Goal: Task Accomplishment & Management: Use online tool/utility

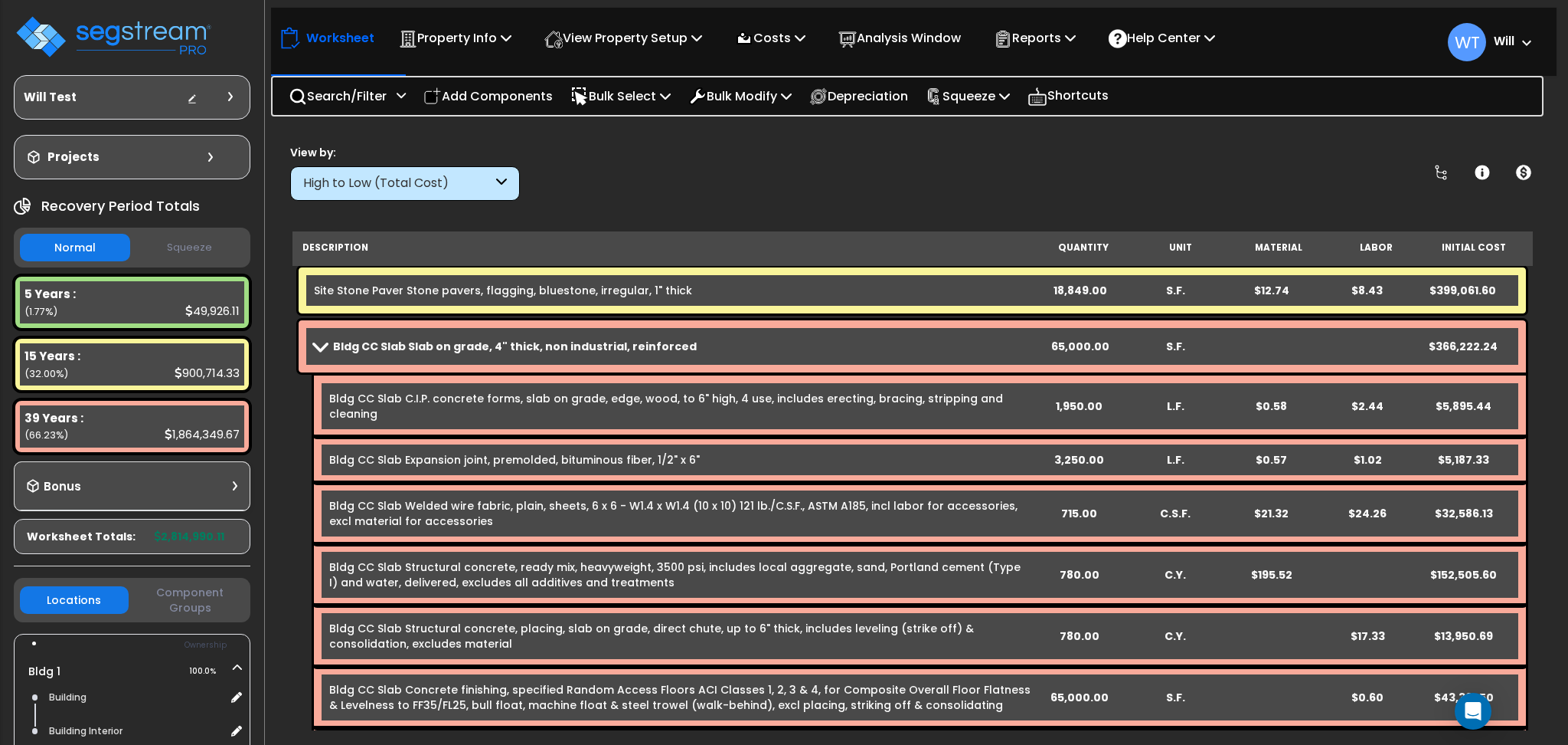
scroll to position [102, 0]
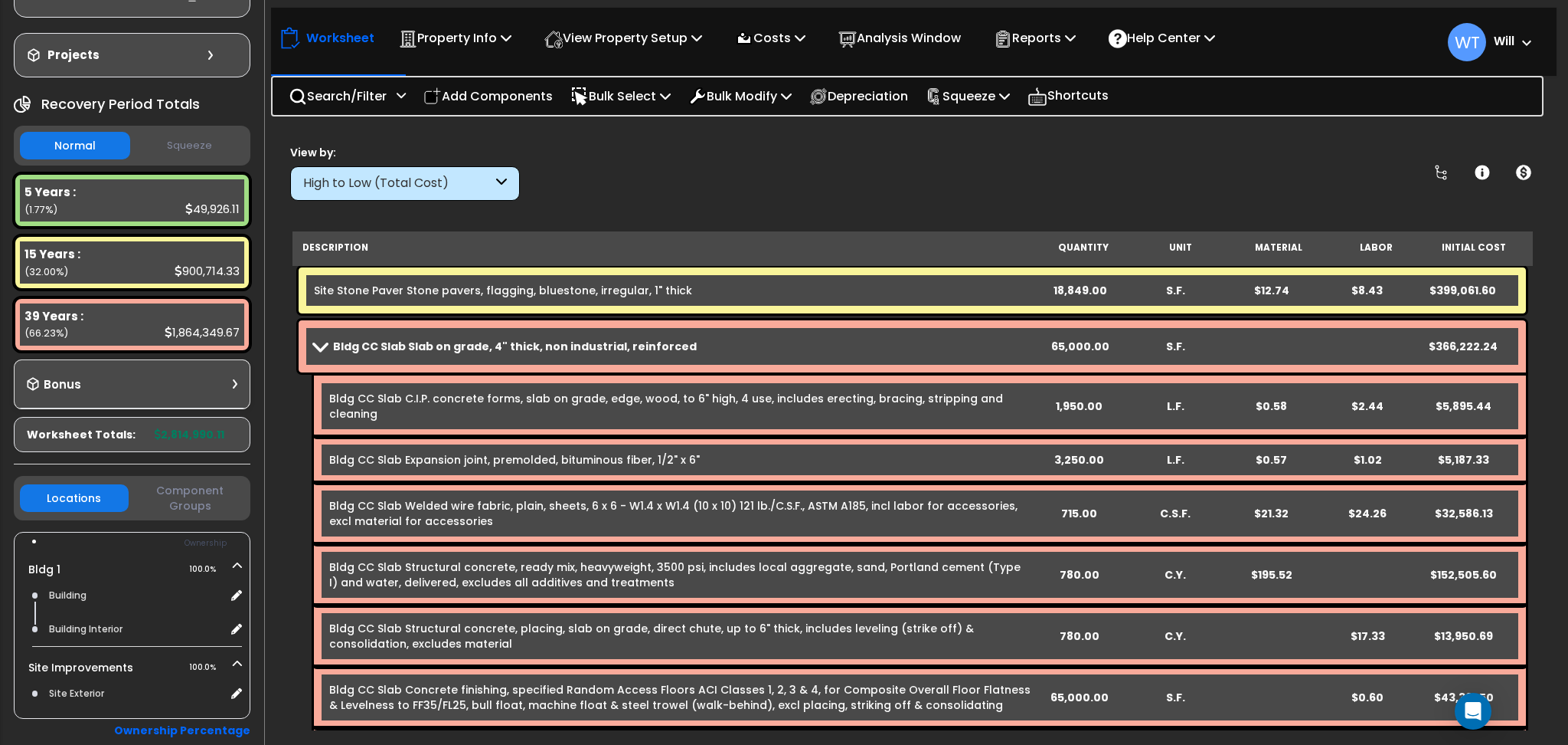
click at [202, 149] on button "Squeeze" at bounding box center [189, 146] width 110 height 27
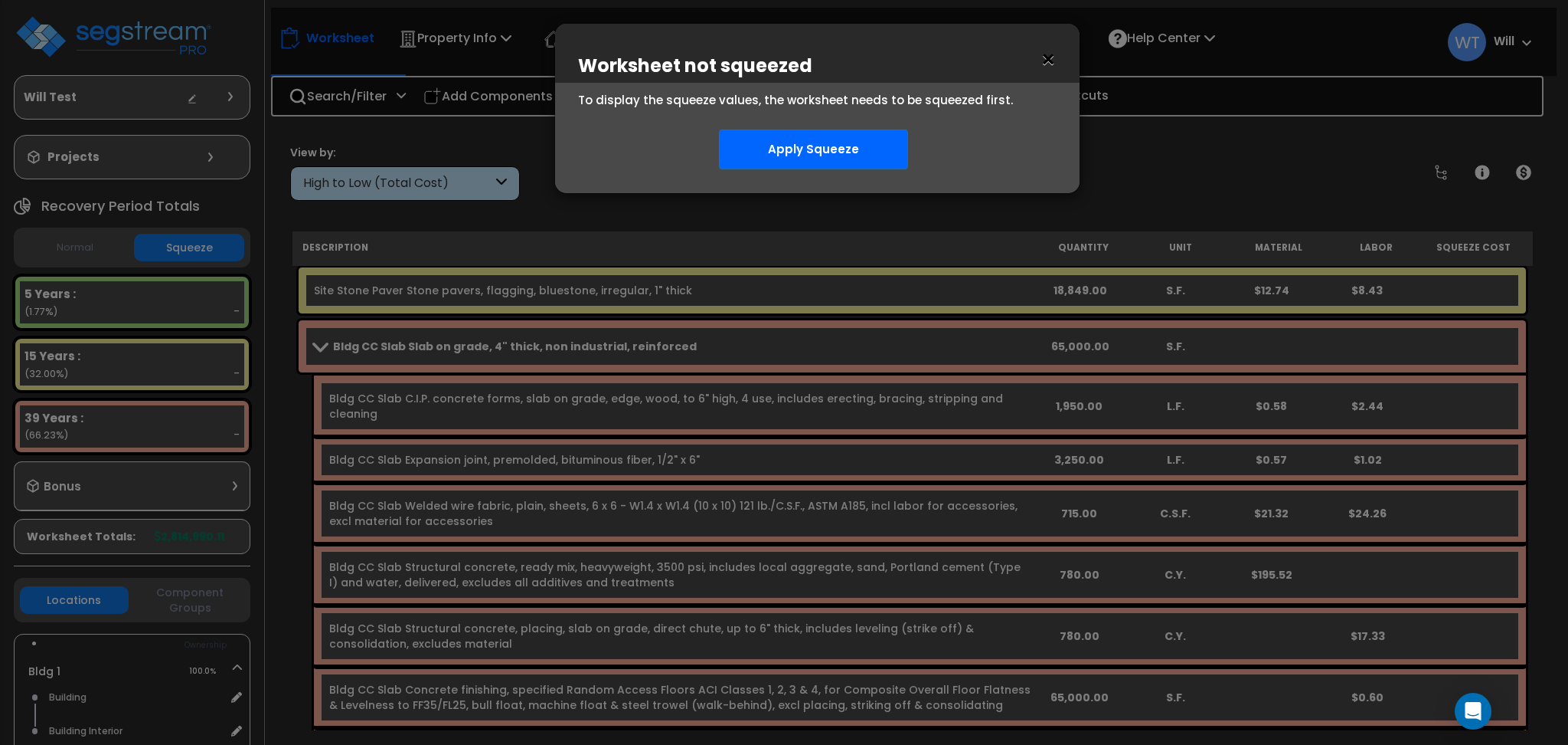
click at [1047, 61] on button "×" at bounding box center [1047, 60] width 17 height 25
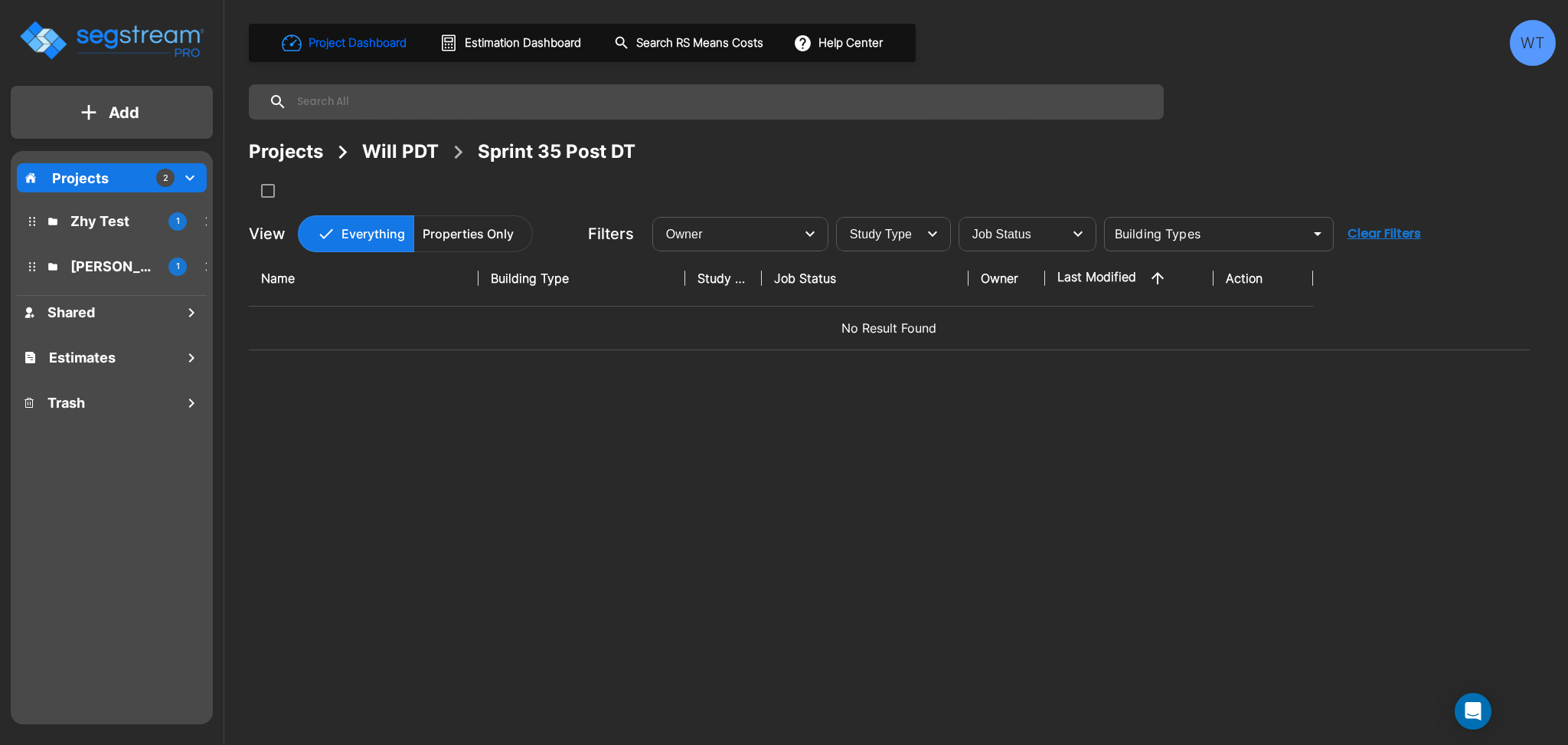
click at [1550, 46] on div "WT" at bounding box center [1533, 43] width 46 height 46
click at [115, 117] on p "Add" at bounding box center [124, 112] width 30 height 23
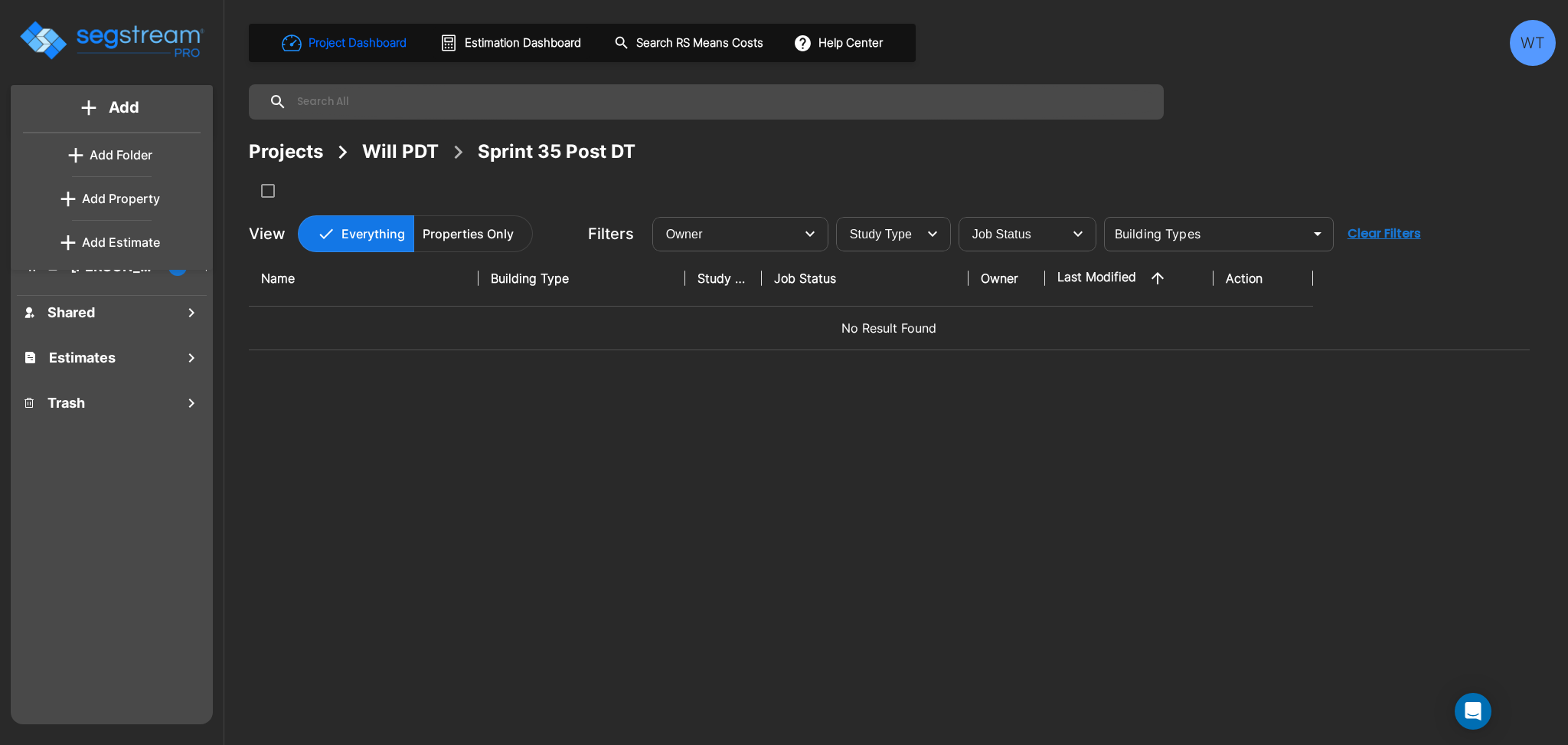
click at [143, 203] on p "Add Property" at bounding box center [121, 198] width 78 height 18
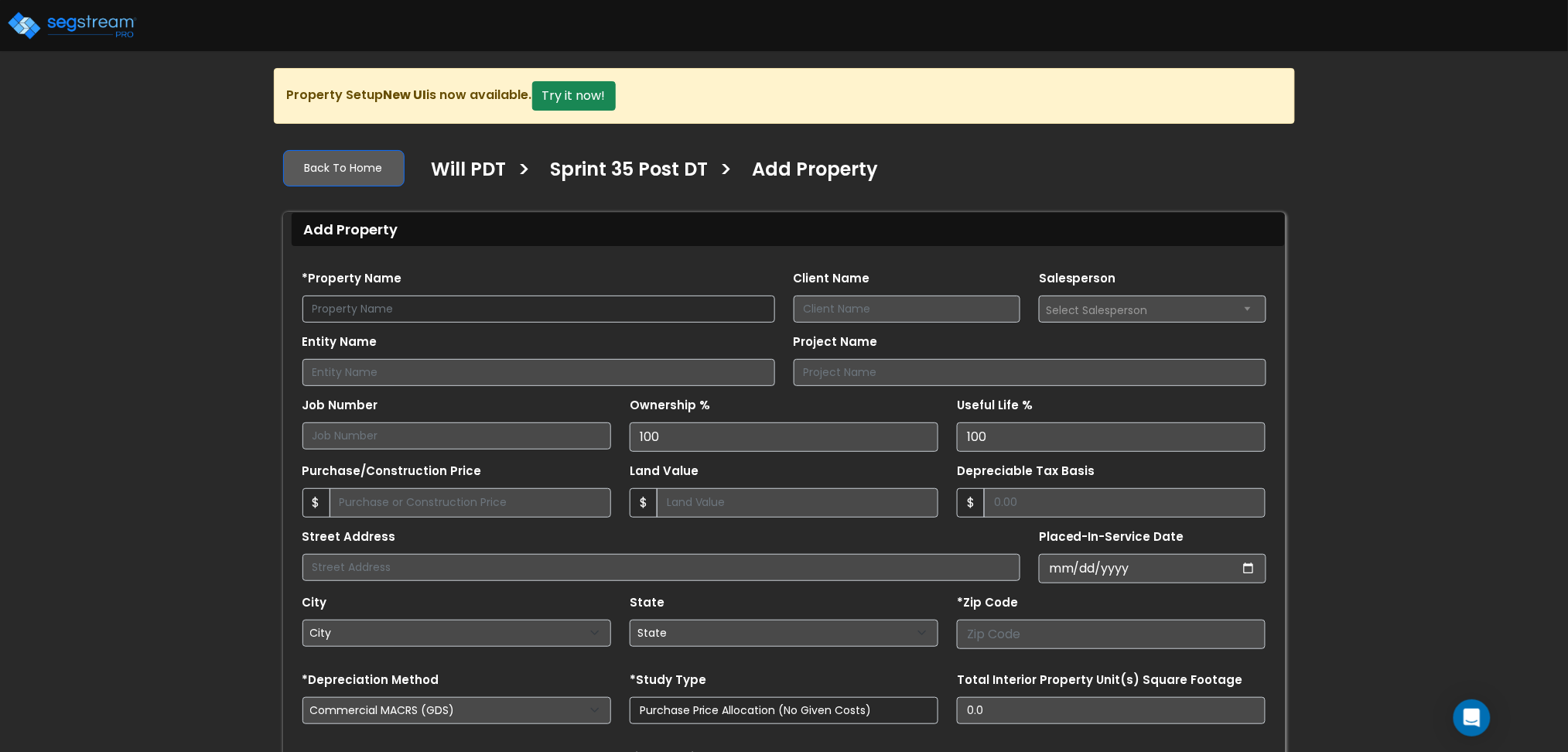
click at [81, 31] on img at bounding box center [72, 25] width 131 height 31
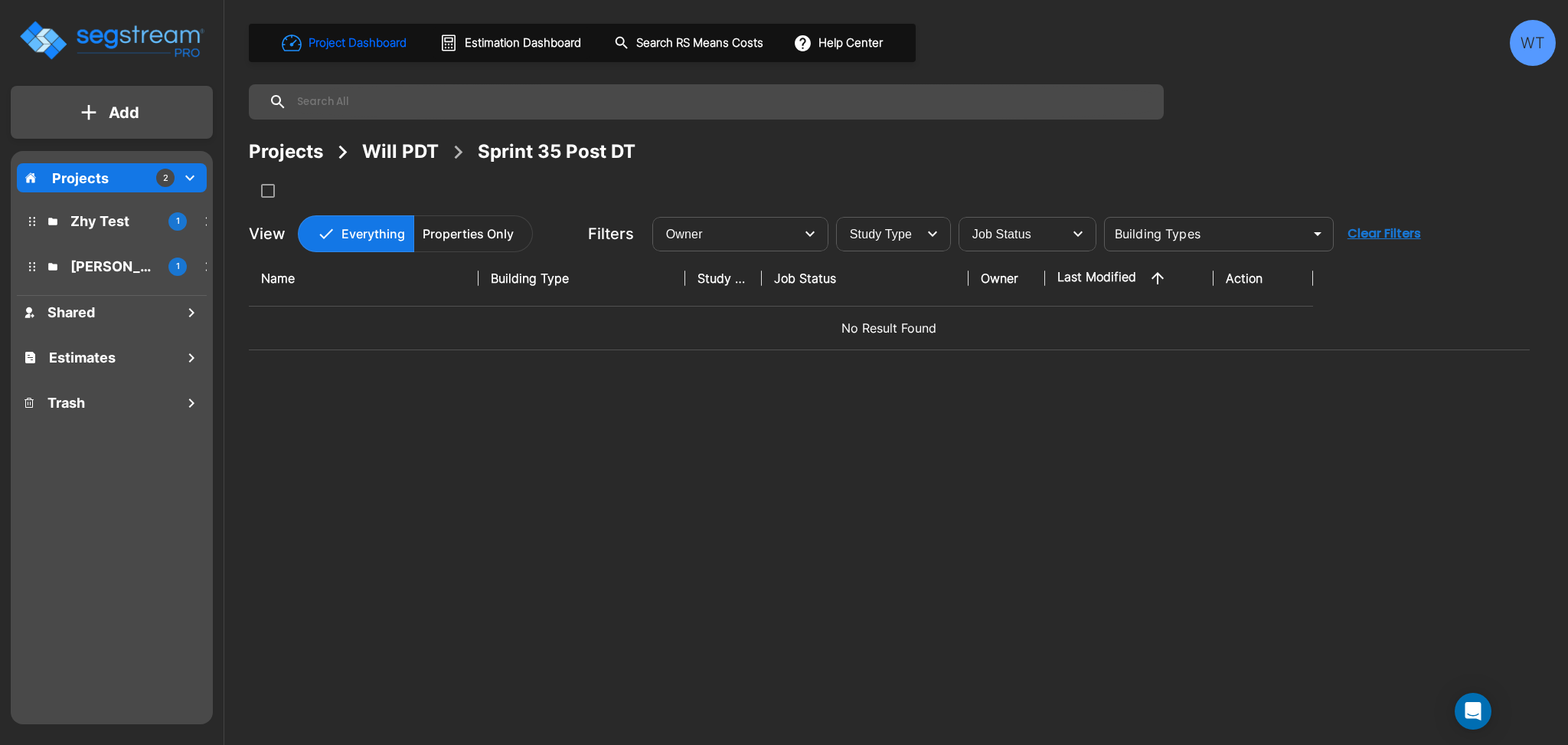
click at [96, 111] on button "Add" at bounding box center [112, 112] width 202 height 45
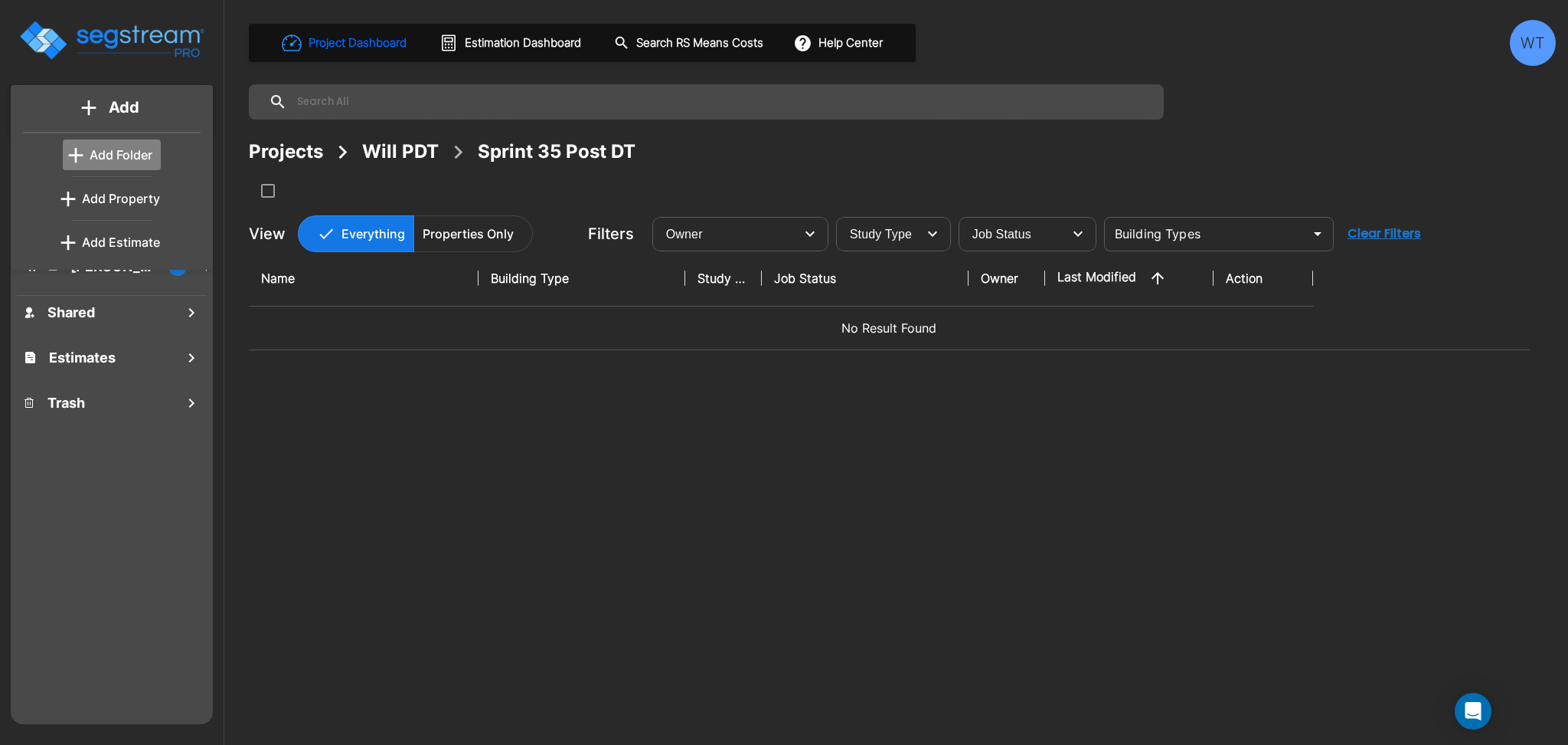
click at [137, 155] on p "Add Folder" at bounding box center [120, 155] width 63 height 18
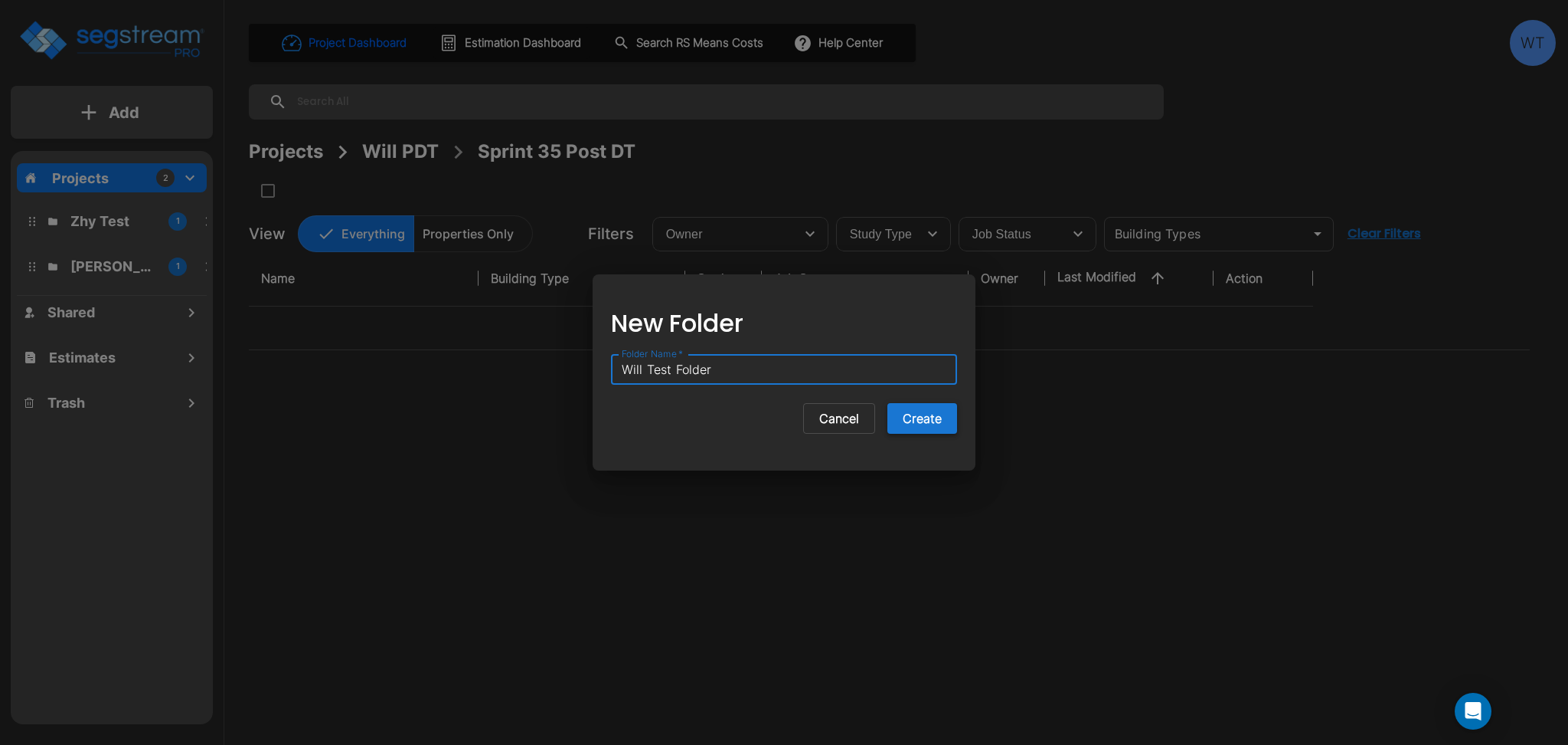
type input "Will Test Folder"
click at [937, 432] on button "Create" at bounding box center [922, 418] width 69 height 30
click at [837, 426] on button "Cancel" at bounding box center [839, 418] width 72 height 30
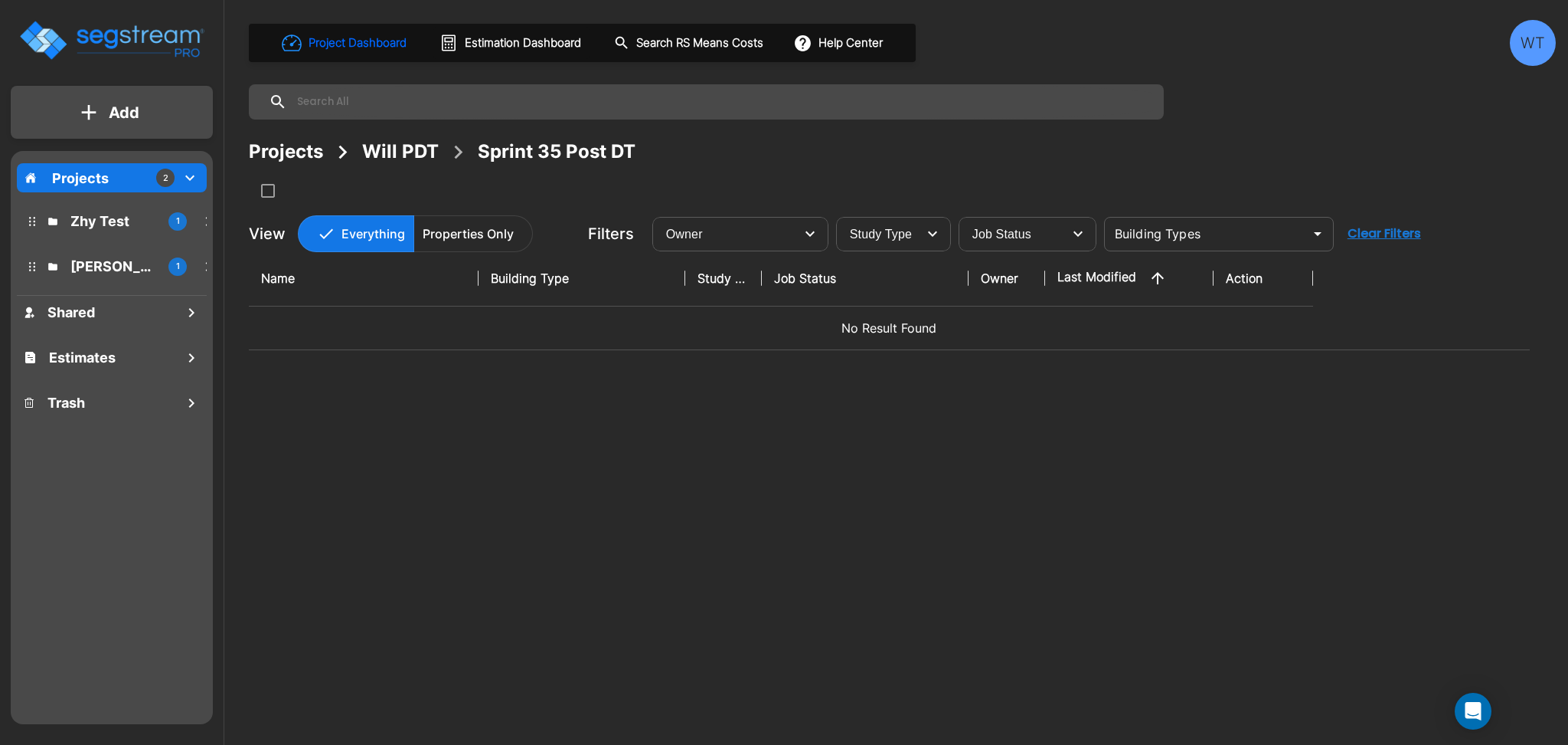
click at [290, 152] on div "Projects" at bounding box center [285, 152] width 74 height 28
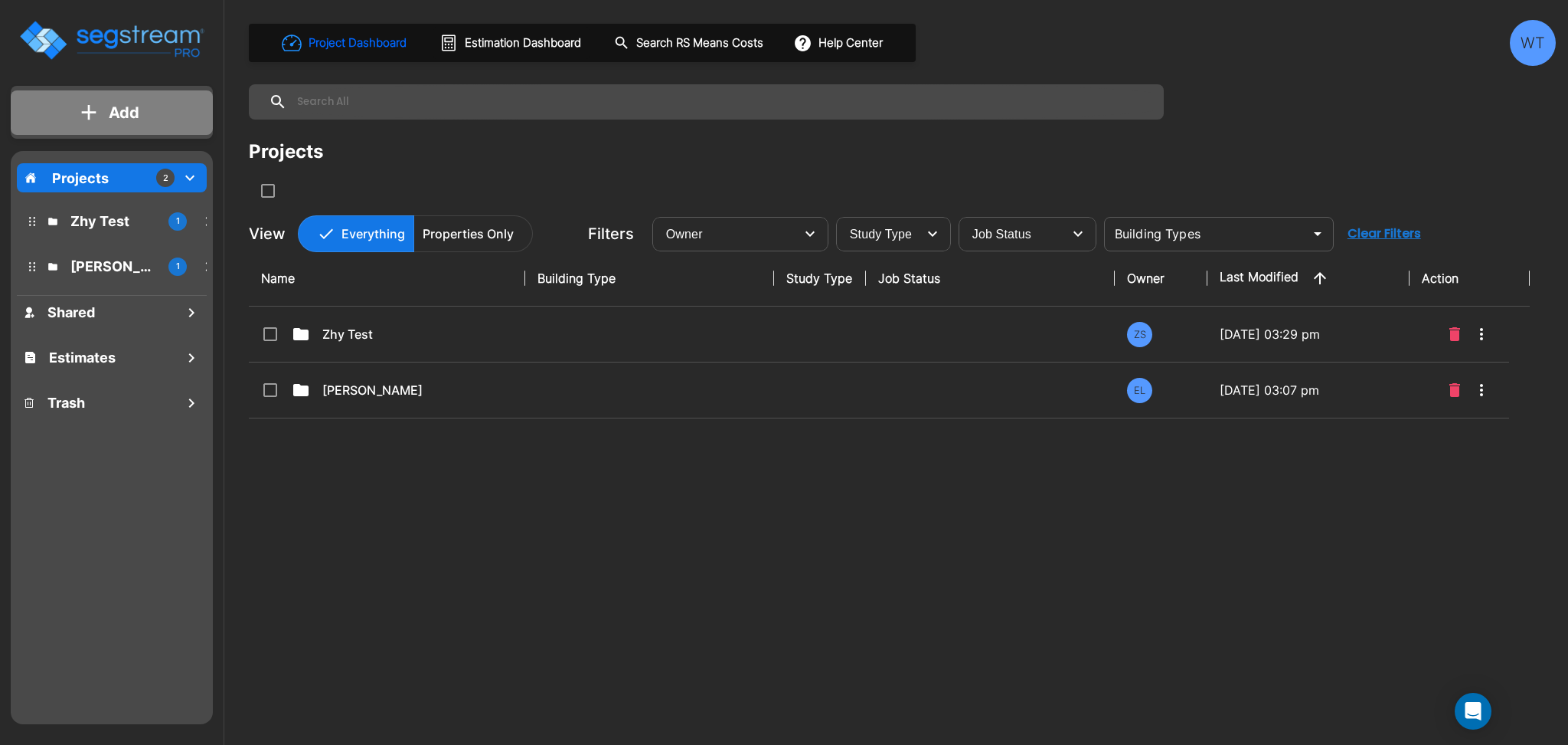
click at [132, 110] on p "Add" at bounding box center [124, 112] width 30 height 23
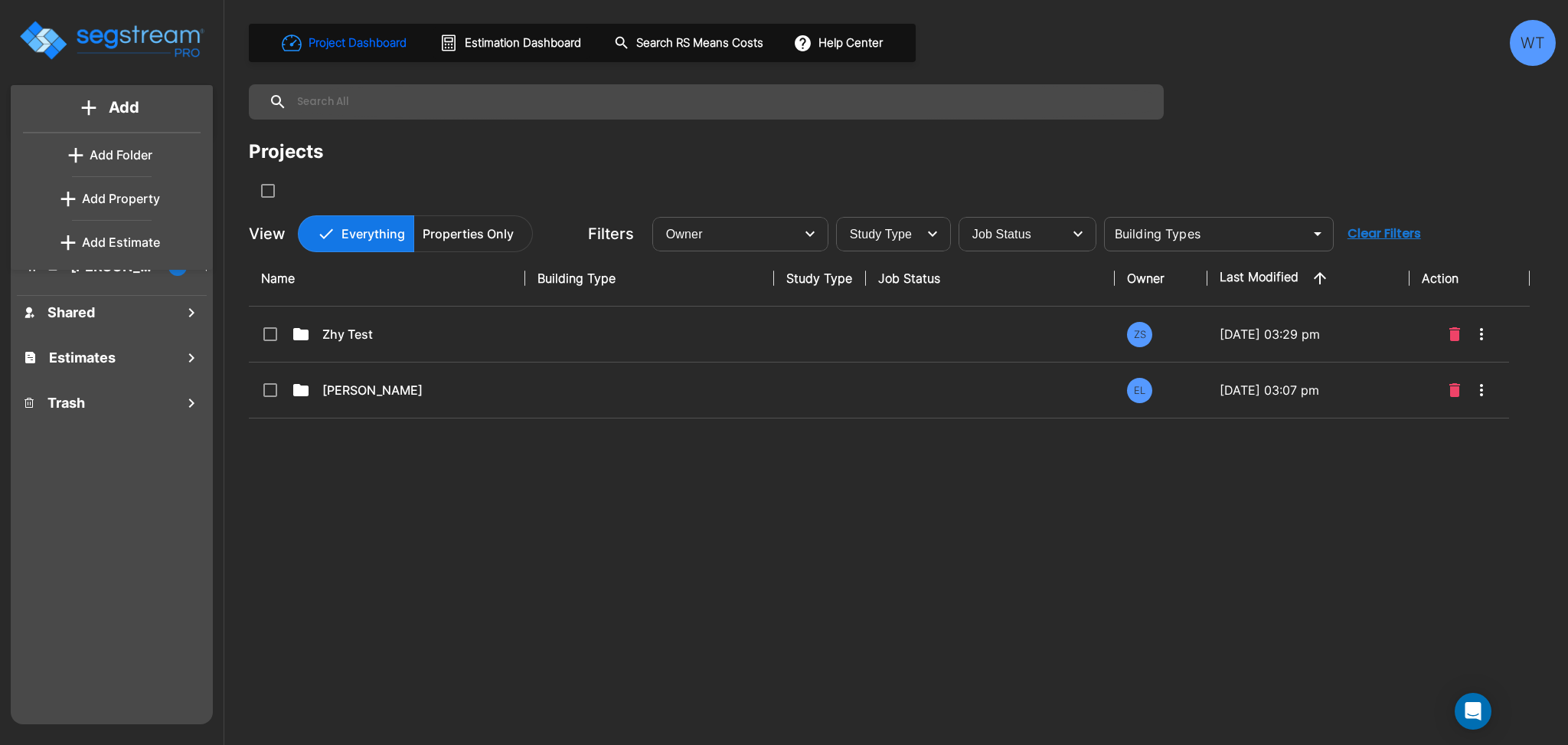
click at [136, 148] on p "Add Folder" at bounding box center [120, 155] width 63 height 18
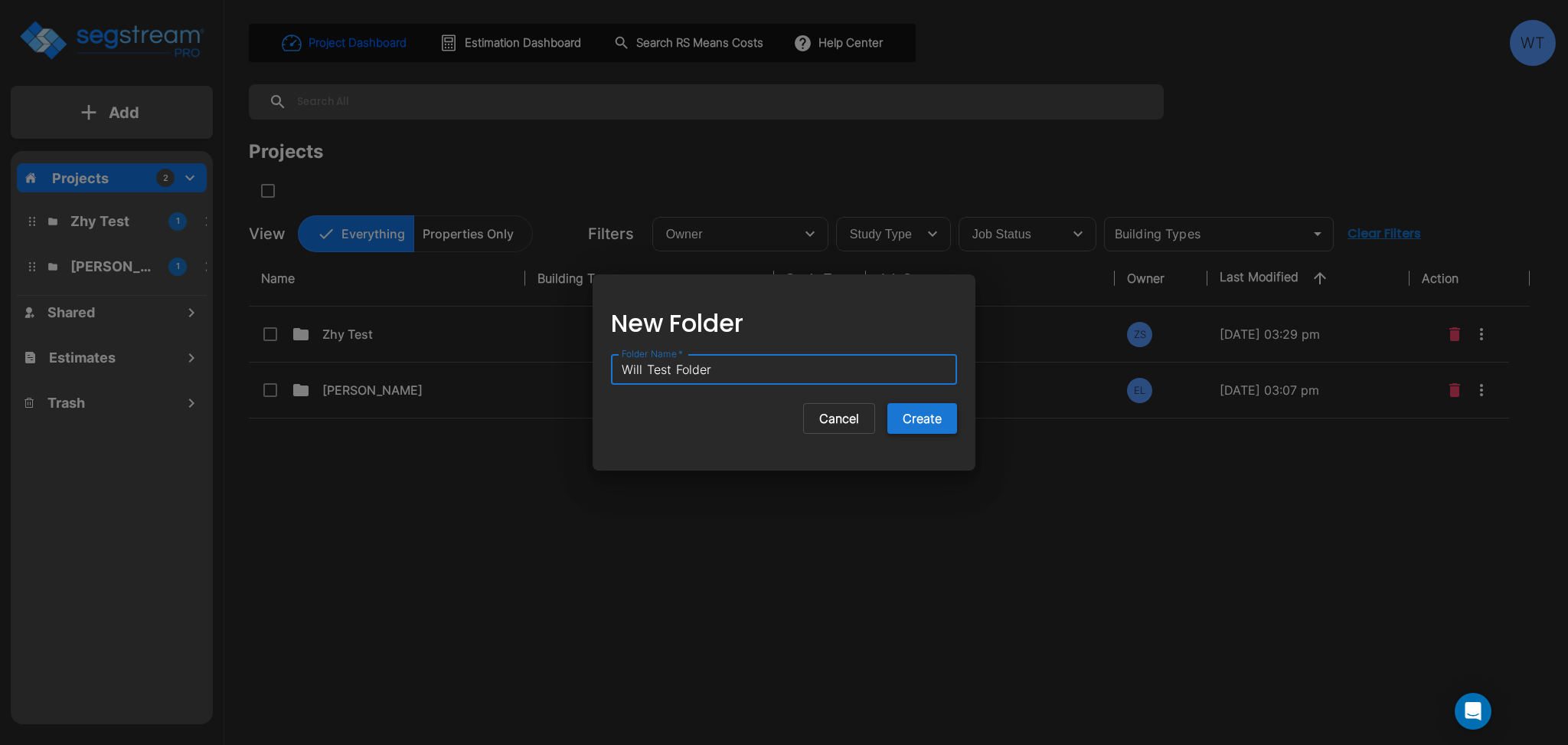
click at [933, 412] on button "Create" at bounding box center [922, 418] width 69 height 30
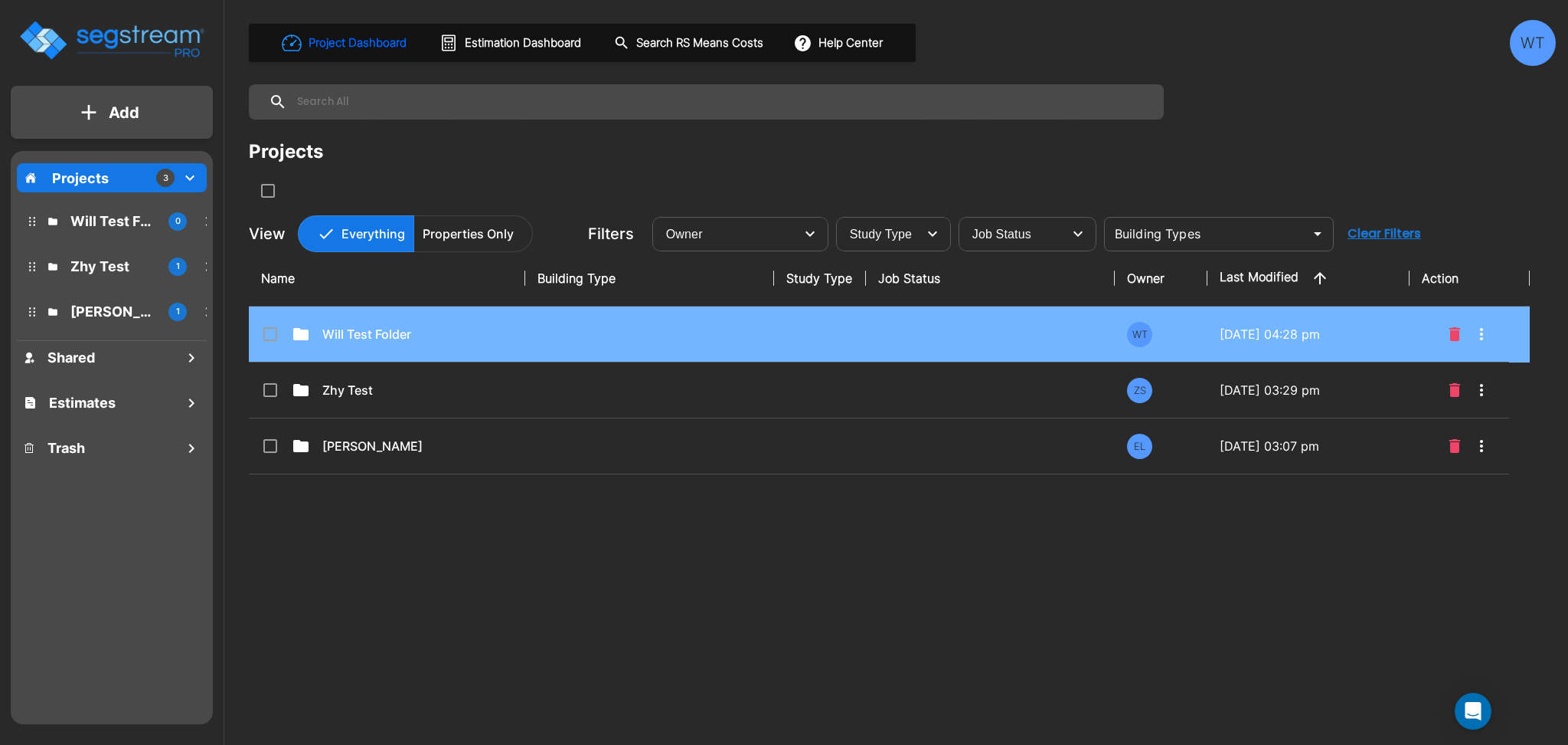
click at [615, 341] on td at bounding box center [650, 334] width 249 height 56
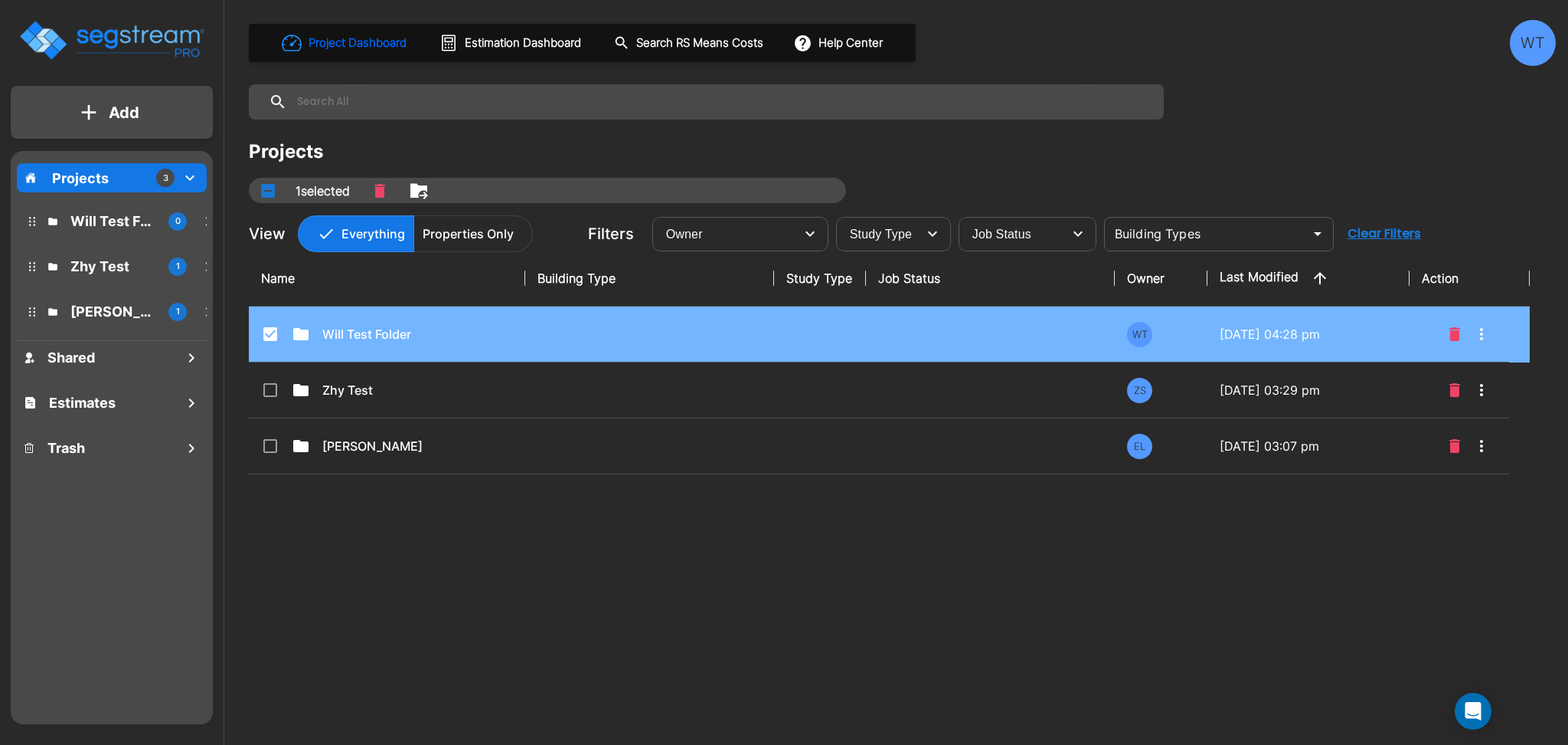
click at [615, 341] on td at bounding box center [650, 334] width 249 height 56
checkbox input "false"
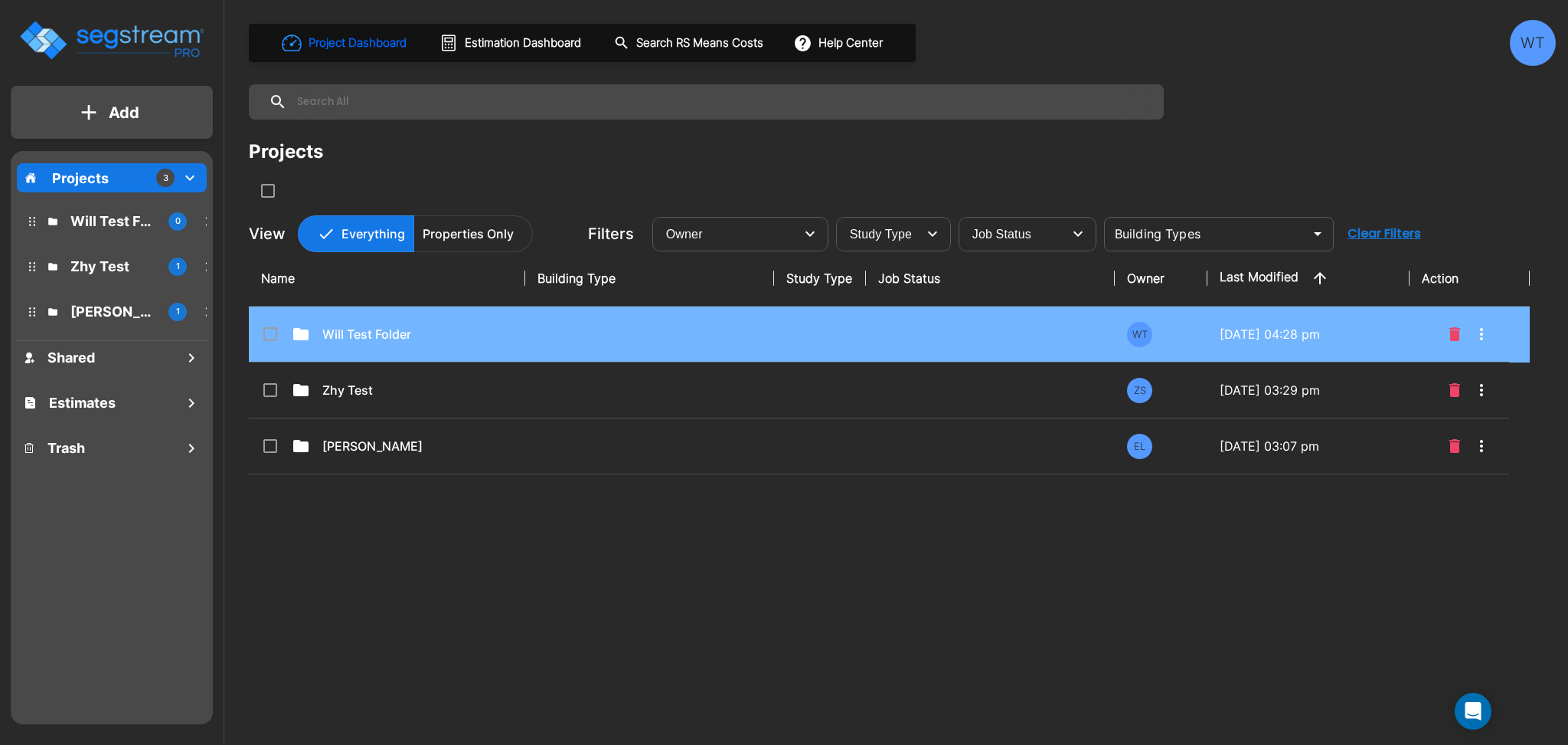
click at [615, 341] on td at bounding box center [650, 334] width 249 height 56
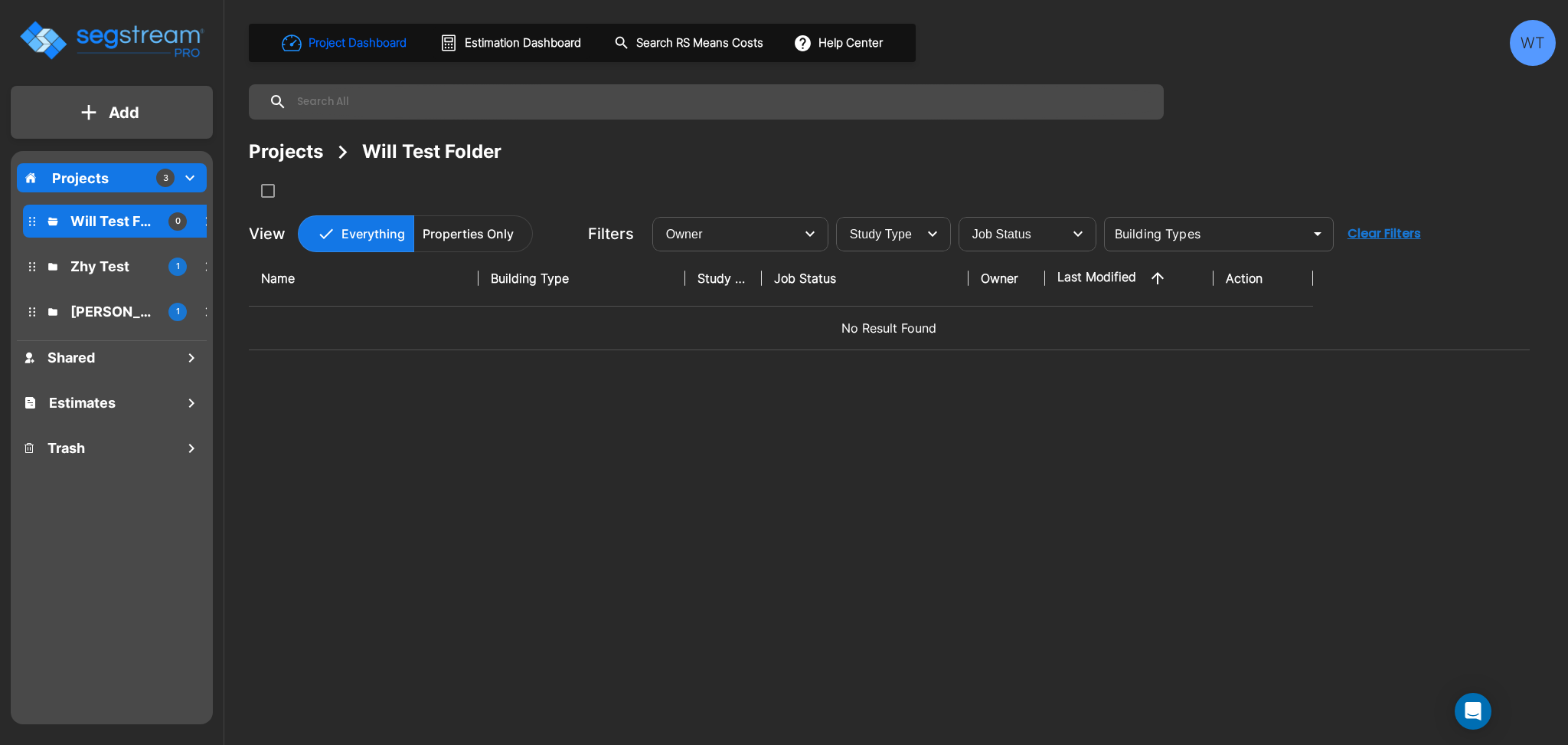
click at [130, 114] on p "Add" at bounding box center [124, 112] width 30 height 23
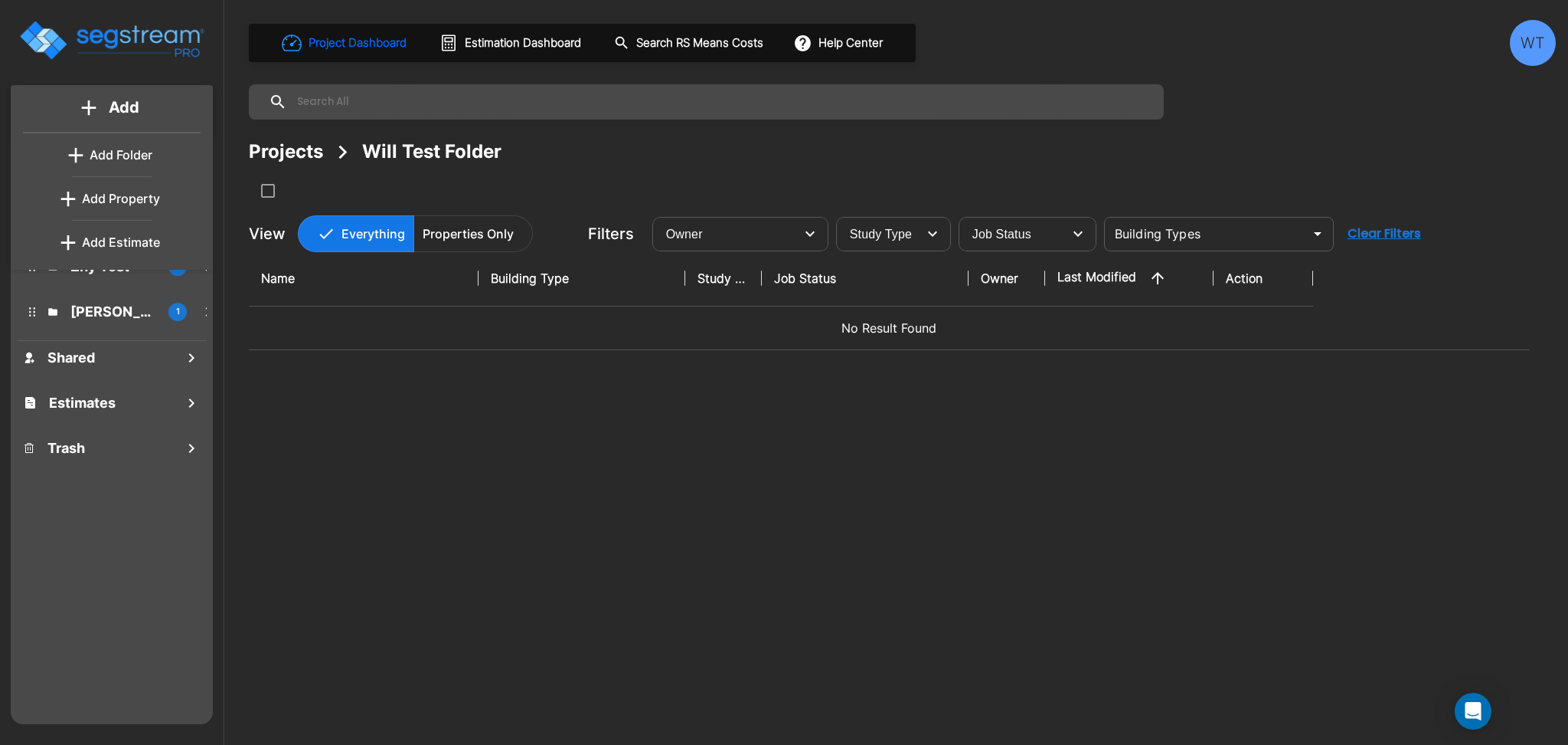
click at [120, 207] on link "Add Property" at bounding box center [112, 199] width 113 height 30
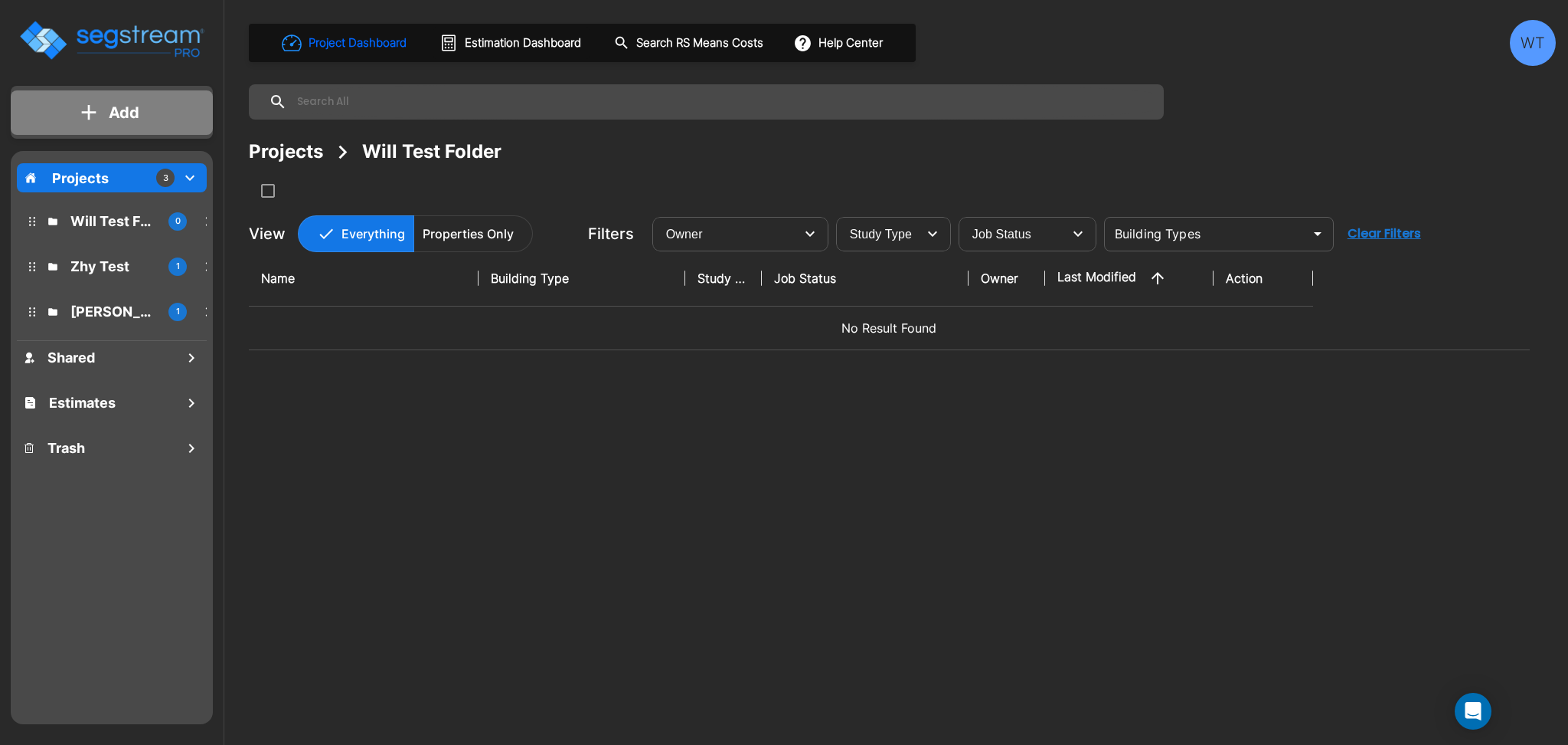
click at [116, 116] on p "Add" at bounding box center [124, 112] width 30 height 23
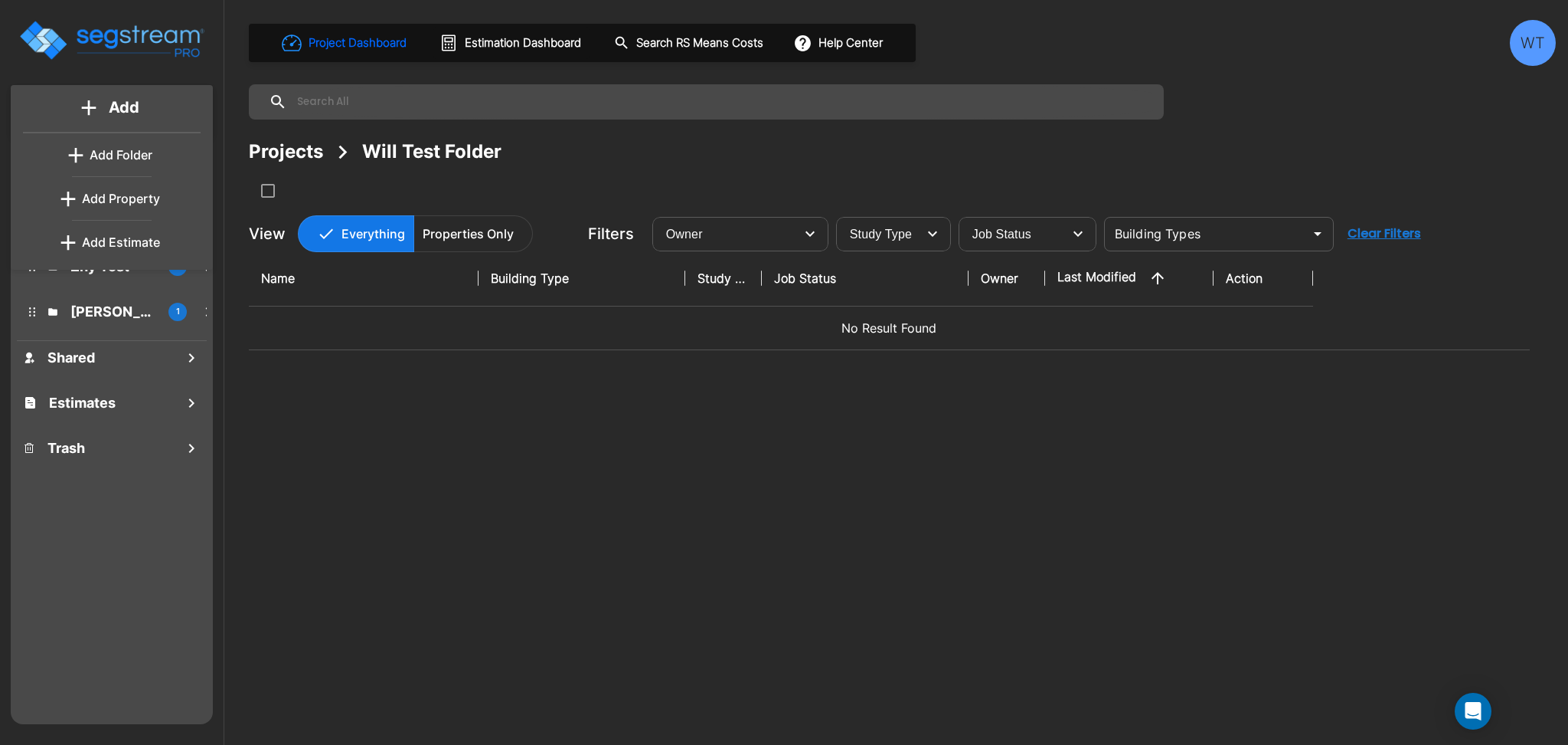
click at [131, 149] on p "Add Folder" at bounding box center [120, 155] width 63 height 18
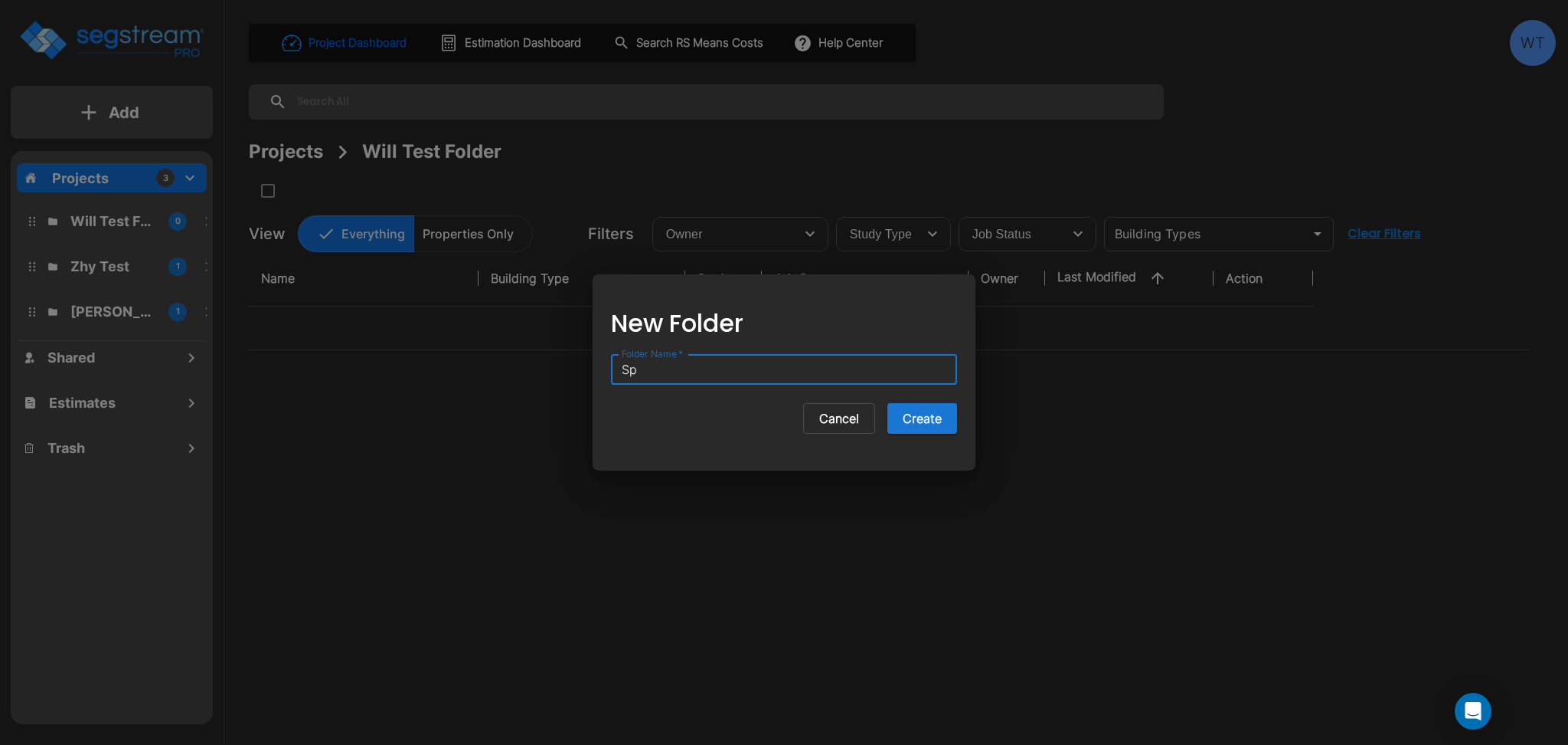
type input "S"
type input "Will - Sprint 35"
click at [910, 423] on button "Create" at bounding box center [922, 418] width 69 height 30
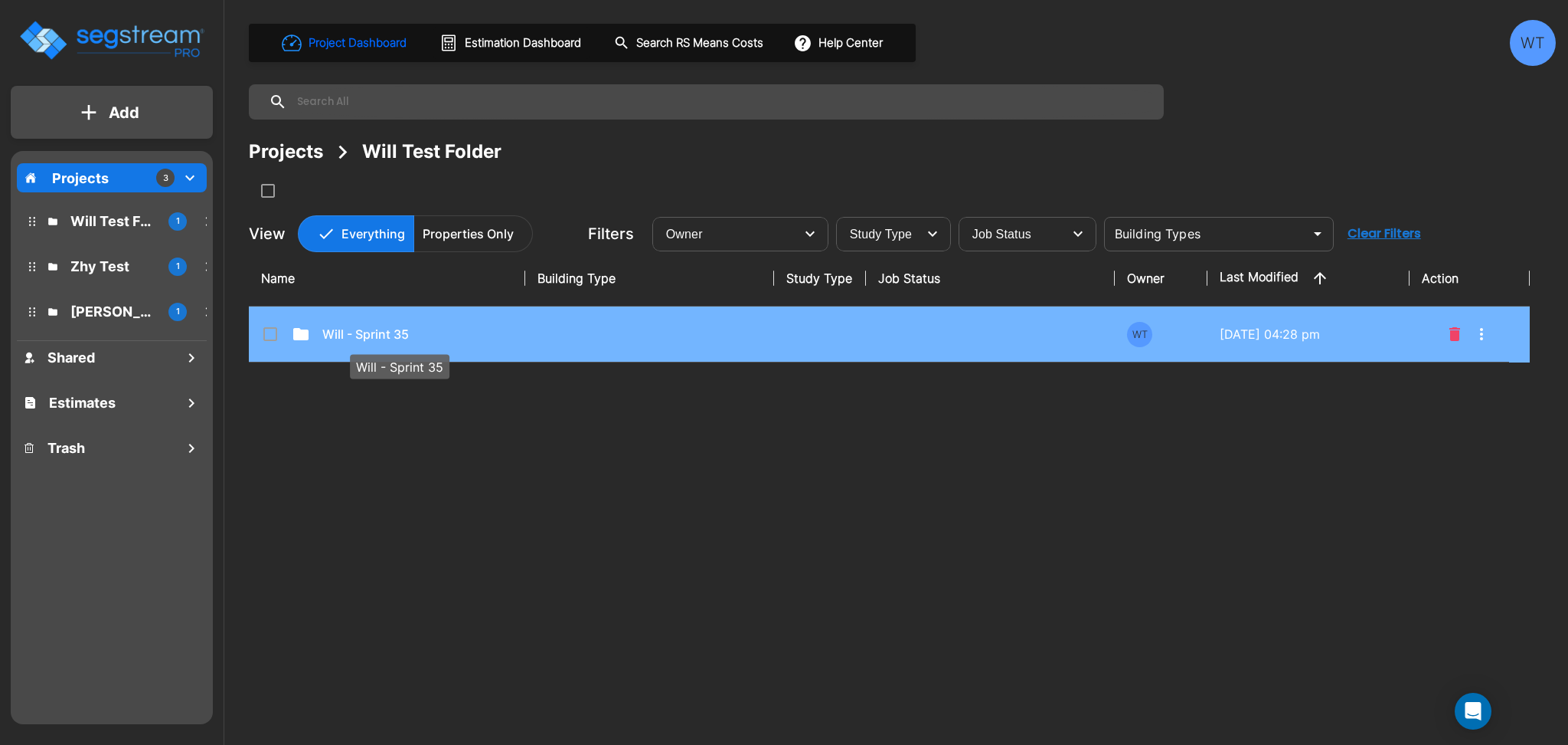
click at [422, 340] on p "Will - Sprint 35" at bounding box center [399, 333] width 153 height 18
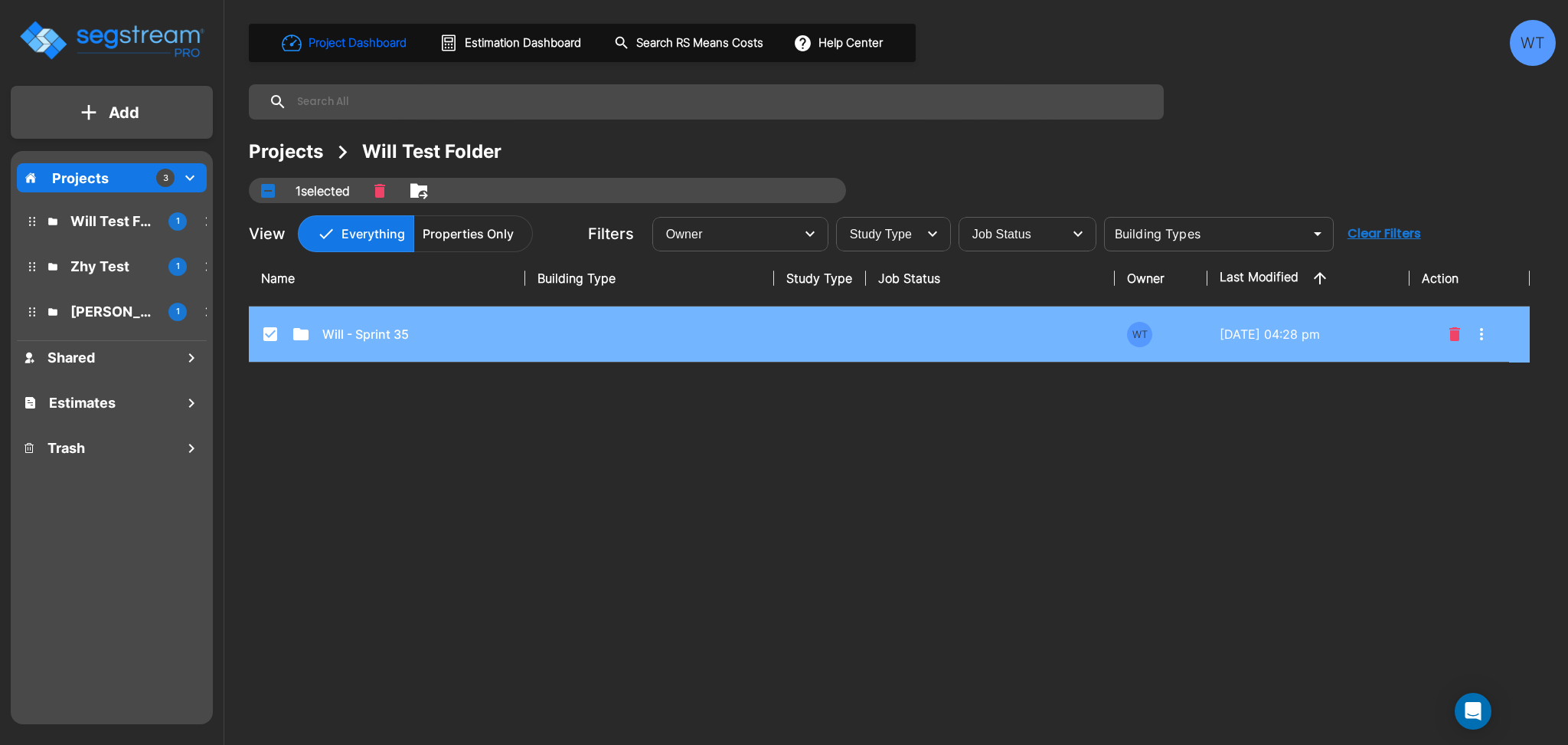
click at [458, 345] on td "Will - Sprint 35" at bounding box center [387, 334] width 277 height 56
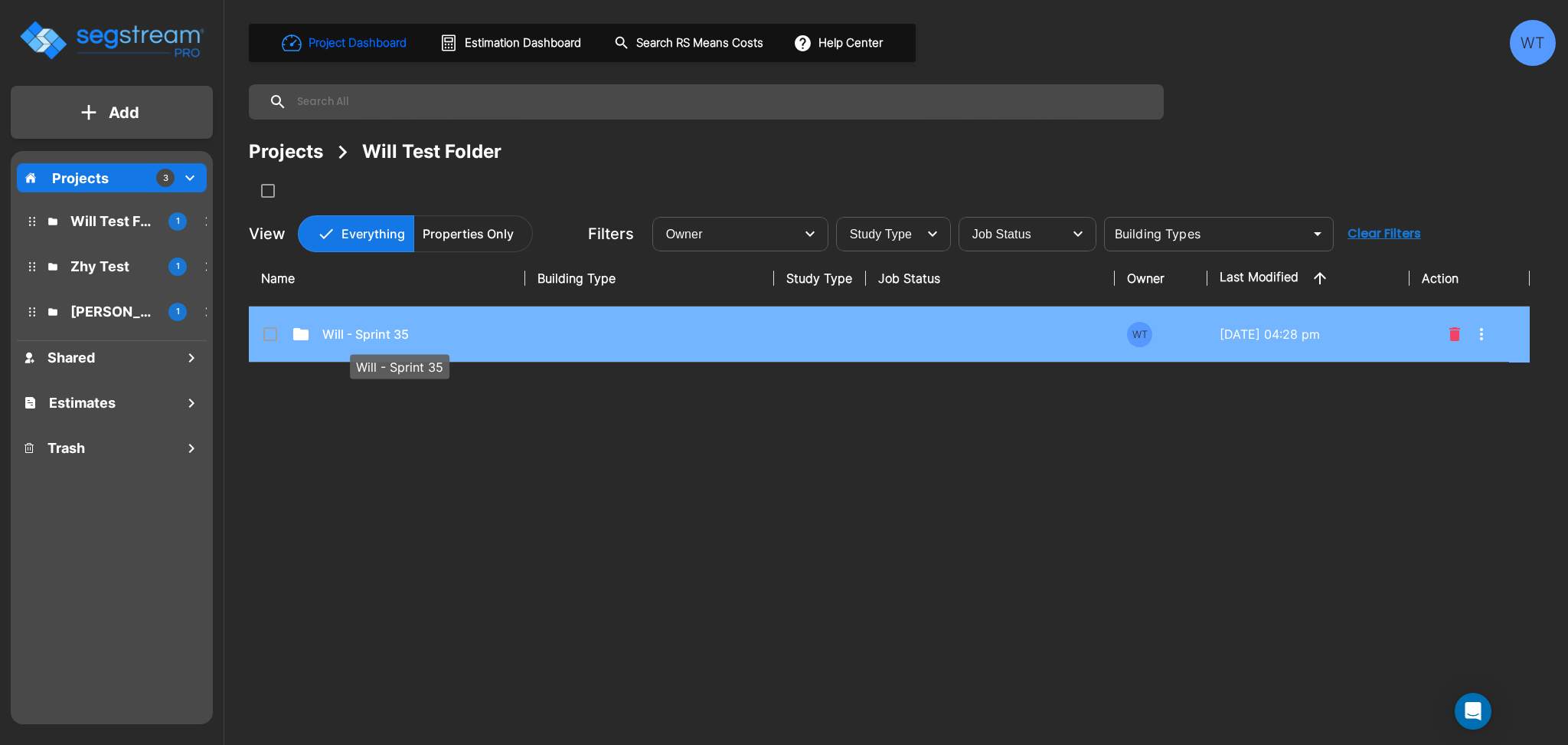
click at [364, 333] on p "Will - Sprint 35" at bounding box center [399, 333] width 153 height 18
checkbox input "true"
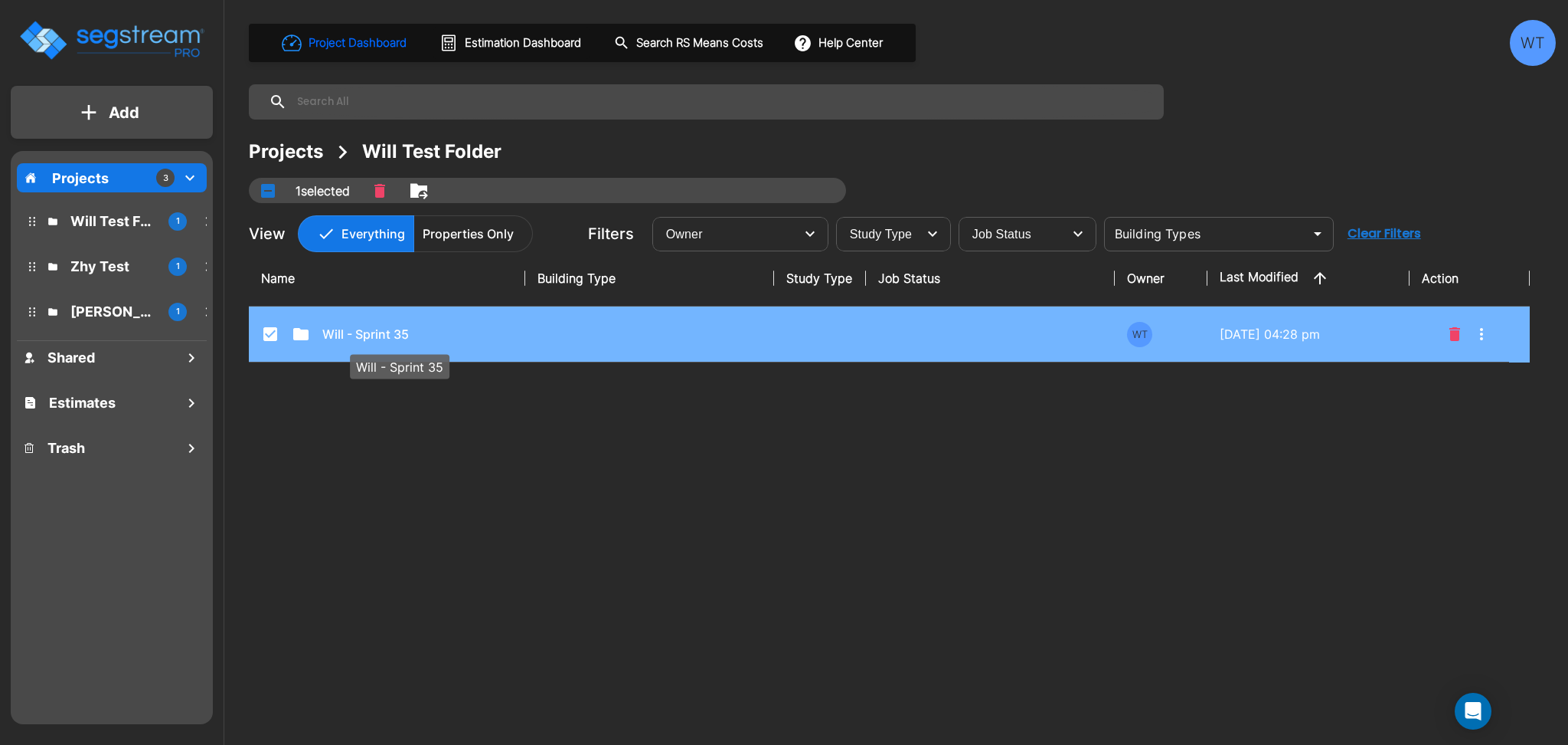
click at [364, 333] on p "Will - Sprint 35" at bounding box center [399, 333] width 153 height 18
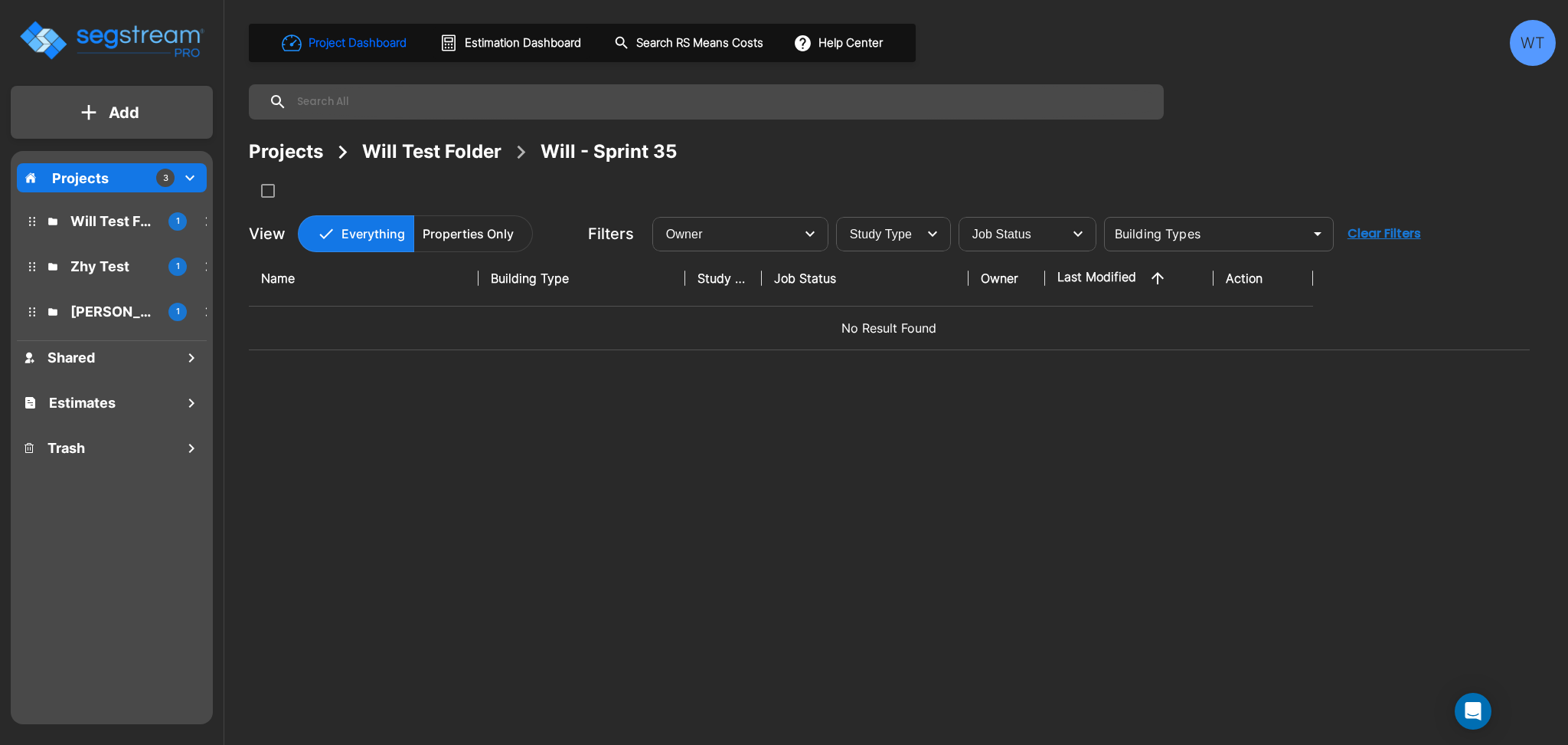
click at [120, 123] on p "Add" at bounding box center [124, 112] width 30 height 23
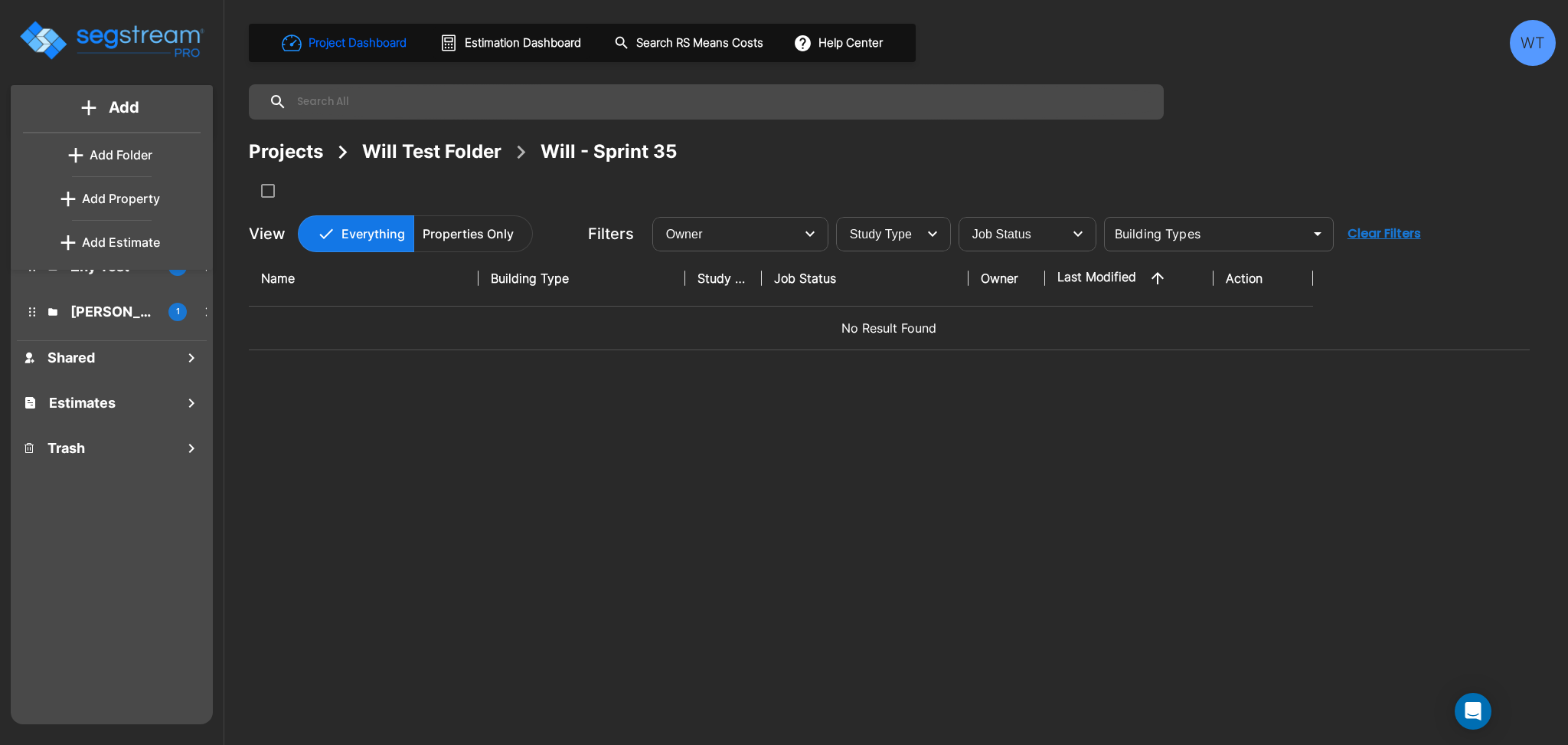
click at [143, 194] on p "Add Property" at bounding box center [121, 198] width 78 height 18
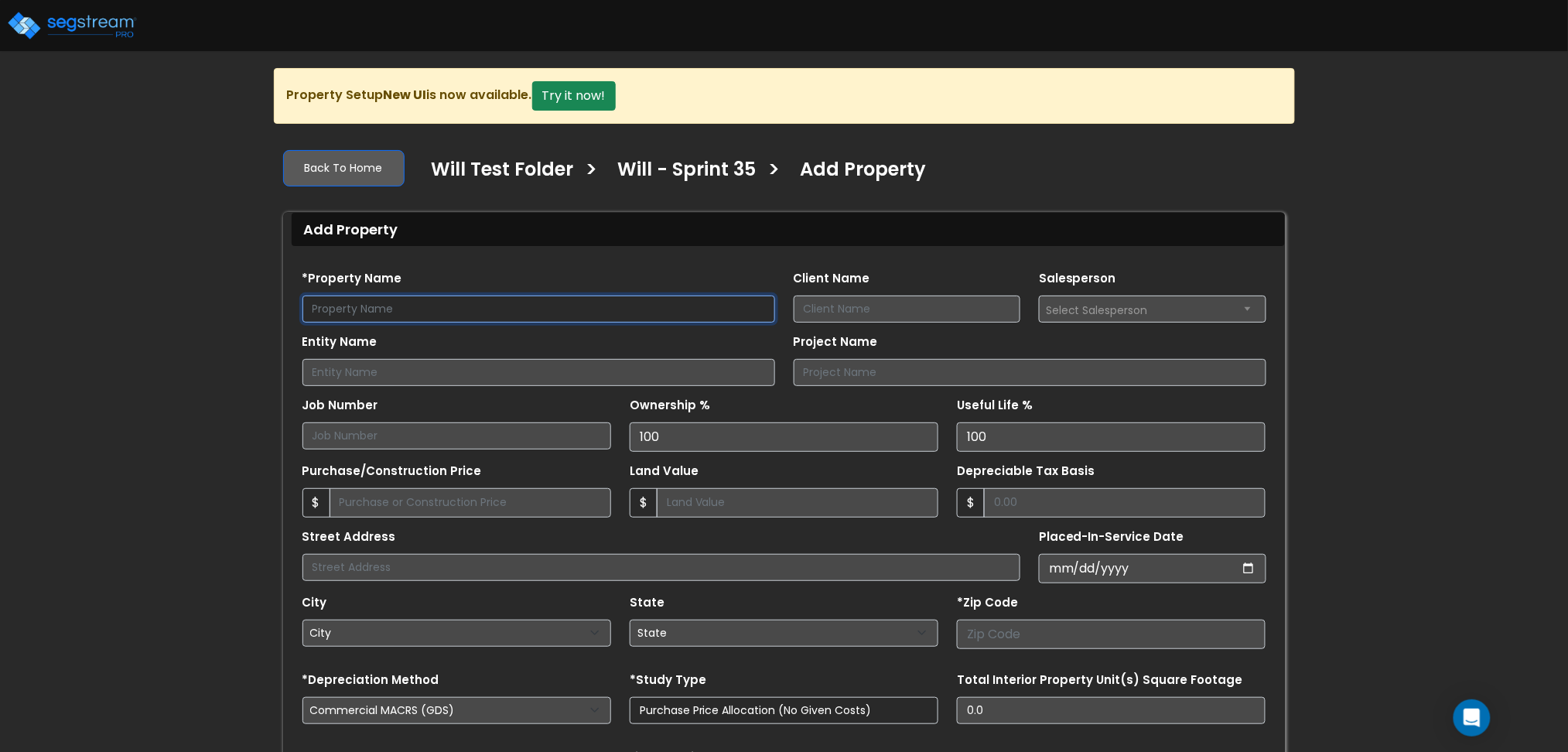
click at [575, 300] on input "text" at bounding box center [539, 309] width 473 height 27
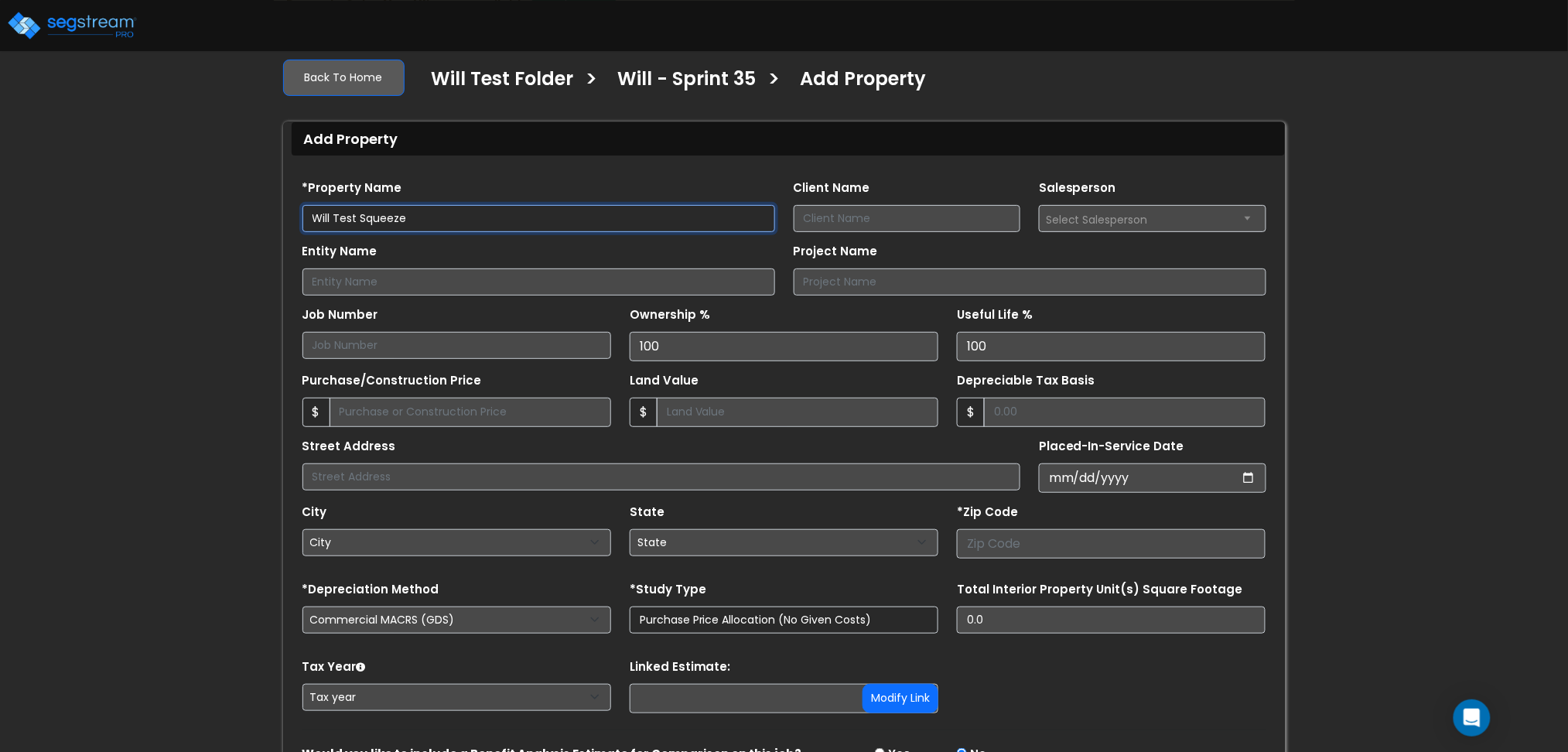
scroll to position [178, 0]
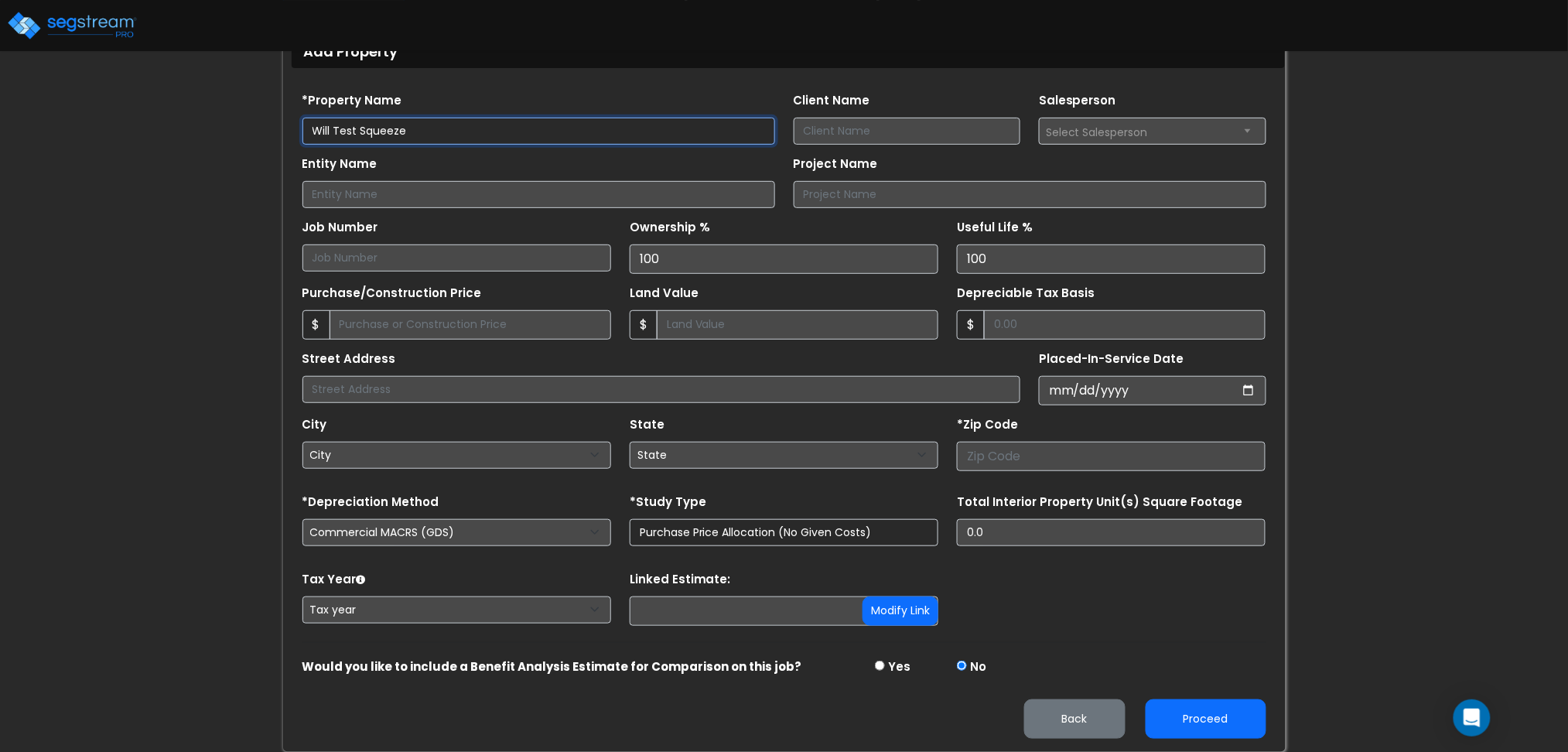
type input "Will Test Squeeze"
click at [1032, 451] on input "number" at bounding box center [1111, 456] width 308 height 30
type input "80206"
select select "CO"
type input "80206"
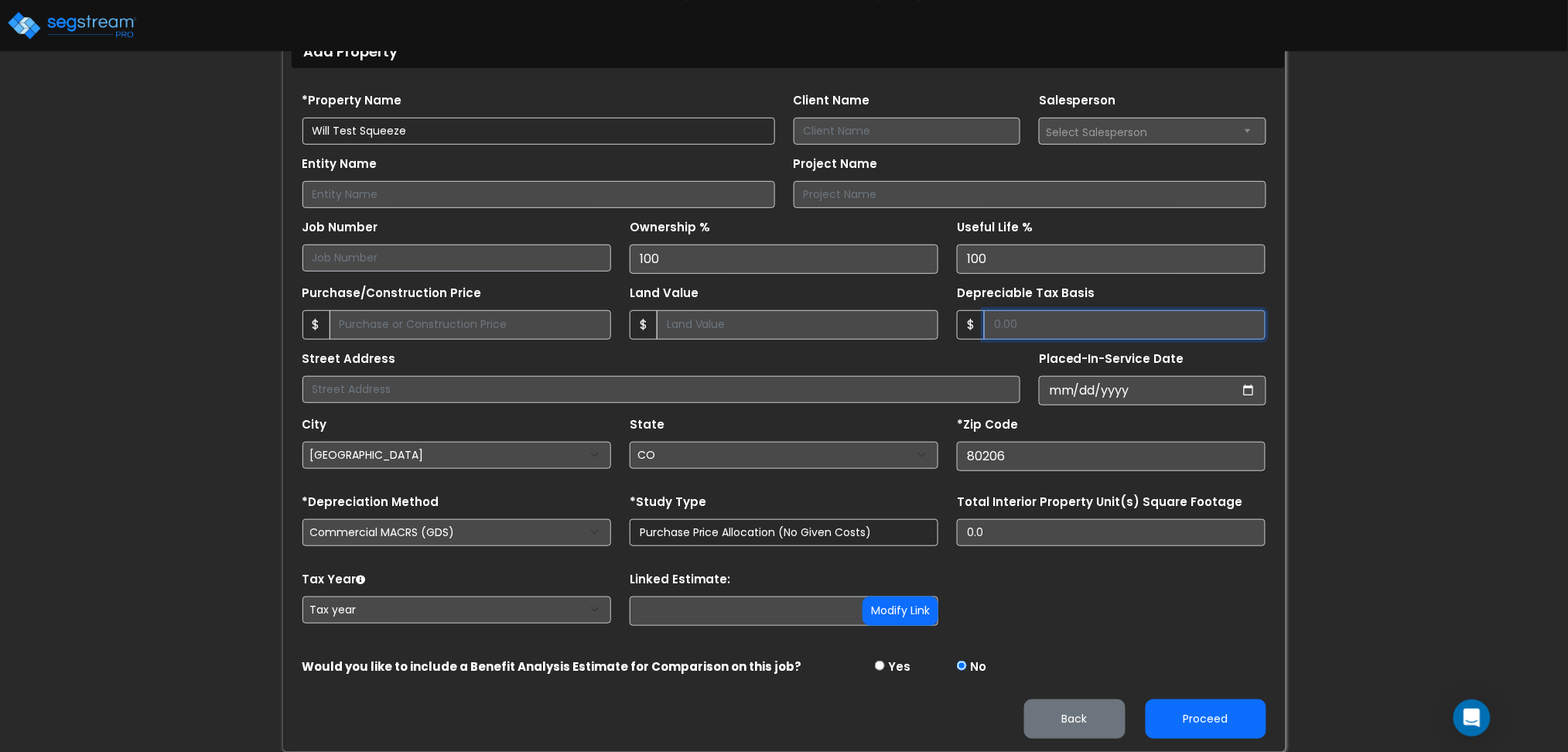
click at [1036, 324] on input "Depreciable Tax Basis" at bounding box center [1125, 324] width 282 height 30
drag, startPoint x: 1093, startPoint y: 332, endPoint x: 934, endPoint y: 345, distance: 159.5
click at [934, 345] on form "*Property Name Will Test Squeeze Client Name Salesperson 100 100" at bounding box center [784, 410] width 964 height 657
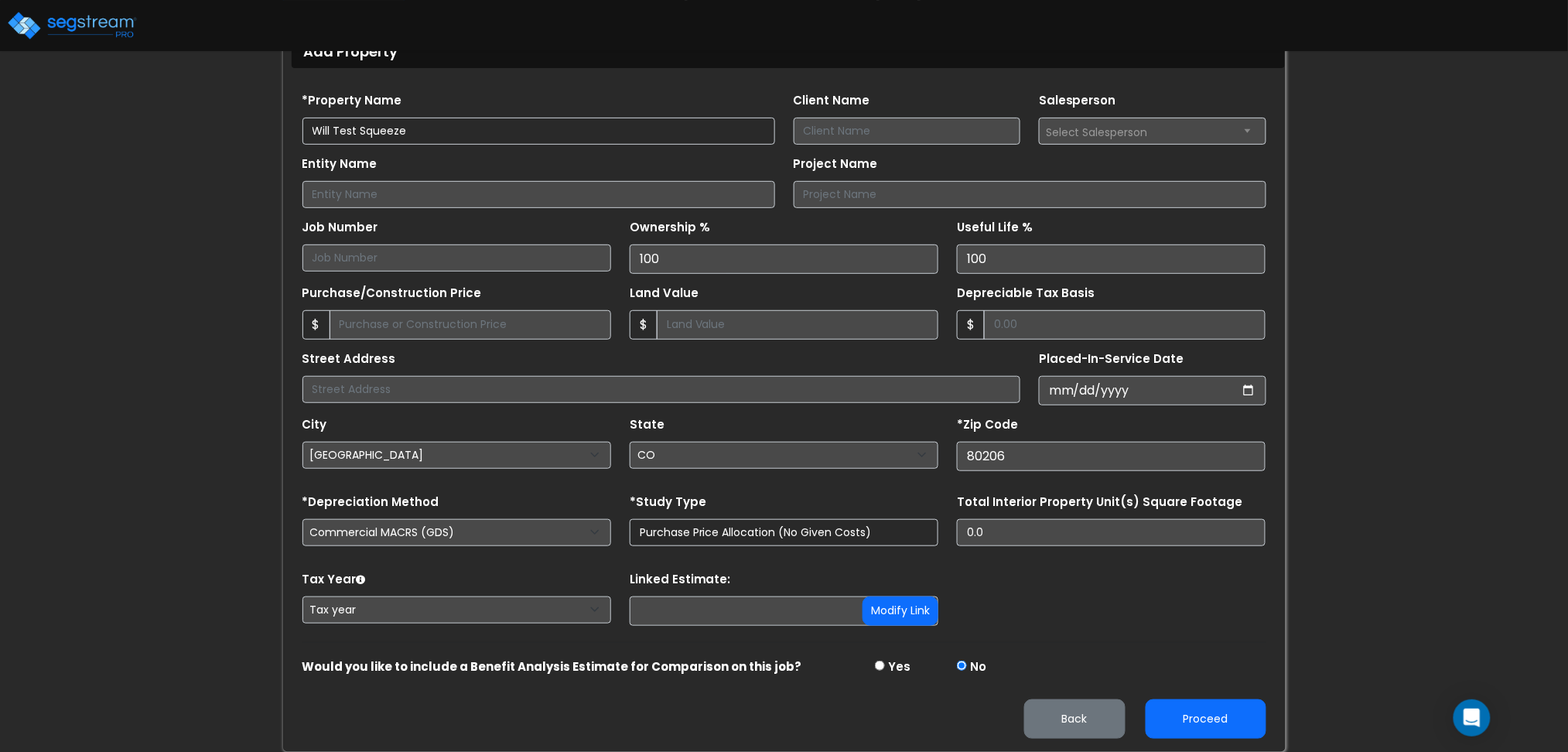
click at [1062, 619] on div "Tax Year Please Enter The Placed In Service Date First. Tax year Prior Years De…" at bounding box center [784, 598] width 983 height 62
click at [757, 532] on select "Purchase Price Allocation (No Given Costs) New Construction / Reno / TI's (Give…" at bounding box center [784, 533] width 308 height 27
click at [1209, 709] on button "Proceed" at bounding box center [1206, 718] width 121 height 39
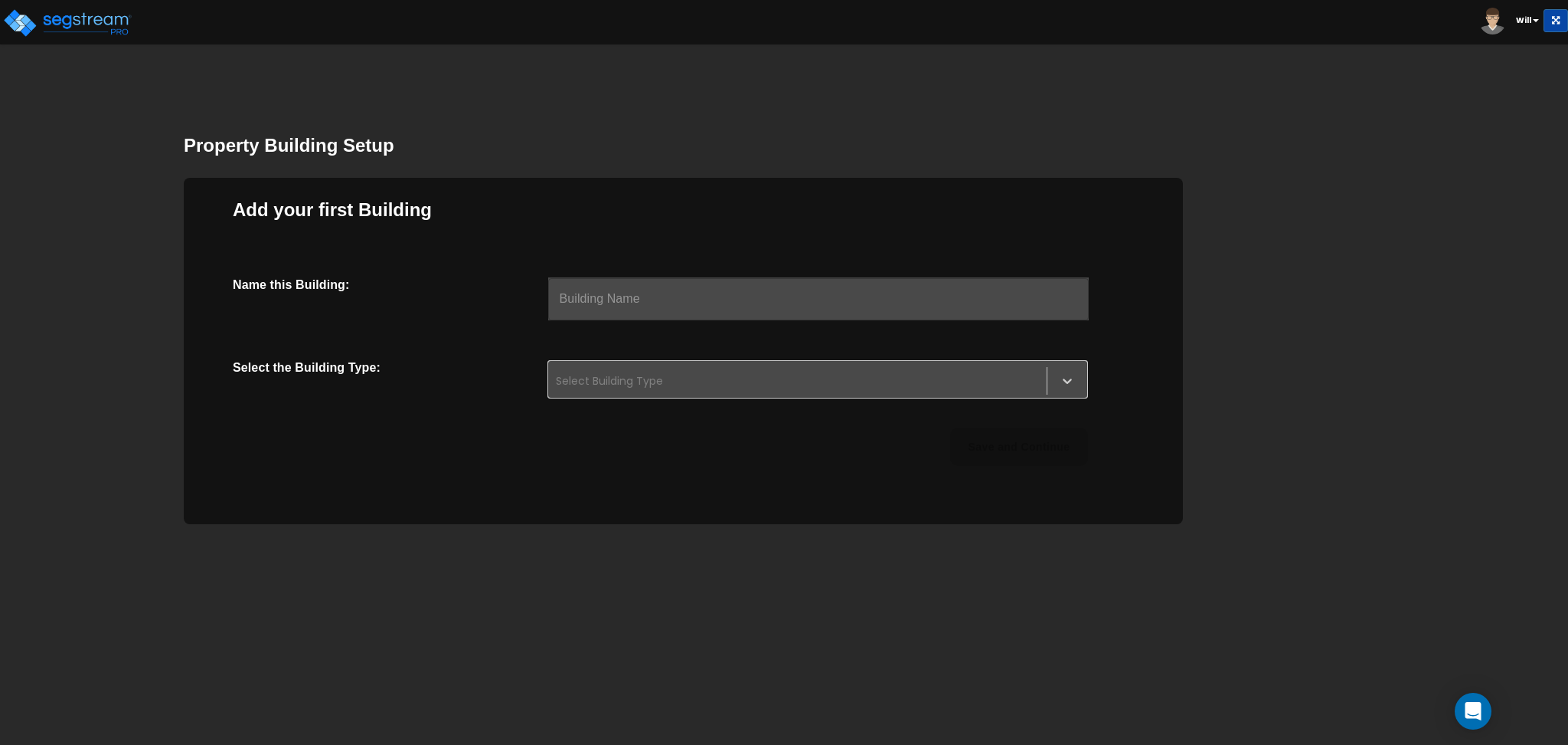
click at [599, 312] on input "text" at bounding box center [819, 299] width 540 height 43
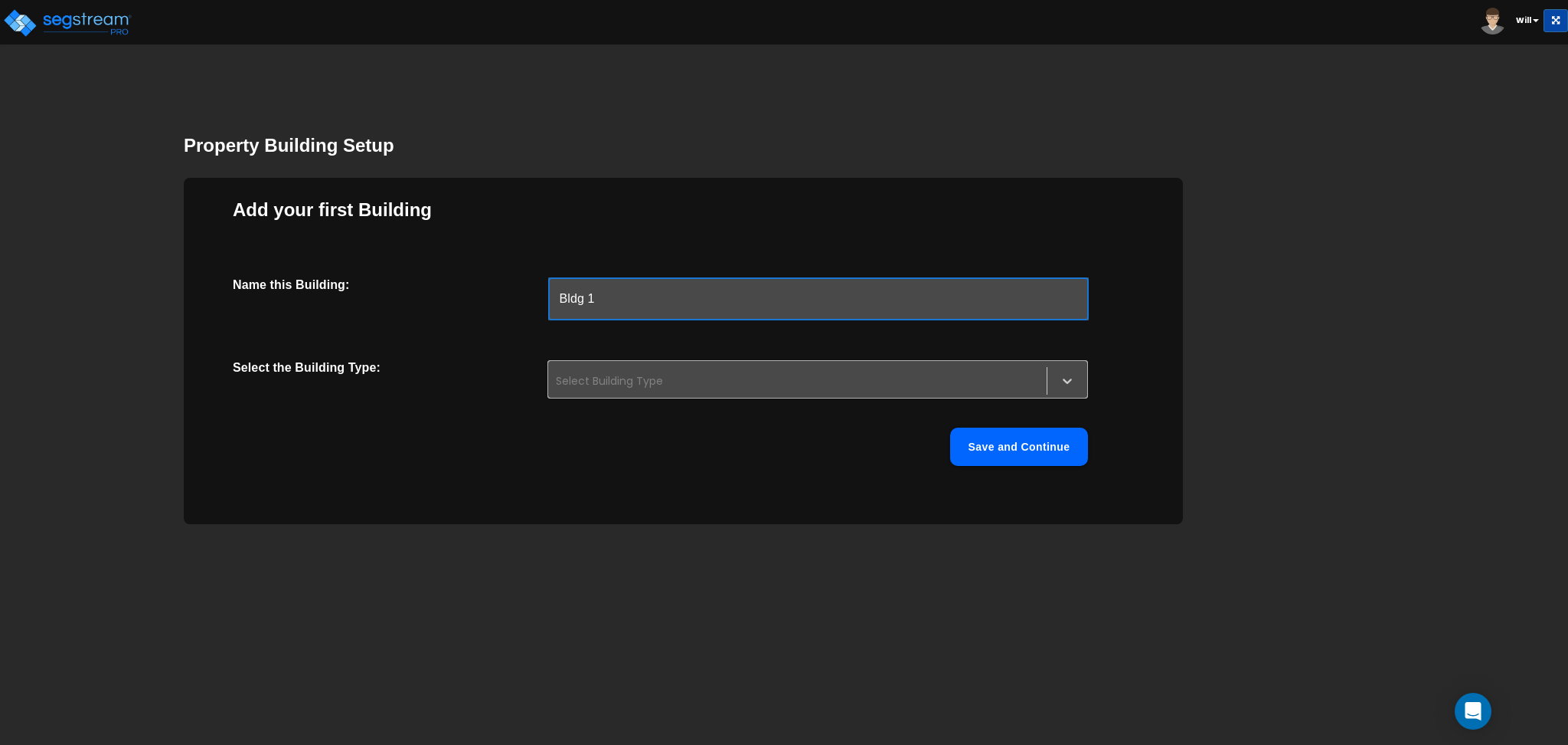
type input "Bldg 1"
click at [690, 373] on div at bounding box center [797, 380] width 483 height 18
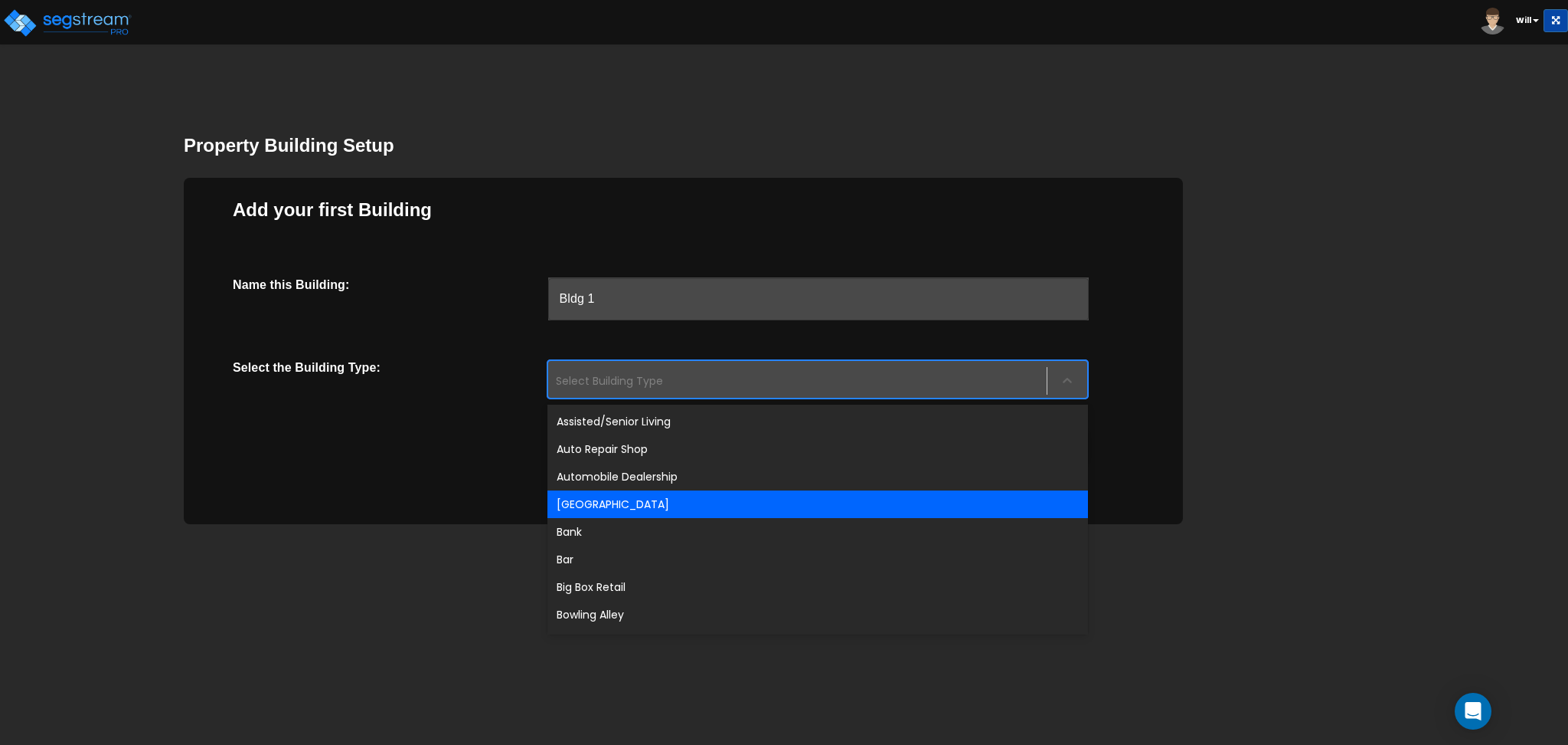
click at [666, 502] on div "Auxiliary Building" at bounding box center [818, 504] width 540 height 28
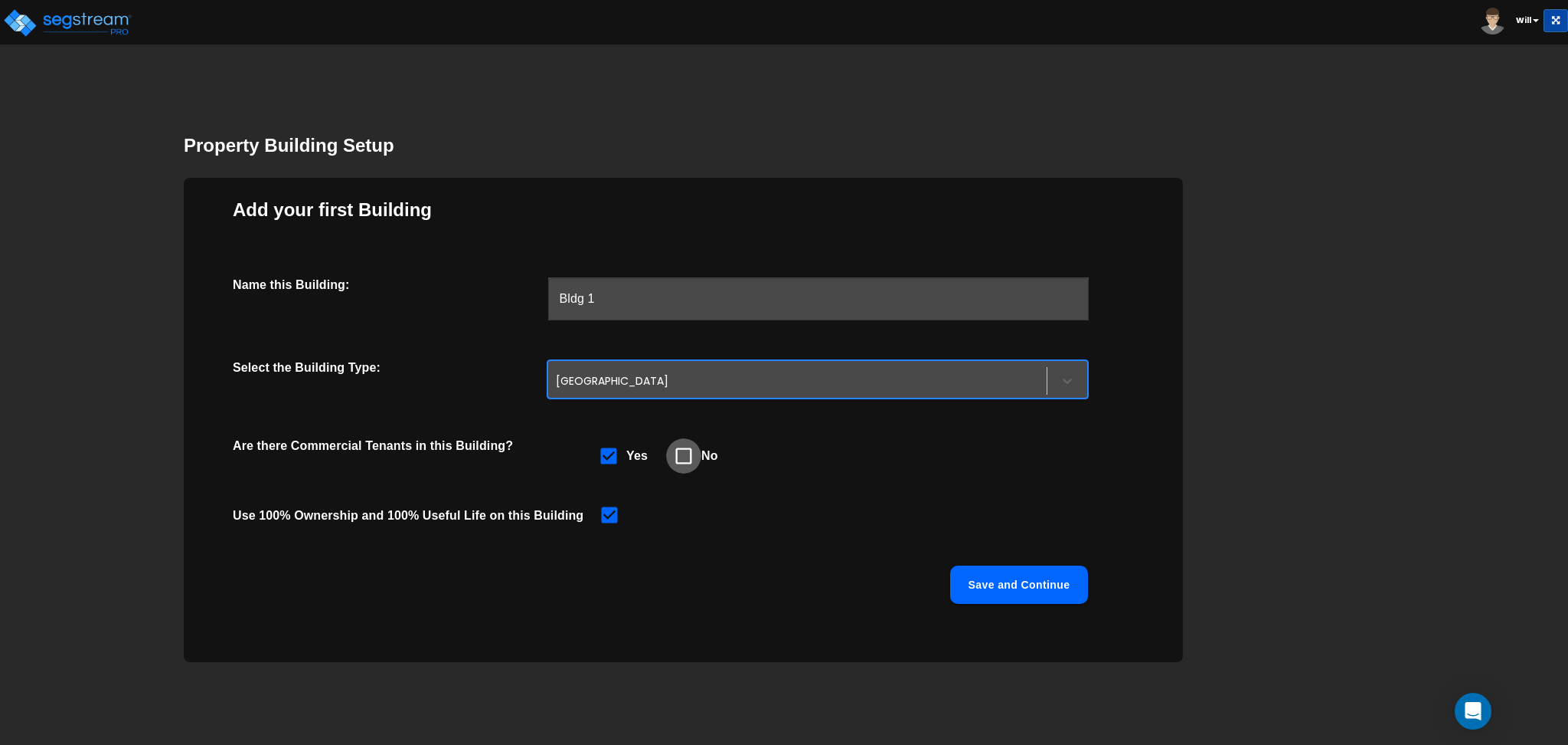
click at [691, 454] on span at bounding box center [684, 455] width 35 height 35
checkbox input "false"
checkbox input "true"
click at [984, 579] on button "Save and Continue" at bounding box center [1019, 585] width 138 height 38
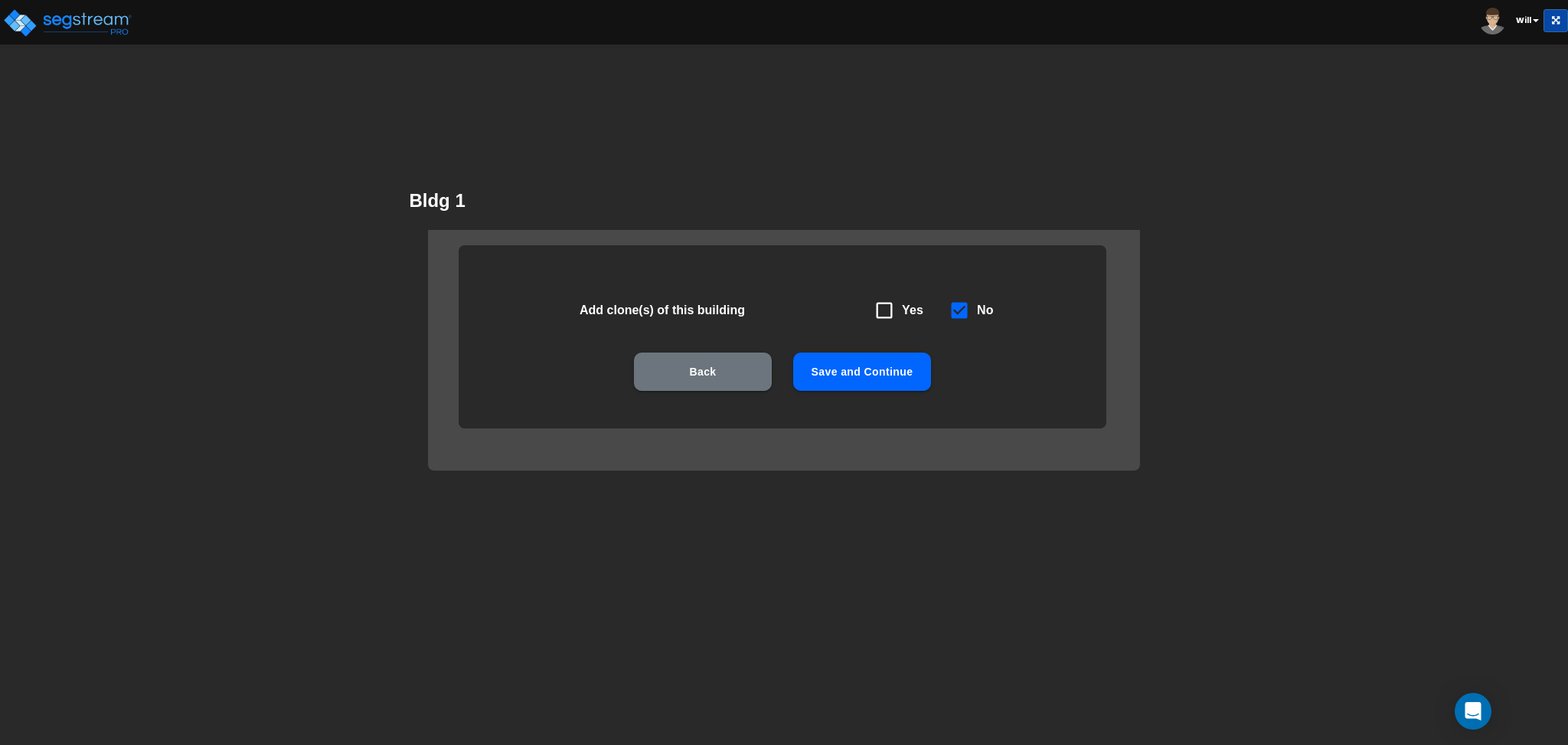
click at [843, 362] on button "Save and Continue" at bounding box center [862, 372] width 138 height 38
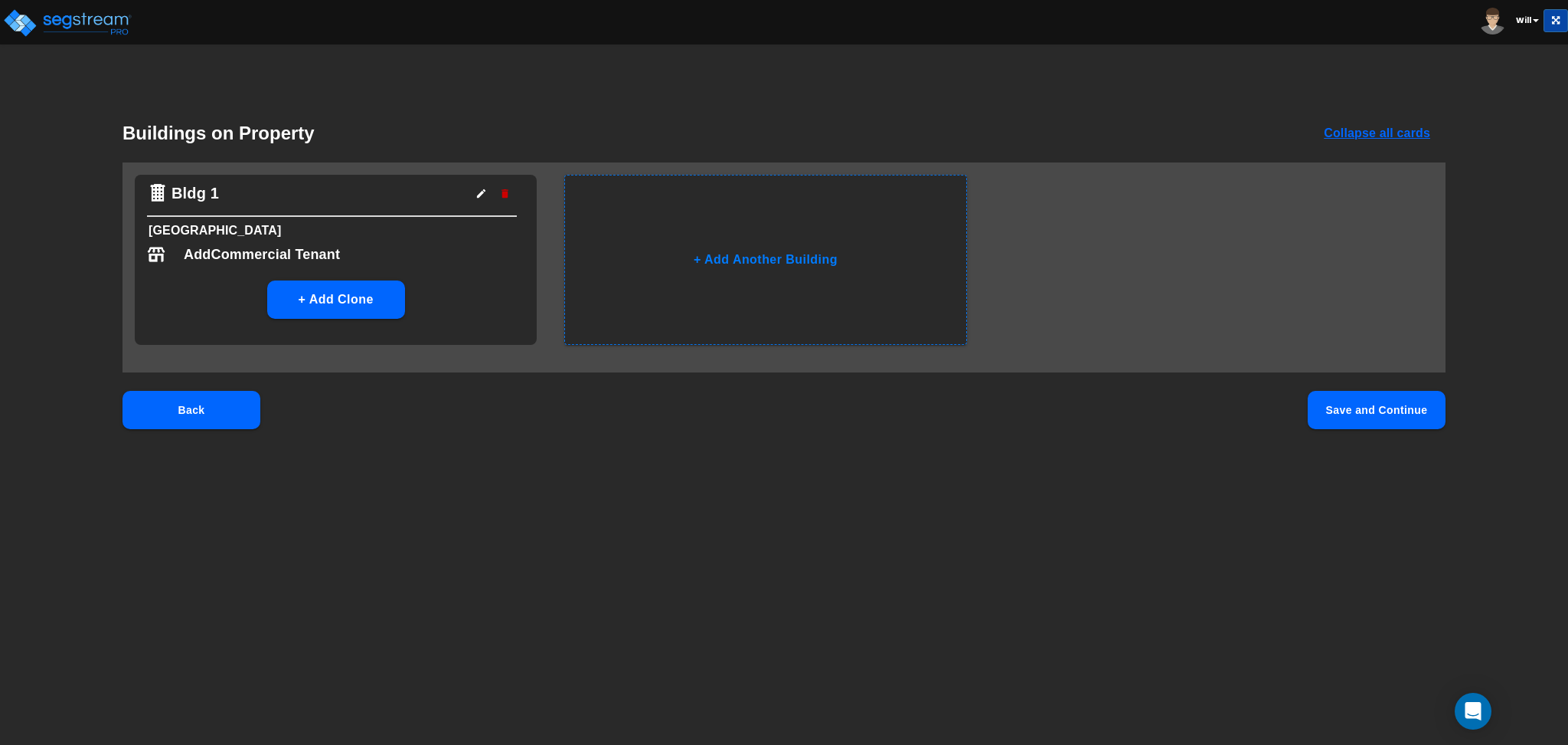
click at [1363, 407] on button "Save and Continue" at bounding box center [1377, 410] width 138 height 38
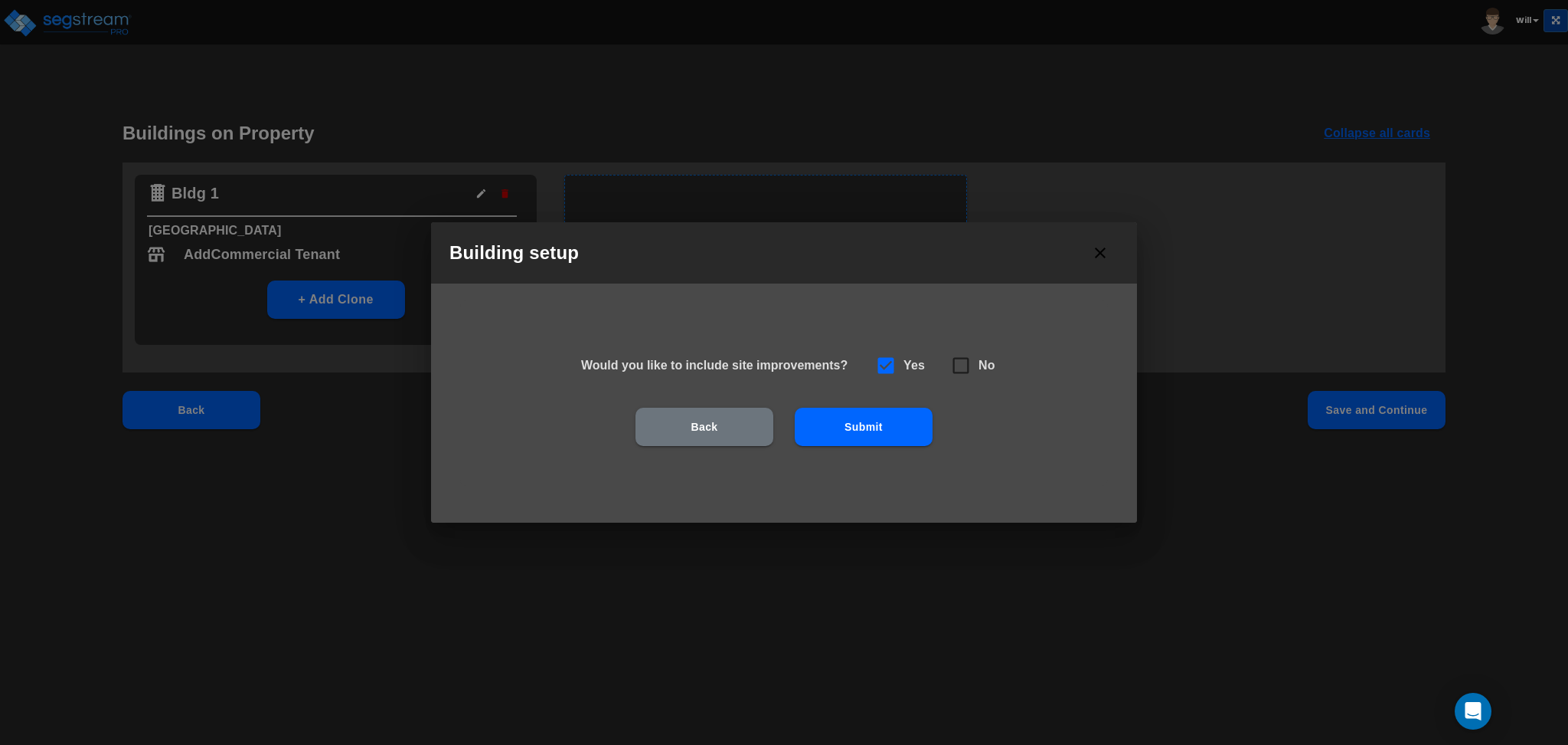
click at [859, 422] on button "Submit" at bounding box center [863, 427] width 138 height 38
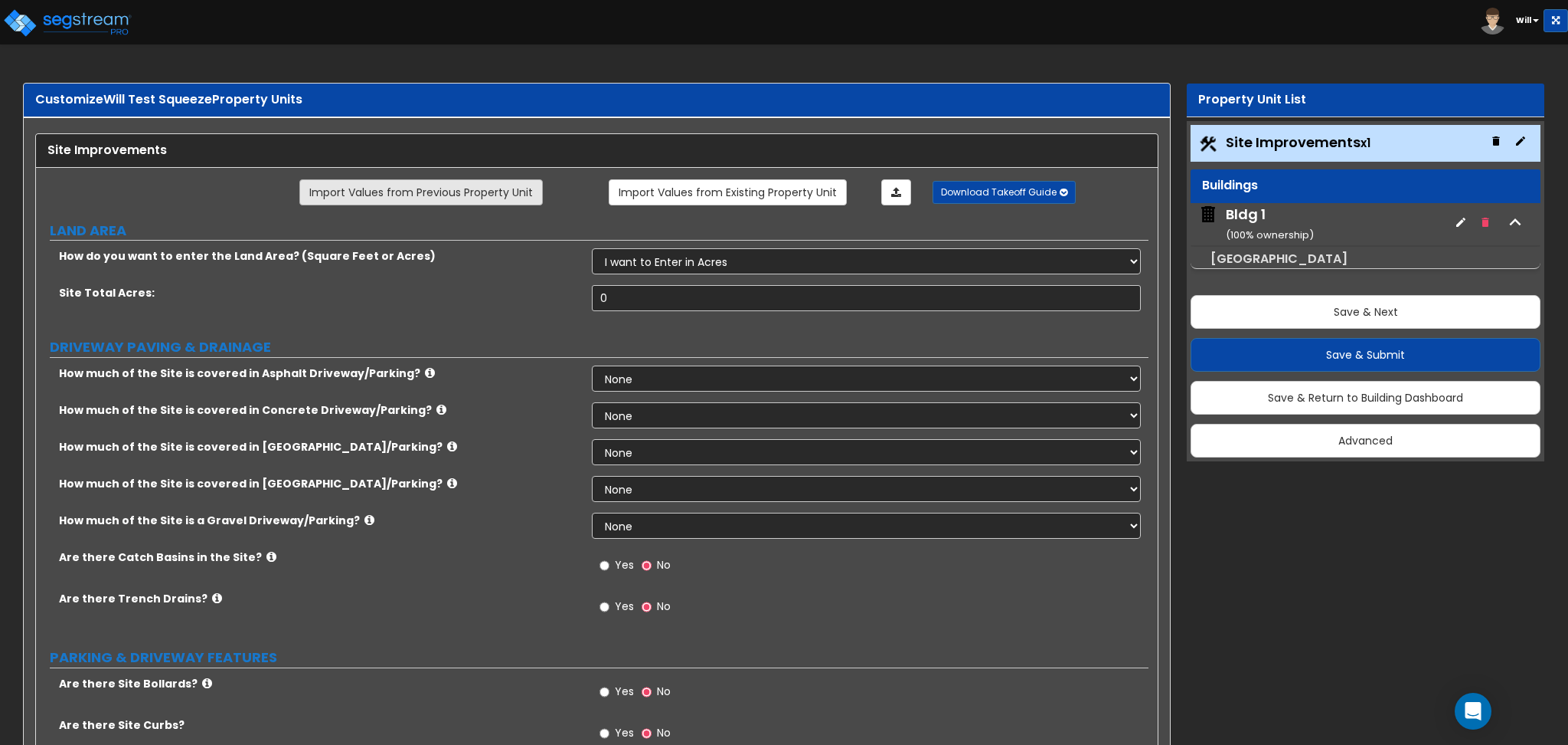
click at [442, 191] on link "Import Values from Previous Property Unit" at bounding box center [421, 192] width 243 height 26
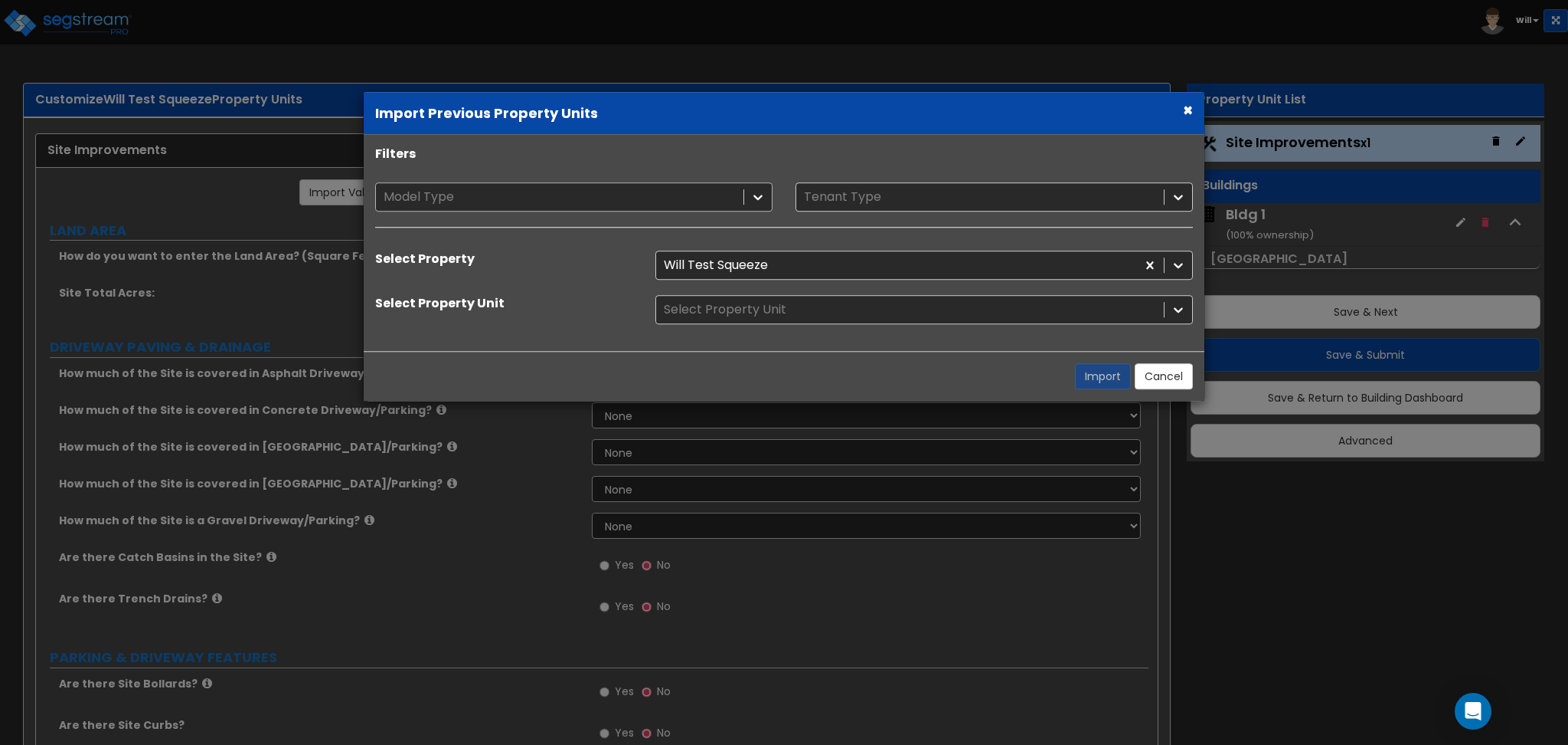
click at [442, 189] on div at bounding box center [560, 197] width 352 height 21
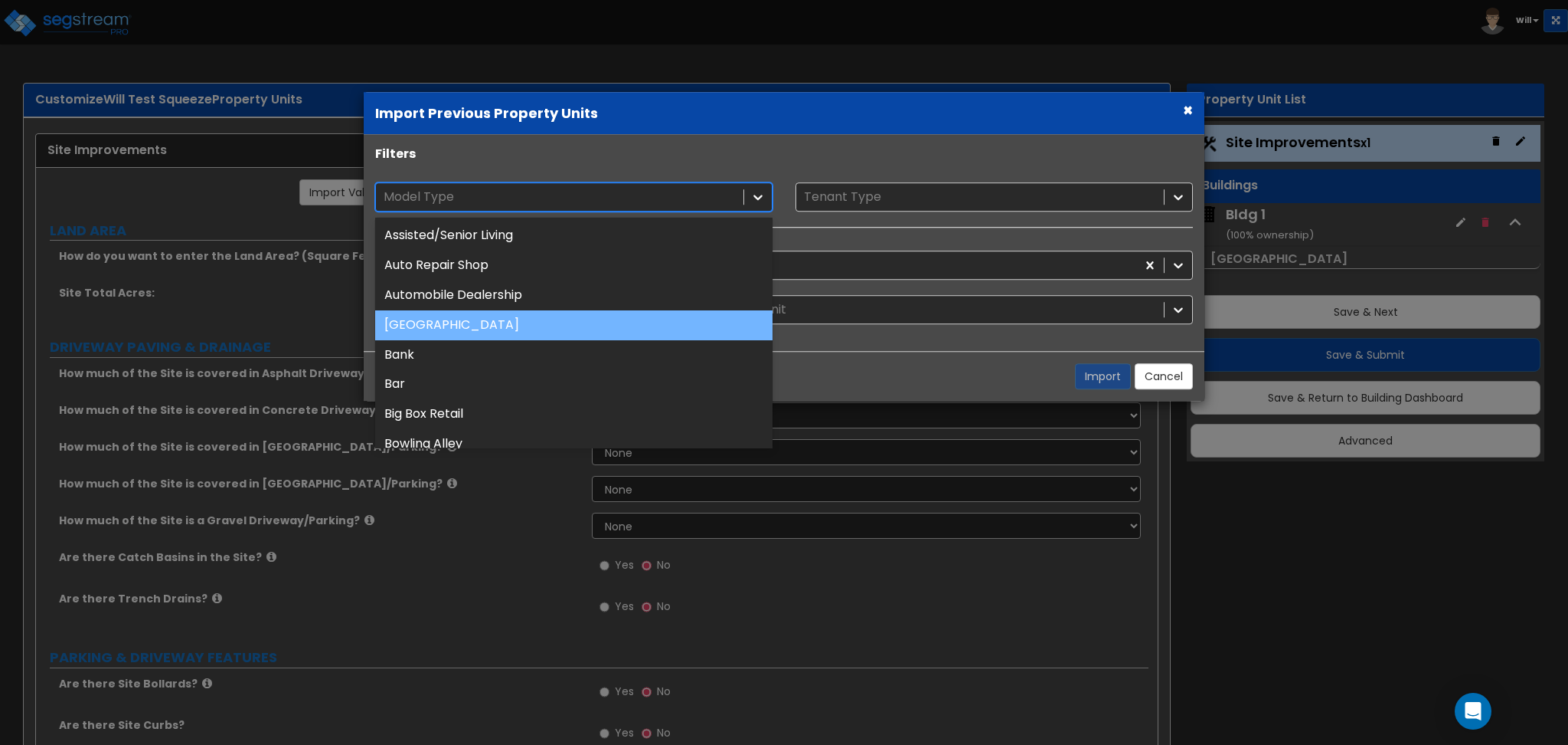
click at [470, 325] on div "Auxiliary Building" at bounding box center [574, 325] width 398 height 30
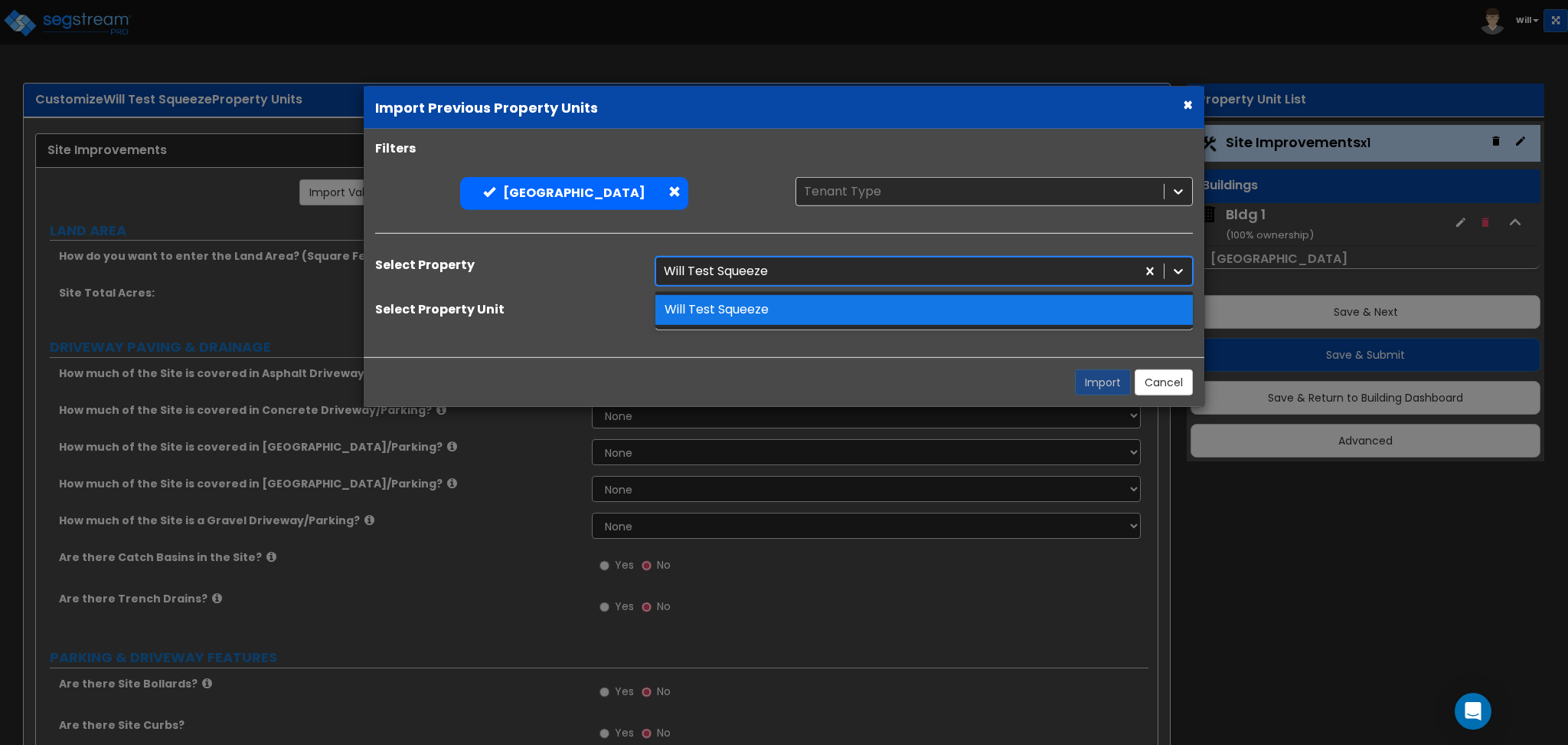
click at [701, 268] on div at bounding box center [896, 271] width 465 height 21
click at [717, 273] on div at bounding box center [896, 271] width 465 height 21
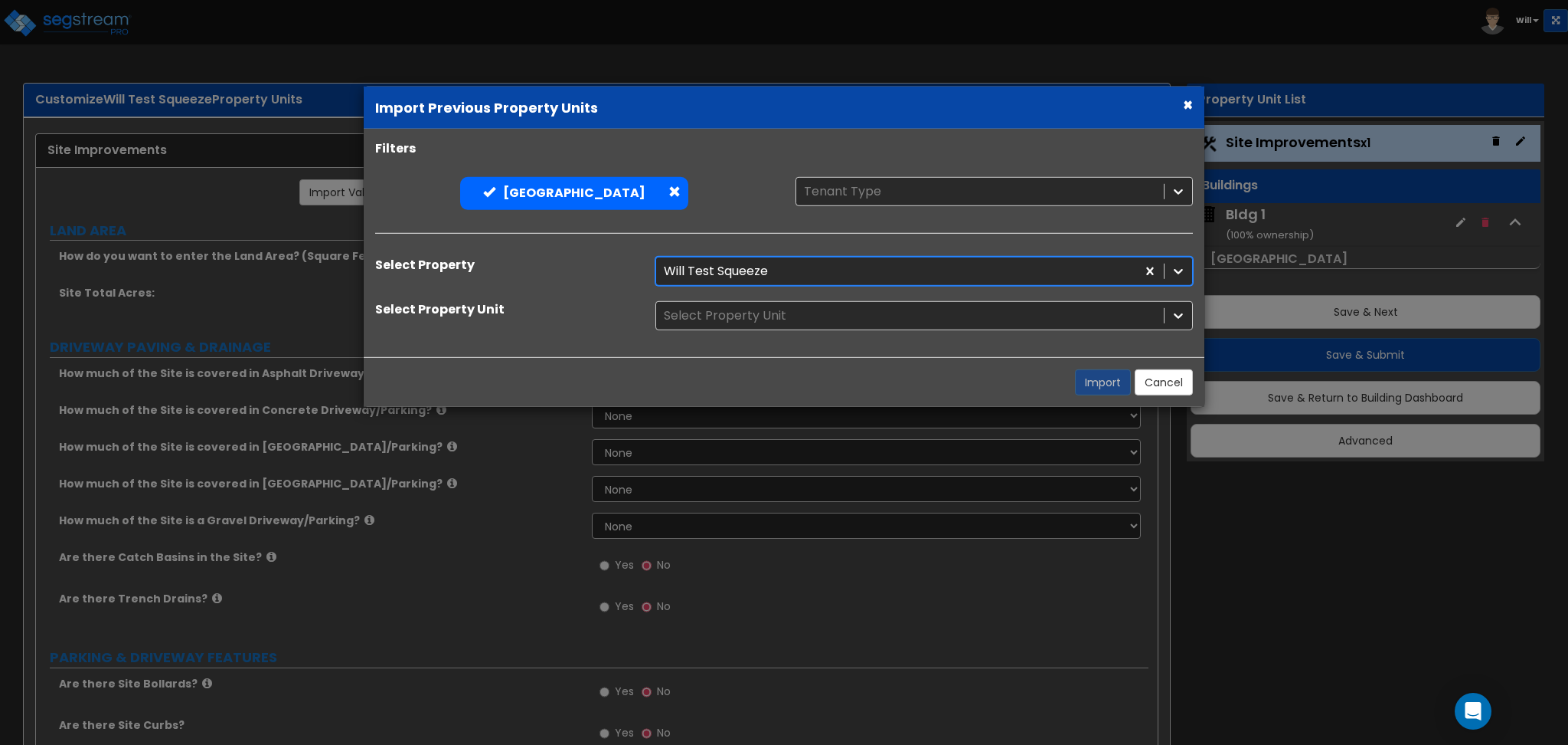
click at [730, 269] on div at bounding box center [896, 271] width 465 height 21
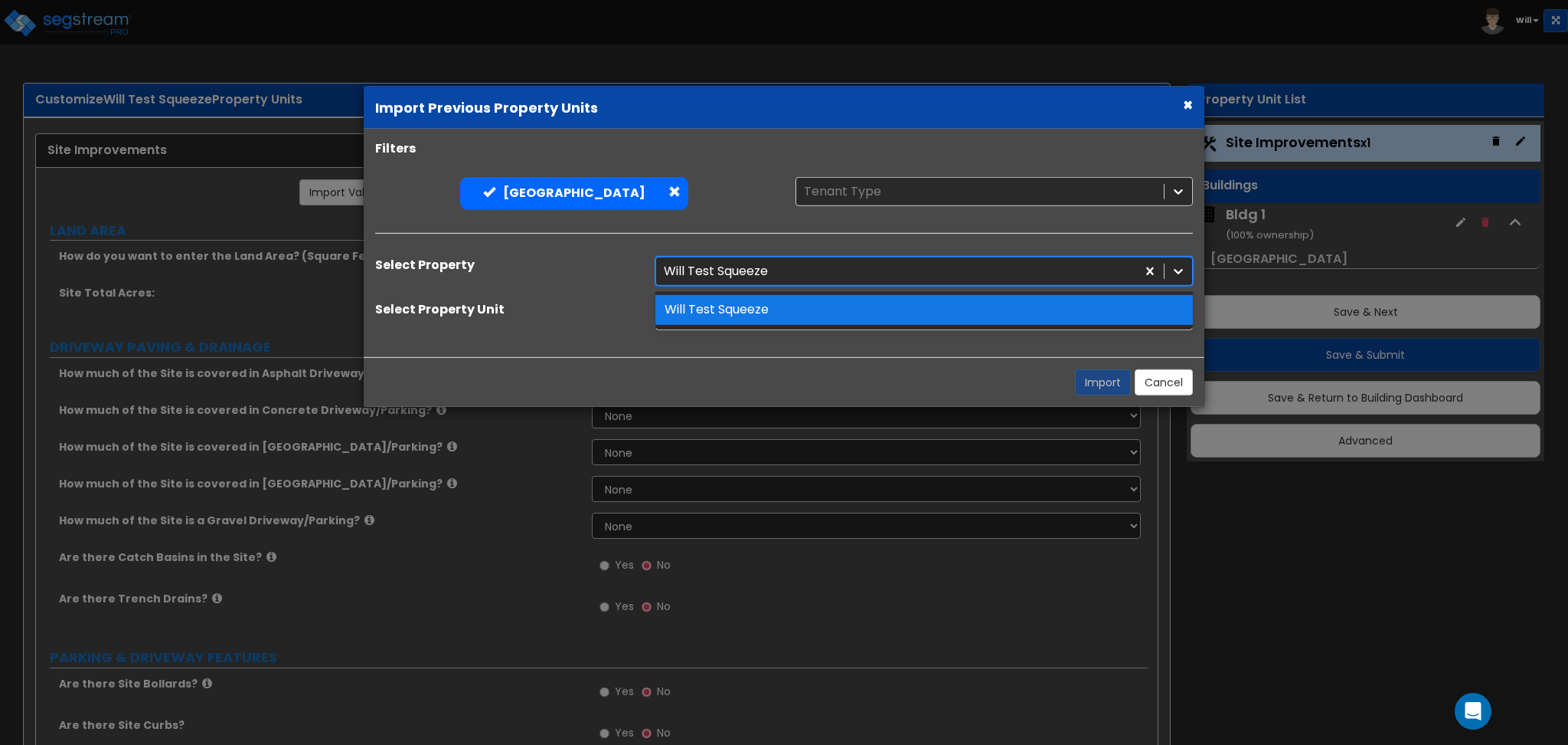
click at [730, 269] on div at bounding box center [896, 271] width 465 height 21
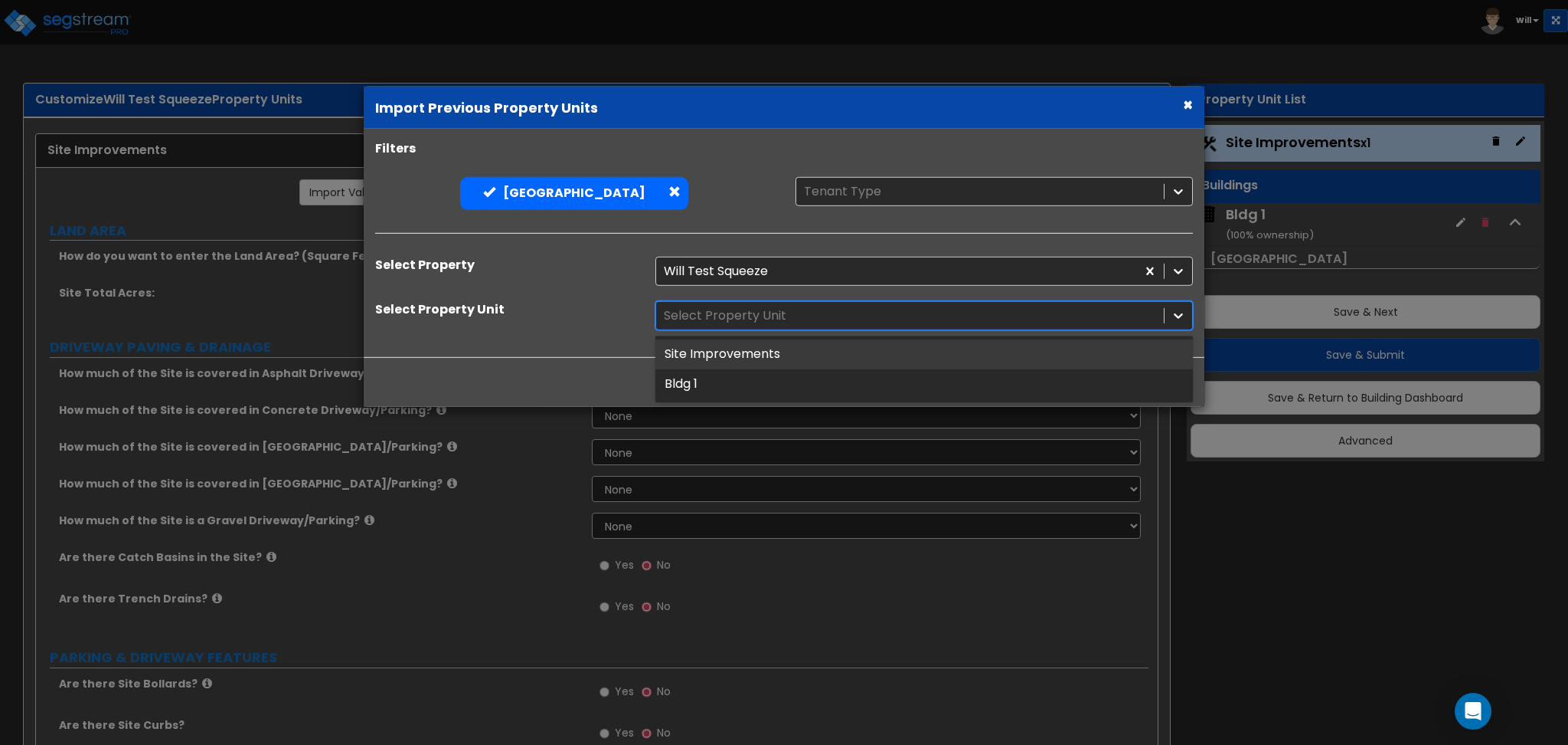
click at [738, 314] on div at bounding box center [910, 315] width 493 height 21
click at [729, 274] on div at bounding box center [896, 271] width 465 height 21
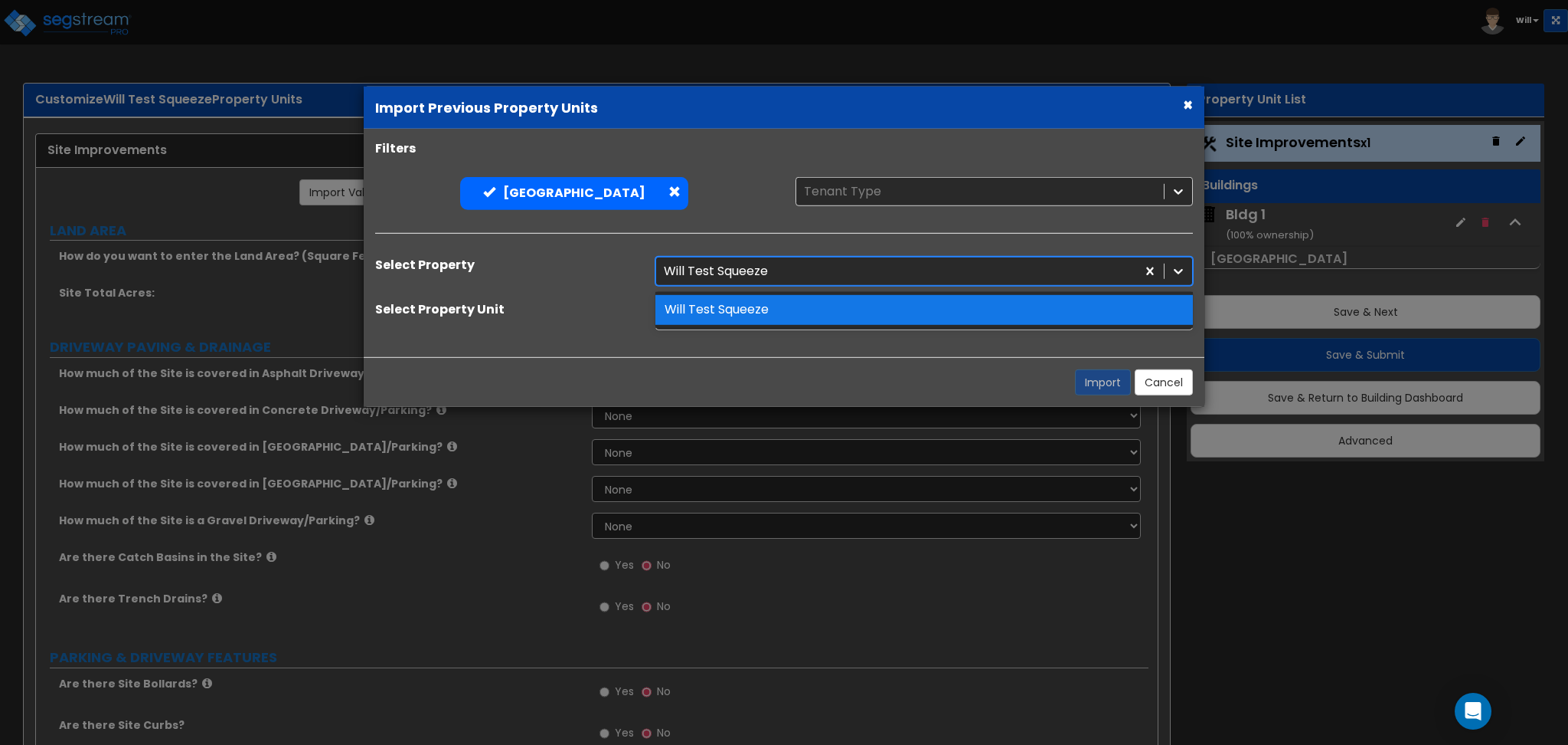
click at [729, 274] on div at bounding box center [896, 271] width 465 height 21
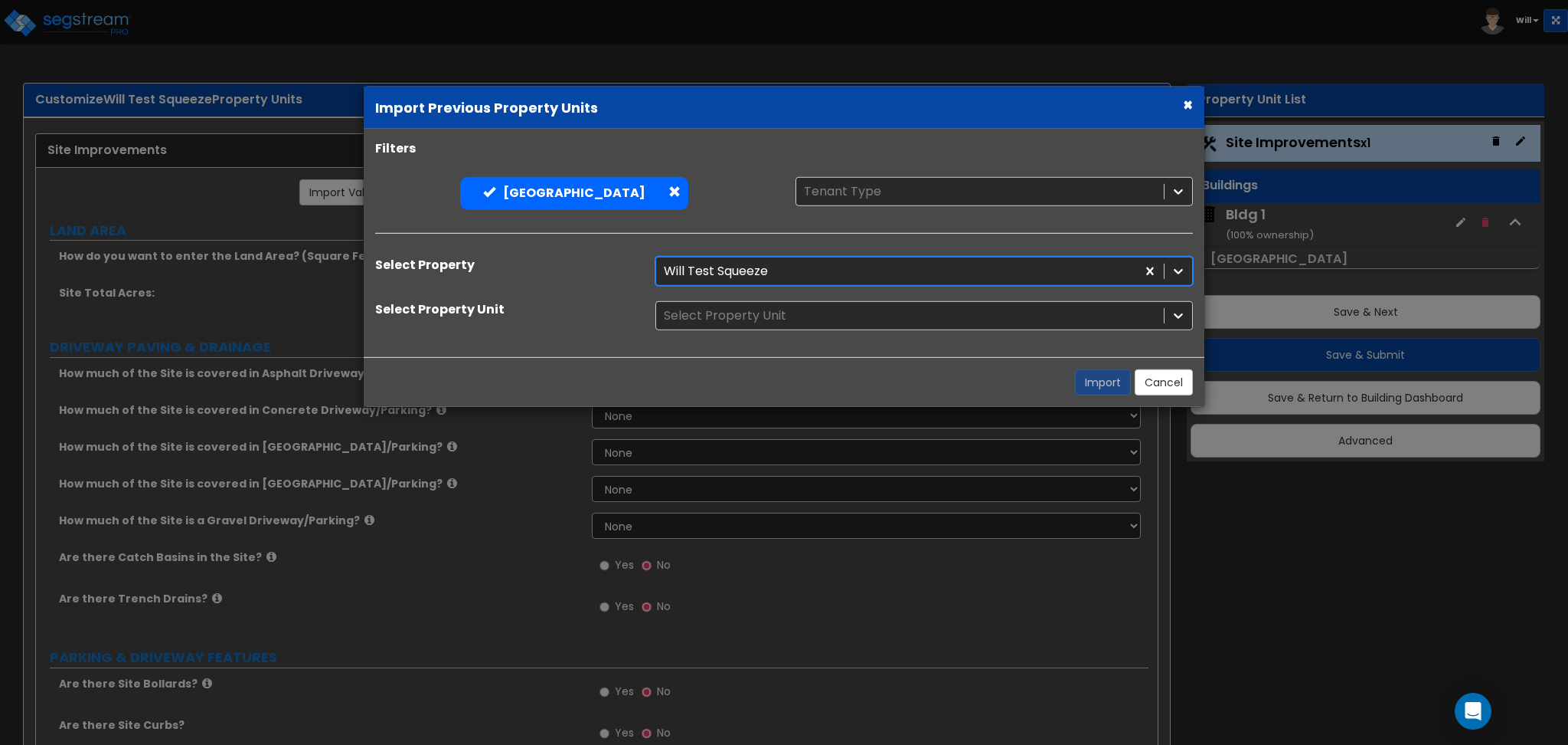
click at [1183, 104] on button "×" at bounding box center [1188, 104] width 10 height 16
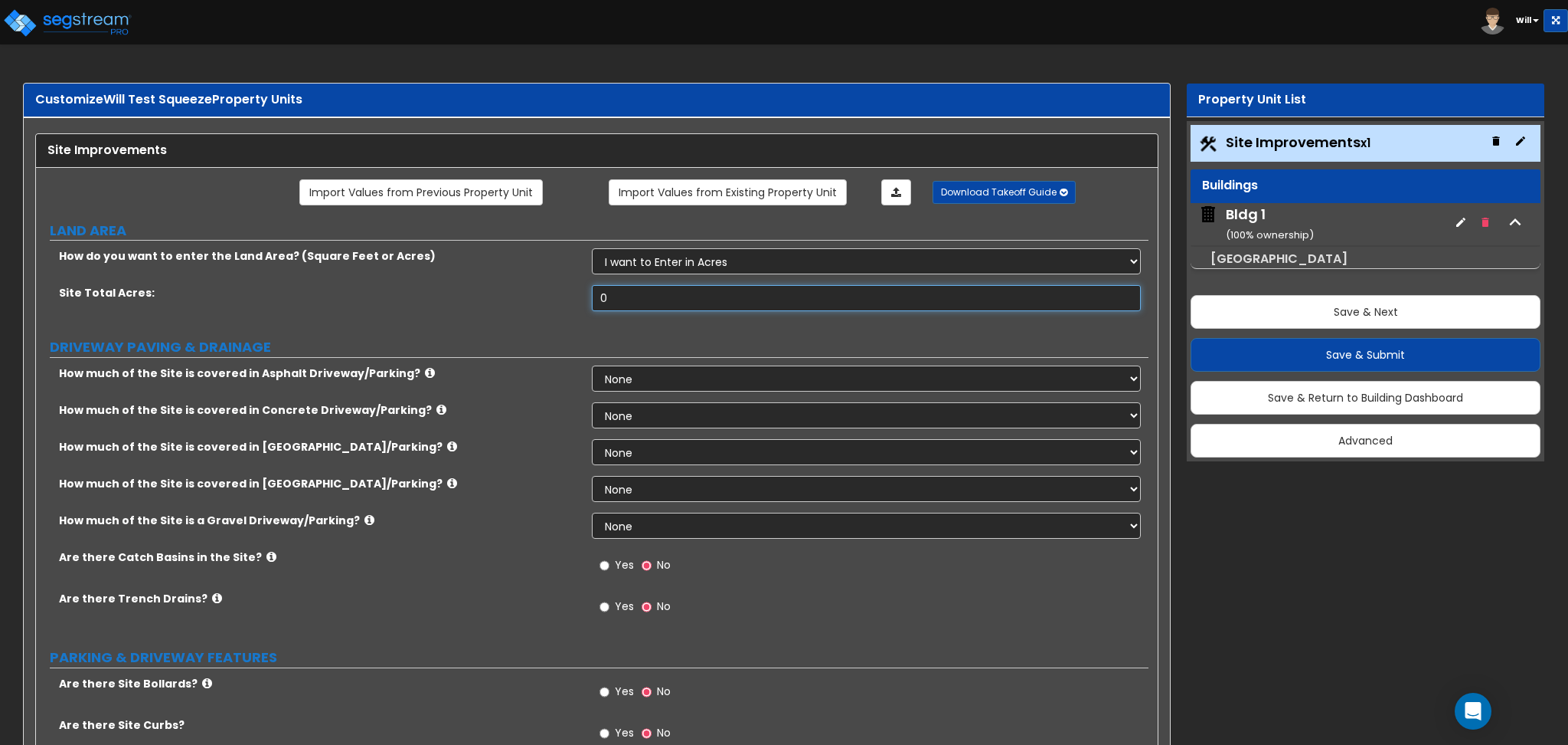
drag, startPoint x: 723, startPoint y: 299, endPoint x: 451, endPoint y: 323, distance: 273.1
type input "1"
type input "20"
click at [635, 377] on select "None I want to Enter an Approximate Percentage I want to Enter the Square Foota…" at bounding box center [867, 378] width 548 height 26
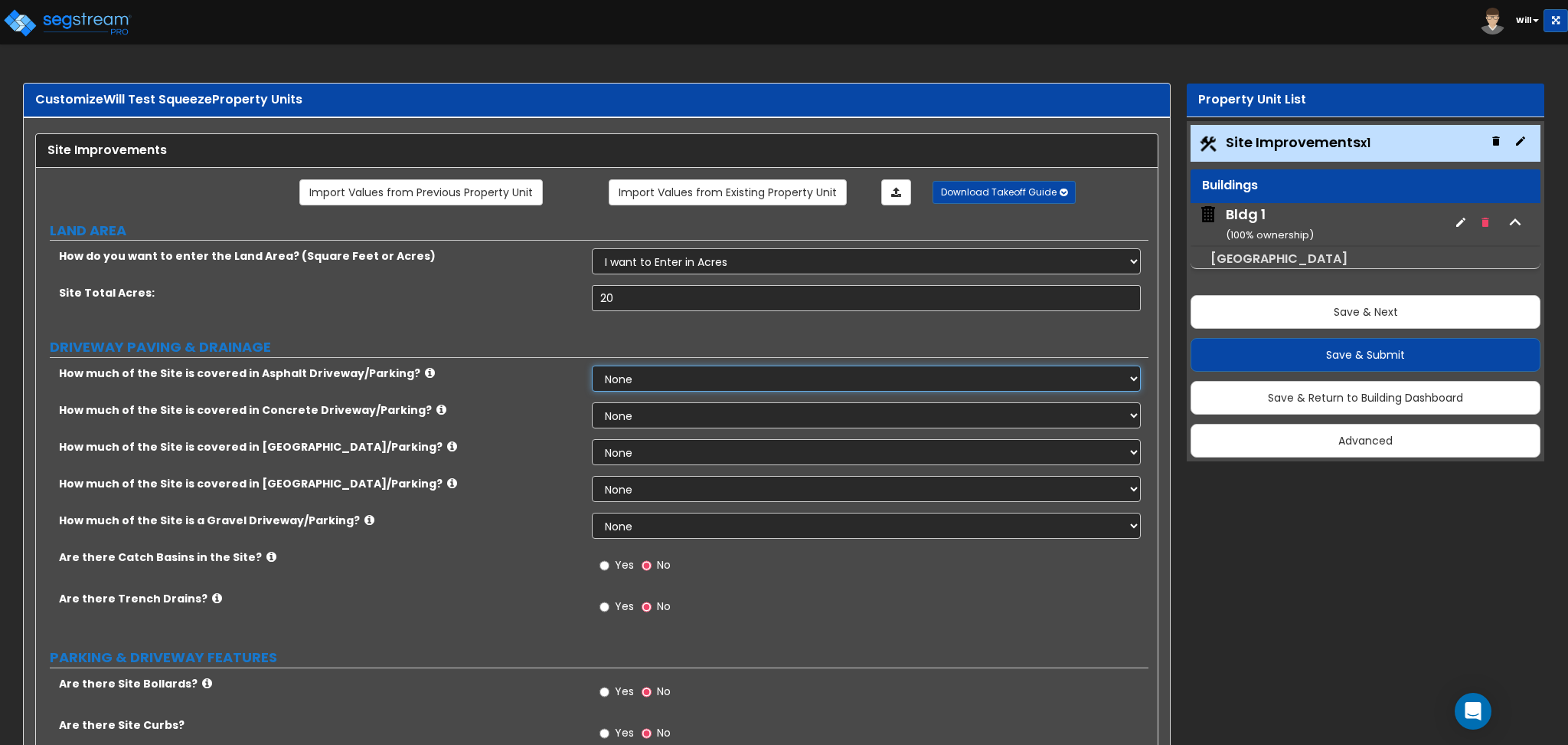
select select "1"
click at [592, 365] on select "None I want to Enter an Approximate Percentage I want to Enter the Square Foota…" at bounding box center [867, 378] width 548 height 26
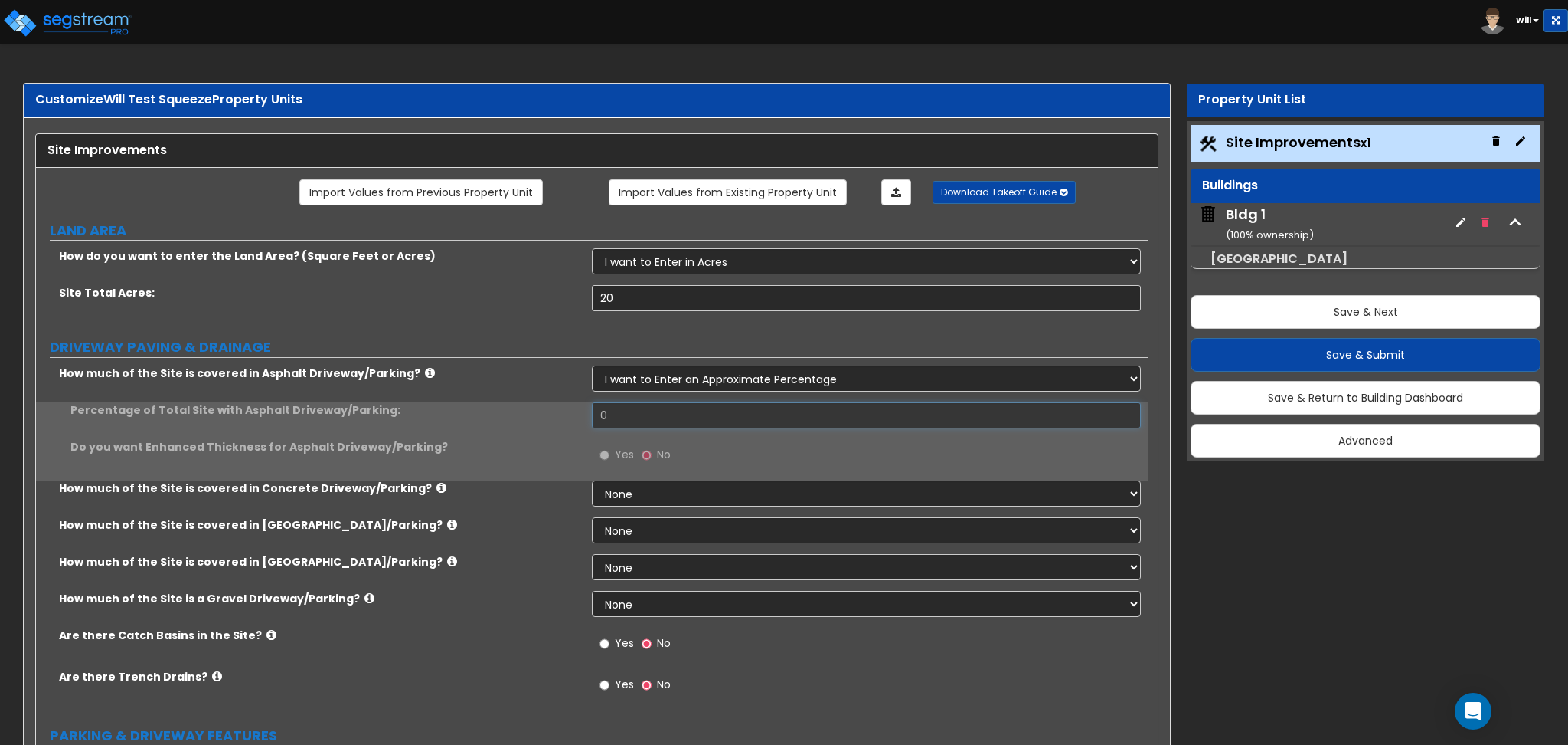
drag, startPoint x: 643, startPoint y: 420, endPoint x: 495, endPoint y: 432, distance: 148.5
click at [476, 424] on div "Percentage of Total Site with Asphalt Driveway/Parking: 0" at bounding box center [592, 420] width 1113 height 37
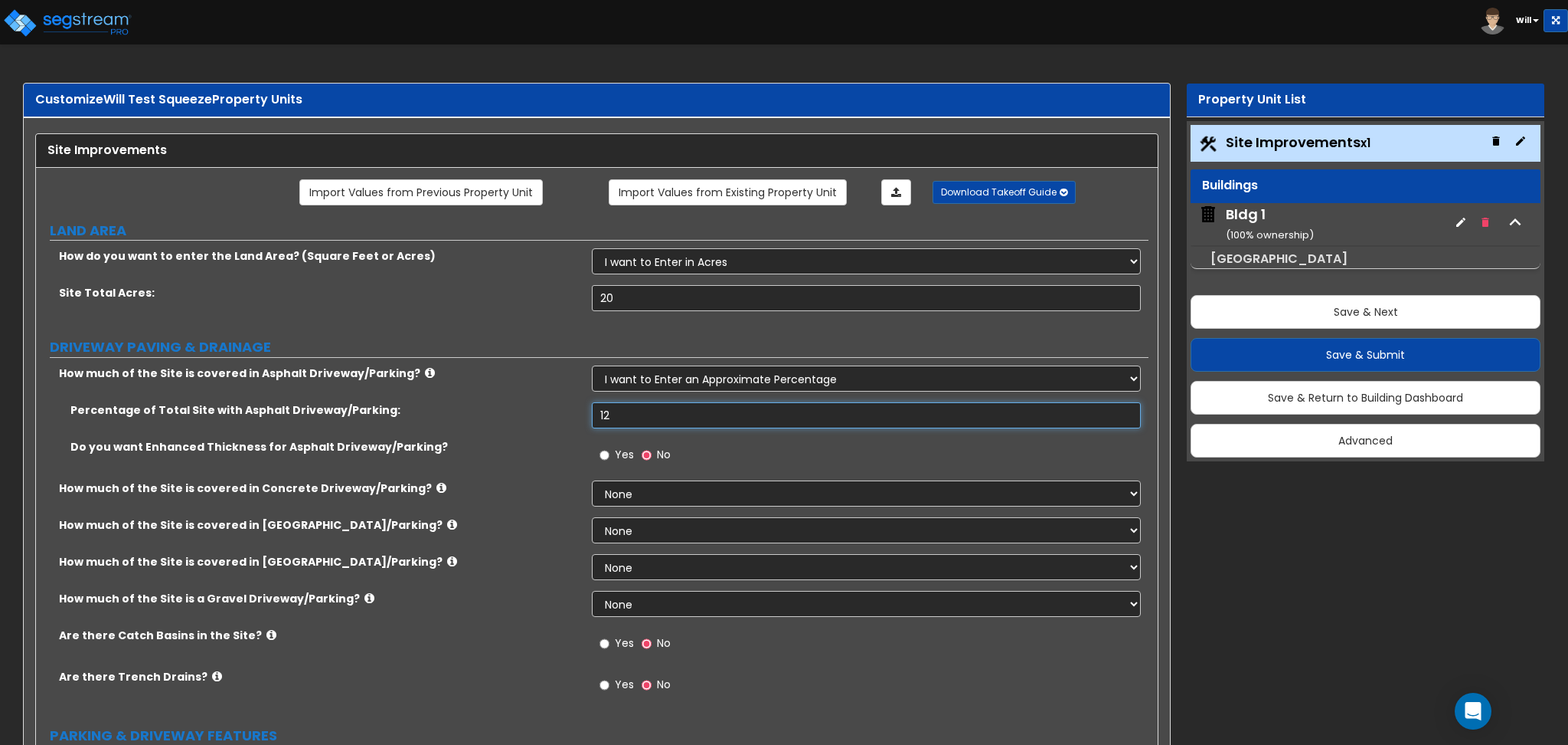
type input "12"
click at [642, 495] on select "None I want to Enter an Approximate Percentage I want to Enter the Square Foota…" at bounding box center [867, 493] width 548 height 26
select select "1"
click at [592, 480] on select "None I want to Enter an Approximate Percentage I want to Enter the Square Foota…" at bounding box center [867, 493] width 548 height 26
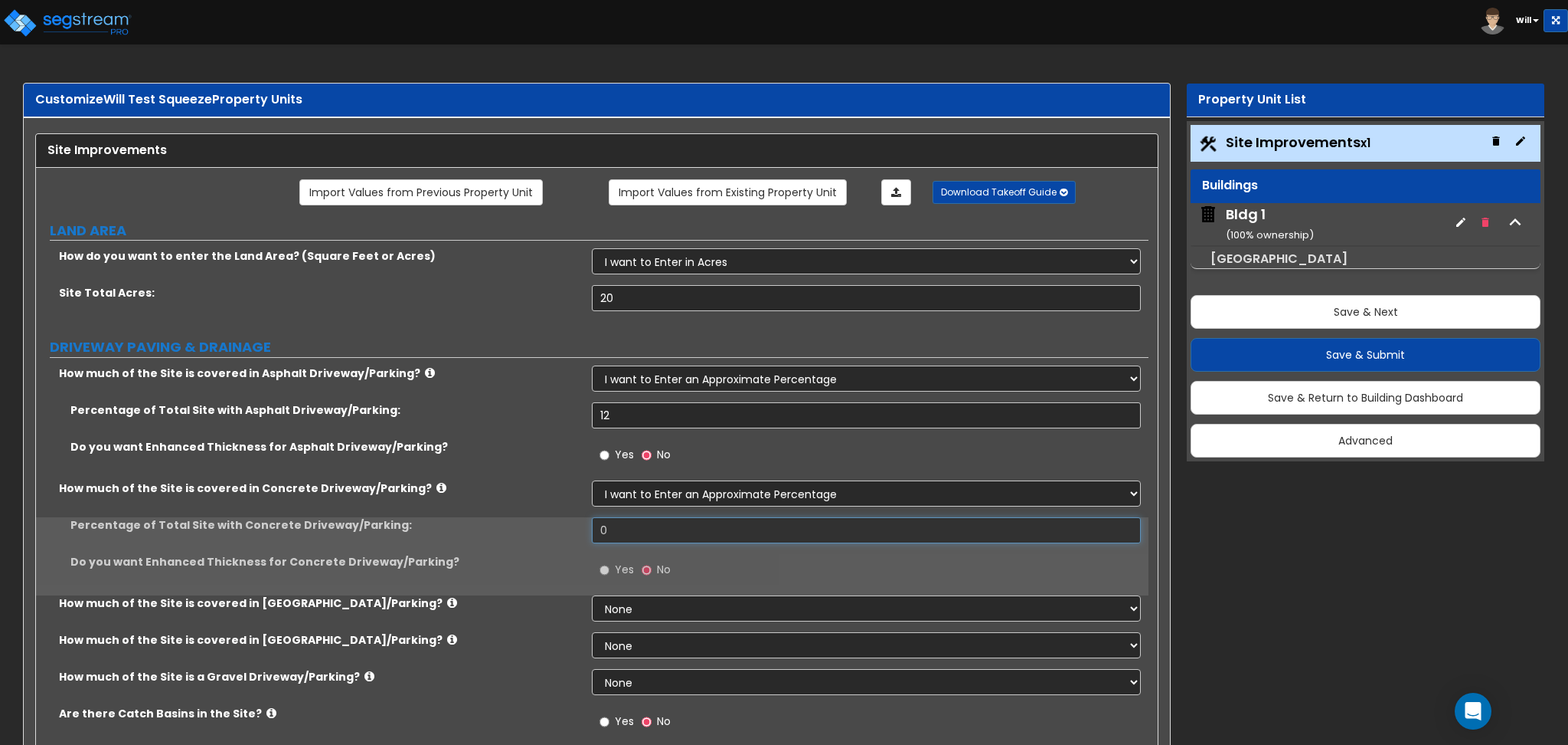
drag, startPoint x: 640, startPoint y: 533, endPoint x: 513, endPoint y: 534, distance: 127.0
click at [516, 534] on div "Percentage of Total Site with Concrete Driveway/Parking: 0" at bounding box center [592, 535] width 1113 height 37
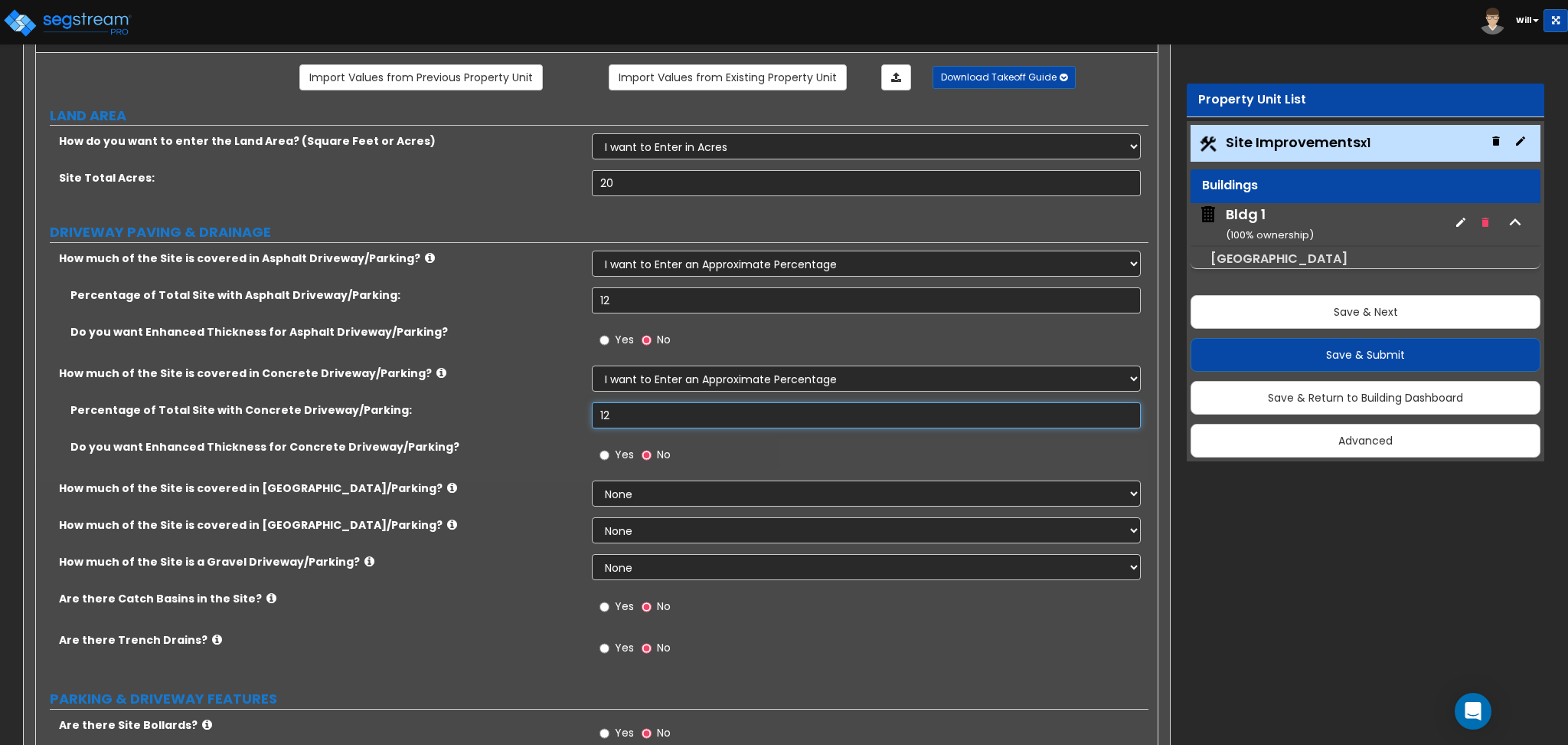
scroll to position [204, 0]
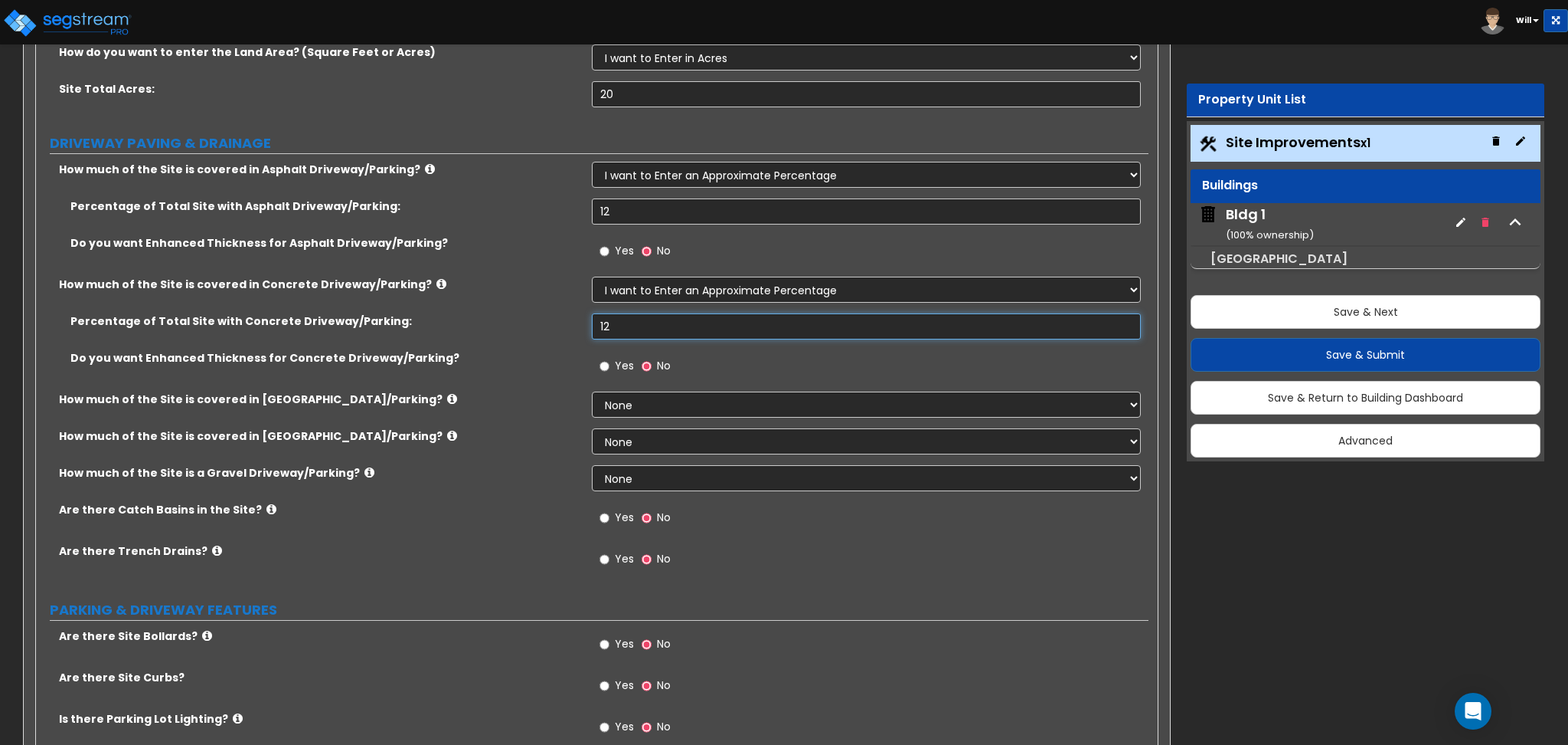
type input "12"
click at [619, 409] on select "None I want to Enter an Approximate Percentage I want to Enter the Square Foota…" at bounding box center [867, 404] width 548 height 26
select select "1"
click at [592, 392] on select "None I want to Enter an Approximate Percentage I want to Enter the Square Foota…" at bounding box center [867, 404] width 548 height 26
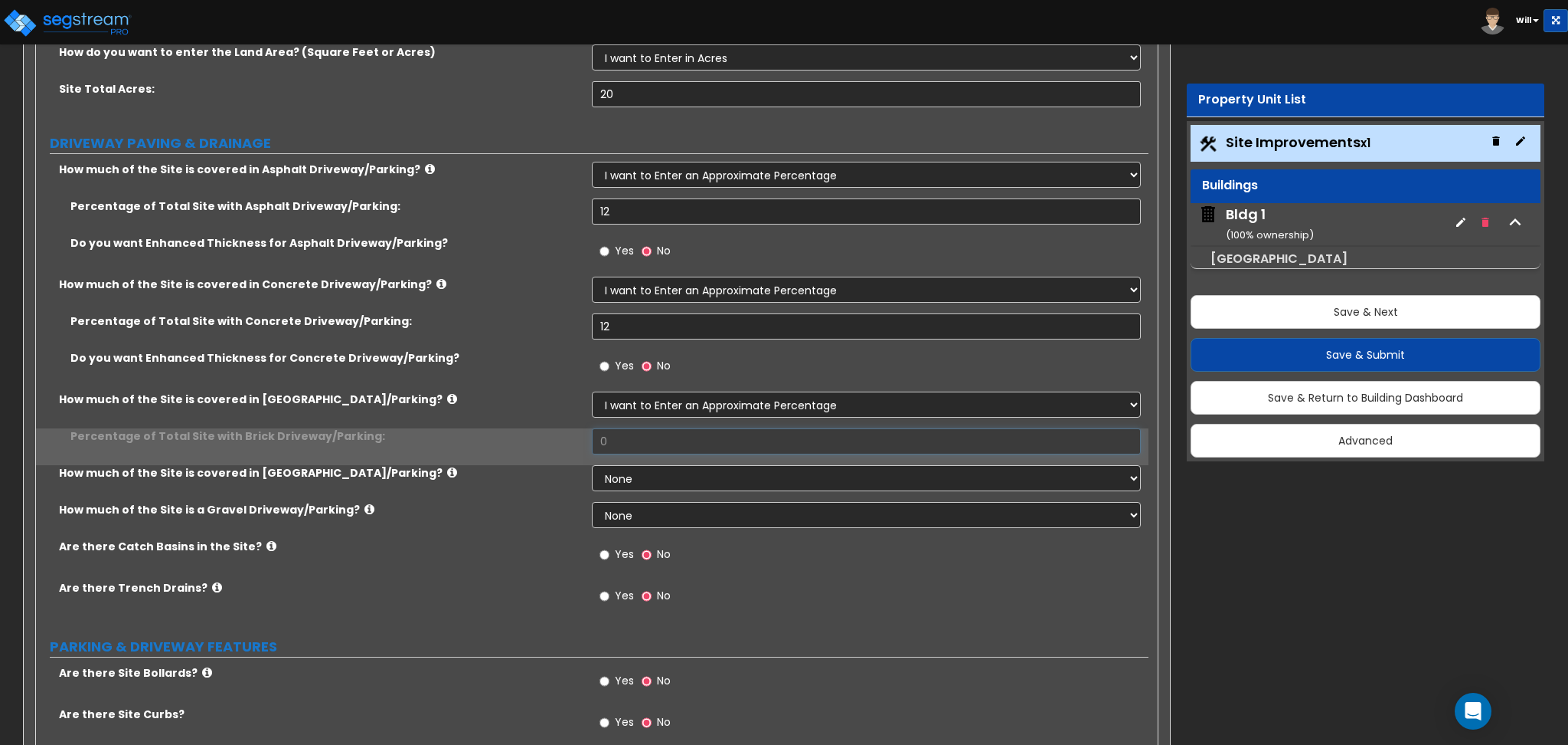
drag, startPoint x: 588, startPoint y: 464, endPoint x: 521, endPoint y: 471, distance: 67.4
click at [523, 471] on div "How much of the Site is covered in Asphalt Driveway/Parking? None I want to Ent…" at bounding box center [592, 392] width 1090 height 459
type input "12"
click at [616, 483] on select "None I want to Enter an Approximate Percentage I want to Enter the Square Foota…" at bounding box center [867, 478] width 548 height 26
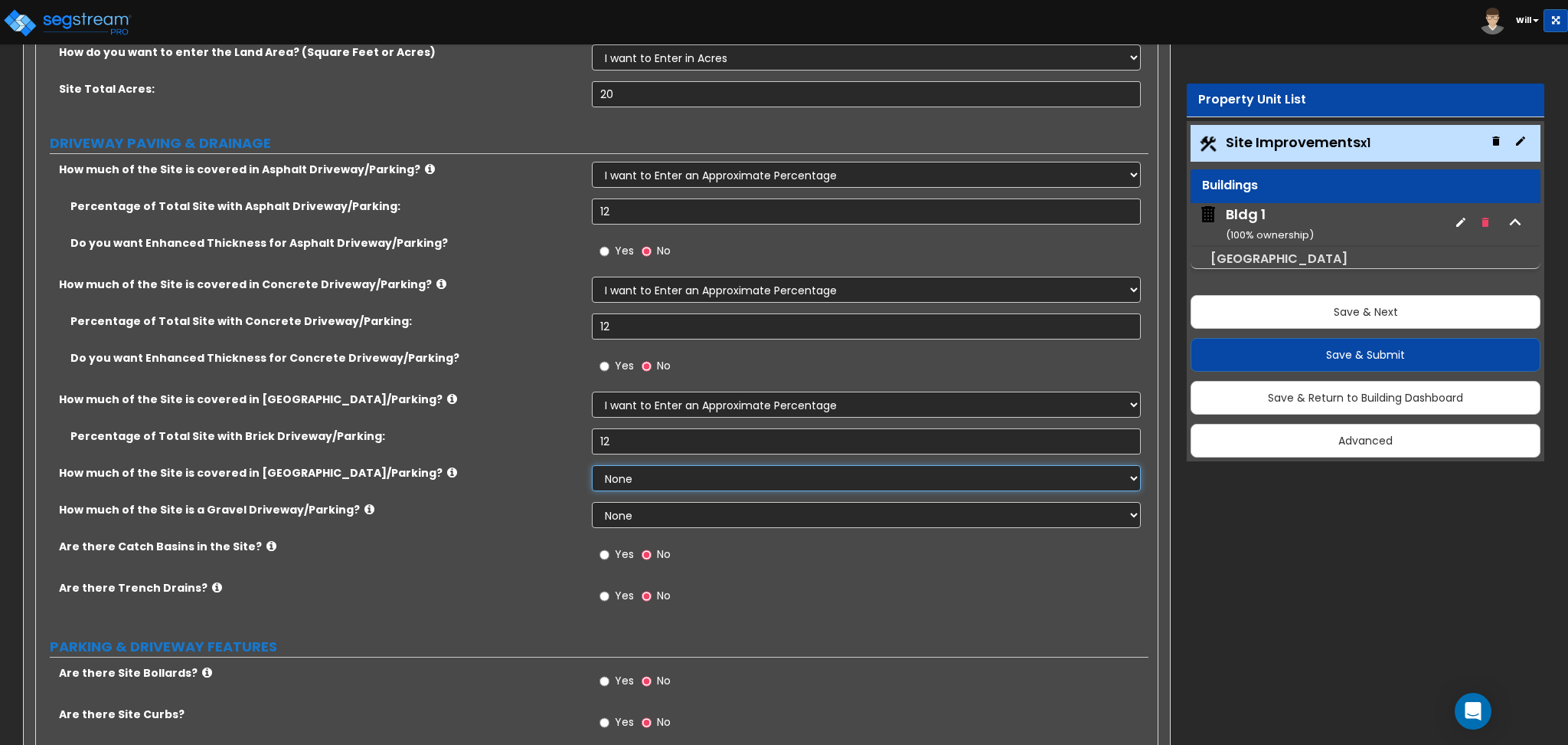
select select "1"
click at [592, 465] on select "None I want to Enter an Approximate Percentage I want to Enter the Square Foota…" at bounding box center [867, 478] width 548 height 26
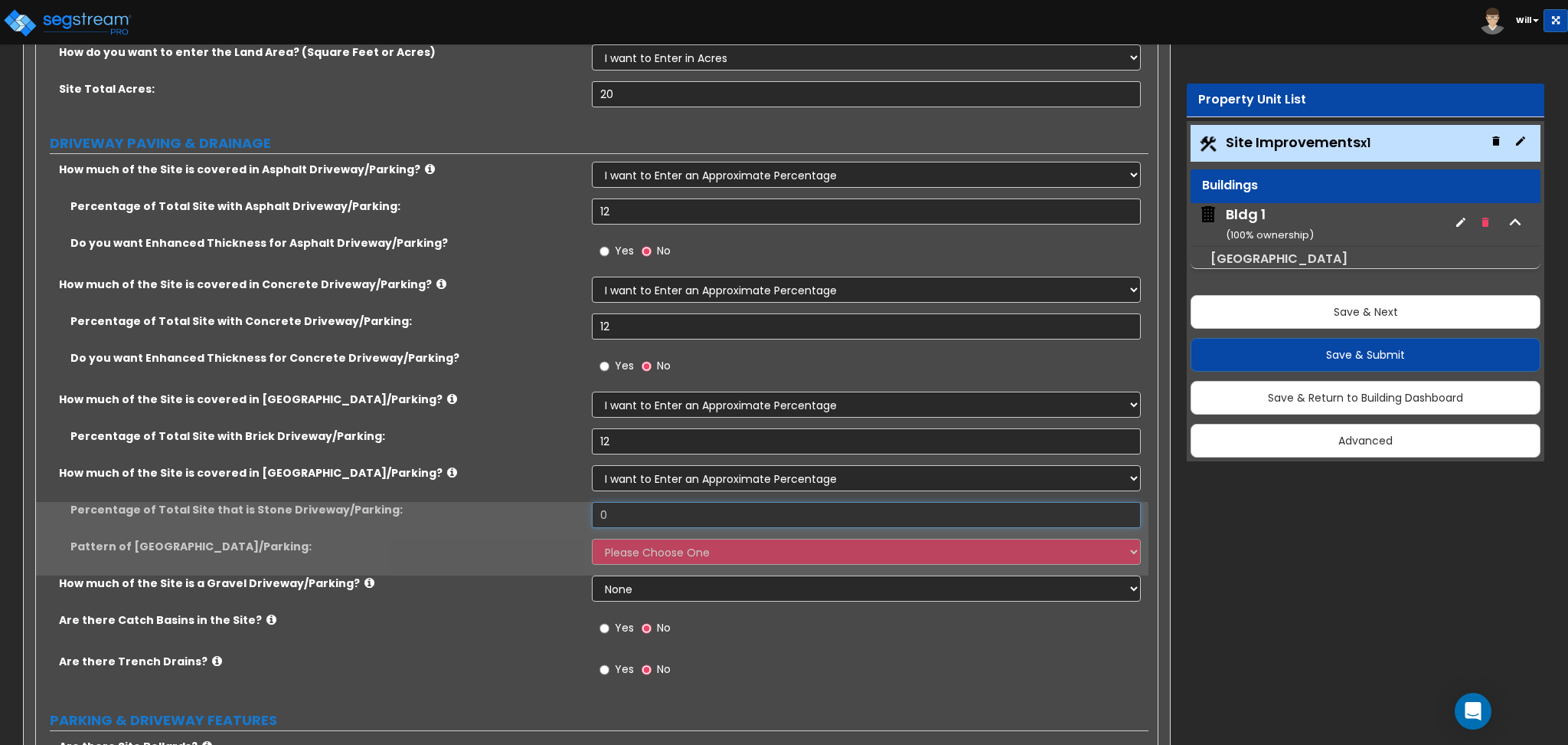
drag, startPoint x: 592, startPoint y: 522, endPoint x: 521, endPoint y: 526, distance: 71.1
click at [517, 526] on div "Percentage of Total Site that is Stone Driveway/Parking: 0" at bounding box center [592, 520] width 1113 height 37
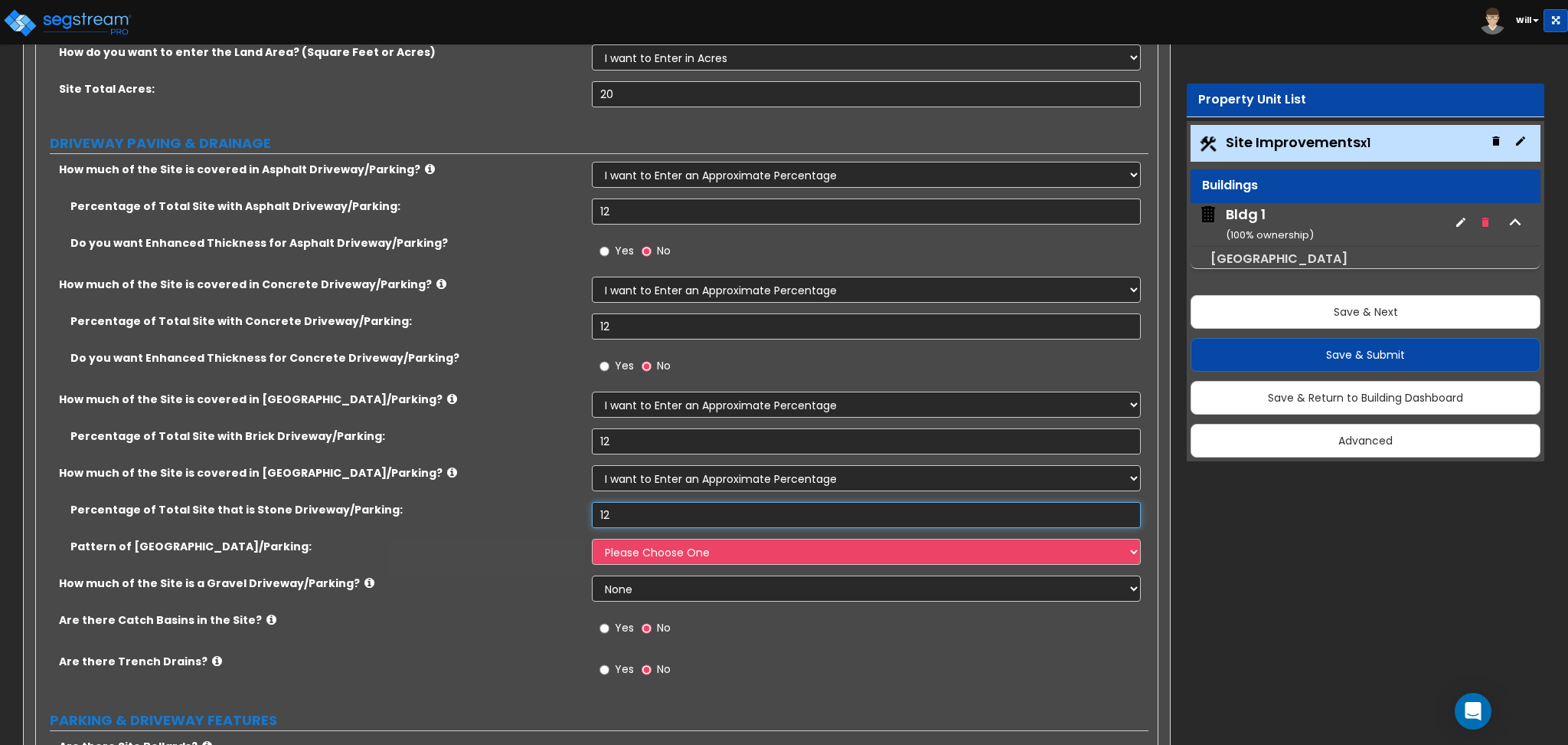
type input "12"
drag, startPoint x: 650, startPoint y: 551, endPoint x: 648, endPoint y: 561, distance: 10.2
click at [650, 551] on select "Please Choose One Irregular Rectangular" at bounding box center [867, 551] width 548 height 26
select select "1"
click at [592, 538] on select "Please Choose One Irregular Rectangular" at bounding box center [867, 551] width 548 height 26
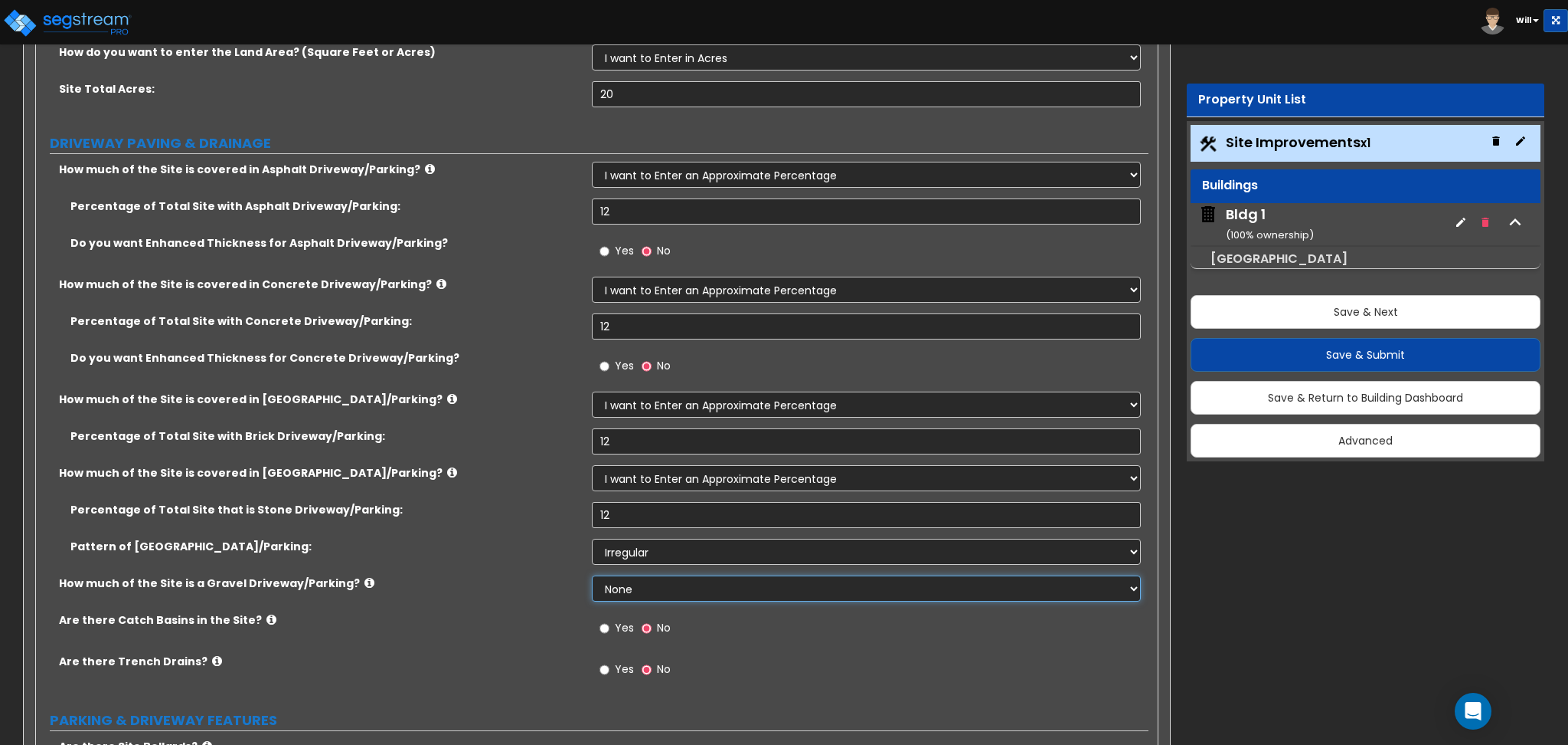
click at [650, 587] on select "None I want to Enter an Approximate Percentage I want to Enter the Square Foota…" at bounding box center [867, 588] width 548 height 26
select select "1"
click at [592, 575] on select "None I want to Enter an Approximate Percentage I want to Enter the Square Foota…" at bounding box center [867, 588] width 548 height 26
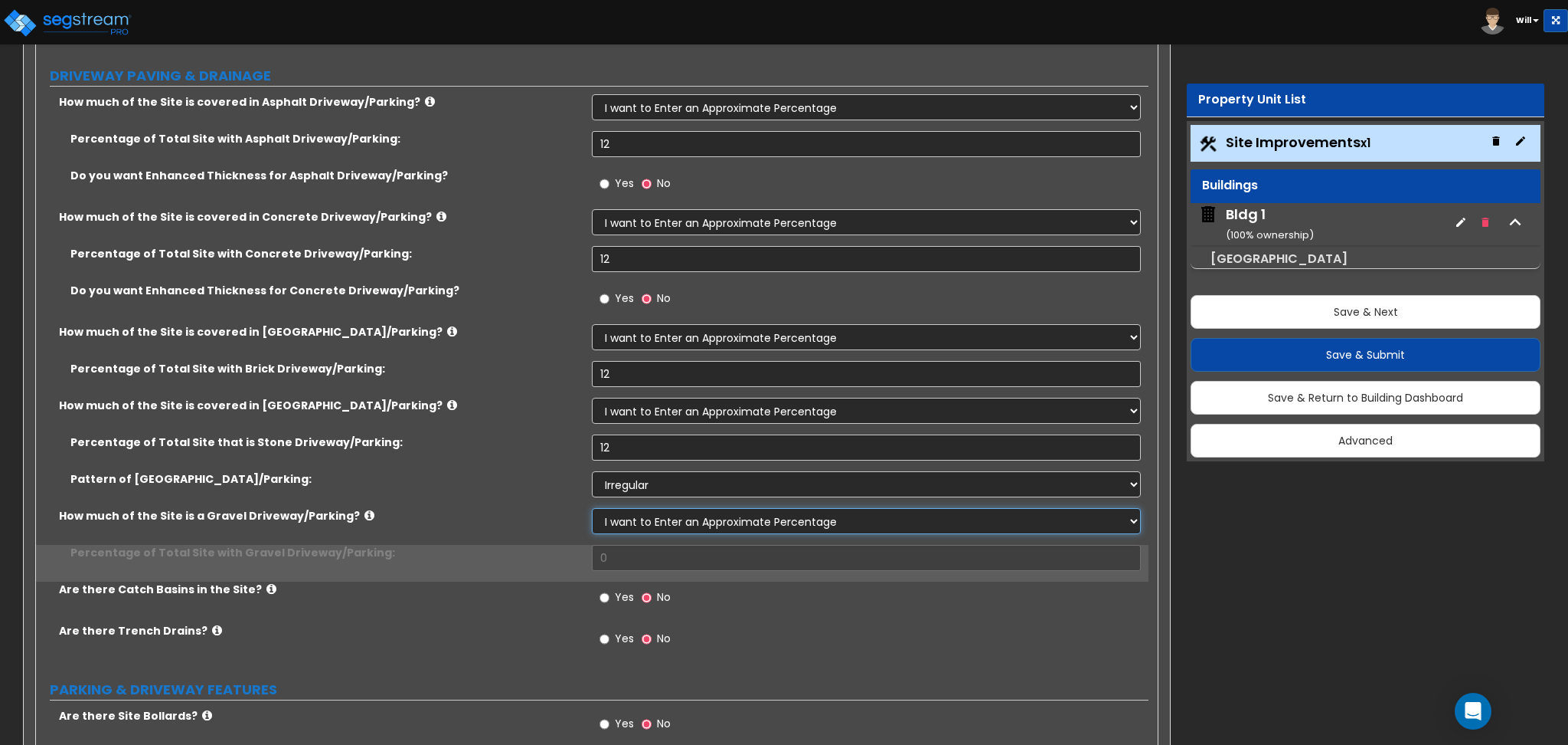
scroll to position [306, 0]
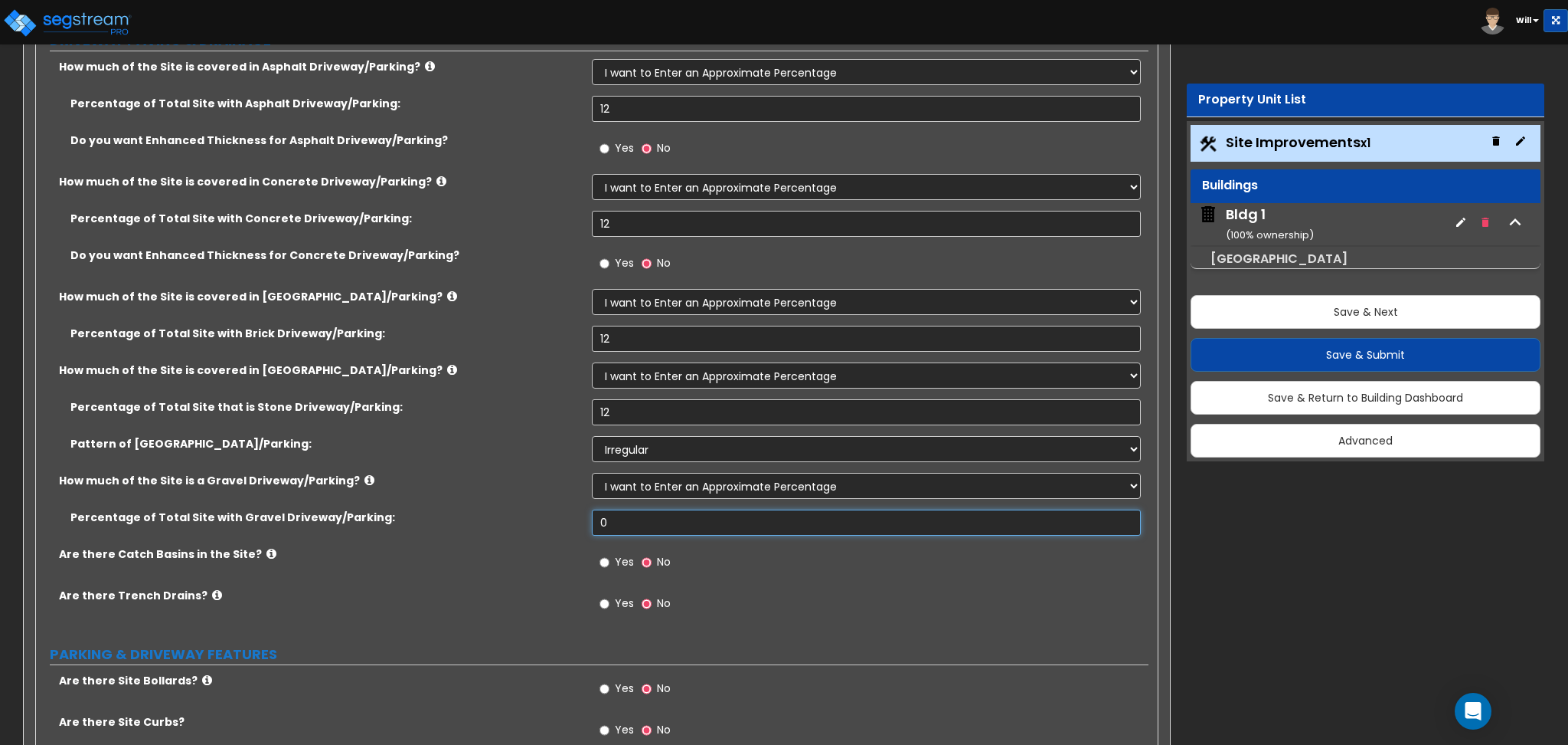
drag, startPoint x: 635, startPoint y: 520, endPoint x: 592, endPoint y: 559, distance: 58.1
click at [480, 525] on div "Percentage of Total Site with Gravel Driveway/Parking: 0" at bounding box center [592, 528] width 1113 height 37
type input "12"
click at [603, 554] on input "Yes" at bounding box center [604, 562] width 10 height 17
radio input "true"
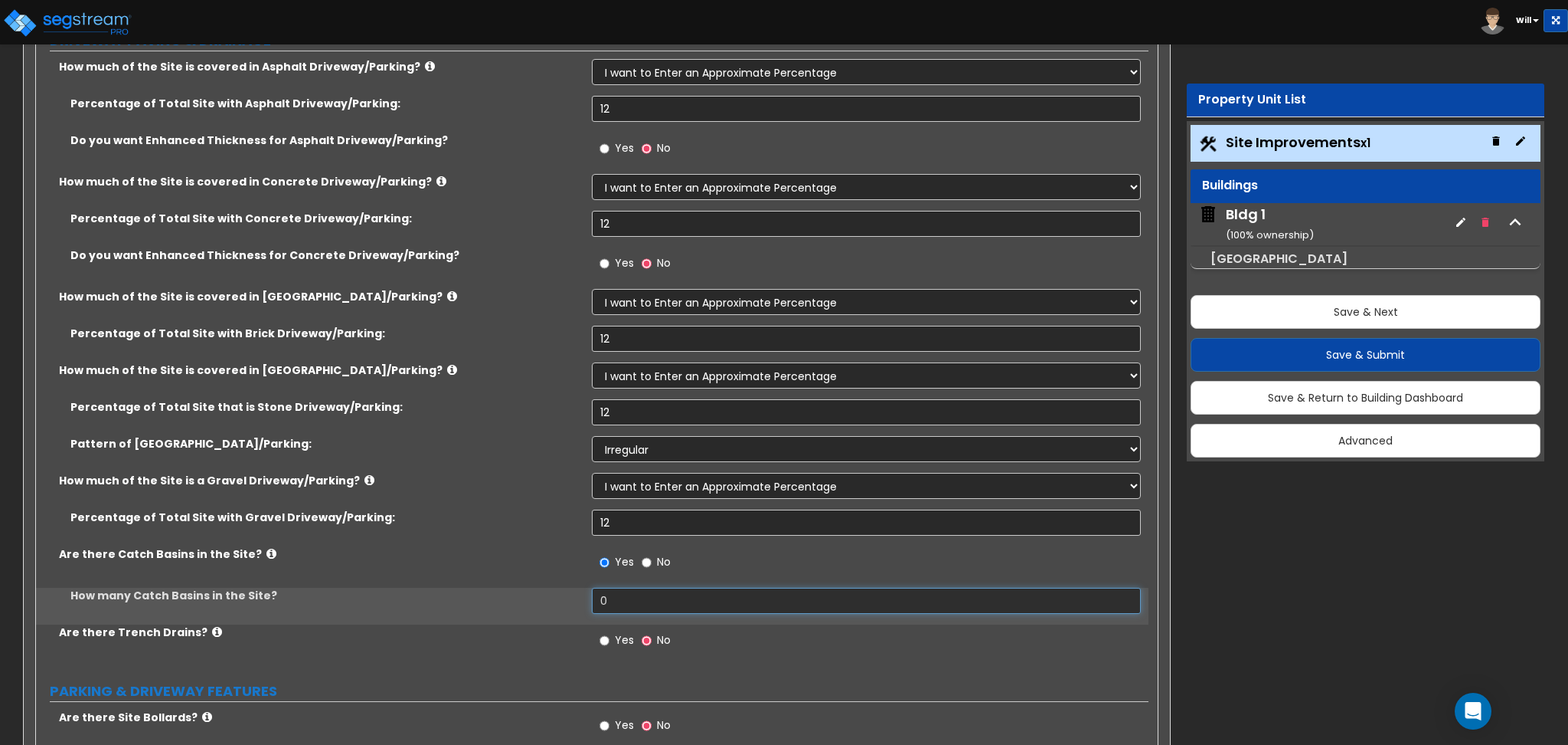
drag, startPoint x: 615, startPoint y: 601, endPoint x: 572, endPoint y: 611, distance: 44.1
click at [572, 611] on div "How many Catch Basins in the Site? 0" at bounding box center [592, 606] width 1113 height 37
type input "12"
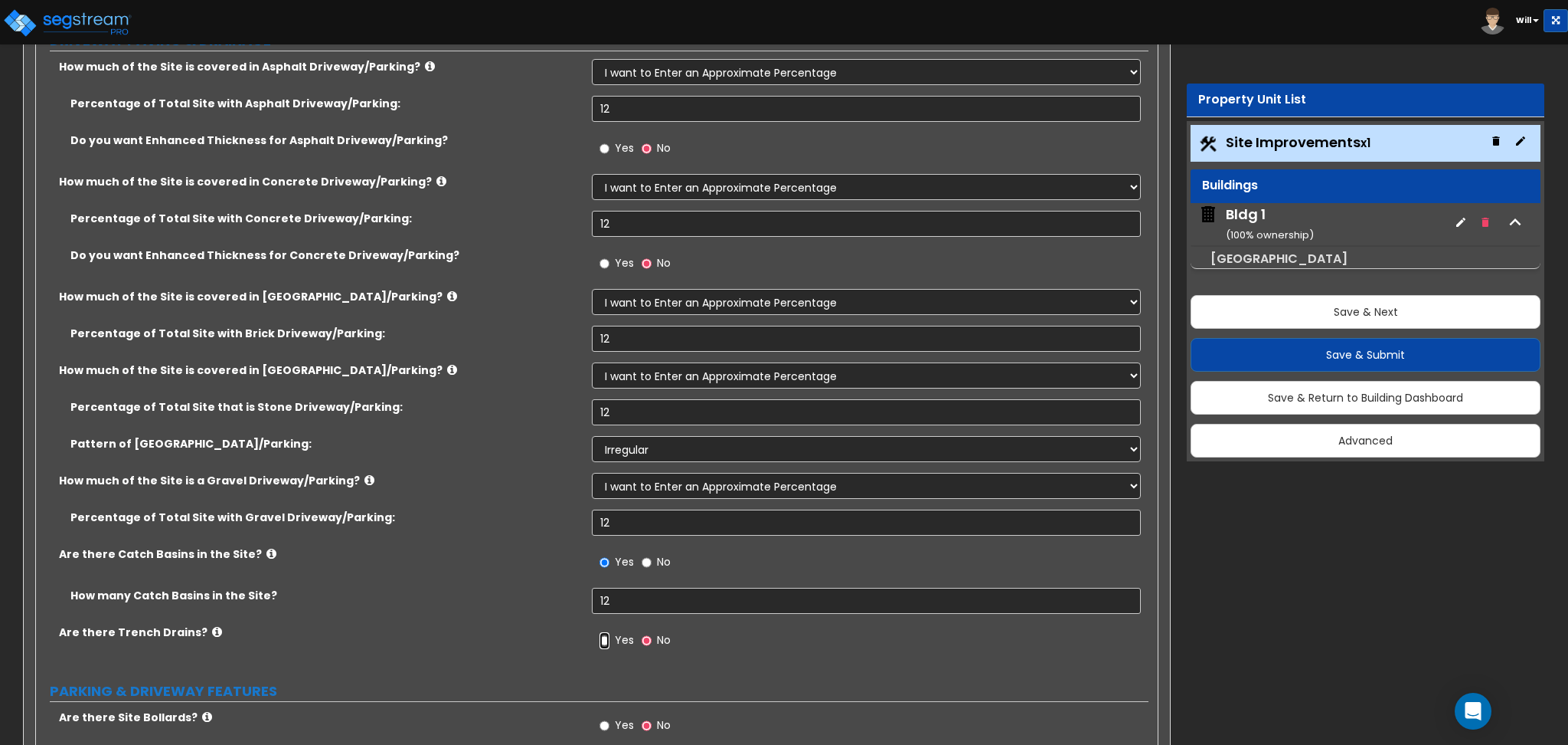
click at [607, 643] on input "Yes" at bounding box center [604, 640] width 10 height 17
radio input "true"
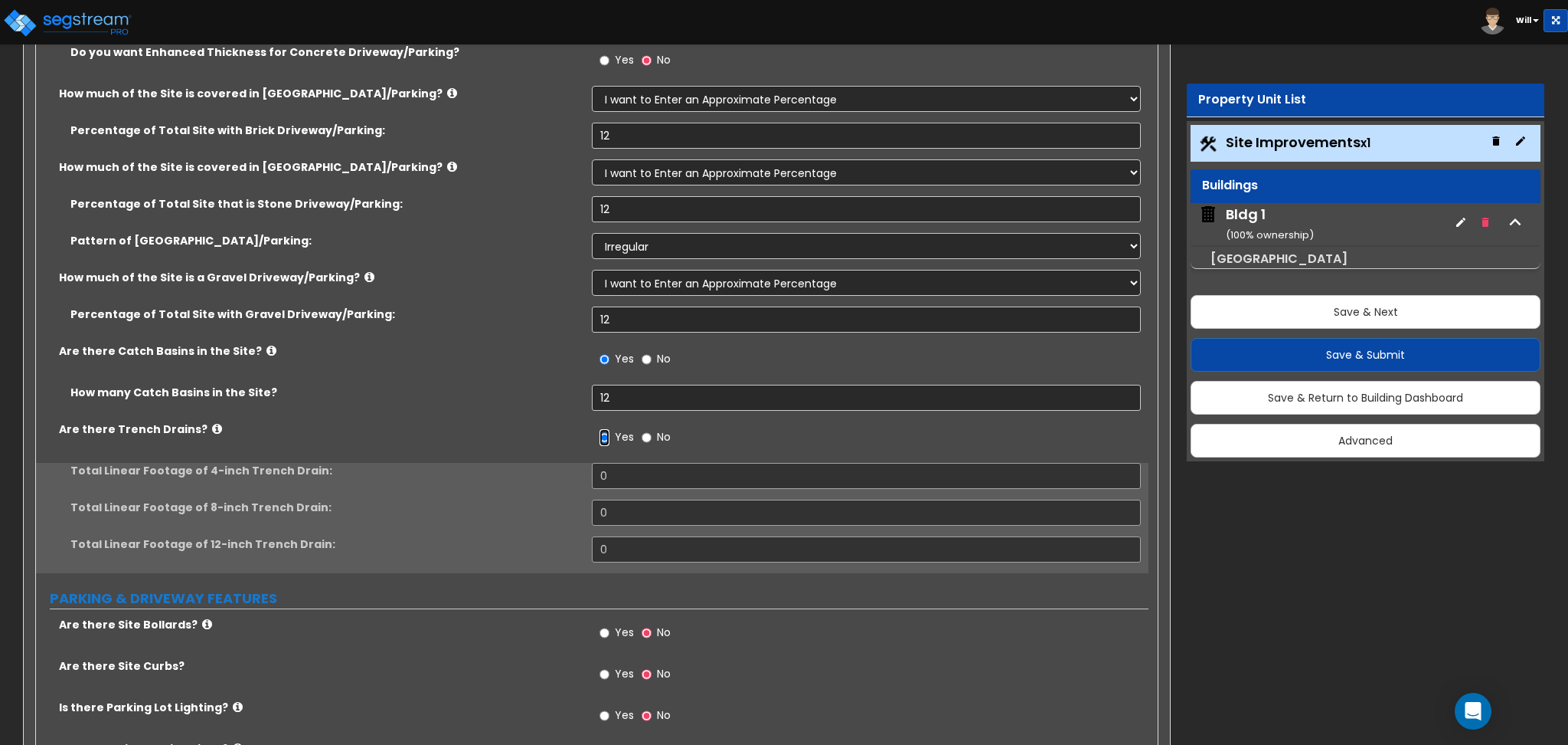
scroll to position [510, 0]
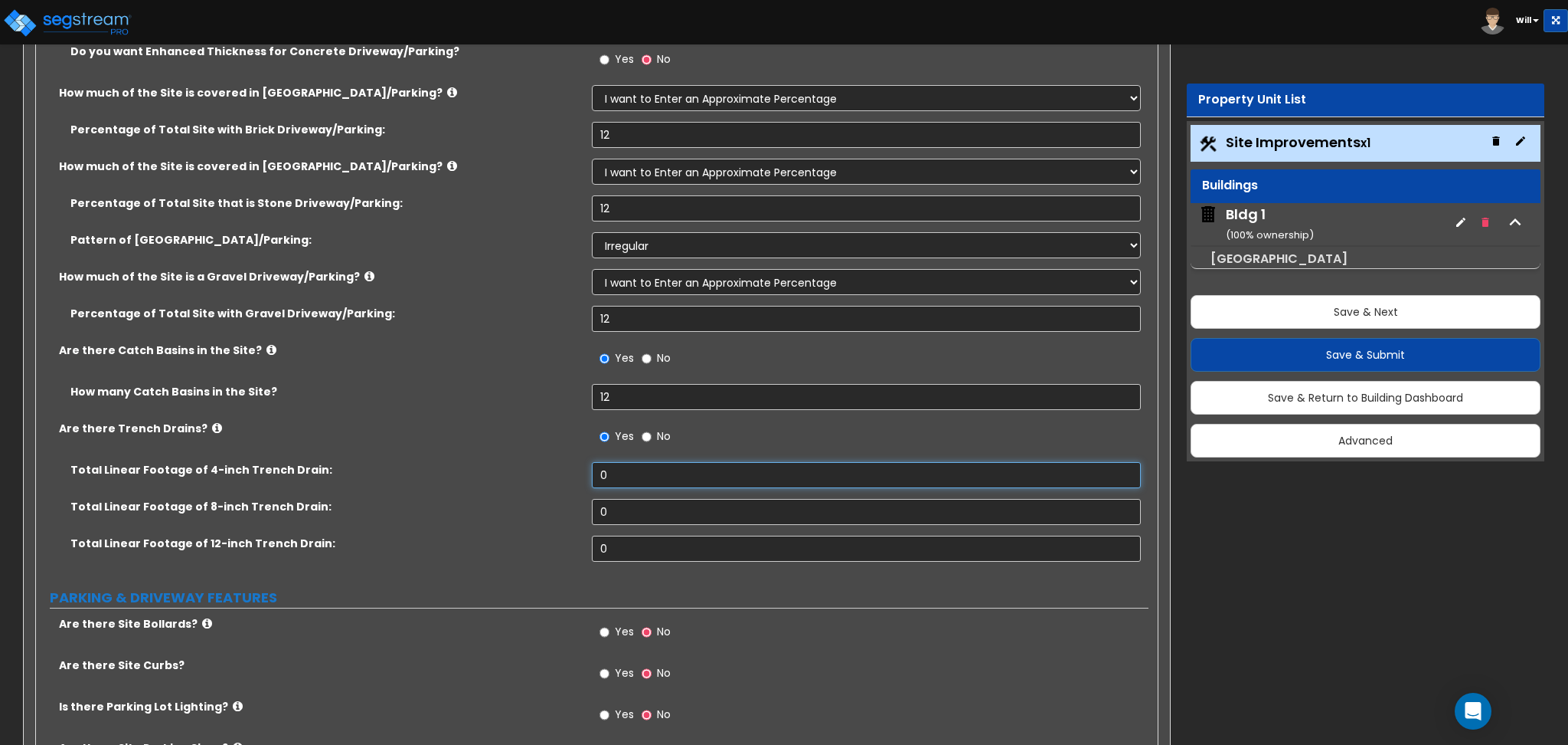
drag, startPoint x: 619, startPoint y: 476, endPoint x: 549, endPoint y: 489, distance: 71.2
click at [552, 487] on div "Total Linear Footage of 4-inch Trench Drain: 0" at bounding box center [592, 480] width 1113 height 37
type input "12"
drag, startPoint x: 608, startPoint y: 520, endPoint x: 595, endPoint y: 554, distance: 36.4
click at [536, 532] on div "Total Linear Footage of 8-inch Trench Drain: 0" at bounding box center [592, 517] width 1113 height 37
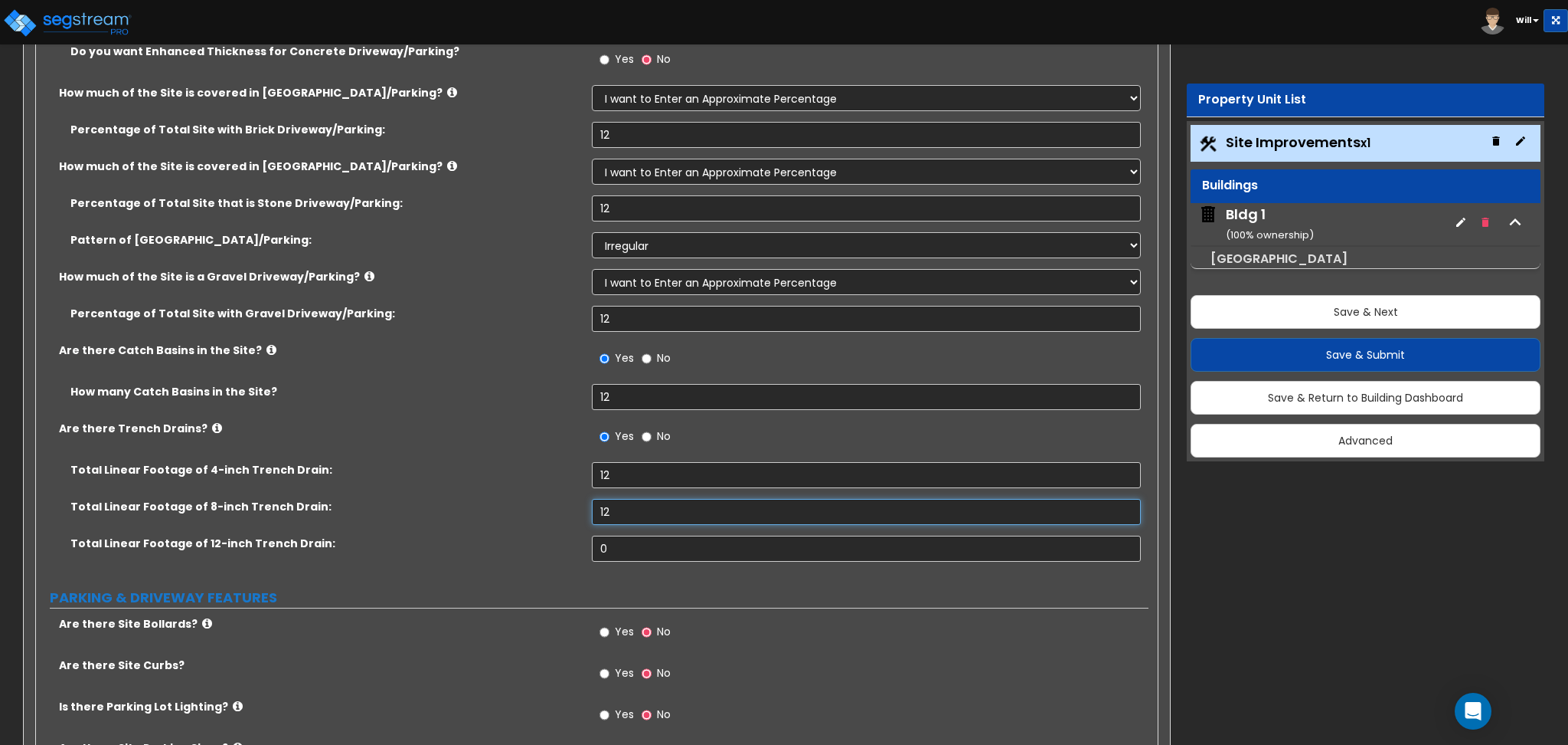
type input "12"
drag, startPoint x: 629, startPoint y: 566, endPoint x: 539, endPoint y: 566, distance: 90.0
click at [539, 566] on div "Total Linear Footage of 12-inch Trench Drain: 0" at bounding box center [592, 554] width 1113 height 37
drag, startPoint x: 617, startPoint y: 546, endPoint x: 536, endPoint y: 542, distance: 81.1
click at [484, 549] on div "Total Linear Footage of 12-inch Trench Drain: 0" at bounding box center [592, 554] width 1113 height 37
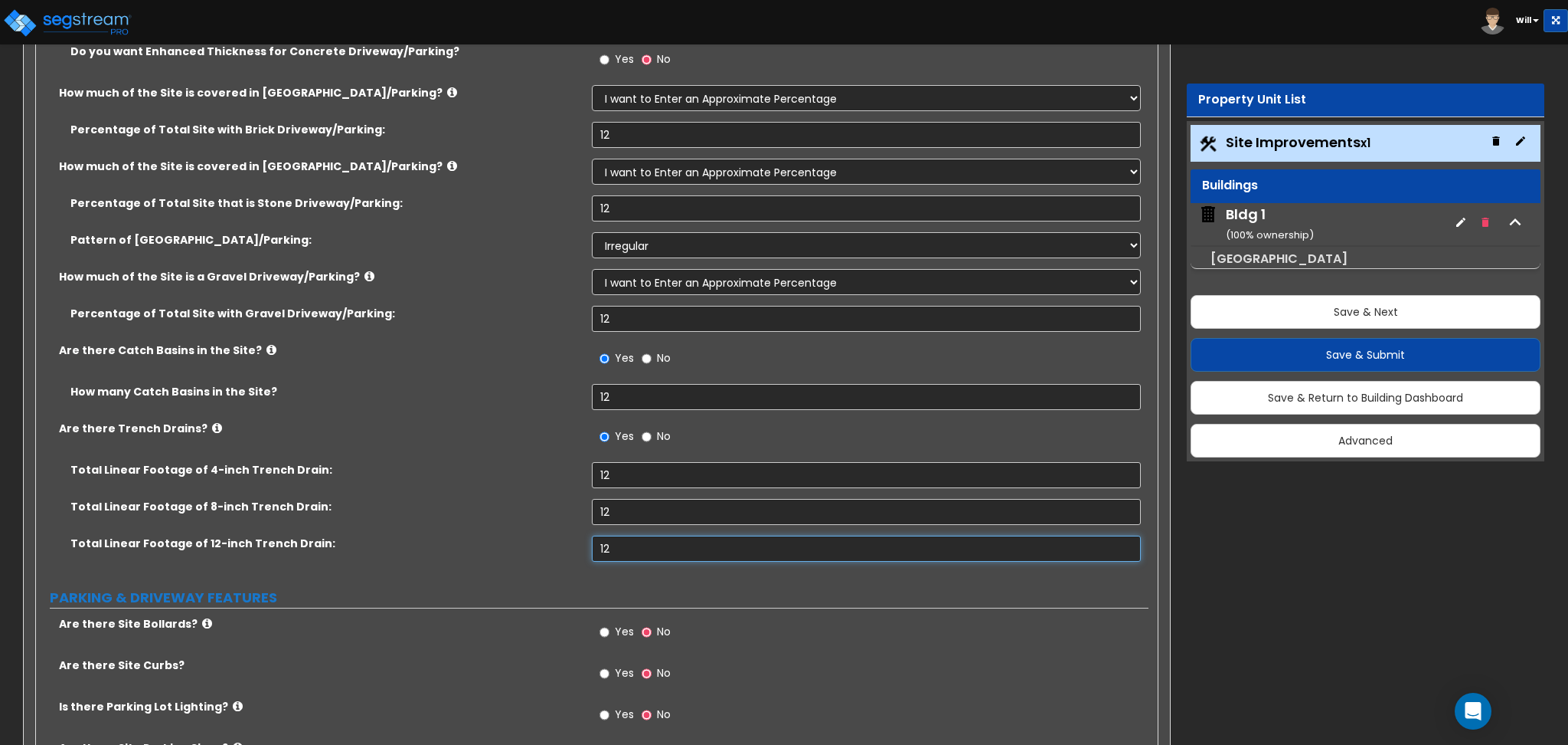
type input "12"
click at [542, 539] on label "Total Linear Footage of 12-inch Trench Drain:" at bounding box center [325, 542] width 510 height 15
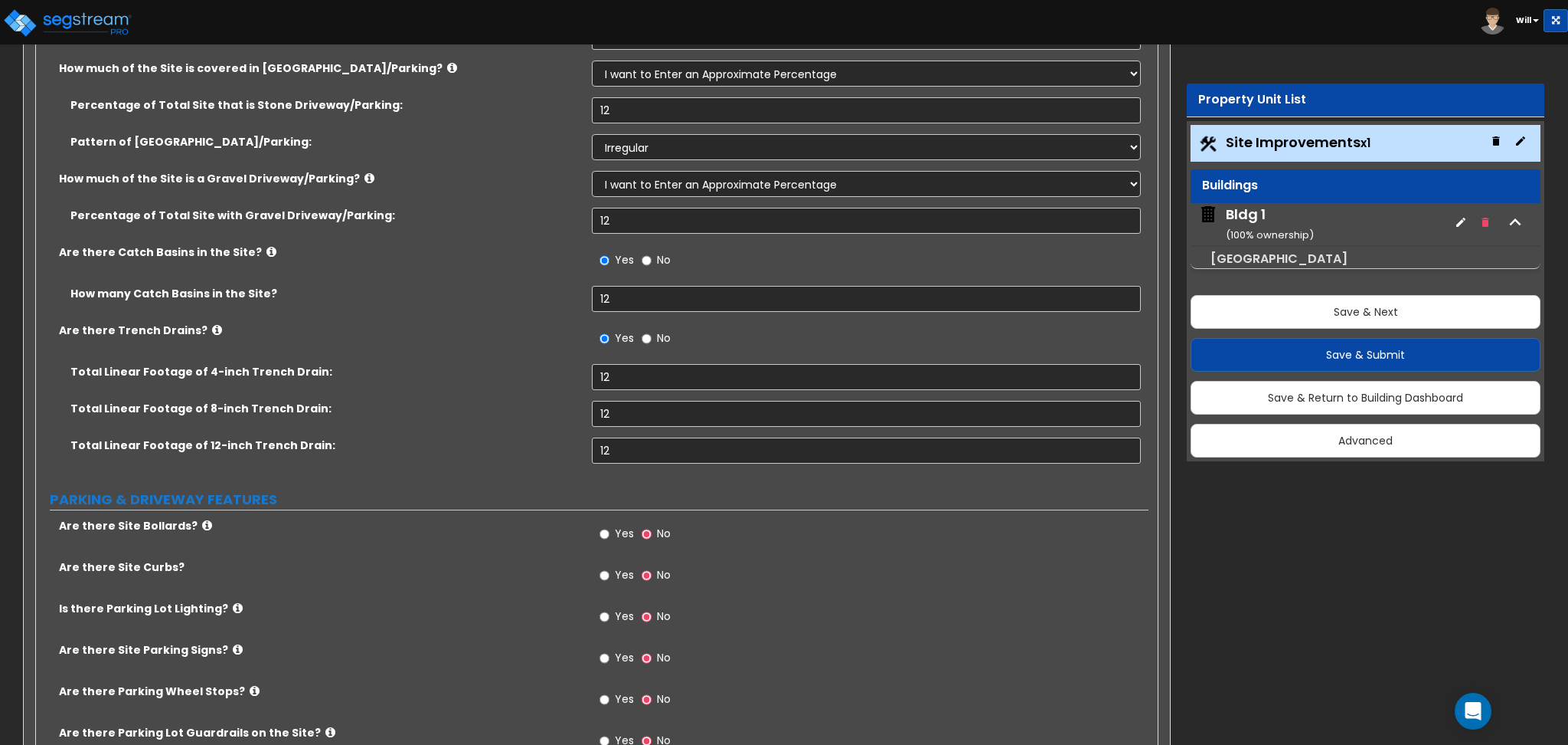
scroll to position [715, 0]
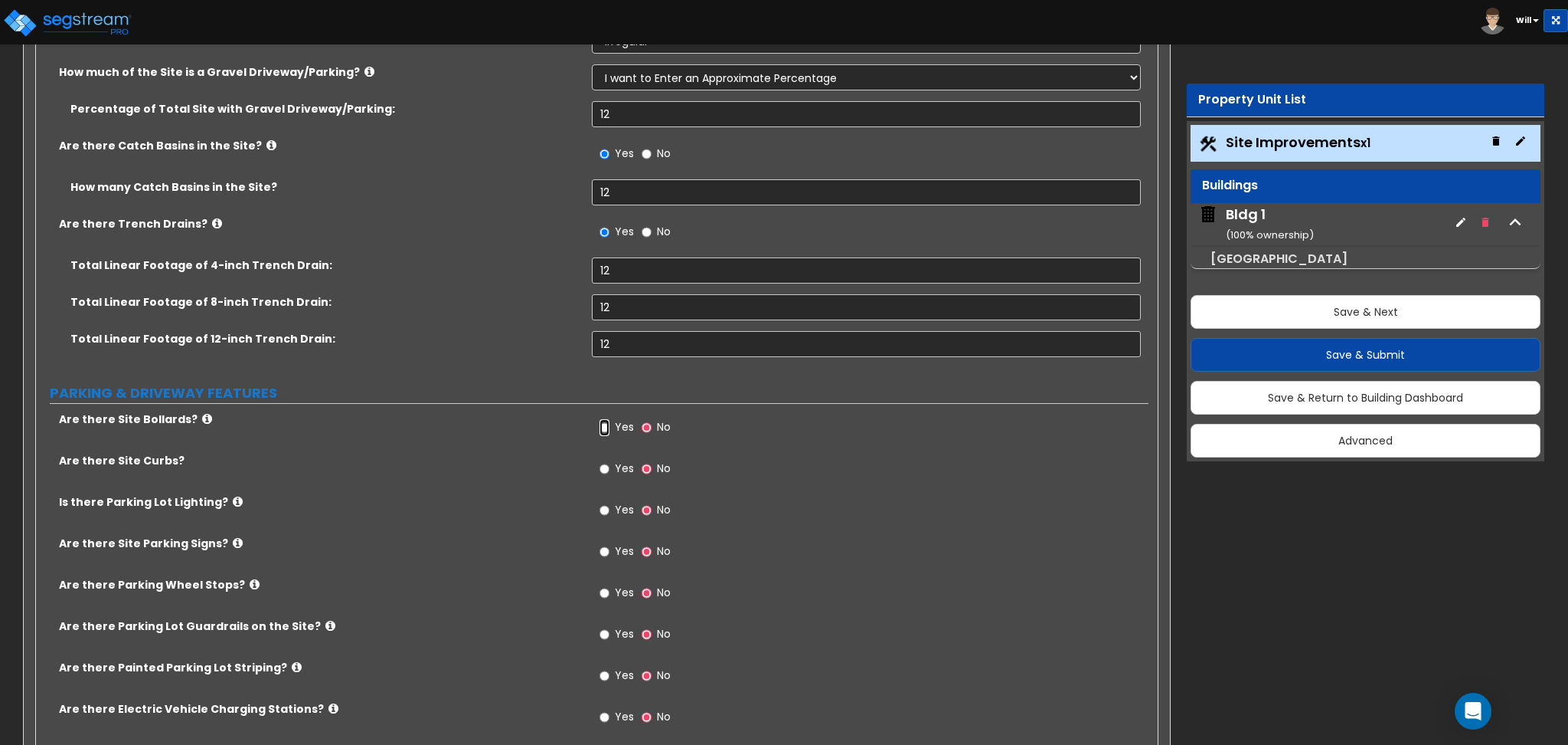
click at [603, 433] on input "Yes" at bounding box center [604, 427] width 10 height 17
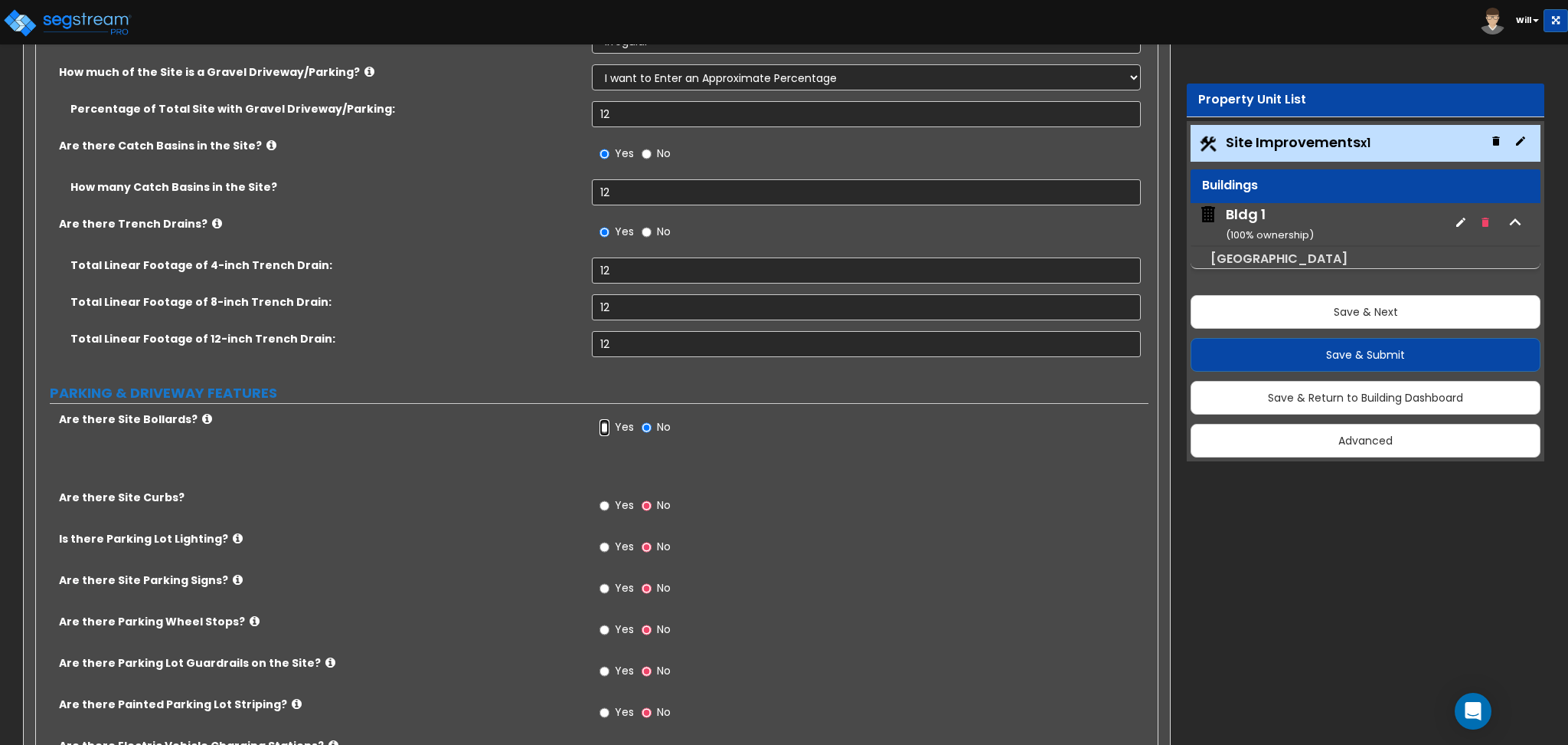
radio input "true"
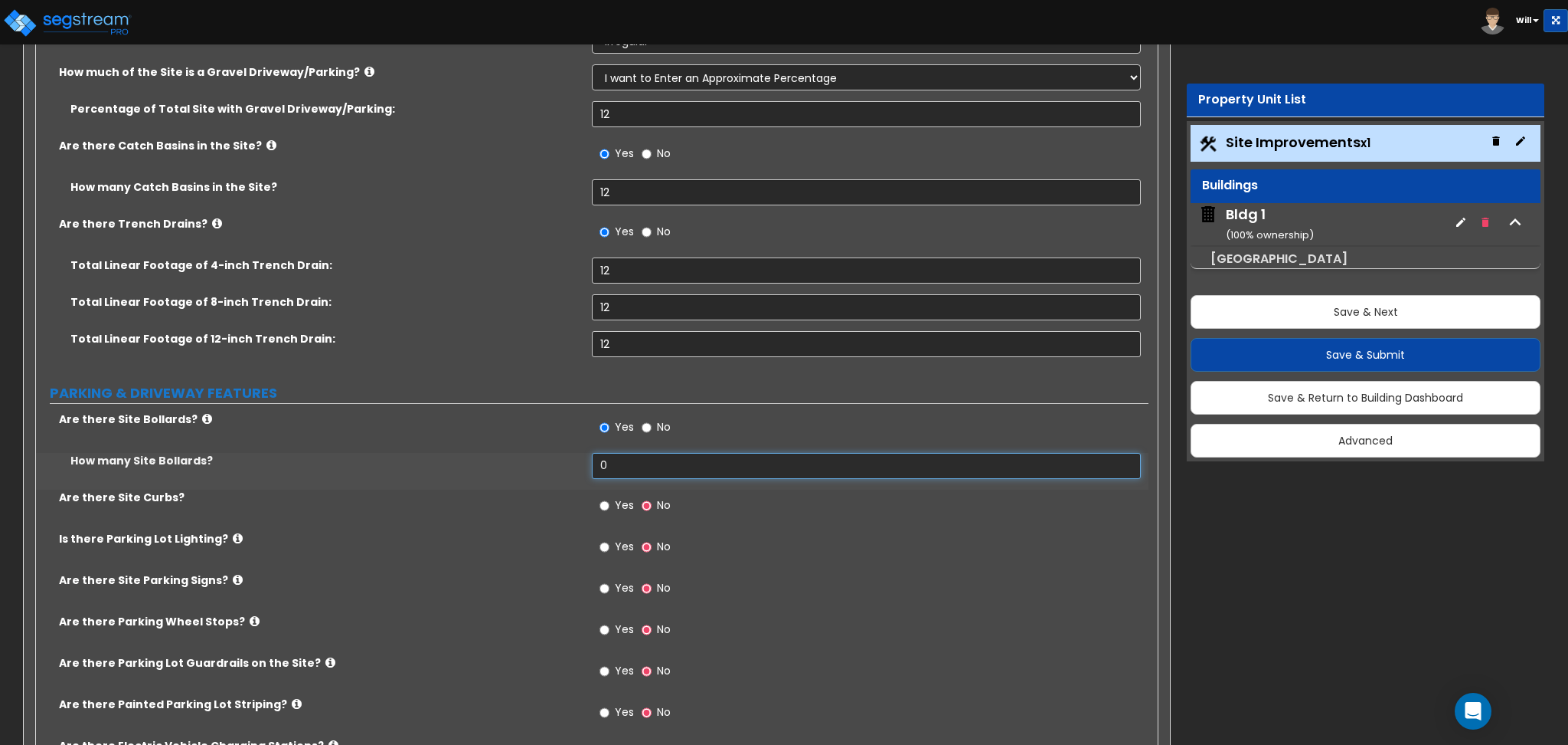
drag, startPoint x: 620, startPoint y: 468, endPoint x: 585, endPoint y: 481, distance: 37.3
click at [574, 480] on div "How many Site Bollards? 0" at bounding box center [592, 471] width 1113 height 37
type input "12"
click at [605, 503] on input "Yes" at bounding box center [604, 505] width 10 height 17
radio input "true"
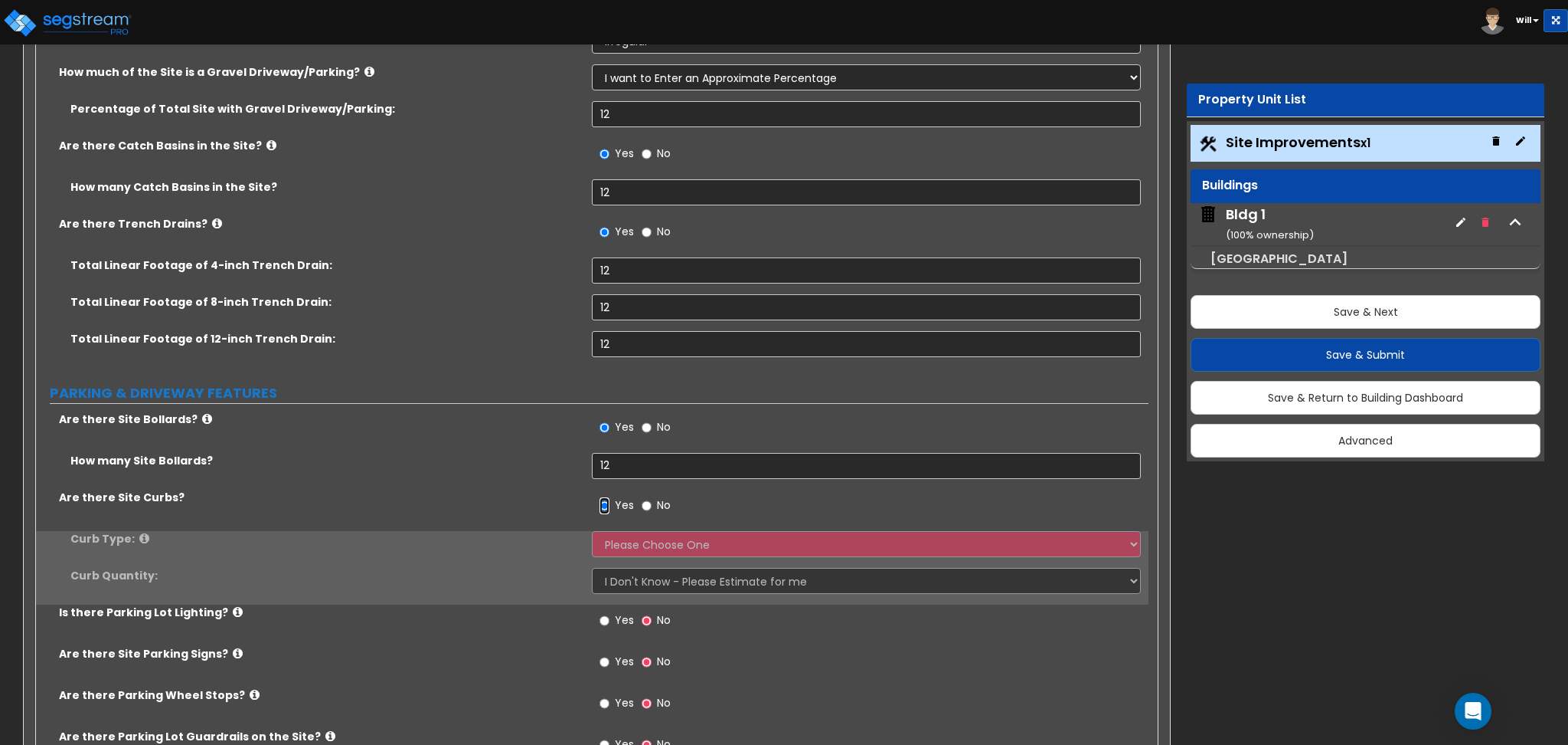
scroll to position [817, 0]
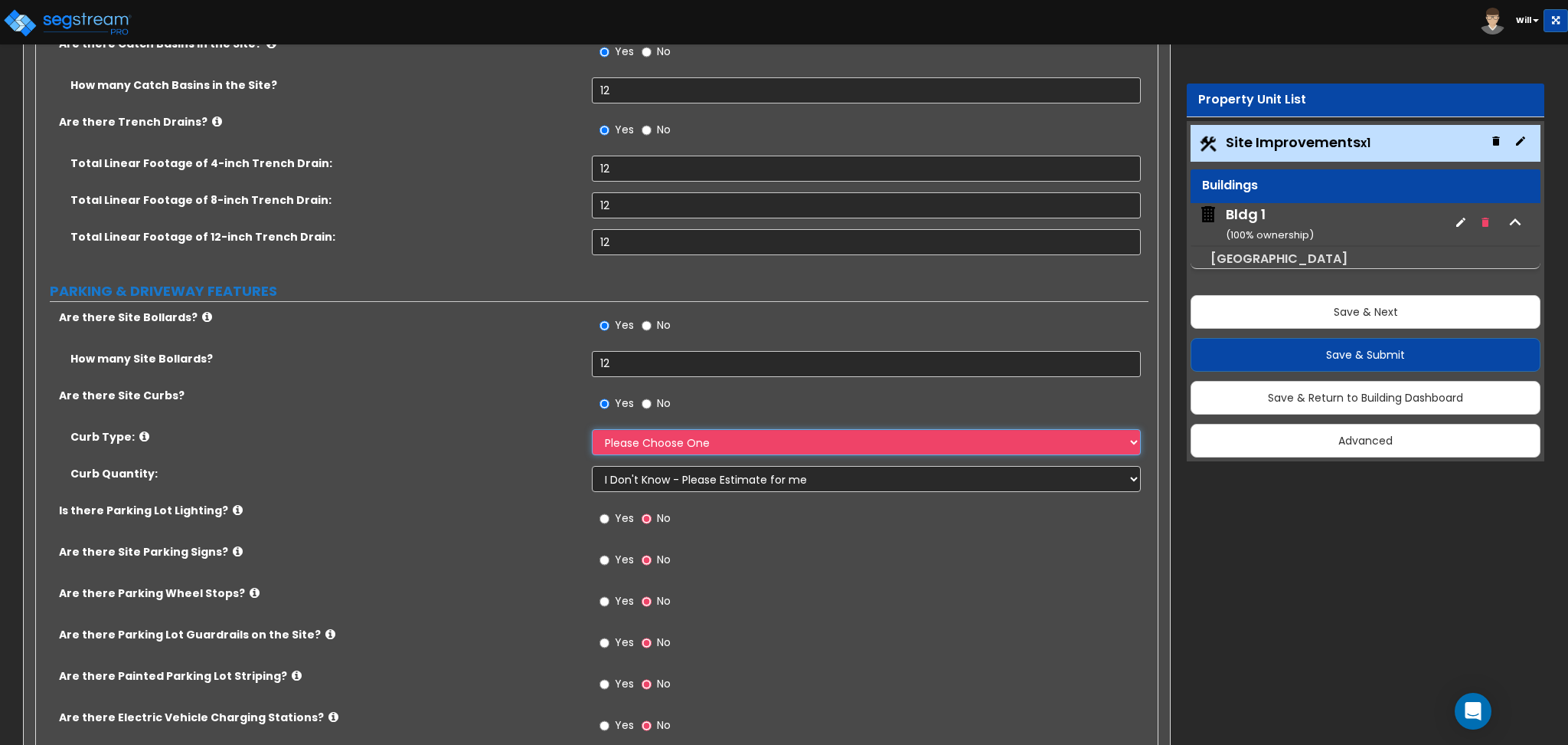
click at [635, 440] on select "Please Choose One Curb (Only) Curb & Gutter Asphalt Berm" at bounding box center [867, 442] width 548 height 26
select select "1"
click at [592, 429] on select "Please Choose One Curb (Only) Curb & Gutter Asphalt Berm" at bounding box center [867, 442] width 548 height 26
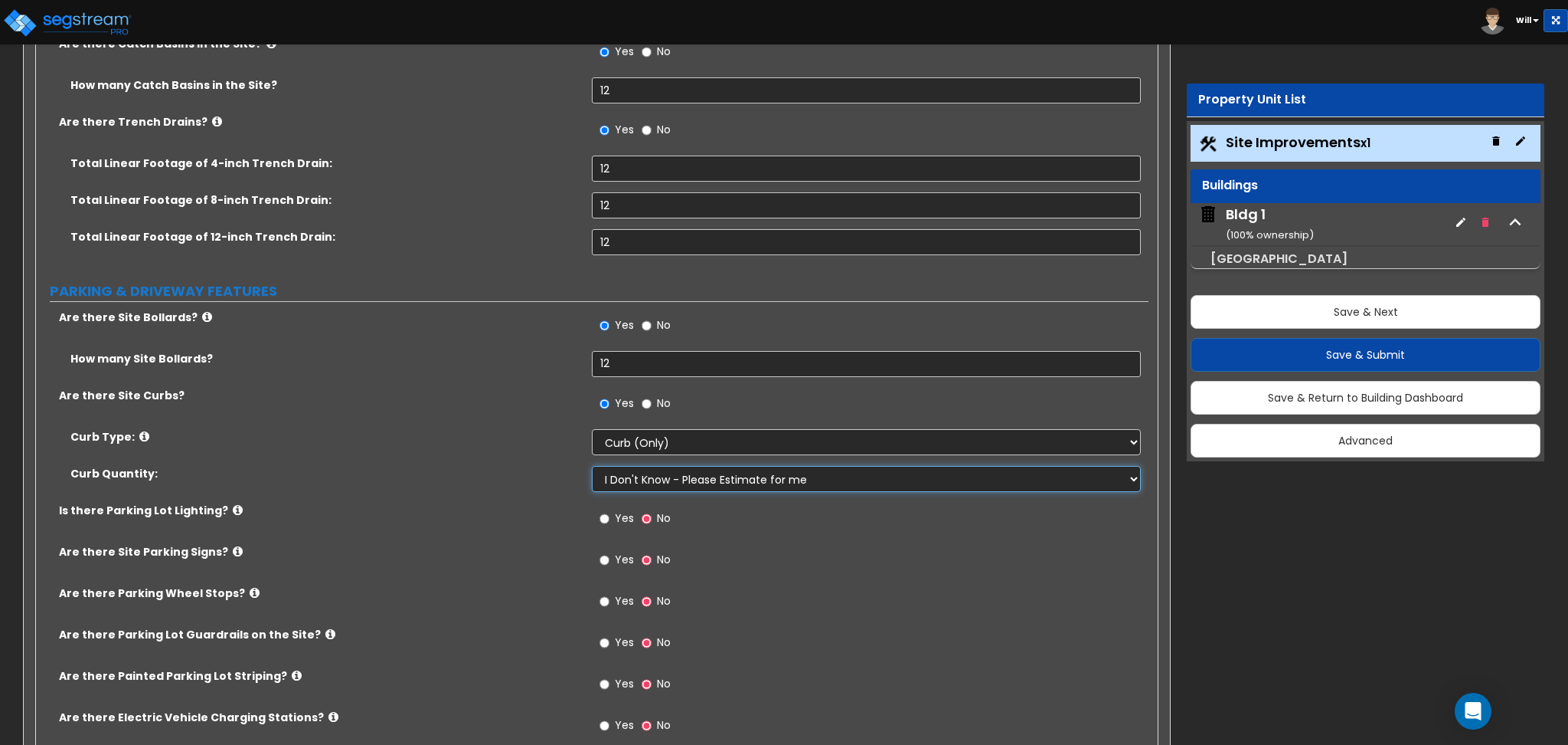
click at [658, 483] on select "I Don't Know - Please Estimate for me I want to Enter the Linear Footage" at bounding box center [867, 479] width 548 height 26
drag, startPoint x: 652, startPoint y: 488, endPoint x: 493, endPoint y: 471, distance: 159.9
click at [652, 488] on select "I Don't Know - Please Estimate for me I want to Enter the Linear Footage" at bounding box center [867, 479] width 548 height 26
click at [596, 521] on div "Yes No" at bounding box center [635, 520] width 87 height 35
click at [603, 520] on input "Yes" at bounding box center [604, 518] width 10 height 17
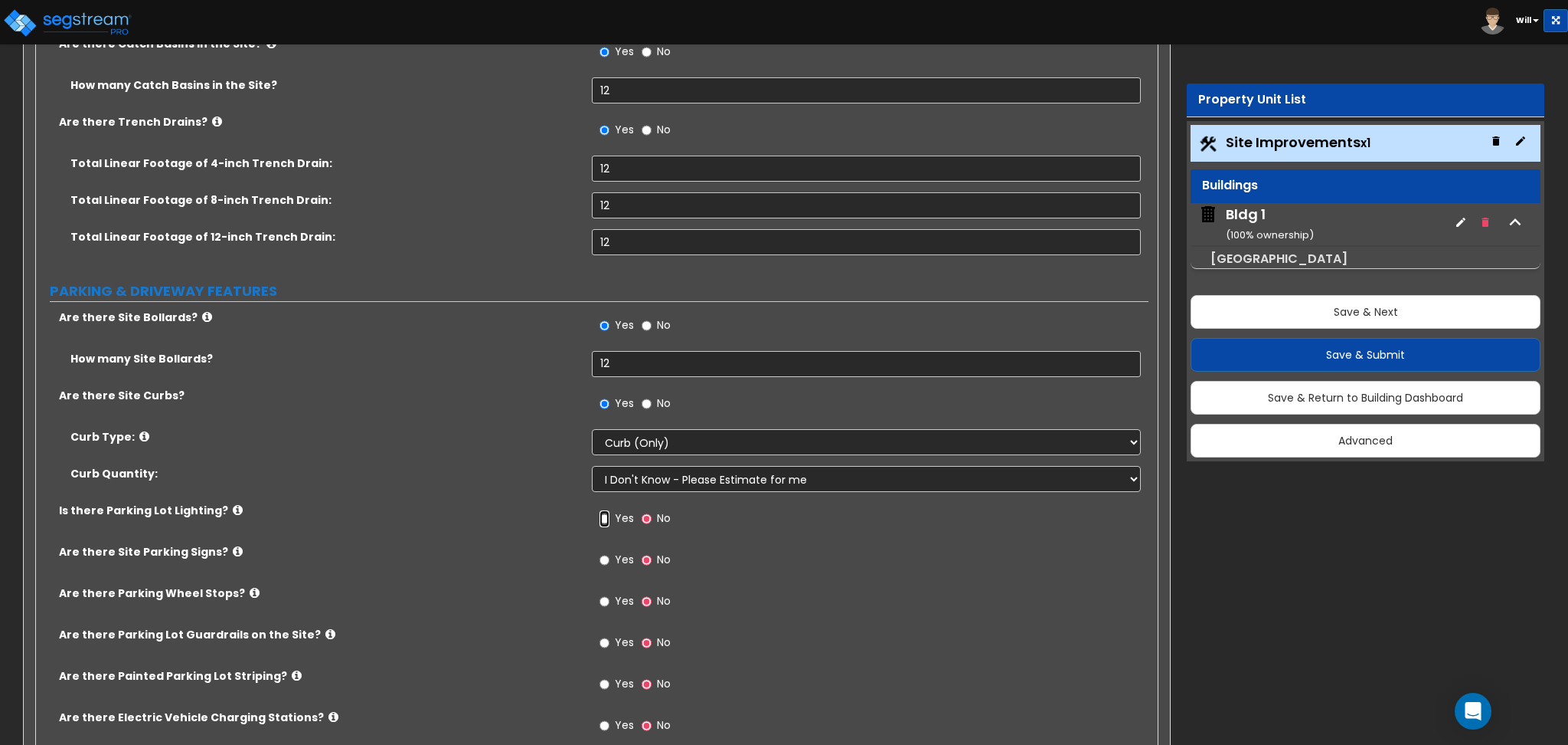
radio input "true"
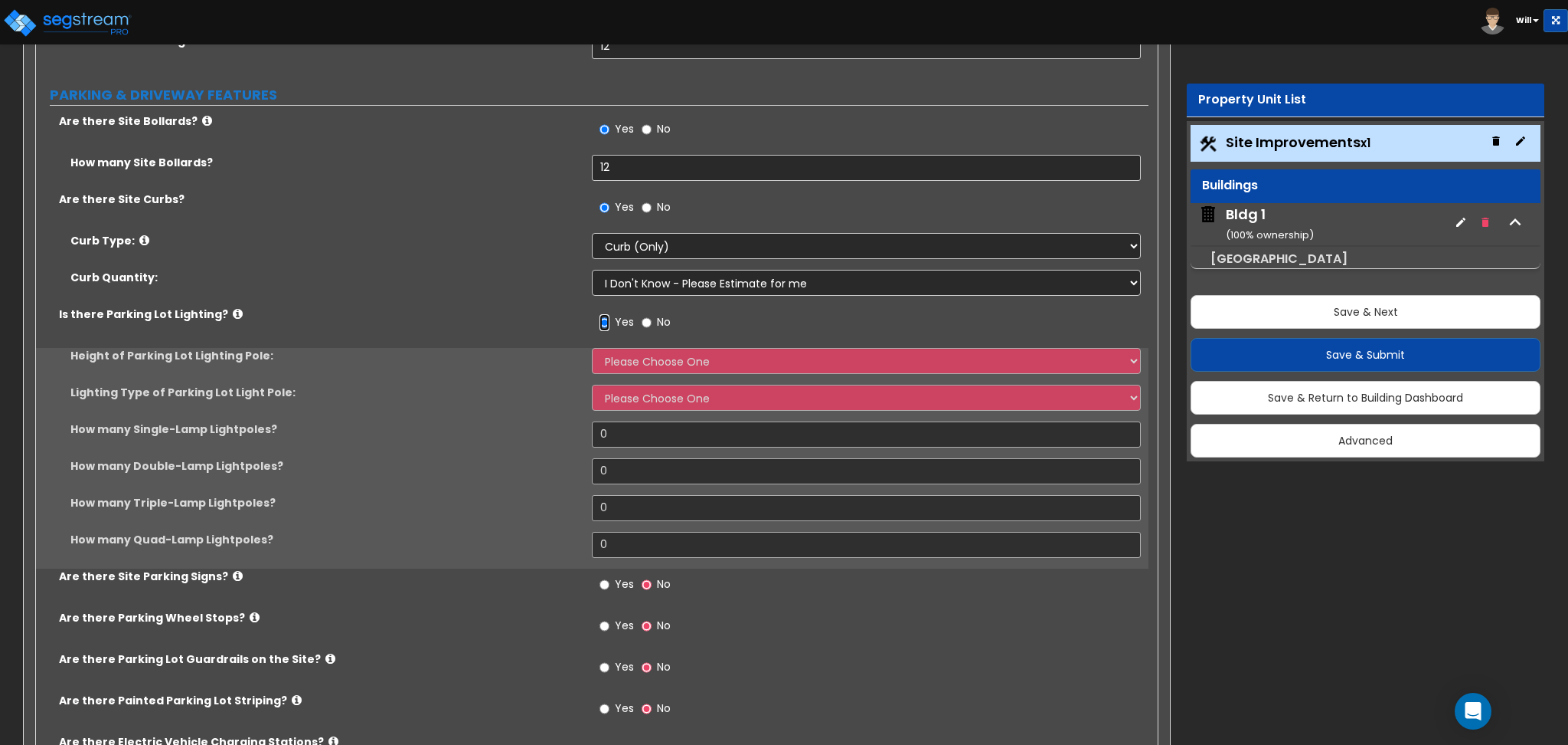
scroll to position [1021, 0]
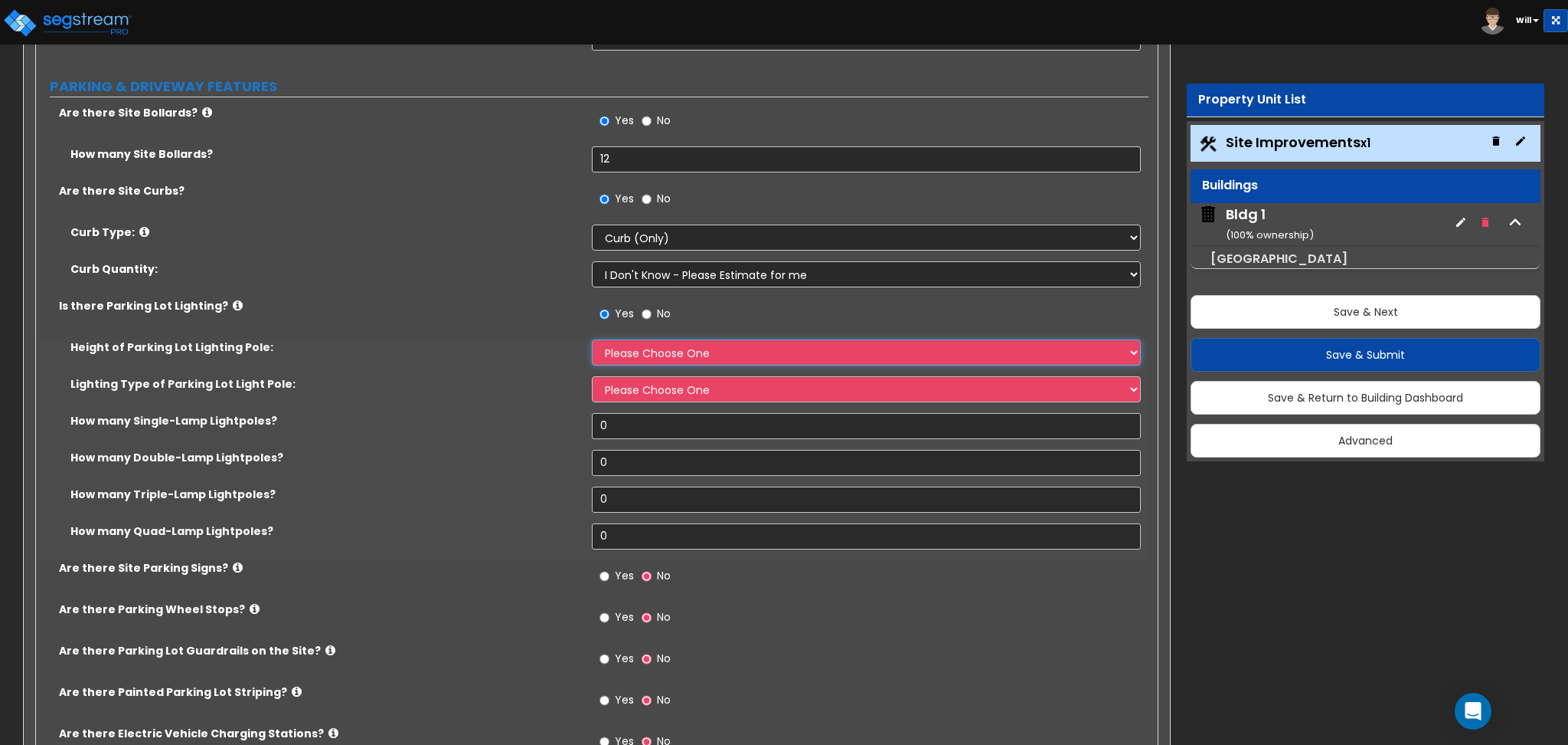
click at [631, 358] on select "Please Choose One 20' high 30' high 40' high" at bounding box center [867, 353] width 548 height 26
select select "1"
click at [592, 340] on select "Please Choose One 20' high 30' high 40' high" at bounding box center [867, 353] width 548 height 26
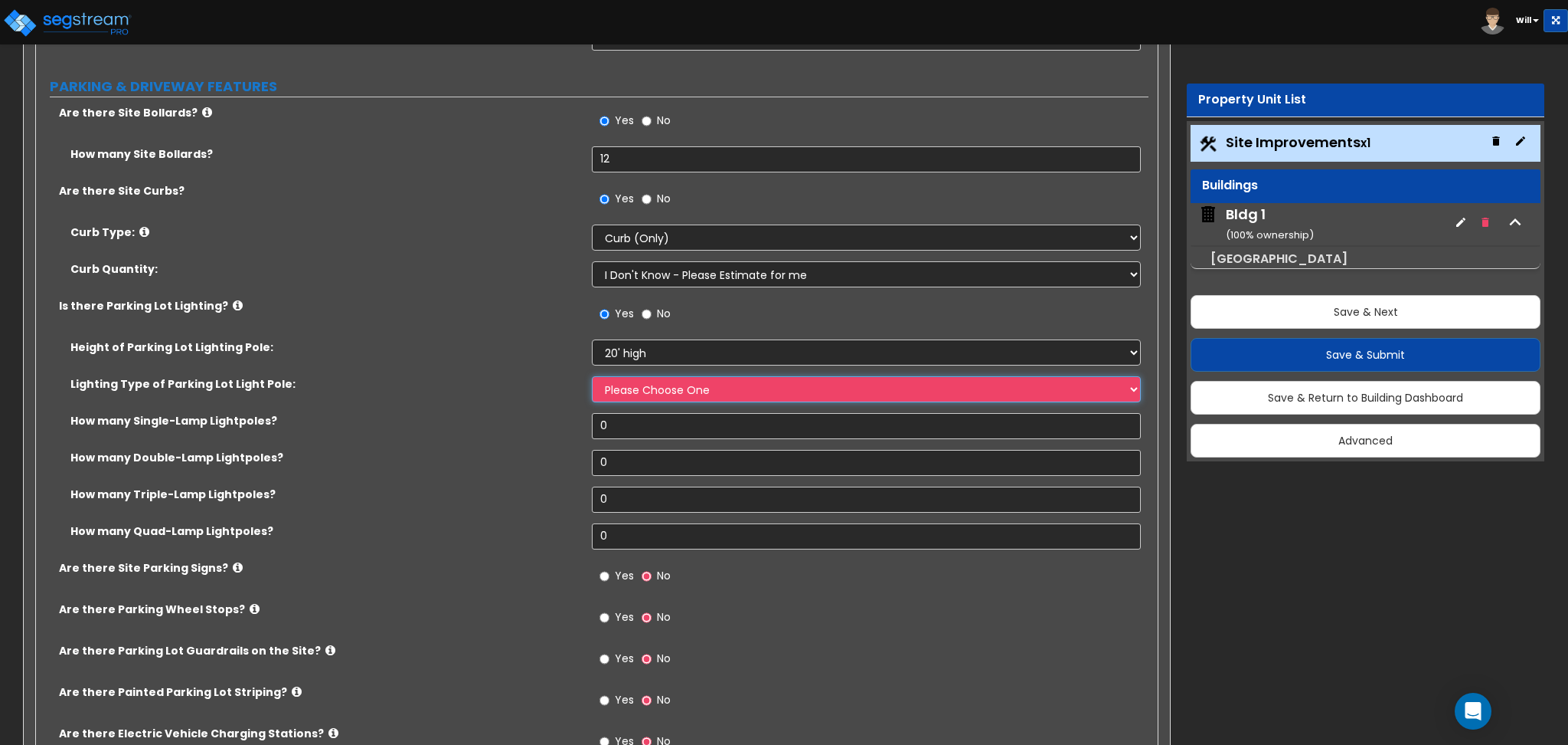
click at [641, 396] on select "Please Choose One LED Metal Halide High Pressure Sodium Please Choose for me" at bounding box center [867, 389] width 548 height 26
select select "1"
click at [592, 376] on select "Please Choose One LED Metal Halide High Pressure Sodium Please Choose for me" at bounding box center [867, 389] width 548 height 26
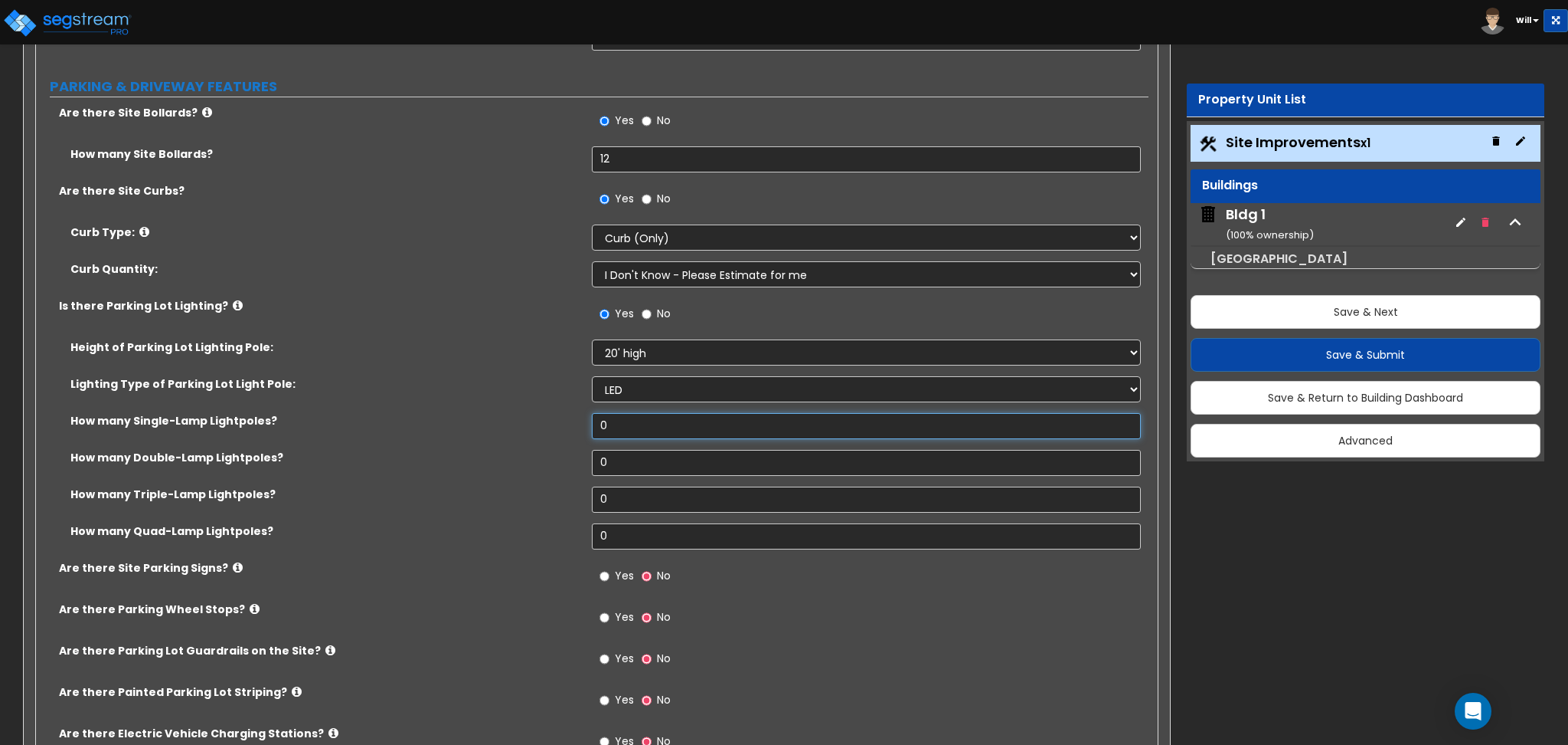
drag, startPoint x: 644, startPoint y: 438, endPoint x: 483, endPoint y: 468, distance: 163.8
click at [458, 468] on div "Height of Parking Lot Lighting Pole: Please Choose One 20' high 30' high 40' hi…" at bounding box center [592, 450] width 1090 height 221
type input "12"
drag, startPoint x: 619, startPoint y: 460, endPoint x: 601, endPoint y: 486, distance: 31.6
click at [512, 476] on div "How many Double-Lamp Lightpoles? 0" at bounding box center [592, 468] width 1113 height 37
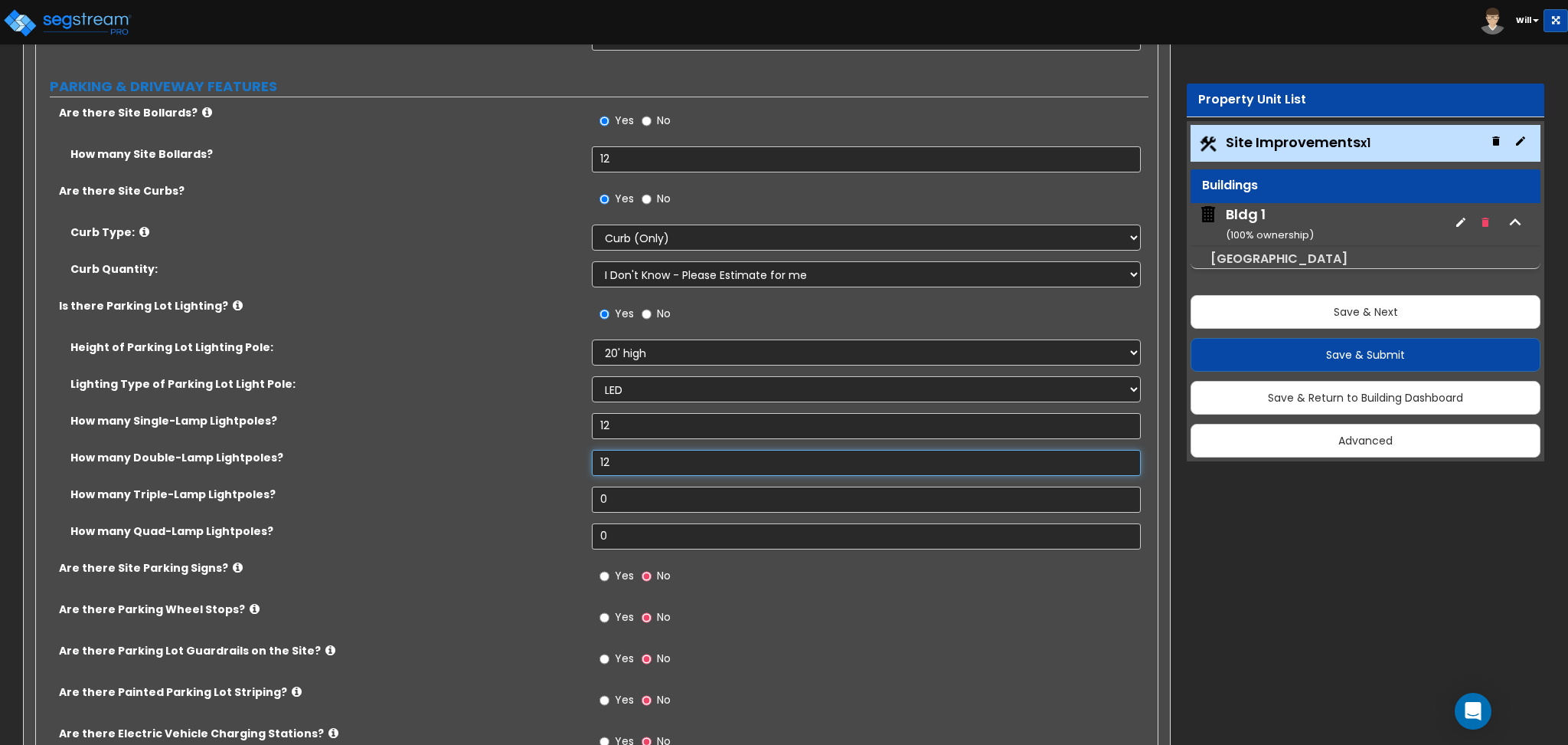
type input "12"
drag, startPoint x: 620, startPoint y: 507, endPoint x: 513, endPoint y: 513, distance: 107.2
click at [474, 513] on div "How many Triple-Lamp Lightpoles? 0" at bounding box center [592, 505] width 1113 height 37
type input "2"
drag, startPoint x: 623, startPoint y: 534, endPoint x: 642, endPoint y: 550, distance: 24.8
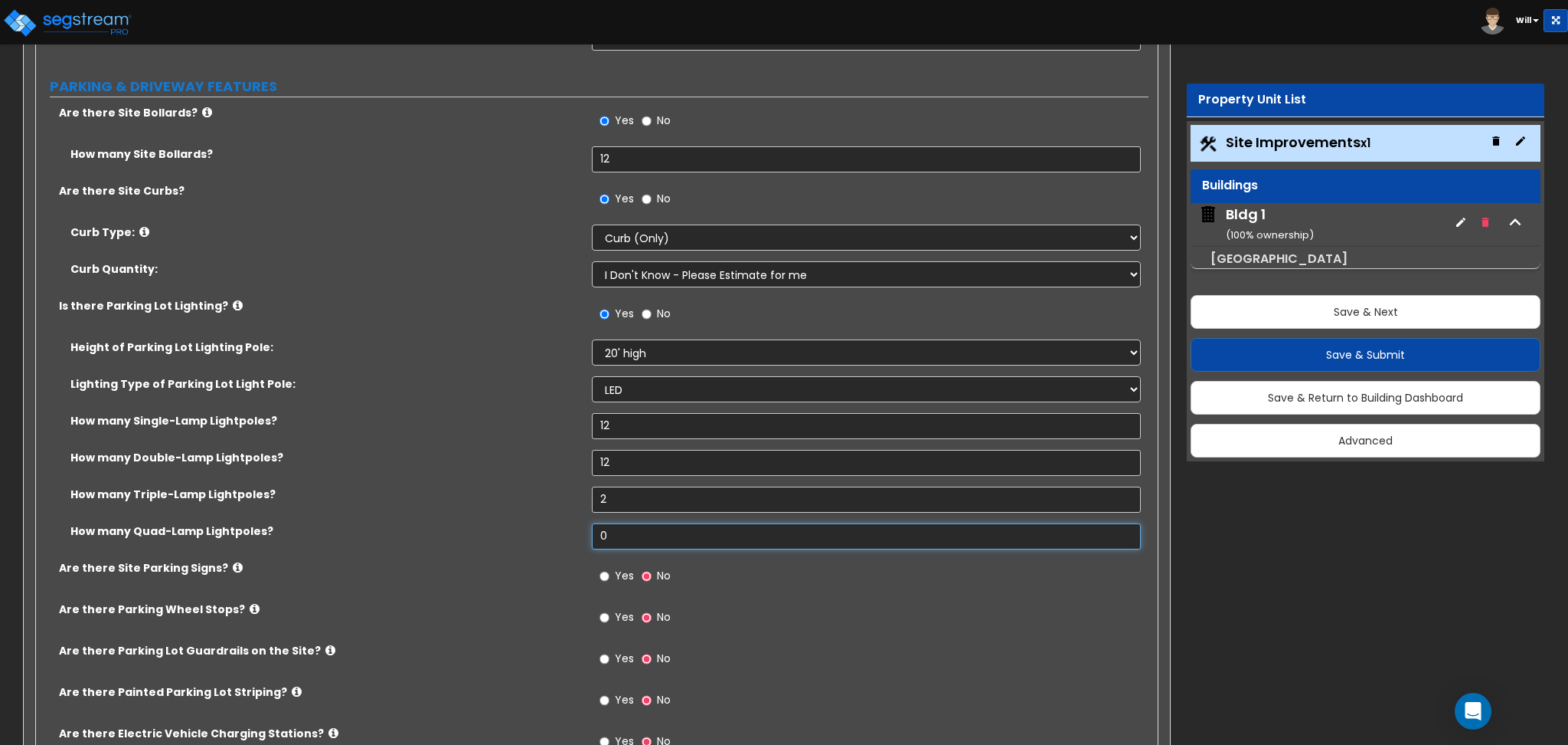
click at [500, 549] on div "How many Quad-Lamp Lightpoles? 0" at bounding box center [592, 542] width 1113 height 37
type input "12"
drag, startPoint x: 632, startPoint y: 498, endPoint x: 466, endPoint y: 507, distance: 166.2
click at [467, 507] on div "How many Triple-Lamp Lightpoles? 2" at bounding box center [592, 505] width 1113 height 37
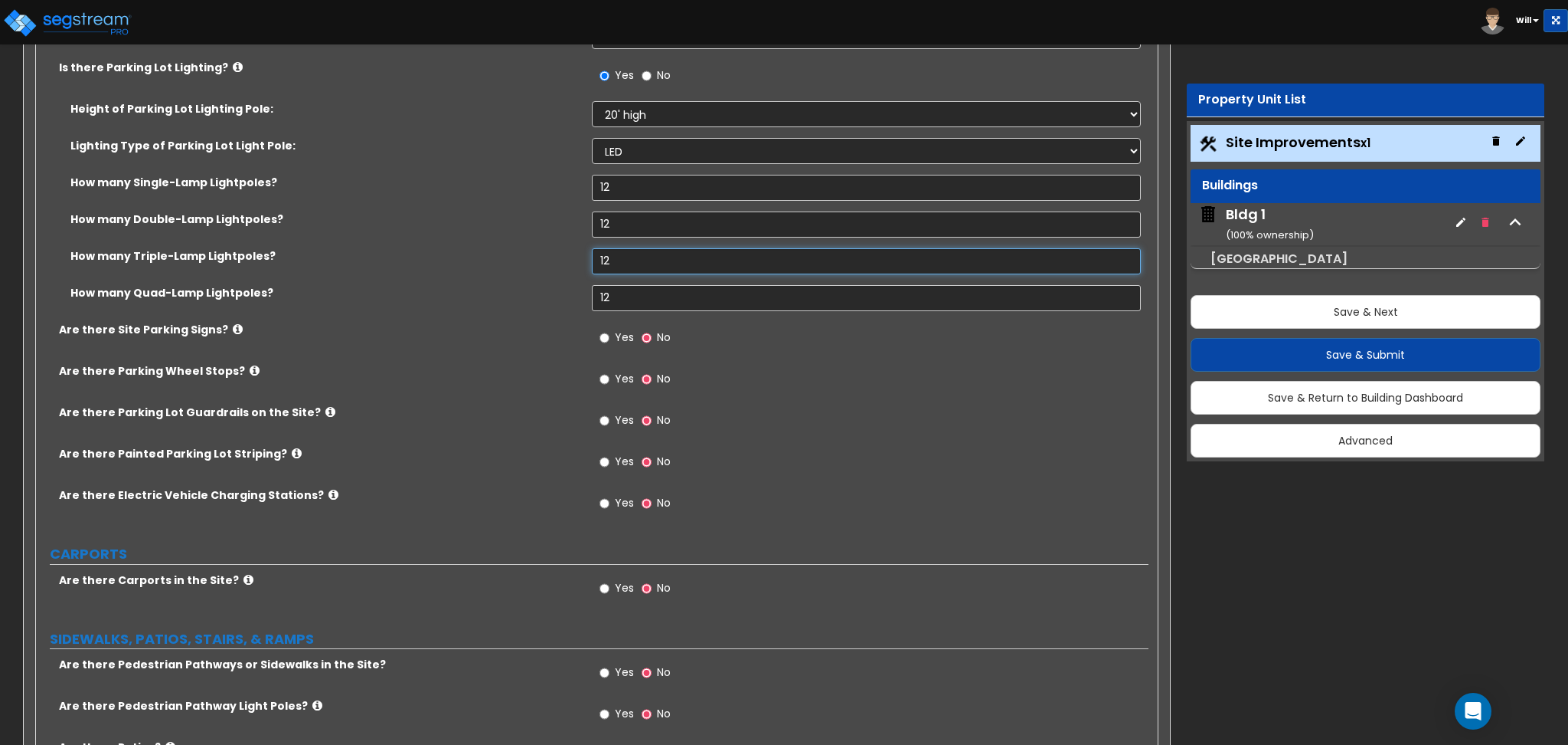
scroll to position [1328, 0]
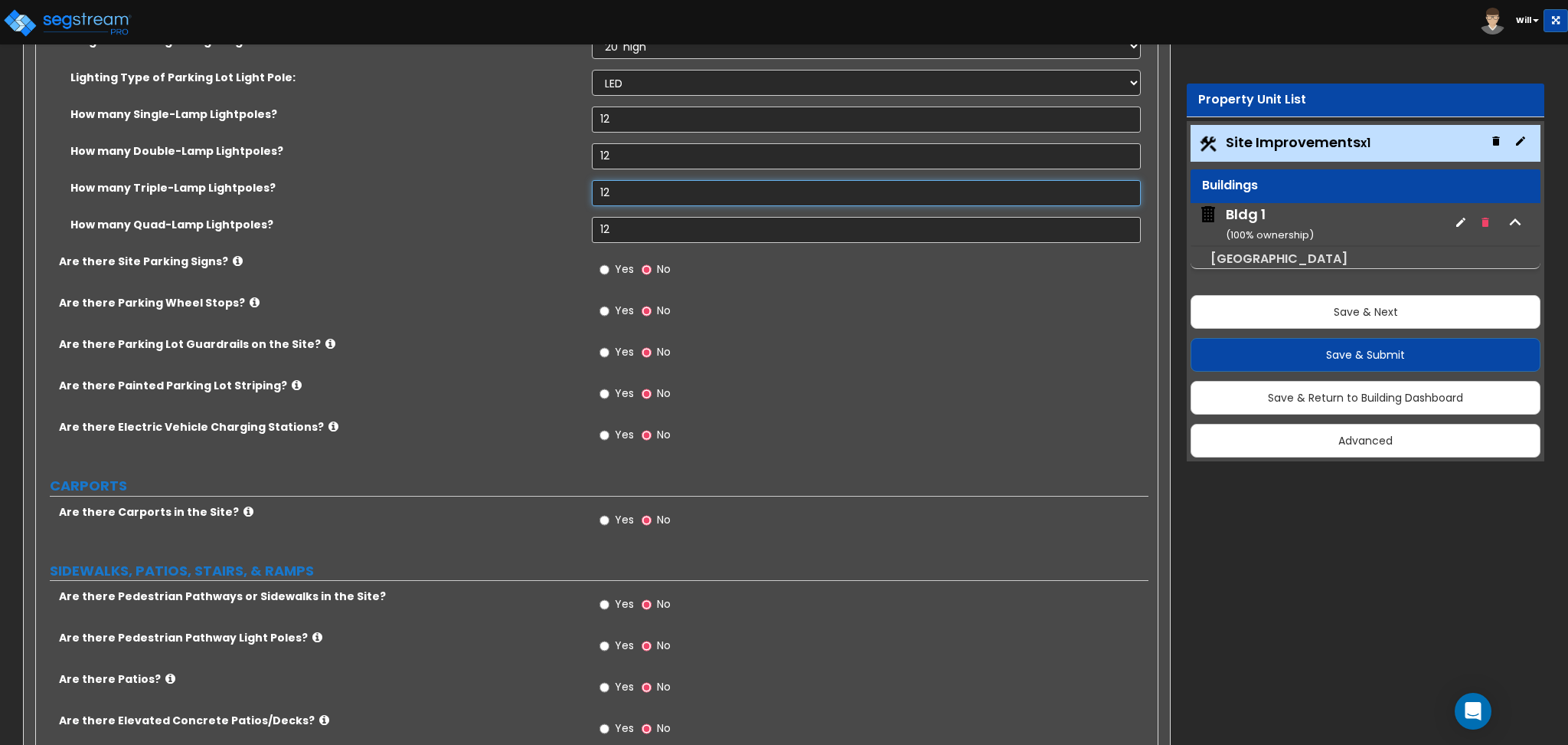
type input "12"
click at [600, 317] on input "Yes" at bounding box center [604, 310] width 10 height 17
radio input "true"
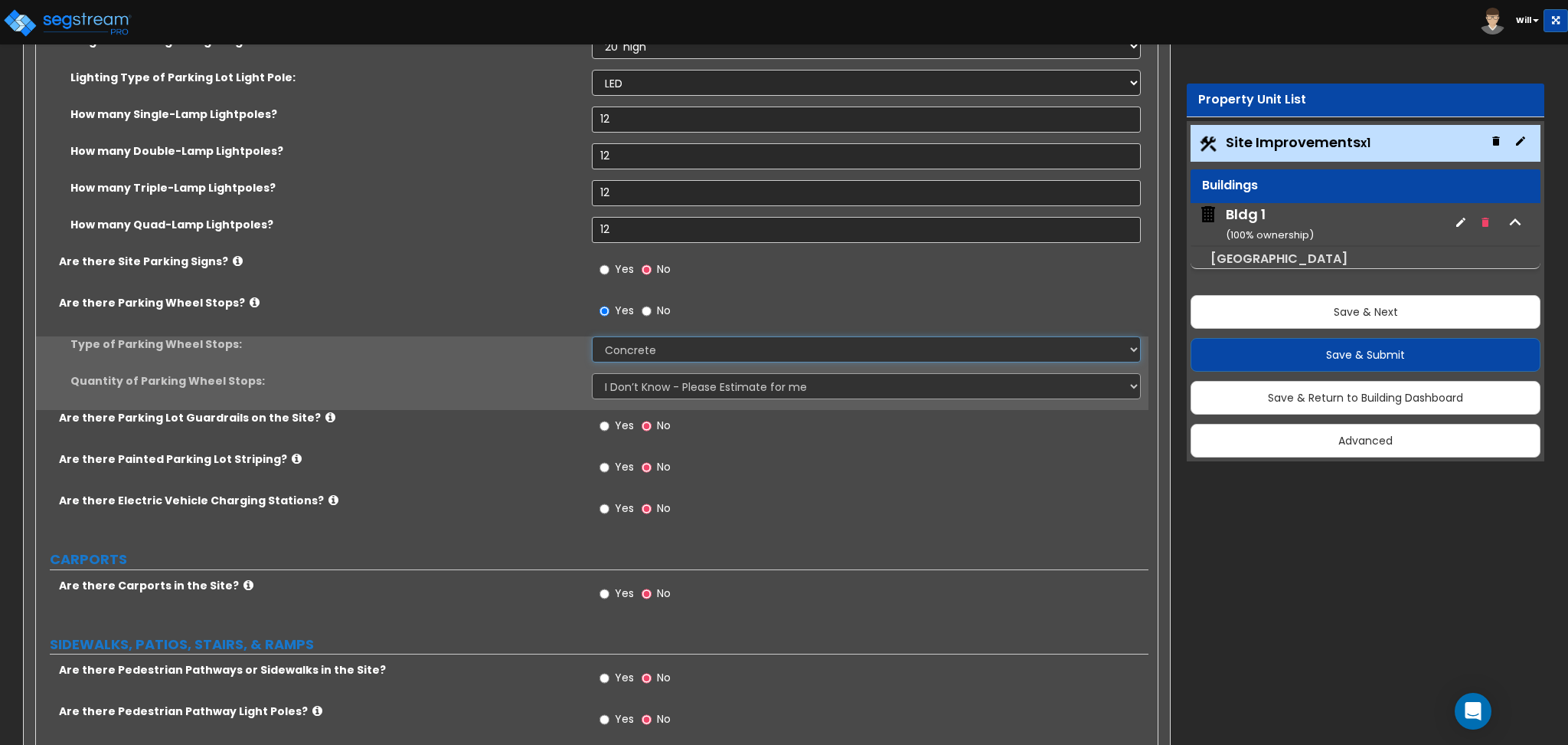
click at [631, 341] on select "Concrete Rubber/Plastic" at bounding box center [867, 349] width 548 height 26
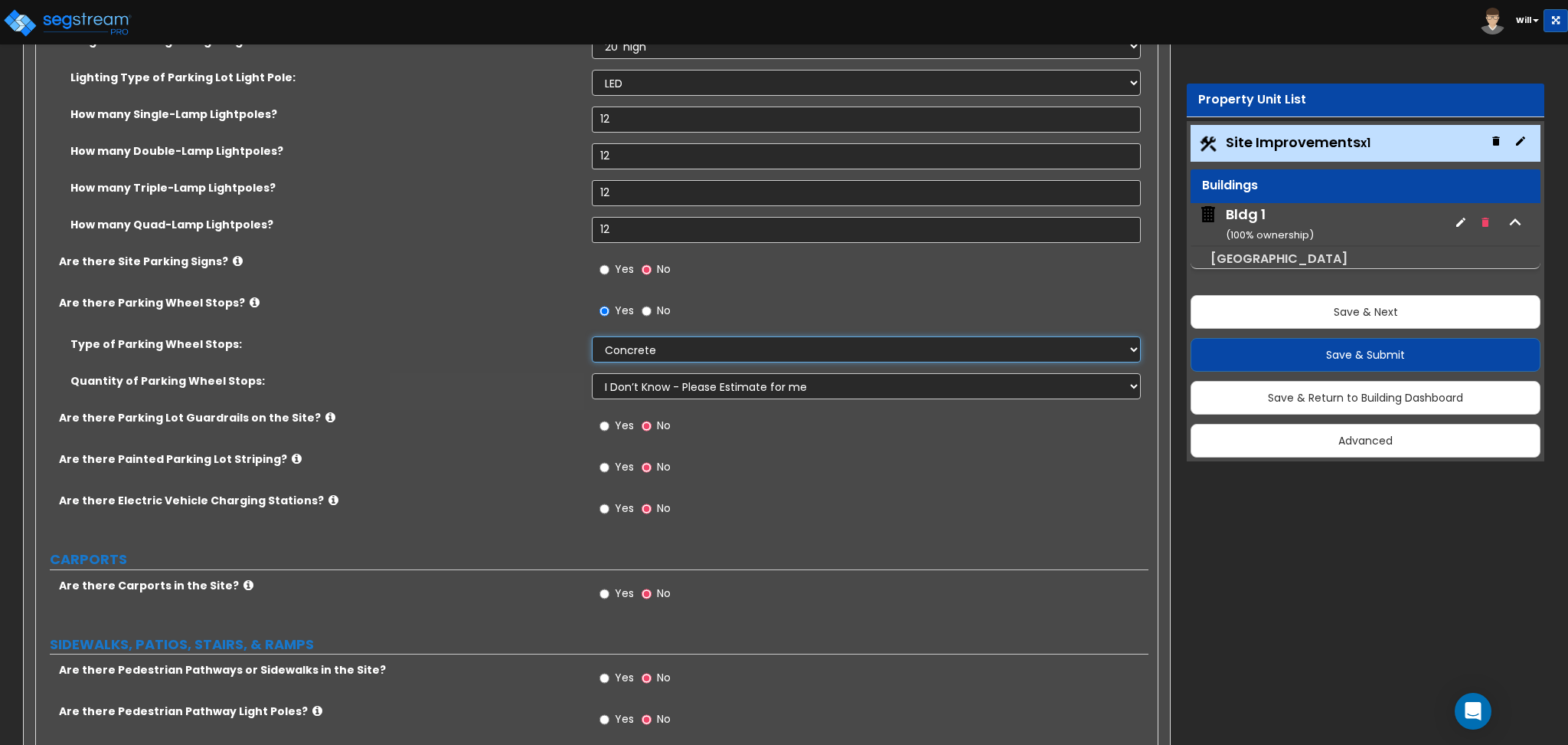
drag, startPoint x: 631, startPoint y: 349, endPoint x: 637, endPoint y: 369, distance: 20.9
click at [631, 349] on select "Concrete Rubber/Plastic" at bounding box center [867, 349] width 548 height 26
click at [603, 274] on input "Yes" at bounding box center [604, 270] width 10 height 17
radio input "true"
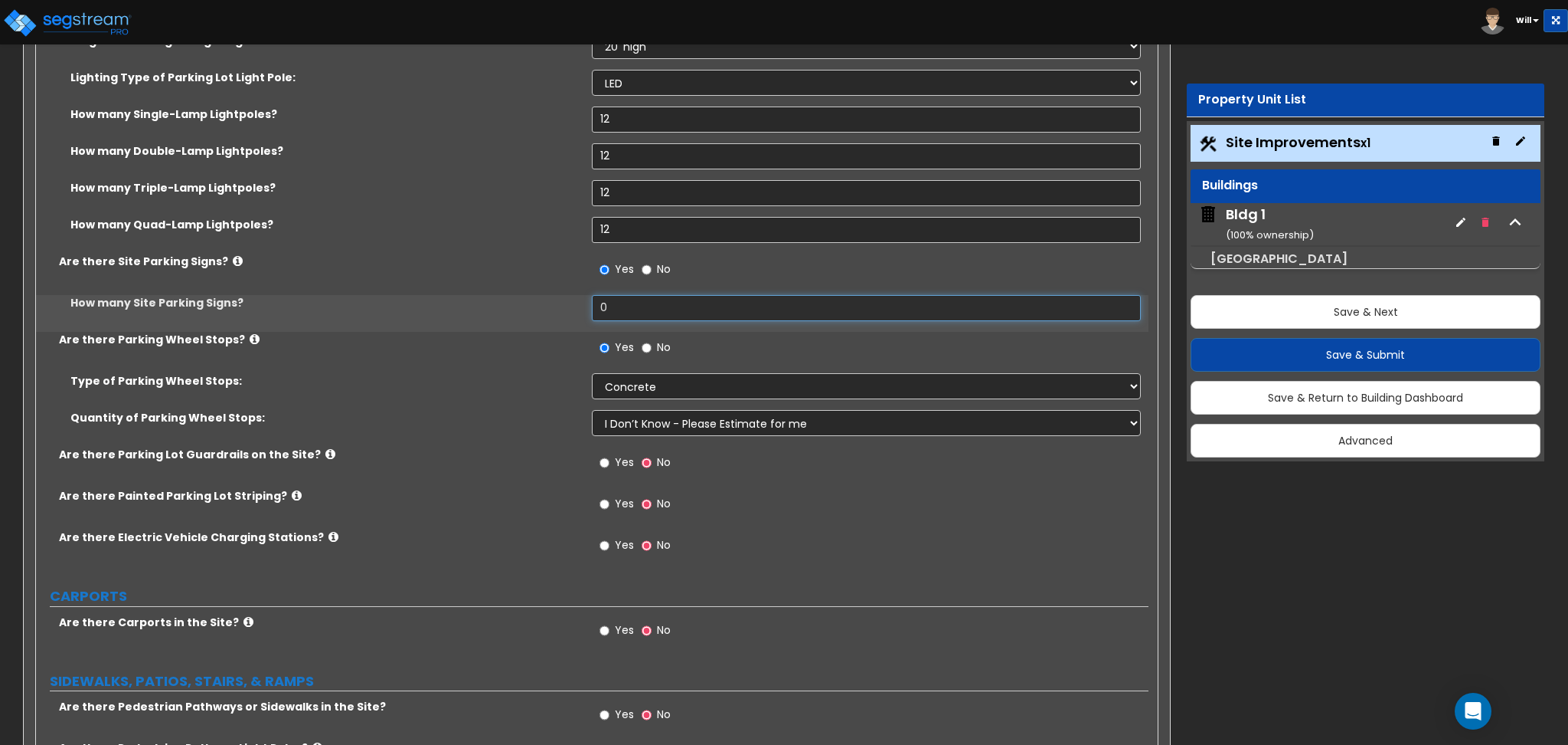
drag, startPoint x: 627, startPoint y: 306, endPoint x: 553, endPoint y: 321, distance: 75.5
click at [548, 313] on div "How many Site Parking Signs? 0" at bounding box center [592, 313] width 1113 height 37
type input "12"
click at [607, 465] on input "Yes" at bounding box center [604, 463] width 10 height 17
radio input "true"
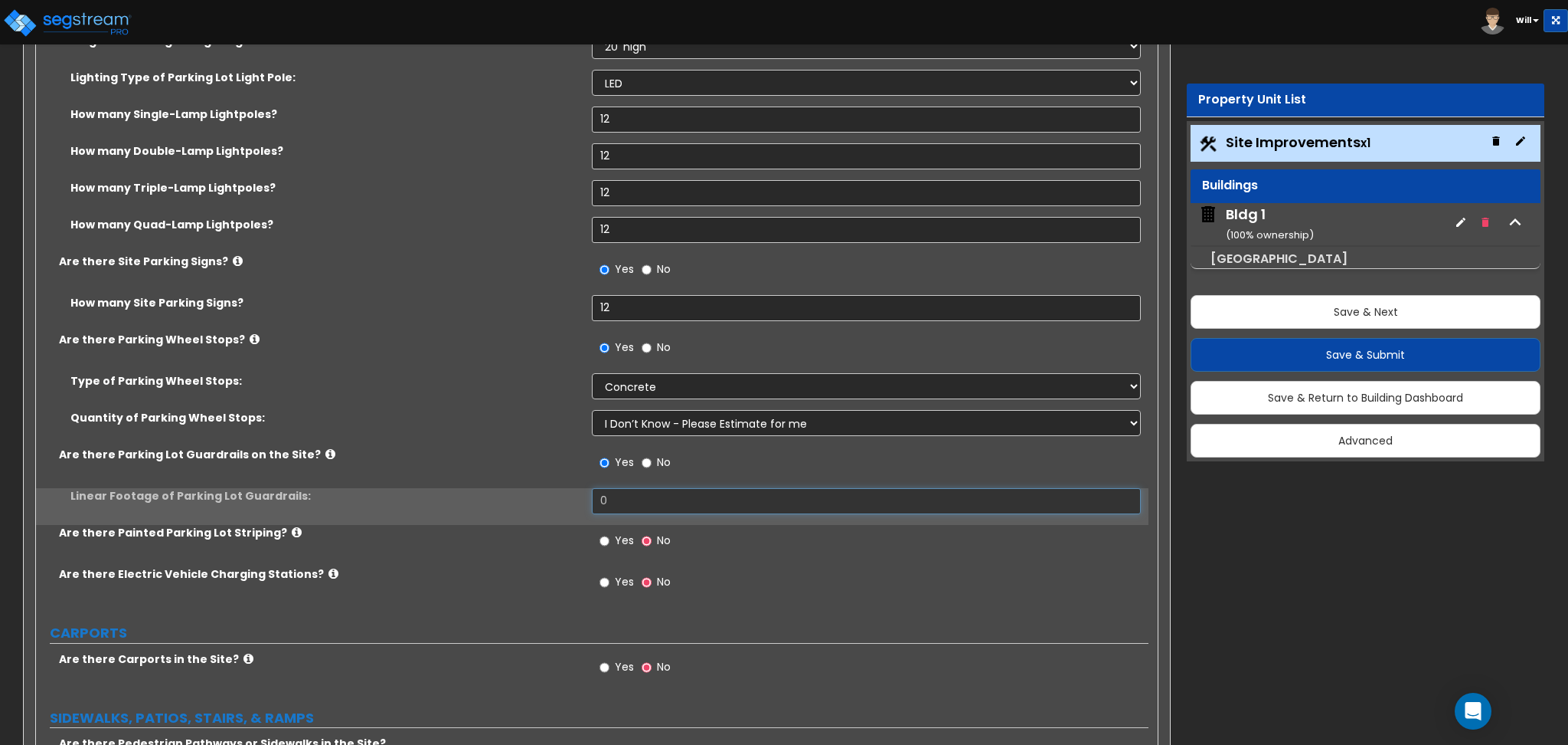
drag, startPoint x: 623, startPoint y: 498, endPoint x: 516, endPoint y: 525, distance: 110.4
click at [516, 525] on div "Are there Site Bollards? Yes No How many Site Bollards? 12 Are there Site Curbs…" at bounding box center [592, 203] width 1090 height 809
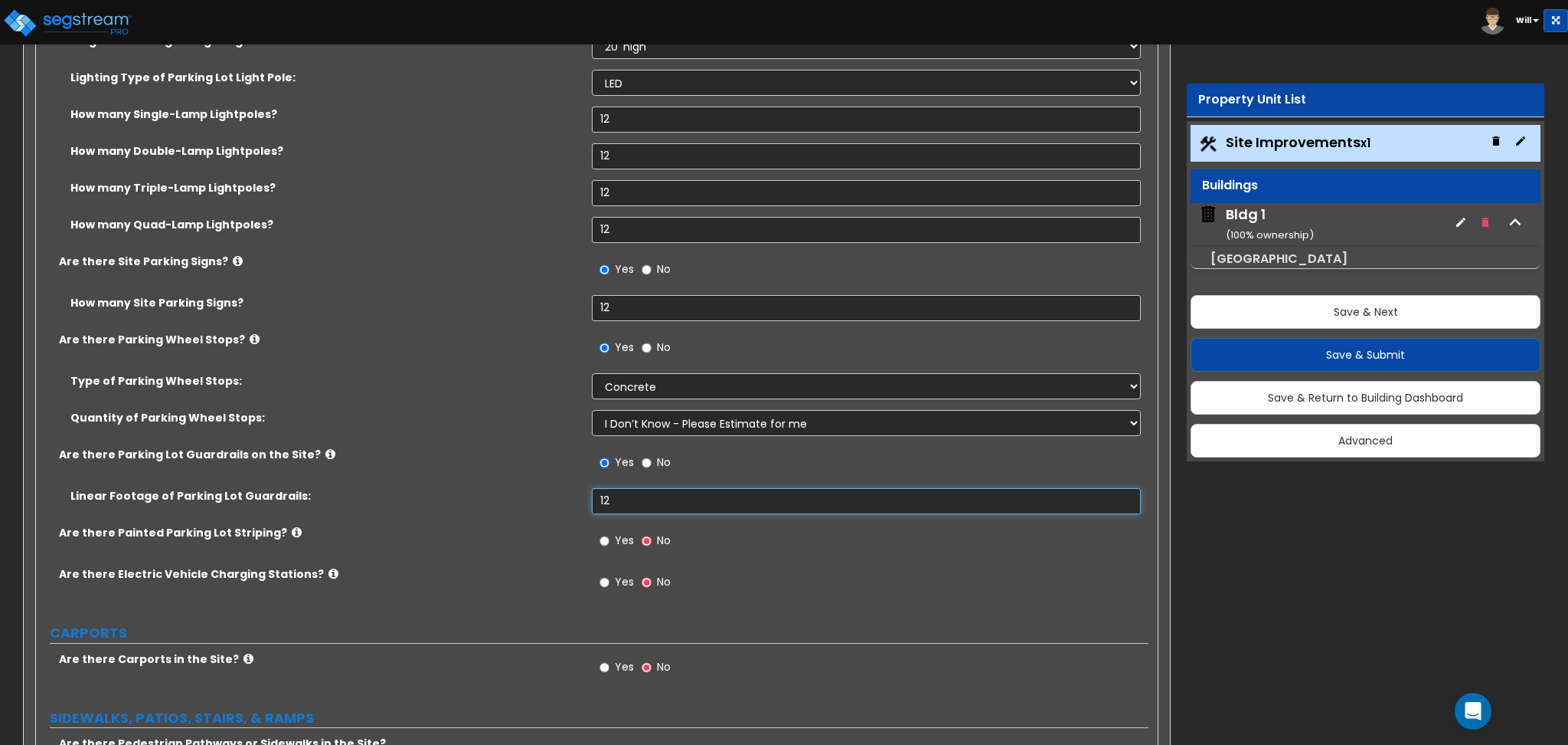
type input "12"
click at [599, 544] on input "Yes" at bounding box center [604, 541] width 10 height 17
radio input "true"
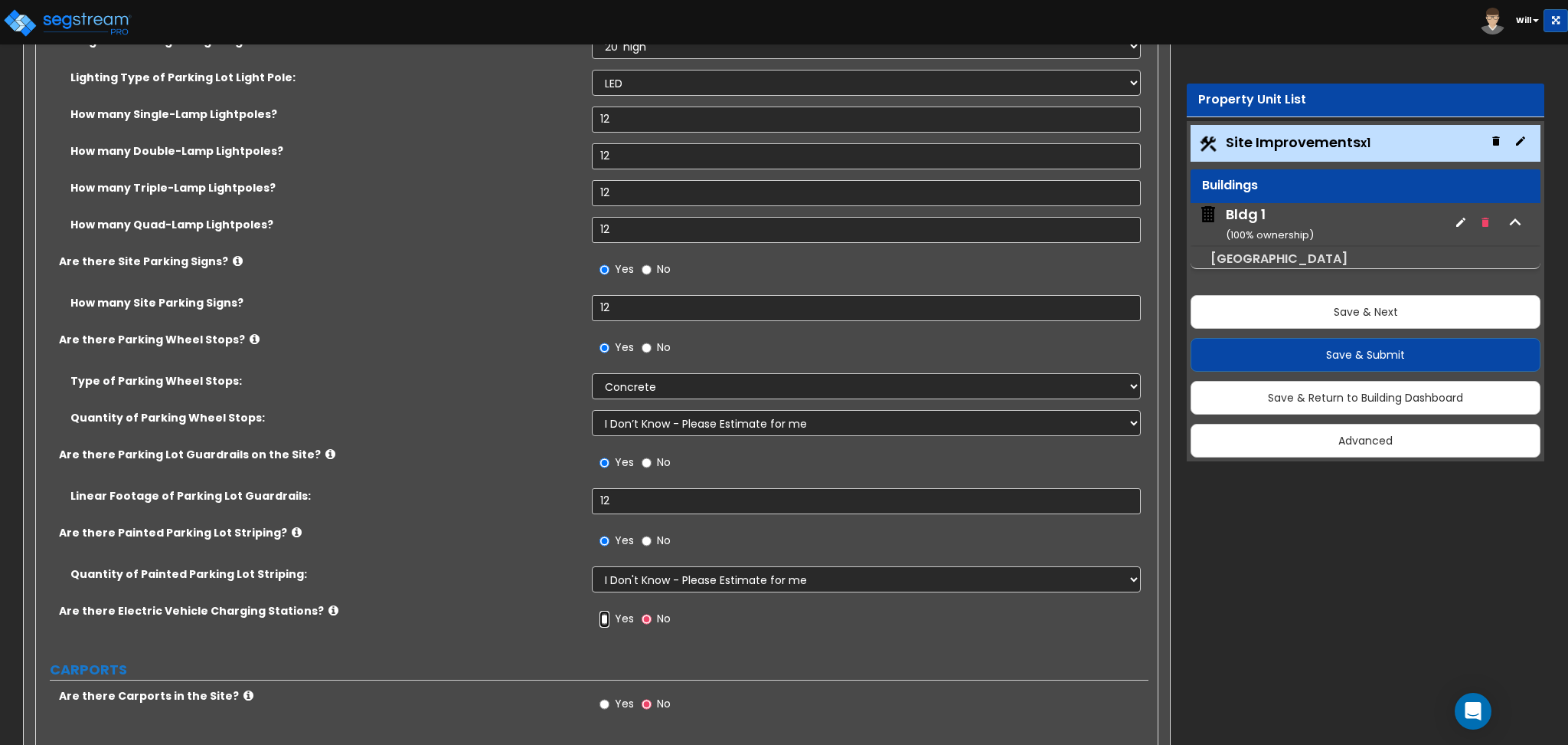
click at [606, 625] on input "Yes" at bounding box center [604, 619] width 10 height 17
radio input "true"
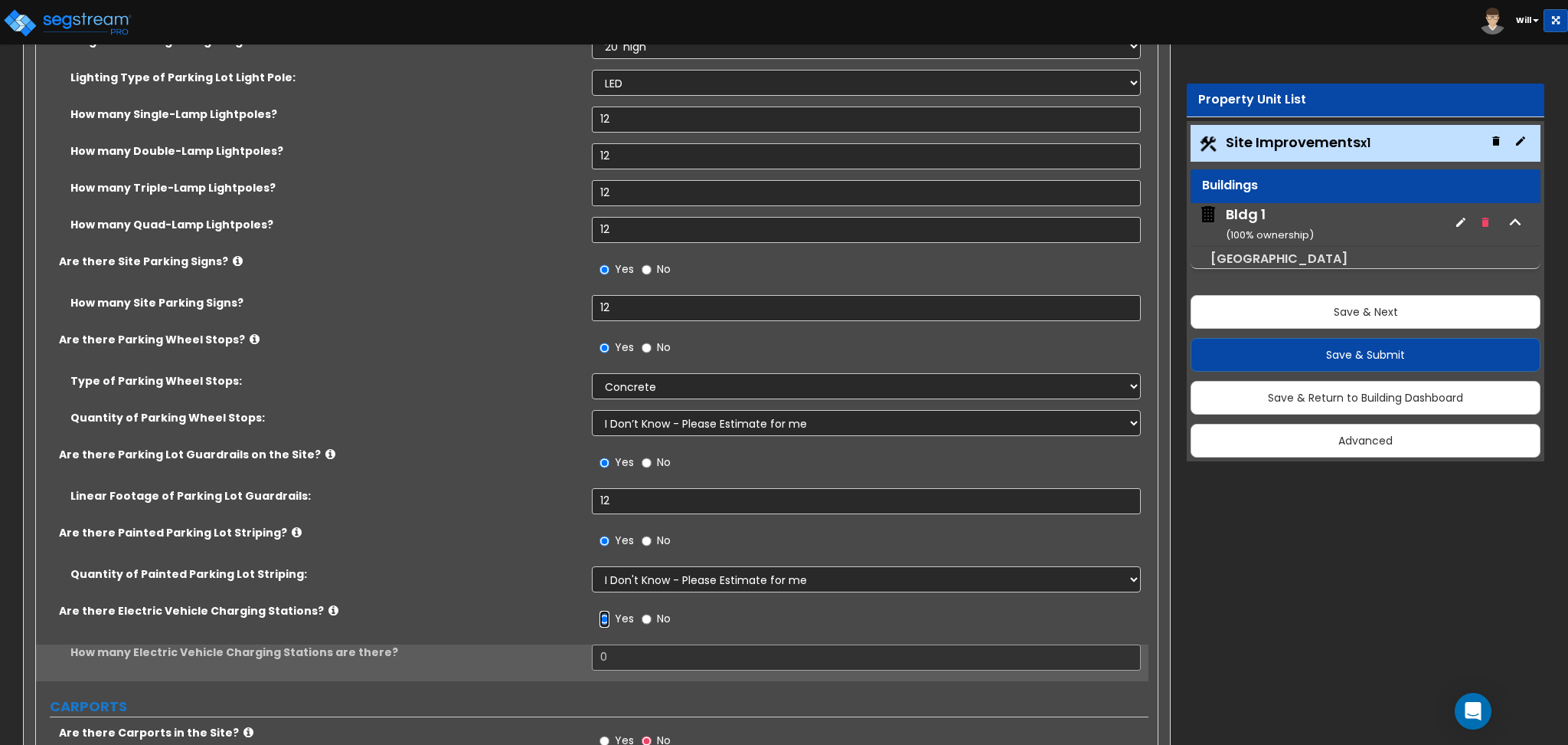
scroll to position [1429, 0]
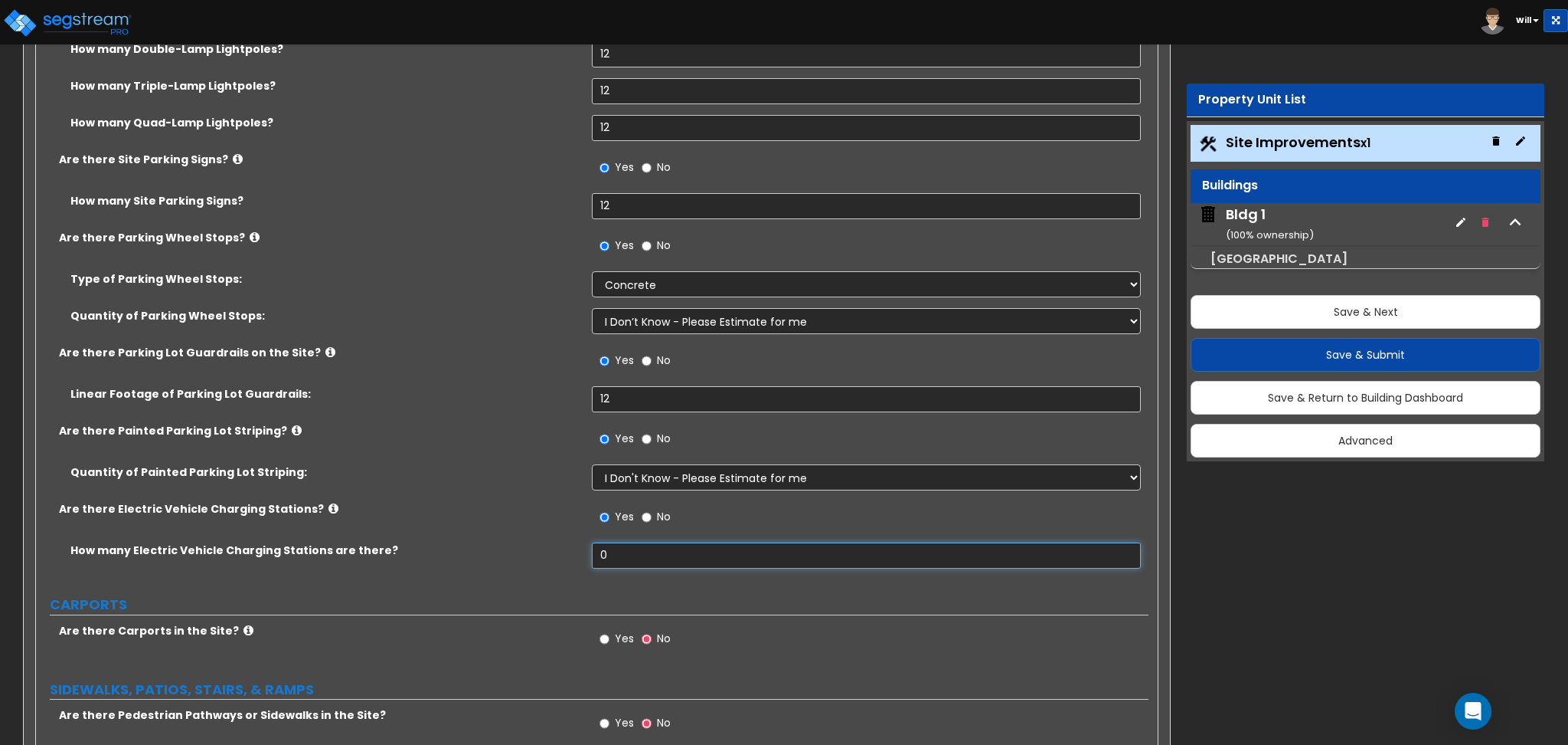
drag, startPoint x: 629, startPoint y: 550, endPoint x: 544, endPoint y: 559, distance: 85.5
click at [544, 559] on div "How many Electric Vehicle Charging Stations are there? 0" at bounding box center [592, 561] width 1113 height 37
type input "121,212"
click at [521, 525] on div "Are there Electric Vehicle Charging Stations? Yes No" at bounding box center [592, 522] width 1113 height 41
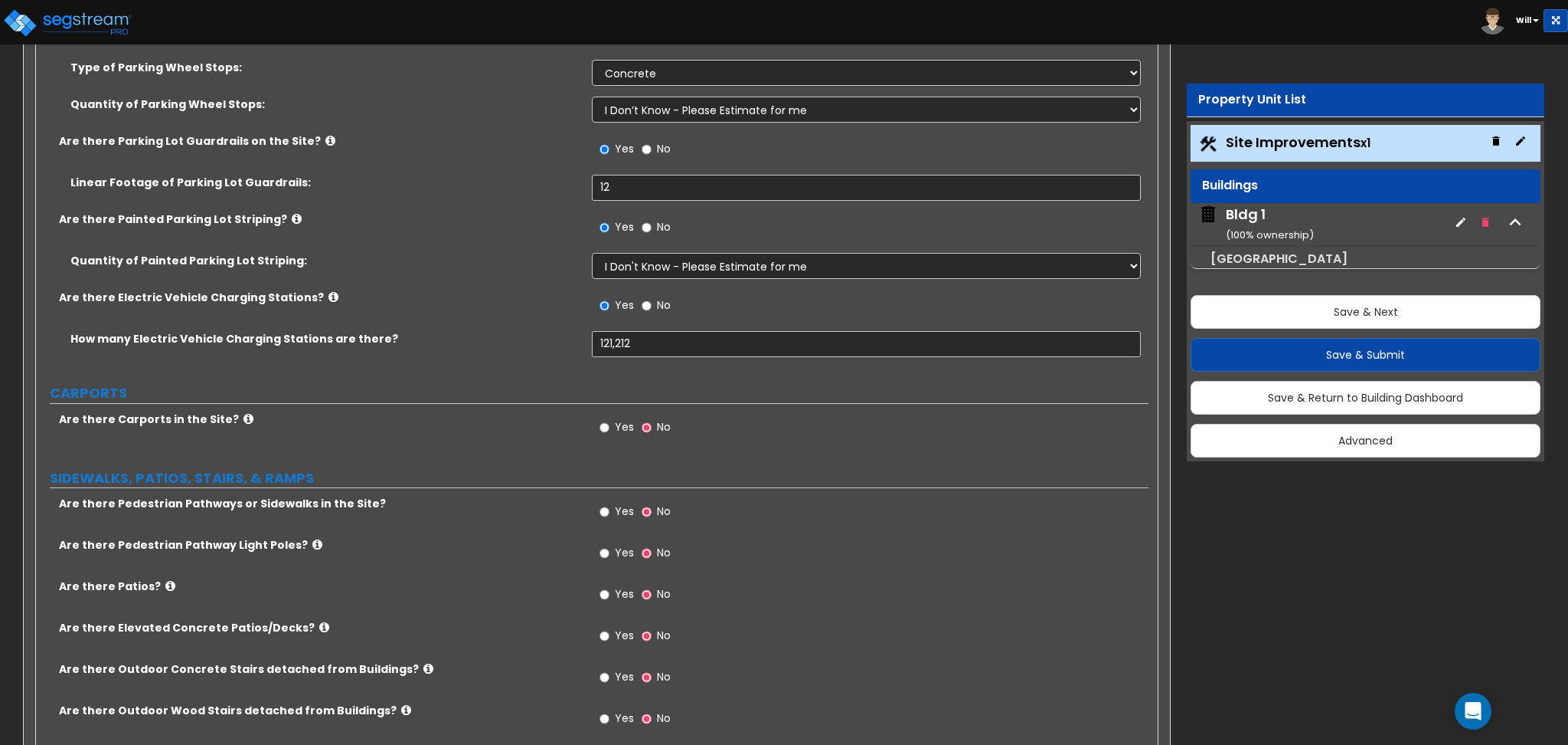
scroll to position [1736, 0]
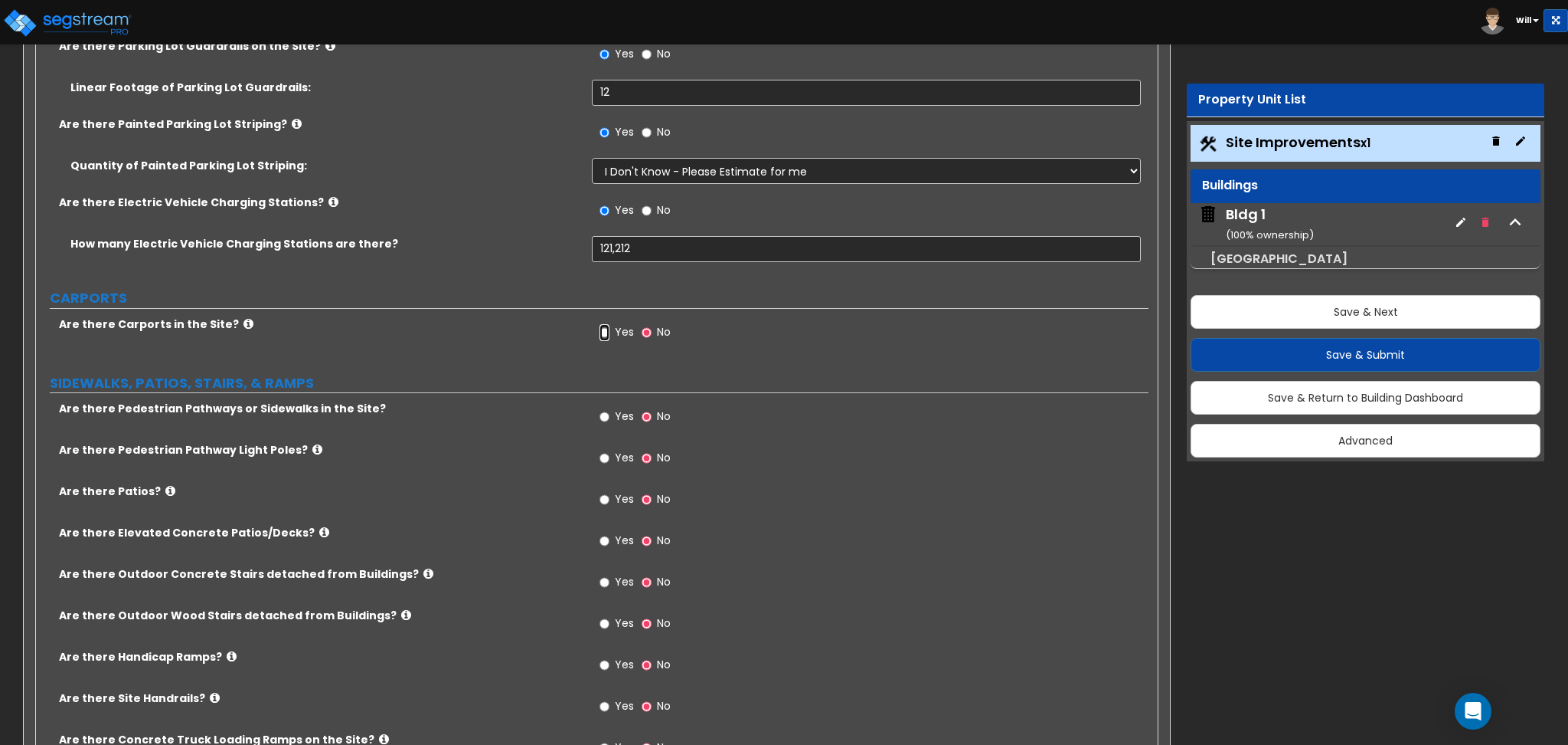
click at [602, 337] on input "Yes" at bounding box center [604, 332] width 10 height 17
radio input "true"
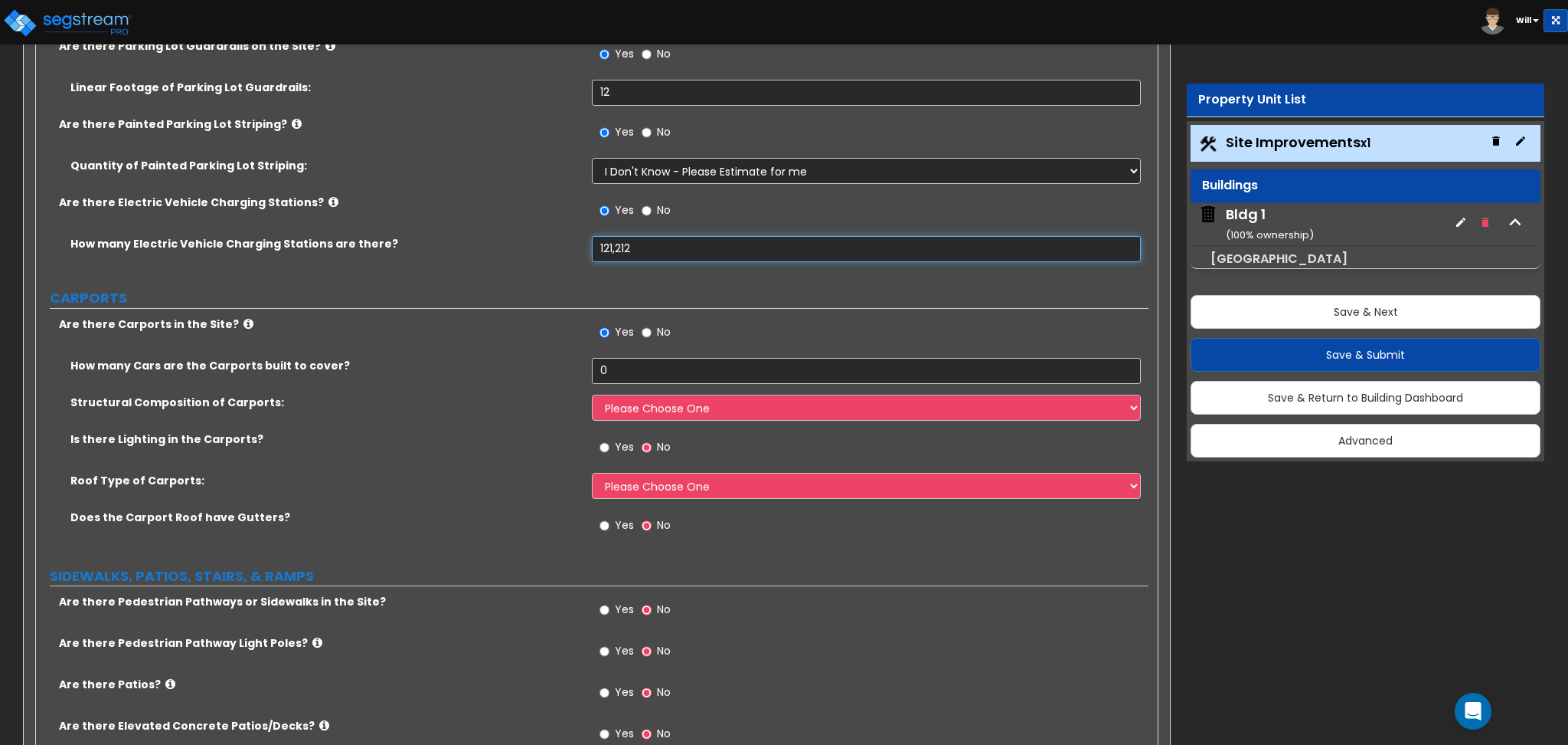
drag, startPoint x: 671, startPoint y: 245, endPoint x: 478, endPoint y: 259, distance: 193.5
click at [478, 259] on div "How many Electric Vehicle Charging Stations are there? 121,212" at bounding box center [592, 254] width 1113 height 37
type input "12"
drag, startPoint x: 632, startPoint y: 370, endPoint x: 511, endPoint y: 366, distance: 121.1
click at [524, 362] on div "How many Cars are the Carports built to cover? 0" at bounding box center [592, 376] width 1113 height 37
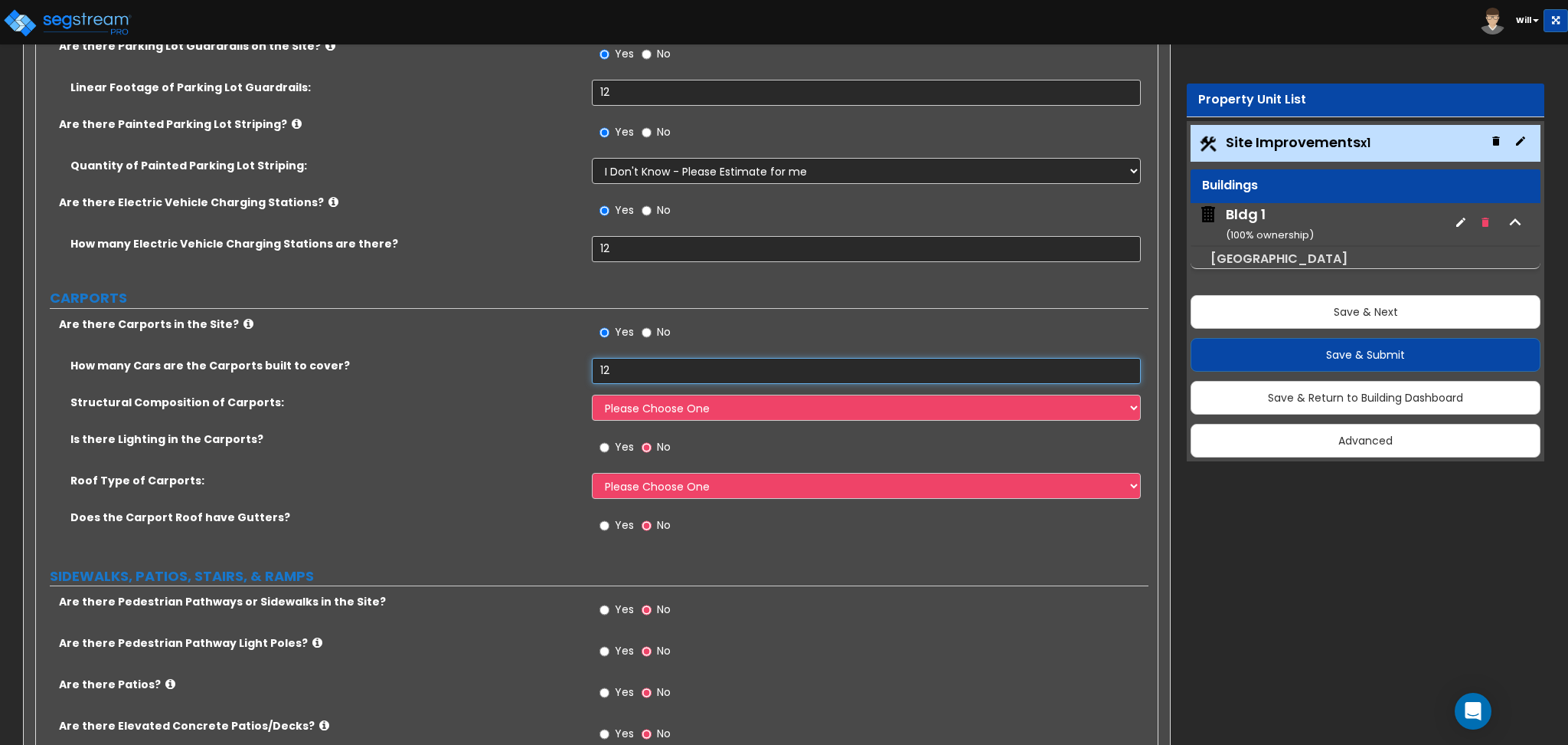
type input "12"
click at [607, 440] on input "Yes" at bounding box center [604, 447] width 10 height 17
radio input "true"
click at [603, 522] on input "Yes" at bounding box center [604, 525] width 10 height 17
radio input "true"
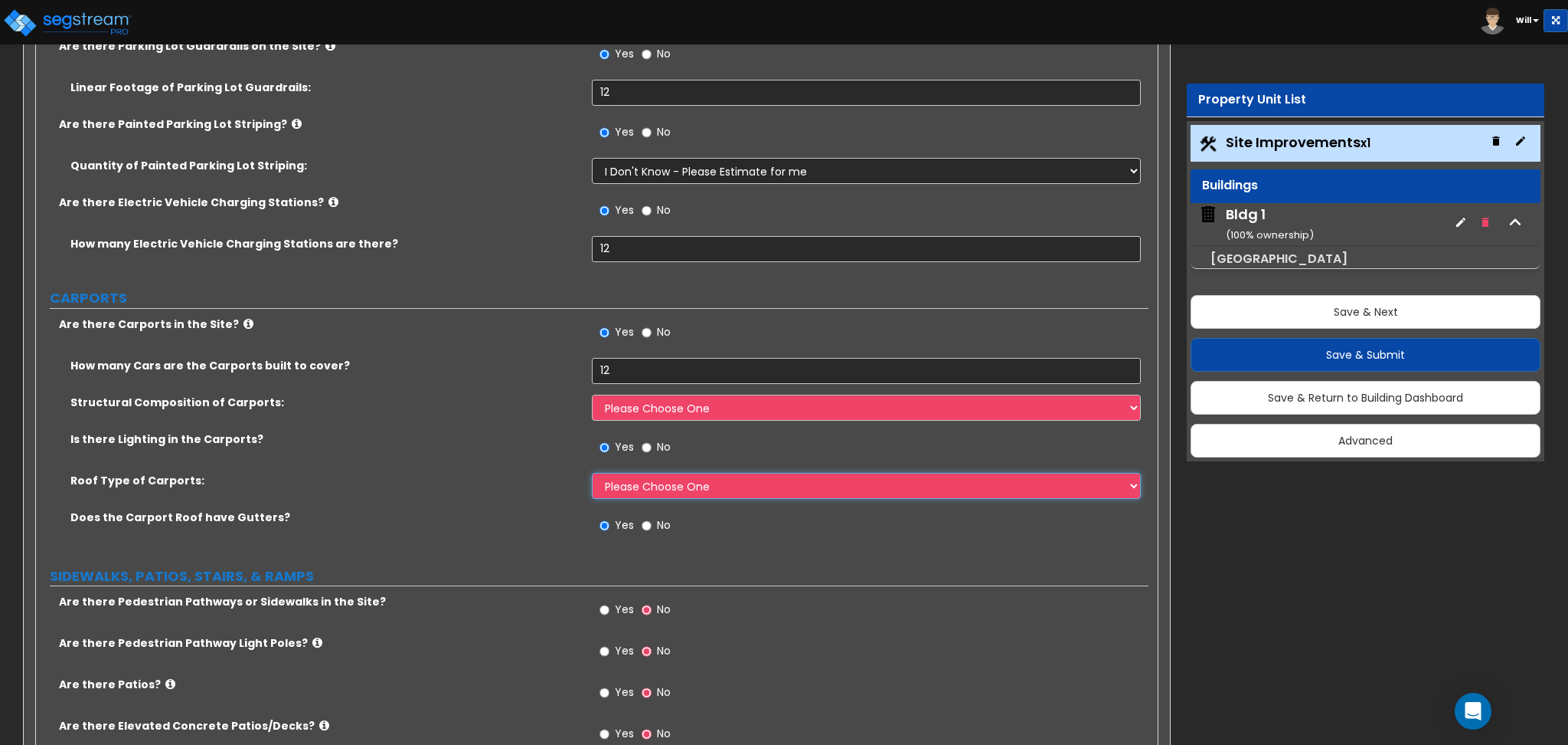
click at [646, 494] on select "Please Choose One Gabled Roof Flat Roof" at bounding box center [867, 486] width 548 height 26
select select "1"
click at [592, 473] on select "Please Choose One Gabled Roof Flat Roof" at bounding box center [867, 486] width 548 height 26
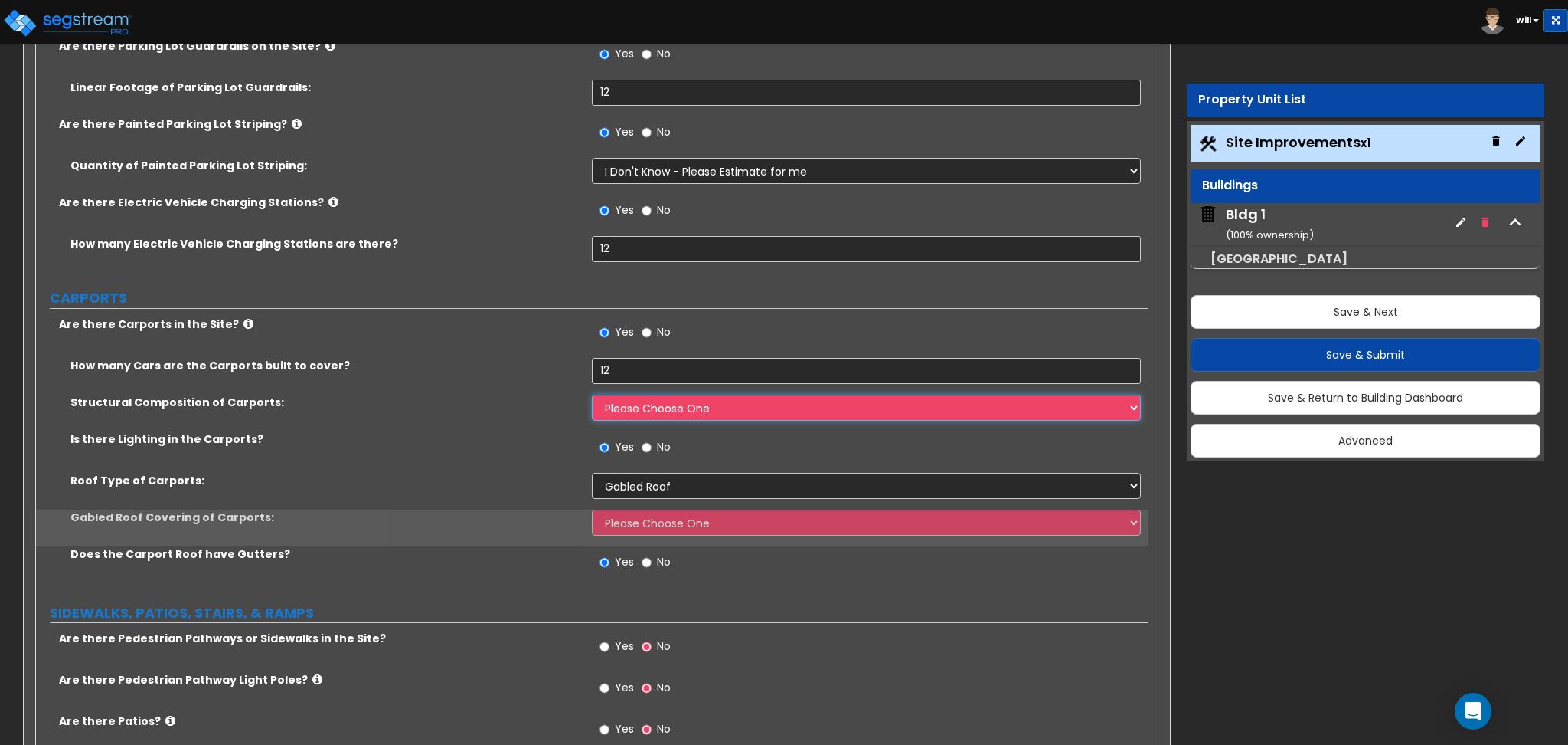
click at [631, 407] on select "Please Choose One Steel Wood" at bounding box center [867, 408] width 548 height 26
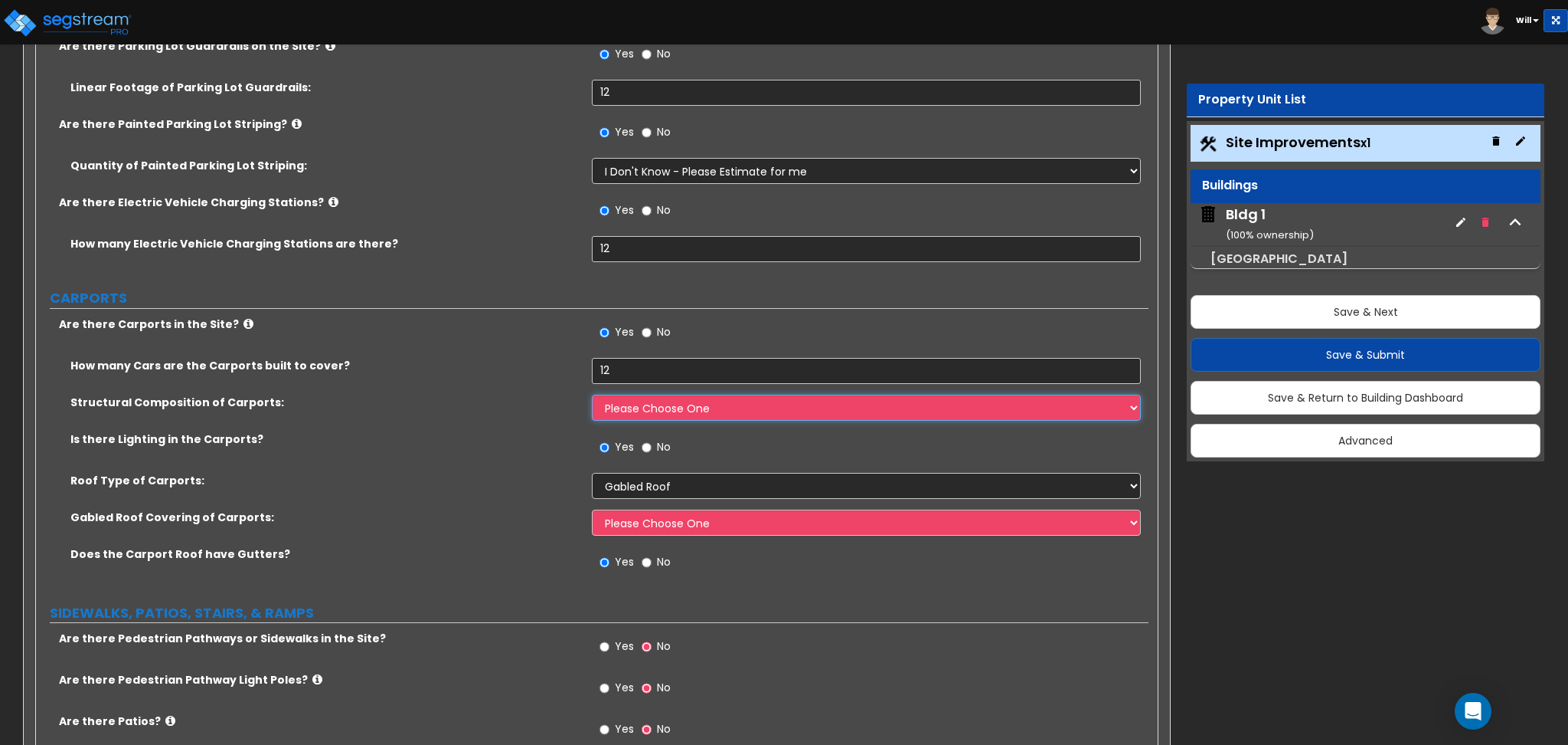
select select "1"
click at [592, 395] on select "Please Choose One Steel Wood" at bounding box center [867, 408] width 548 height 26
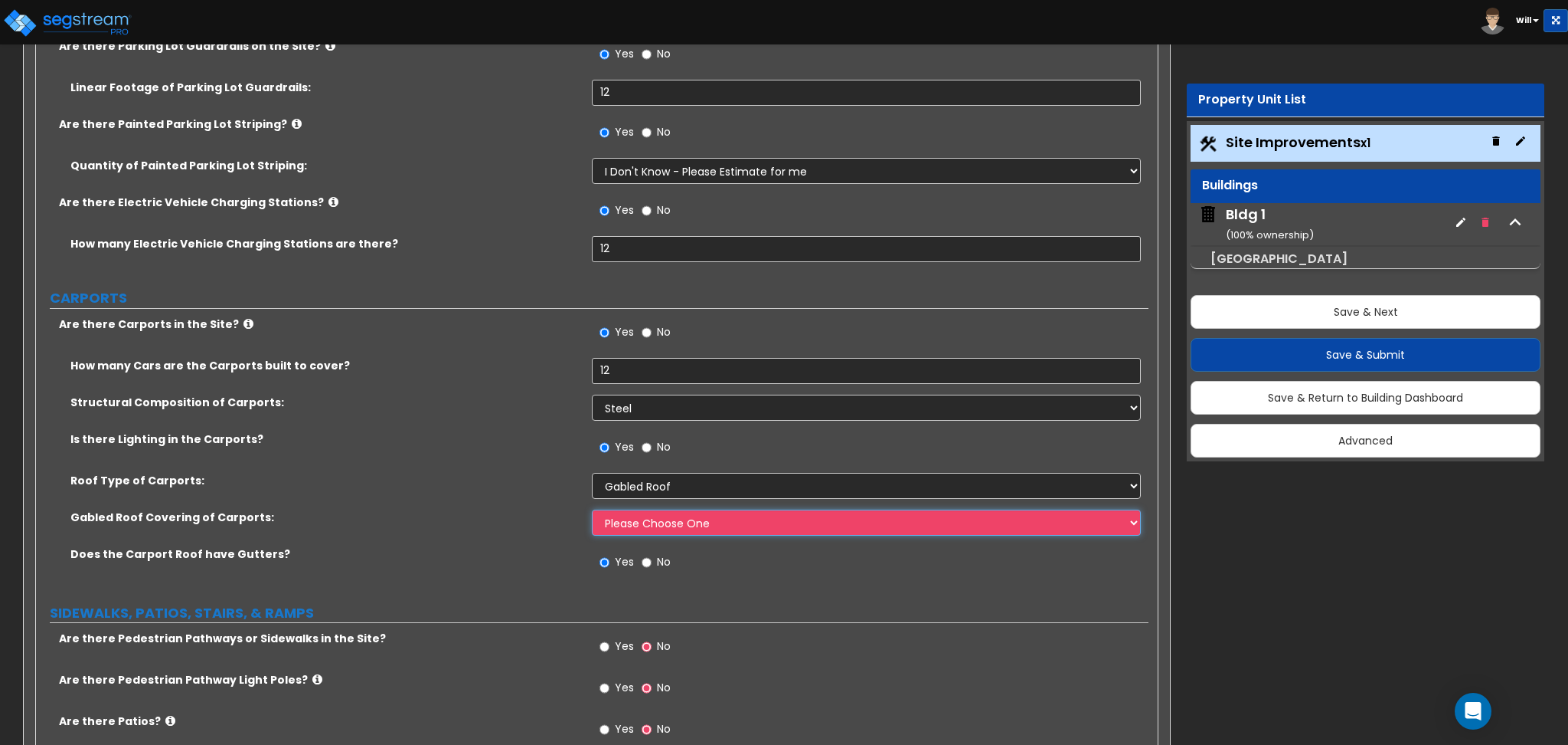
click at [650, 533] on select "Please Choose One Asphalt Shingle Clay Tile Wood Shingle Metal Shingle Standing…" at bounding box center [867, 522] width 548 height 26
select select "1"
click at [592, 510] on select "Please Choose One Asphalt Shingle Clay Tile Wood Shingle Metal Shingle Standing…" at bounding box center [867, 522] width 548 height 26
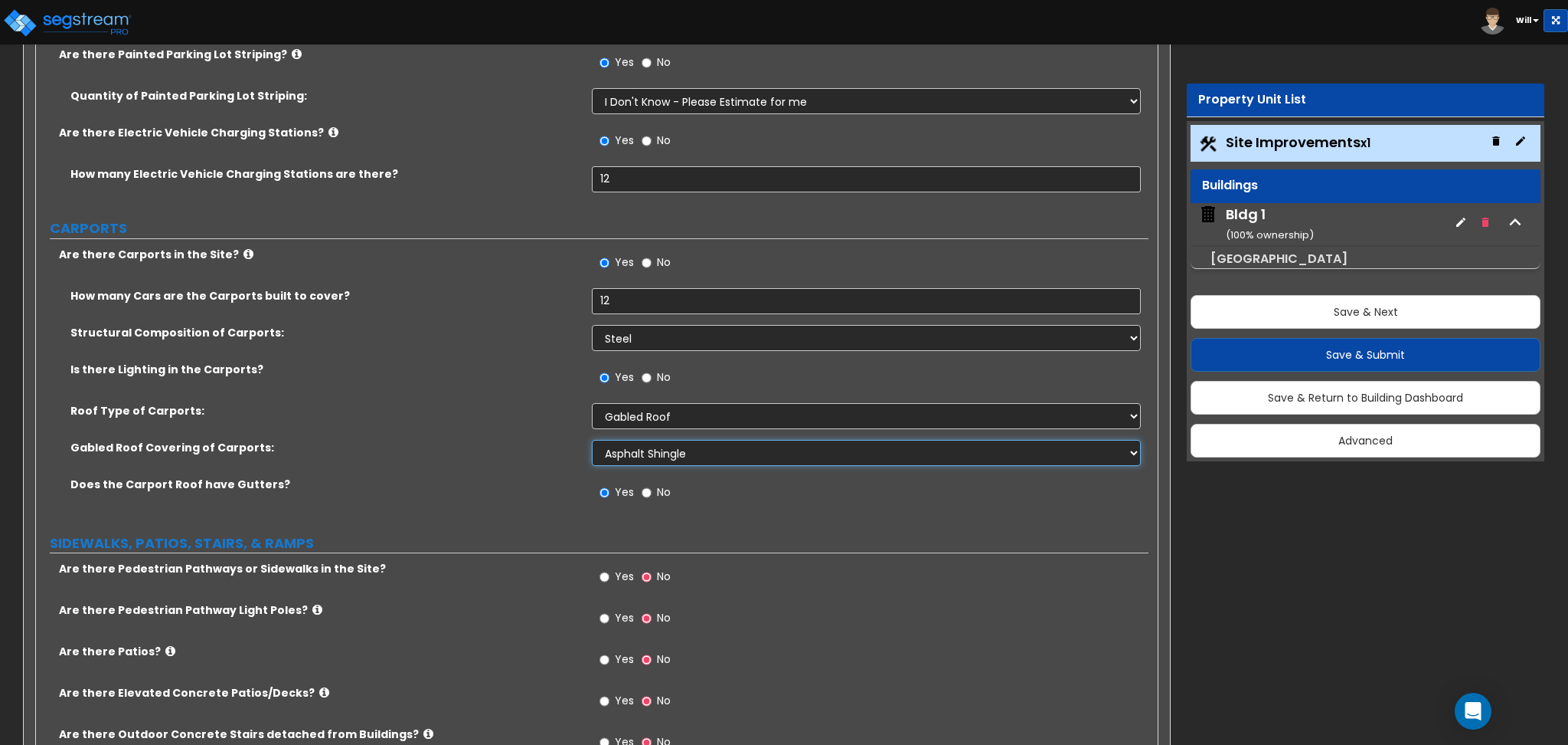
scroll to position [1839, 0]
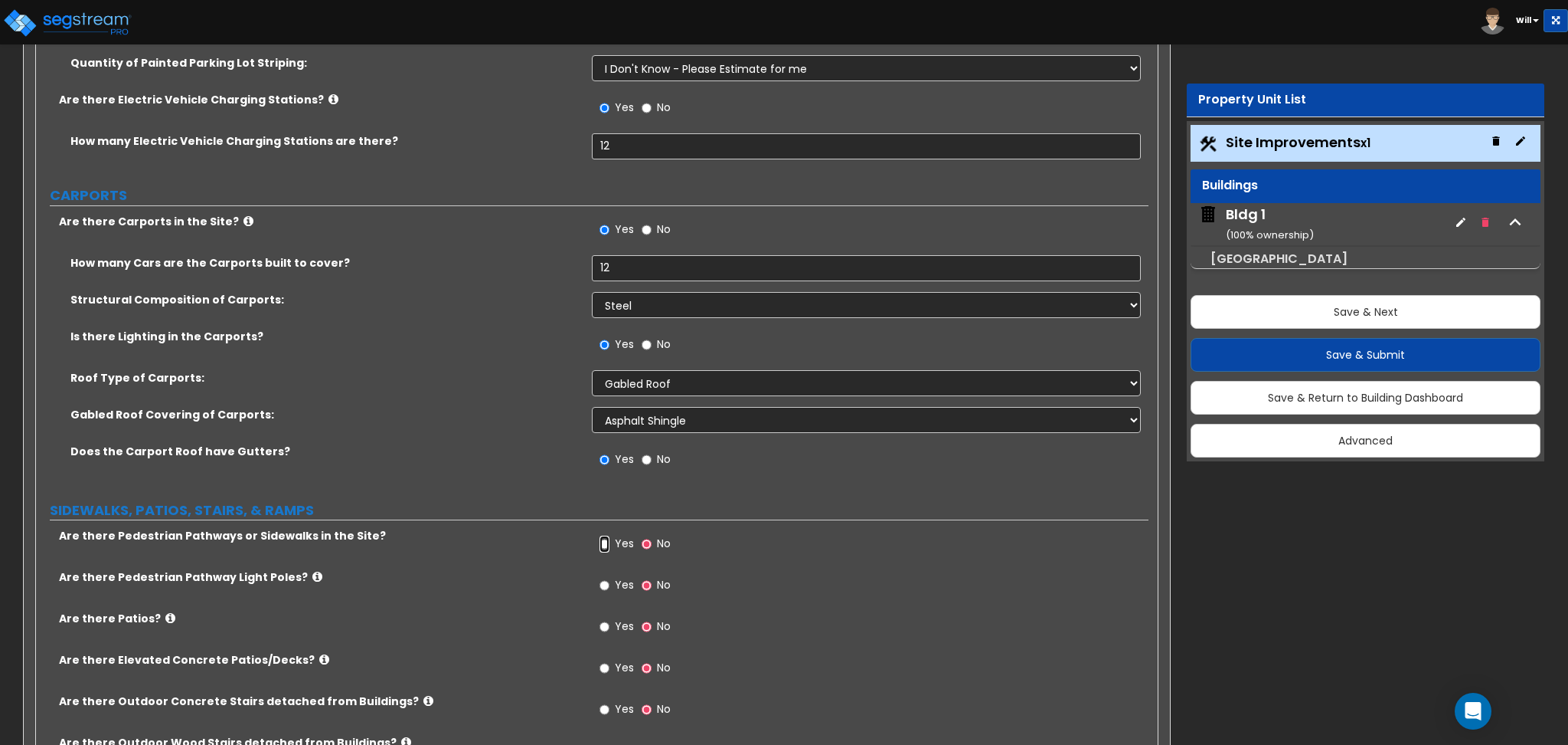
click at [601, 541] on input "Yes" at bounding box center [604, 543] width 10 height 17
radio input "true"
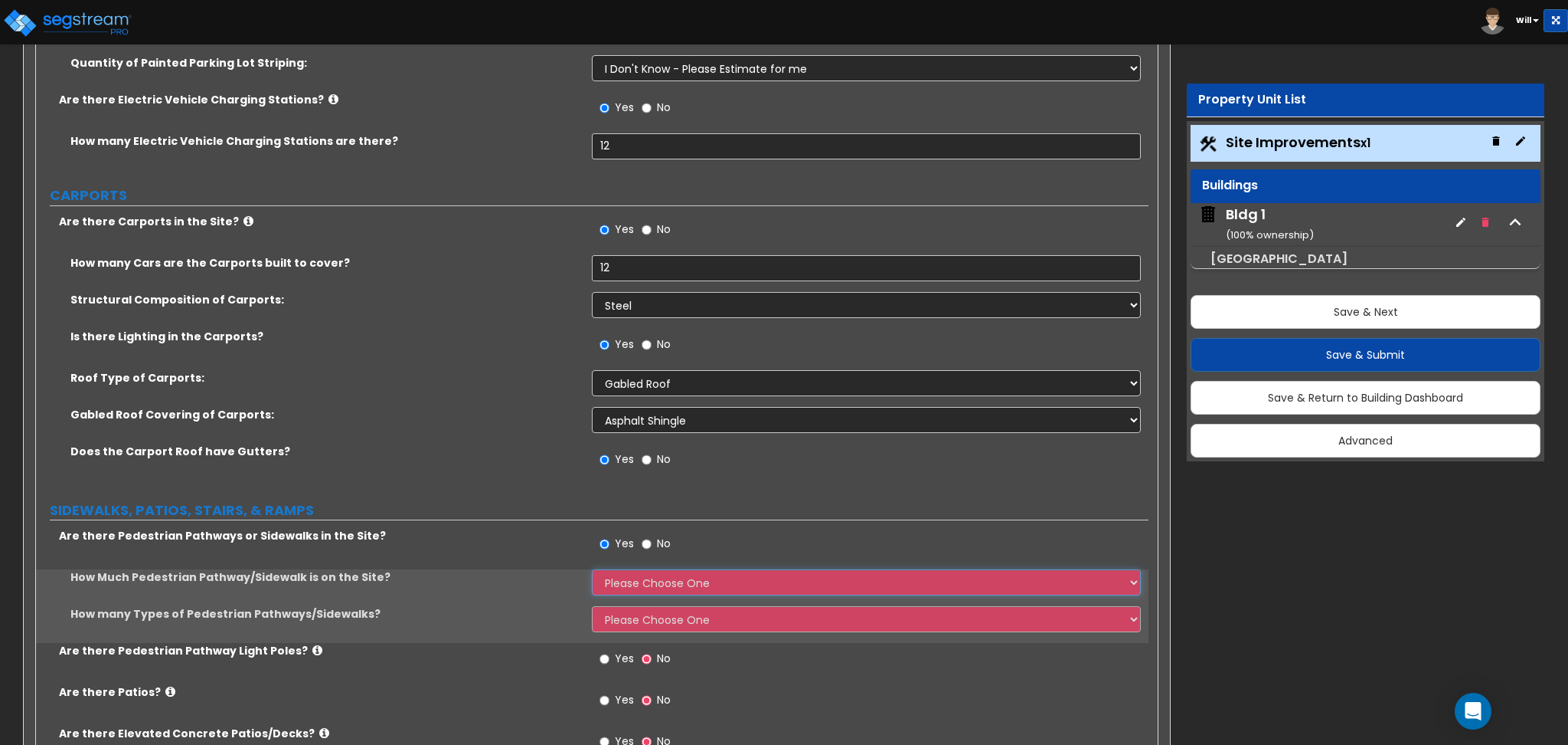
drag, startPoint x: 643, startPoint y: 581, endPoint x: 644, endPoint y: 593, distance: 12.0
click at [643, 581] on select "Please Choose One I Don't Know, Please Estimate For Me Enter Linear Footage" at bounding box center [867, 582] width 548 height 26
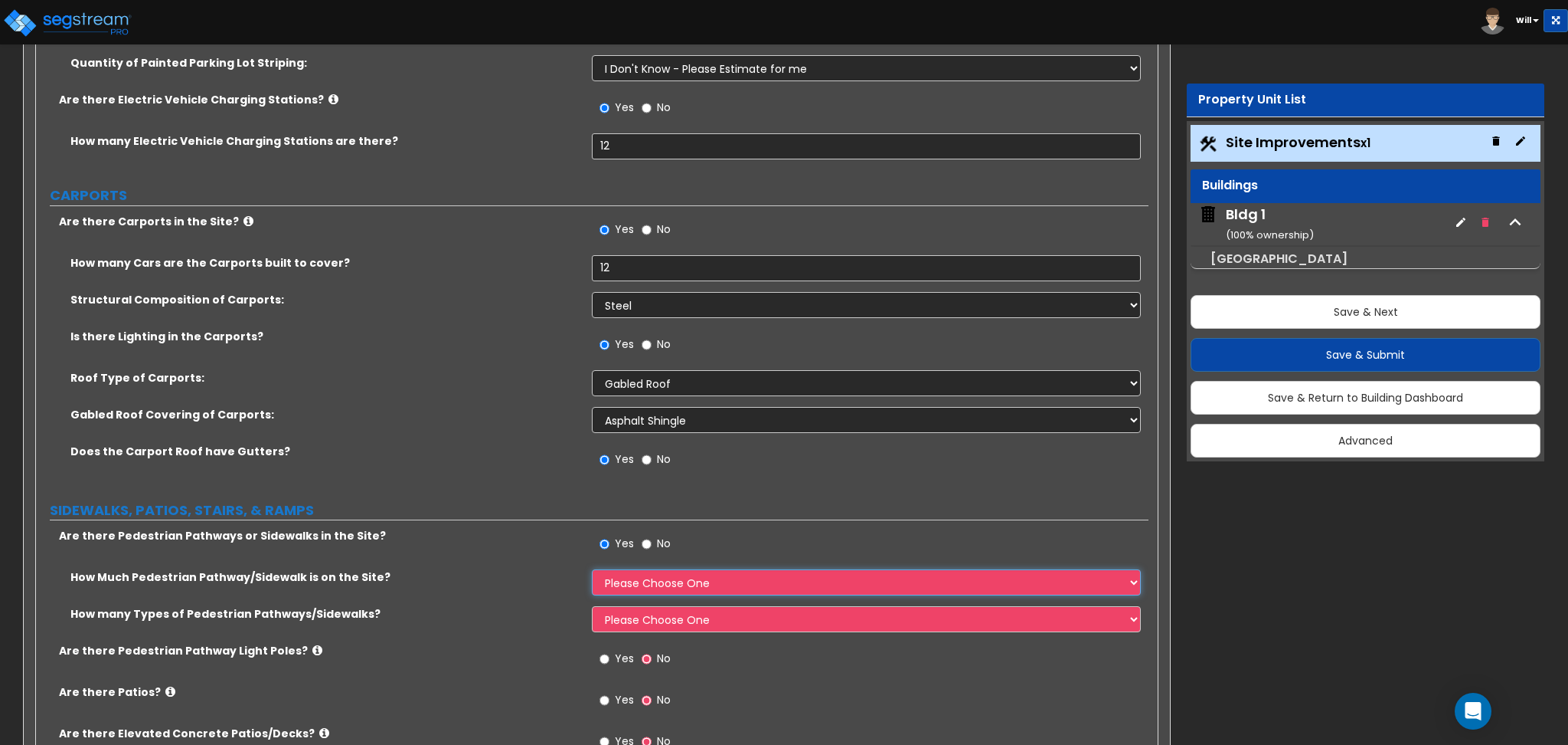
click at [592, 570] on select "Please Choose One I Don't Know, Please Estimate For Me Enter Linear Footage" at bounding box center [867, 582] width 548 height 26
click at [650, 593] on select "Please Choose One I Don't Know, Please Estimate For Me Enter Linear Footage" at bounding box center [867, 582] width 548 height 26
select select "1"
click at [592, 570] on select "Please Choose One I Don't Know, Please Estimate For Me Enter Linear Footage" at bounding box center [867, 582] width 548 height 26
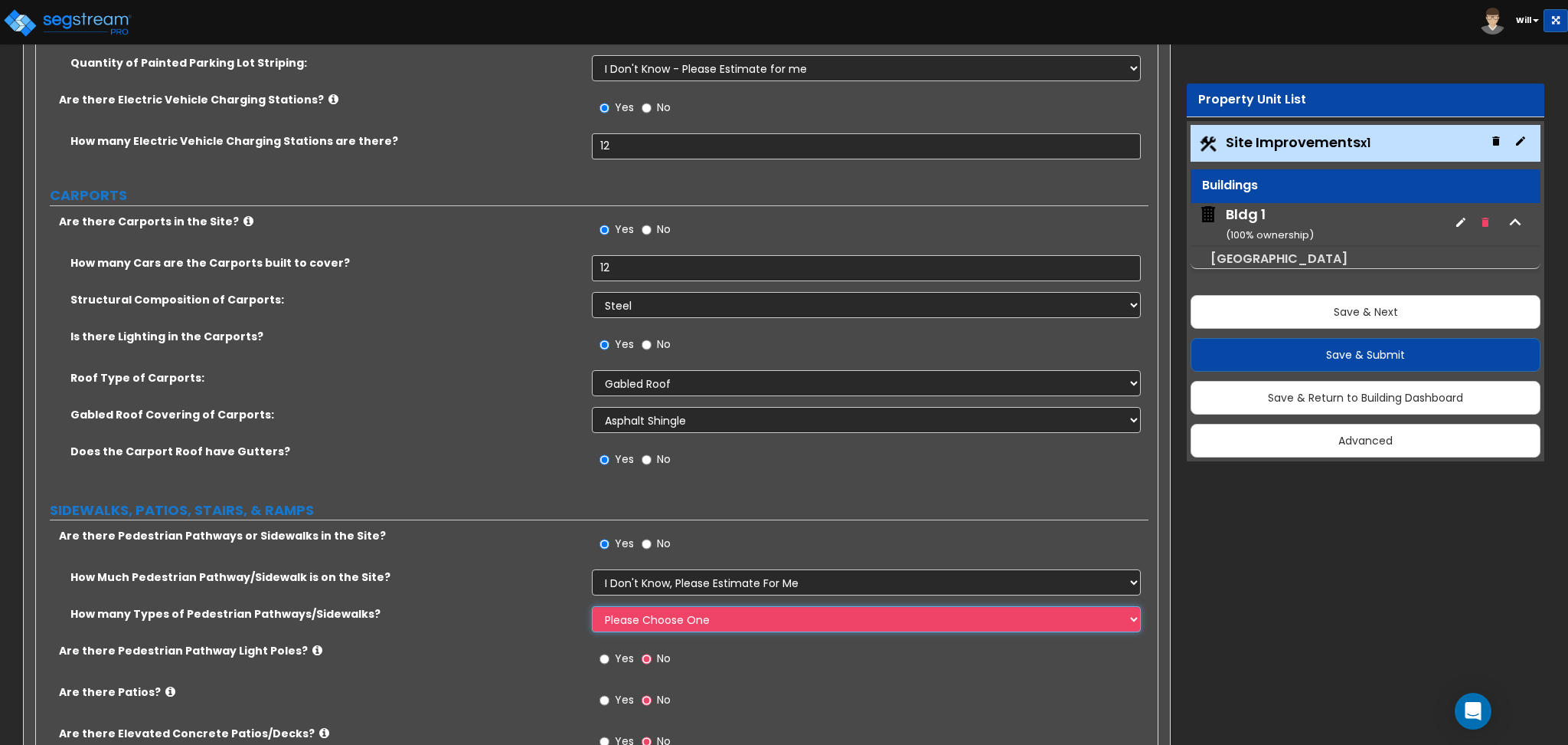
click at [647, 622] on select "Please Choose One 1 2 3" at bounding box center [867, 619] width 548 height 26
select select "1"
click at [592, 606] on select "Please Choose One 1 2 3" at bounding box center [867, 619] width 548 height 26
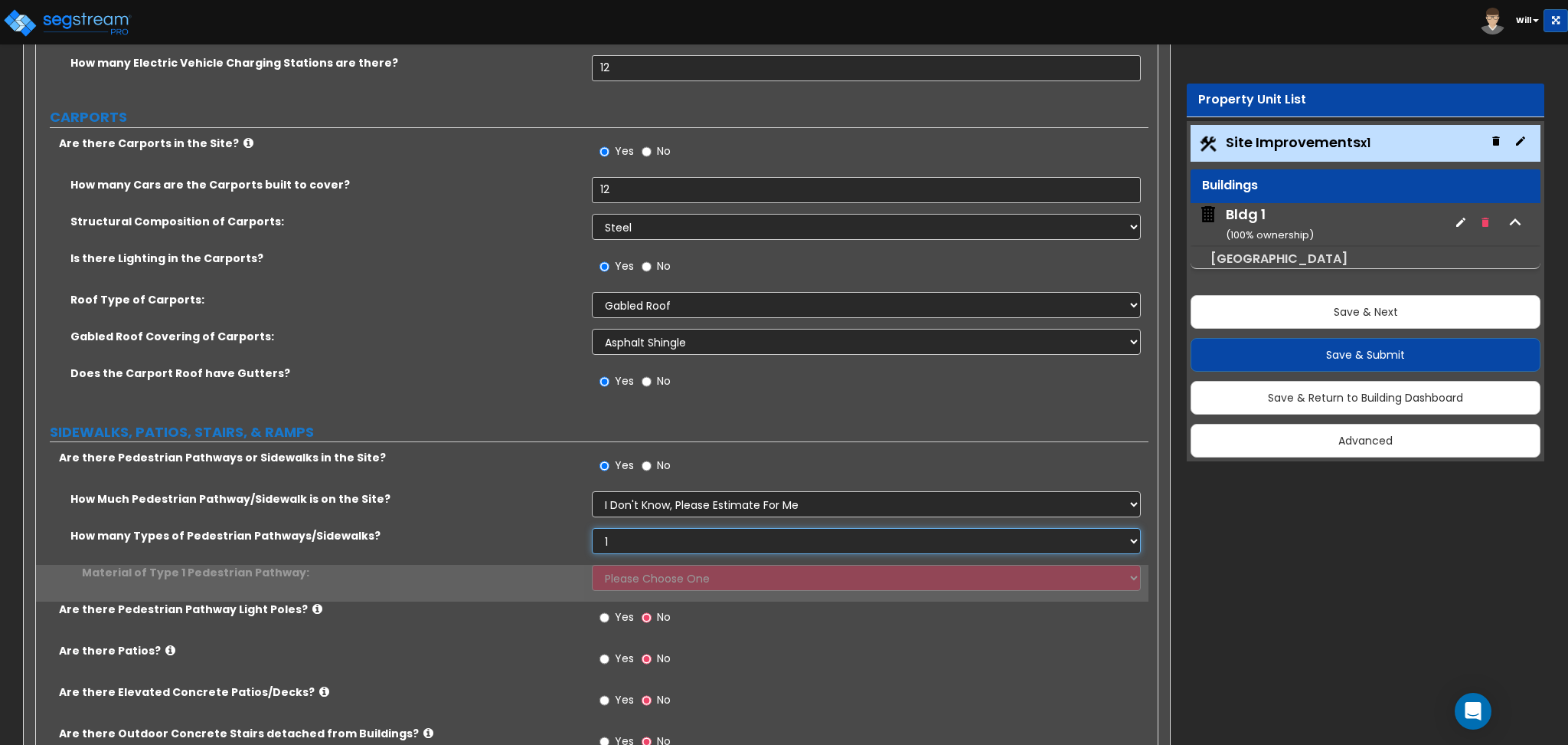
scroll to position [2043, 0]
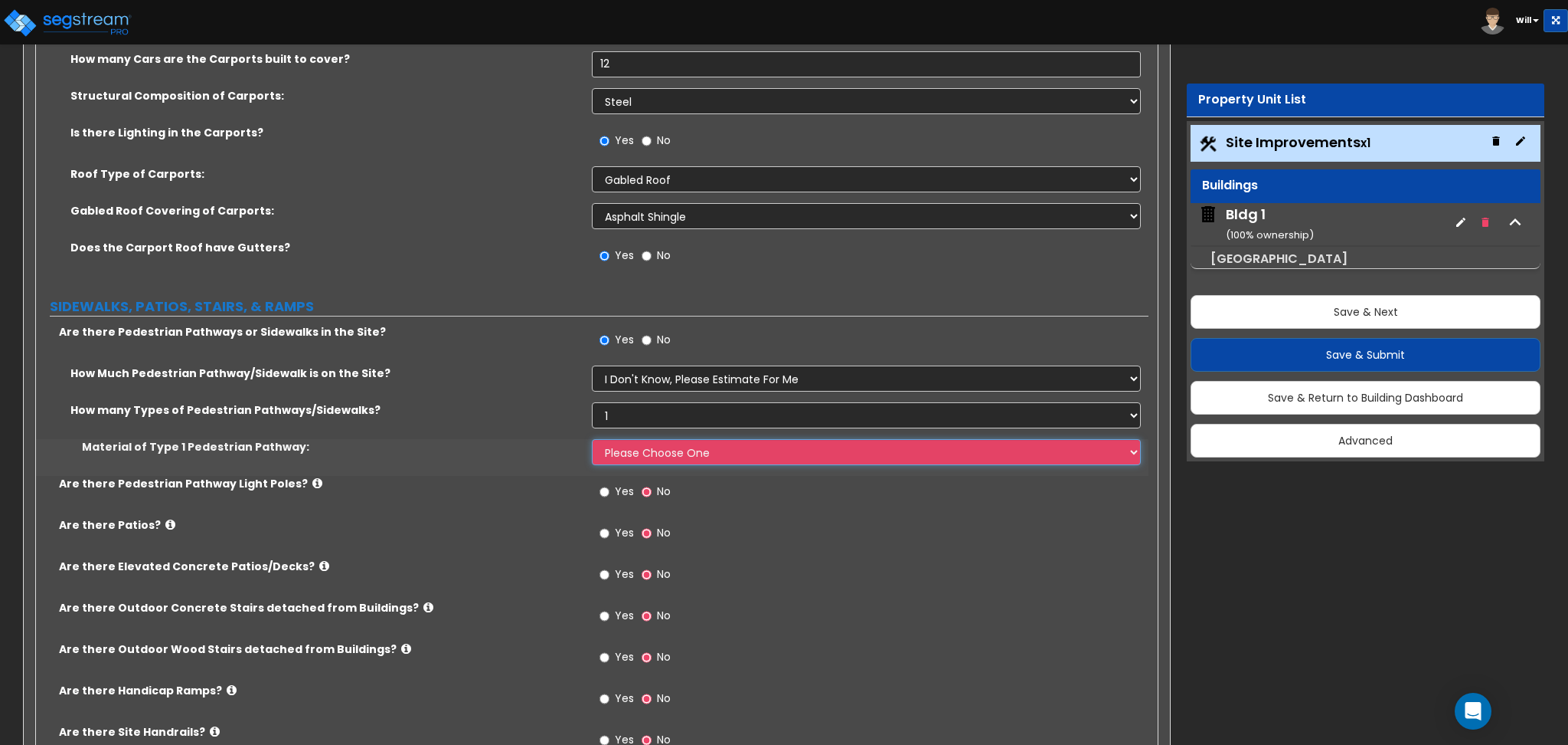
click at [657, 451] on select "Please Choose One Bare Concrete Stamped Concrete Brick Pavers Stone Pavers Wood…" at bounding box center [867, 451] width 548 height 26
select select "1"
click at [592, 439] on select "Please Choose One Bare Concrete Stamped Concrete Brick Pavers Stone Pavers Wood…" at bounding box center [867, 451] width 548 height 26
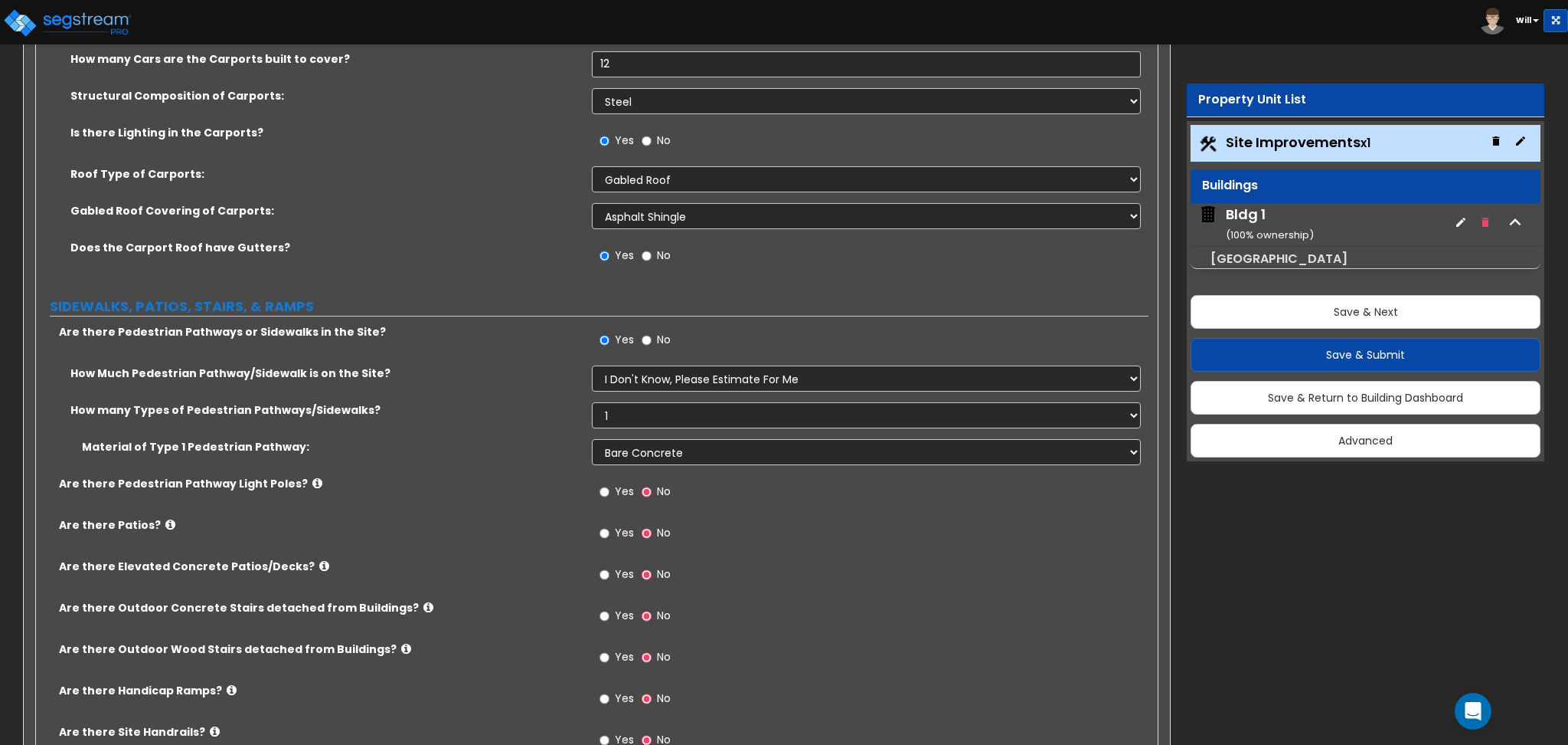
click at [614, 495] on label "Yes" at bounding box center [616, 493] width 34 height 26
click at [610, 495] on input "Yes" at bounding box center [604, 491] width 10 height 17
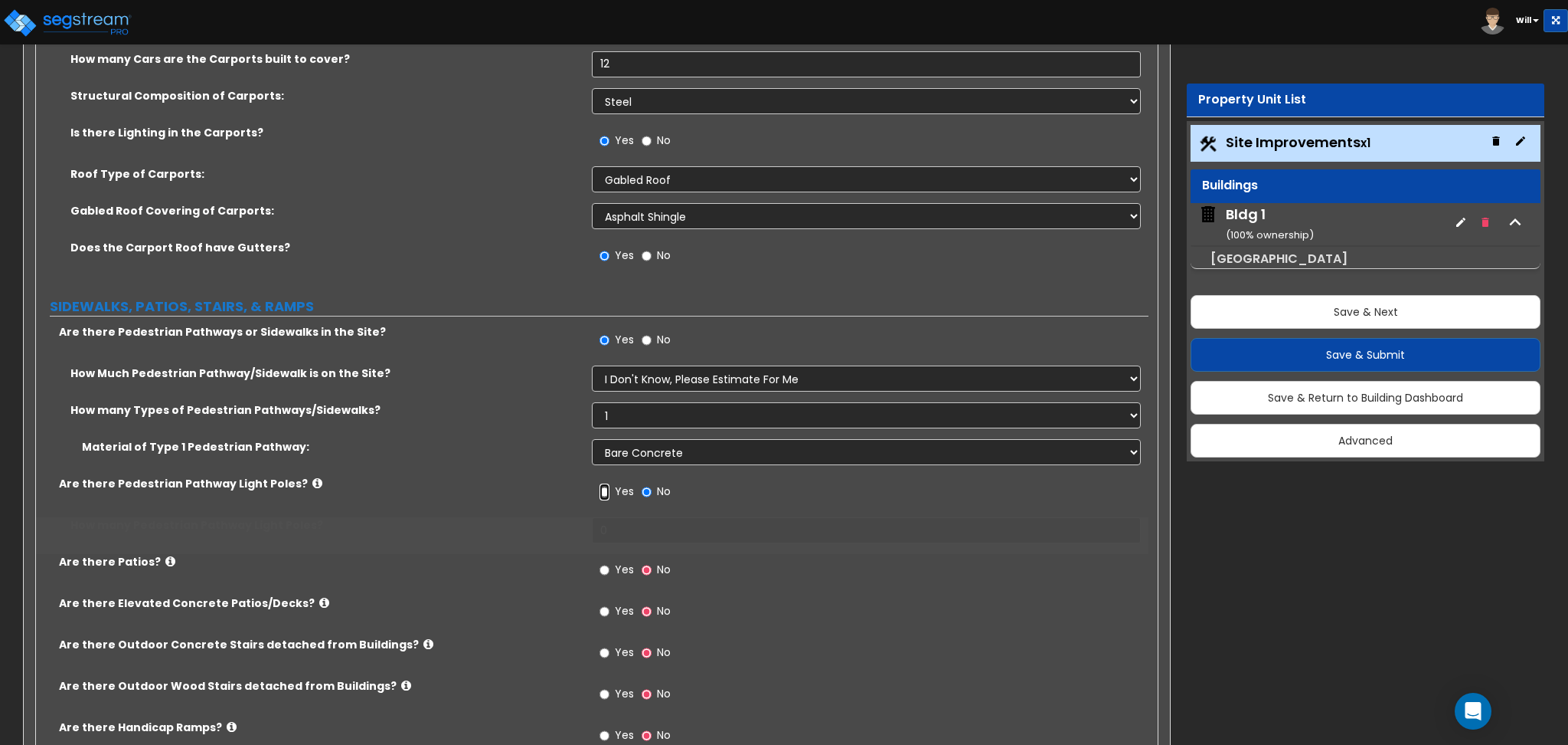
radio input "true"
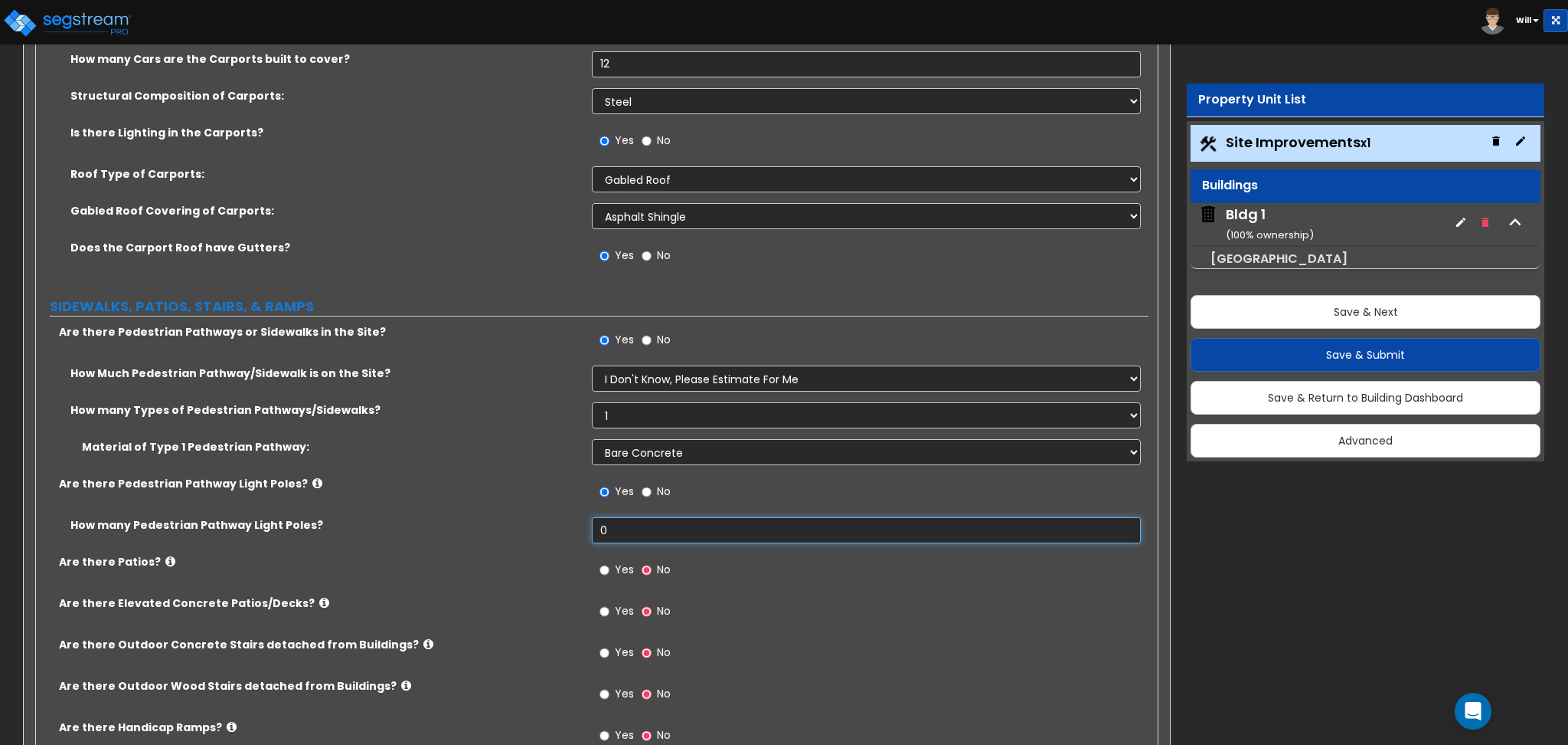
drag, startPoint x: 627, startPoint y: 536, endPoint x: 530, endPoint y: 545, distance: 97.4
click at [530, 545] on div "How many Pedestrian Pathway Light Poles? 0" at bounding box center [592, 535] width 1113 height 37
type input "1,222"
click at [611, 567] on label "Yes" at bounding box center [616, 571] width 34 height 26
click at [610, 567] on input "Yes" at bounding box center [604, 570] width 10 height 17
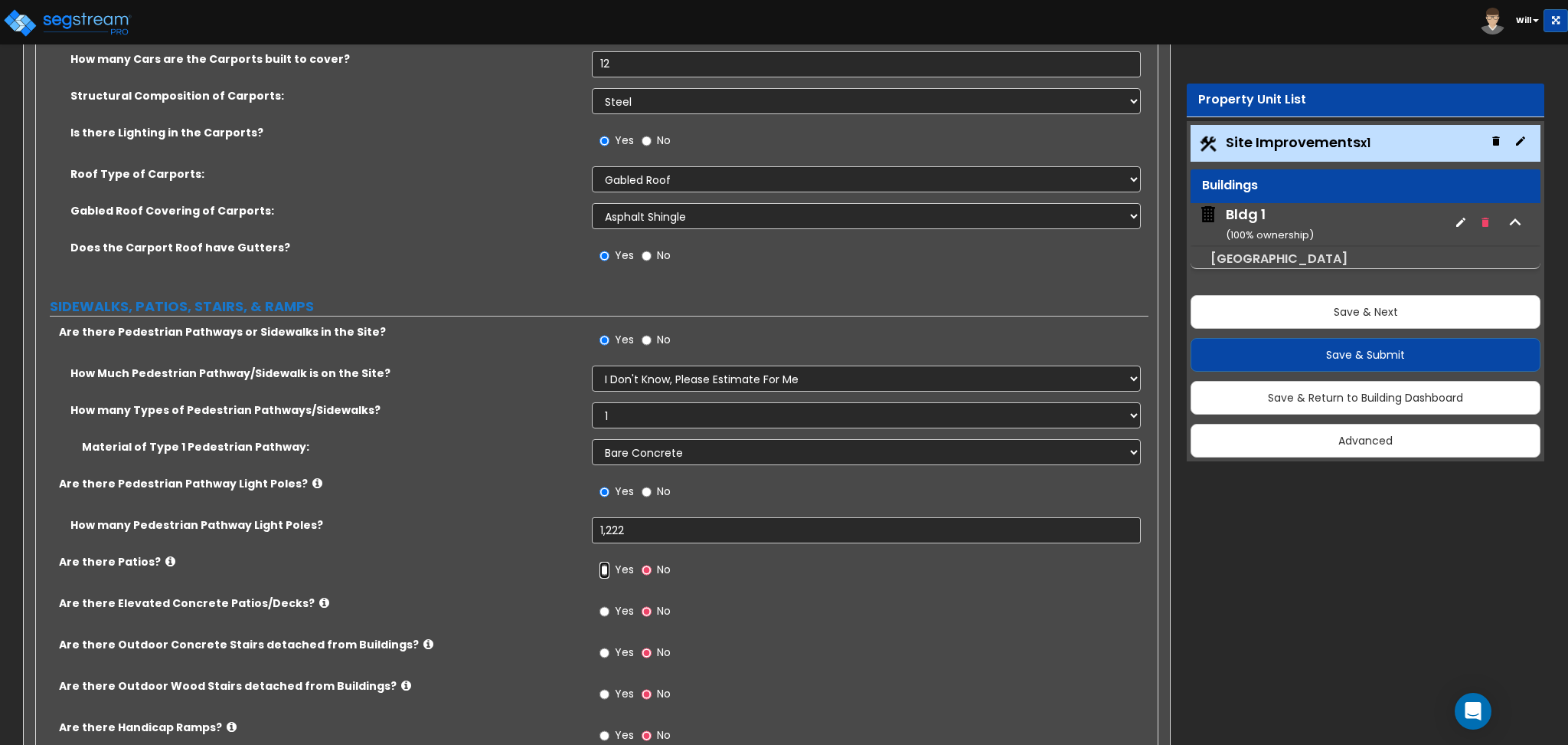
radio input "true"
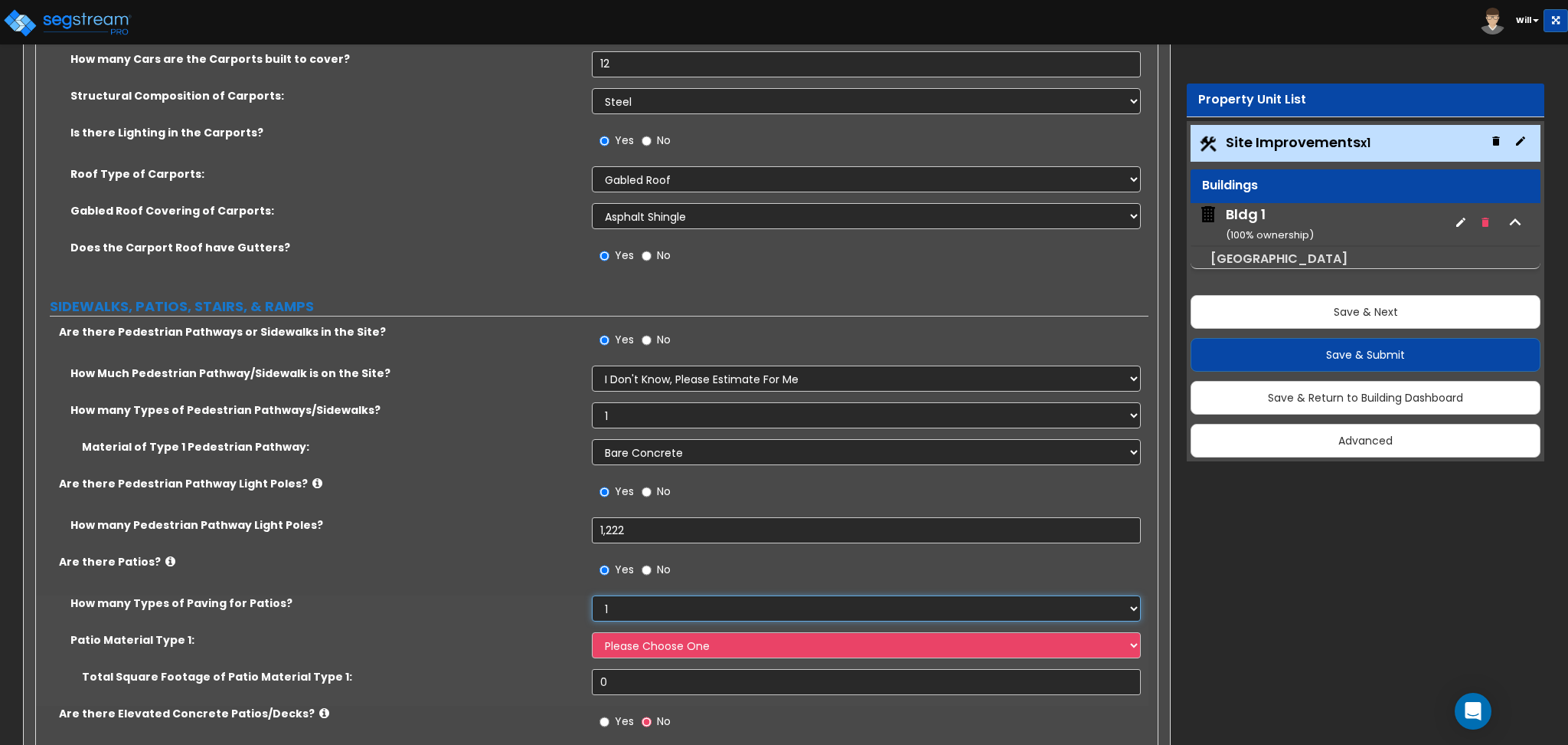
drag, startPoint x: 615, startPoint y: 616, endPoint x: 518, endPoint y: 622, distance: 97.2
click at [518, 622] on div "How many Types of Paving for Patios? 1 2 3 4" at bounding box center [592, 613] width 1113 height 37
click at [532, 591] on div "Are there Patios? Yes No" at bounding box center [592, 574] width 1113 height 41
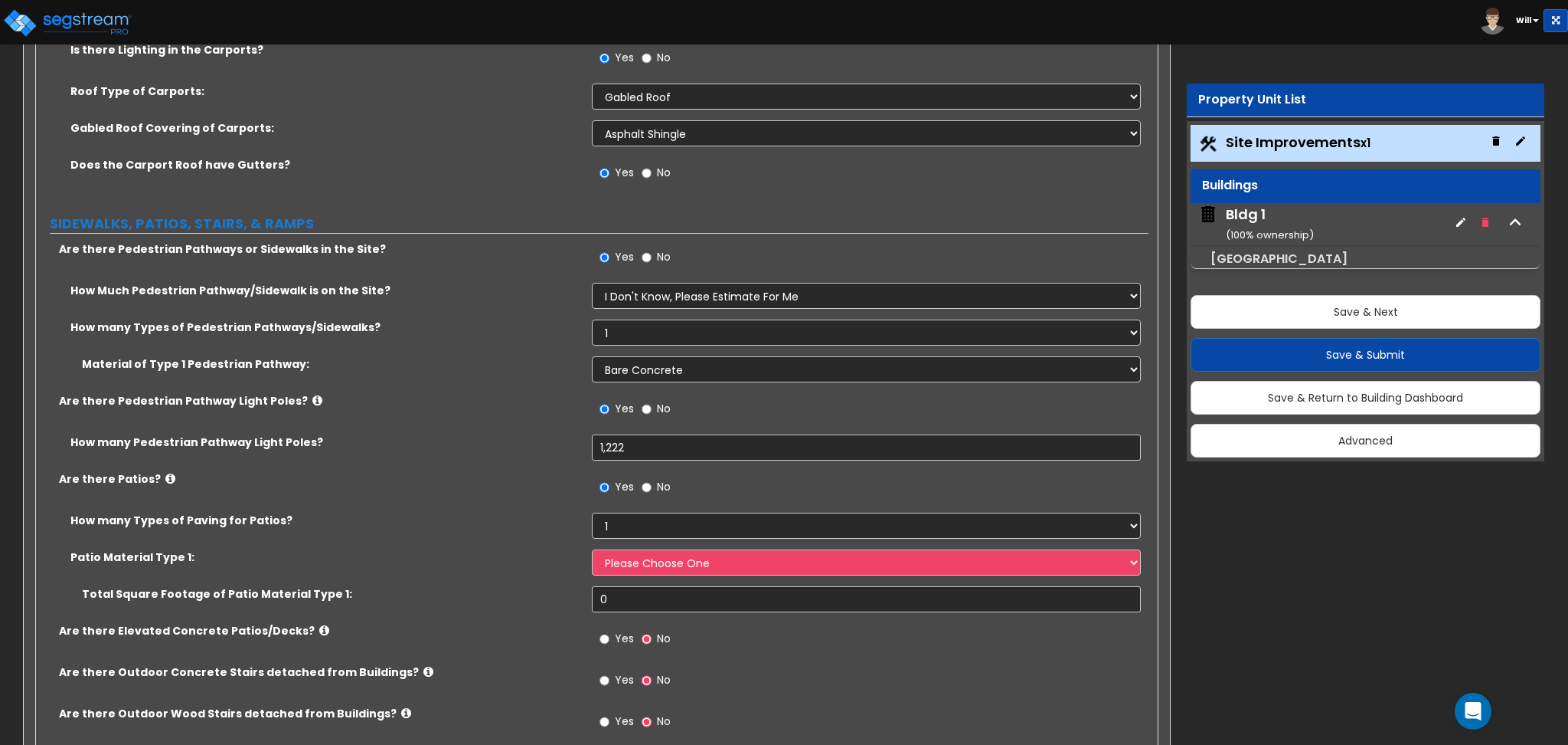
scroll to position [2247, 0]
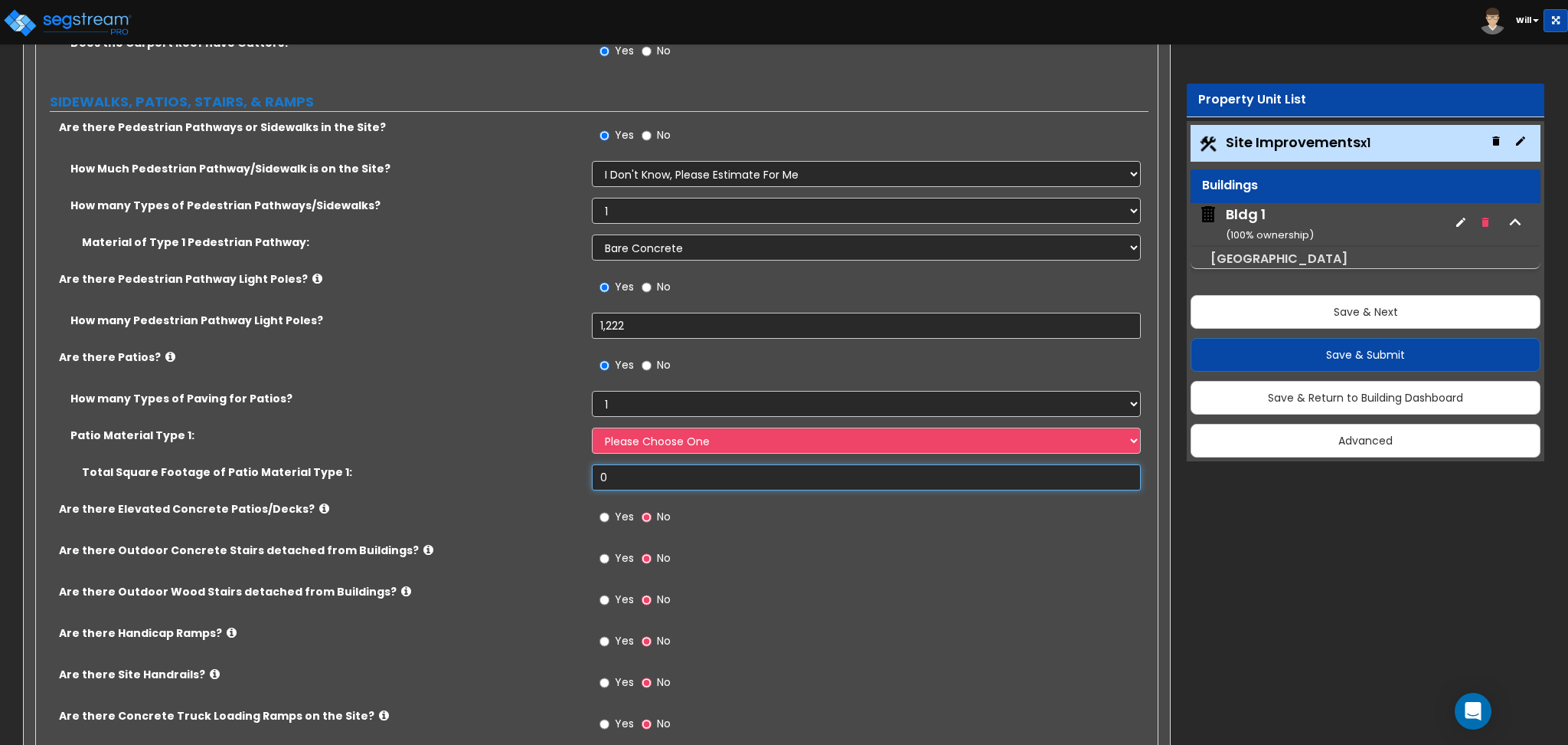
drag, startPoint x: 631, startPoint y: 490, endPoint x: 499, endPoint y: 489, distance: 132.0
click at [499, 489] on div "Total Square Footage of Patio Material Type 1: 0" at bounding box center [592, 483] width 1113 height 37
type input "12"
drag, startPoint x: 654, startPoint y: 435, endPoint x: 654, endPoint y: 451, distance: 16.0
click at [654, 435] on select "Please Choose One Bare Concrete Stamped Concrete Brick Pavers Stone Pavers Tile…" at bounding box center [867, 440] width 548 height 26
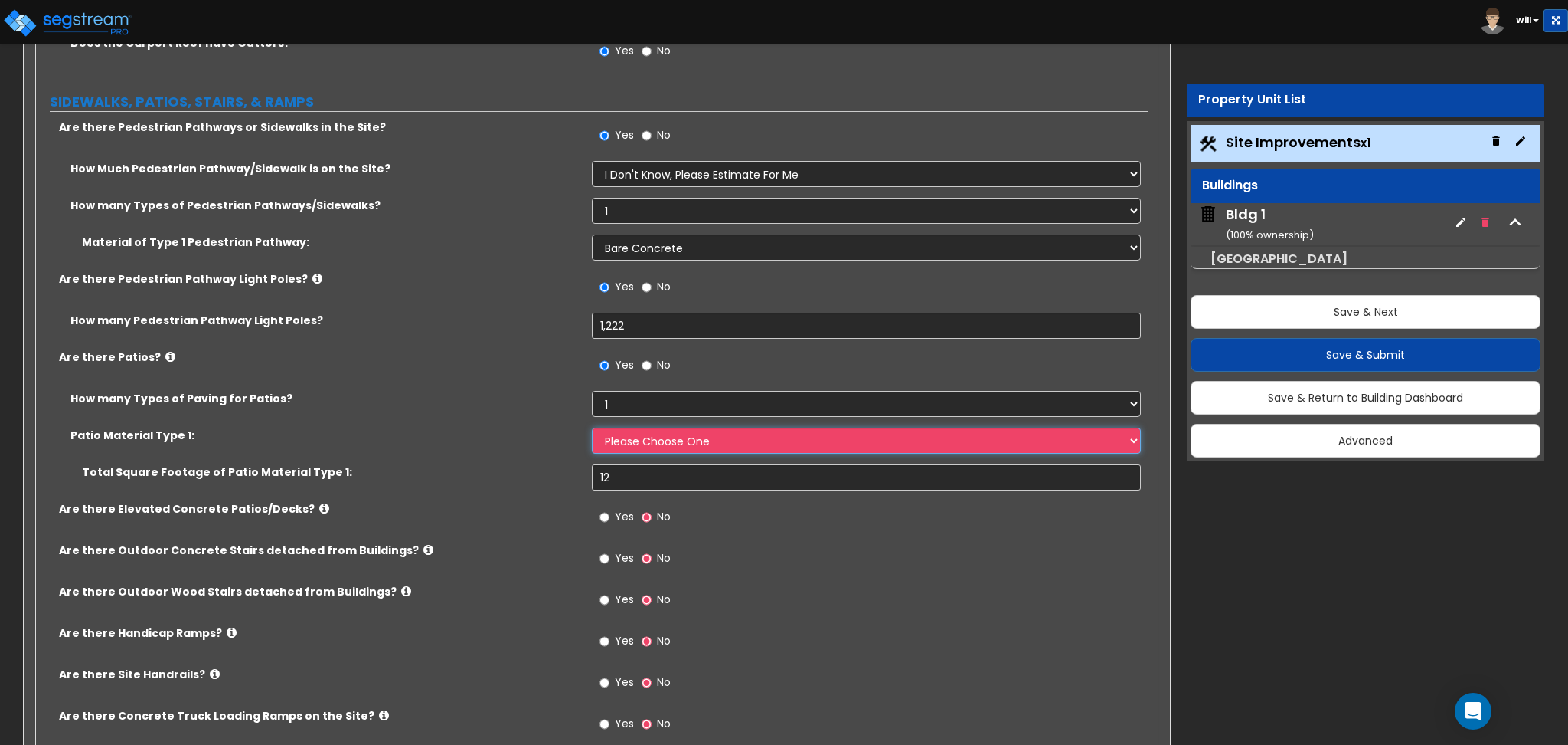
select select "1"
click at [592, 428] on select "Please Choose One Bare Concrete Stamped Concrete Brick Pavers Stone Pavers Tile…" at bounding box center [867, 440] width 548 height 26
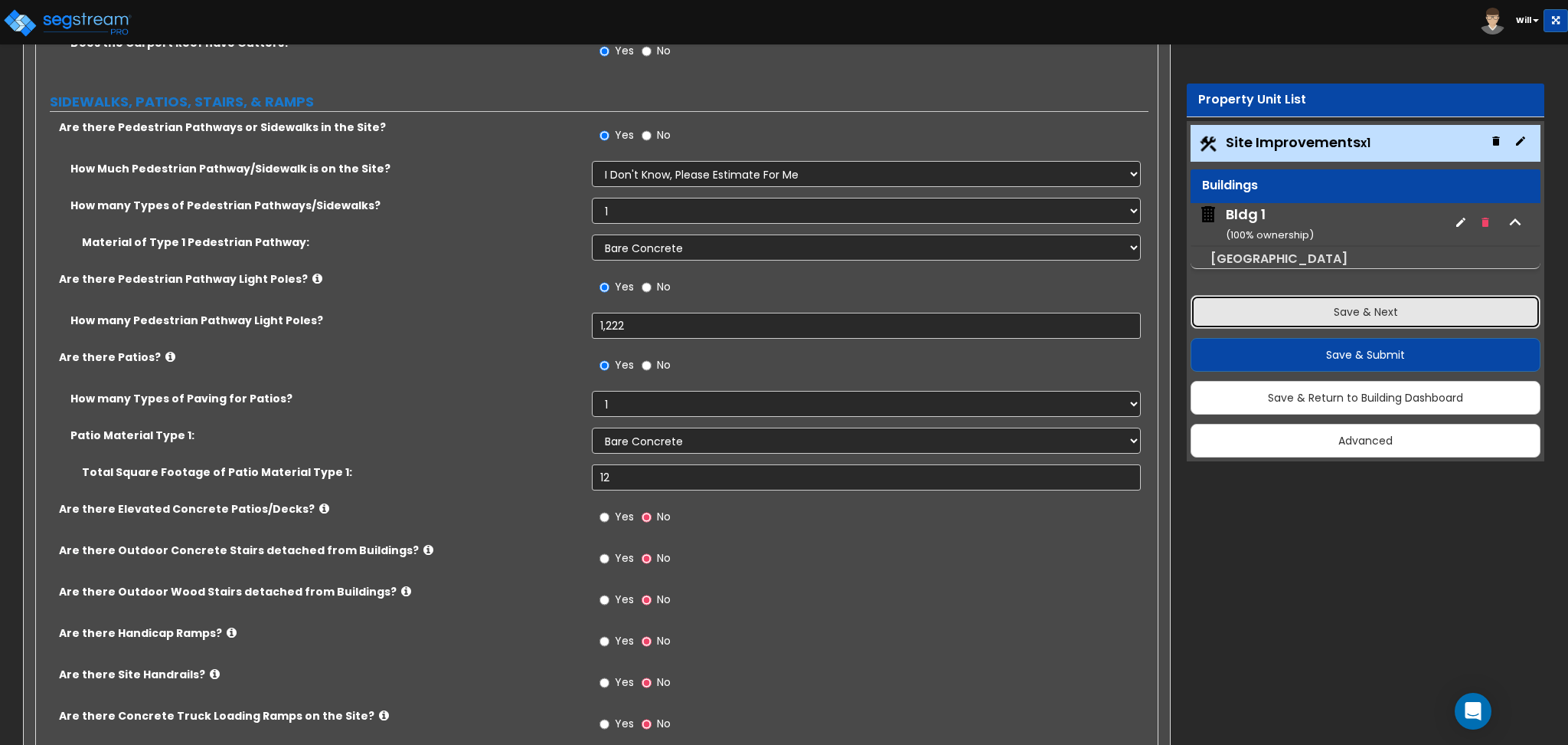
click at [1299, 309] on button "Save & Next" at bounding box center [1366, 312] width 350 height 34
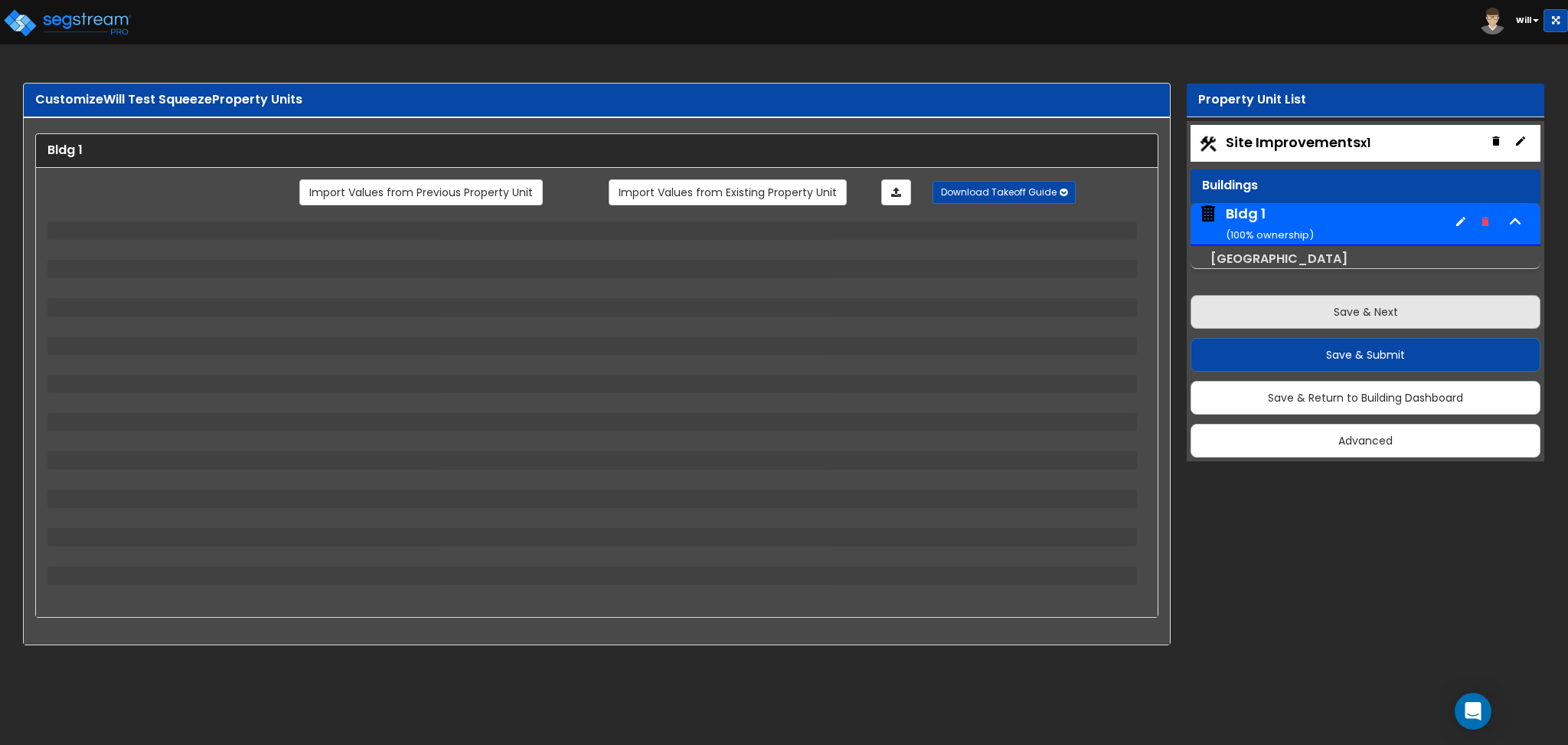
scroll to position [0, 0]
click at [1299, 309] on button "Save & Next" at bounding box center [1366, 312] width 350 height 34
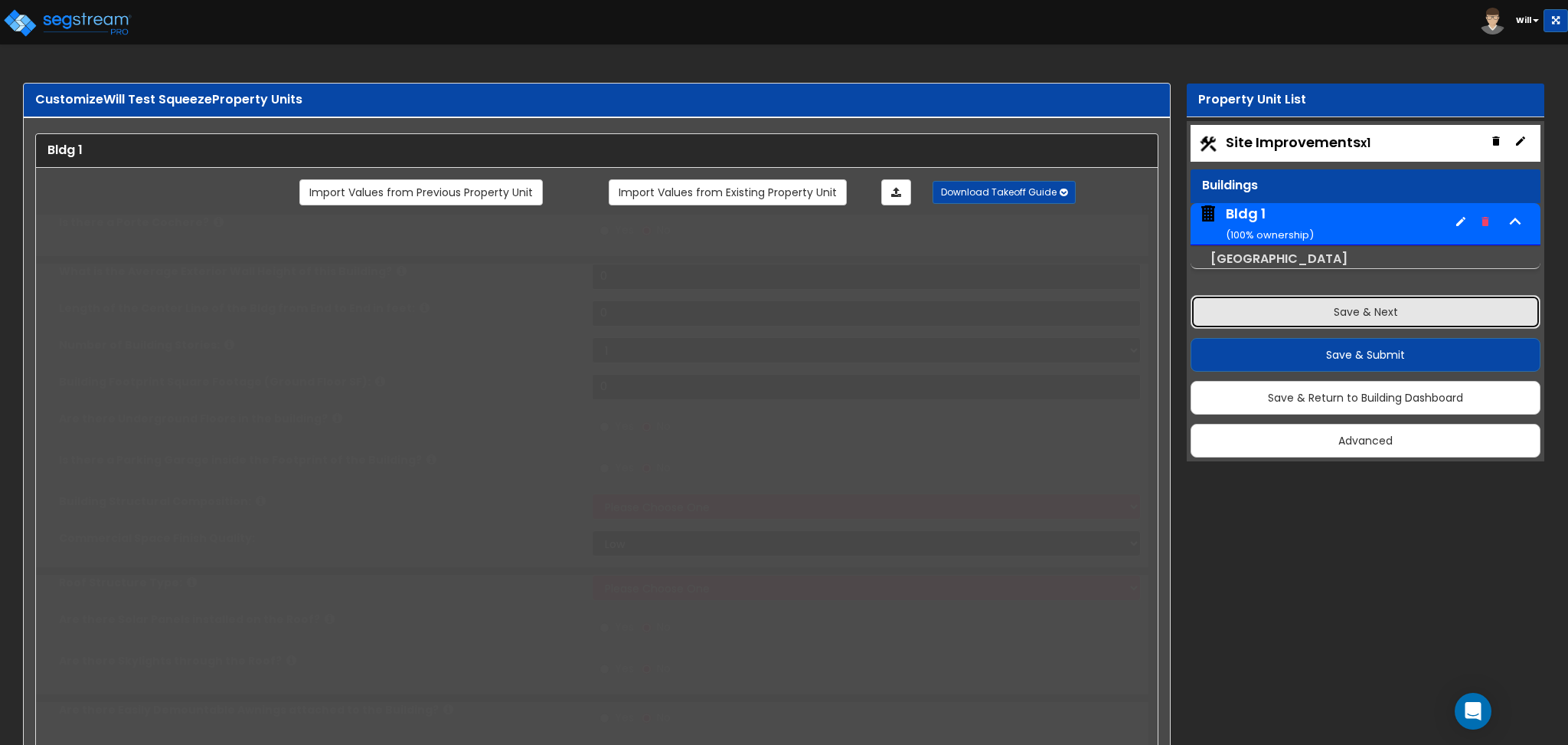
click at [1300, 318] on button "Save & Next" at bounding box center [1366, 312] width 350 height 34
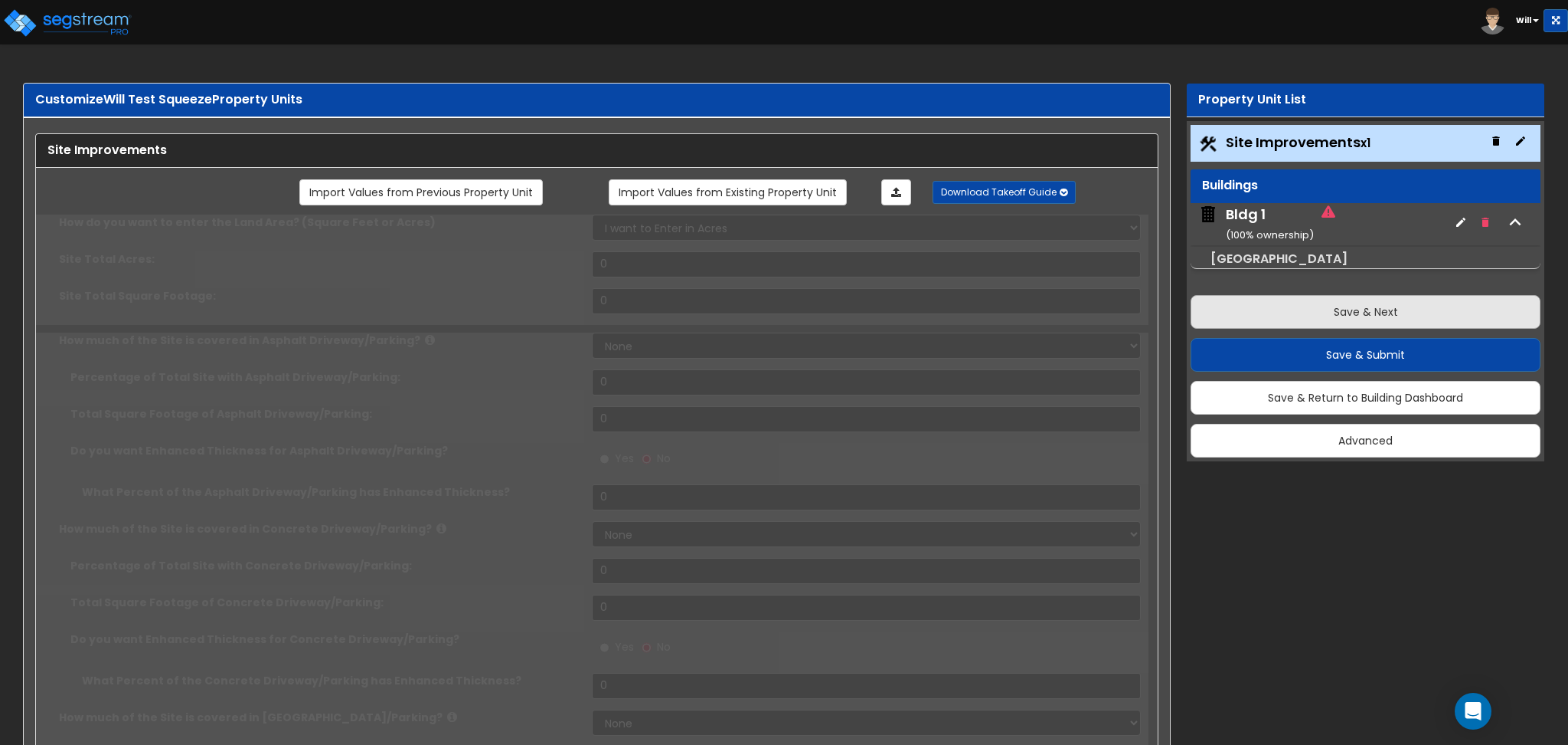
type input "20"
select select "1"
type input "12"
select select "1"
type input "12"
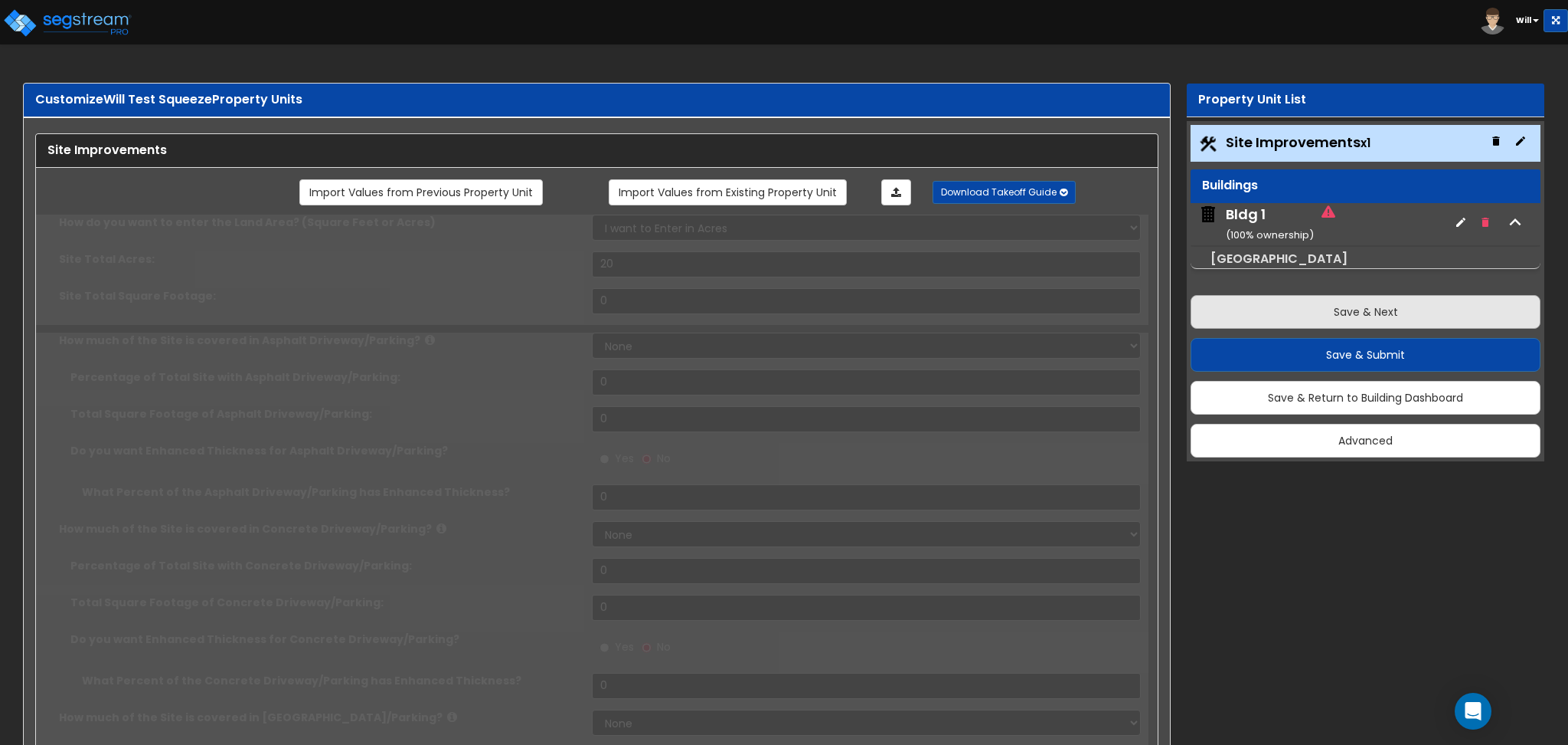
select select "1"
type input "12"
select select "1"
type input "12"
select select "1"
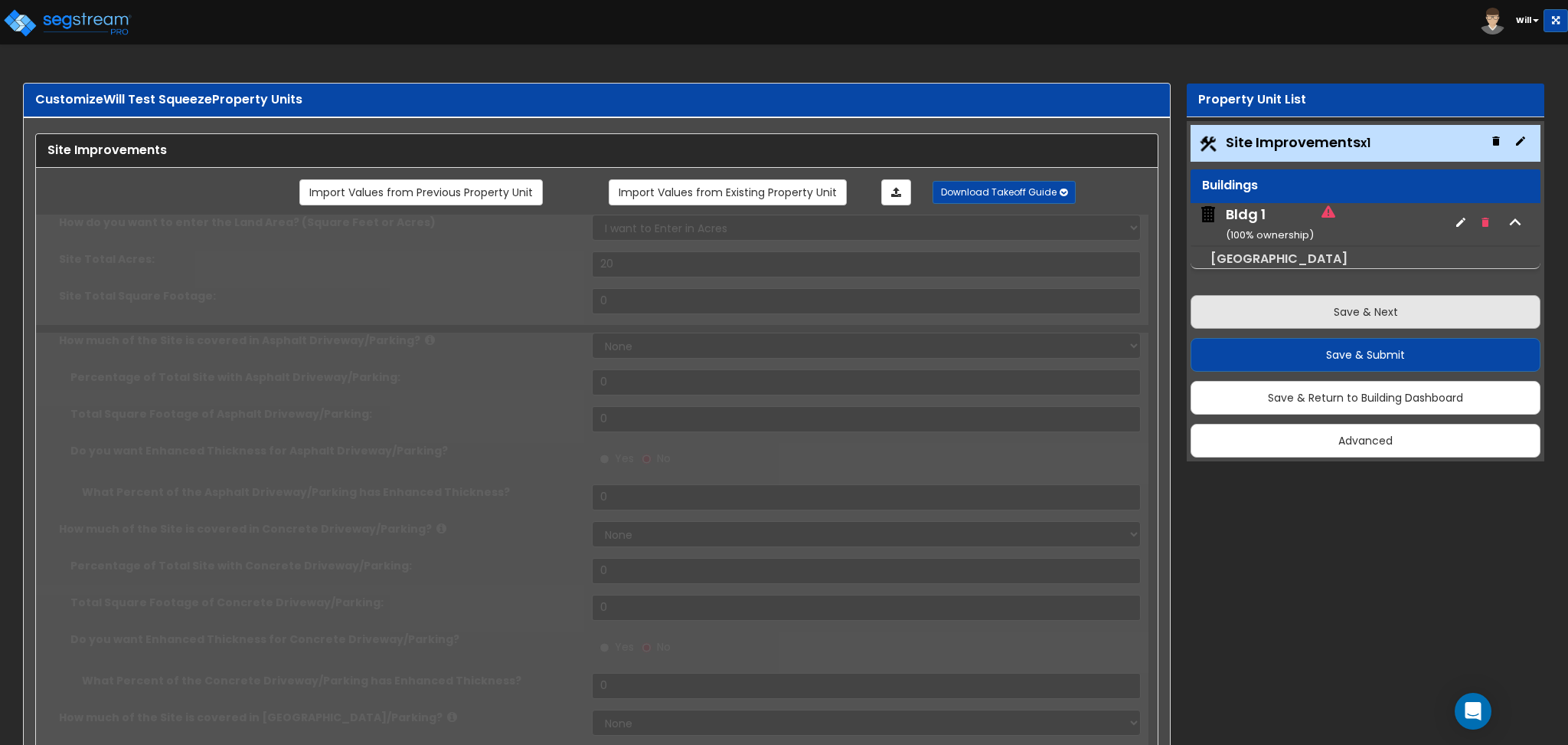
select select "1"
type input "12"
radio input "true"
type input "12"
radio input "true"
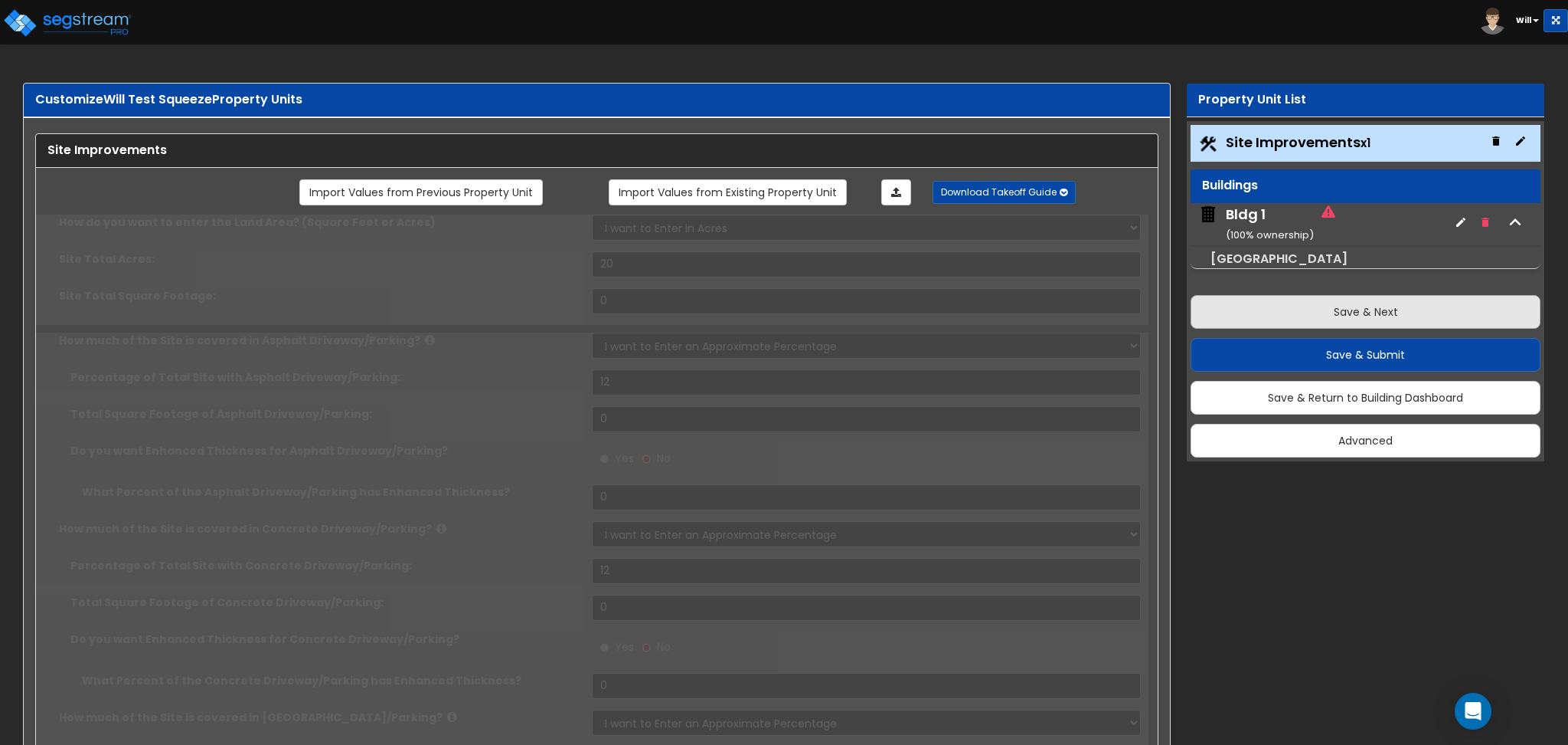
type input "12"
radio input "true"
type input "12"
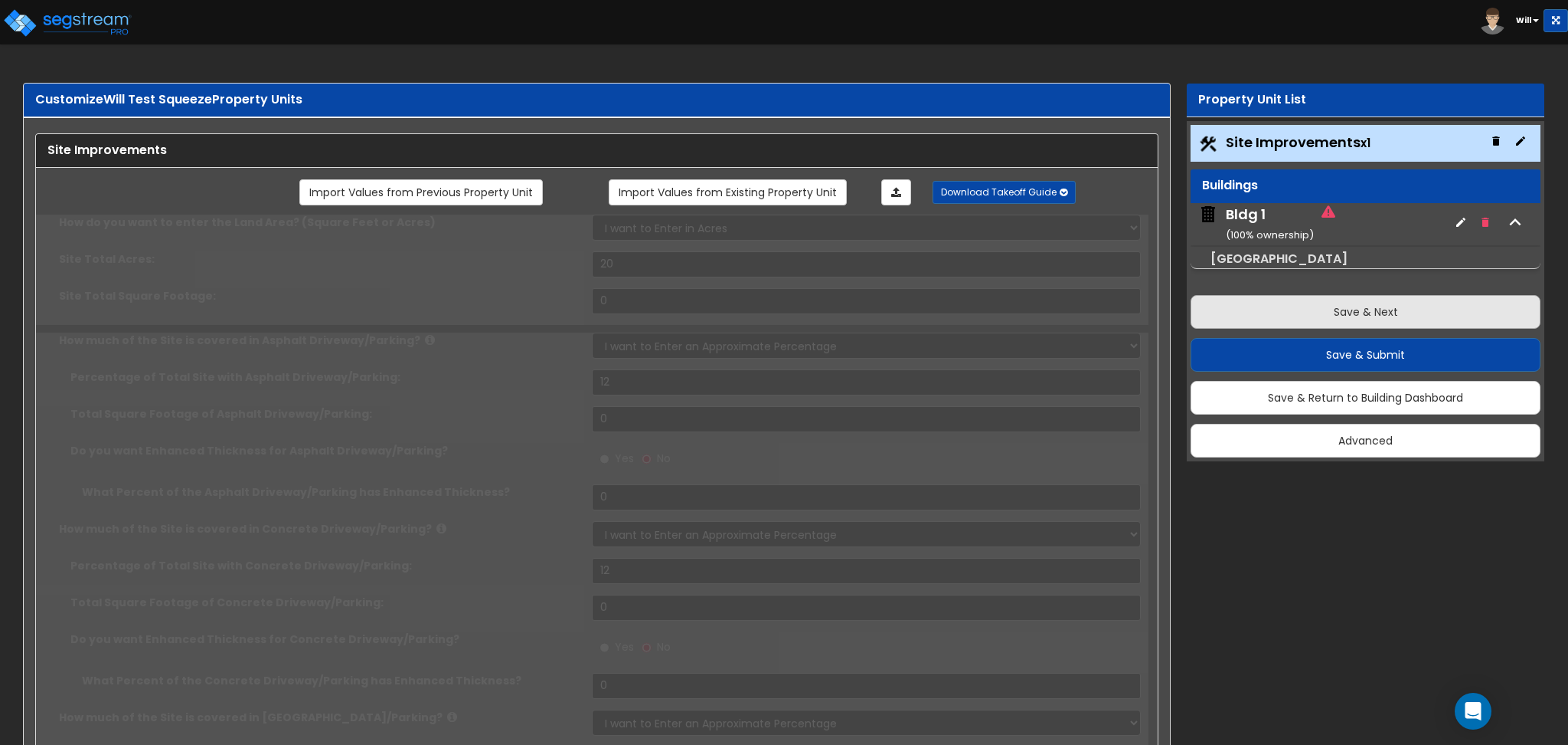
radio input "true"
select select "1"
radio input "true"
select select "1"
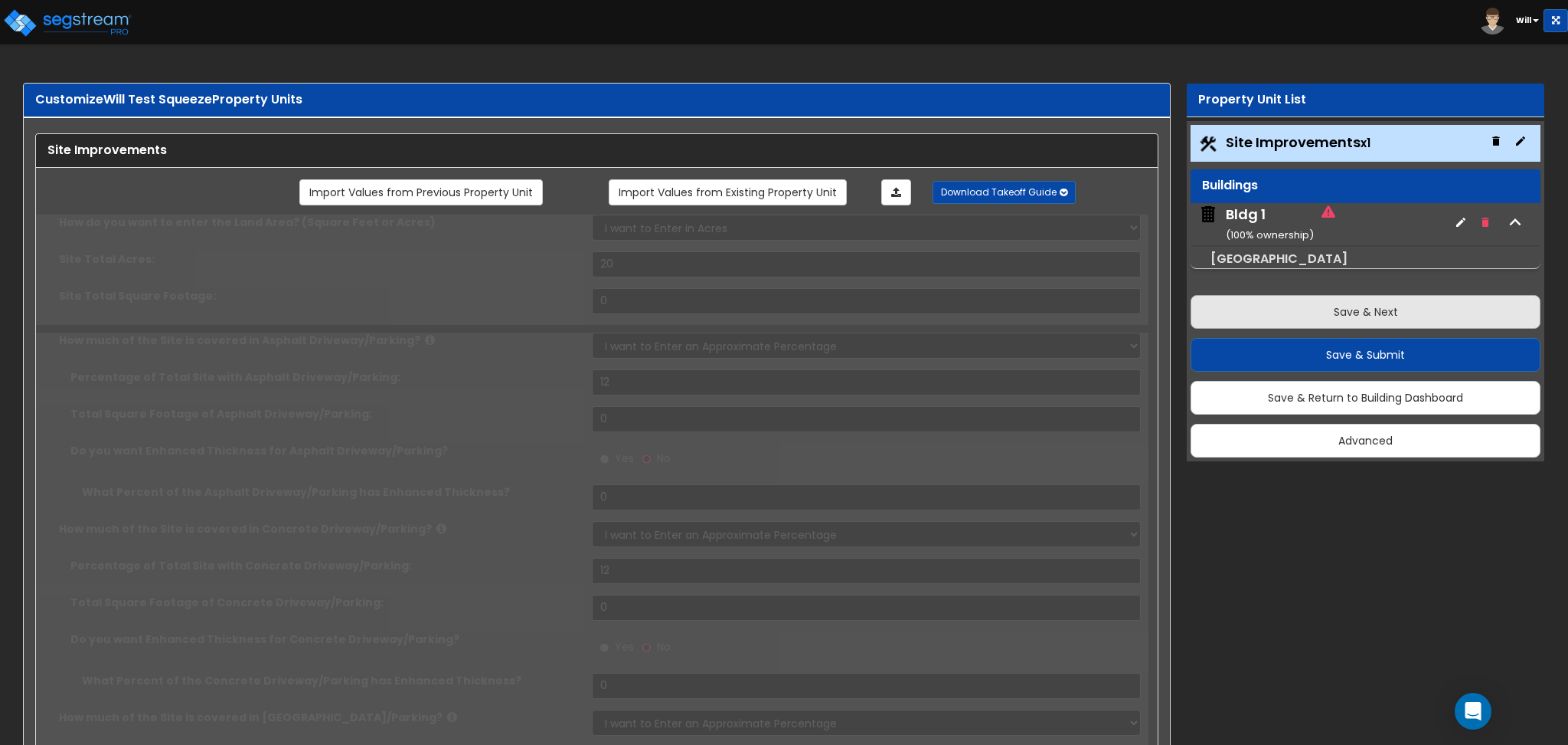
type input "12"
radio input "true"
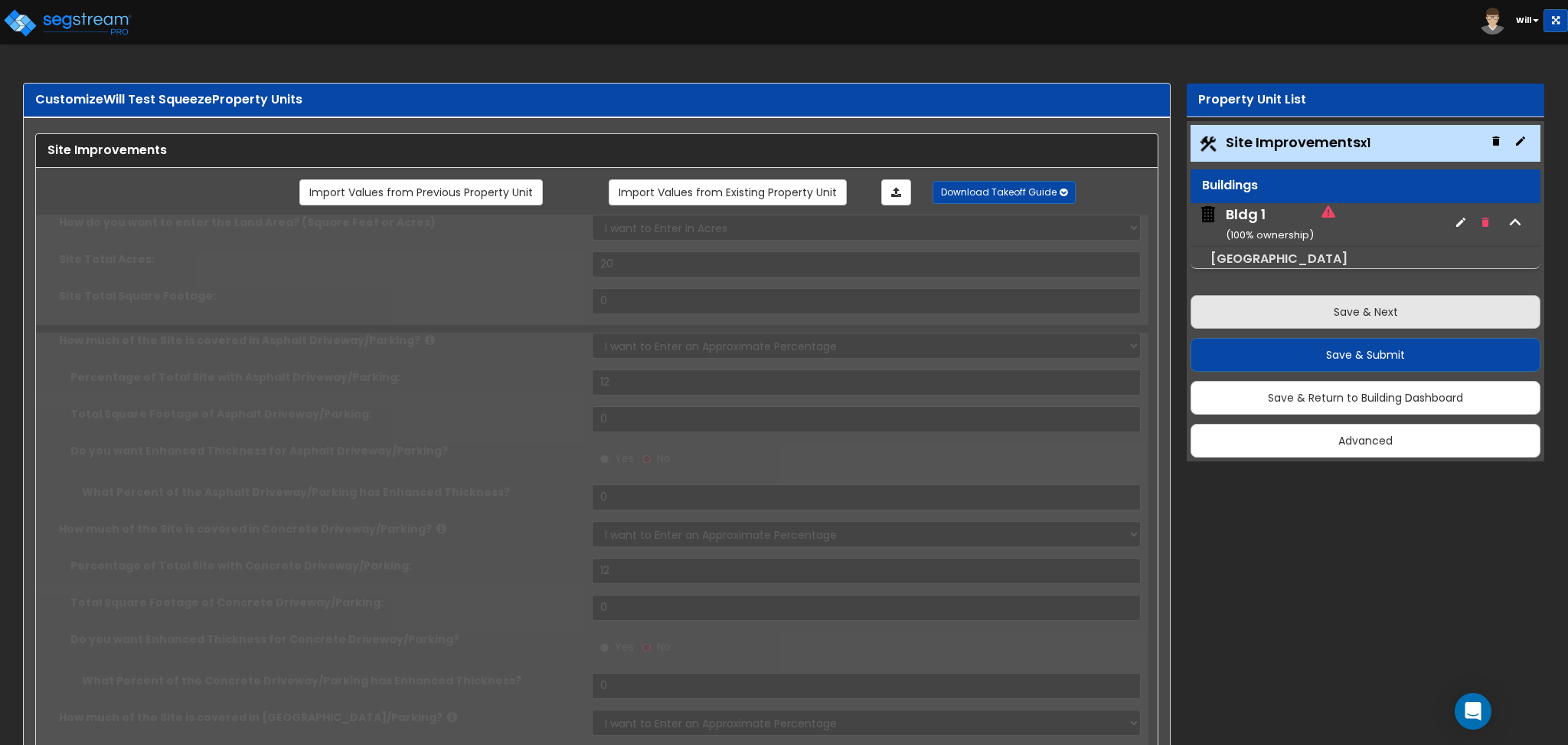
type input "12"
radio input "true"
type input "12"
radio input "true"
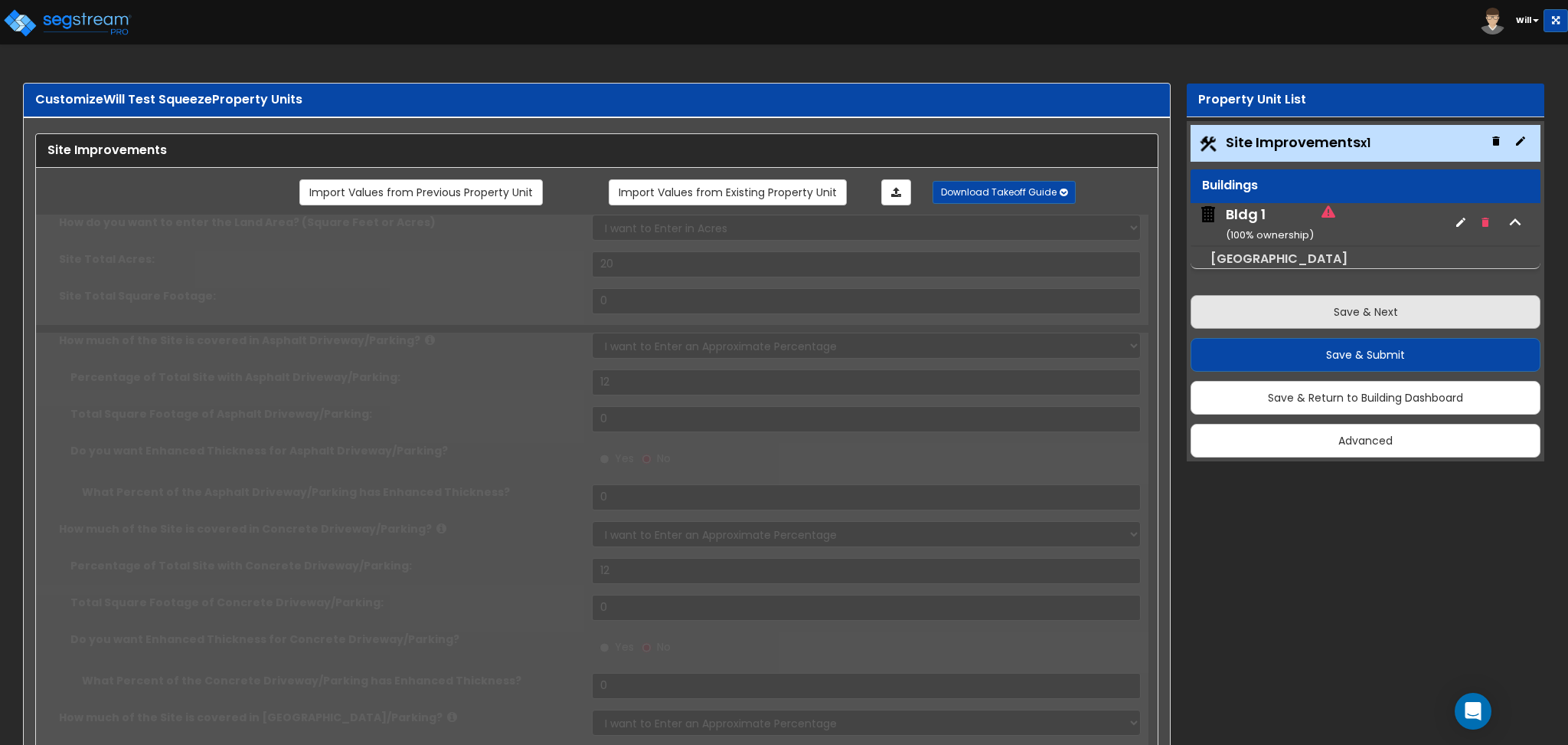
type input "12"
radio input "true"
type input "12"
select select "1"
radio input "true"
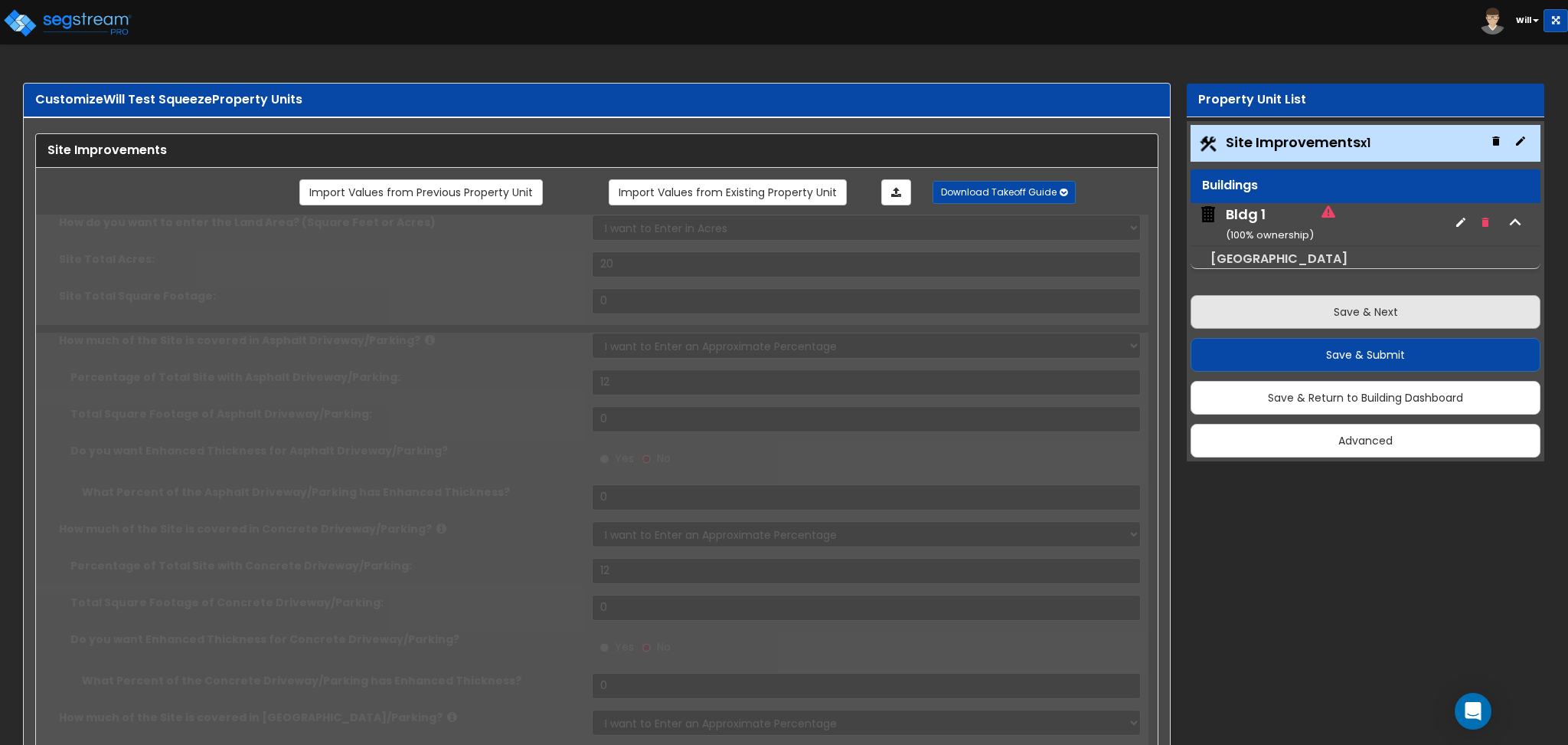
select select "1"
radio input "true"
select select "1"
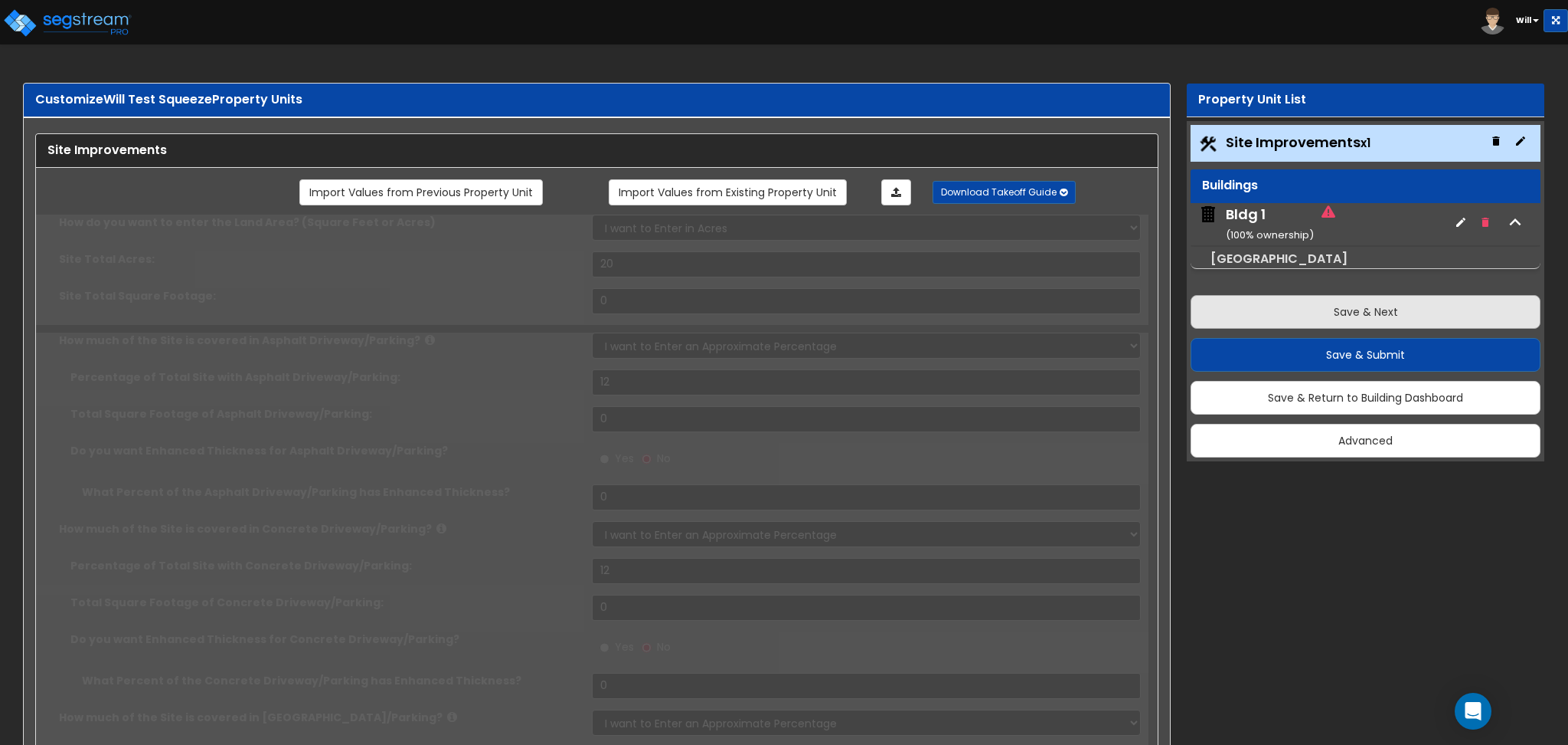
select select "1"
radio input "true"
type input "1222"
radio input "true"
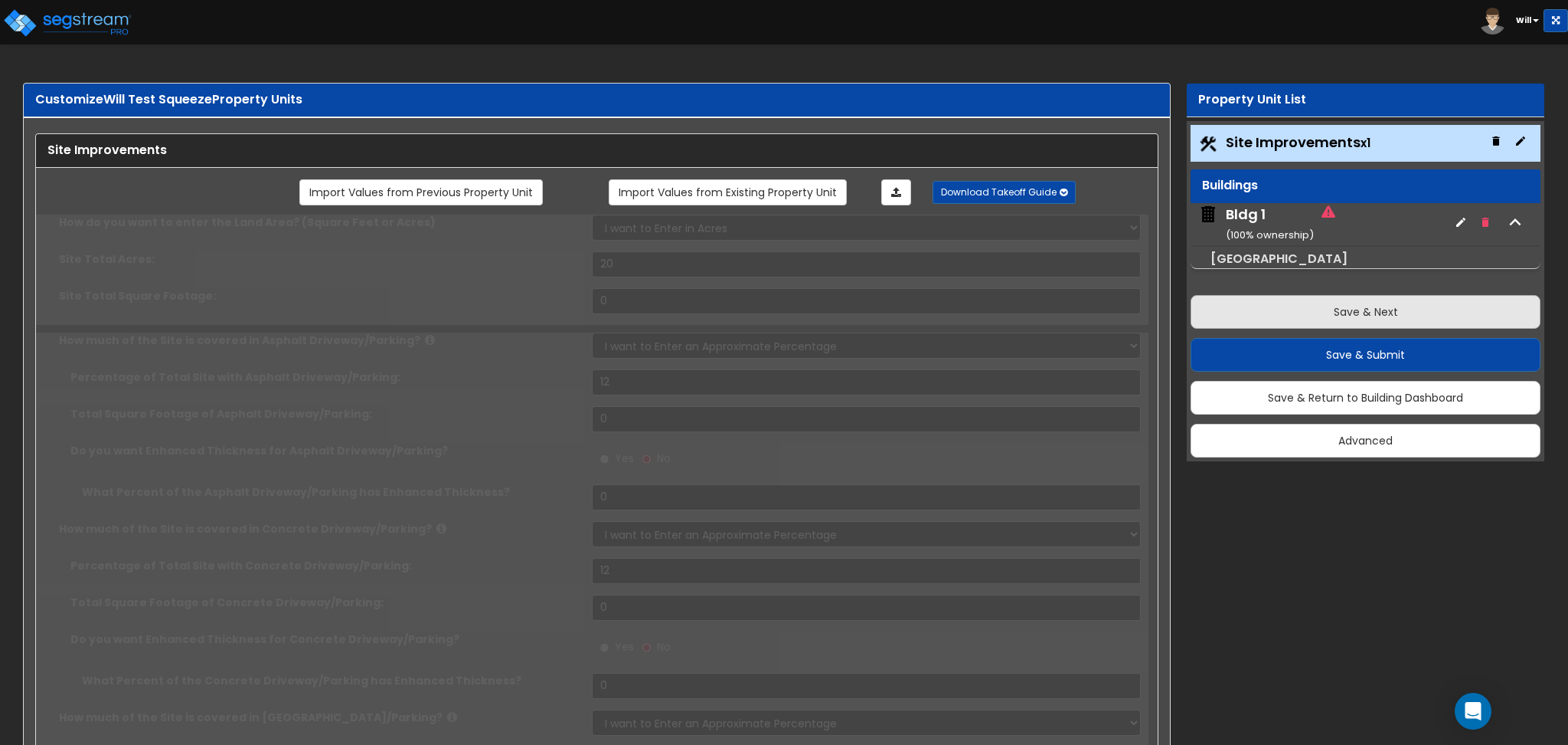
select select "1"
type input "12"
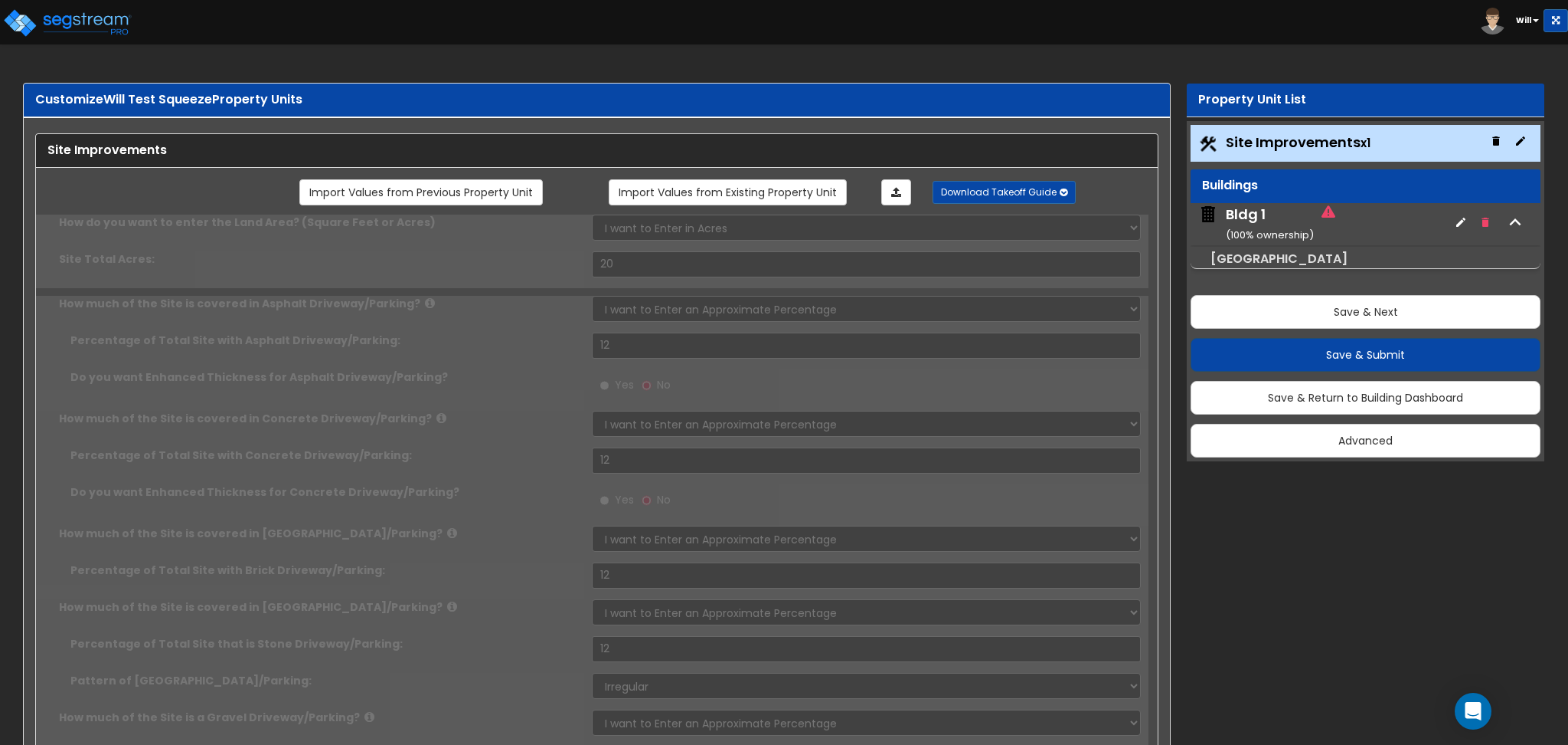
radio input "true"
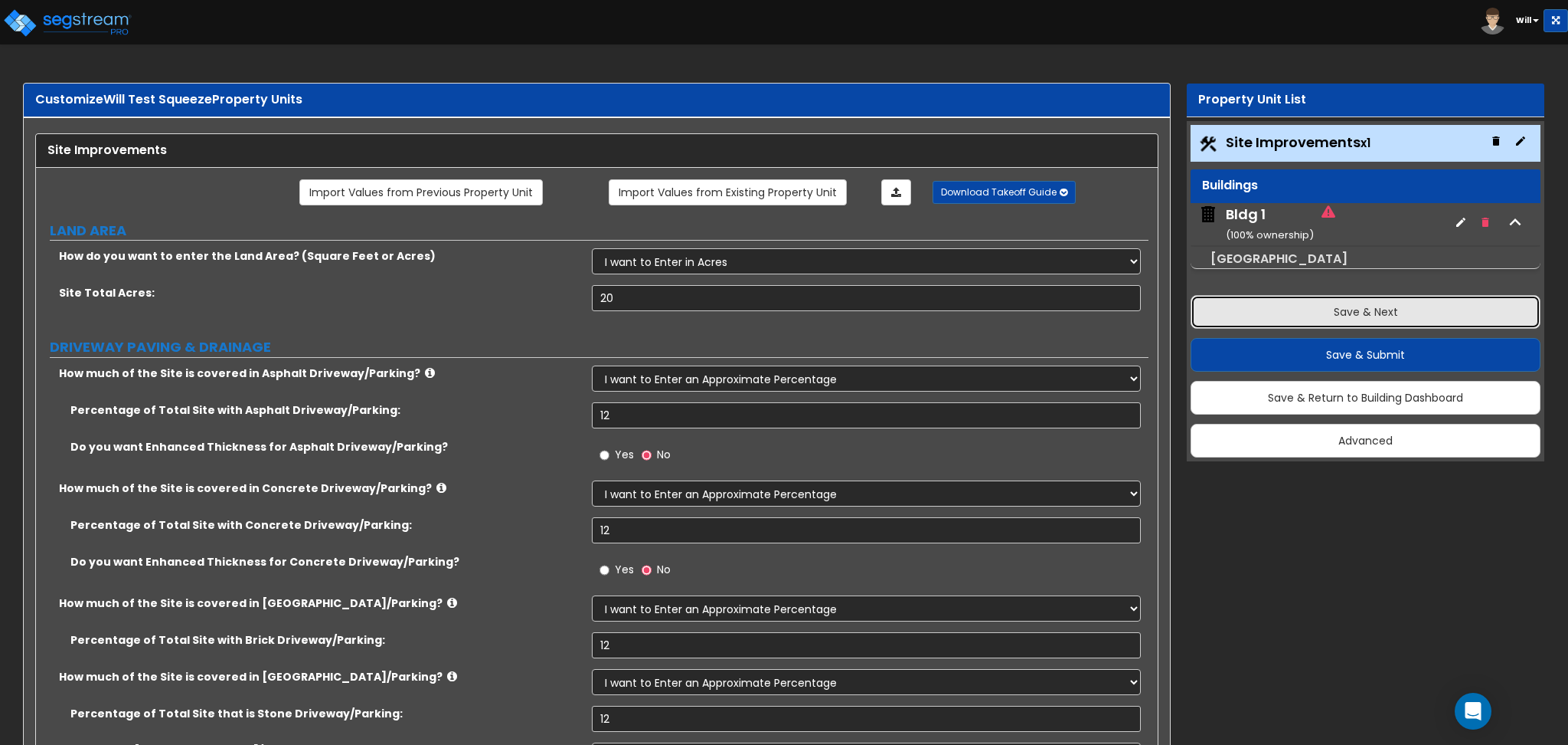
click at [1296, 309] on button "Save & Next" at bounding box center [1366, 312] width 350 height 34
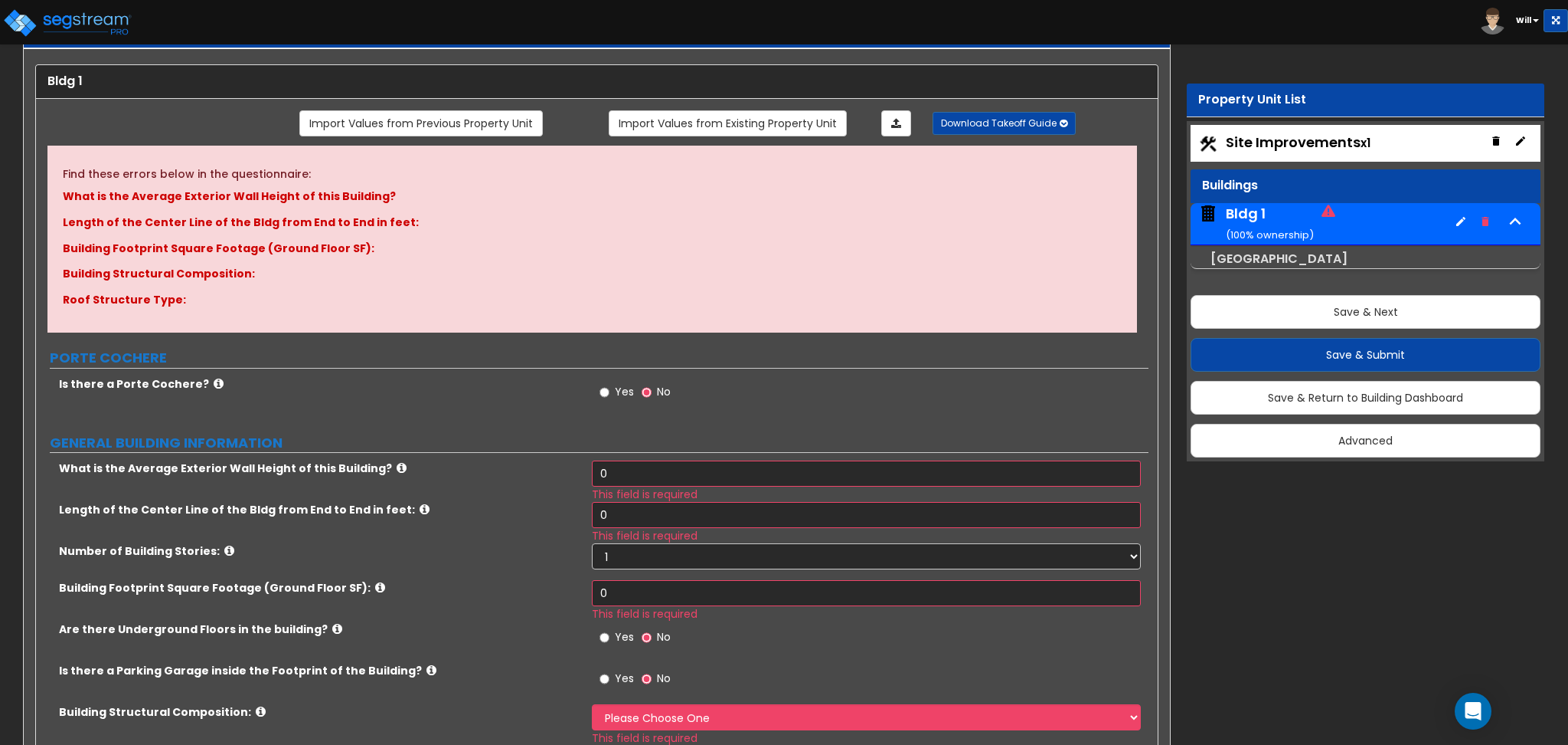
scroll to position [102, 0]
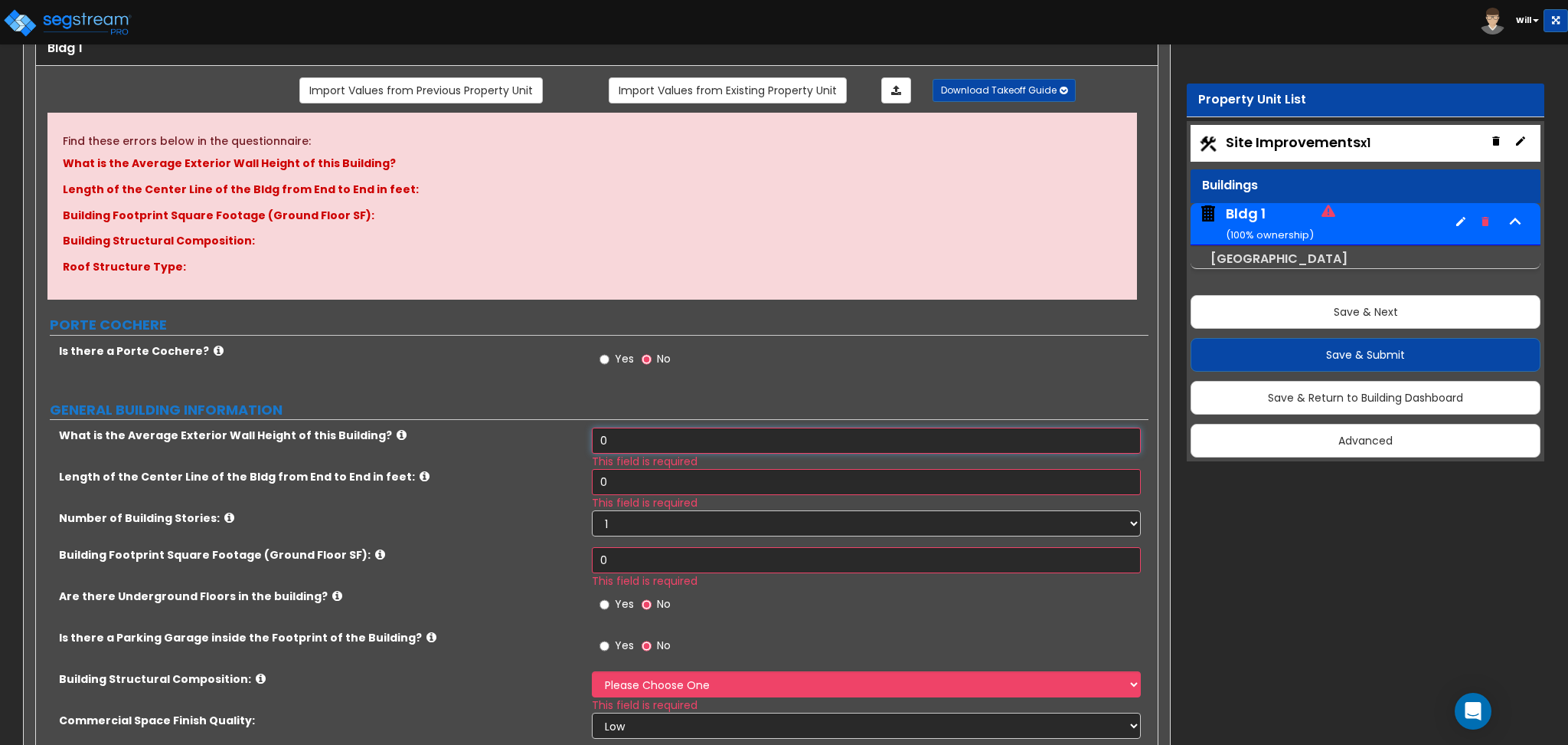
drag, startPoint x: 650, startPoint y: 430, endPoint x: 520, endPoint y: 459, distance: 133.2
click at [520, 459] on div "What is the Average Exterior Wall Height of this Building? 0 This field is requ…" at bounding box center [592, 448] width 1113 height 41
type input "12"
drag, startPoint x: 660, startPoint y: 476, endPoint x: 415, endPoint y: 484, distance: 245.1
click at [415, 484] on div "Length of the Center Line of the Bldg from End to End in feet: 0 This field is …" at bounding box center [592, 490] width 1113 height 41
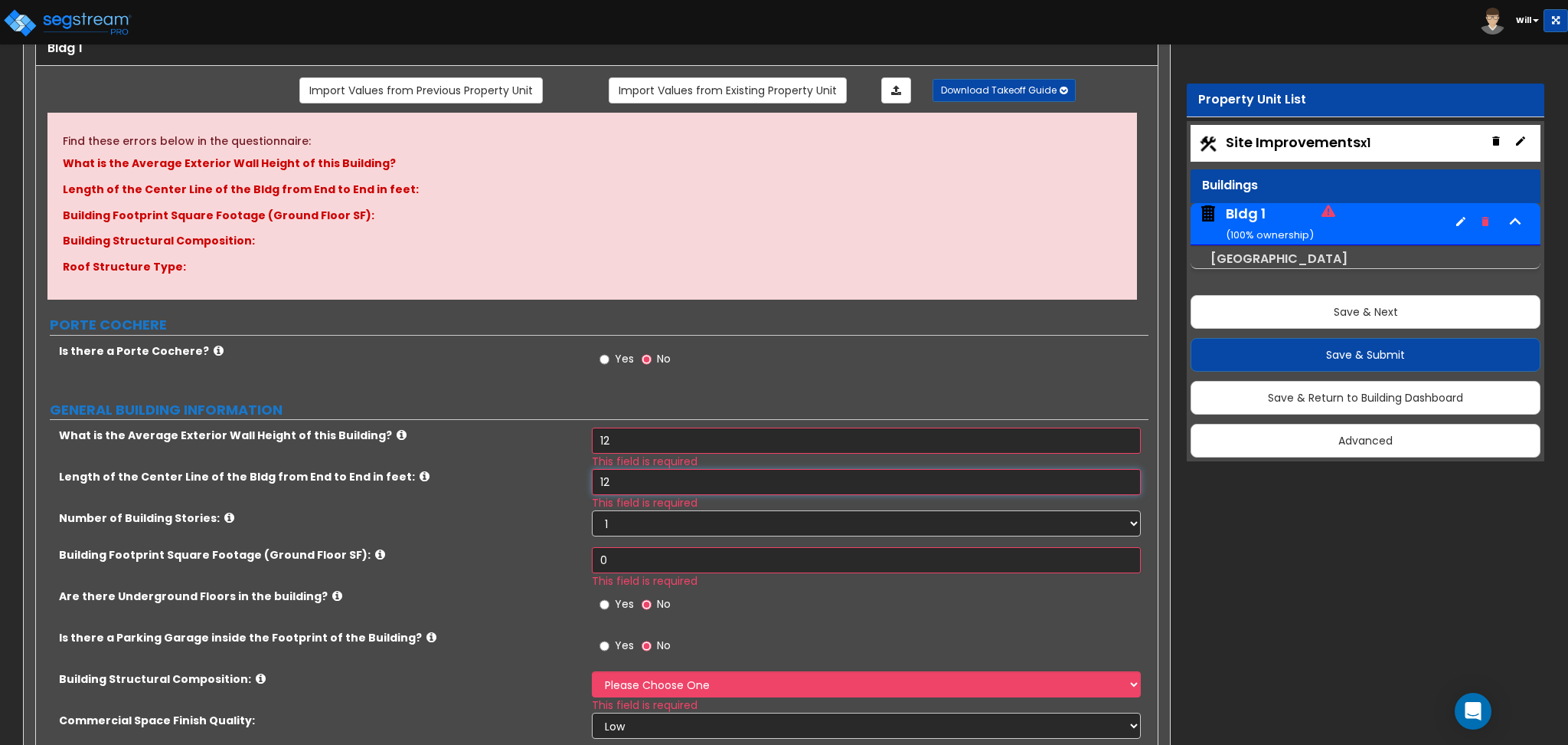
type input "12"
drag, startPoint x: 632, startPoint y: 568, endPoint x: 466, endPoint y: 566, distance: 166.0
click at [466, 566] on div "Building Footprint Square Footage (Ground Floor SF): 0 This field is required" at bounding box center [592, 568] width 1113 height 41
type input "12"
click at [532, 557] on label "Building Footprint Square Footage (Ground Floor SF):" at bounding box center [320, 554] width 521 height 15
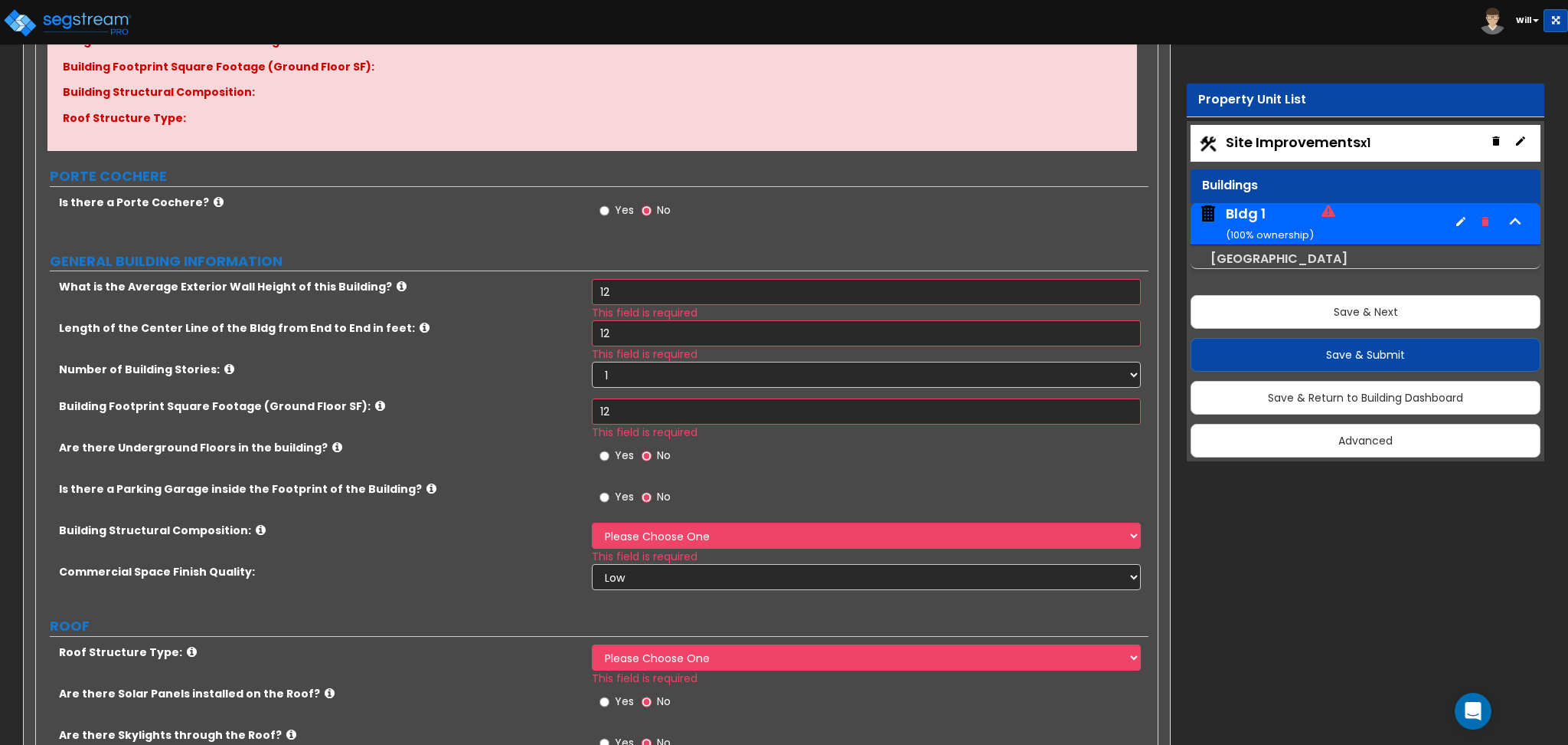
scroll to position [306, 0]
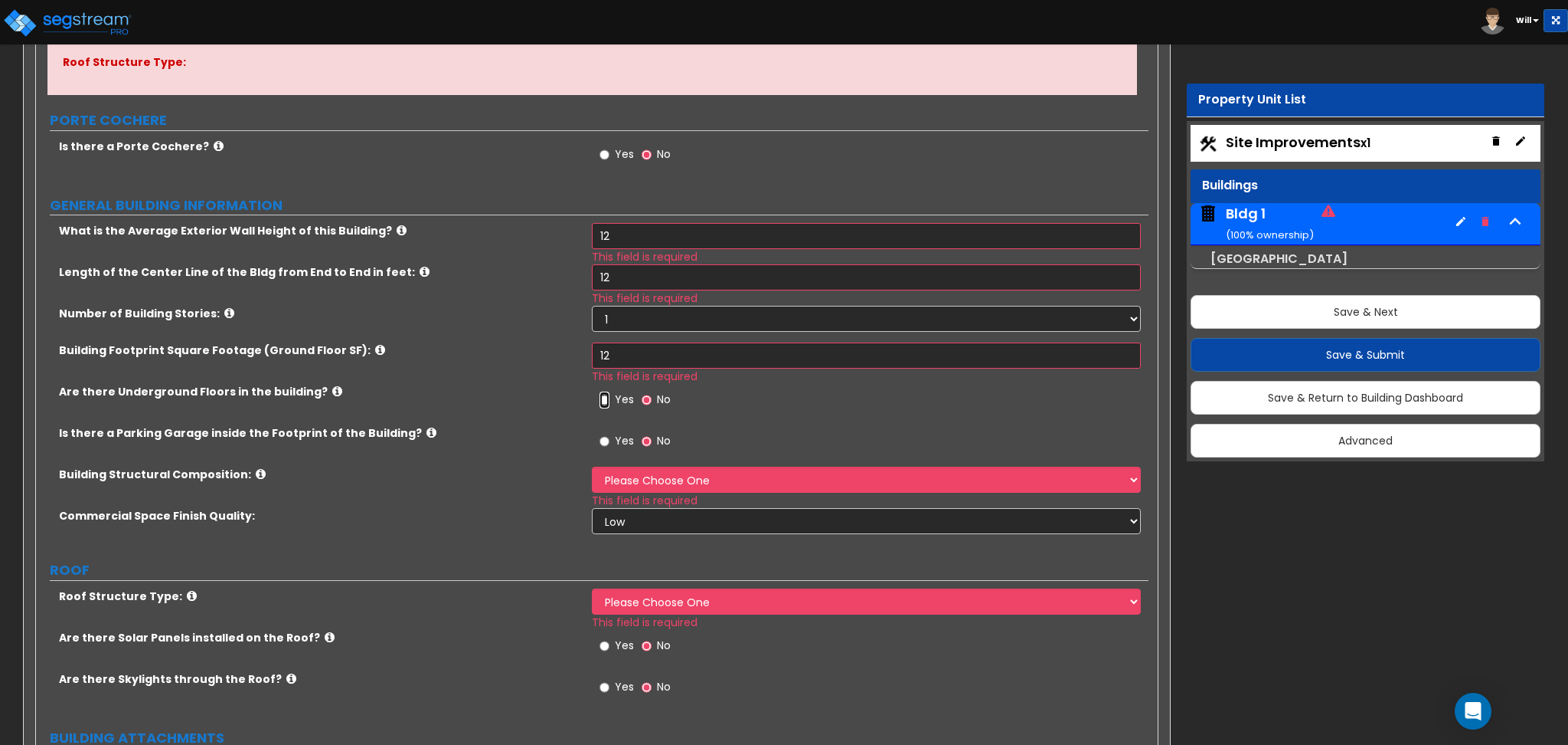
click at [604, 404] on input "Yes" at bounding box center [604, 400] width 10 height 17
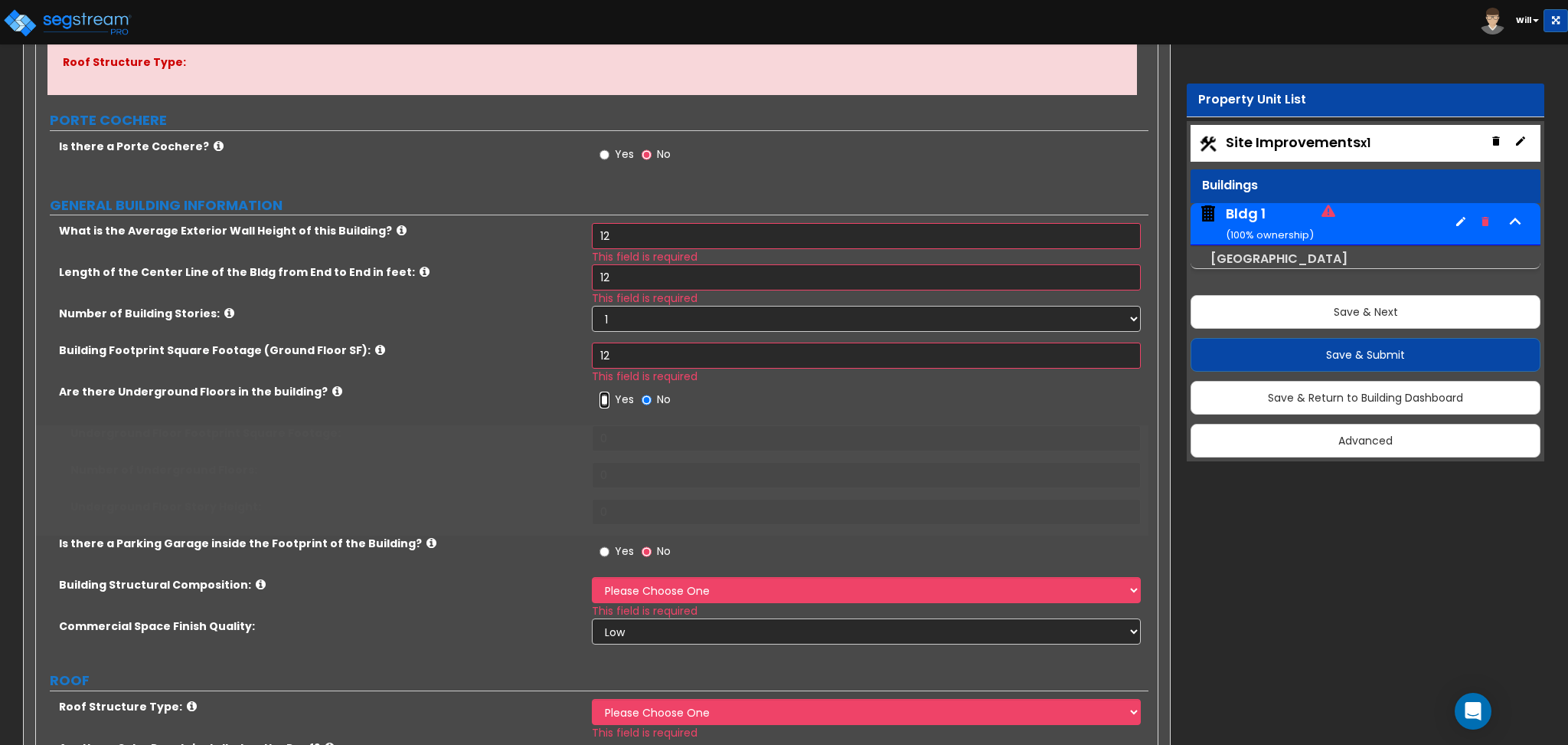
radio input "true"
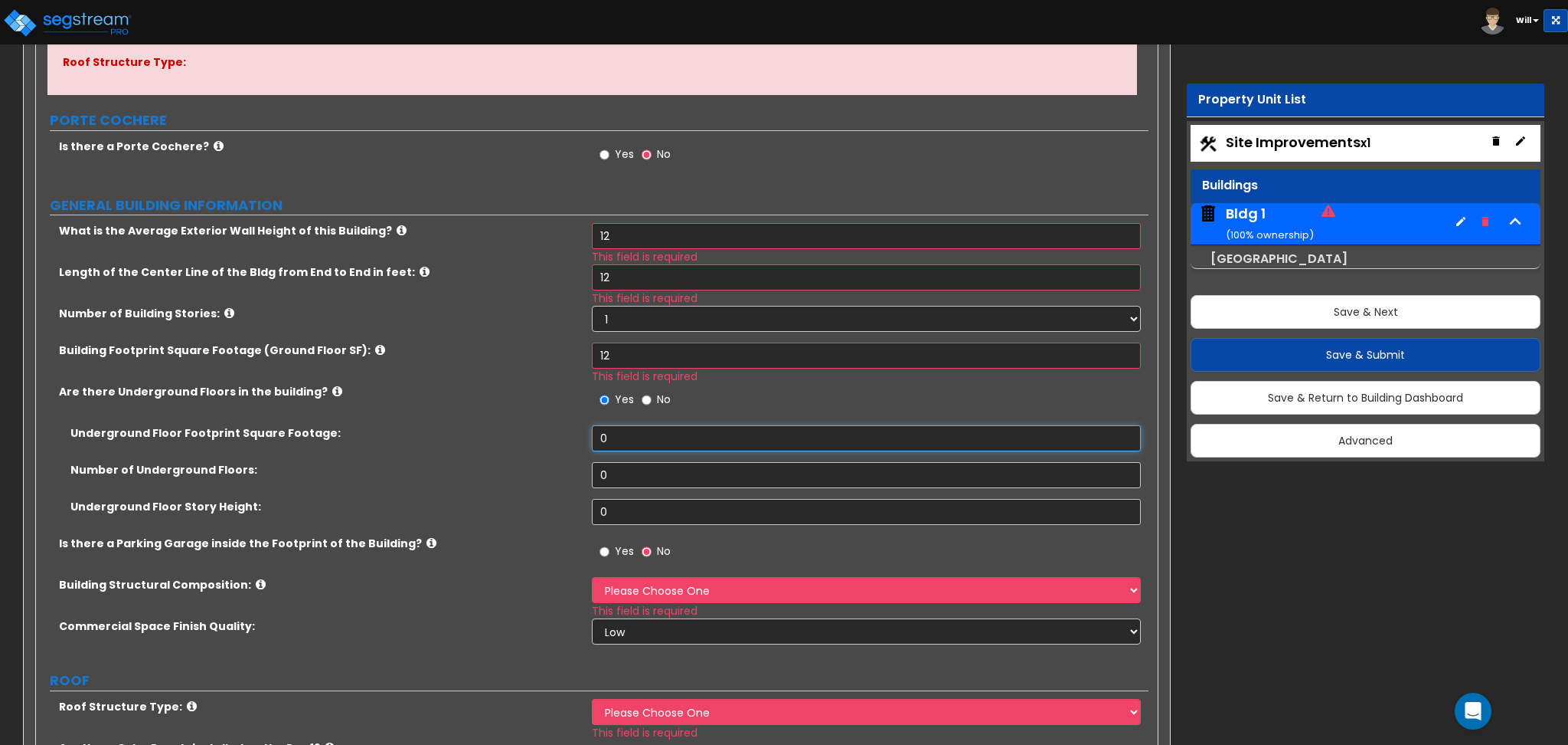
drag, startPoint x: 557, startPoint y: 453, endPoint x: 577, endPoint y: 459, distance: 20.9
click at [553, 454] on div "Underground Floor Footprint Square Footage: 0" at bounding box center [592, 443] width 1113 height 37
type input "12"
drag, startPoint x: 626, startPoint y: 472, endPoint x: 607, endPoint y: 518, distance: 49.8
click at [529, 493] on div "Number of Underground Floors: 0" at bounding box center [592, 480] width 1113 height 37
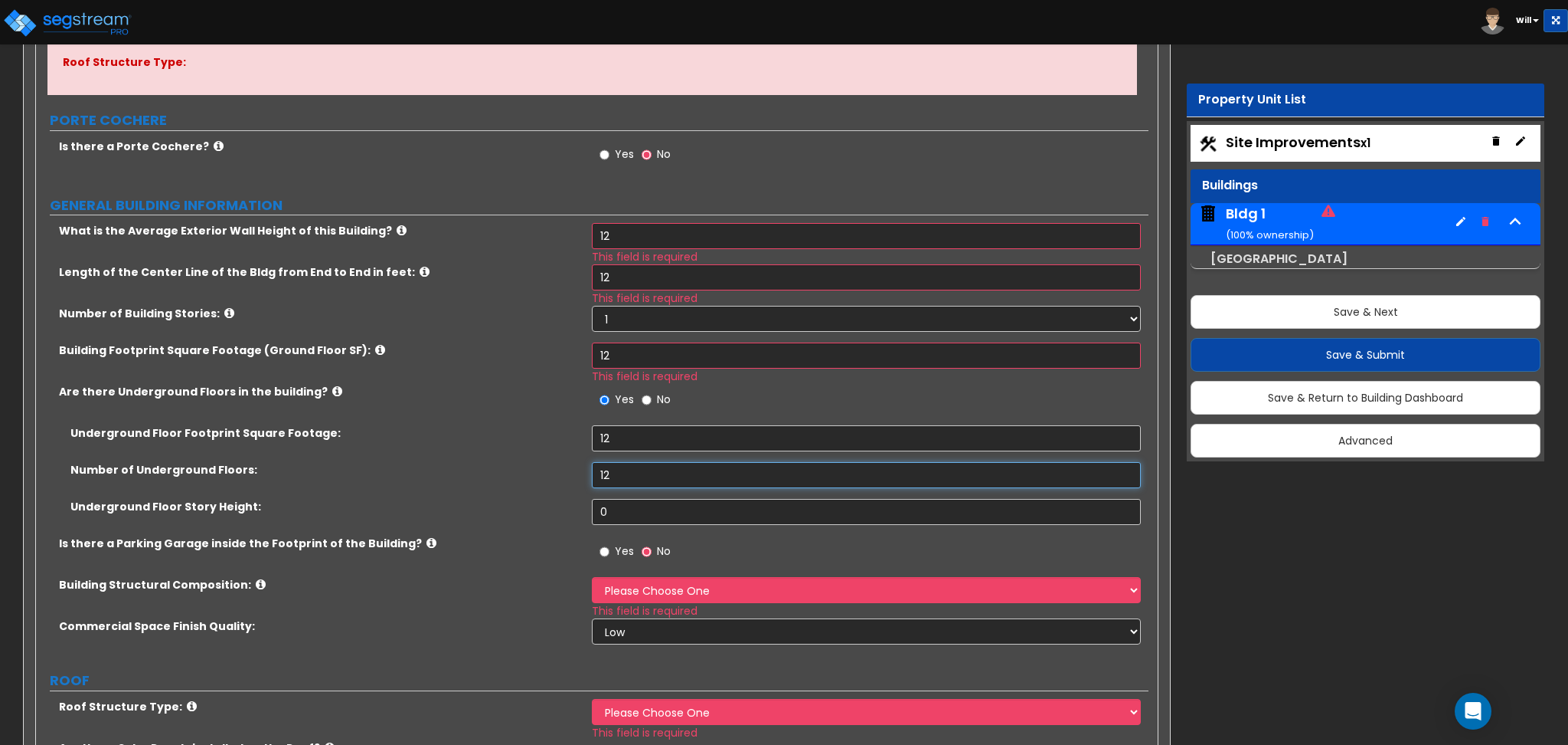
type input "12"
click at [540, 516] on div "Underground Floor Story Height: 0" at bounding box center [592, 517] width 1113 height 37
type input "12"
click at [602, 550] on input "Yes" at bounding box center [604, 551] width 10 height 17
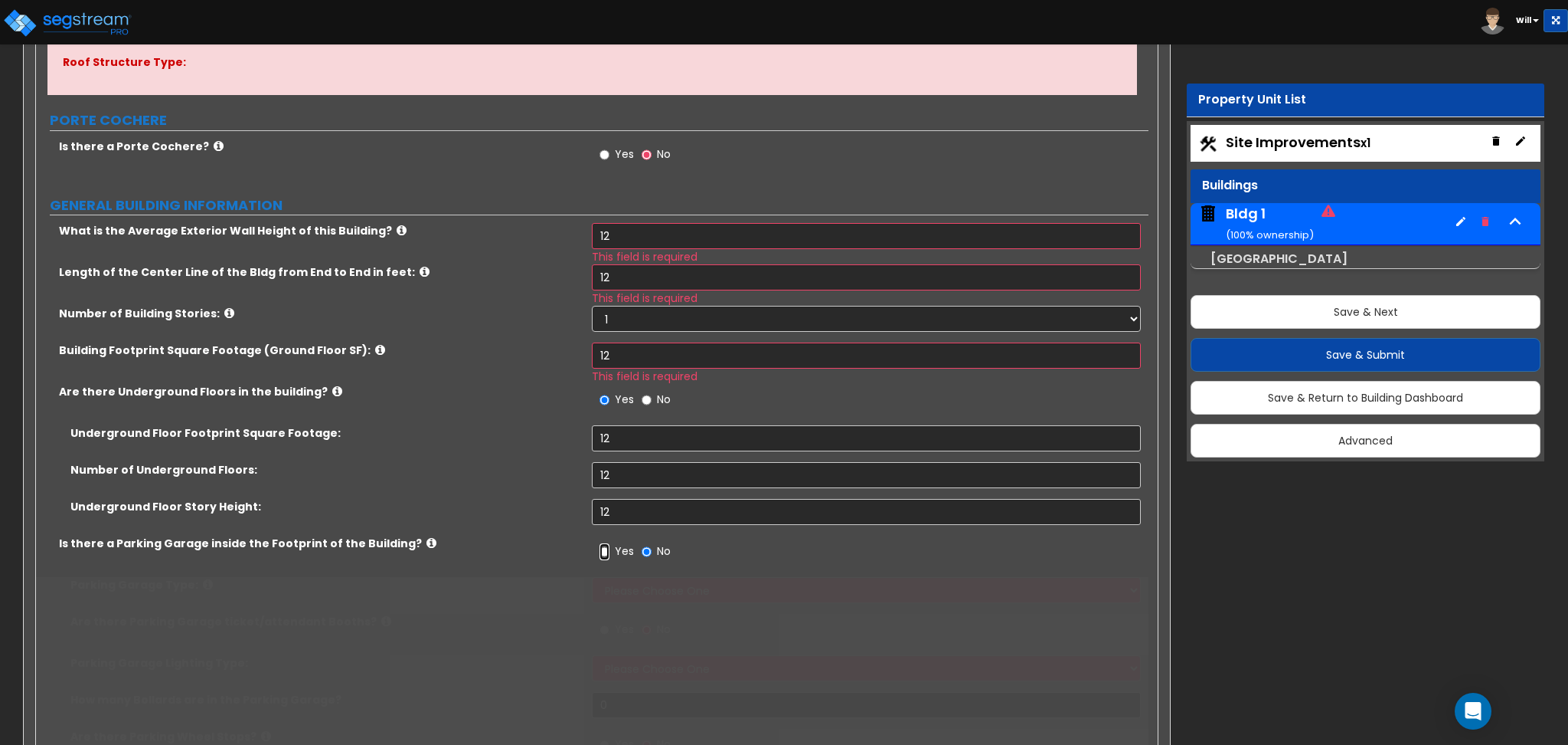
radio input "true"
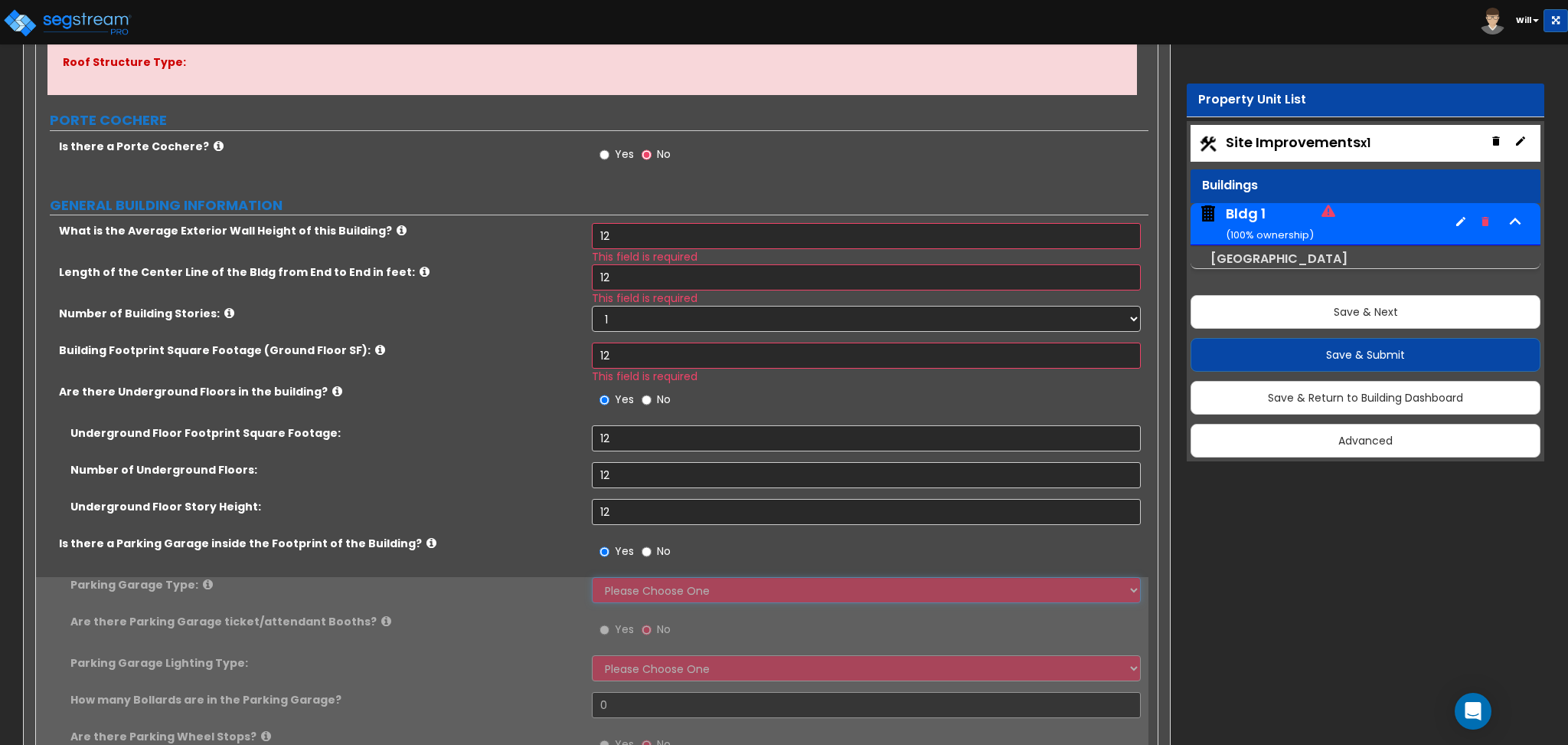
click at [631, 593] on select "Please Choose One Concrete Parking Stilt Parking Rooftop Parking" at bounding box center [867, 589] width 548 height 26
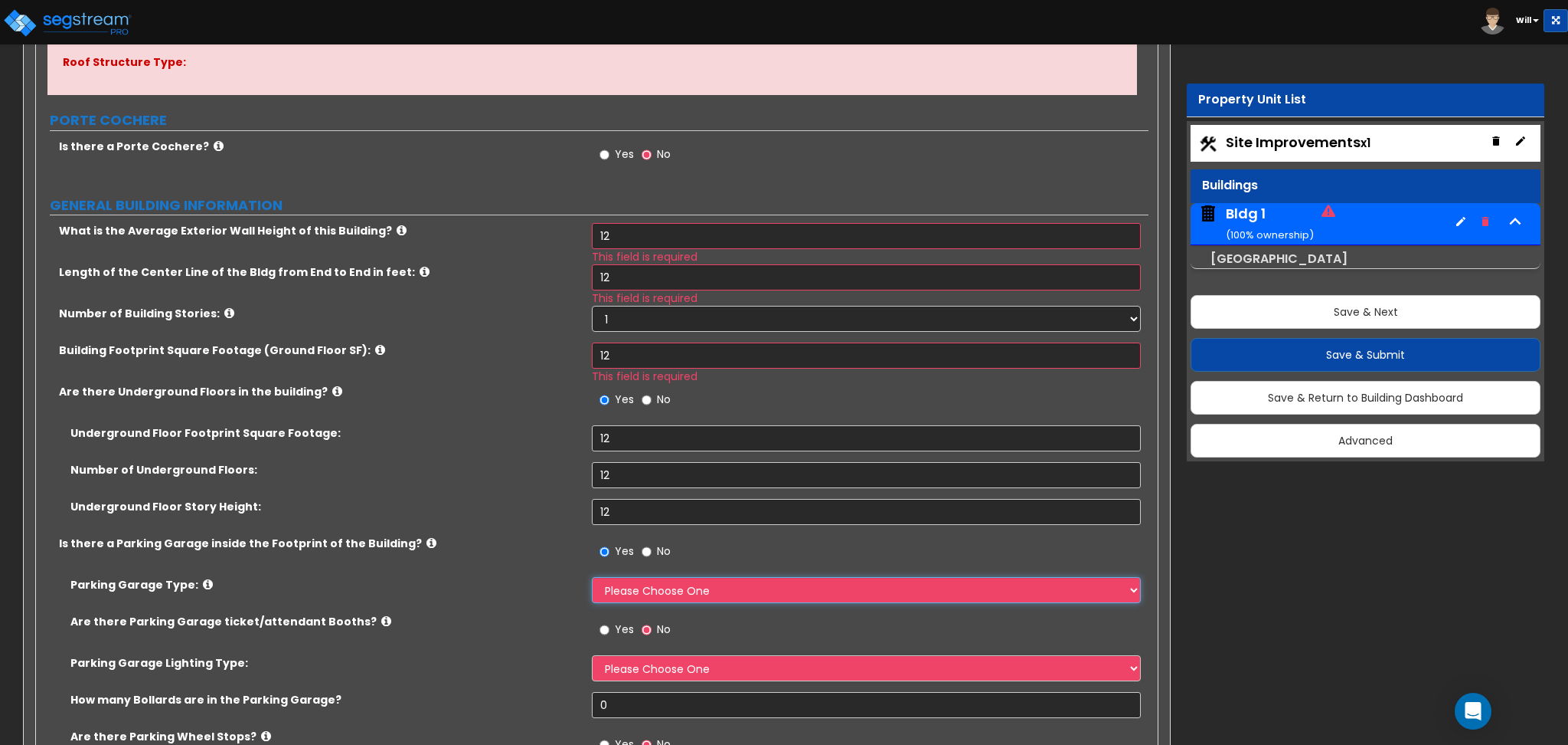
select select "1"
click at [592, 577] on select "Please Choose One Concrete Parking Stilt Parking Rooftop Parking" at bounding box center [867, 589] width 548 height 26
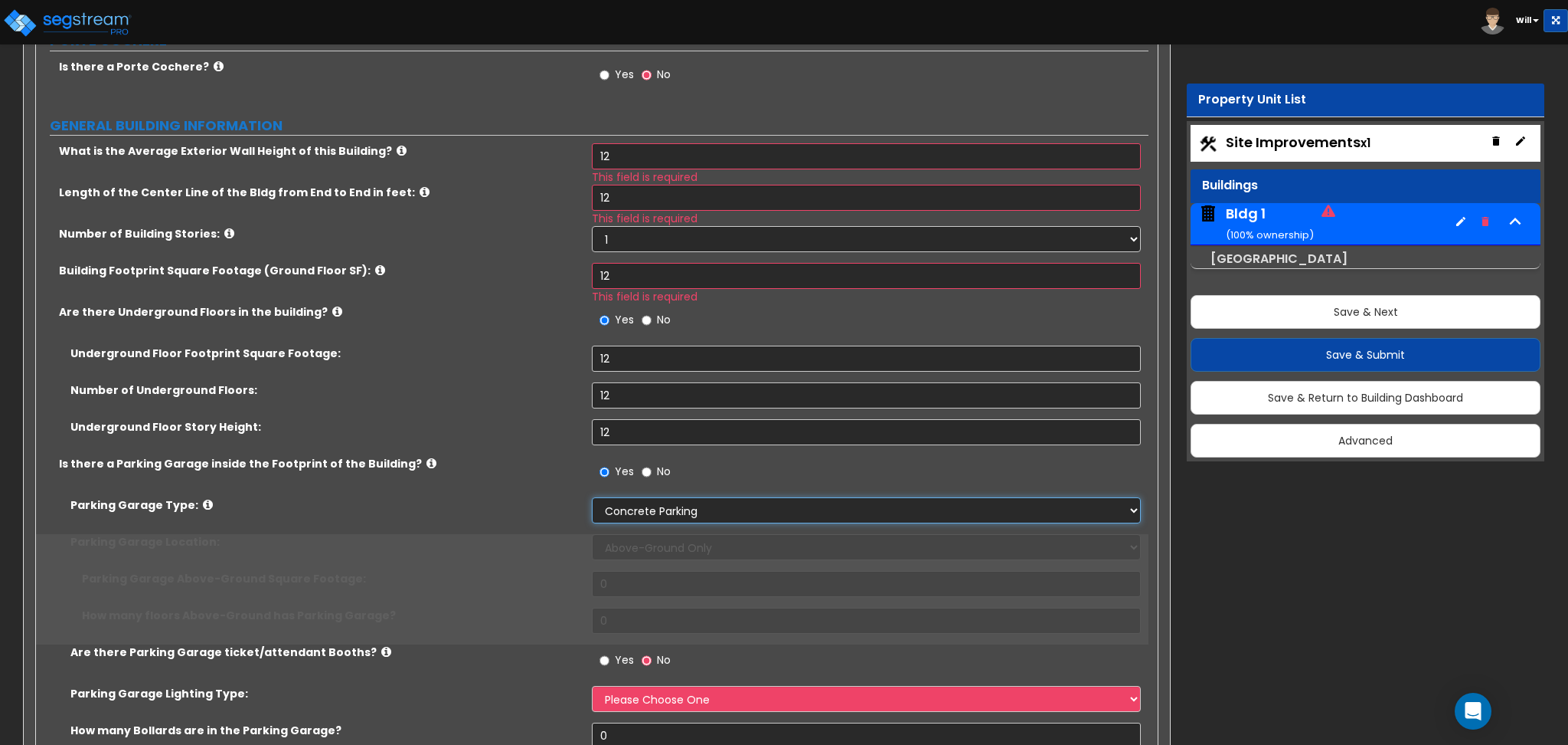
scroll to position [510, 0]
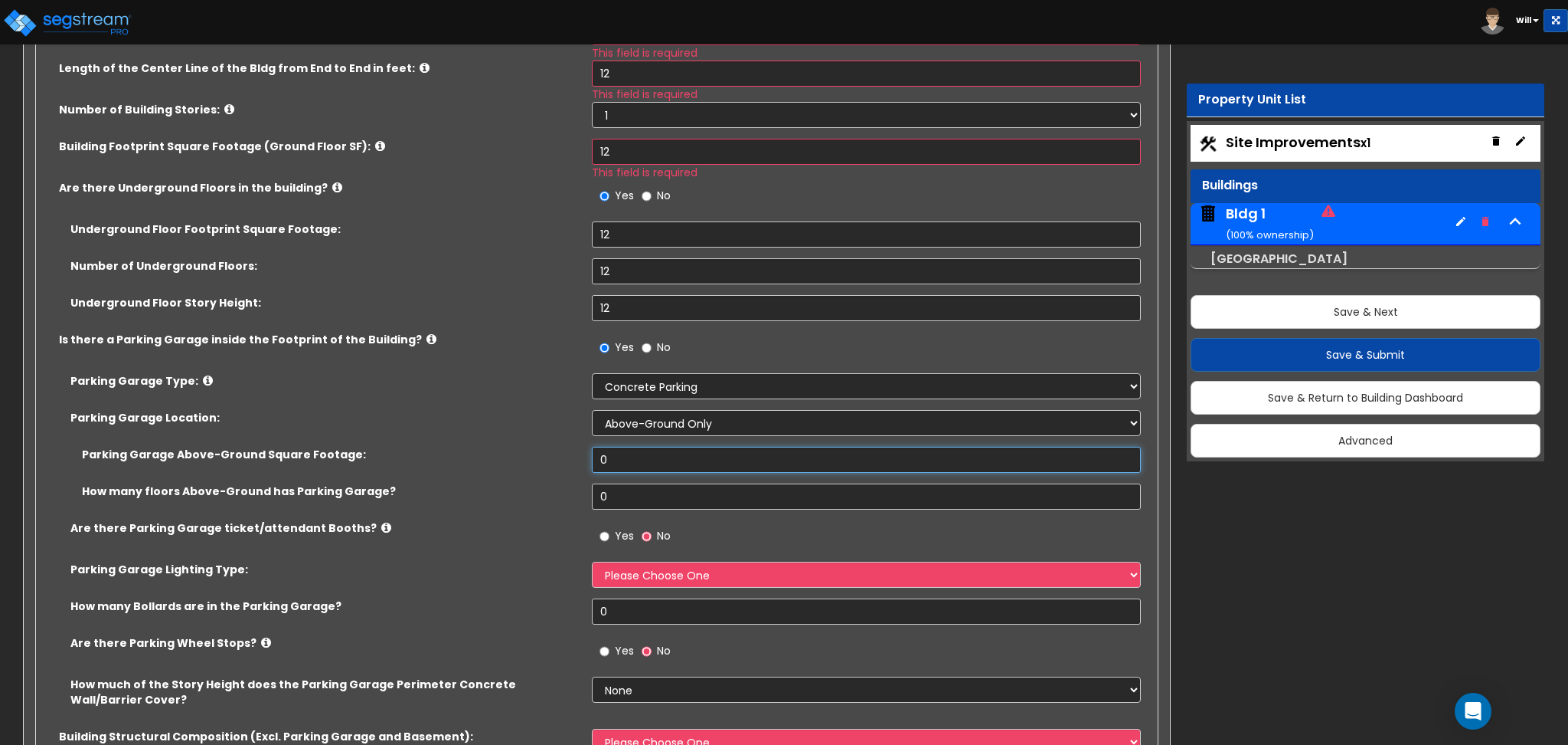
drag, startPoint x: 629, startPoint y: 456, endPoint x: 544, endPoint y: 466, distance: 85.6
click at [544, 466] on div "Parking Garage Above-Ground Square Footage: 0" at bounding box center [592, 465] width 1113 height 37
type input "12"
drag, startPoint x: 626, startPoint y: 496, endPoint x: 541, endPoint y: 501, distance: 85.1
click at [541, 501] on div "How many floors Above-Ground has Parking Garage? 0" at bounding box center [592, 502] width 1113 height 37
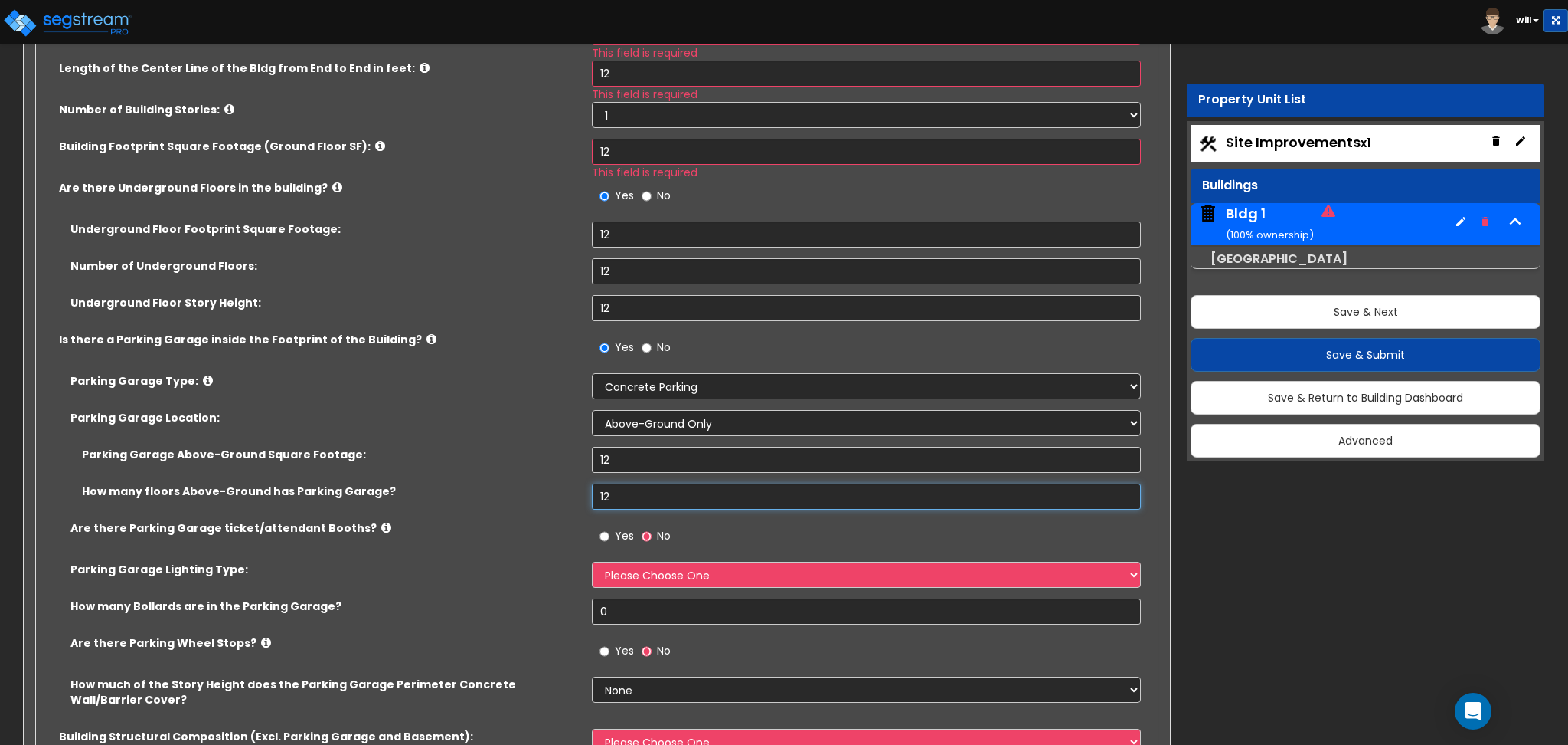
type input "12"
click at [601, 538] on input "Yes" at bounding box center [604, 536] width 10 height 17
radio input "true"
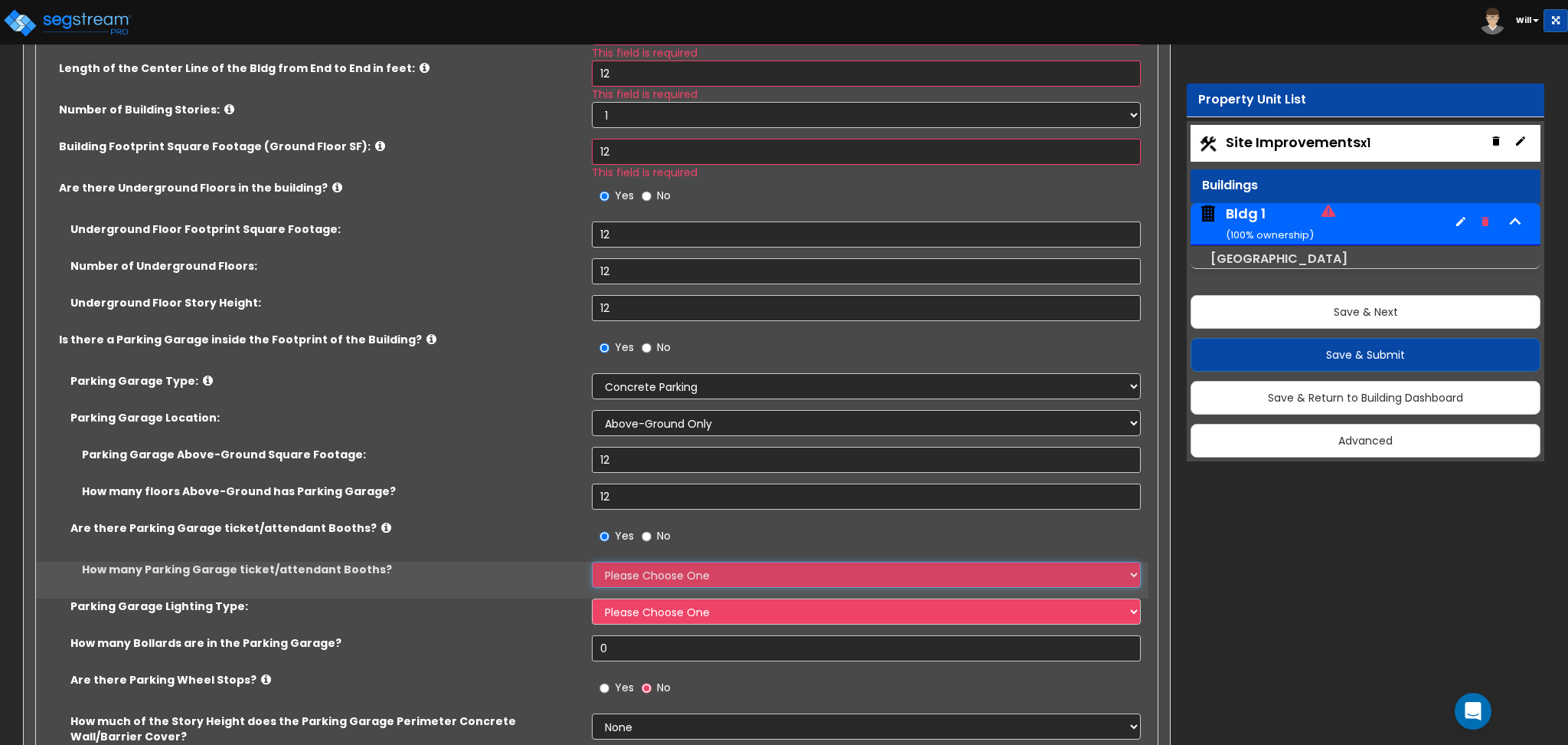
click at [637, 576] on select "Please Choose One 1 2 3 4 5" at bounding box center [867, 574] width 548 height 26
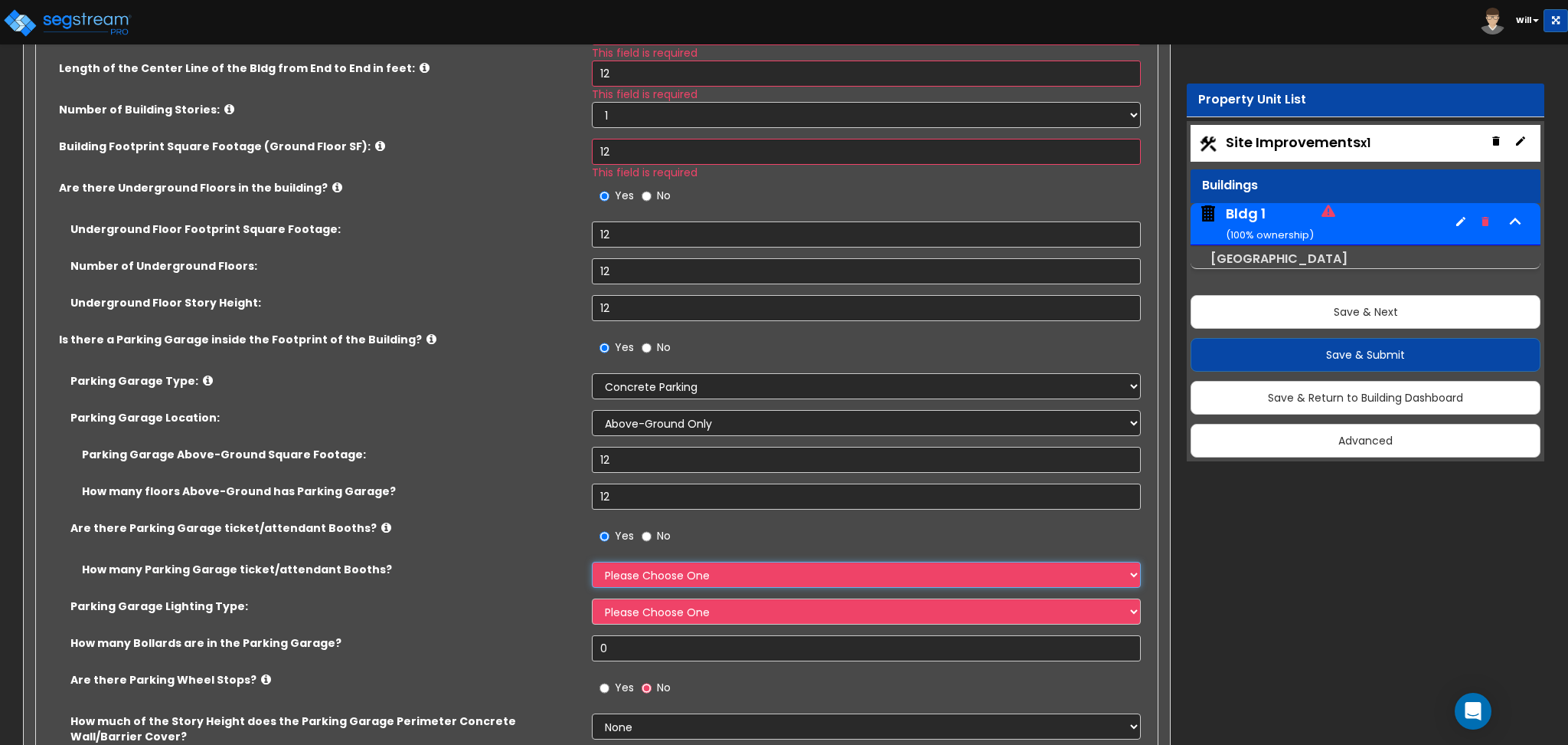
select select "1"
click at [592, 562] on select "Please Choose One 1 2 3 4 5" at bounding box center [867, 574] width 548 height 26
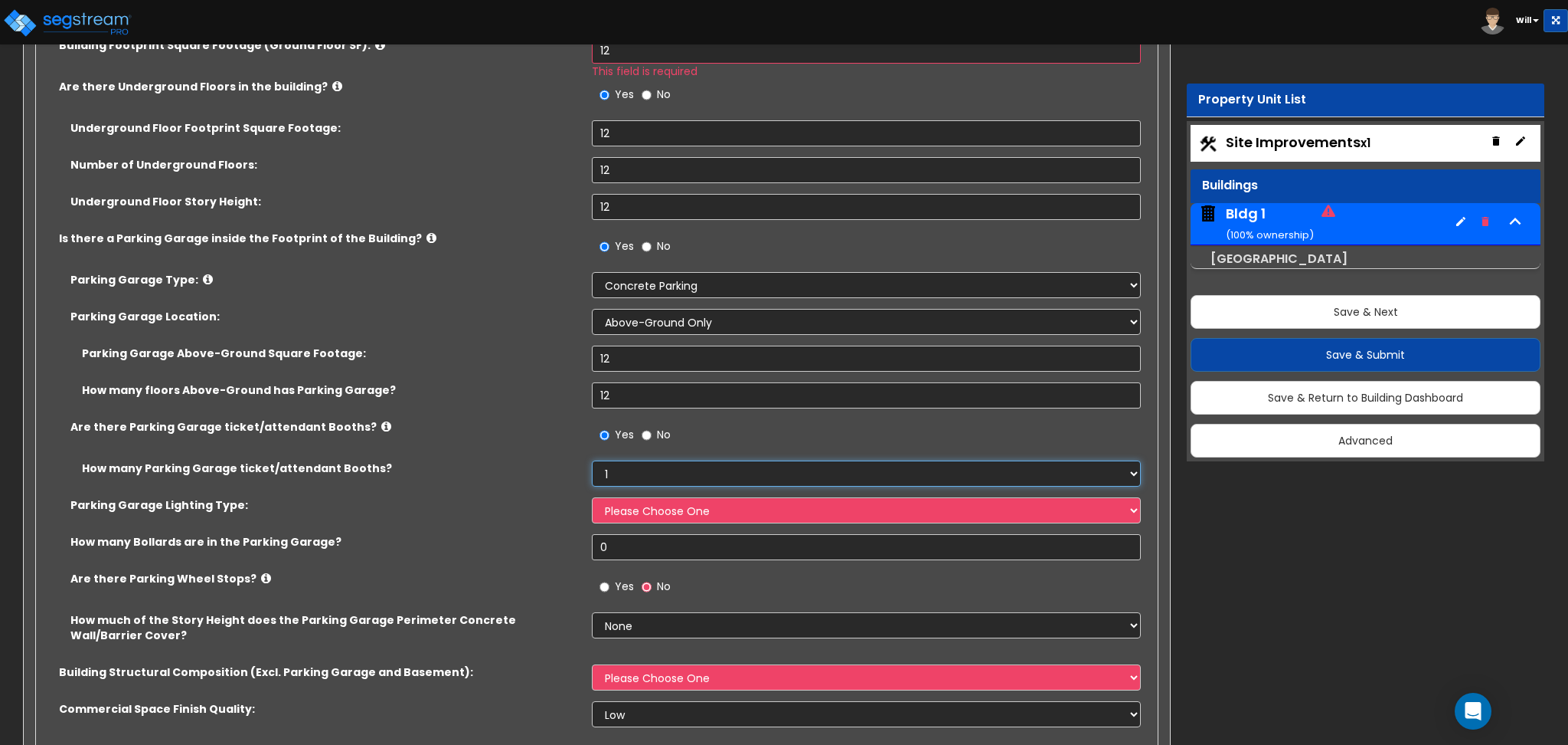
scroll to position [613, 0]
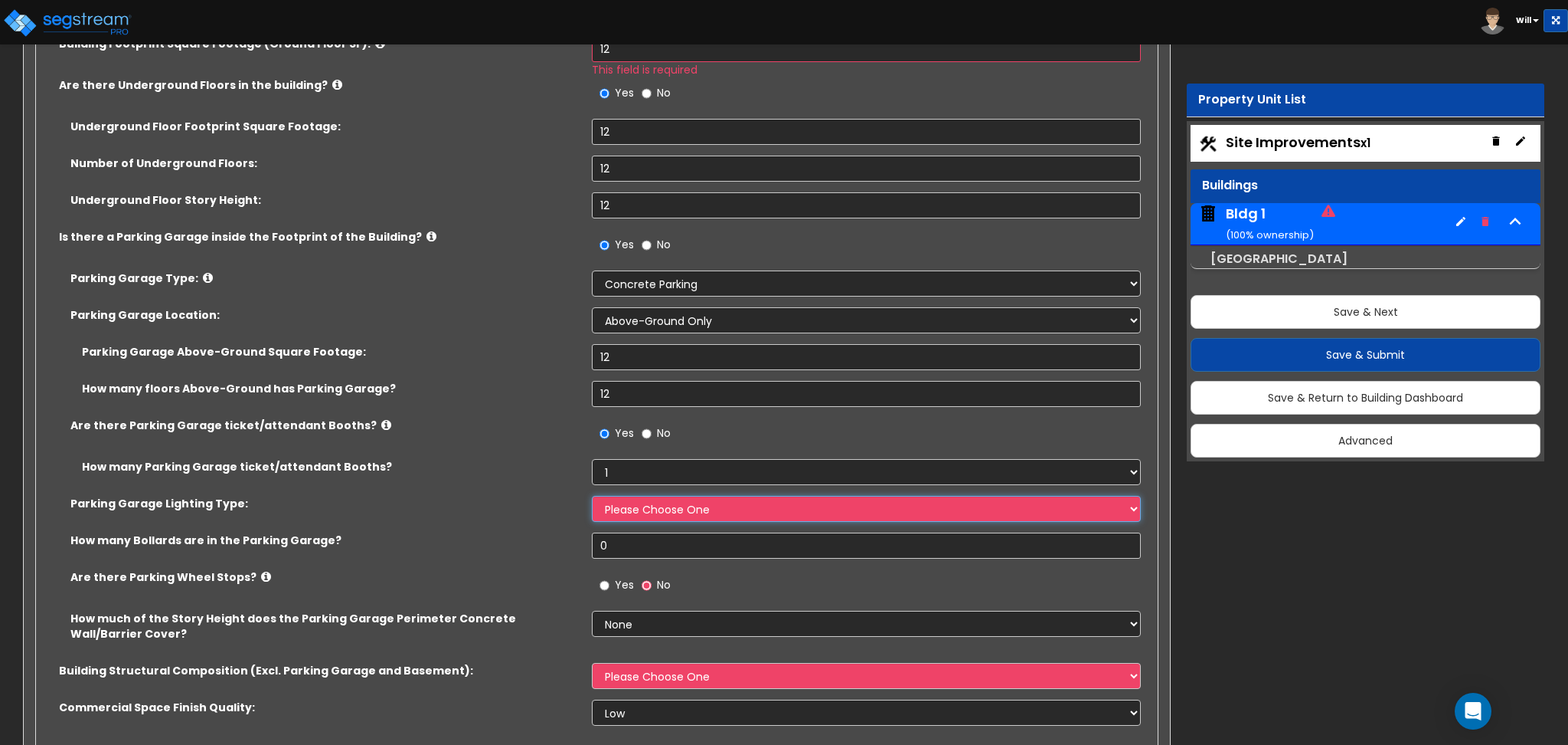
click at [638, 515] on select "Please Choose One Bay Lighting Strip Lighting" at bounding box center [867, 508] width 548 height 26
select select "1"
click at [592, 496] on select "Please Choose One Bay Lighting Strip Lighting" at bounding box center [867, 508] width 548 height 26
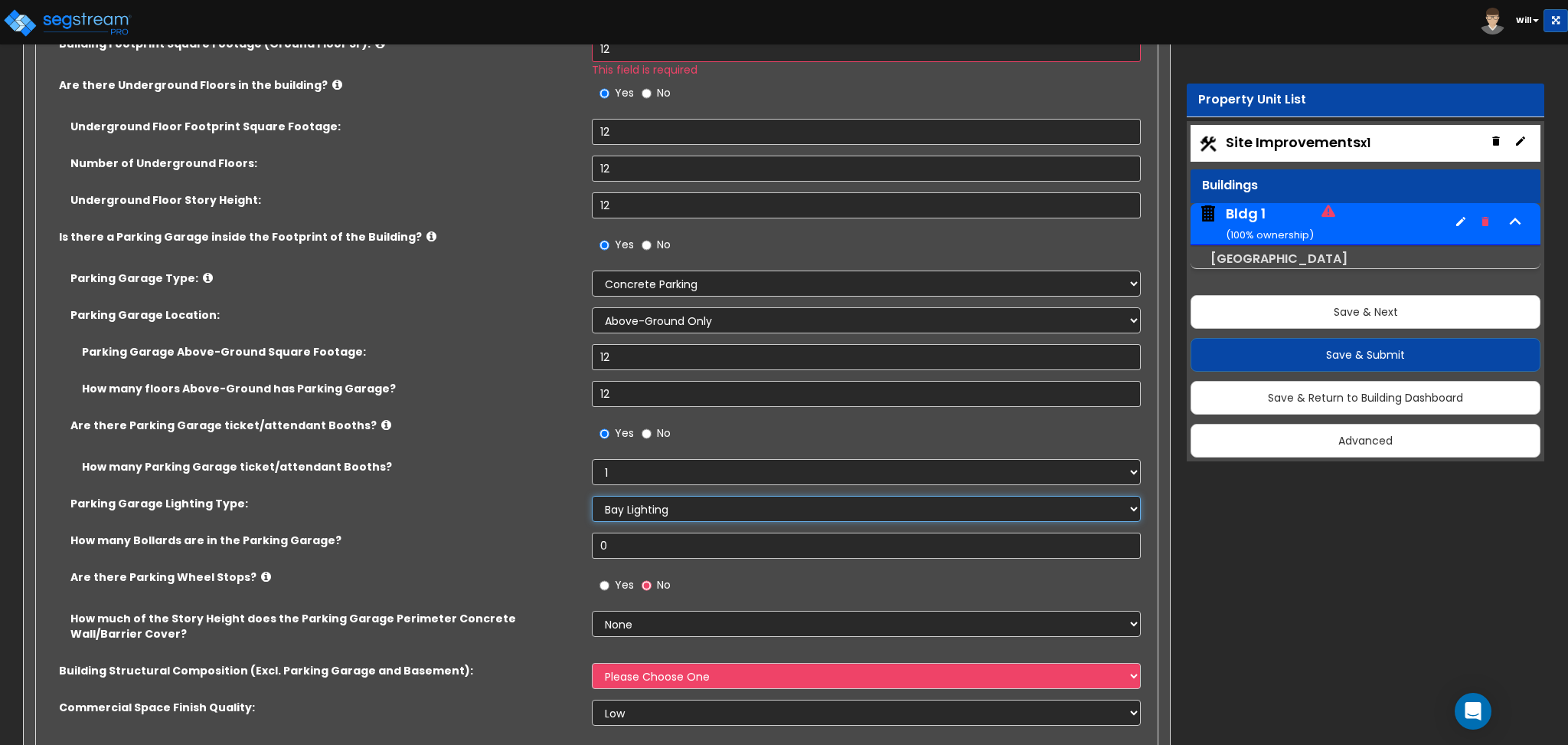
scroll to position [817, 0]
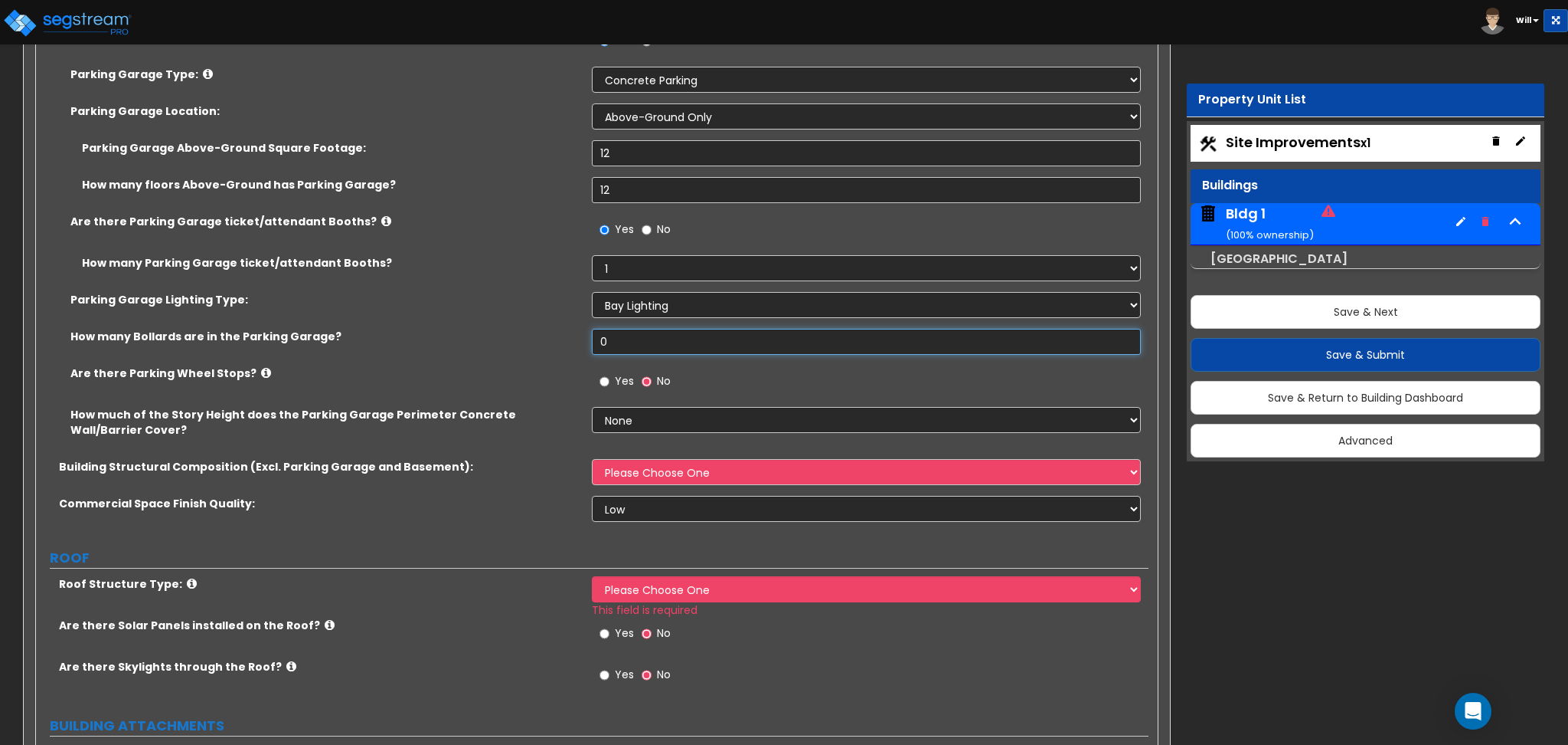
drag, startPoint x: 592, startPoint y: 357, endPoint x: 525, endPoint y: 369, distance: 68.1
click at [525, 369] on div "Parking Garage Type: Please Choose One Concrete Parking Stilt Parking Rooftop P…" at bounding box center [592, 263] width 1090 height 392
type input "12"
click at [606, 379] on input "Yes" at bounding box center [604, 381] width 10 height 17
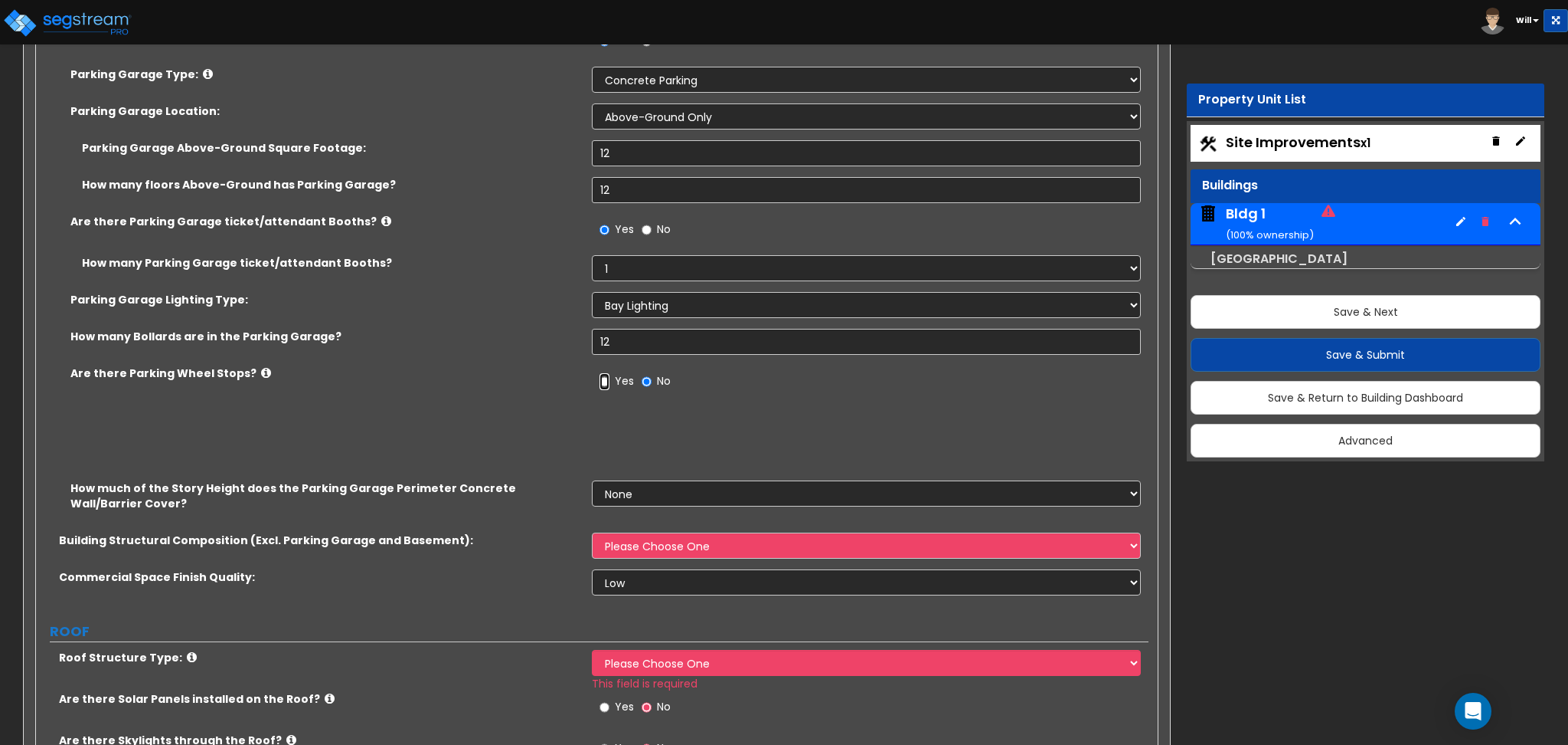
radio input "true"
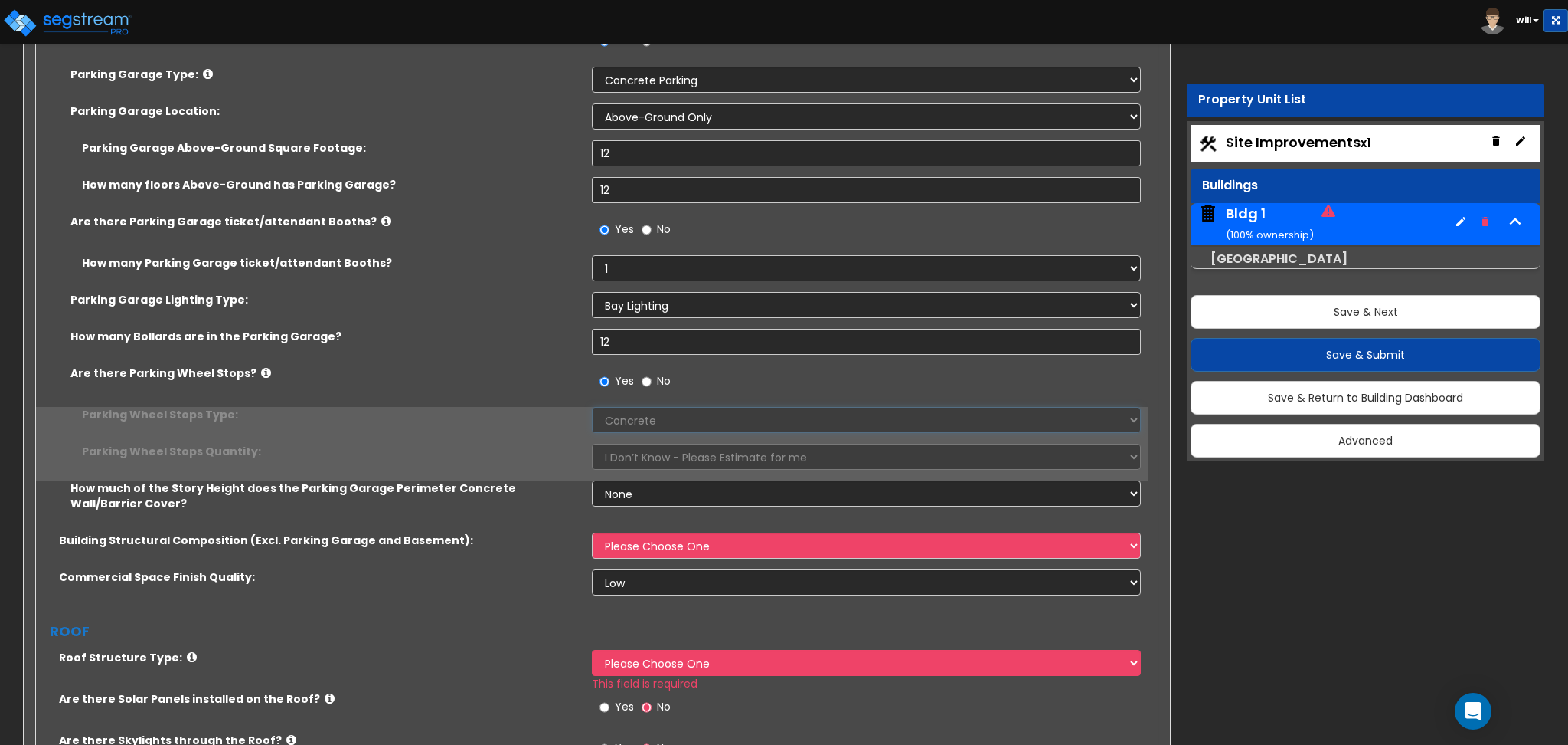
click at [631, 428] on select "Concrete Rubber/Plastic" at bounding box center [867, 420] width 548 height 26
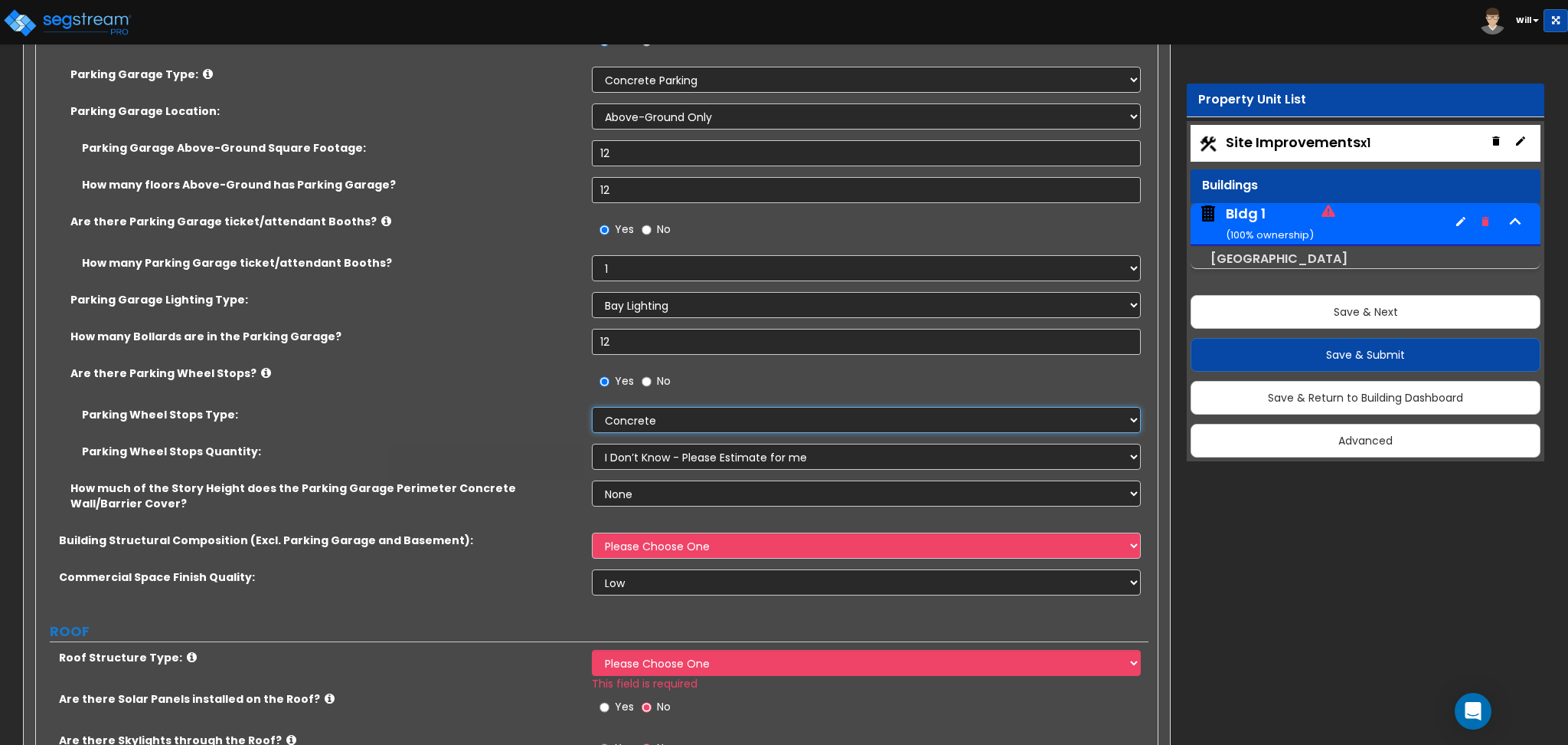
select select "1"
click at [592, 407] on select "Concrete Rubber/Plastic" at bounding box center [867, 420] width 548 height 26
click at [635, 486] on select "None Only About Half of the Story Height Most of the Story Height is Covered Ea…" at bounding box center [867, 493] width 548 height 26
select select "2"
click at [592, 480] on select "None Only About Half of the Story Height Most of the Story Height is Covered Ea…" at bounding box center [867, 493] width 548 height 26
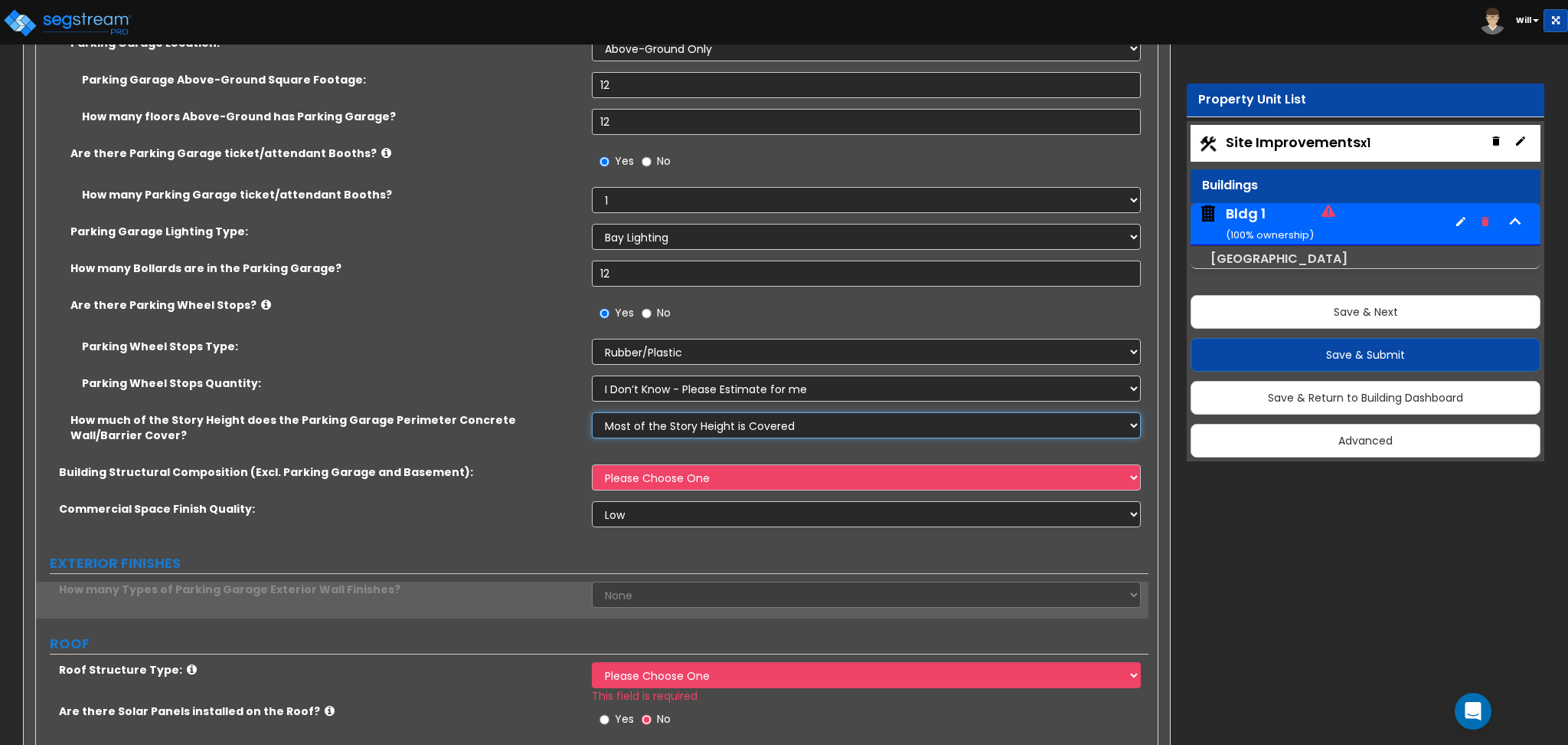
scroll to position [920, 0]
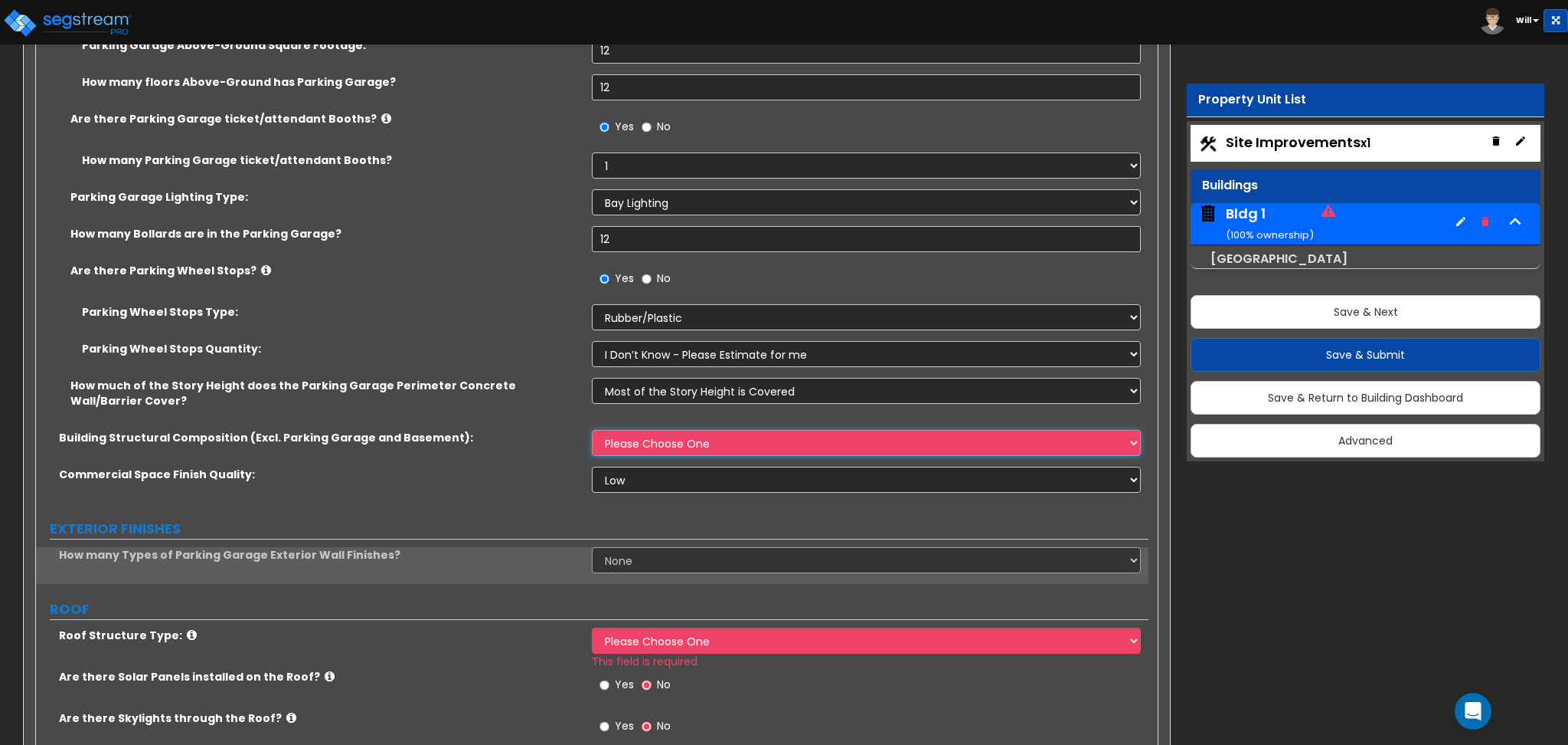
click at [623, 451] on select "Please Choose One Tilt-up Wall Construction Reinforced Concrete Structural Stee…" at bounding box center [867, 443] width 548 height 26
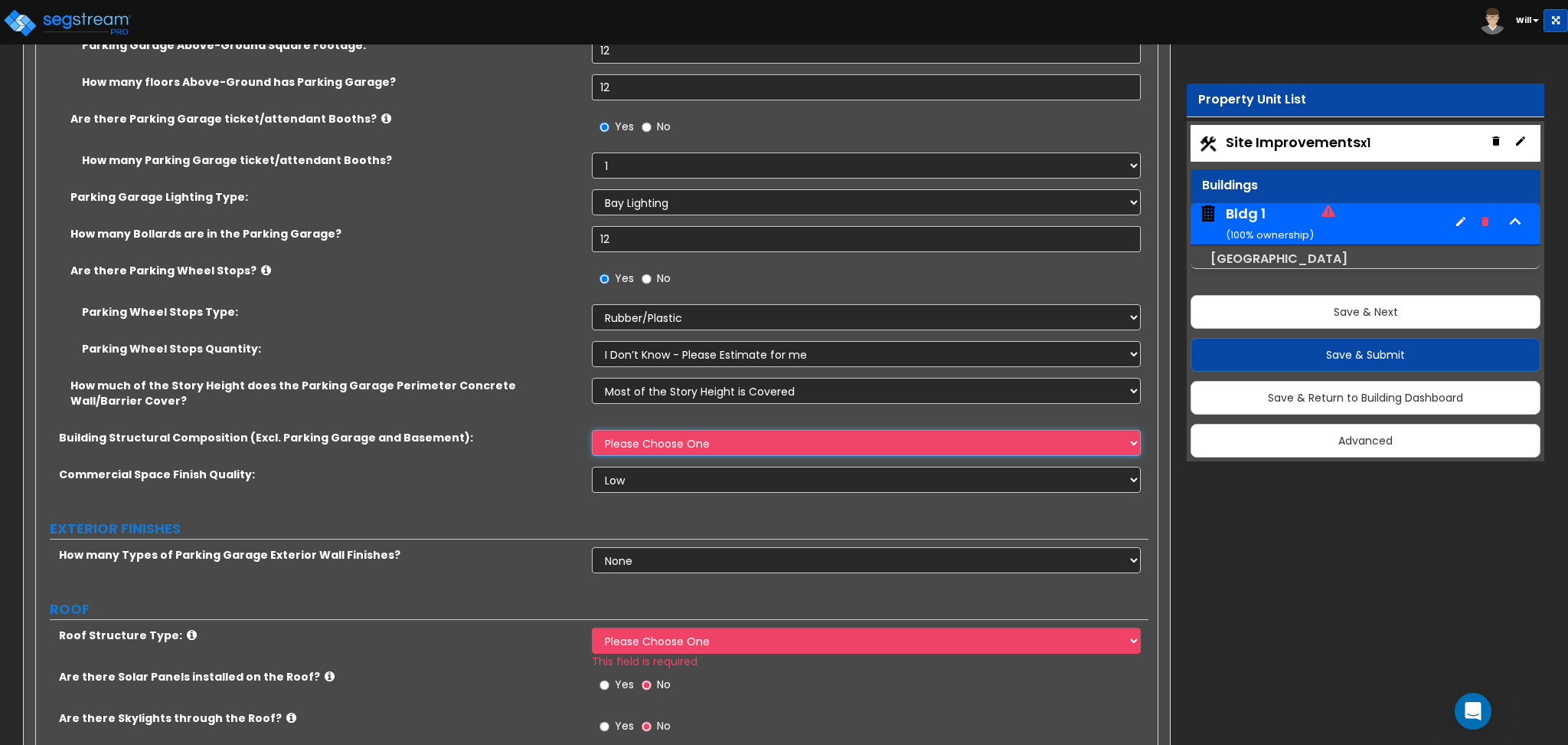
select select "2"
click at [592, 431] on select "Please Choose One Tilt-up Wall Construction Reinforced Concrete Structural Stee…" at bounding box center [867, 443] width 548 height 26
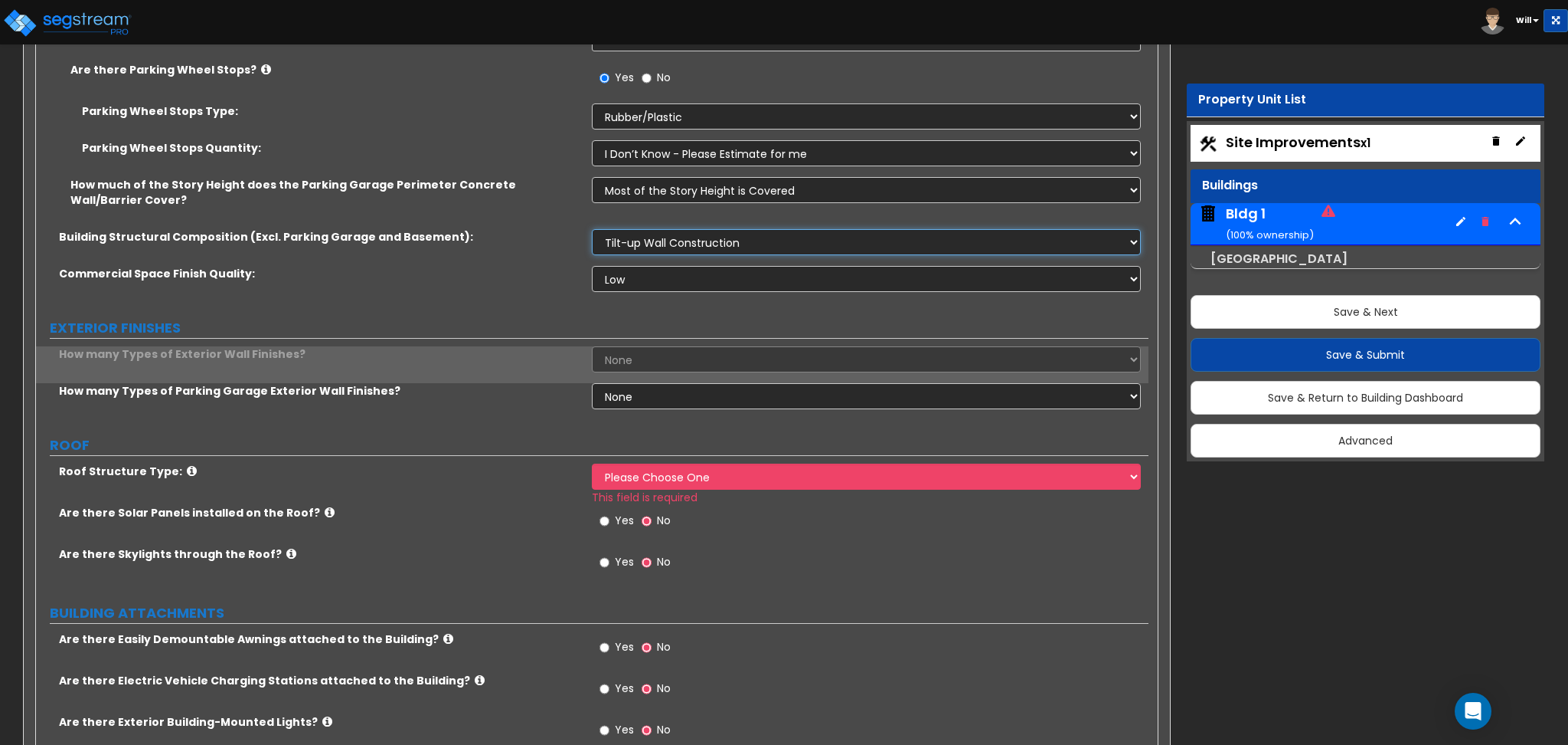
scroll to position [1123, 0]
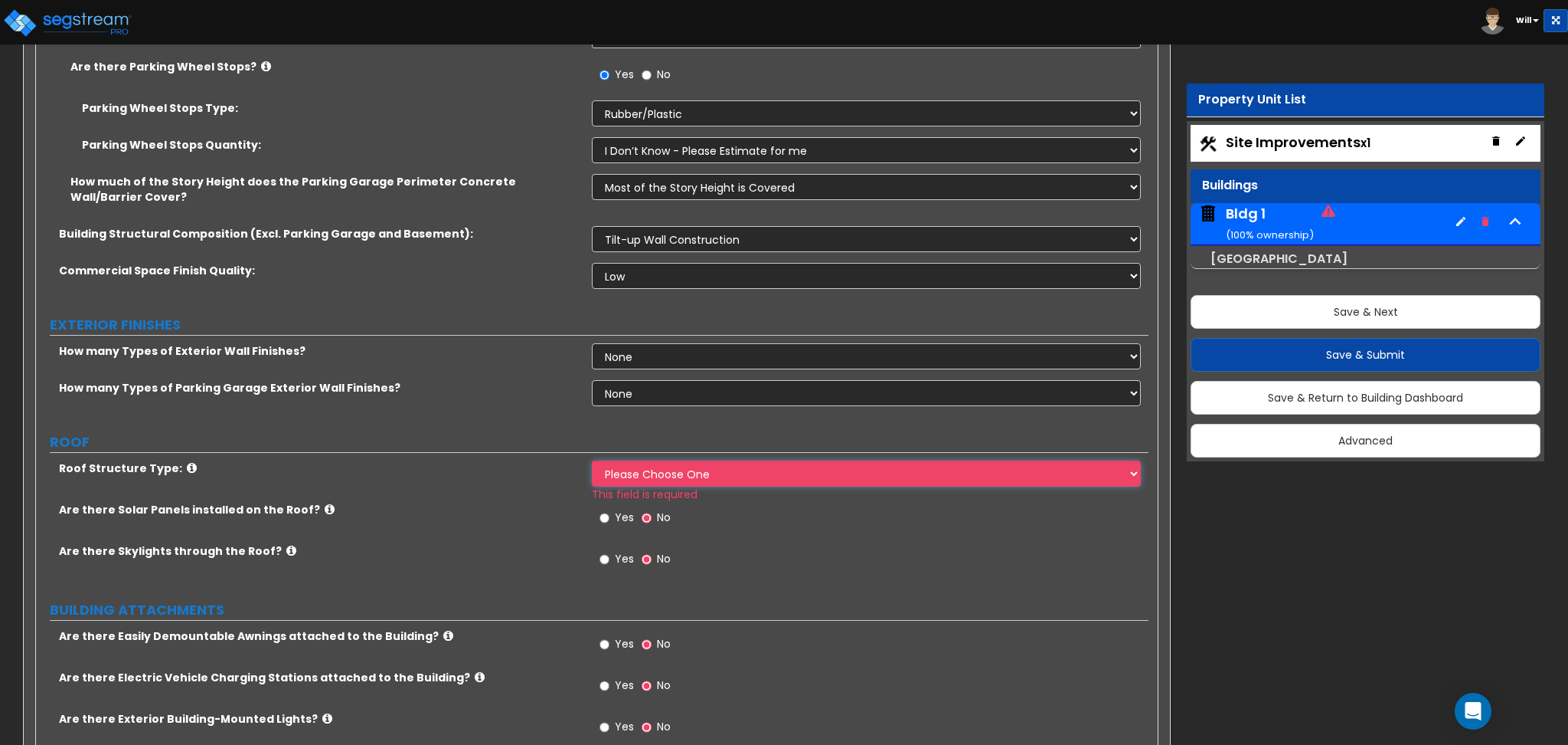
drag, startPoint x: 637, startPoint y: 471, endPoint x: 637, endPoint y: 483, distance: 12.0
click at [637, 471] on select "Please Choose One Gable Roof Flat Roof Hybrid Gable & Flat Roof" at bounding box center [867, 473] width 548 height 26
select select "1"
click at [592, 460] on select "Please Choose One Gable Roof Flat Roof Hybrid Gable & Flat Roof" at bounding box center [867, 473] width 548 height 26
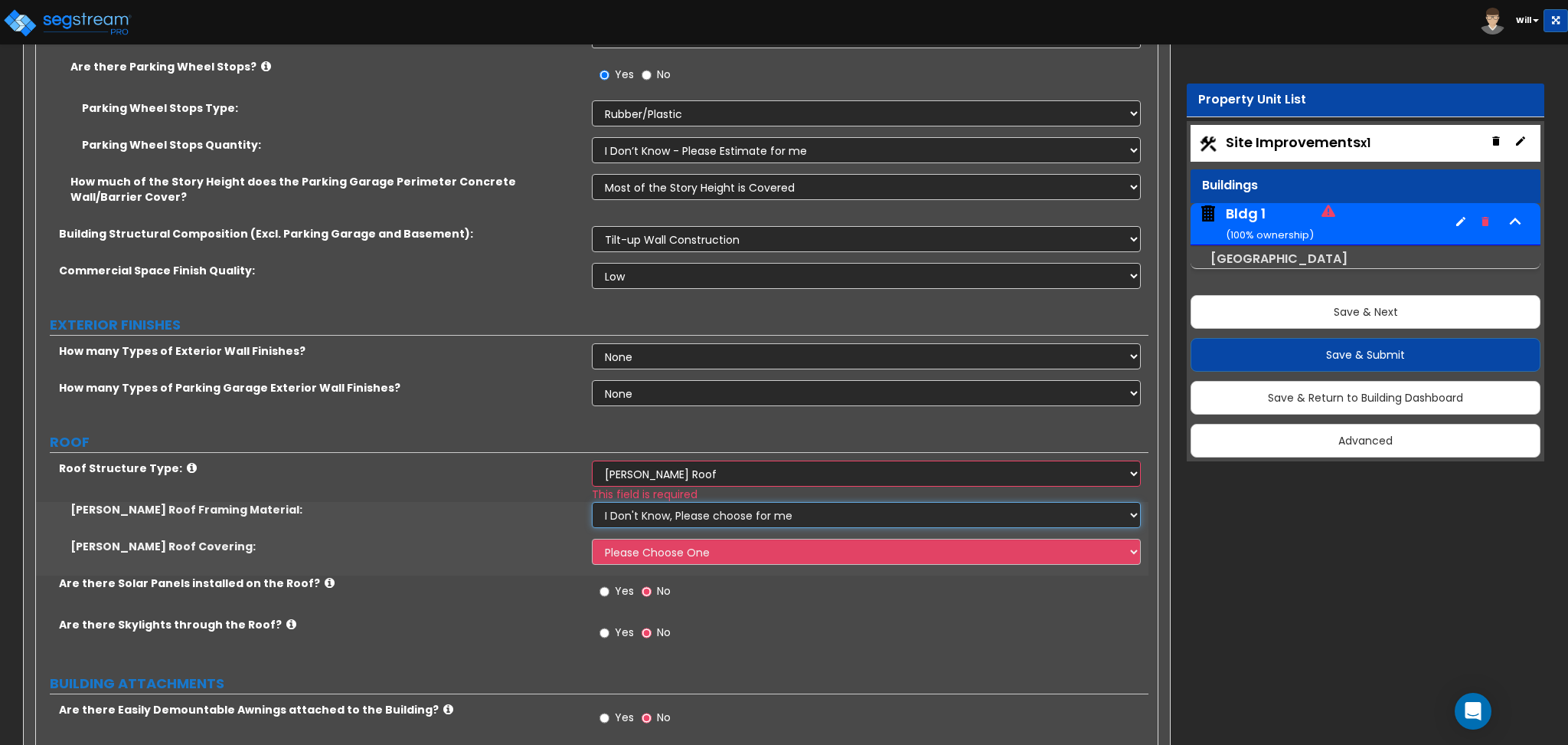
click at [639, 514] on select "I Don't Know, Please choose for me Metal Wood" at bounding box center [867, 514] width 548 height 26
click at [557, 495] on div "Roof Structure Type: Please Choose One Gable Roof Flat Roof Hybrid Gable & Flat…" at bounding box center [592, 481] width 1113 height 41
click at [634, 554] on select "Please Choose One Asphalt Shingle Clay Tile Wood Shingle Metal Shingle Standing…" at bounding box center [867, 551] width 548 height 26
select select "1"
click at [592, 538] on select "Please Choose One Asphalt Shingle Clay Tile Wood Shingle Metal Shingle Standing…" at bounding box center [867, 551] width 548 height 26
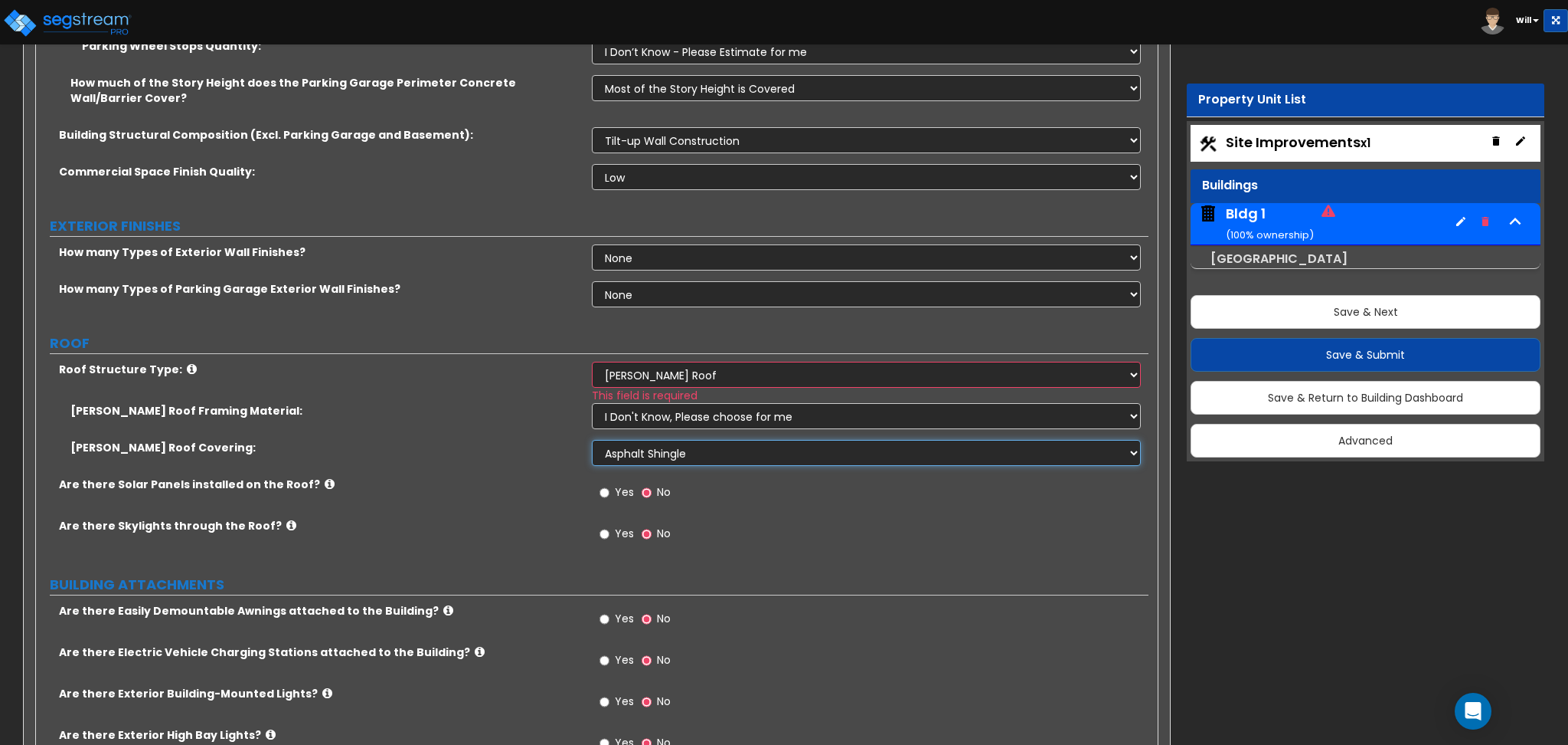
scroll to position [1429, 0]
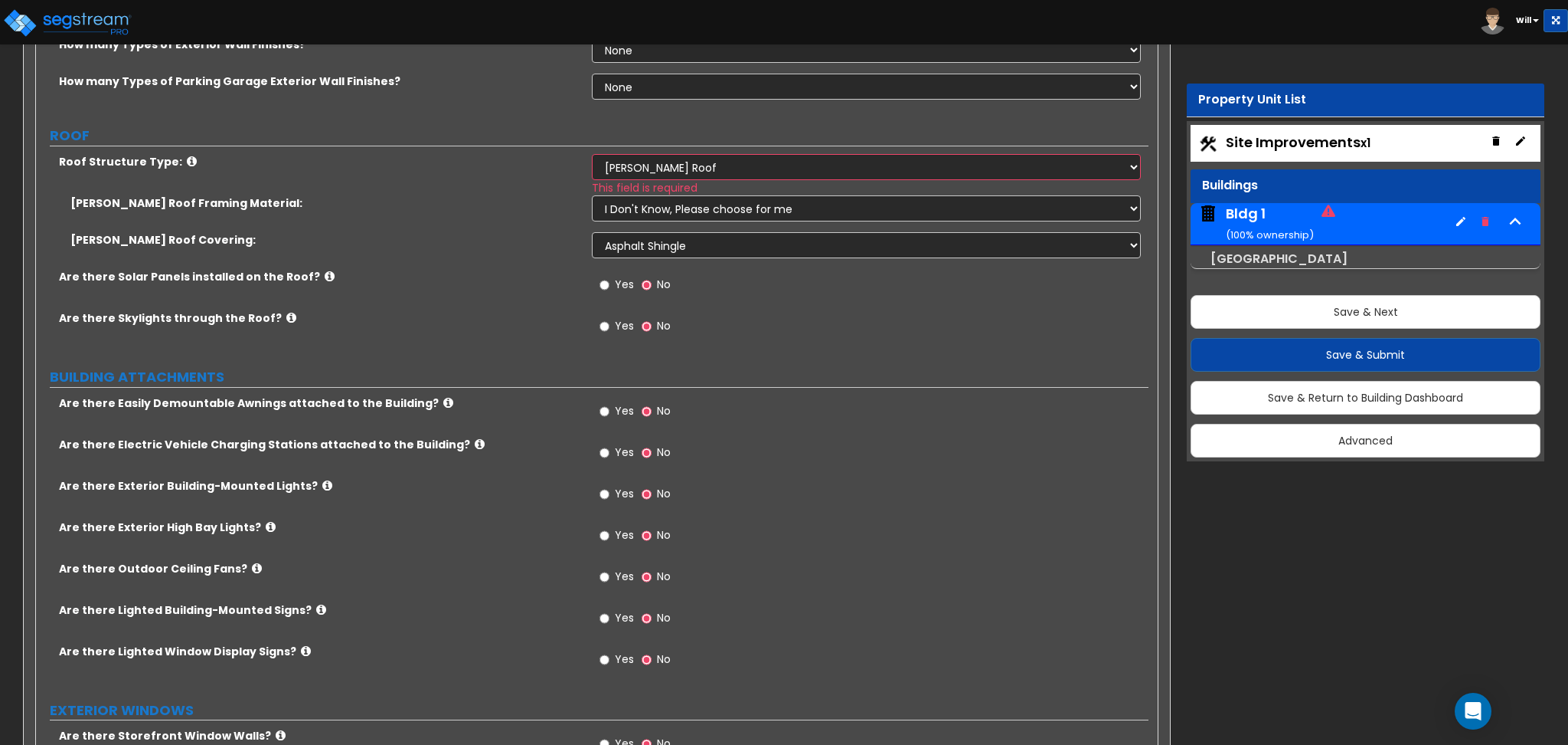
click at [610, 282] on label "Yes" at bounding box center [616, 286] width 34 height 26
click at [610, 282] on input "Yes" at bounding box center [604, 285] width 10 height 17
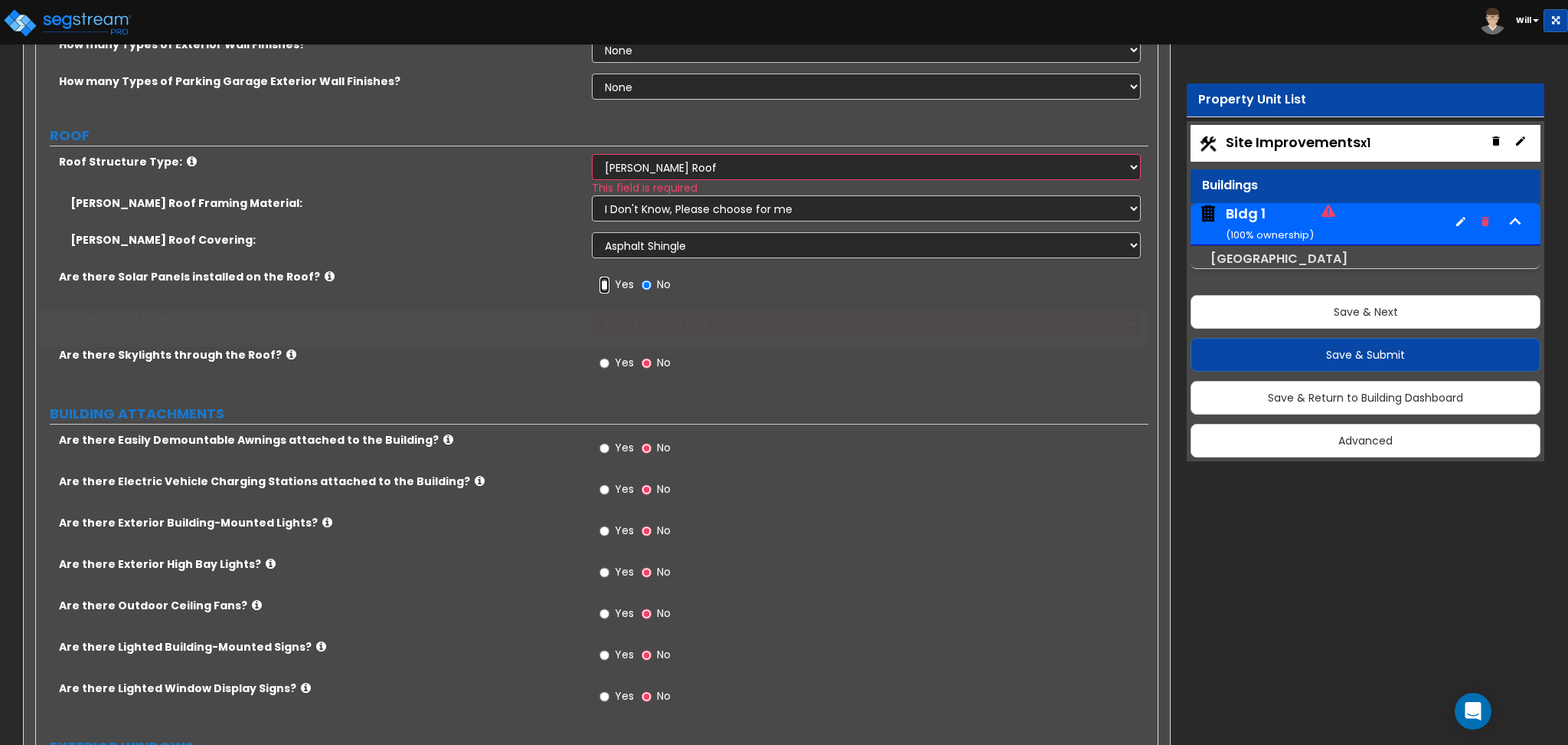
radio input "true"
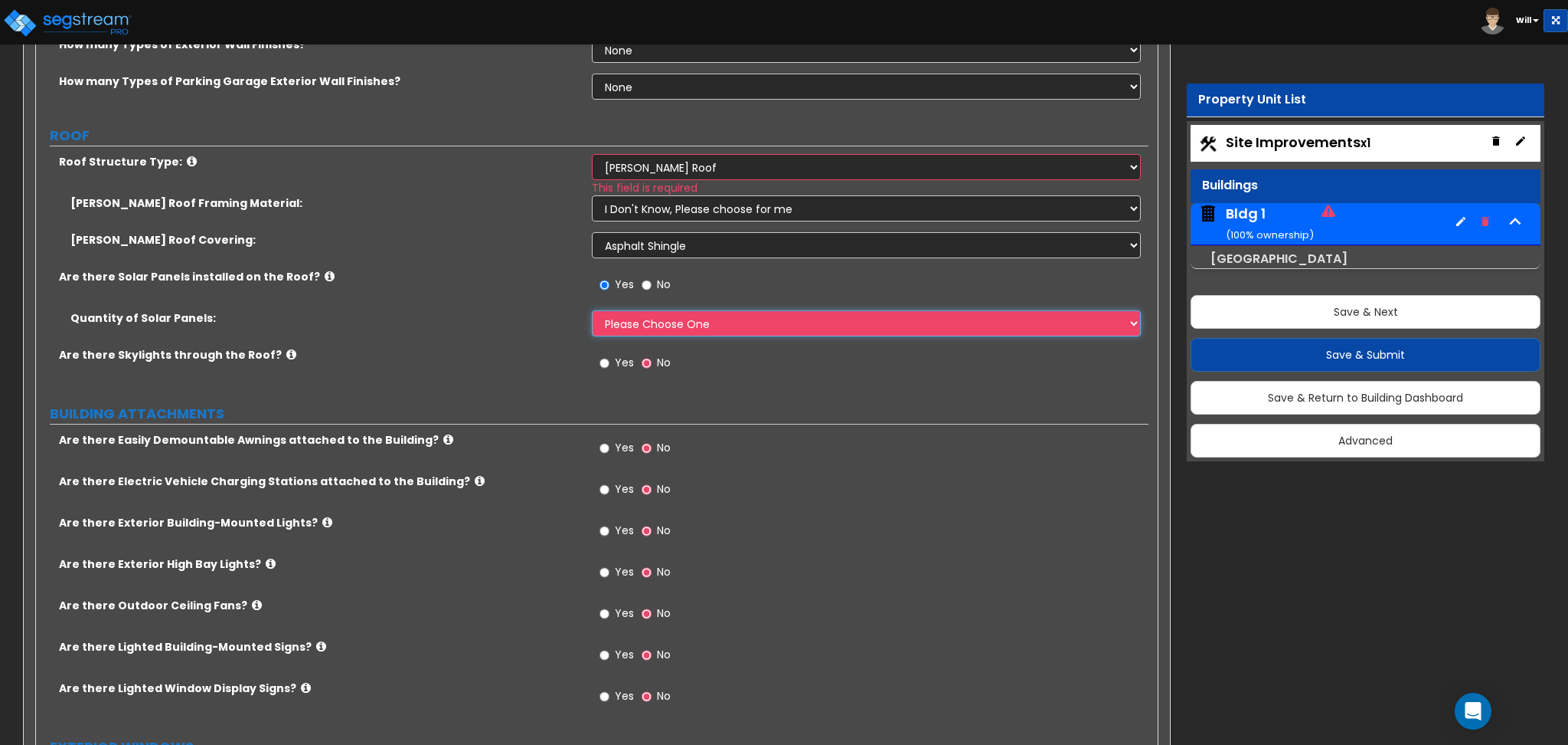
click at [623, 321] on select "Please Choose One Enter the Percentage of Roof Covered by Solar Panels Enter th…" at bounding box center [867, 323] width 548 height 26
select select "1"
click at [592, 310] on select "Please Choose One Enter the Percentage of Roof Covered by Solar Panels Enter th…" at bounding box center [867, 323] width 548 height 26
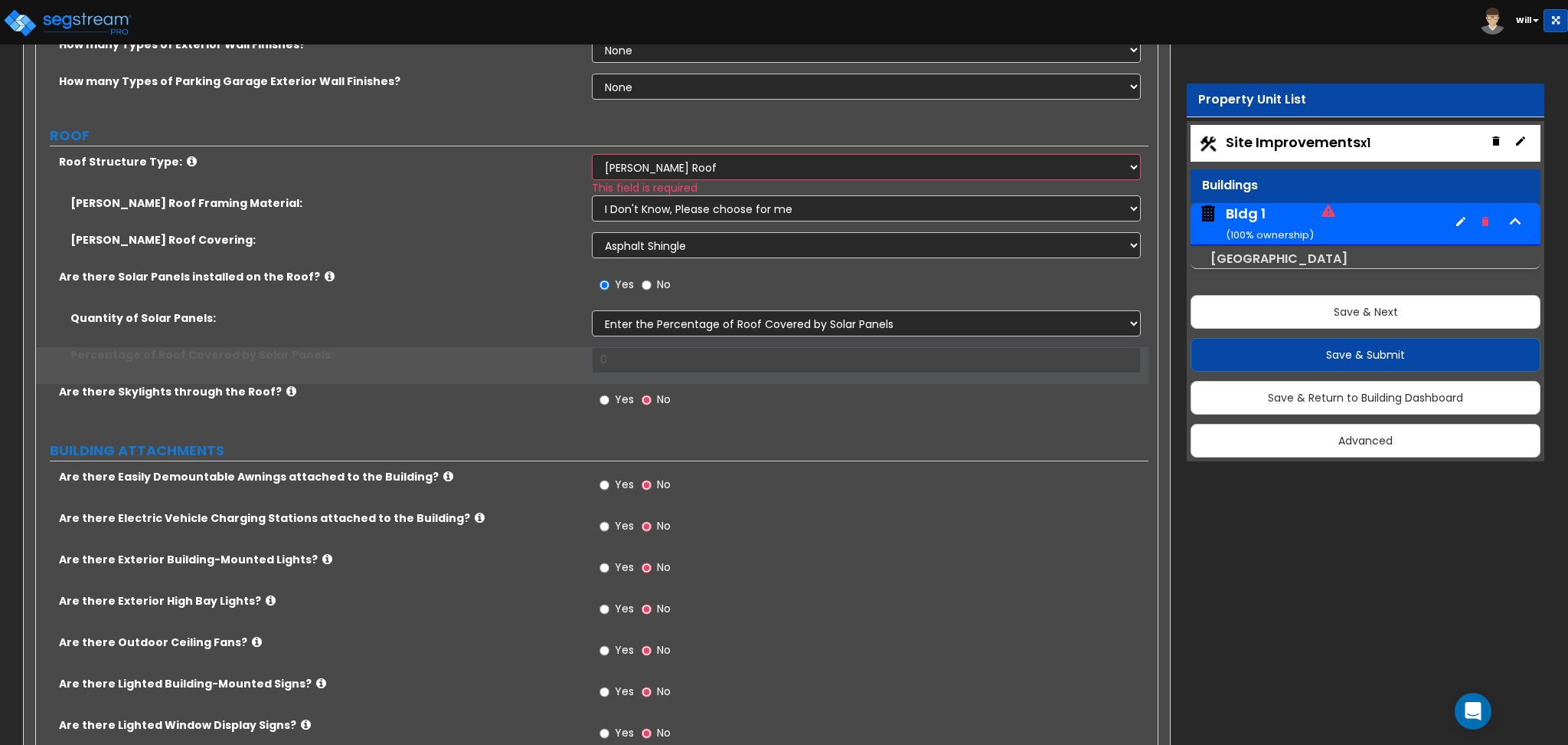
click at [610, 363] on input "0" at bounding box center [867, 360] width 548 height 26
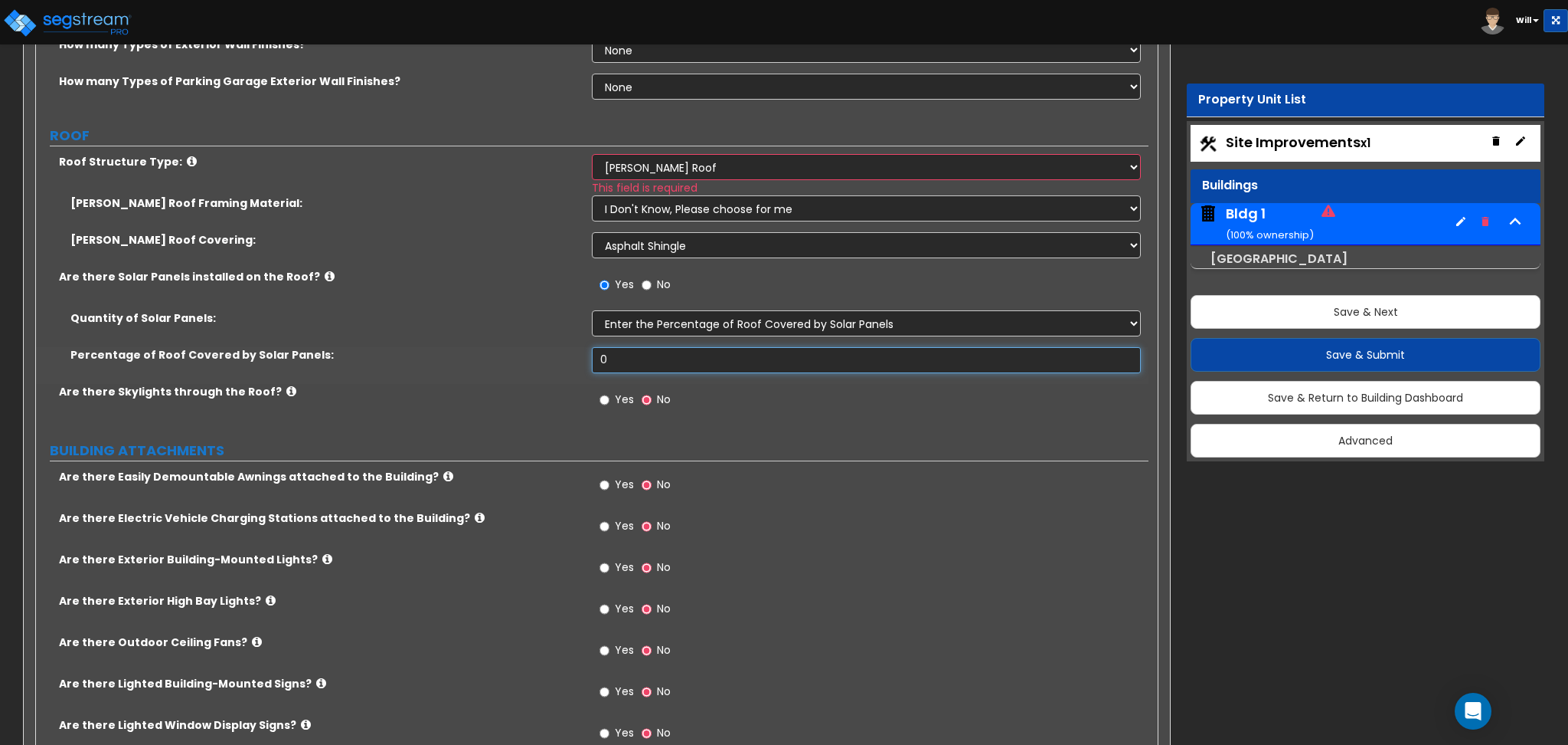
drag, startPoint x: 615, startPoint y: 366, endPoint x: 544, endPoint y: 379, distance: 72.2
click at [544, 379] on div "Percentage of Roof Covered by Solar Panels: 0" at bounding box center [592, 365] width 1113 height 37
type input "12"
click at [605, 400] on input "Yes" at bounding box center [604, 400] width 10 height 17
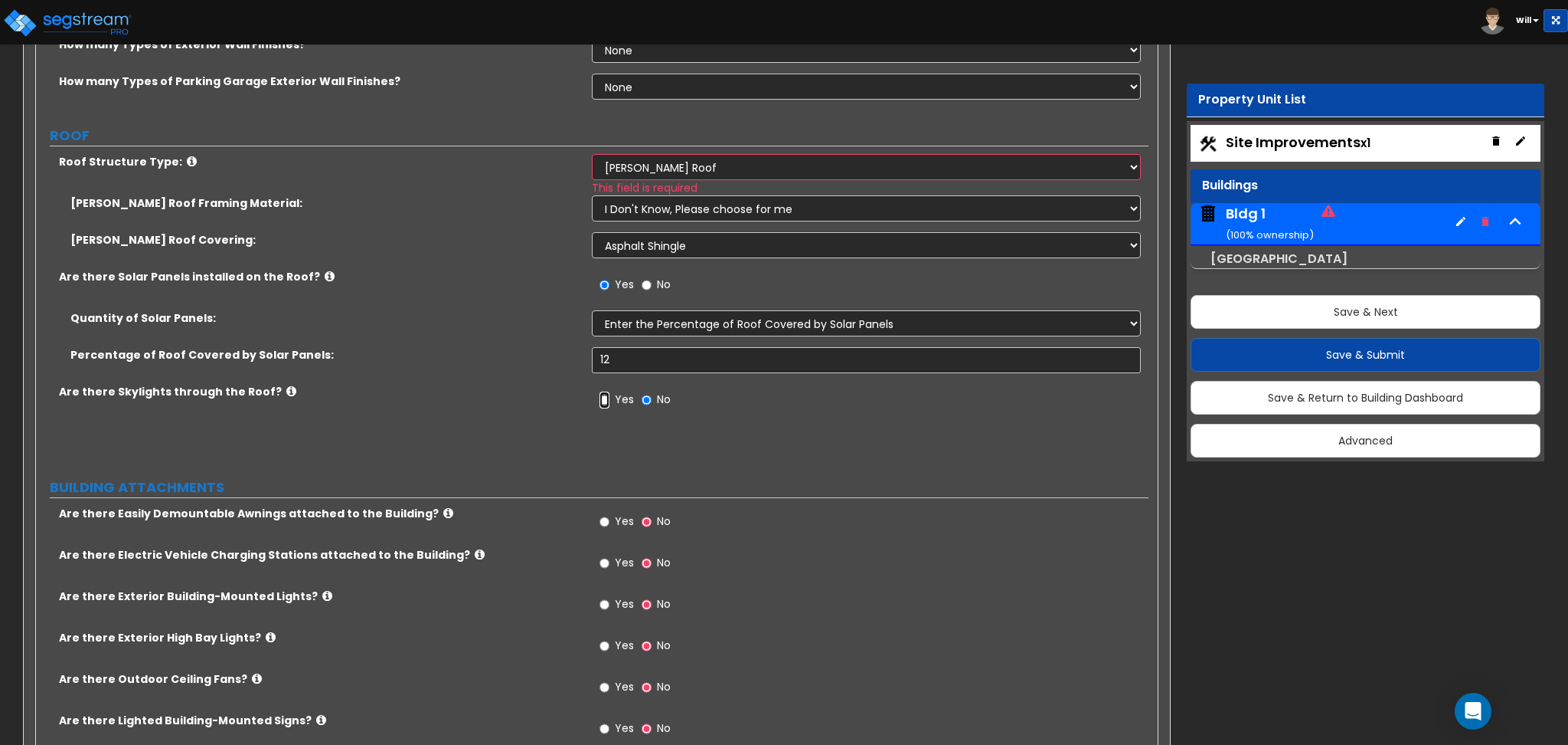
radio input "true"
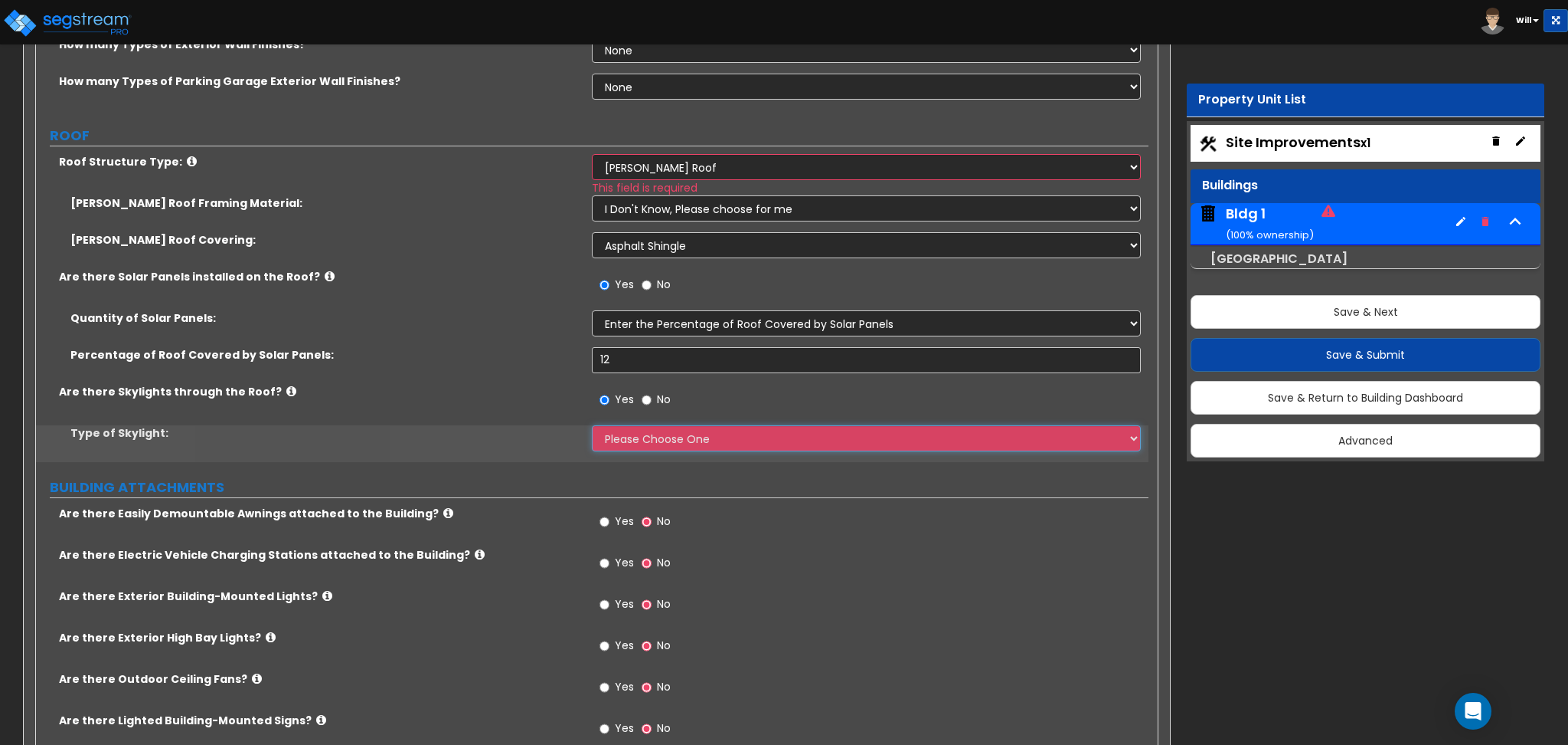
click at [621, 435] on select "Please Choose One Sandwich Panels Fixed Rectangular Glass Barrel Vault Dome Squ…" at bounding box center [867, 438] width 548 height 26
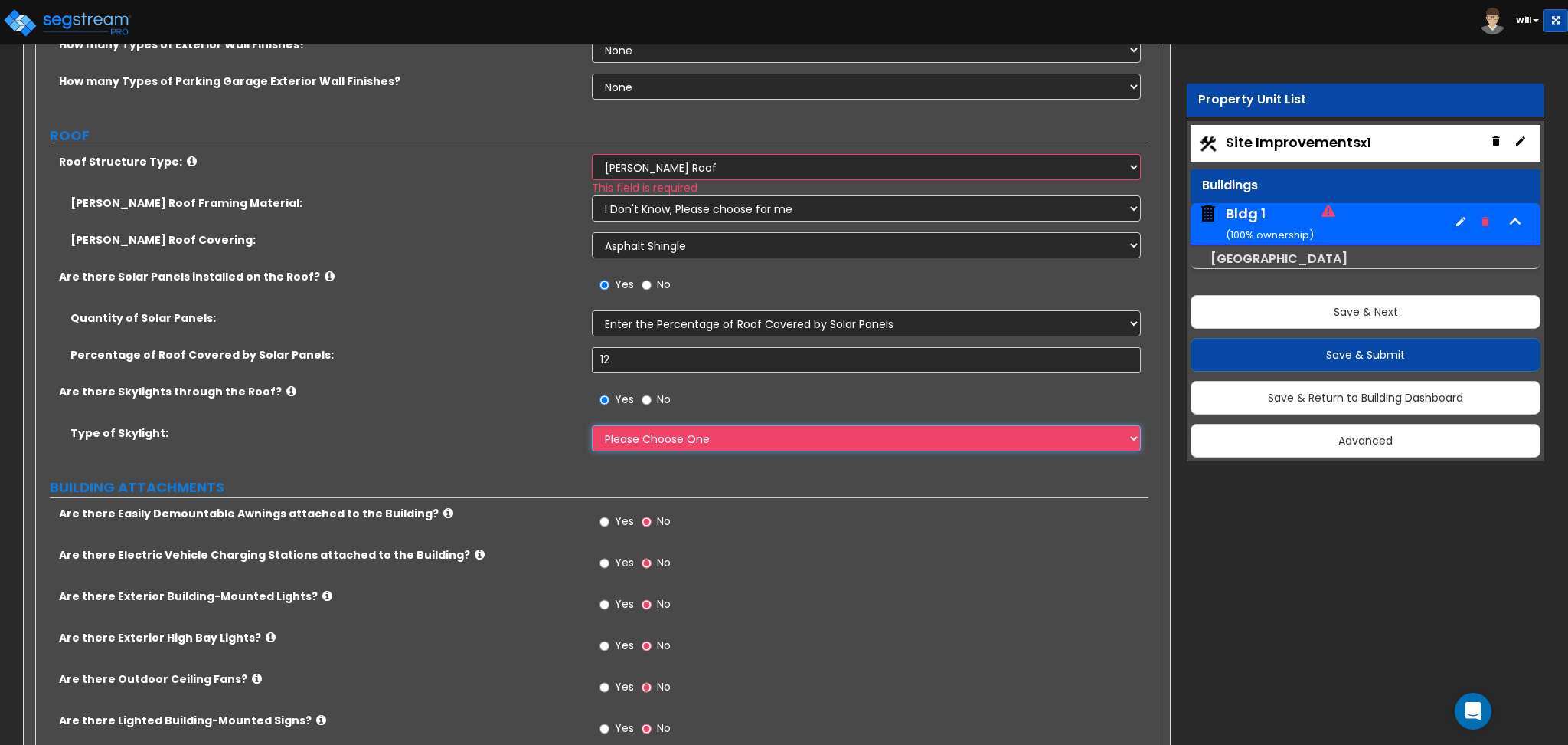
select select "1"
click at [592, 425] on select "Please Choose One Sandwich Panels Fixed Rectangular Glass Barrel Vault Dome Squ…" at bounding box center [867, 438] width 548 height 26
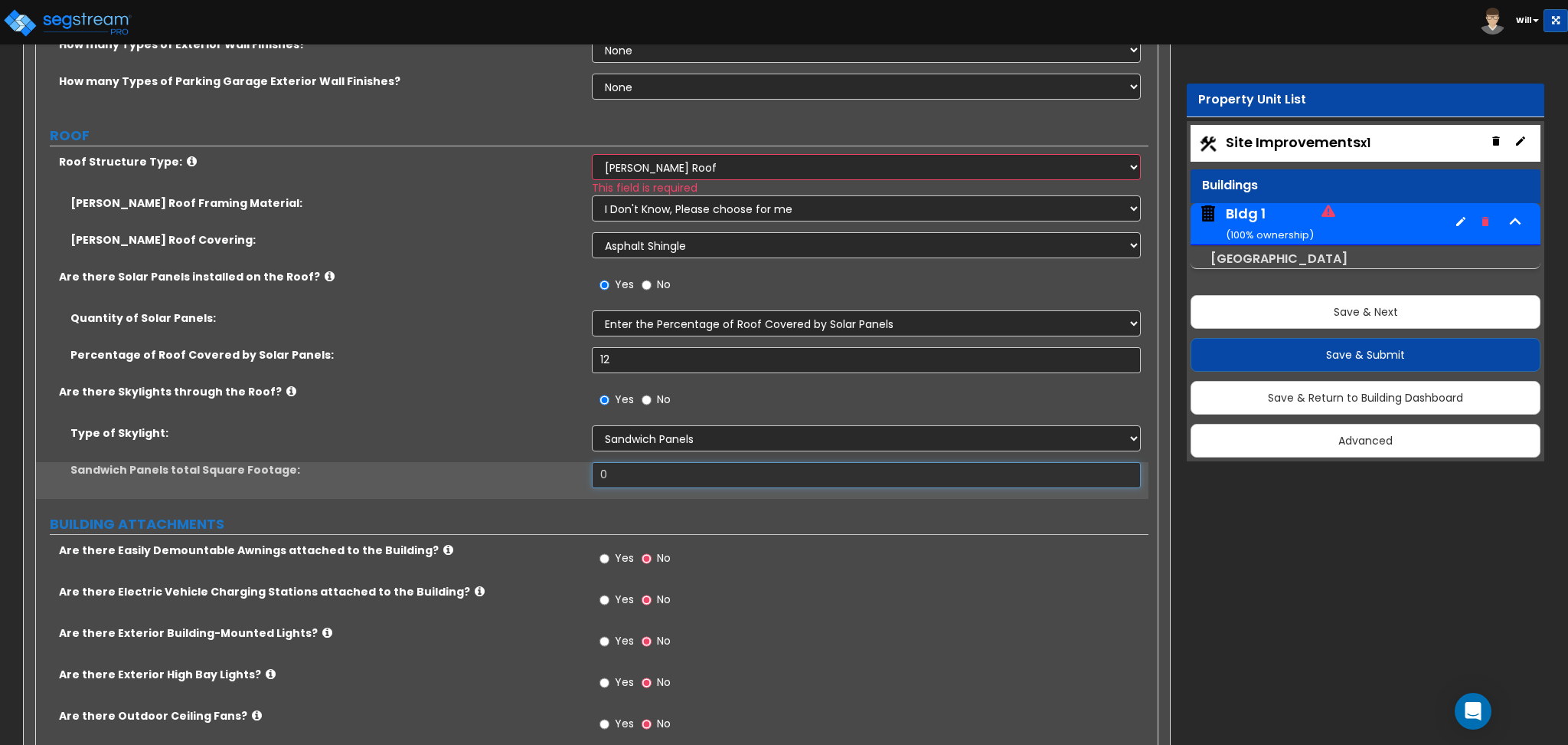
drag, startPoint x: 589, startPoint y: 479, endPoint x: 566, endPoint y: 483, distance: 23.3
click at [566, 483] on div "Sandwich Panels total Square Footage: 0" at bounding box center [592, 480] width 1113 height 37
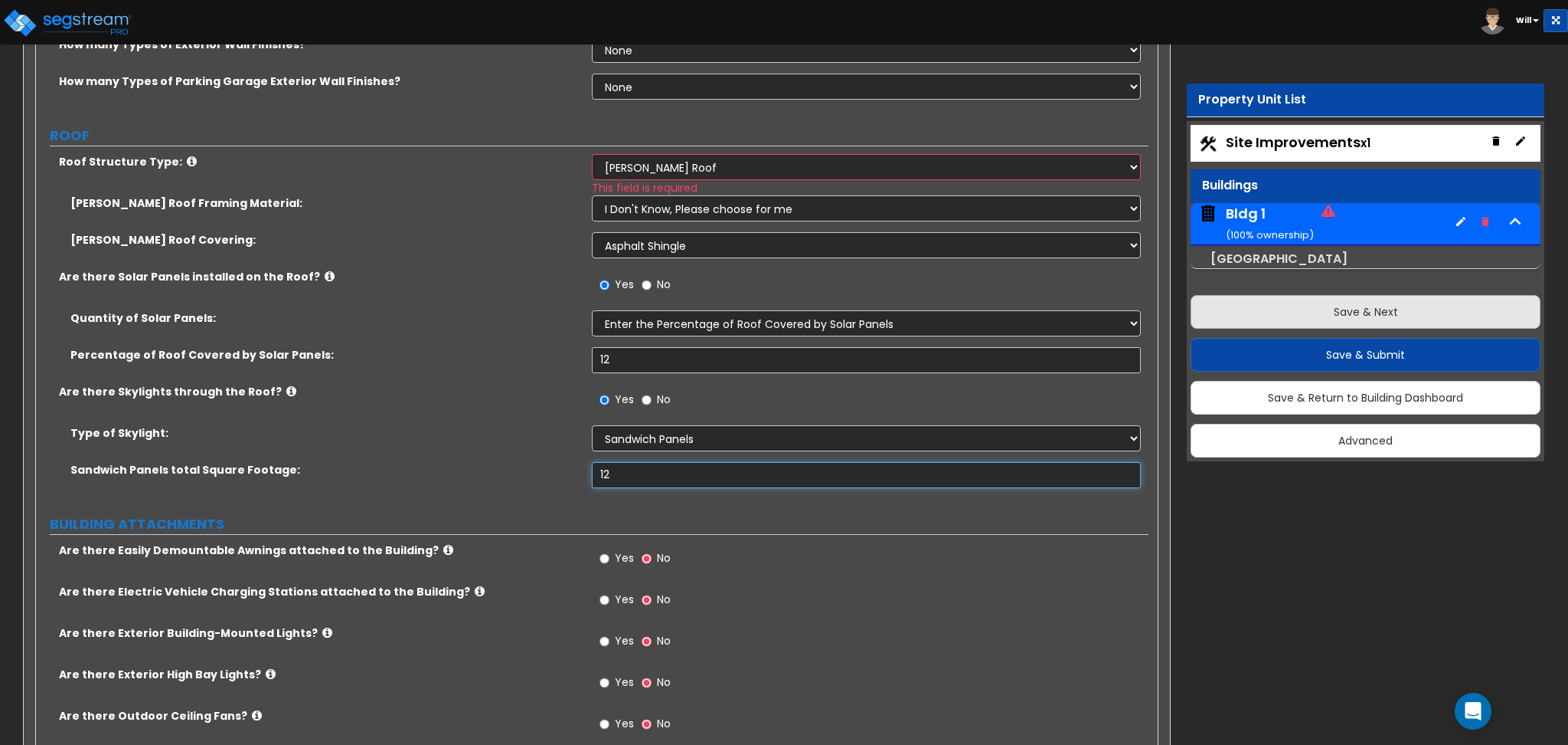
type input "12"
click at [1228, 309] on button "Save & Next" at bounding box center [1366, 312] width 350 height 34
select select "1"
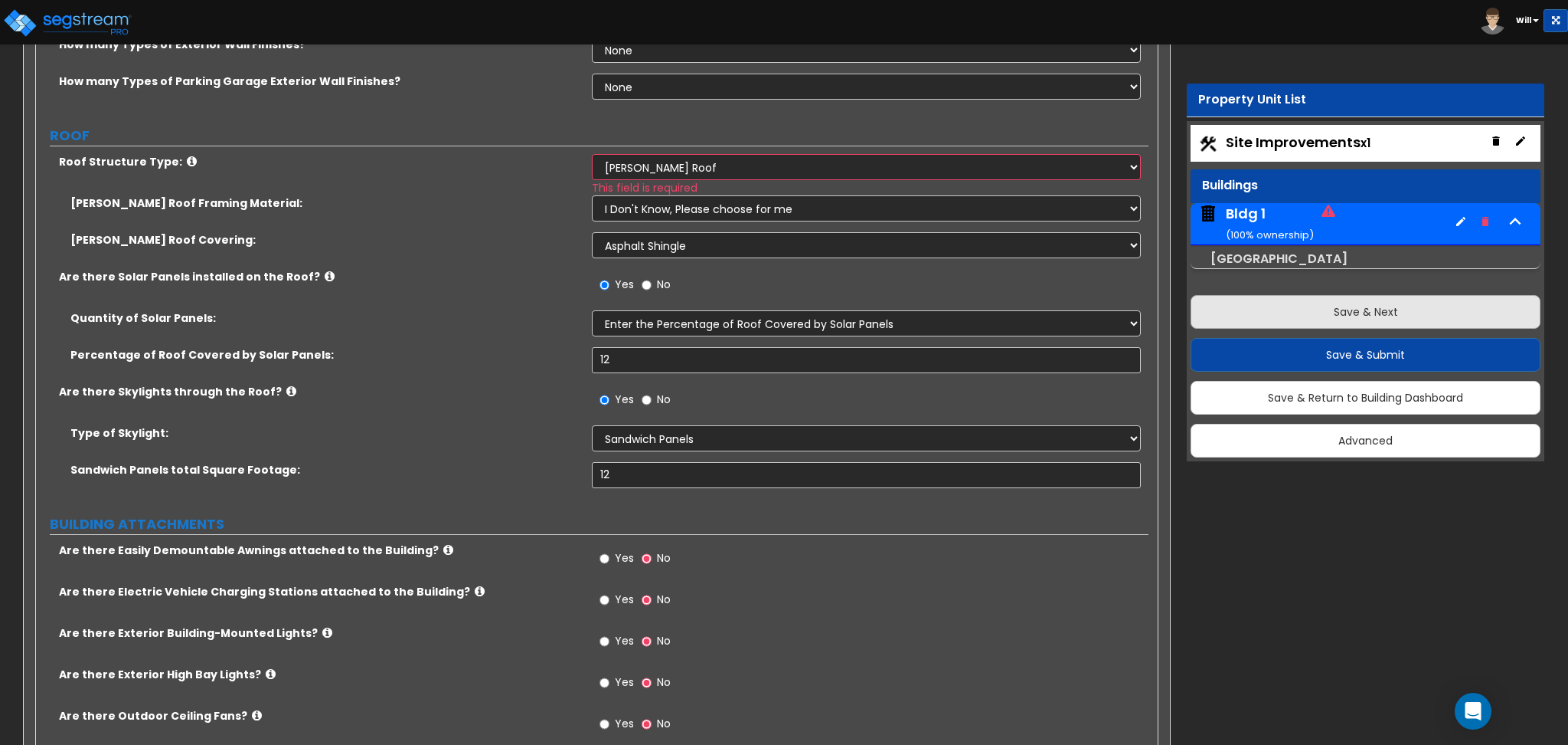
select select "1"
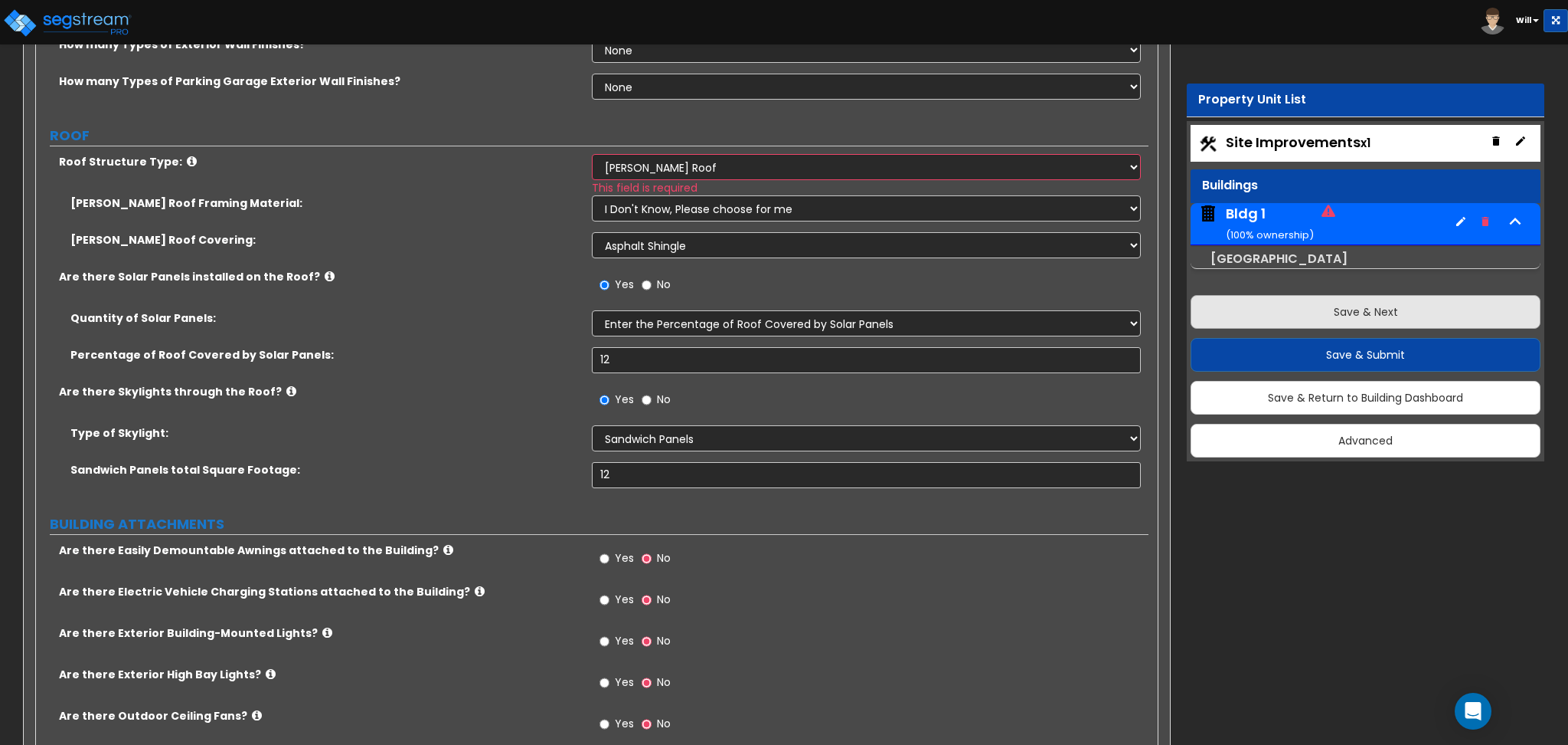
select select "1"
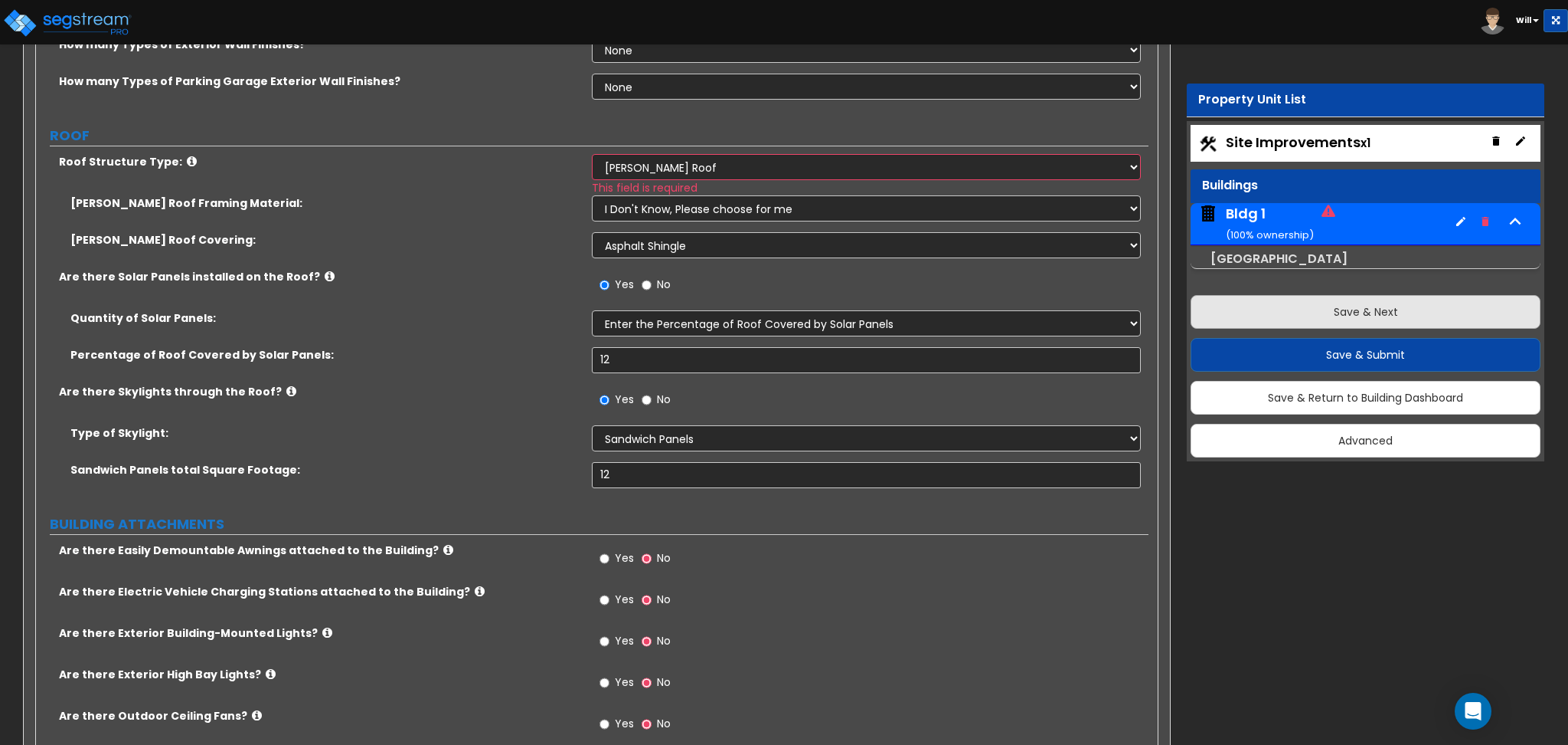
select select "1"
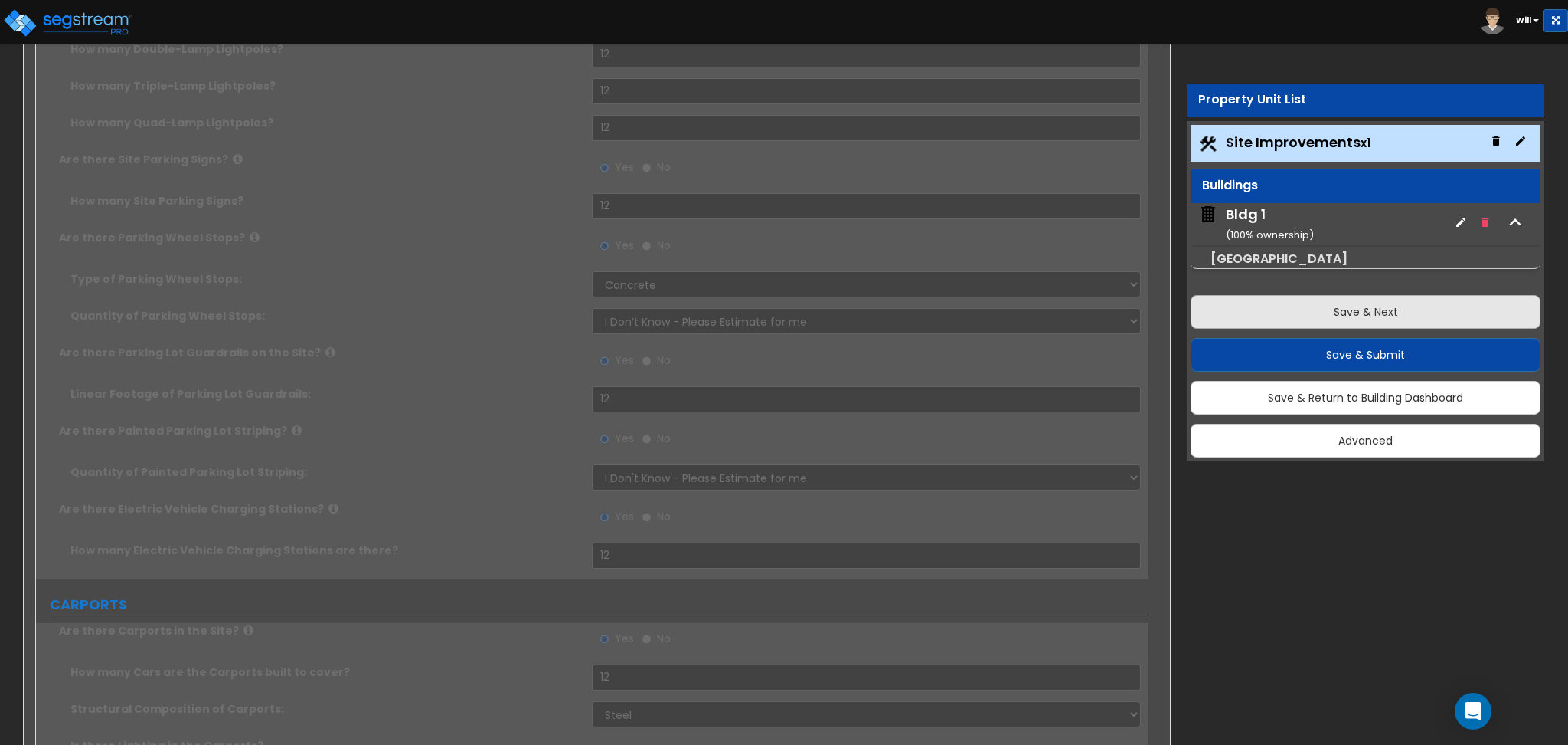
scroll to position [0, 0]
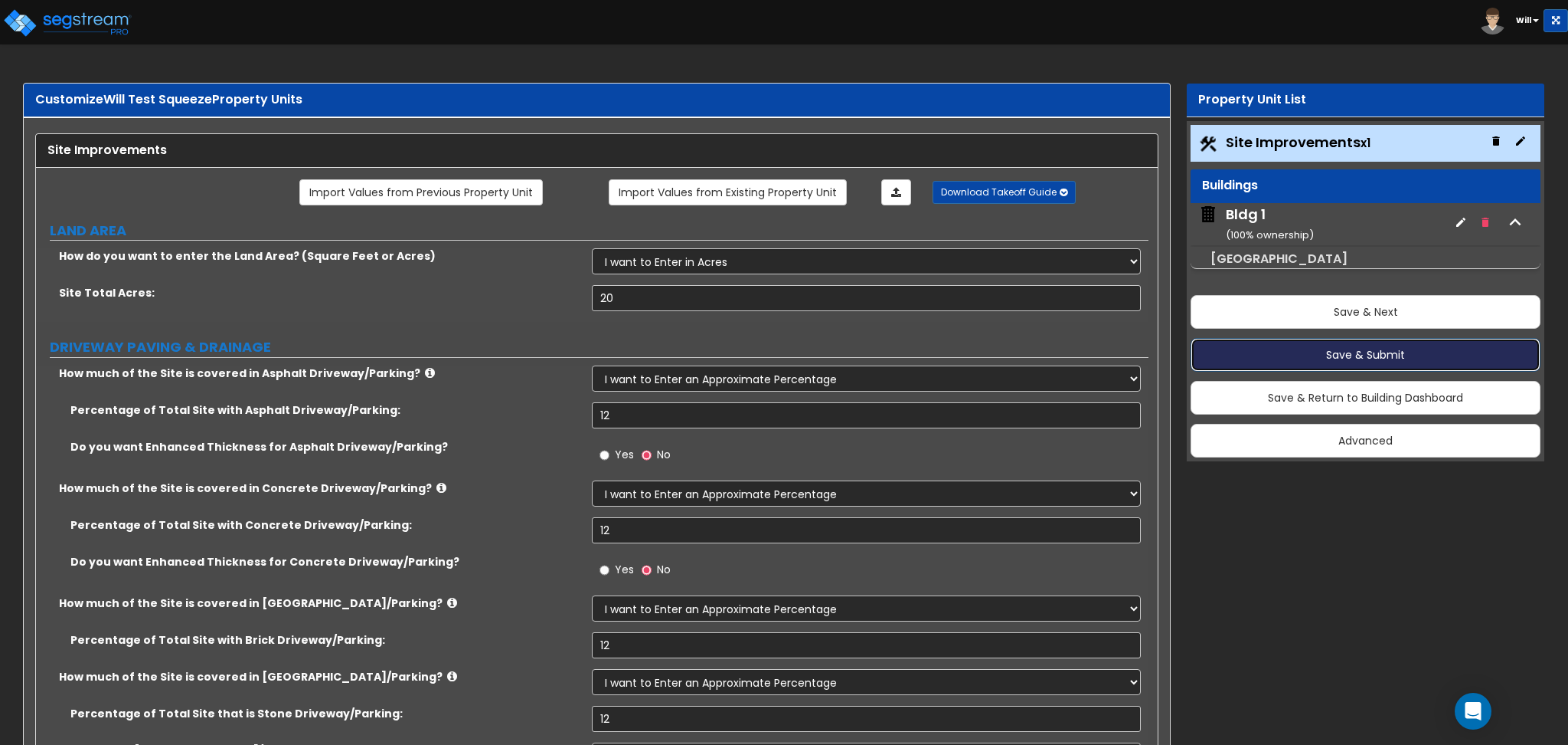
click at [1251, 354] on button "Save & Submit" at bounding box center [1366, 355] width 350 height 34
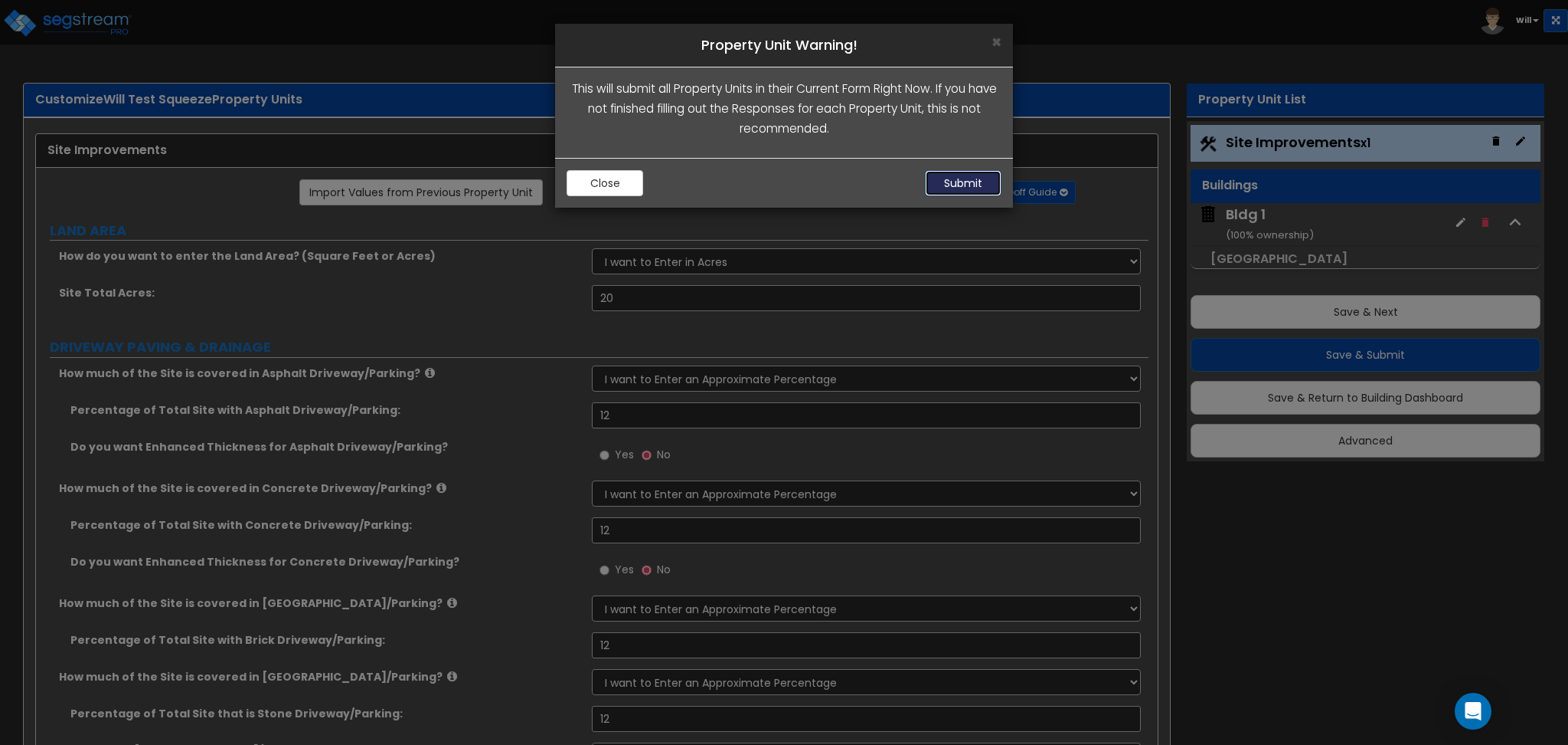
click at [990, 179] on button "Submit" at bounding box center [963, 183] width 77 height 26
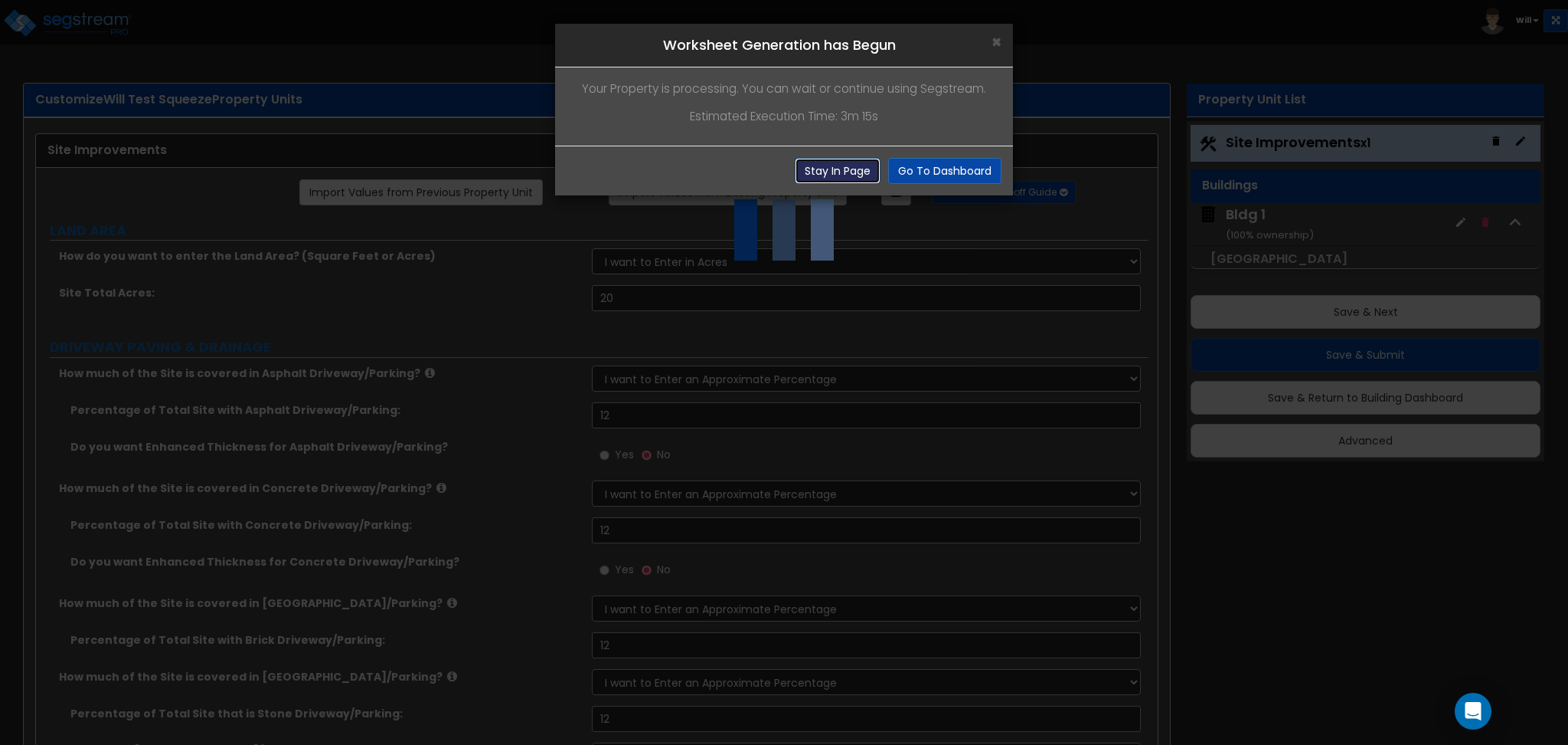
click at [847, 175] on button "Stay In Page" at bounding box center [838, 171] width 86 height 26
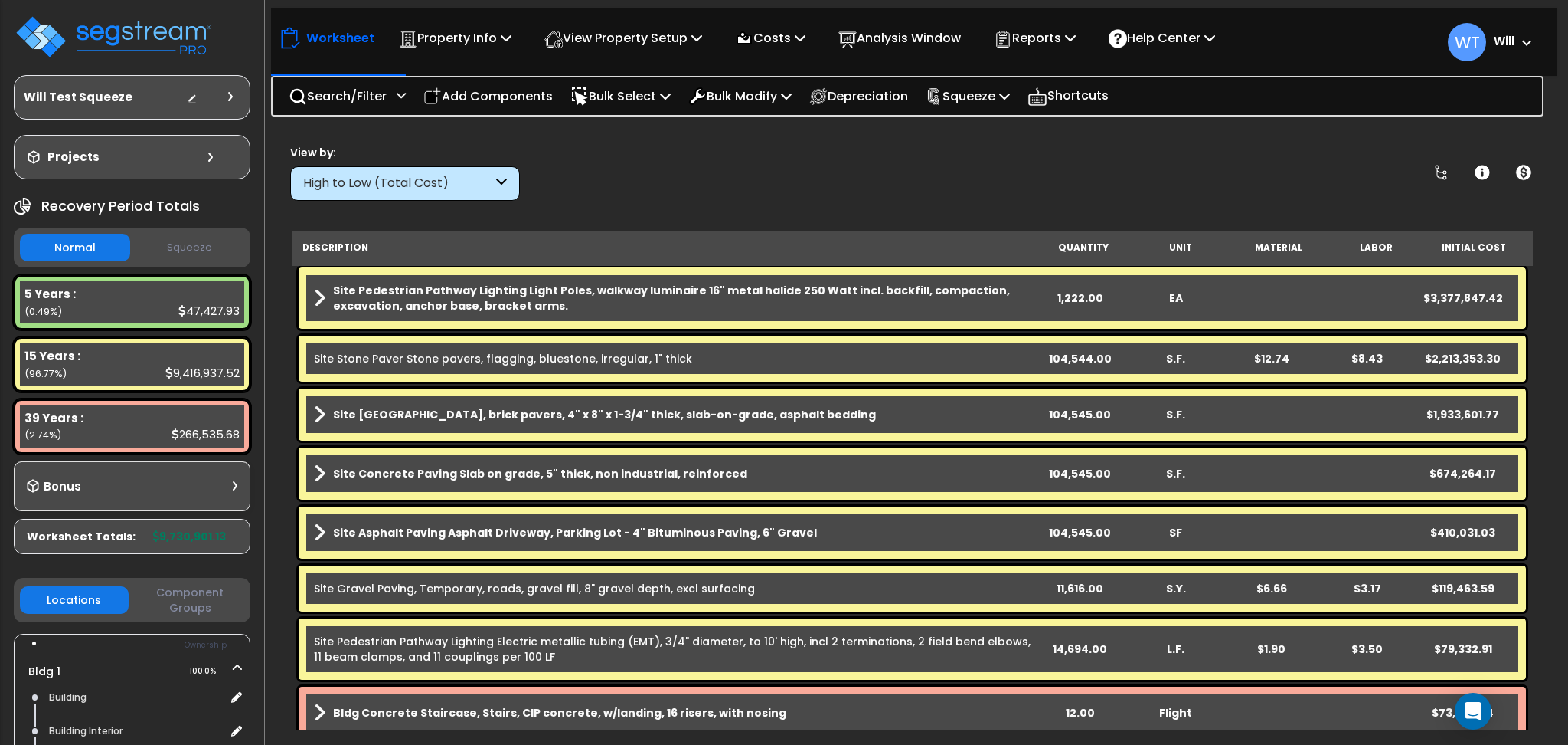
click at [564, 298] on b "Site Pedestrian Pathway Lighting Light Poles, walkway luminaire 16" metal halid…" at bounding box center [682, 298] width 699 height 30
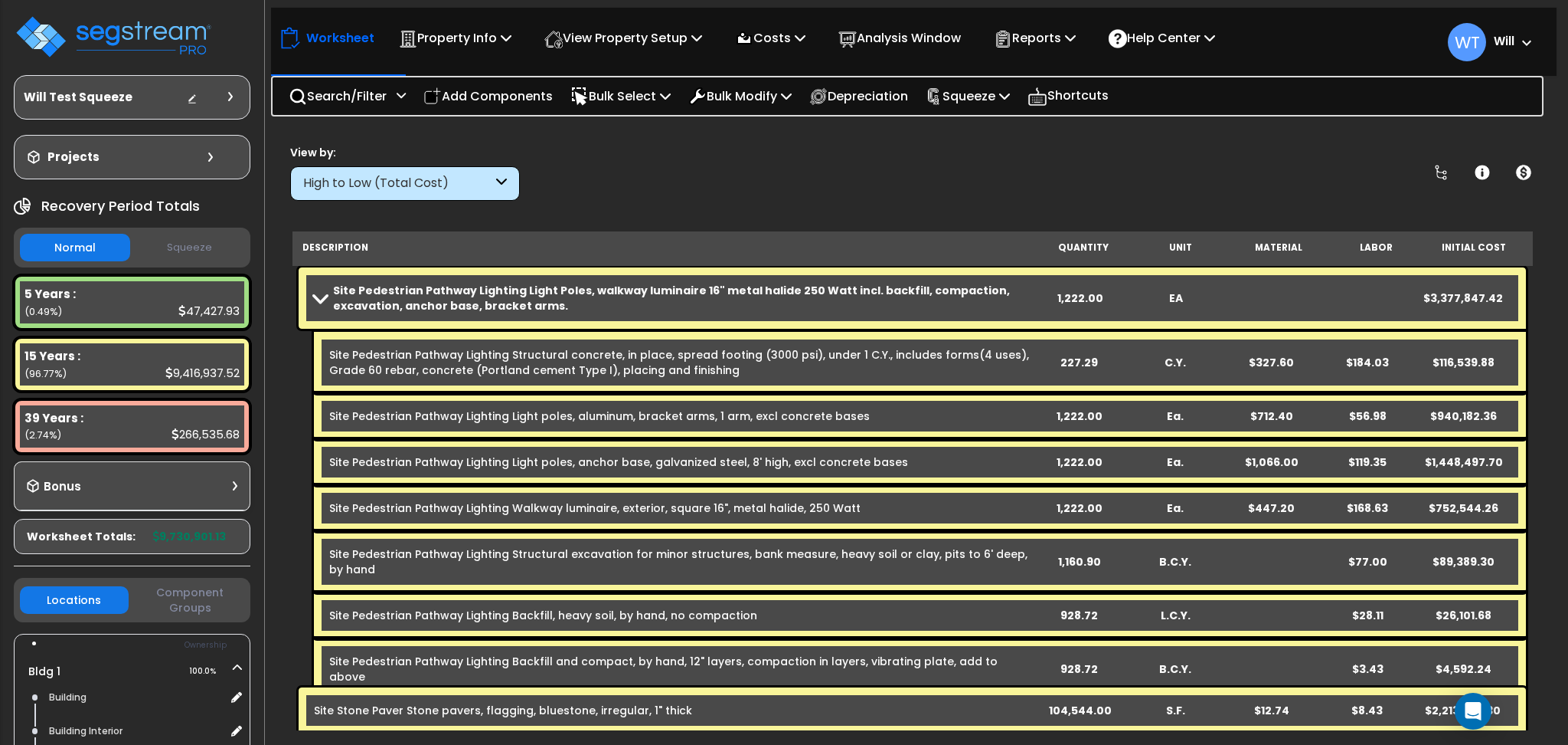
scroll to position [408, 0]
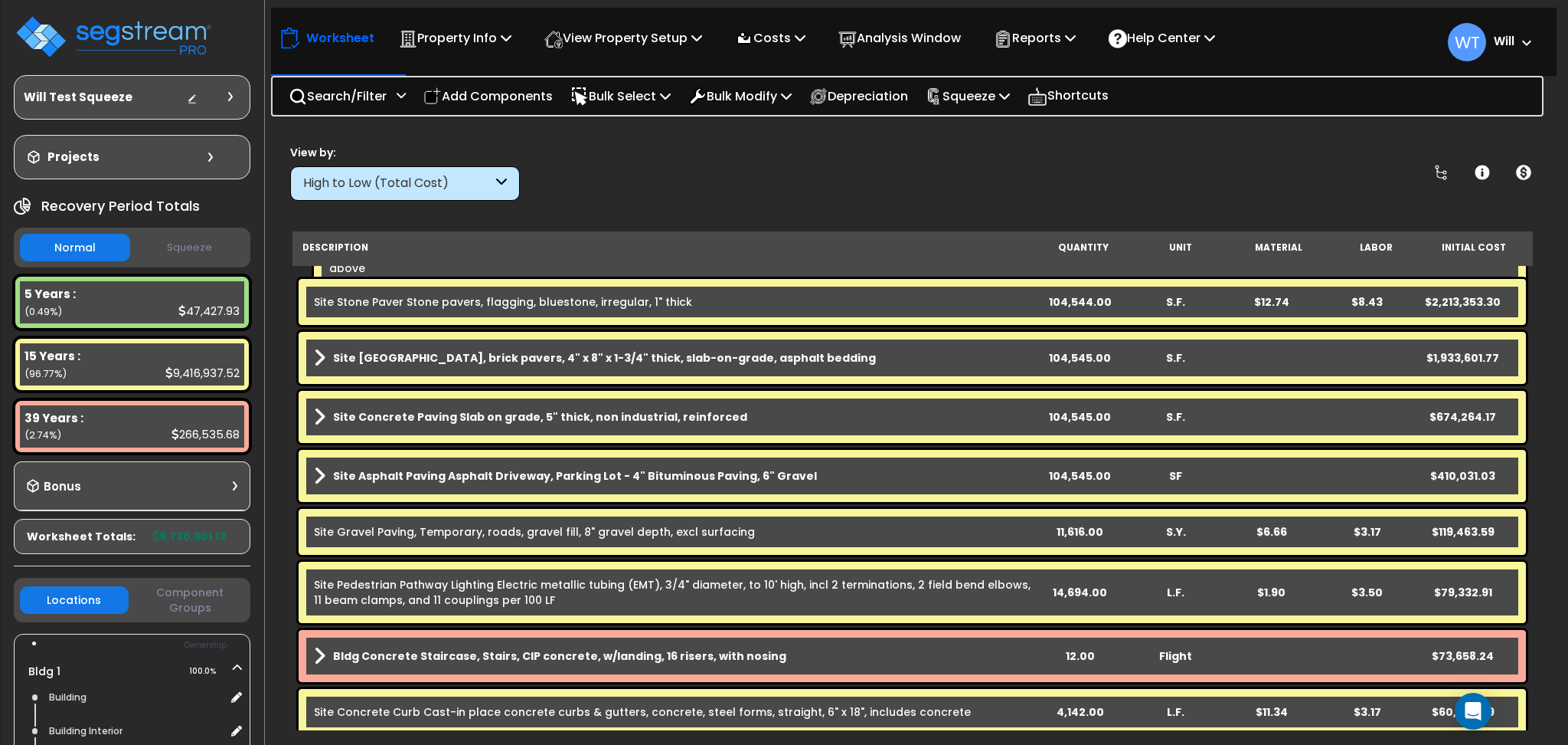
click at [437, 459] on div "Site Asphalt Paving Asphalt Driveway, Parking Lot - 4" Bituminous Paving, 6" Gr…" at bounding box center [913, 475] width 1228 height 52
click at [450, 420] on b "Site Concrete Paving Slab on grade, 5" thick, non industrial, reinforced" at bounding box center [540, 416] width 415 height 15
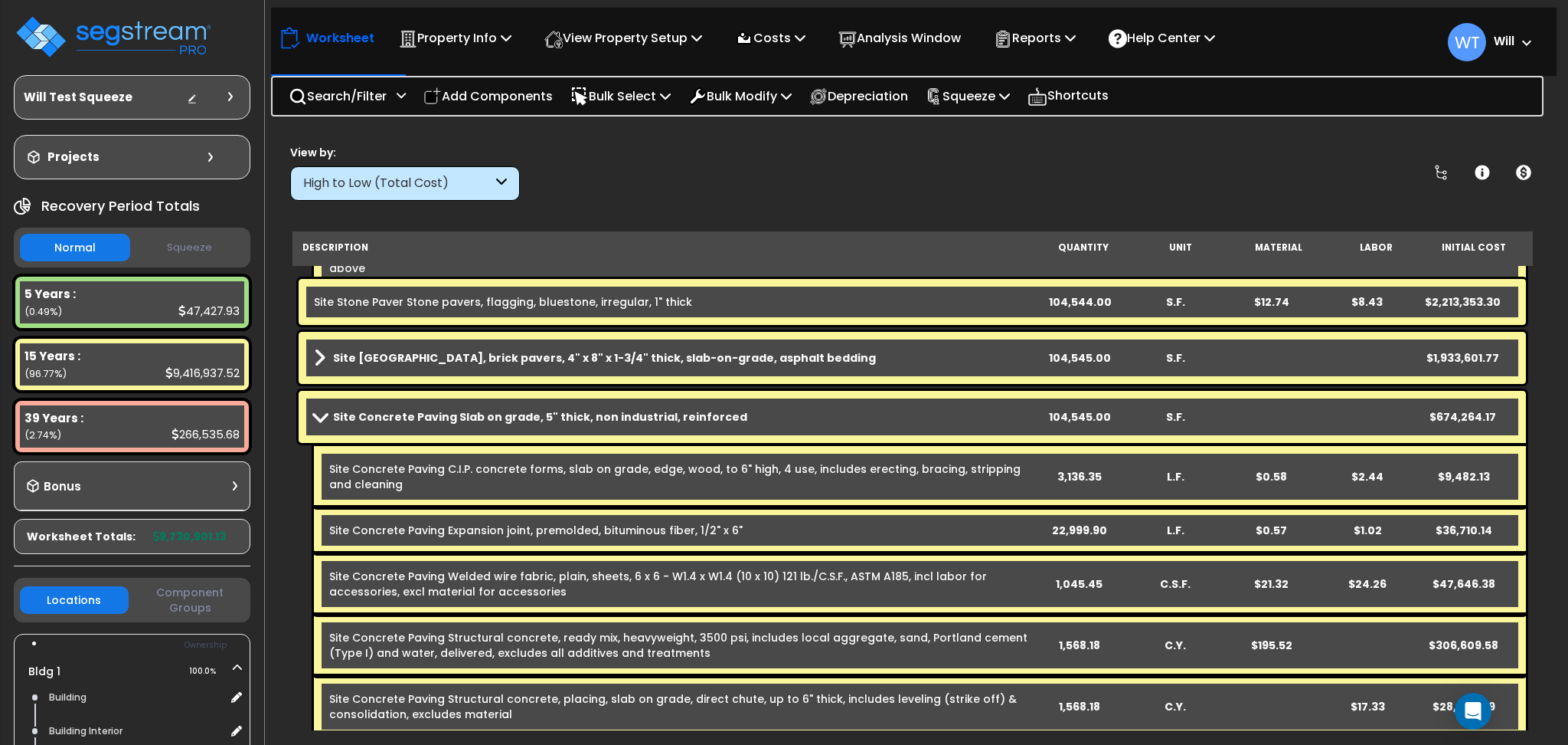
click at [452, 361] on b "Site Brick Paver Plaza, brick pavers, 4" x 8" x 1-3/4" thick, slab-on-grade, as…" at bounding box center [604, 357] width 543 height 15
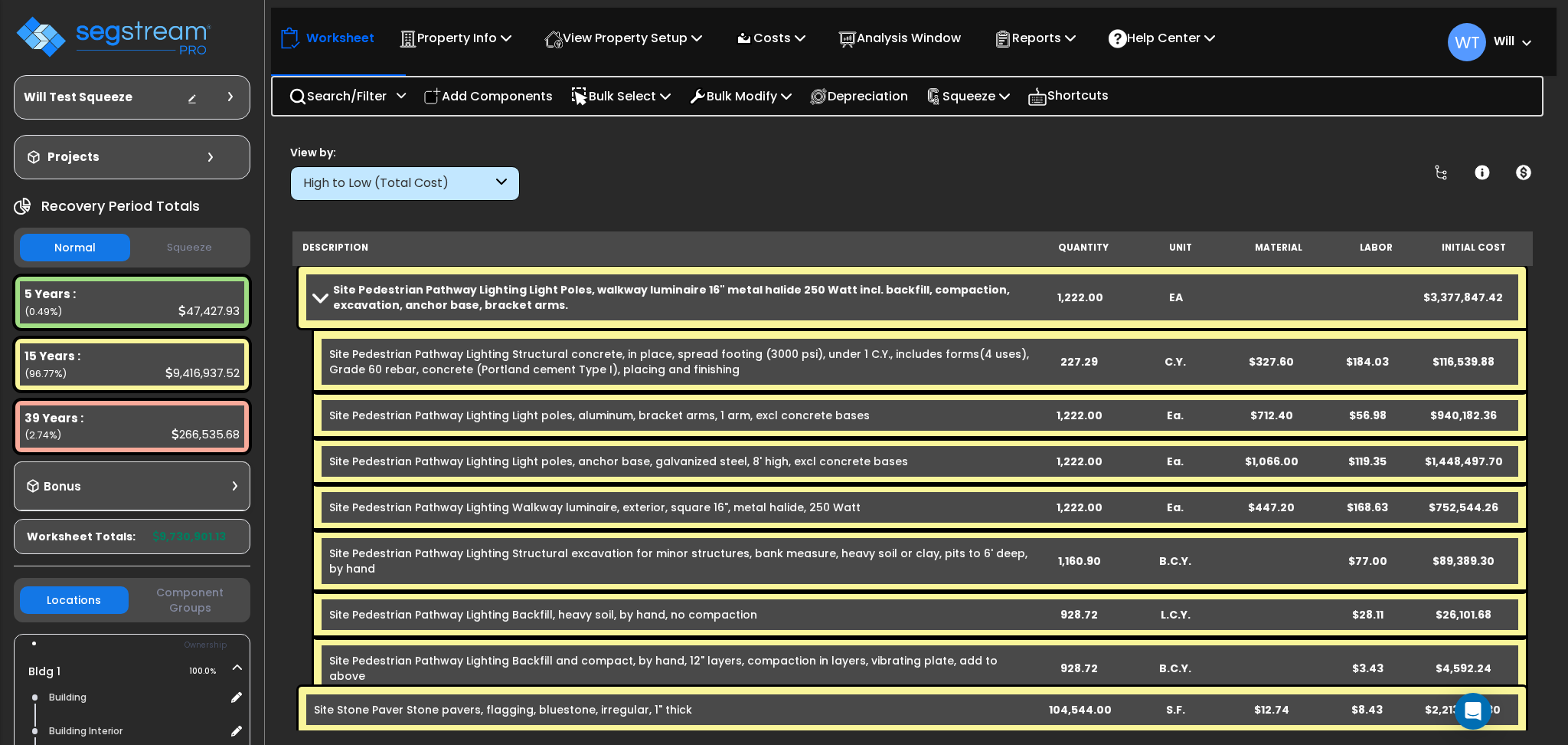
scroll to position [0, 0]
click at [202, 246] on button "Squeeze" at bounding box center [189, 248] width 110 height 27
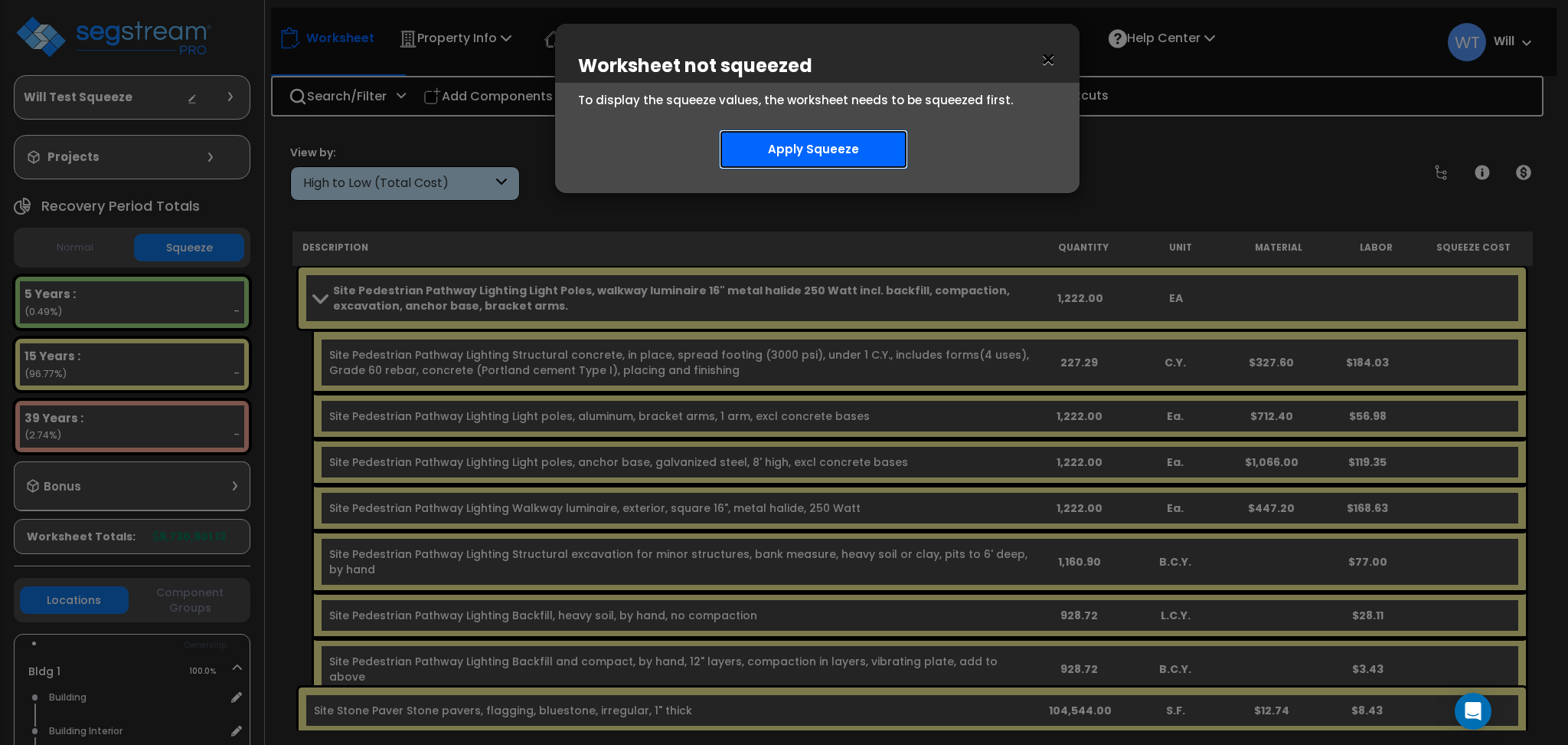
click at [807, 152] on button "Apply Squeeze" at bounding box center [813, 149] width 189 height 40
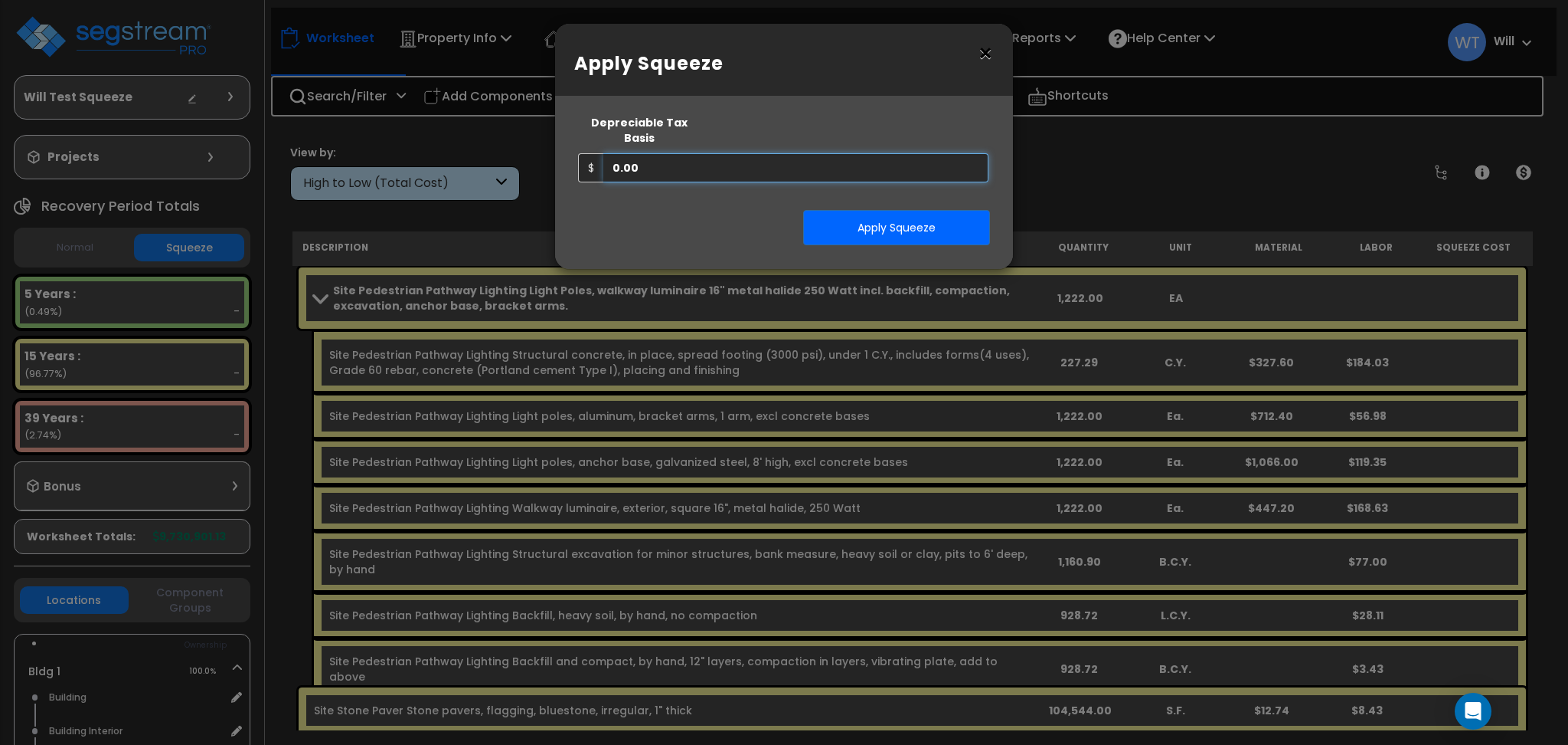
drag, startPoint x: 770, startPoint y: 160, endPoint x: 407, endPoint y: 191, distance: 364.3
click at [407, 191] on div "× Apply Squeeze Squeeze Type Select 1. Squeeze Entire Worksheet 2. Squeeze by T…" at bounding box center [784, 372] width 1568 height 745
type input "1,000,000"
click at [859, 210] on button "Apply Squeeze" at bounding box center [897, 227] width 187 height 35
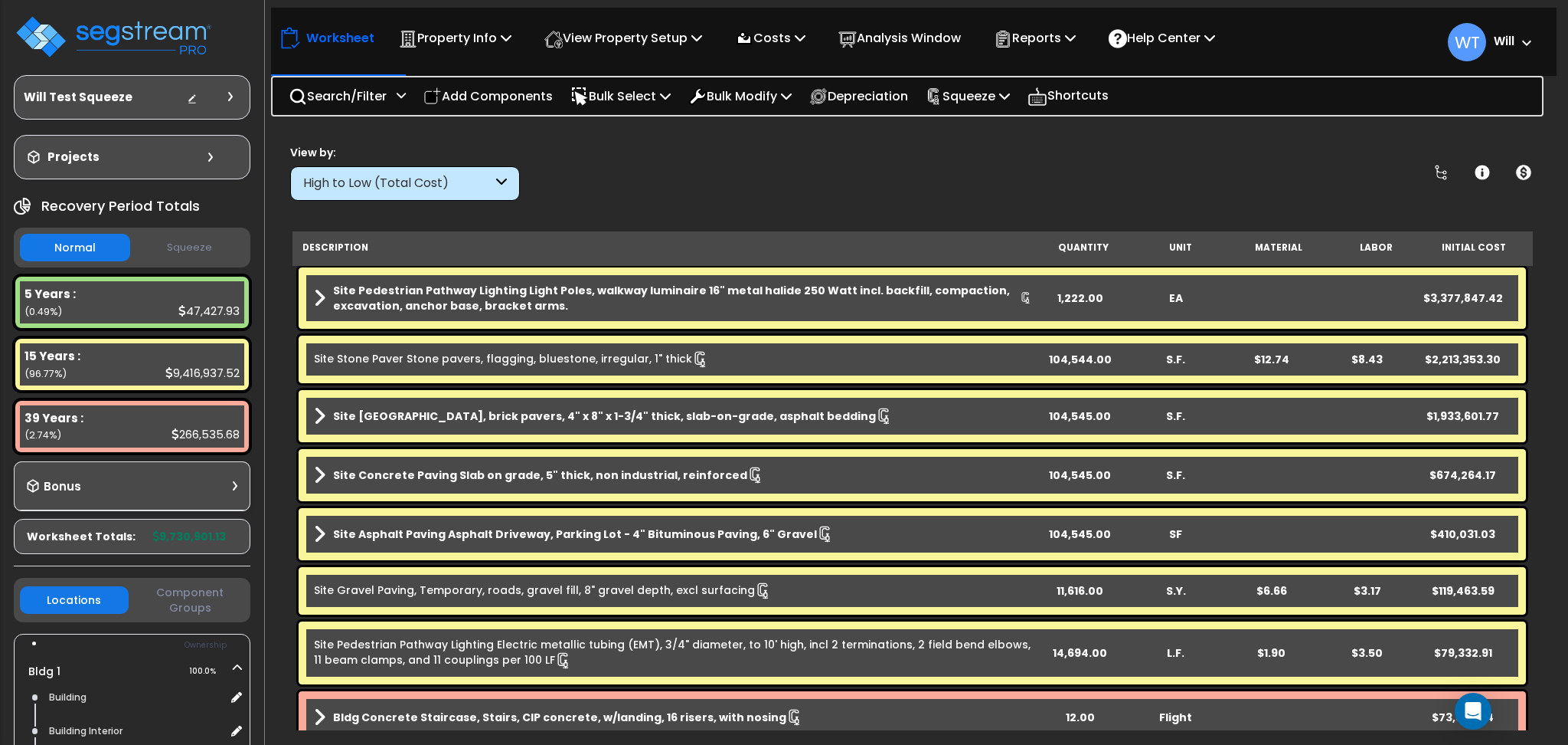
click at [200, 245] on button "Squeeze" at bounding box center [189, 248] width 110 height 27
click at [91, 245] on button "Normal" at bounding box center [75, 248] width 110 height 27
click at [163, 245] on button "Squeeze" at bounding box center [189, 248] width 110 height 27
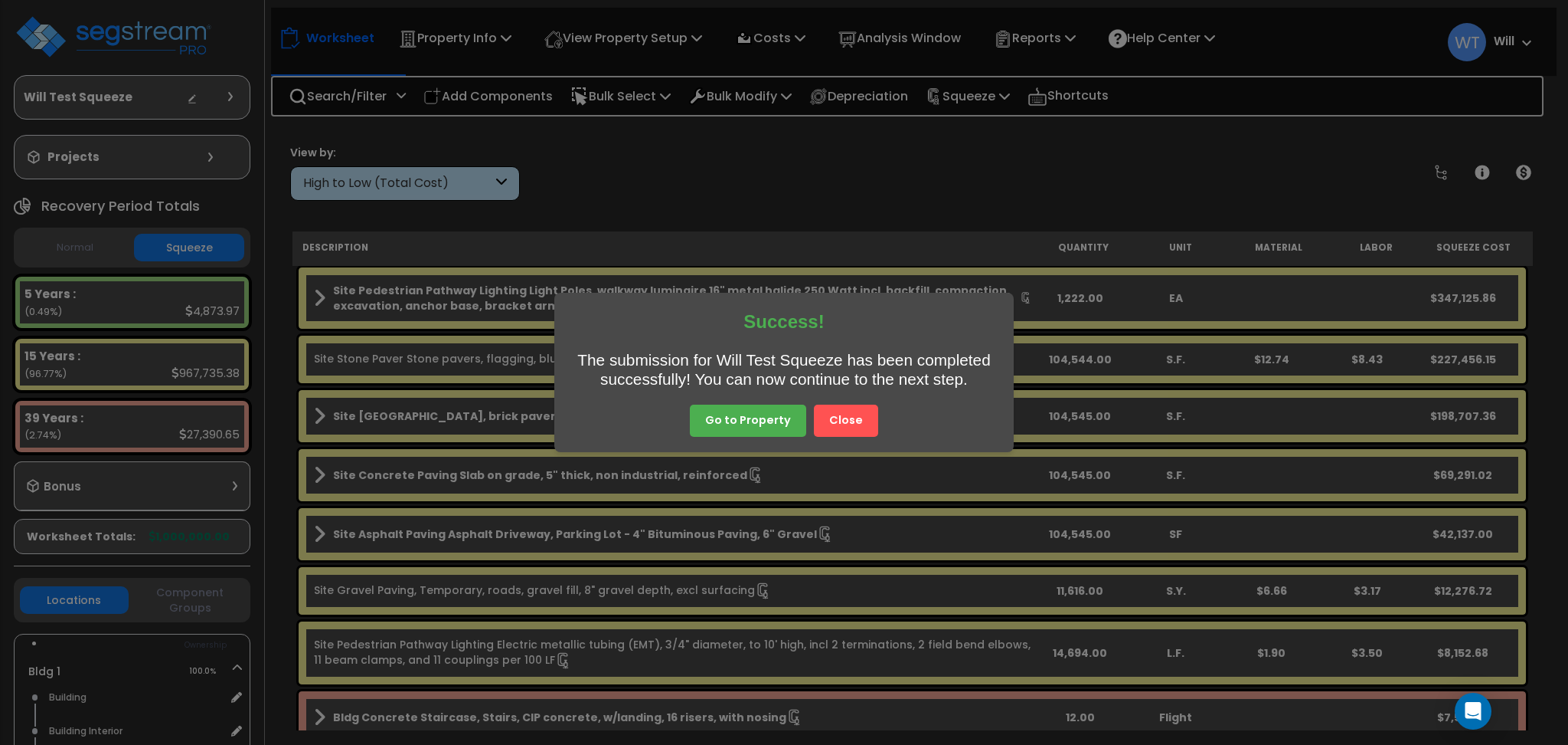
click at [845, 416] on button "Close" at bounding box center [846, 420] width 65 height 32
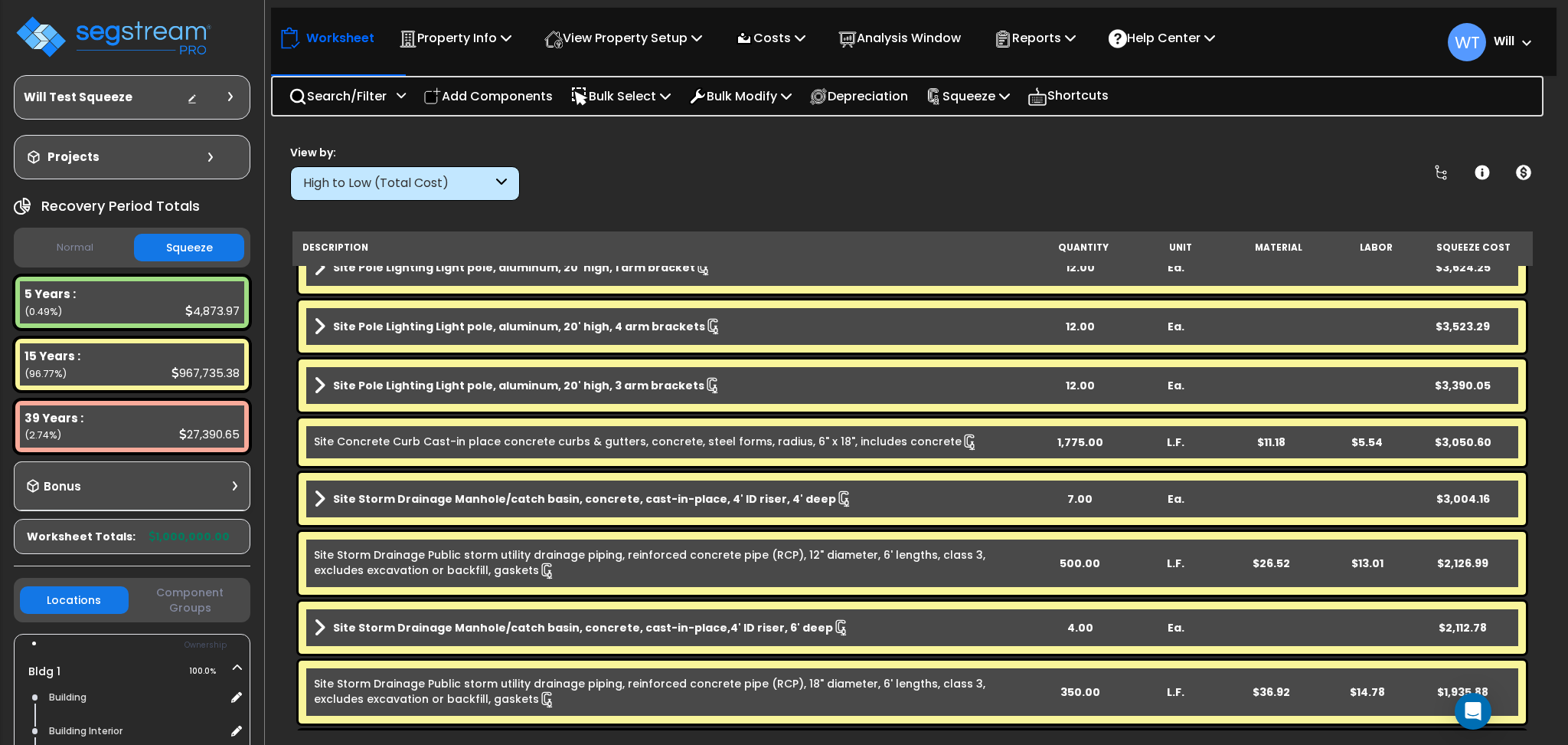
scroll to position [1226, 0]
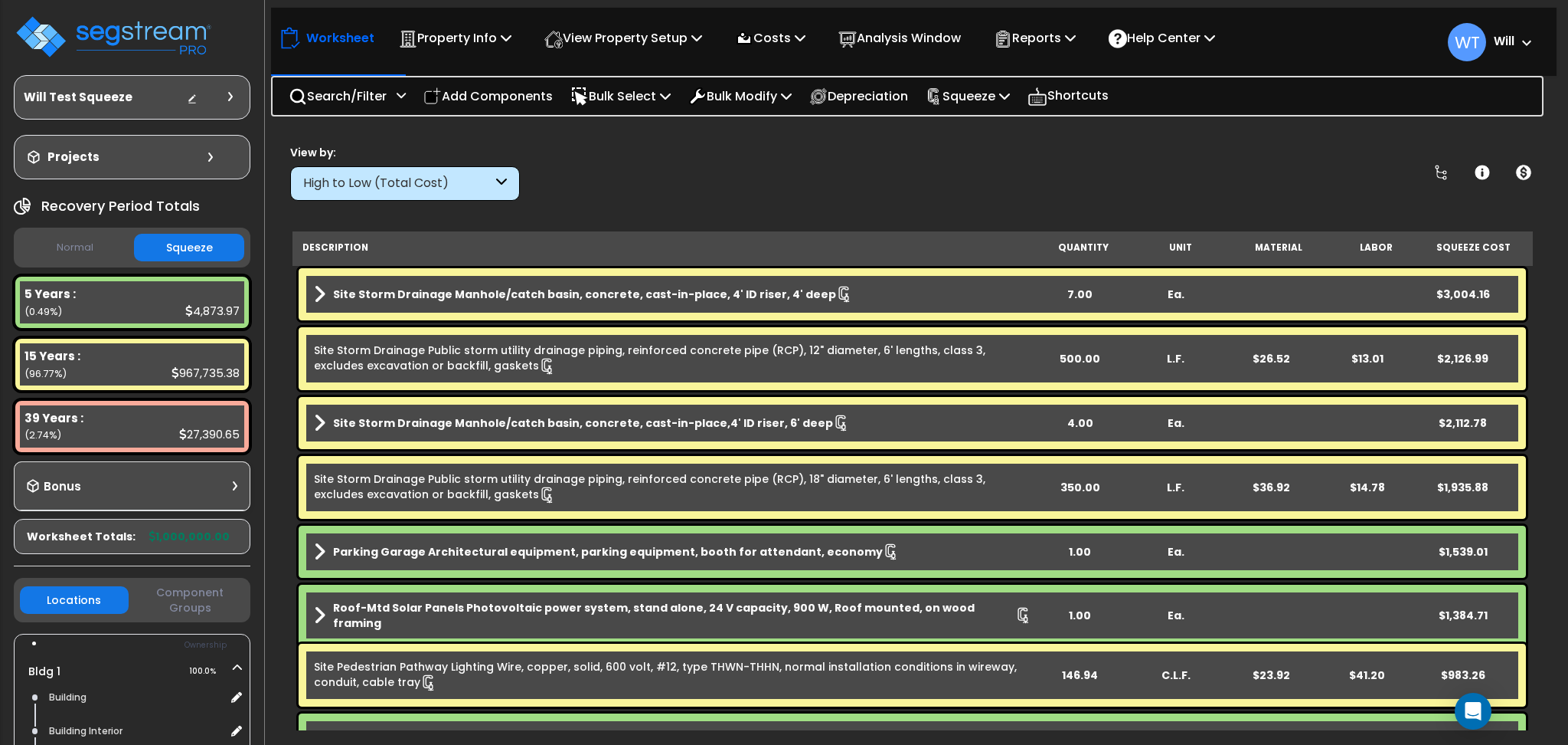
click at [378, 420] on b "Site Storm Drainage Manhole/catch basin, concrete, cast-in-place,4' ID riser, 6…" at bounding box center [583, 423] width 500 height 15
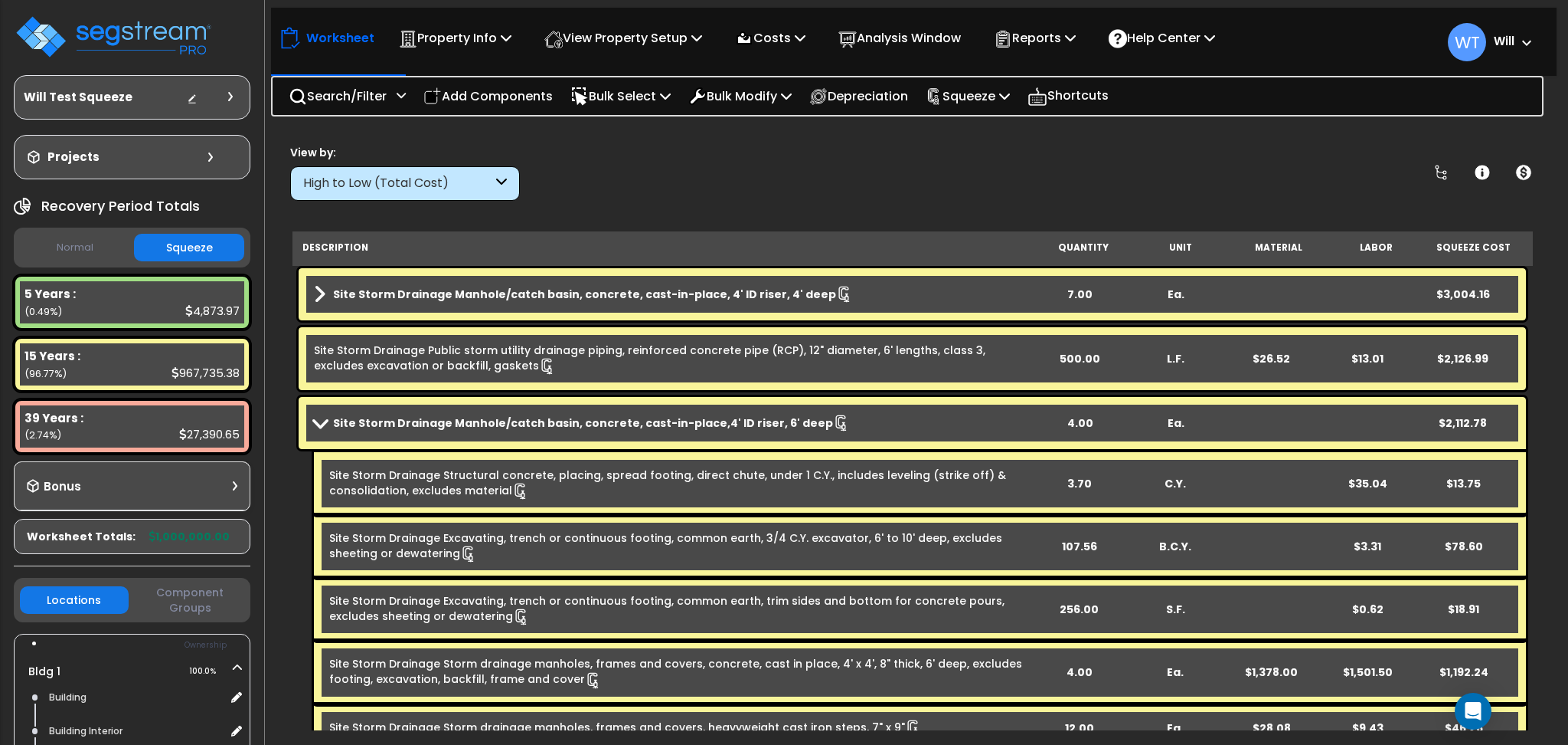
click at [392, 282] on div "Site Storm Drainage Manhole/catch basin, concrete, cast-in-place, 4' ID riser, …" at bounding box center [913, 294] width 1228 height 52
click at [404, 283] on link "Site Storm Drainage Manhole/catch basin, concrete, cast-in-place, 4' ID riser, …" at bounding box center [673, 294] width 718 height 22
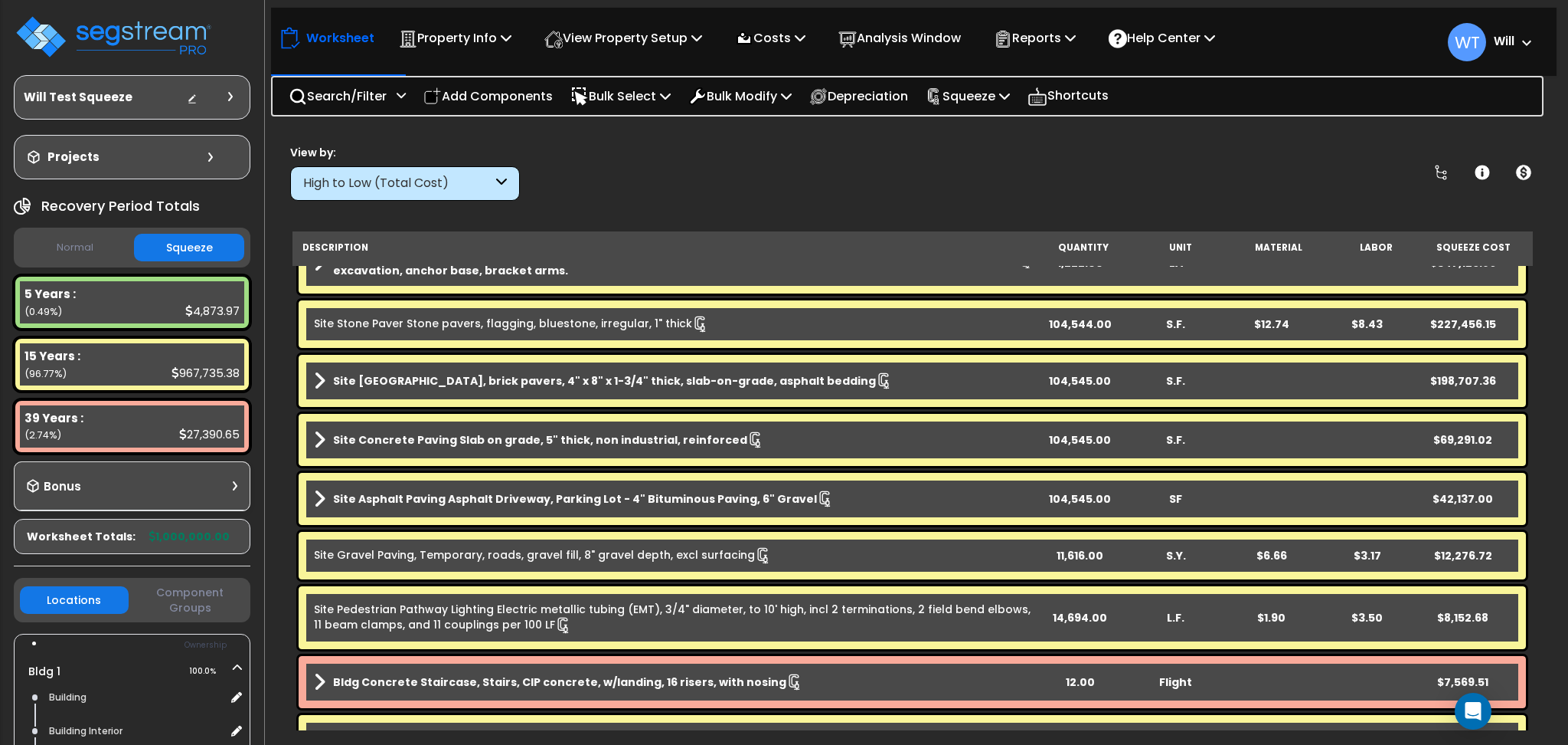
scroll to position [0, 0]
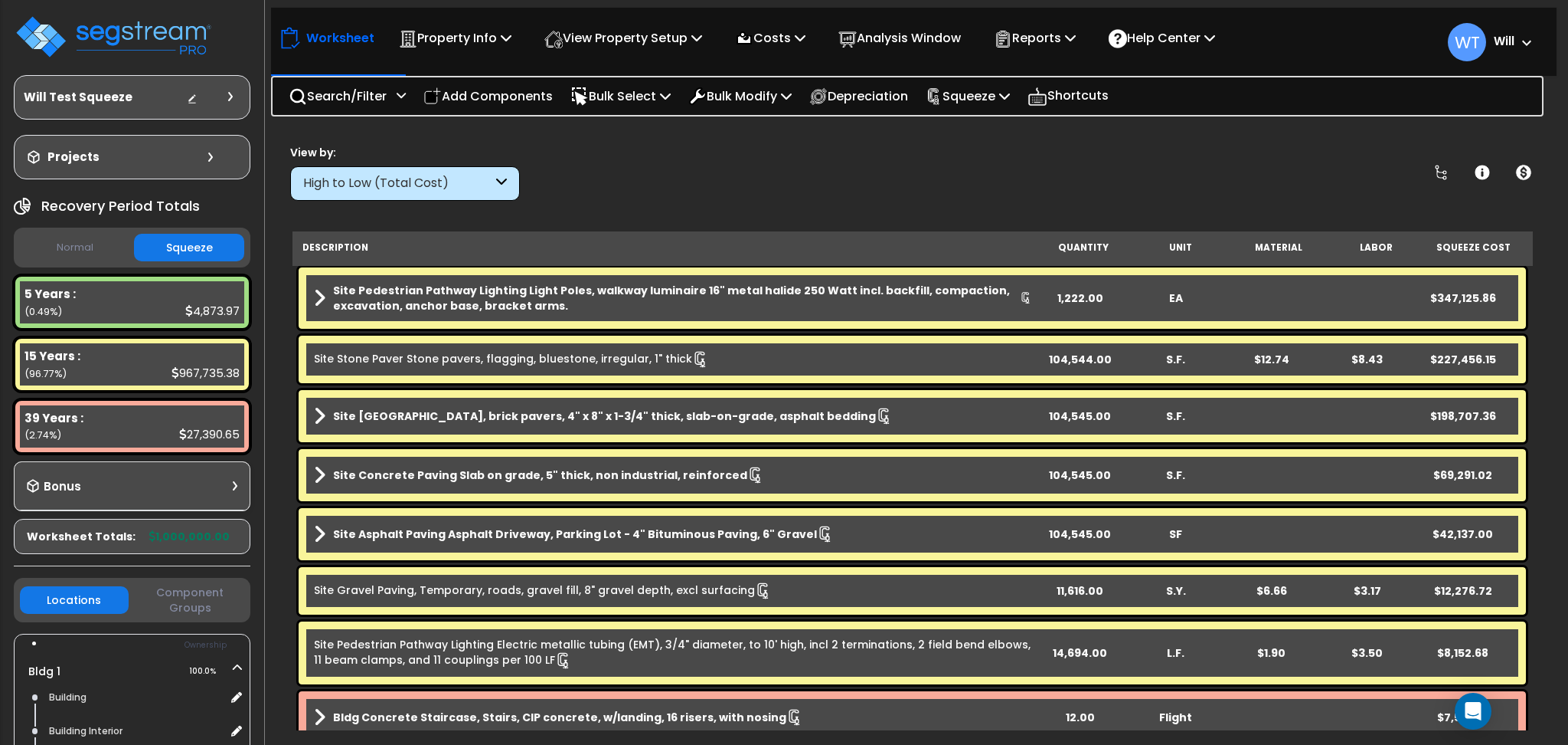
click at [89, 246] on button "Normal" at bounding box center [75, 248] width 110 height 27
click at [198, 255] on button "Squeeze" at bounding box center [189, 248] width 110 height 27
click at [82, 250] on button "Normal" at bounding box center [75, 248] width 110 height 27
click at [182, 250] on button "Squeeze" at bounding box center [189, 248] width 110 height 27
click at [939, 100] on icon at bounding box center [933, 97] width 10 height 16
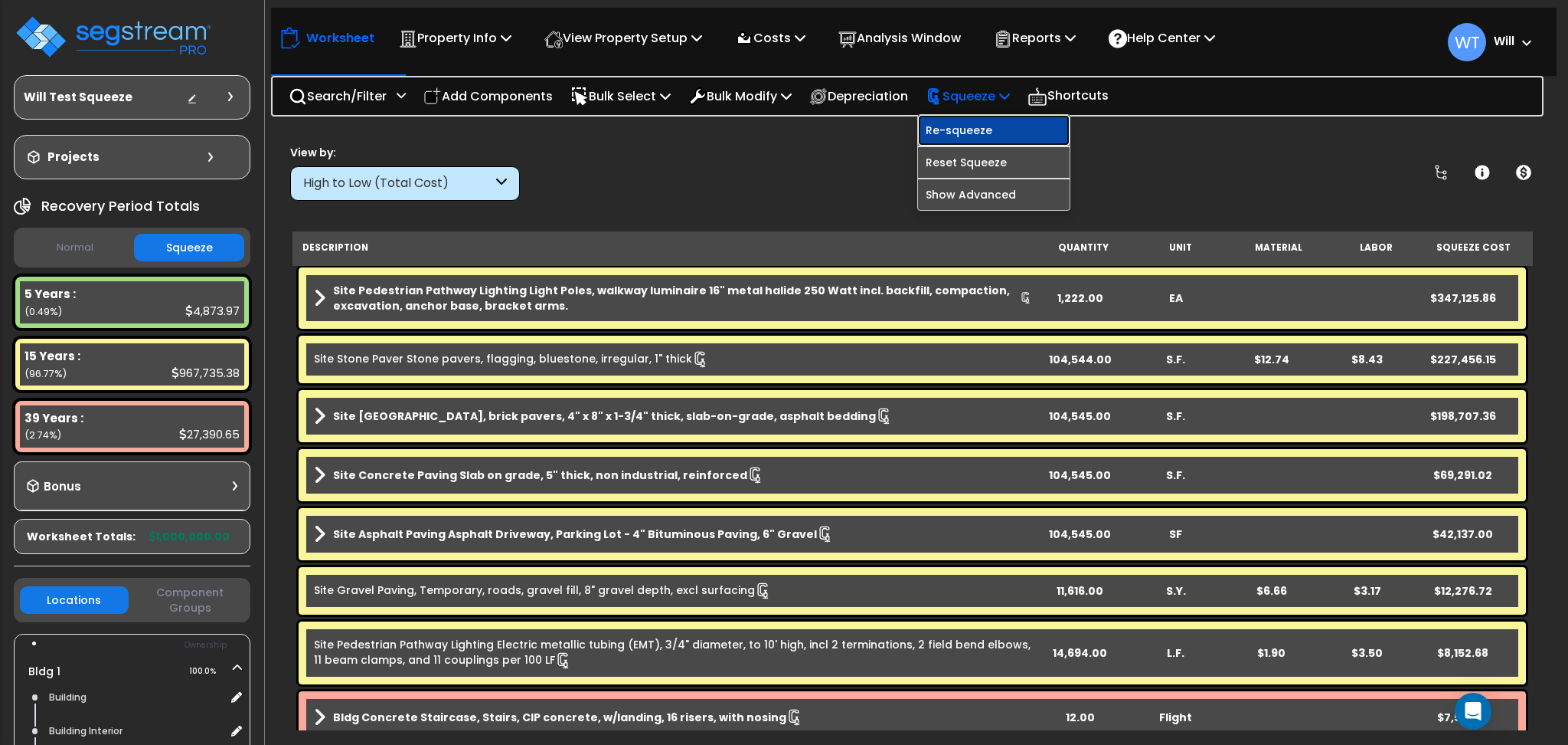
click at [976, 134] on link "Re-squeeze" at bounding box center [994, 130] width 151 height 30
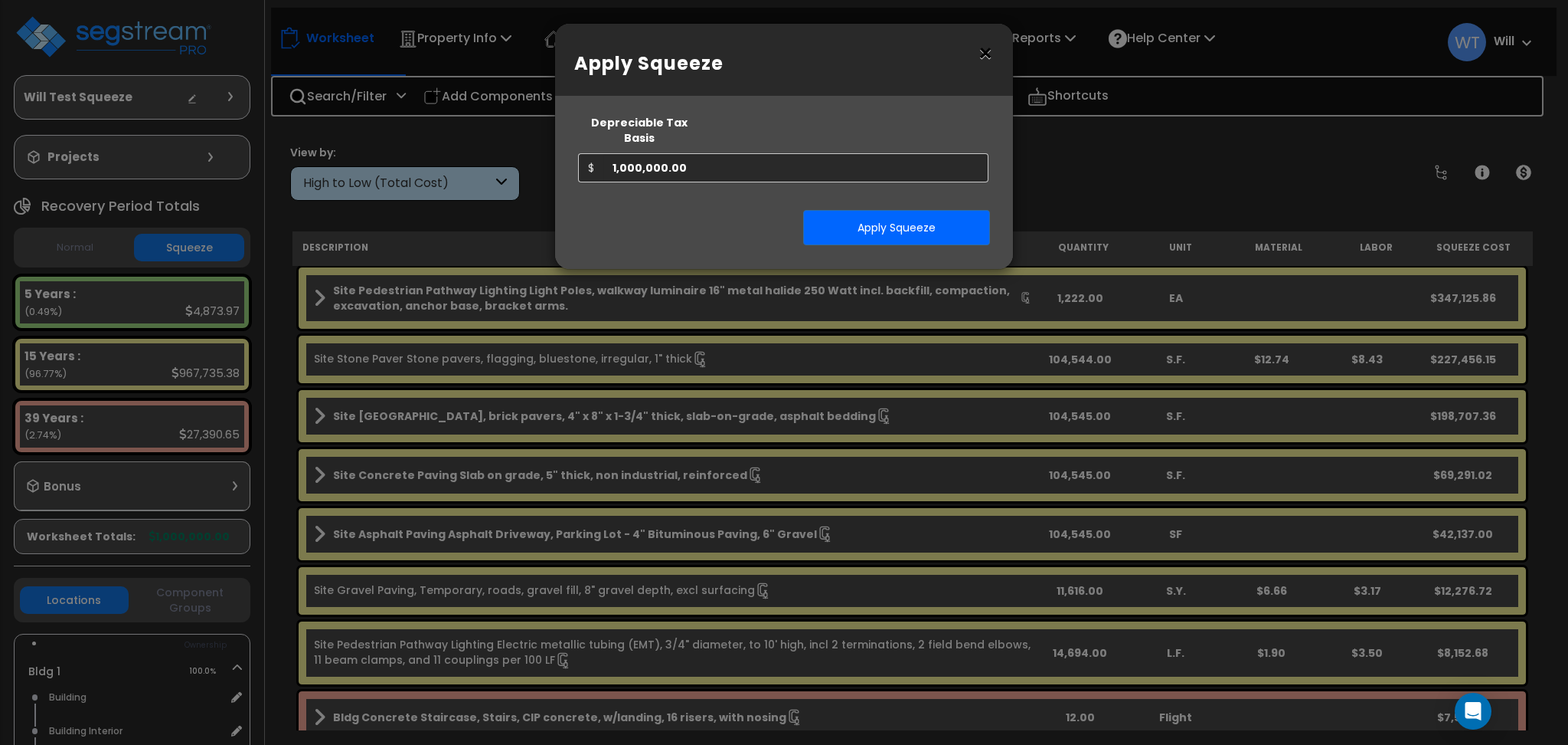
click at [986, 49] on button "×" at bounding box center [985, 53] width 17 height 25
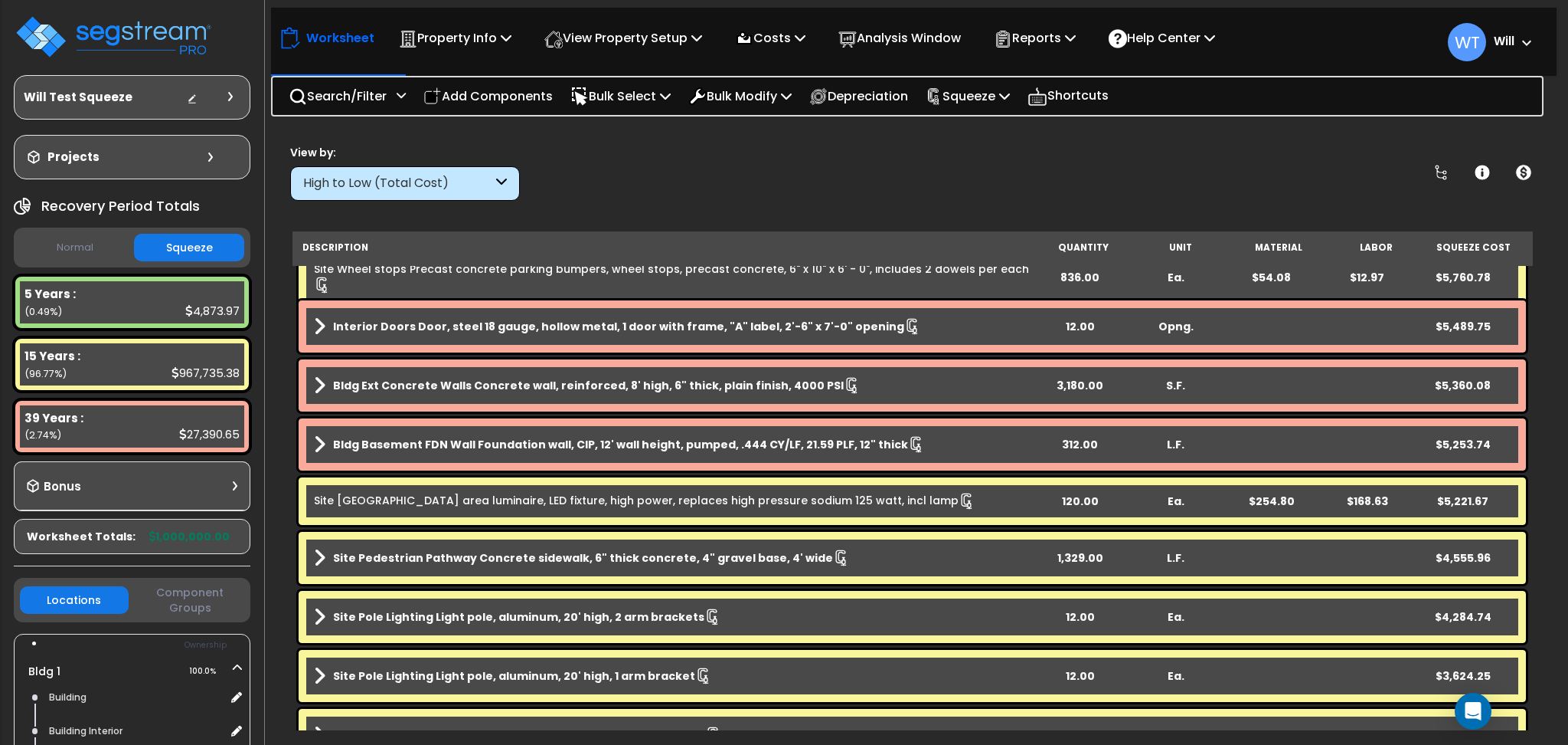
scroll to position [817, 0]
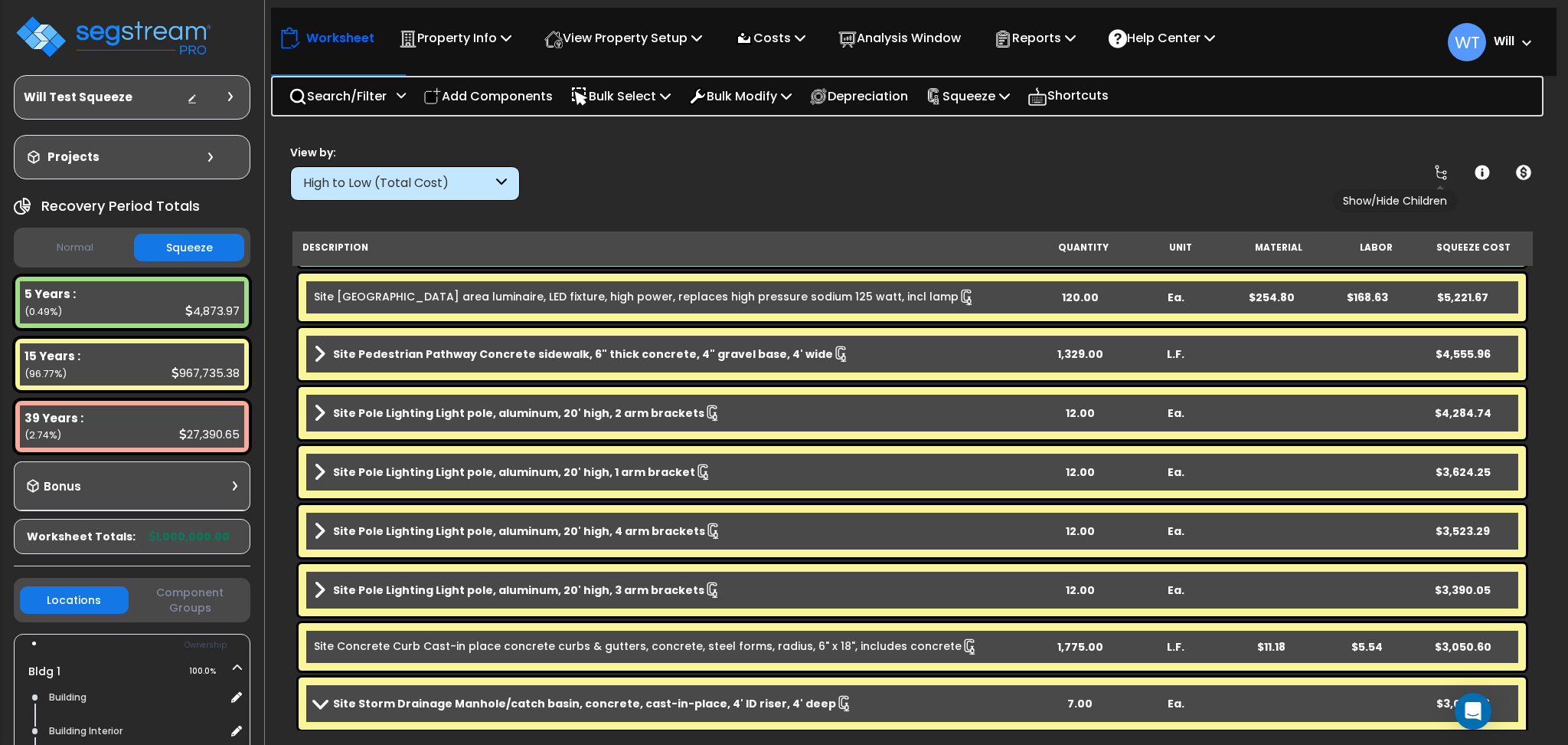
click at [1439, 166] on icon at bounding box center [1440, 172] width 12 height 15
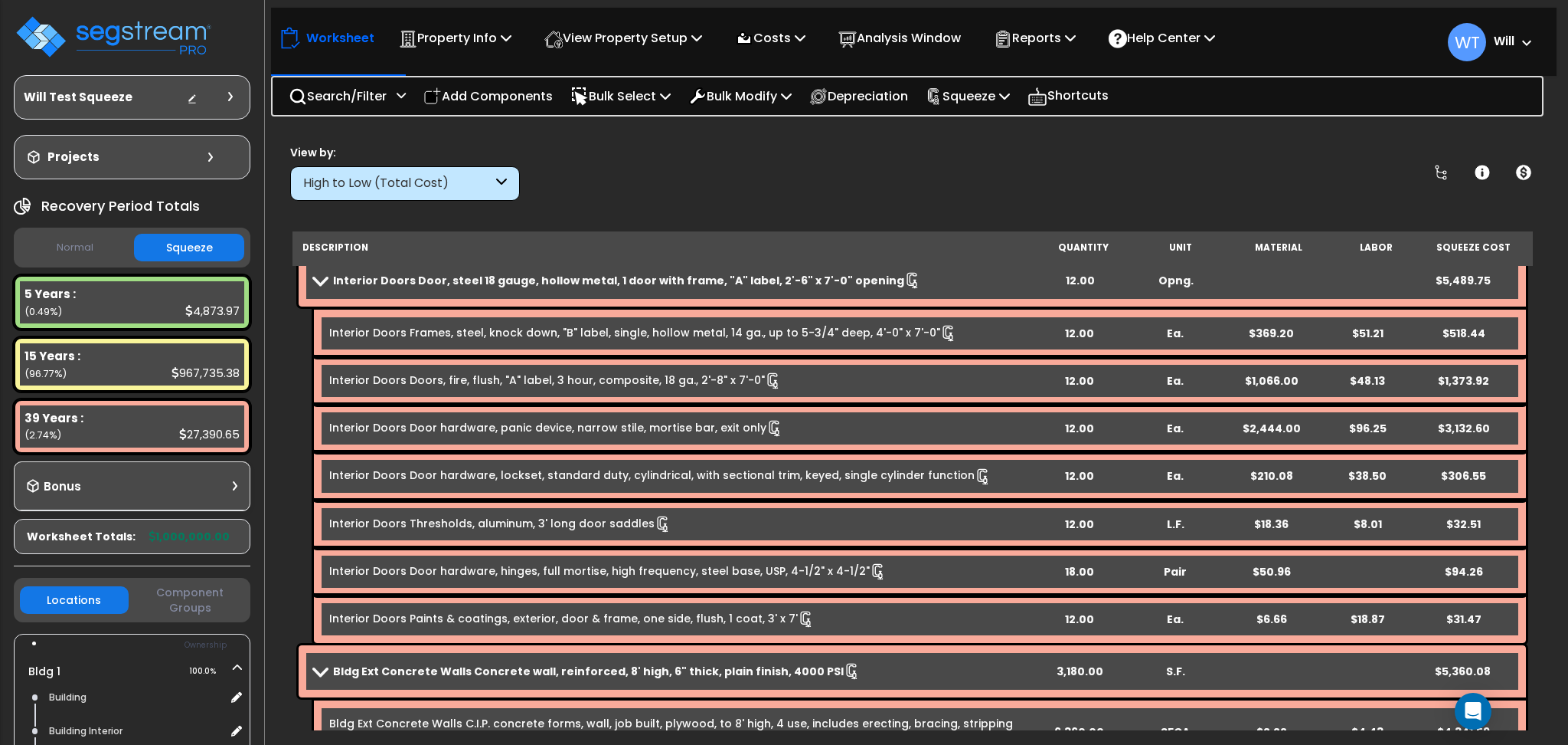
scroll to position [2554, 0]
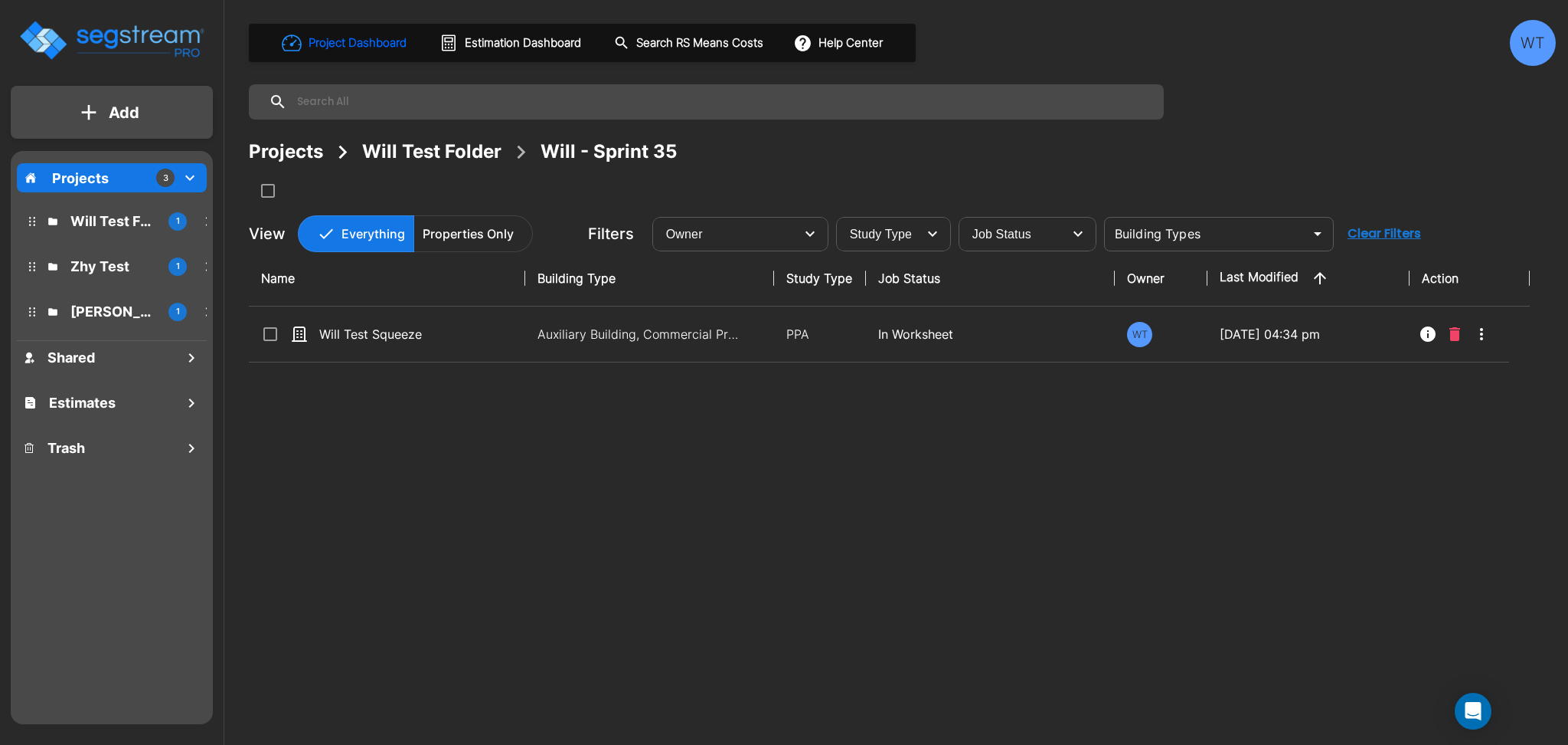
click at [118, 110] on p "Add" at bounding box center [124, 112] width 30 height 23
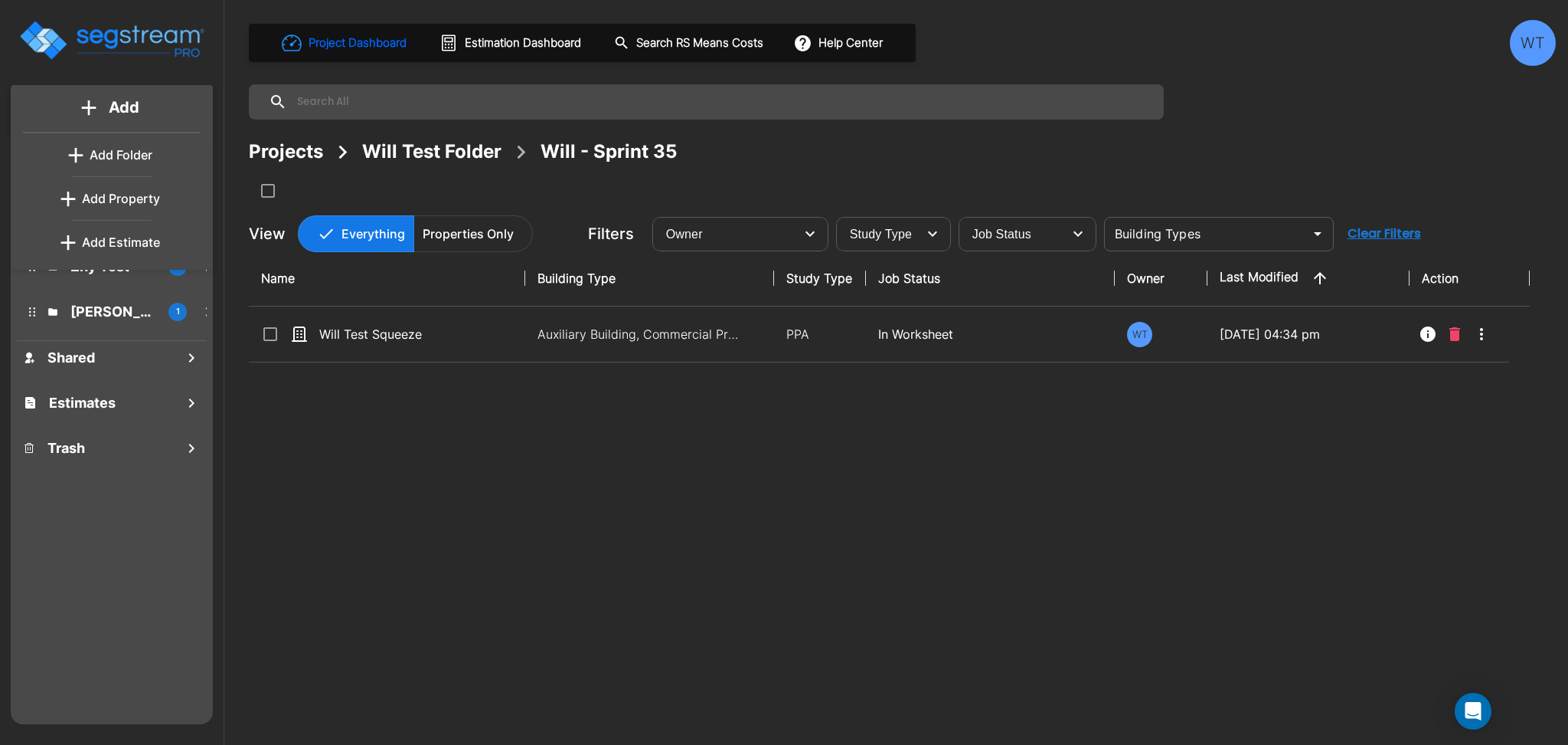
click at [104, 190] on p "Add Property" at bounding box center [121, 198] width 78 height 18
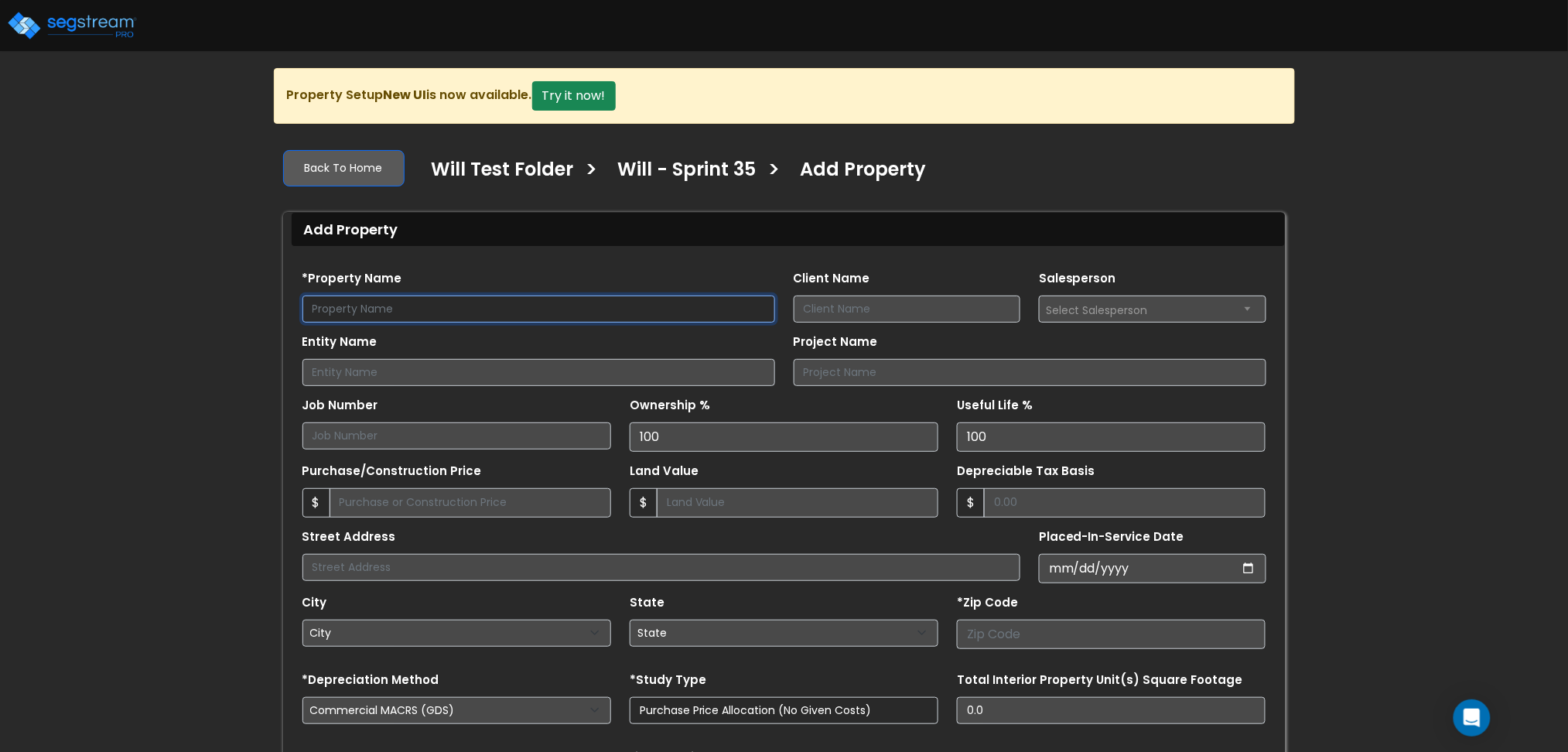
click at [428, 310] on input "text" at bounding box center [539, 309] width 473 height 27
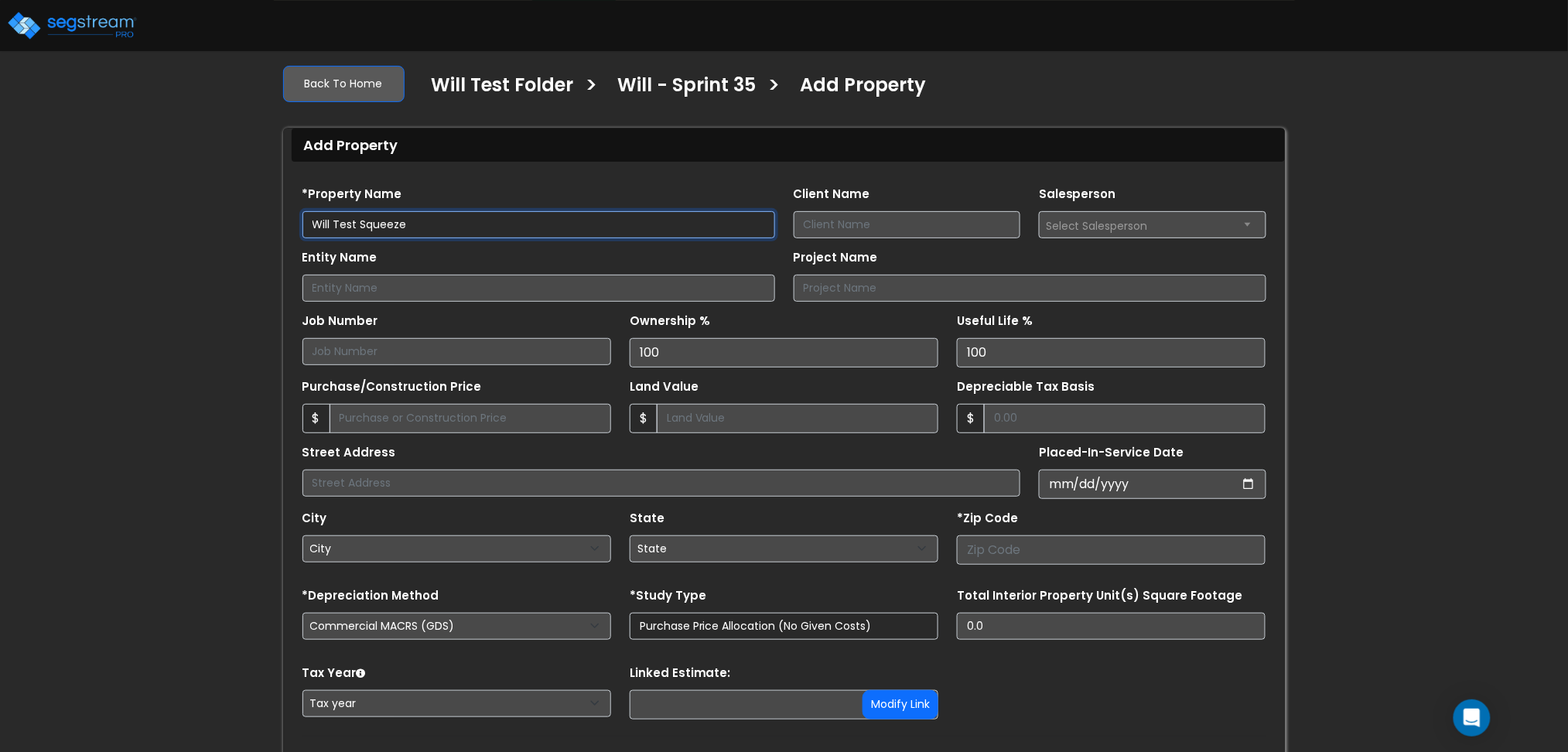
scroll to position [178, 0]
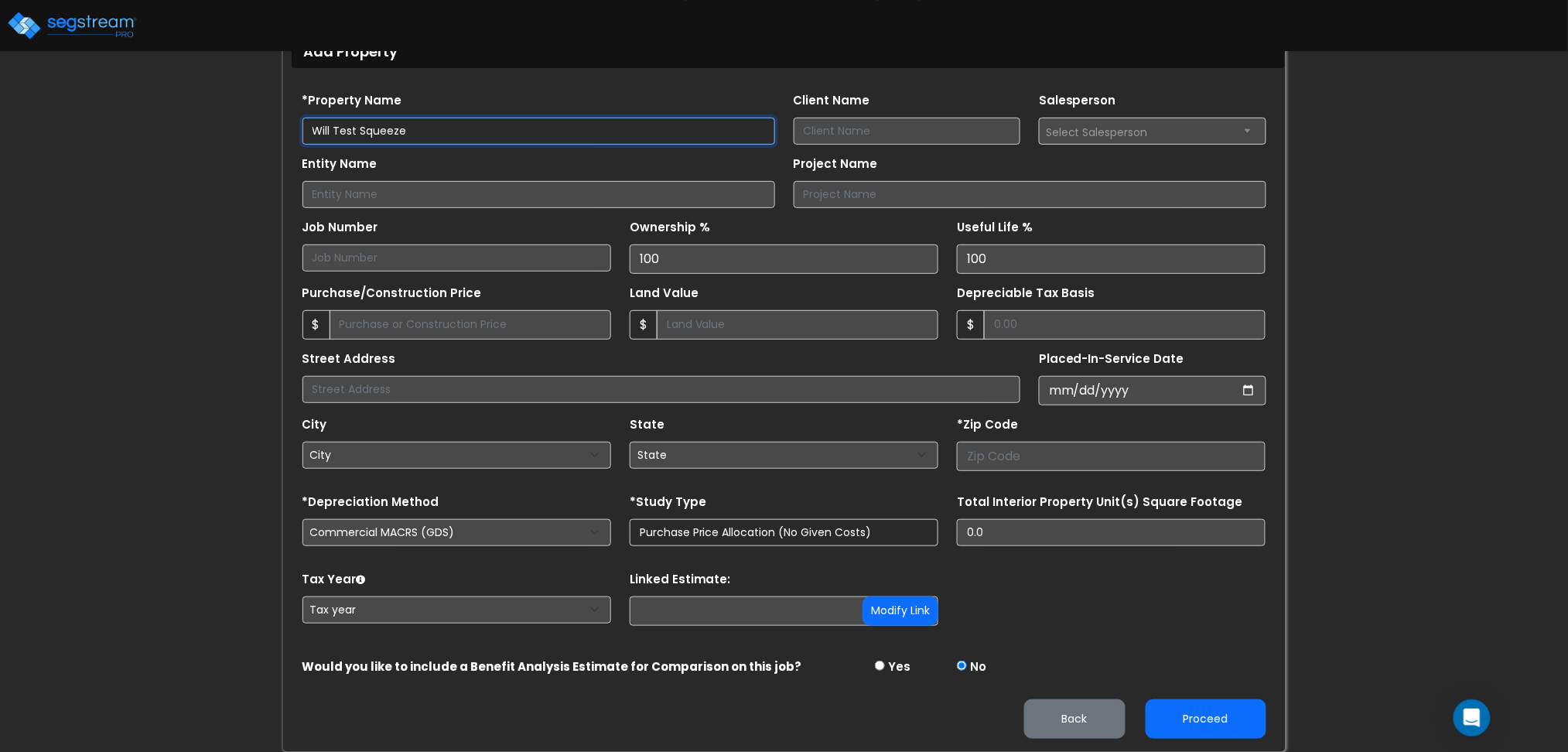
type input "Will Test Squeeze"
click at [763, 532] on select "Purchase Price Allocation (No Given Costs) New Construction / Reno / TI's (Give…" at bounding box center [784, 533] width 308 height 27
select select "NEW"
click at [630, 519] on select "Purchase Price Allocation (No Given Costs) New Construction / Reno / TI's (Give…" at bounding box center [784, 533] width 308 height 27
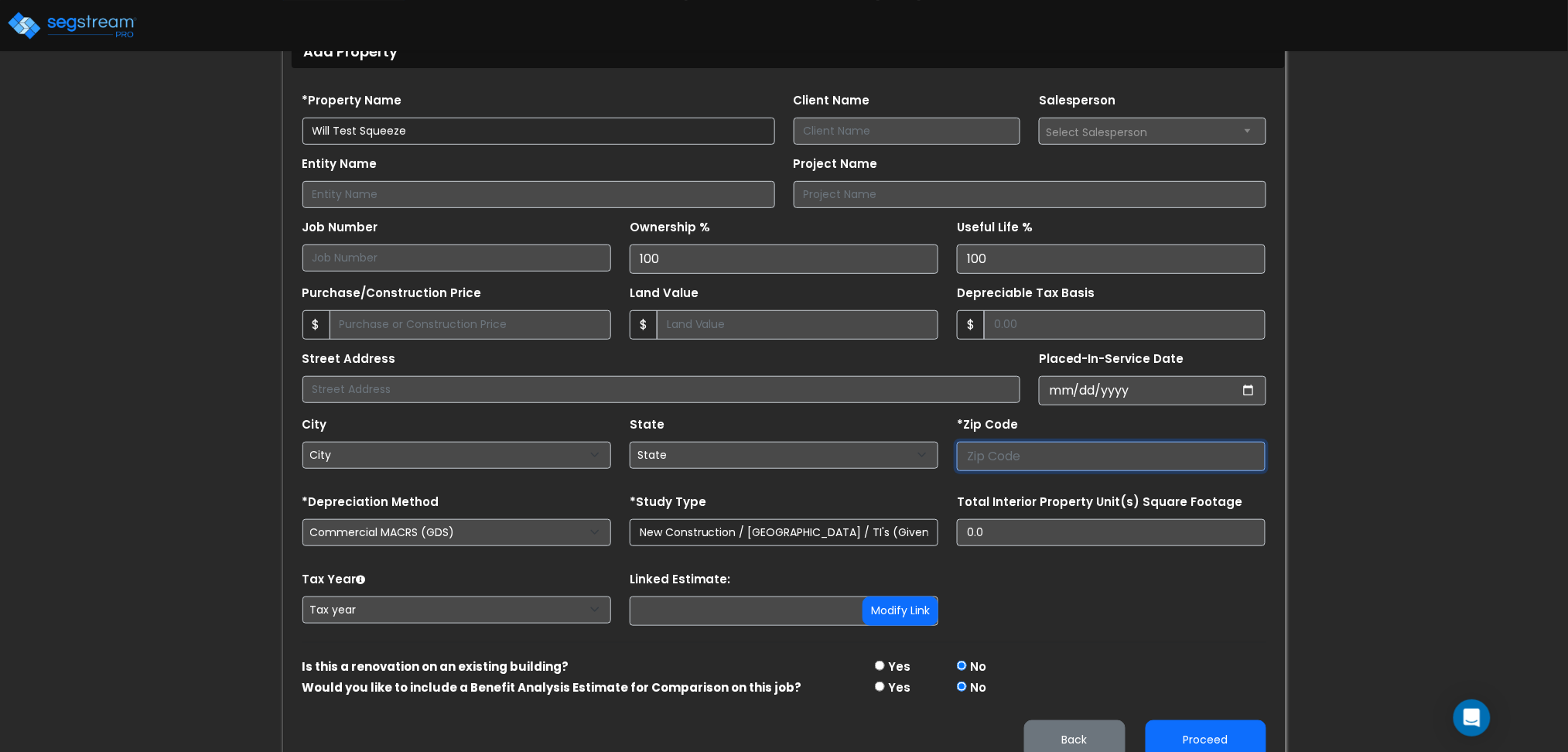
click at [1041, 459] on input "number" at bounding box center [1111, 456] width 308 height 30
type input "80206"
select select "CO"
type input "80206"
click at [1061, 317] on input "Depreciable Tax Basis" at bounding box center [1125, 324] width 282 height 30
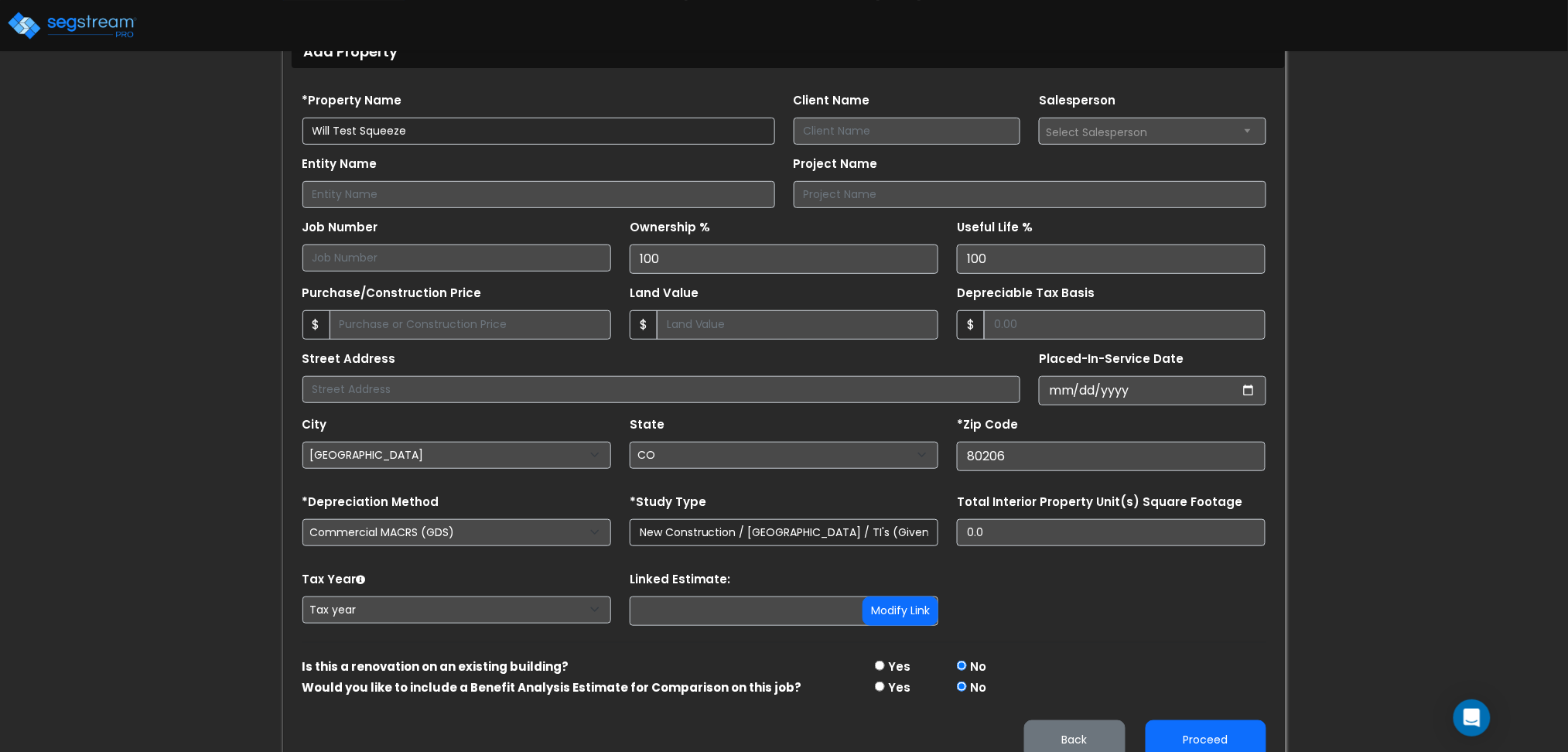
click at [1075, 637] on form "*Property Name Will Test Squeeze Client Name Salesperson 100 100" at bounding box center [784, 420] width 964 height 678
click at [1185, 739] on button "Proceed" at bounding box center [1206, 739] width 121 height 39
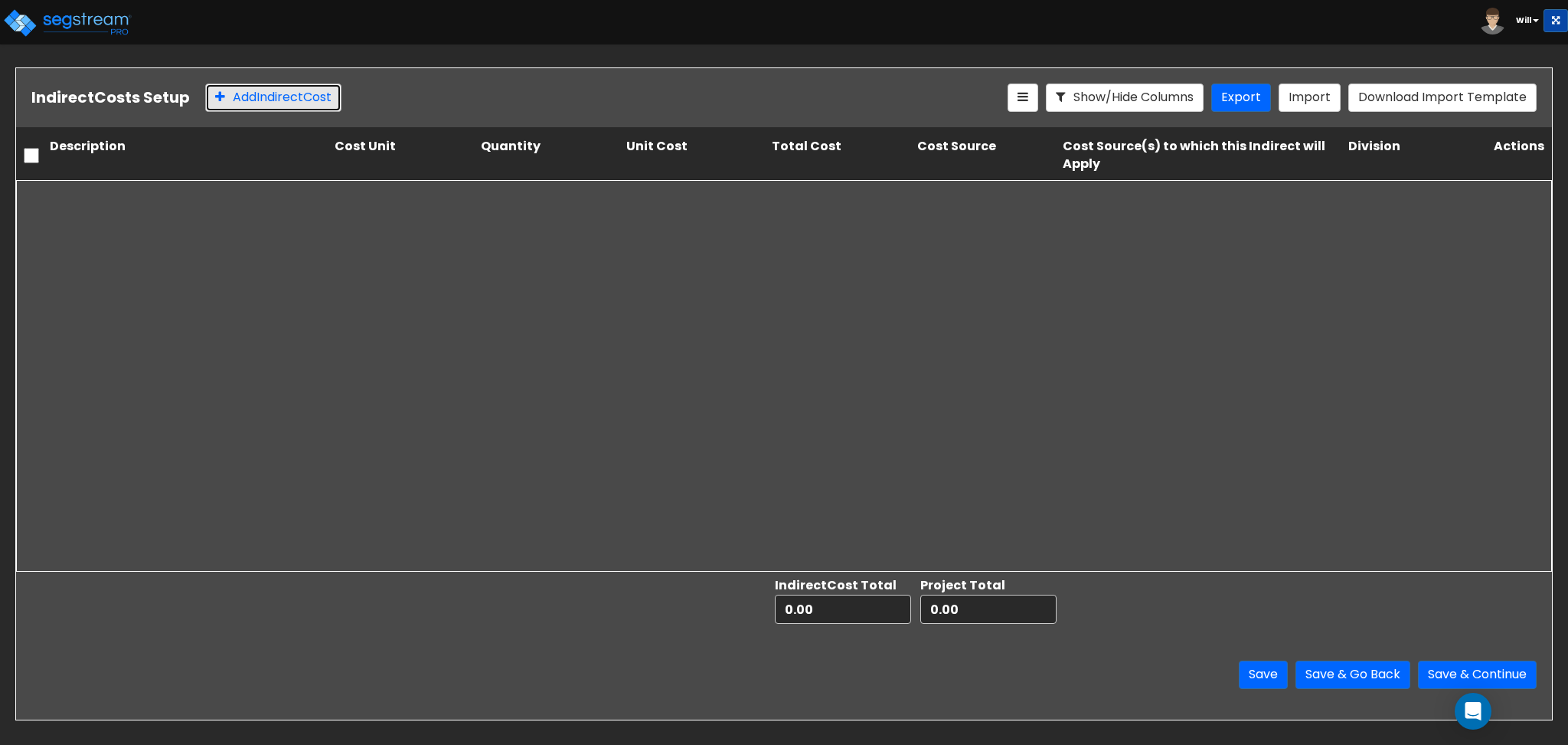
click at [263, 105] on button "Add Indirect Cost" at bounding box center [273, 98] width 136 height 29
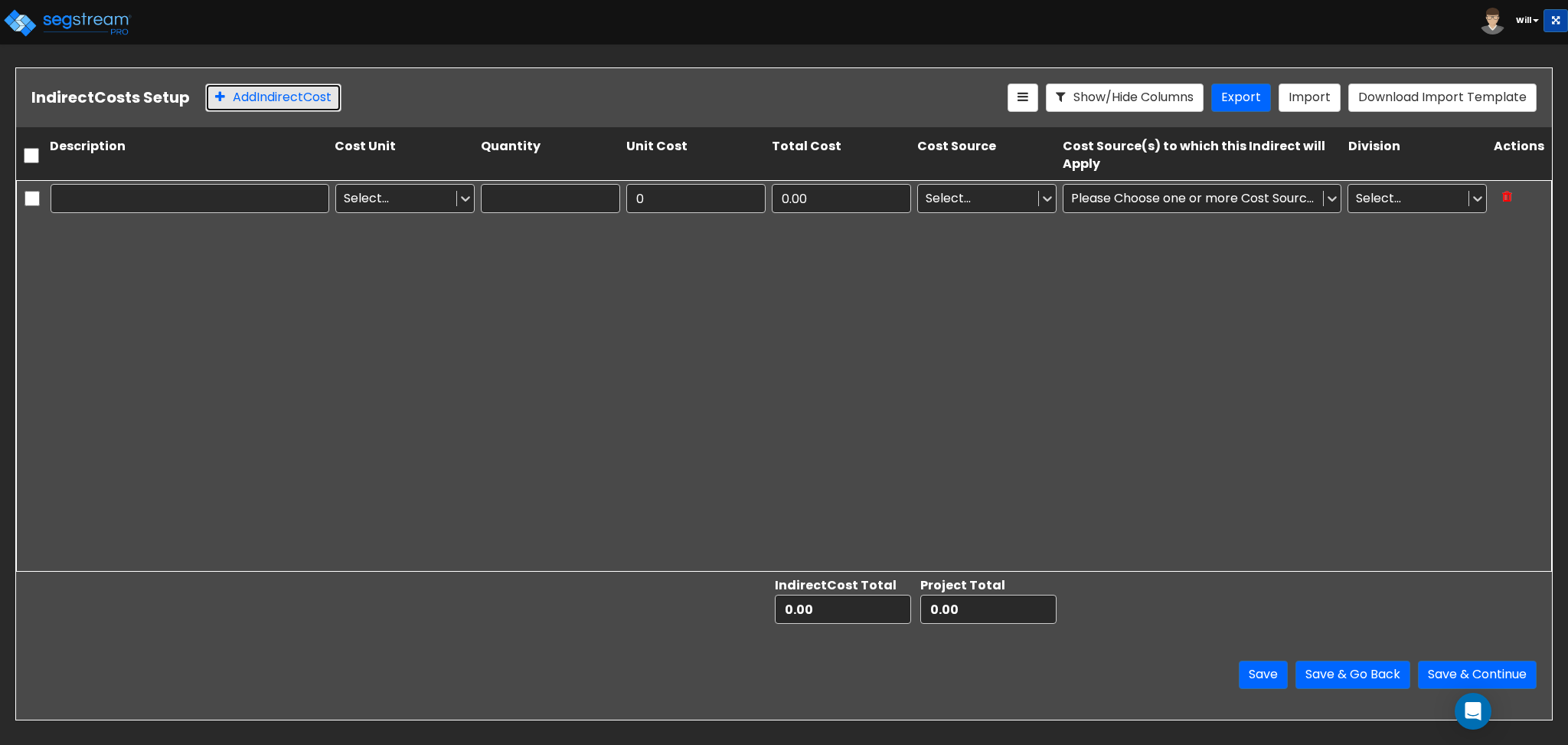
click at [263, 105] on button "Add Indirect Cost" at bounding box center [273, 98] width 136 height 29
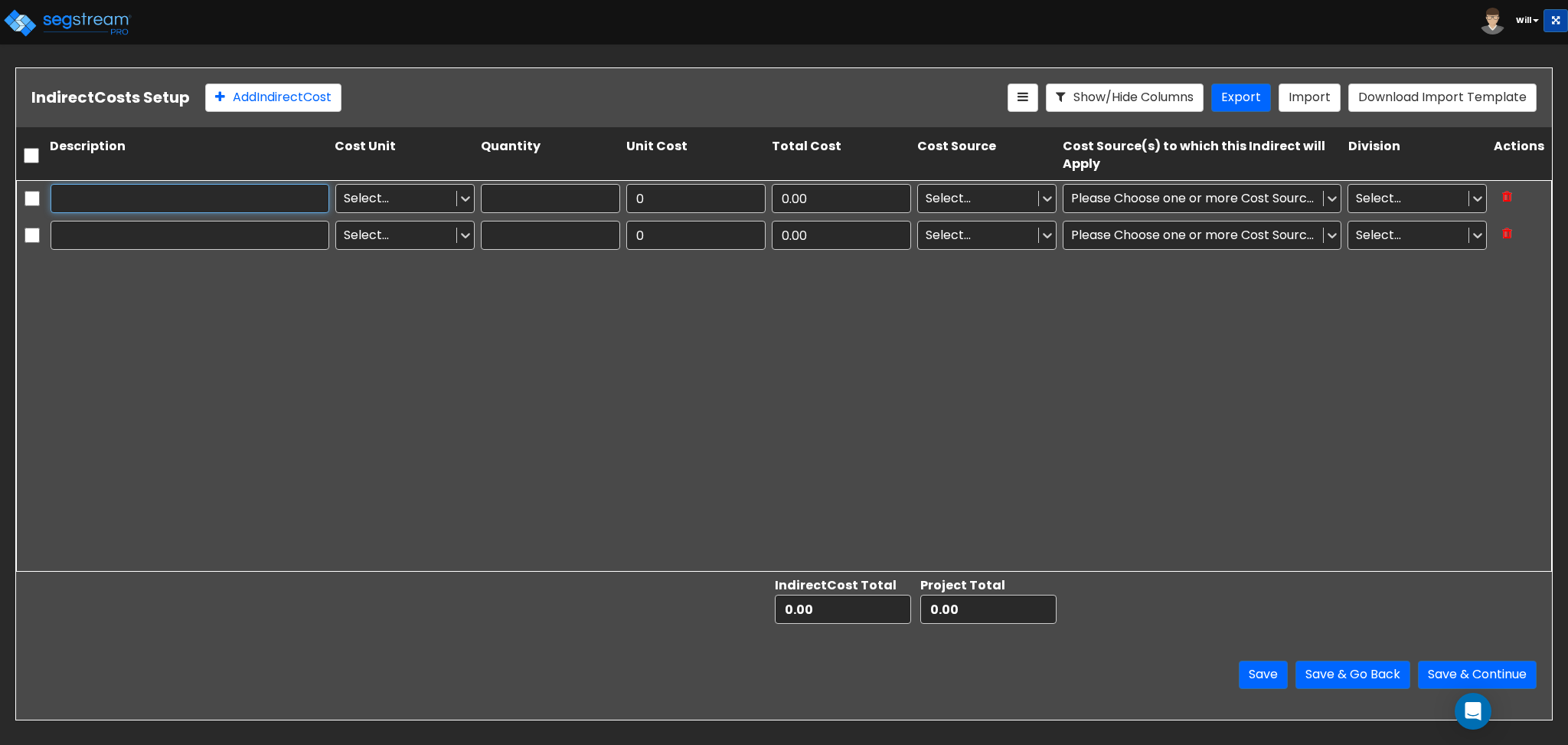
click at [196, 188] on input "text" at bounding box center [190, 199] width 279 height 30
drag, startPoint x: 181, startPoint y: 195, endPoint x: 0, endPoint y: 215, distance: 182.1
click at [0, 215] on div "Indirect Costs Setup Add Indirect Cost Show/Hide Columns Export Import Download…" at bounding box center [784, 394] width 1568 height 652
type input "Indirect Cost 1"
click at [91, 245] on input "text" at bounding box center [190, 235] width 279 height 30
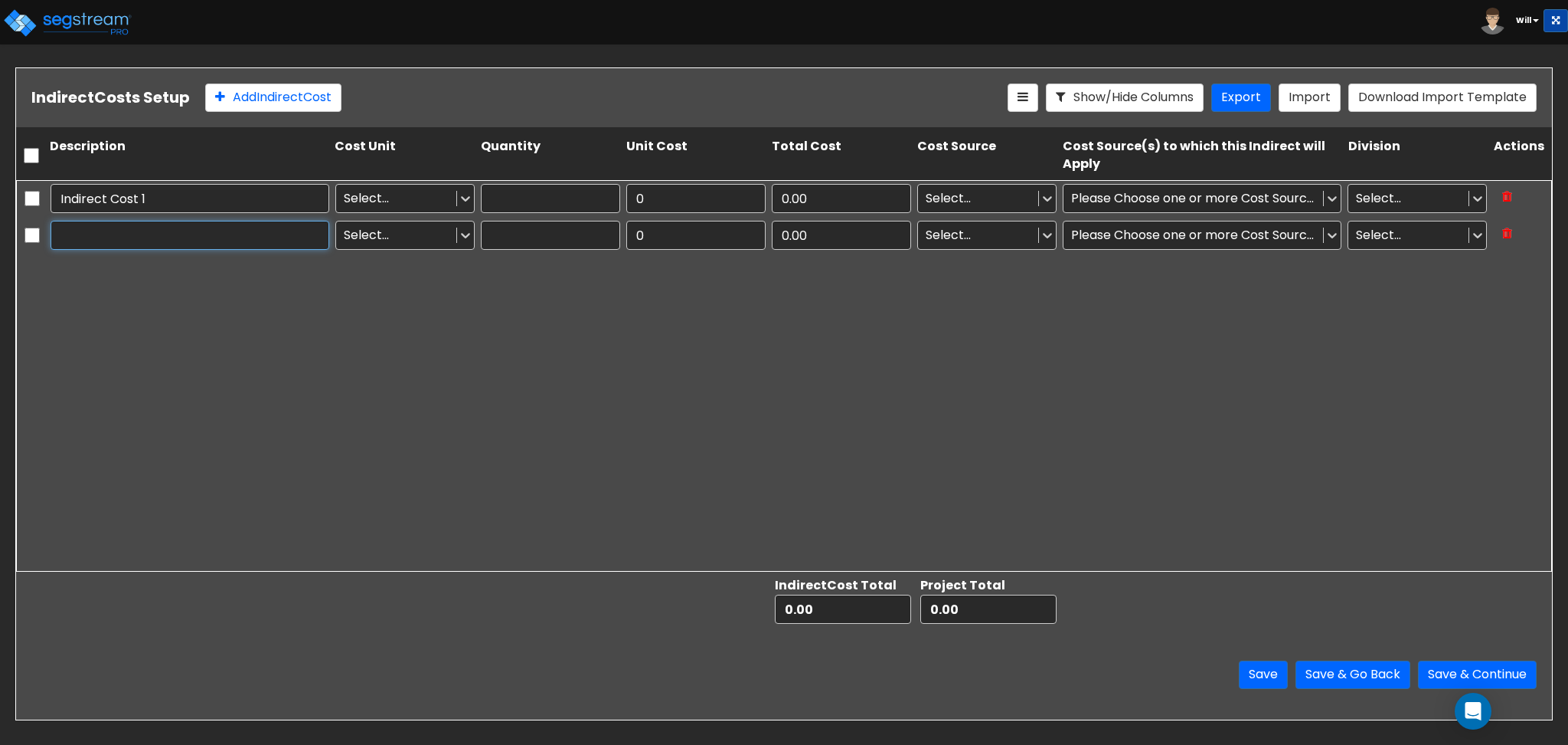
paste input "Indirect Cost 1"
type input "Indirect Cost 2"
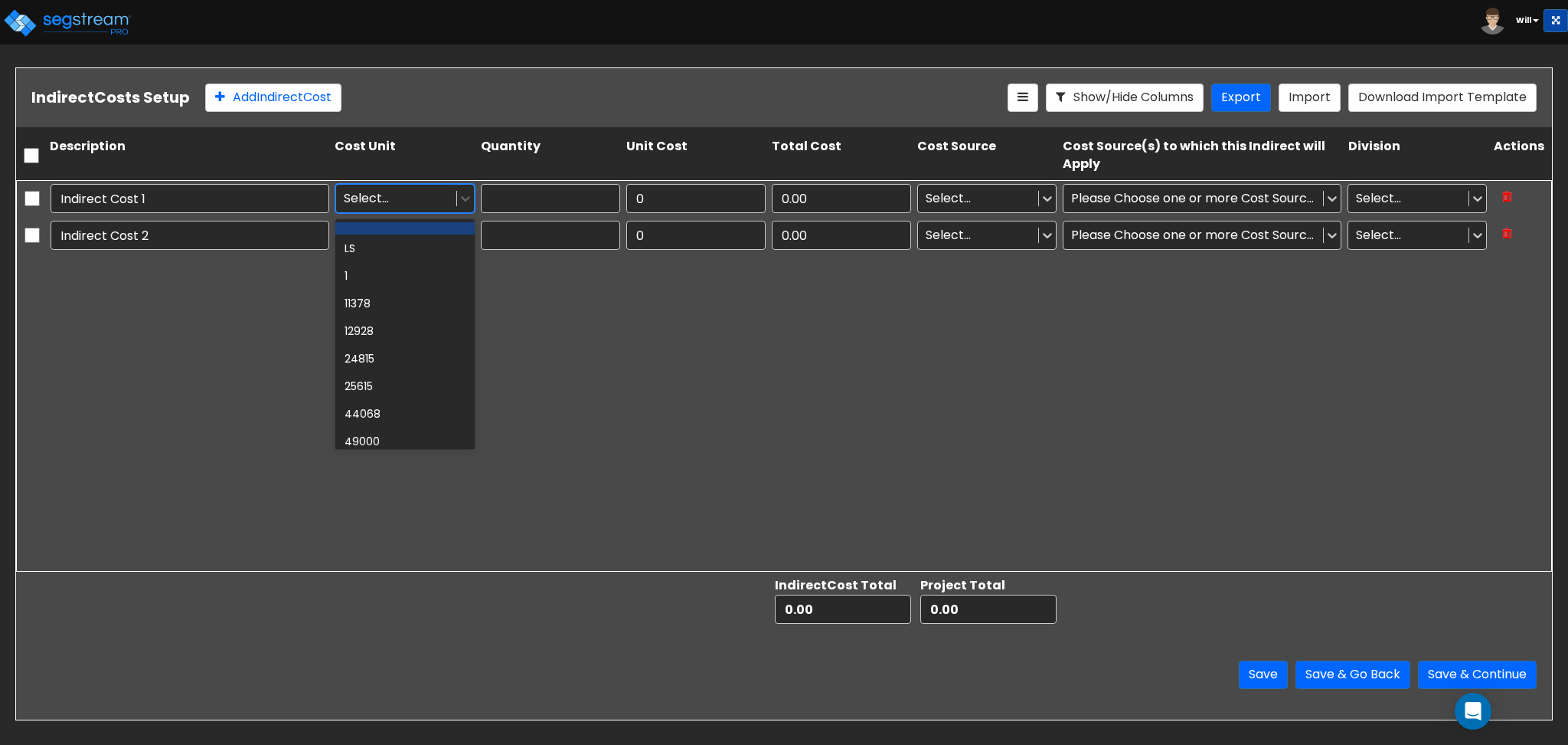
click at [360, 190] on div at bounding box center [396, 198] width 105 height 21
click at [366, 227] on div "EA." at bounding box center [405, 226] width 140 height 28
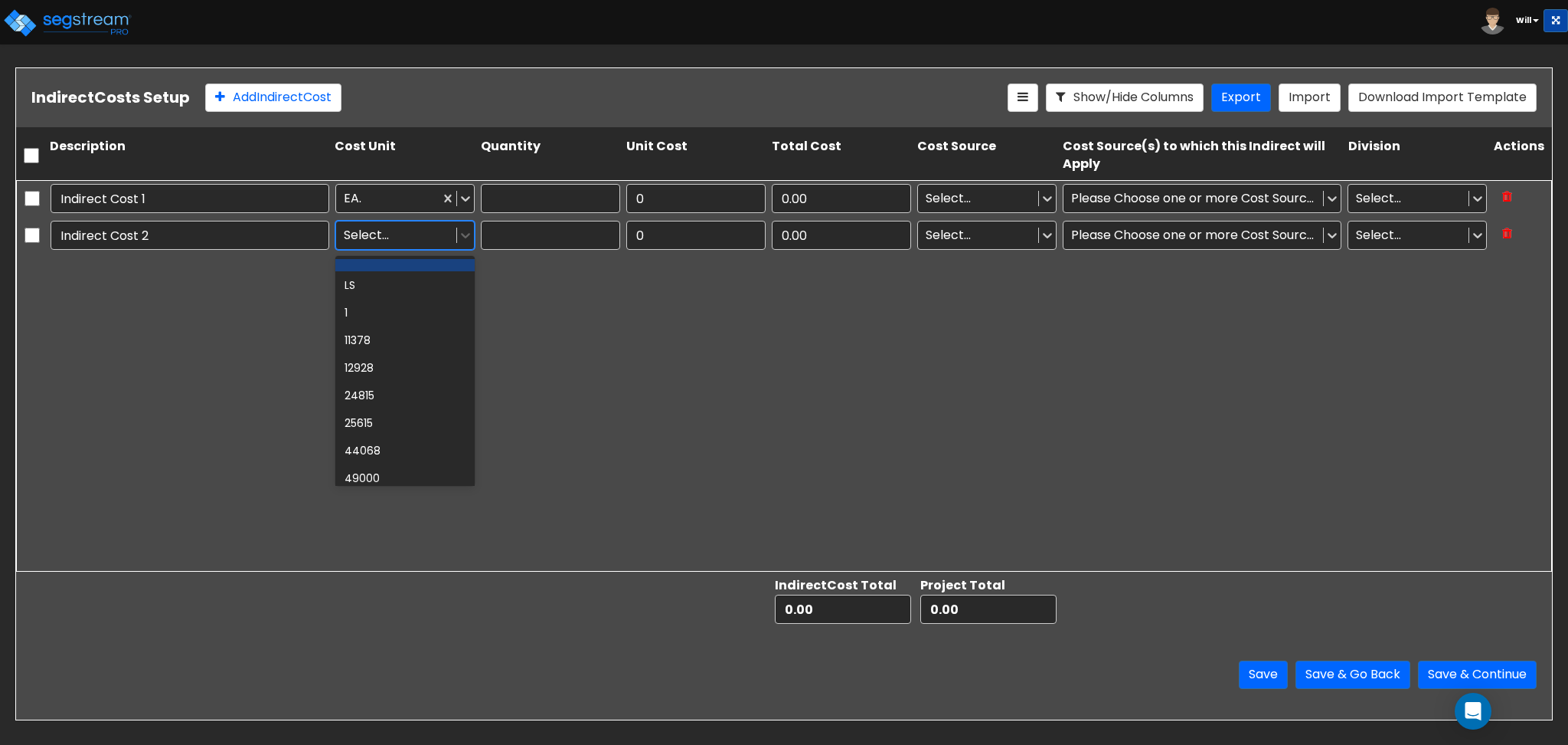
click at [370, 231] on div at bounding box center [396, 235] width 105 height 21
click at [382, 333] on div "LF" at bounding box center [405, 326] width 140 height 28
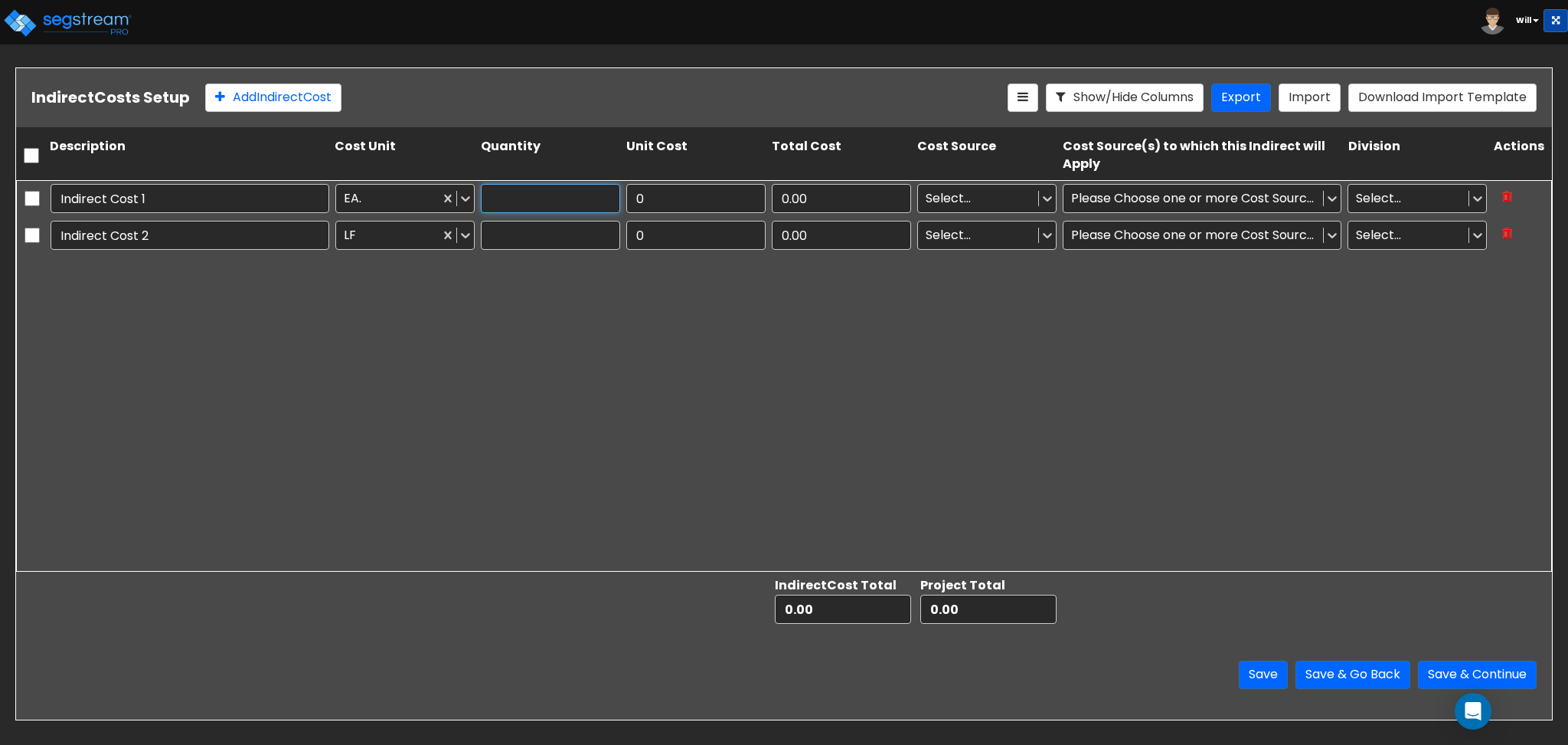
click at [519, 206] on input "text" at bounding box center [550, 199] width 140 height 30
type input "100"
click at [521, 235] on input "text" at bounding box center [550, 235] width 140 height 30
type input "10"
click at [680, 202] on input "0" at bounding box center [696, 199] width 140 height 30
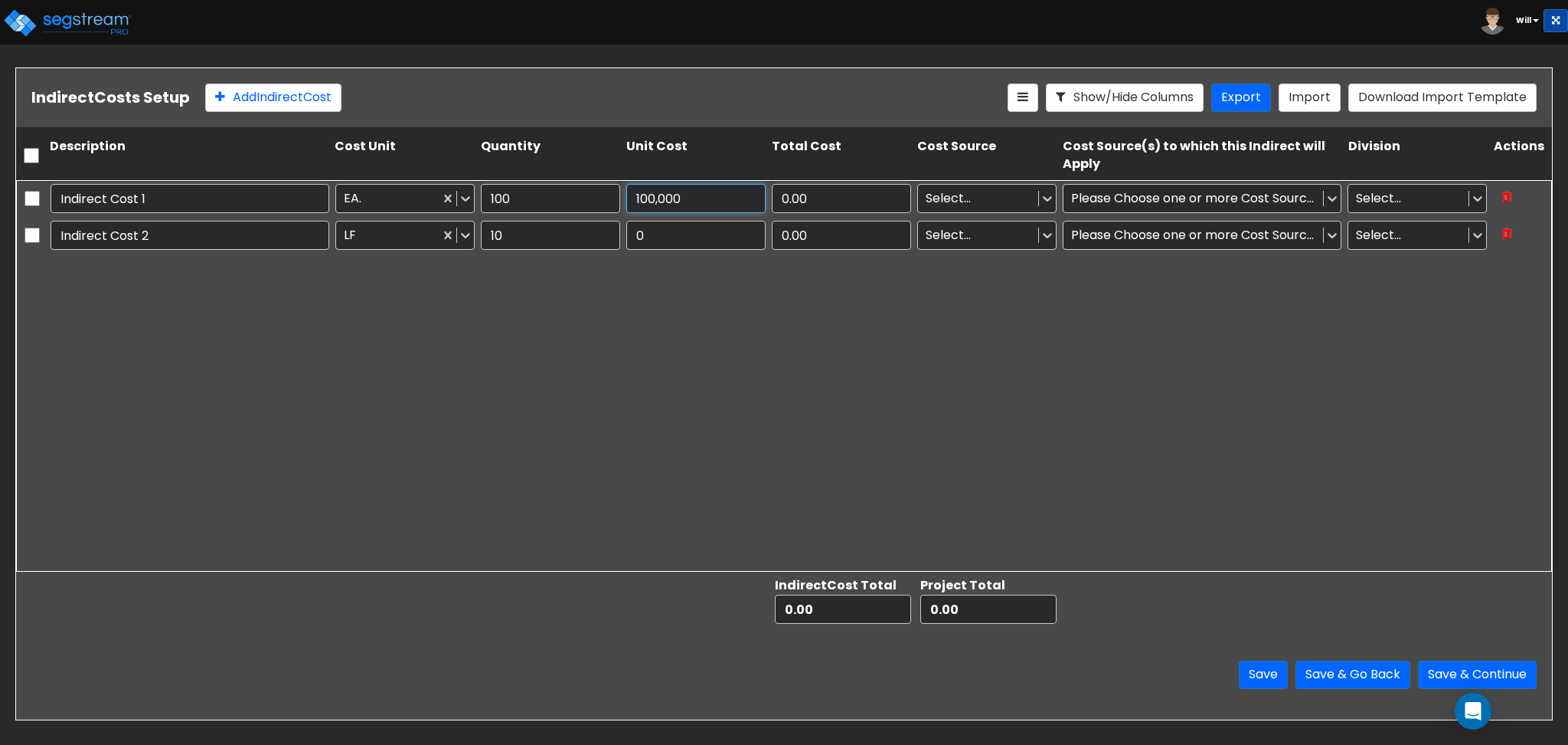
type input "100,000"
type input "10,000,000.00"
click at [690, 238] on input "0" at bounding box center [696, 235] width 140 height 30
type input "10,000"
type input "100,000.00"
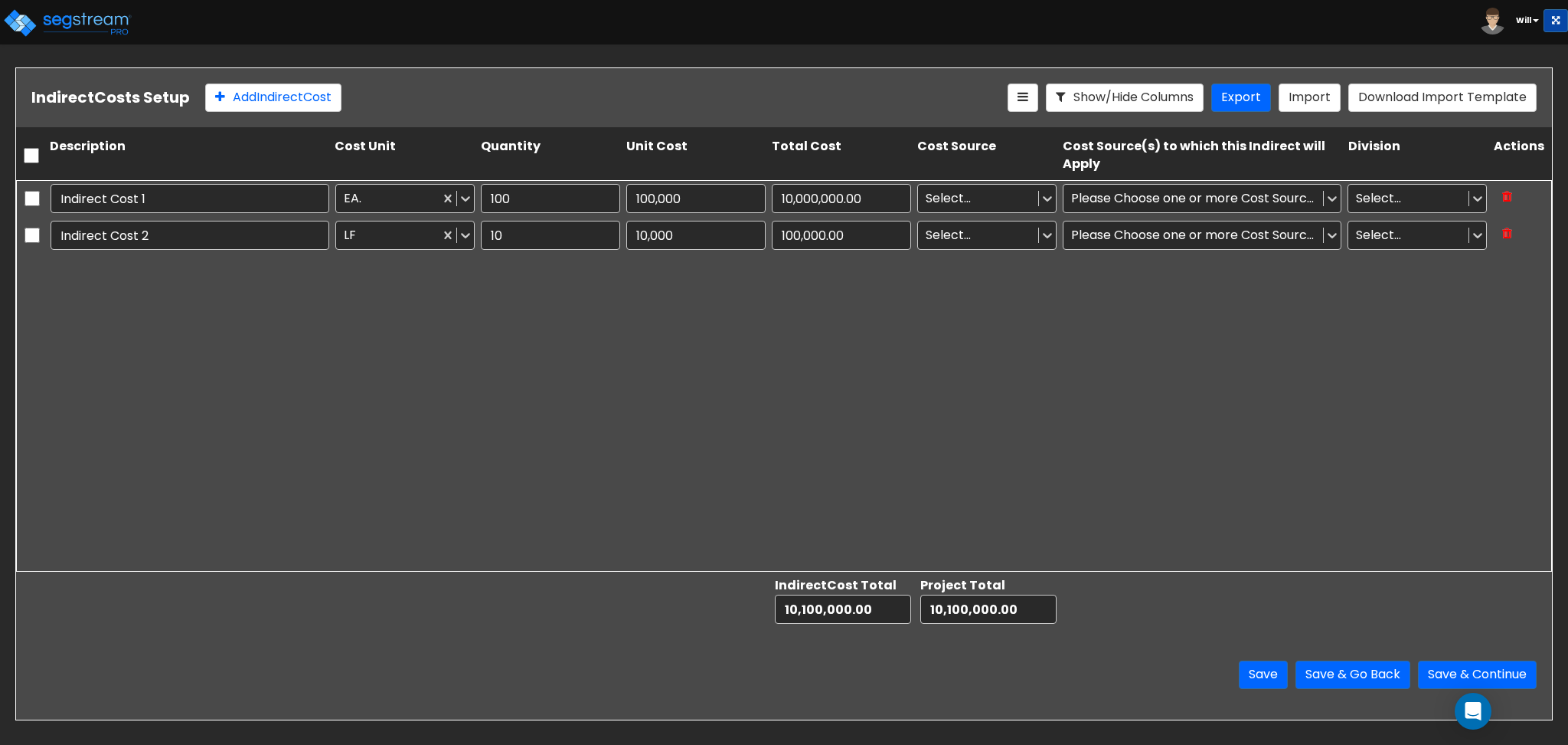
click at [870, 296] on div "Indirect Cost 1 EA. 100 100,000 10,000,000.00 Select... Please Choose one or mo…" at bounding box center [784, 376] width 1536 height 392
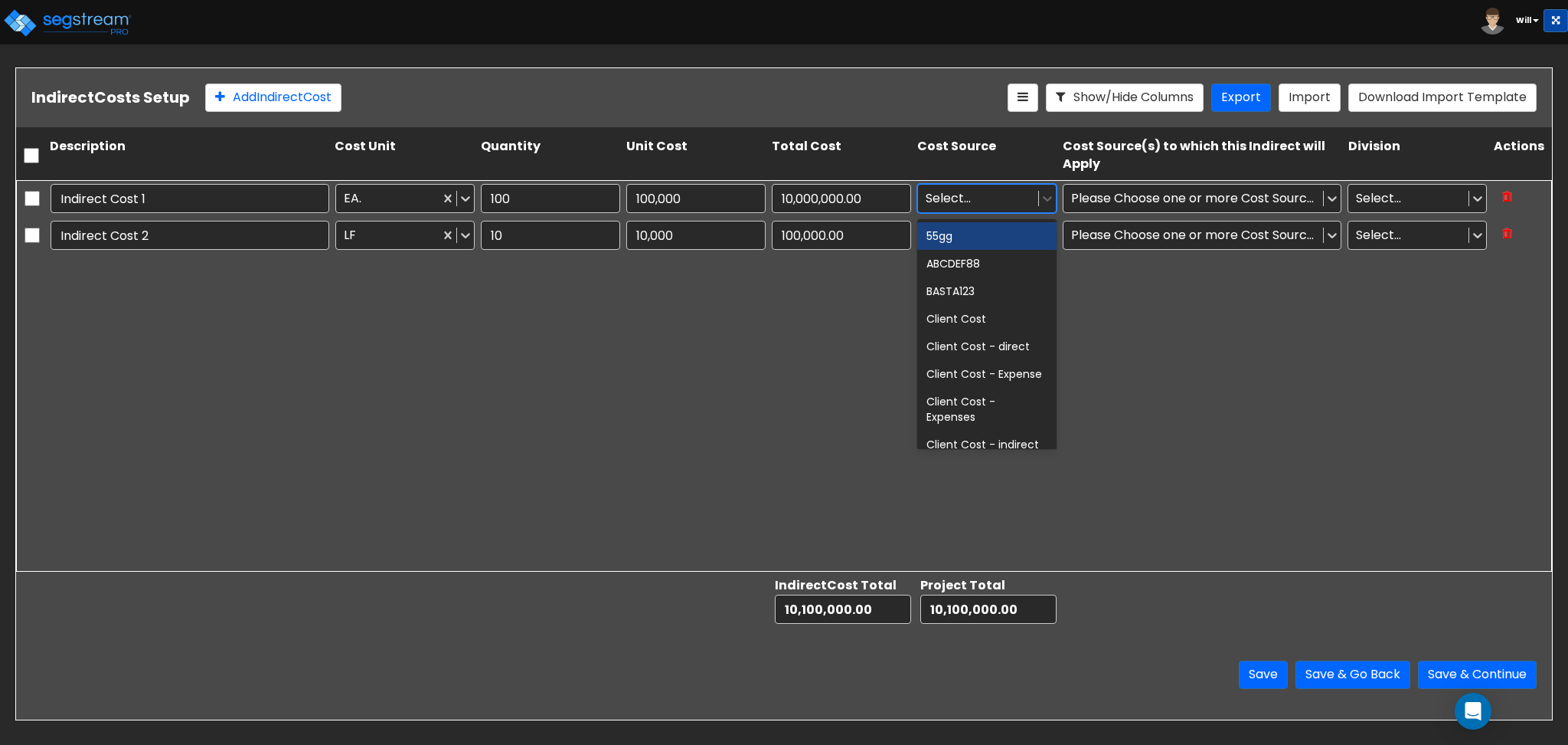
click at [978, 190] on div at bounding box center [978, 198] width 105 height 21
click at [974, 323] on div "Client Cost" at bounding box center [987, 318] width 140 height 28
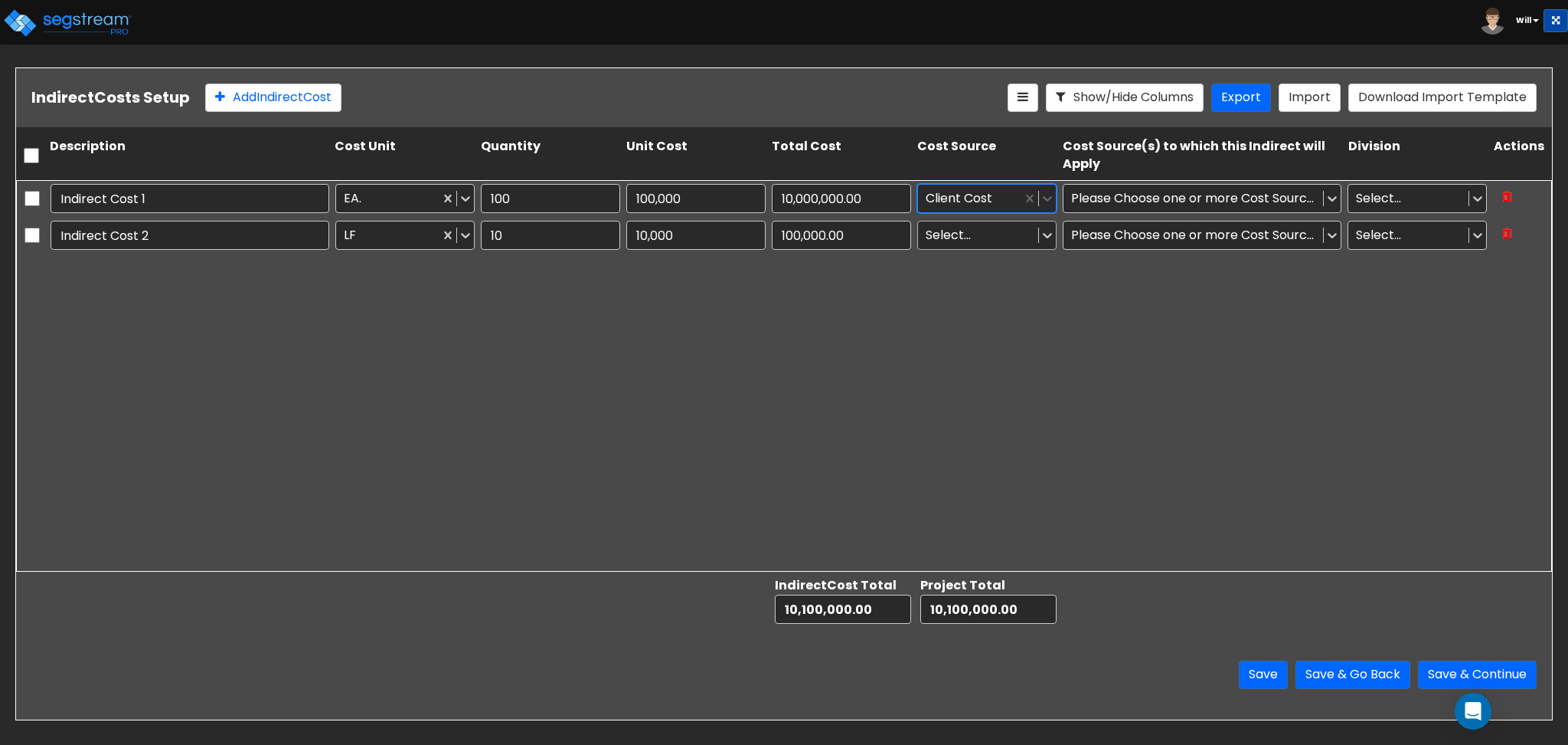
click at [946, 232] on div at bounding box center [978, 235] width 105 height 21
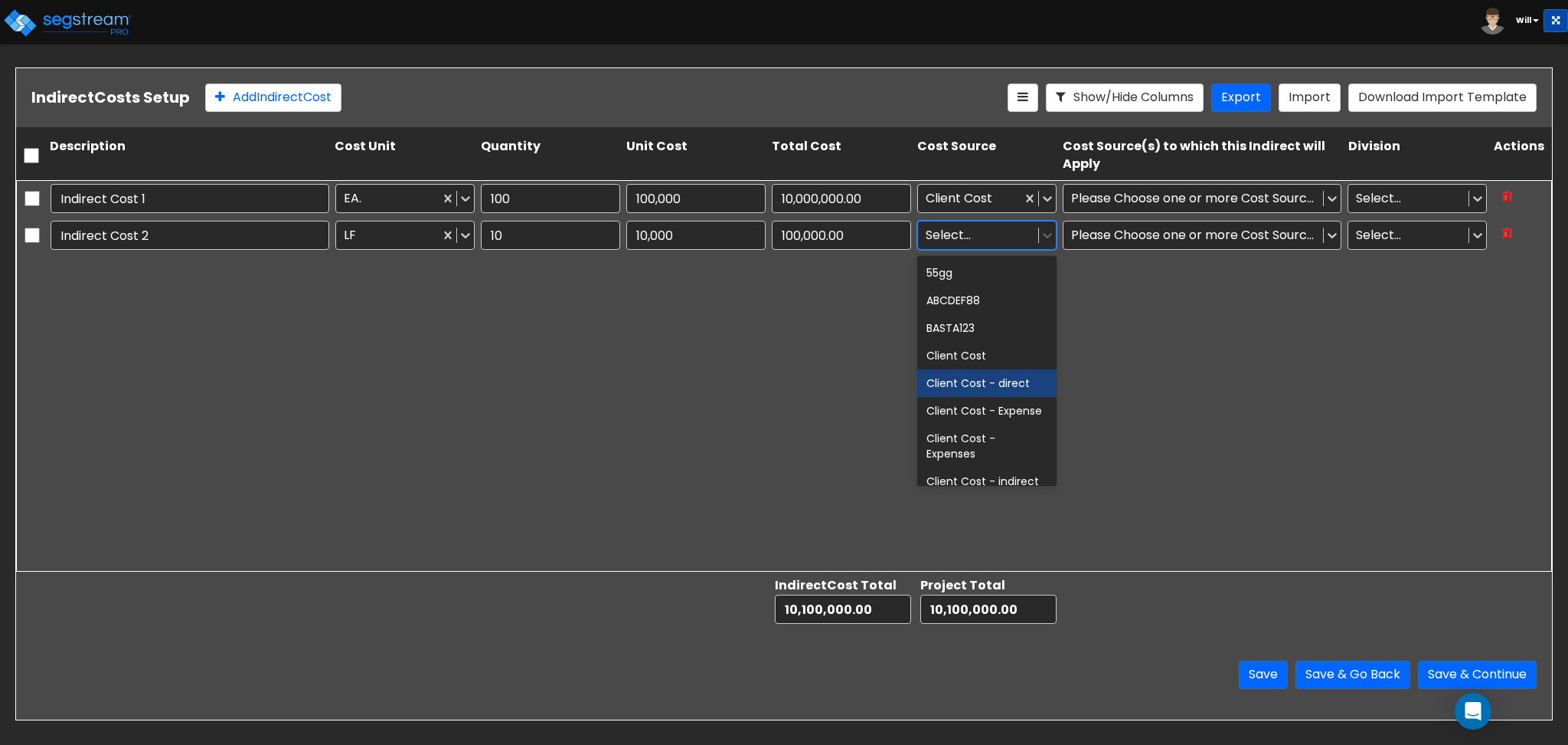
click at [982, 376] on div "Client Cost - direct" at bounding box center [987, 383] width 140 height 28
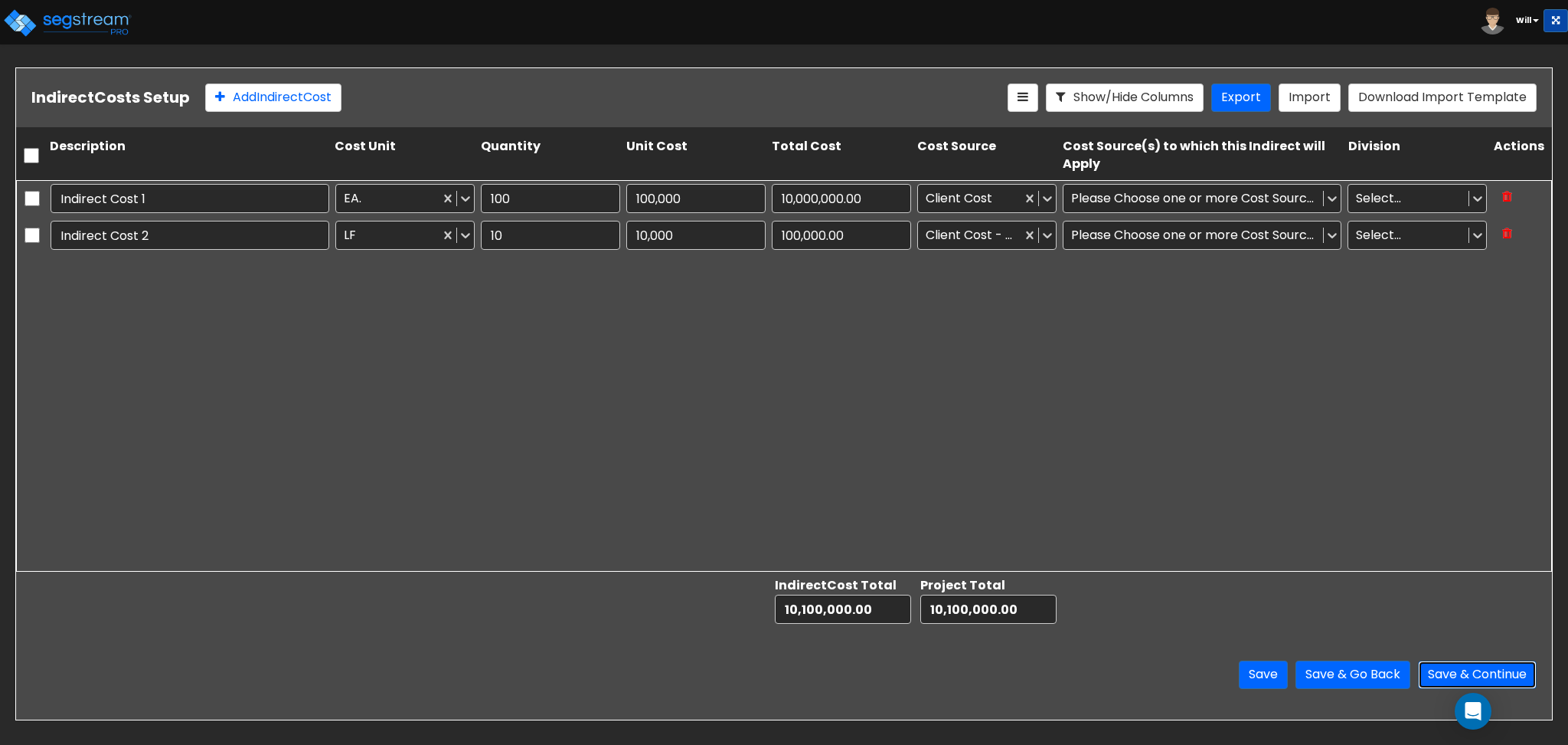
click at [1520, 675] on button "Save & Continue" at bounding box center [1477, 675] width 119 height 29
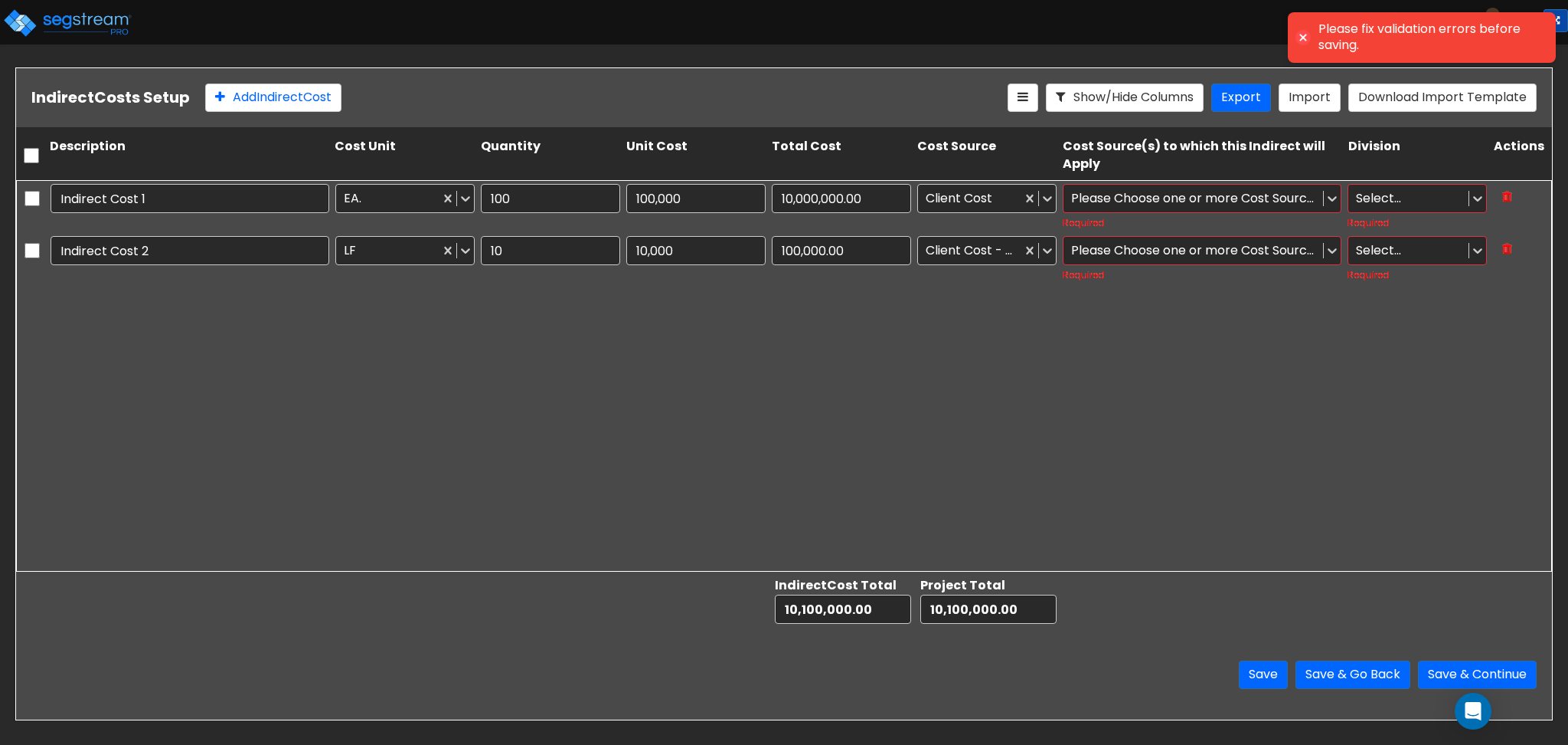
click at [1166, 205] on div at bounding box center [1193, 198] width 244 height 21
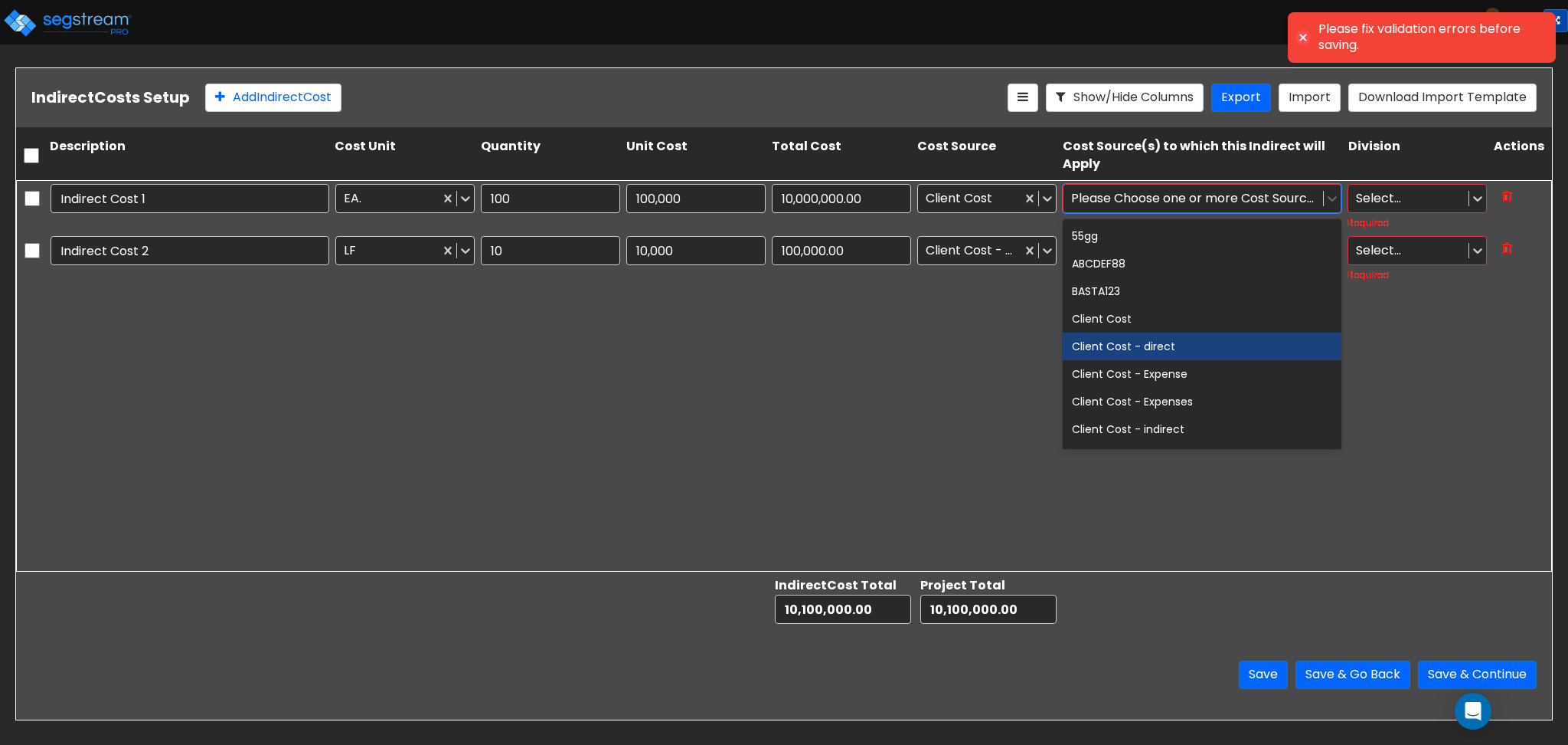
click at [1165, 345] on div "Client Cost - direct" at bounding box center [1202, 346] width 279 height 28
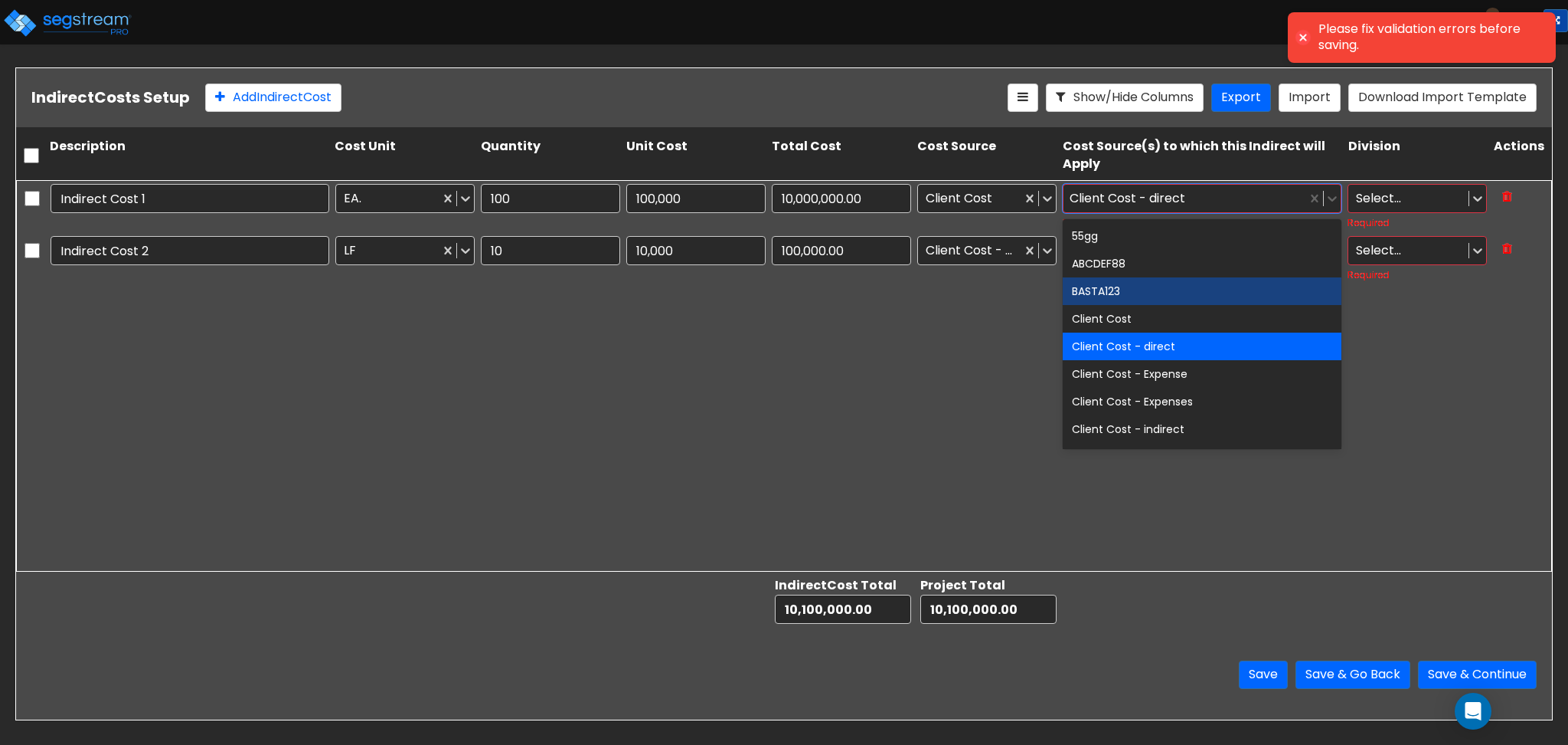
click at [985, 340] on div "Indirect Cost 1 EA. 100 100,000 10,000,000.00 Client Cost option Client Cost - …" at bounding box center [784, 376] width 1536 height 392
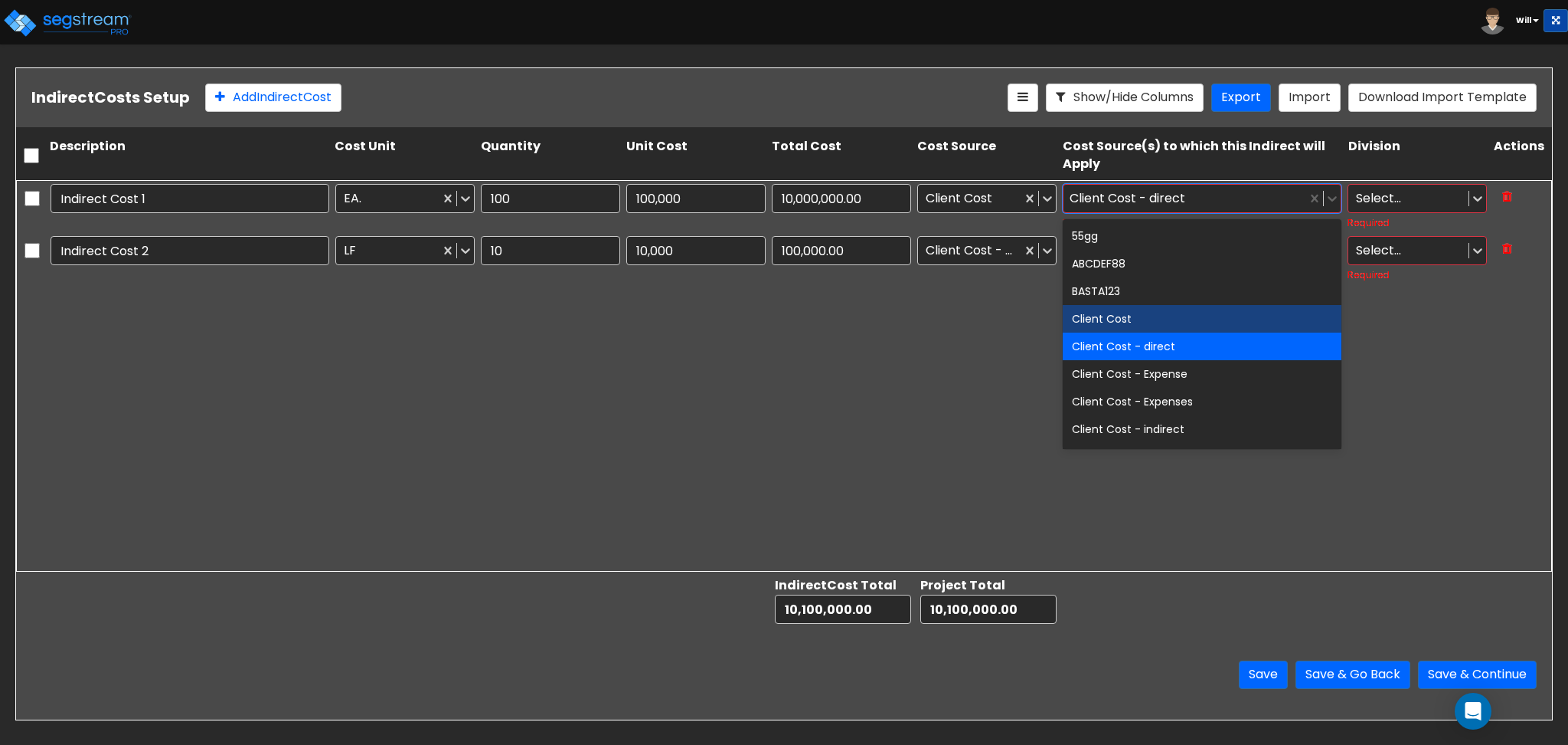
click at [1139, 317] on div "Client Cost" at bounding box center [1202, 318] width 279 height 28
click at [1121, 353] on div "Client Cost - direct" at bounding box center [1202, 346] width 279 height 28
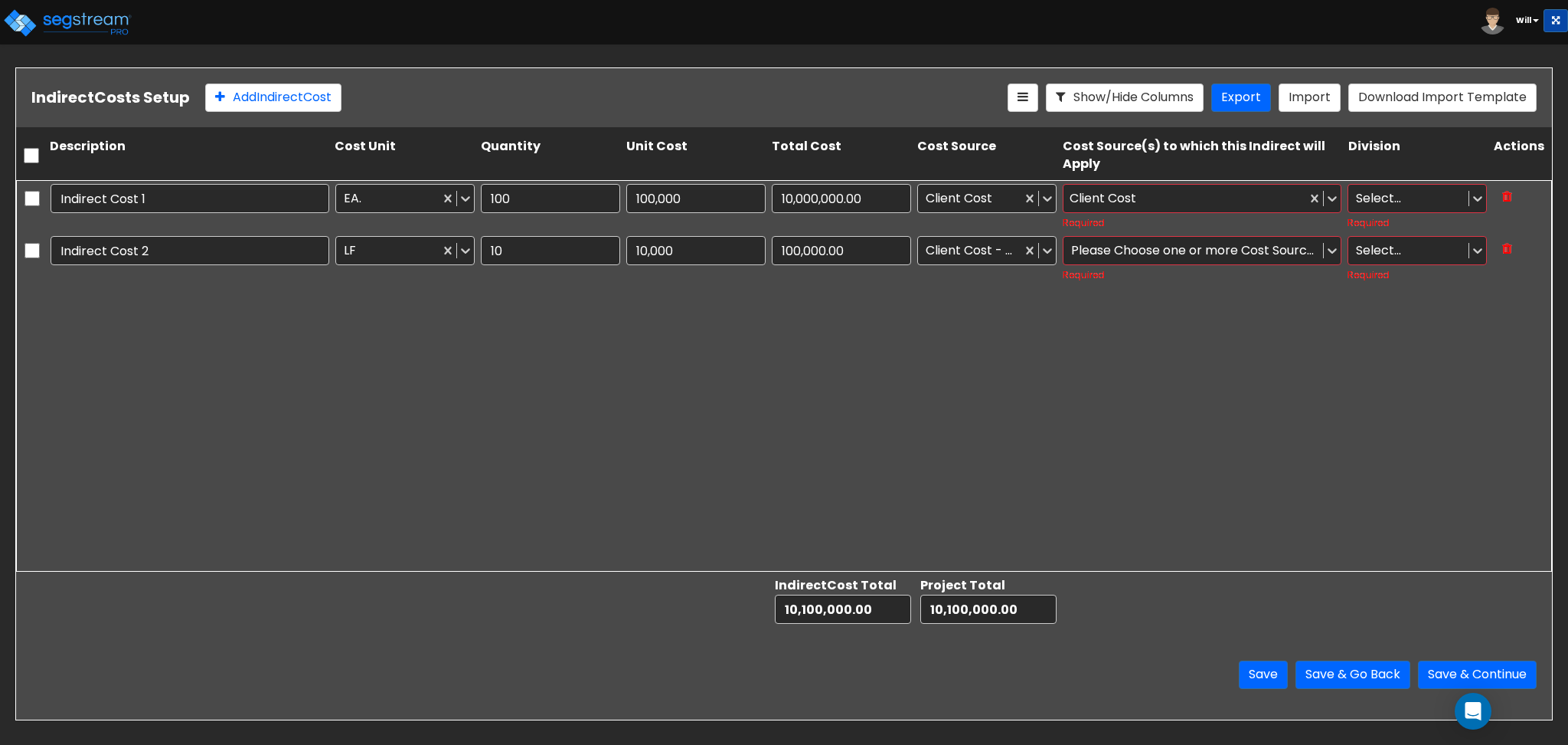
click at [953, 359] on div "Indirect Cost 1 EA. 100 100,000 10,000,000.00 Client Cost Client Cost Required …" at bounding box center [784, 376] width 1536 height 392
click at [1106, 258] on div at bounding box center [1193, 250] width 244 height 21
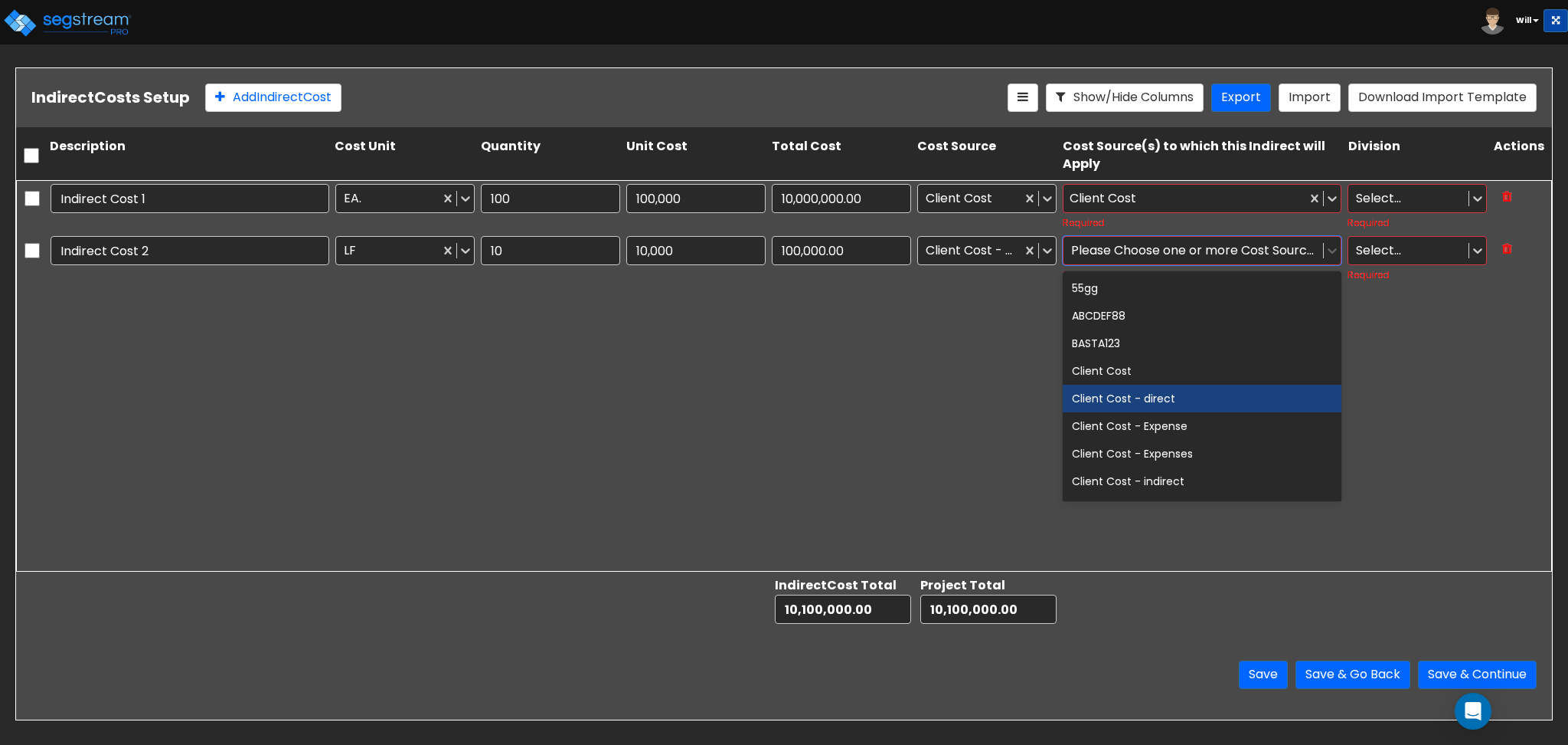
click at [1153, 392] on div "Client Cost - direct" at bounding box center [1202, 398] width 279 height 28
click at [939, 379] on div "Indirect Cost 1 EA. 100 100,000 10,000,000.00 Client Cost Client Cost Required …" at bounding box center [784, 376] width 1536 height 392
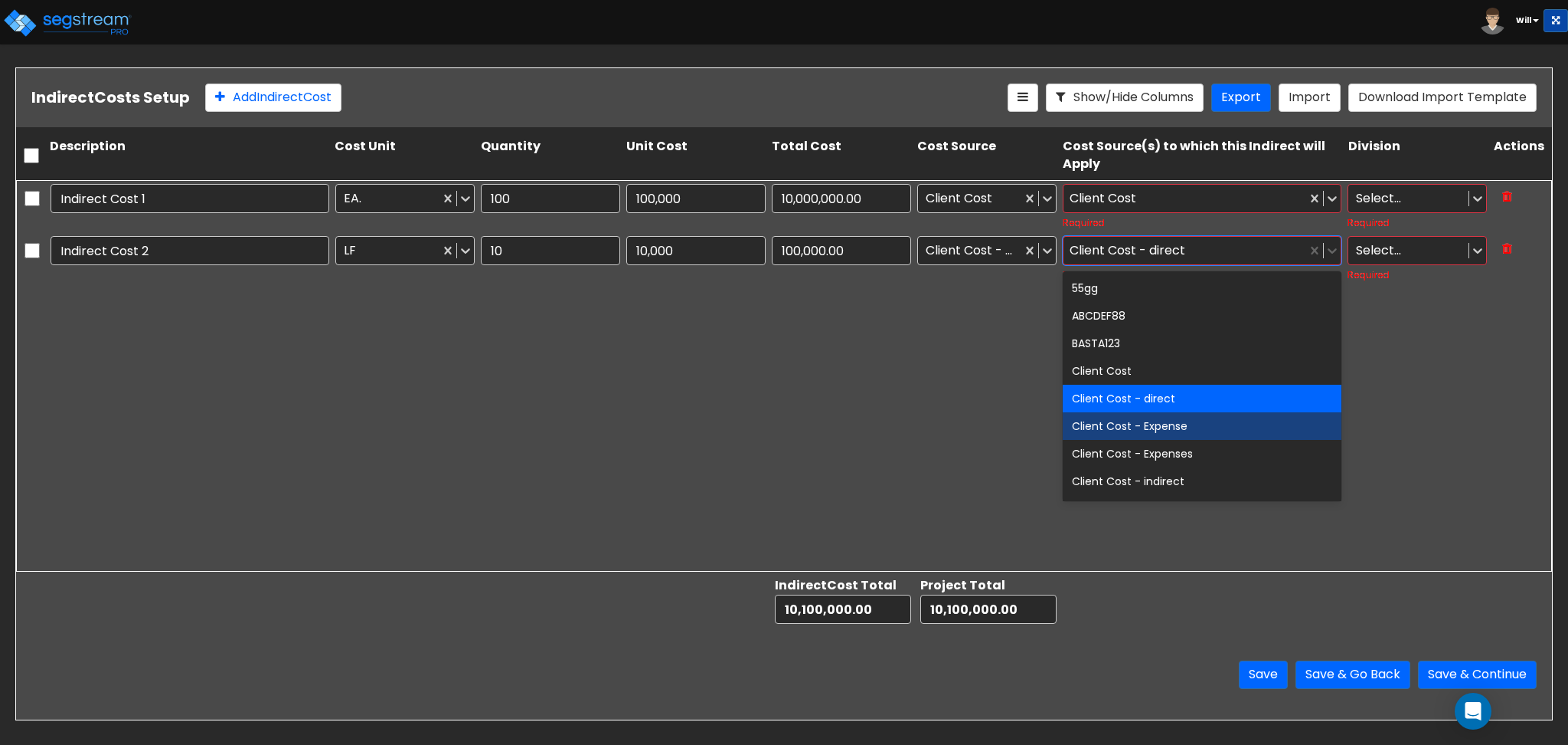
click at [1413, 371] on div "Indirect Cost 1 EA. 100 100,000 10,000,000.00 Client Cost Client Cost Required …" at bounding box center [784, 376] width 1536 height 392
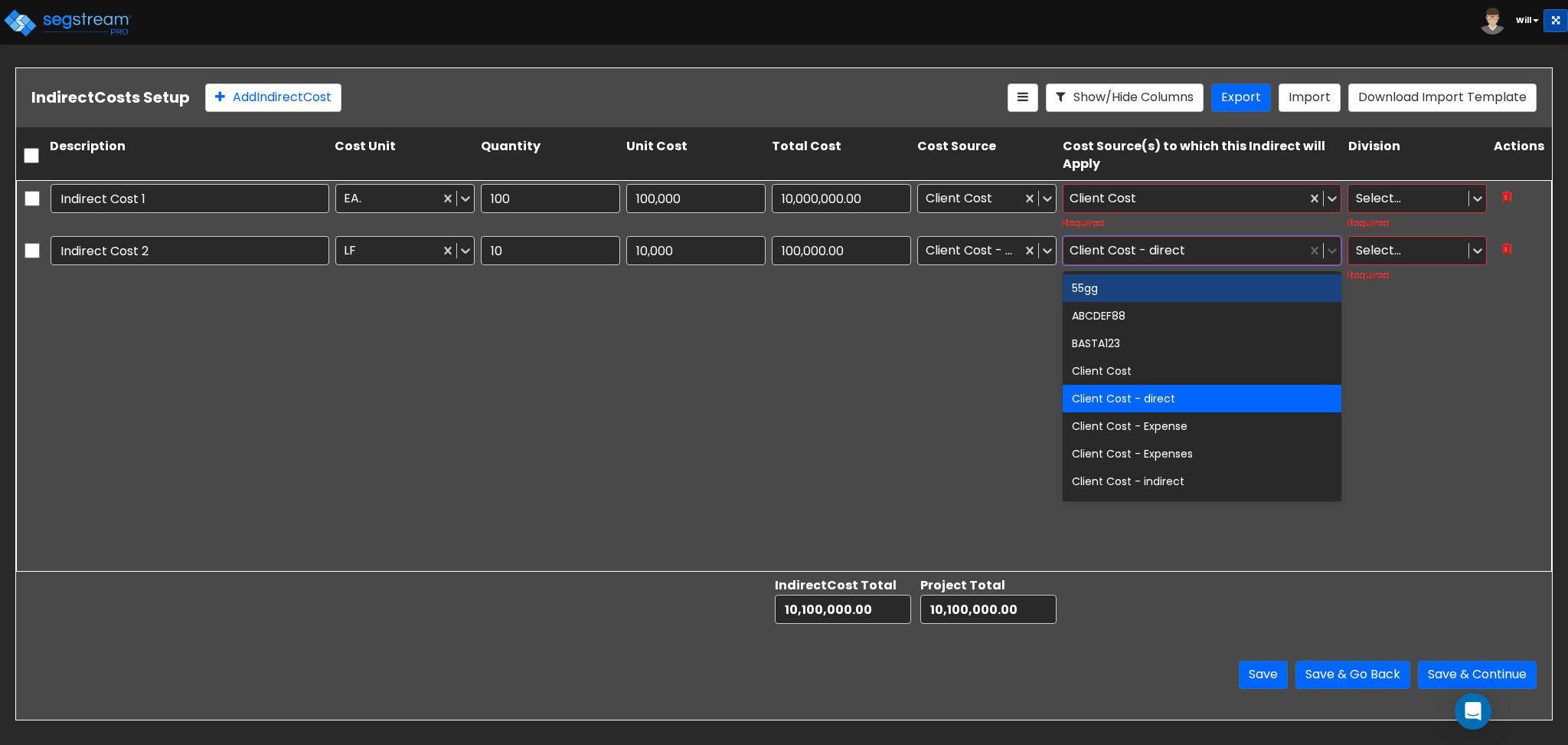
click at [1140, 253] on div "Client Cost - direct" at bounding box center [1130, 250] width 122 height 24
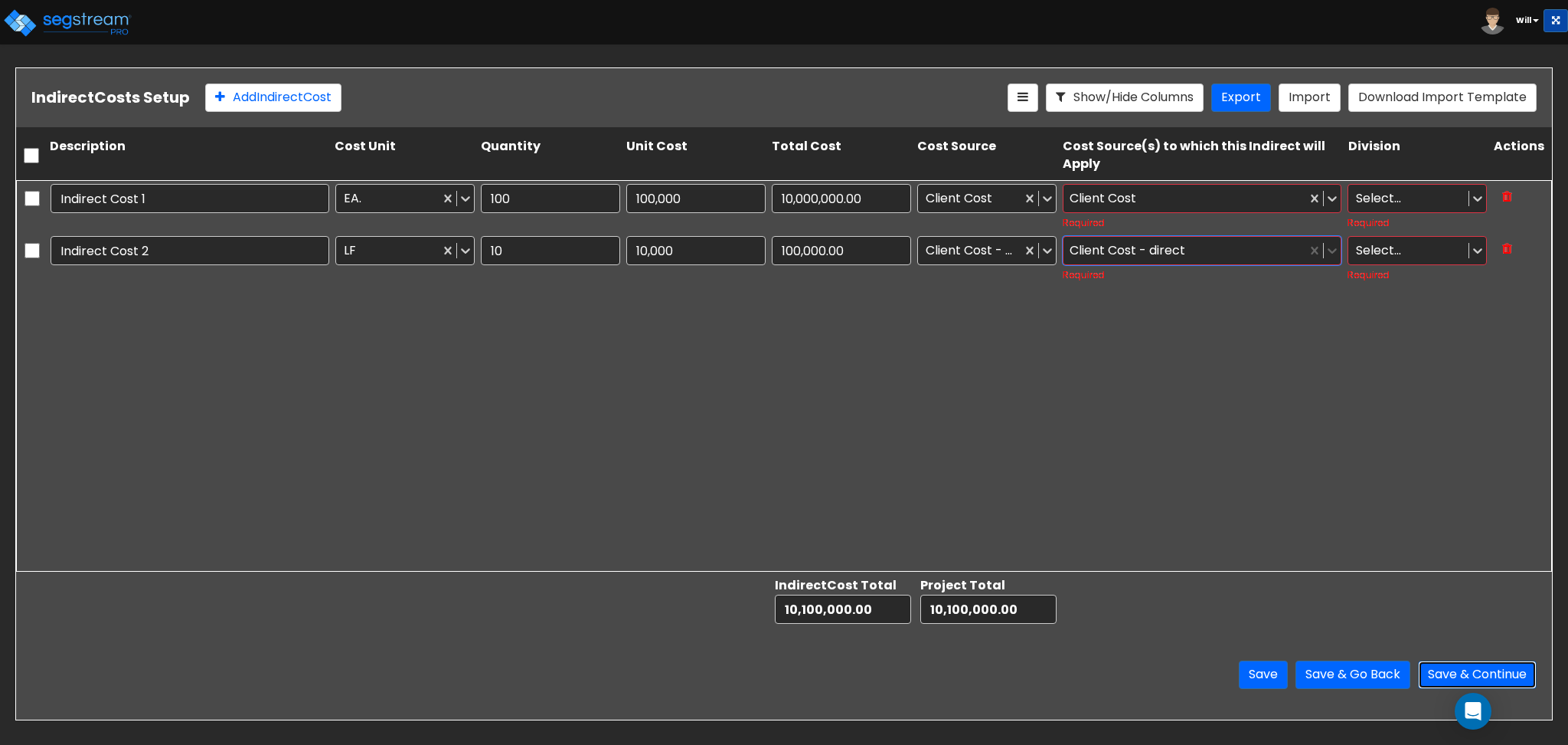
click at [1480, 669] on button "Save & Continue" at bounding box center [1477, 675] width 119 height 29
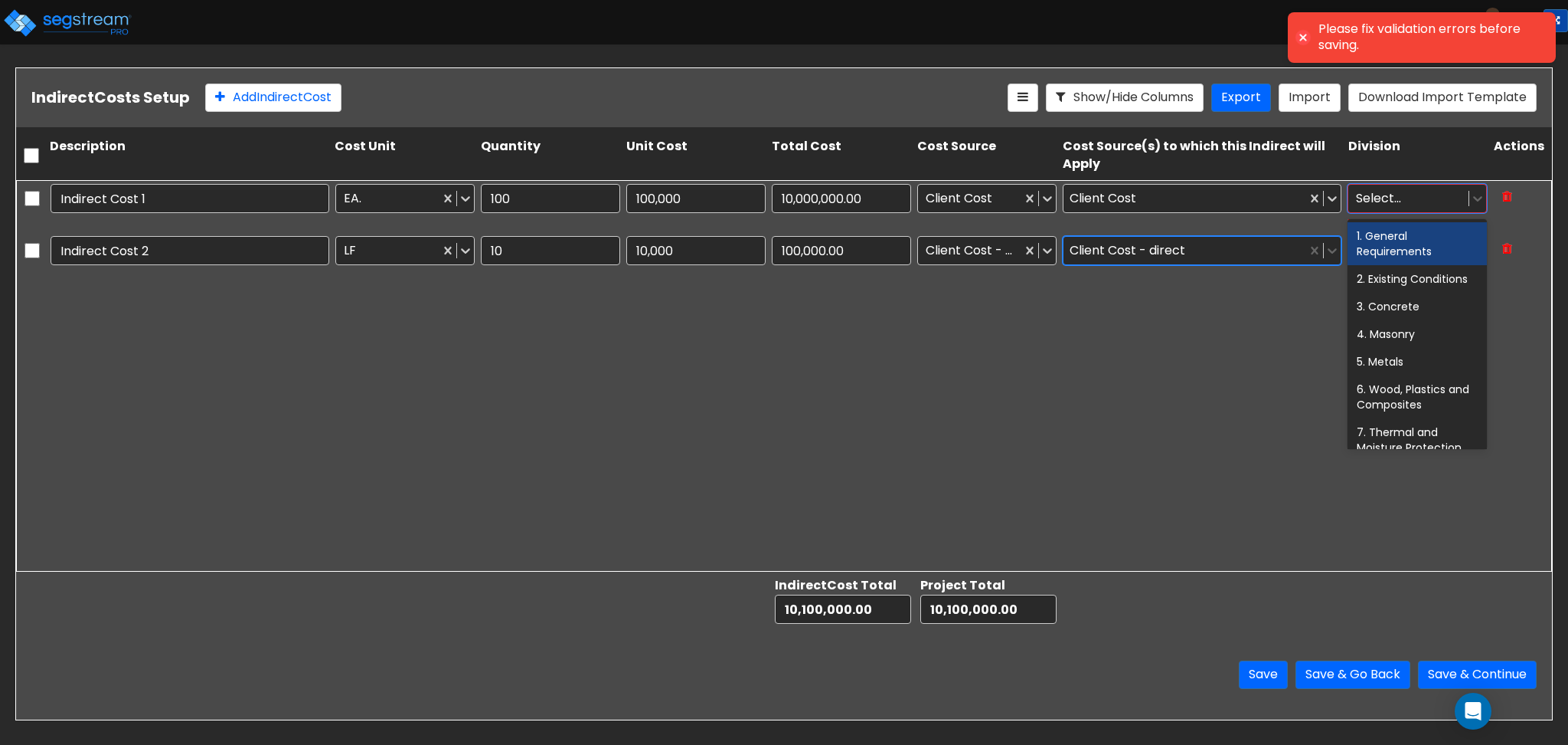
click at [1402, 195] on div at bounding box center [1409, 198] width 105 height 21
click at [1410, 282] on div "2. Existing Conditions" at bounding box center [1417, 278] width 140 height 28
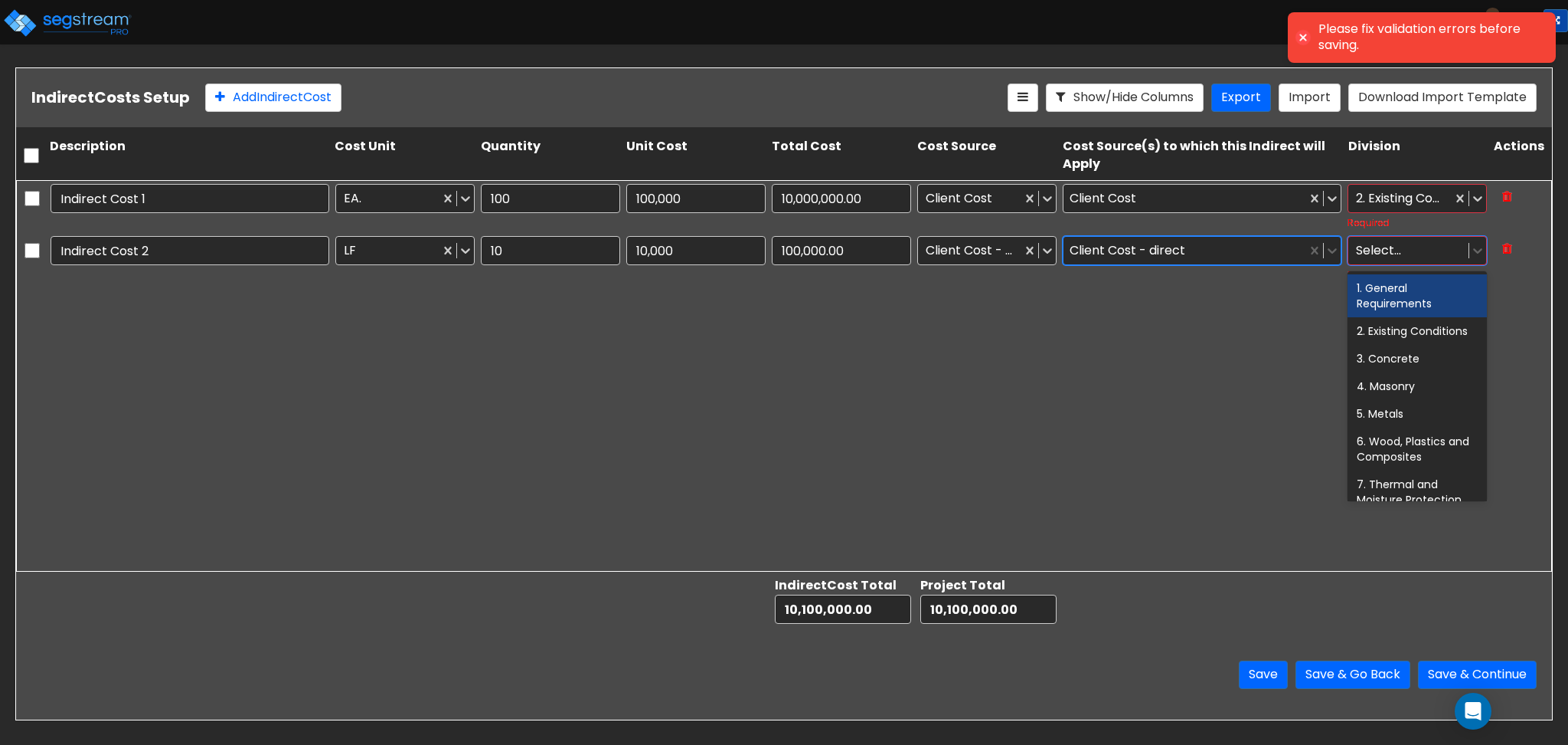
click at [1392, 250] on div at bounding box center [1409, 250] width 105 height 21
click at [1405, 291] on div "1. General Requirements" at bounding box center [1417, 296] width 140 height 43
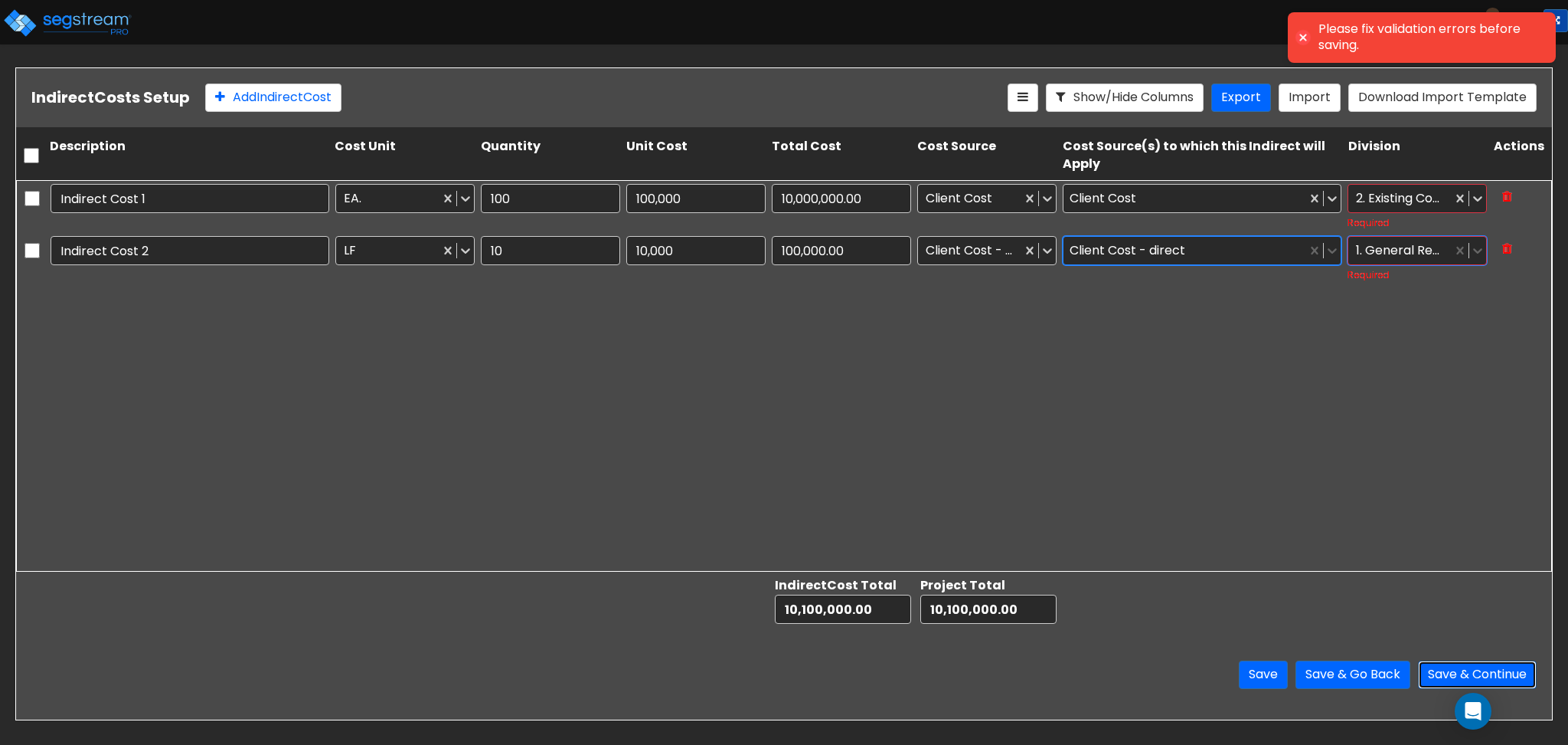
click at [1512, 676] on button "Save & Continue" at bounding box center [1477, 675] width 119 height 29
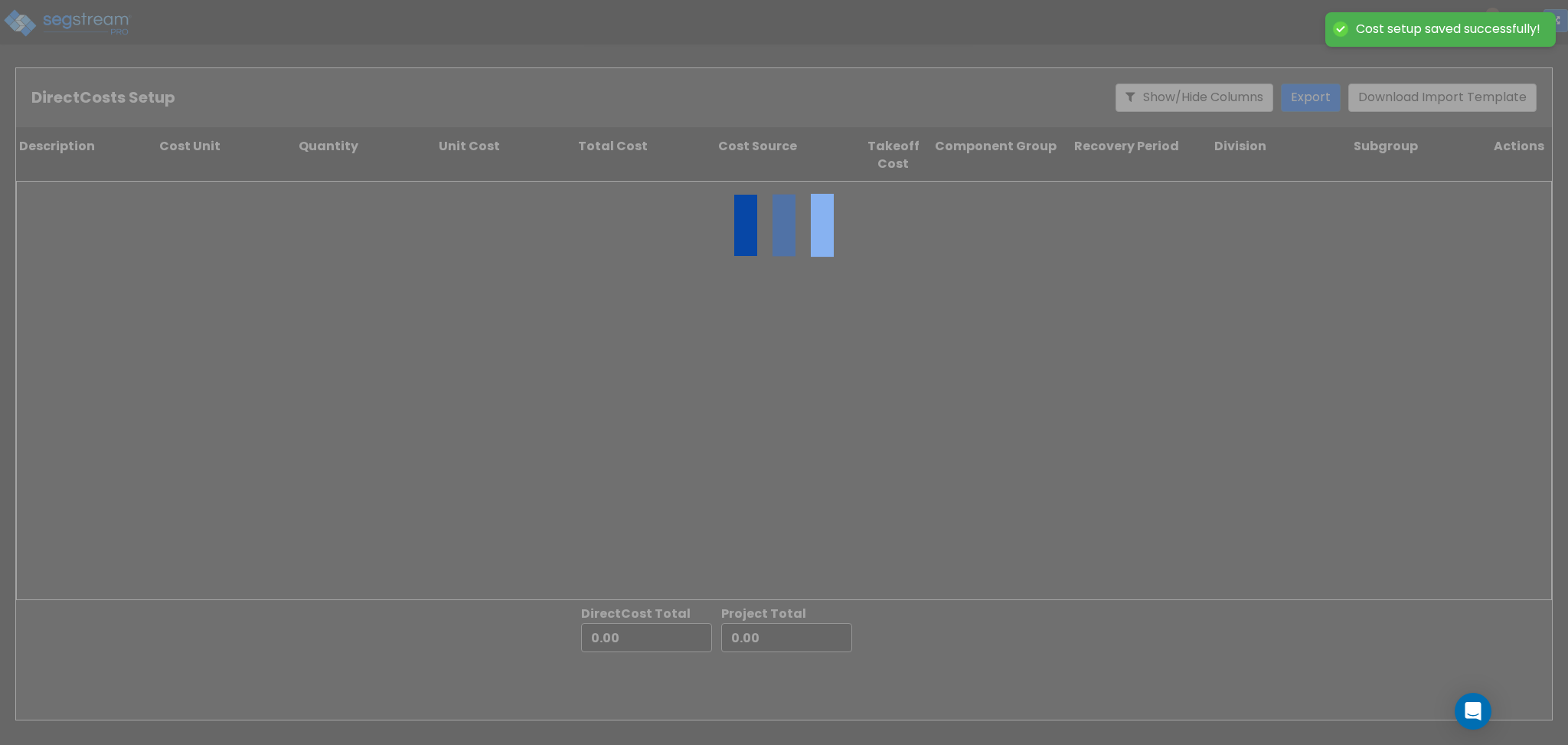
type input "10,100,000.00"
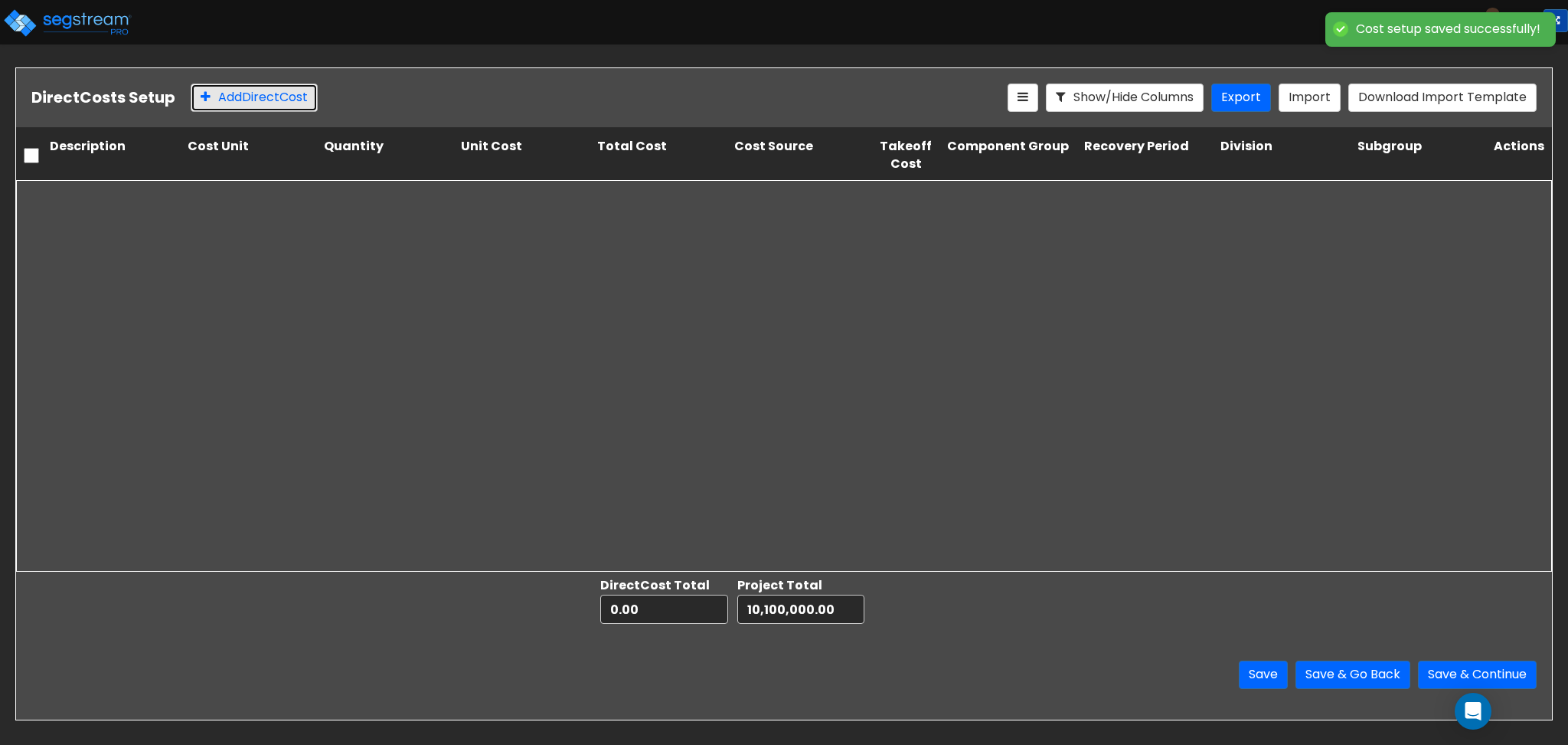
click at [265, 95] on button "Add Direct Cost" at bounding box center [253, 98] width 127 height 29
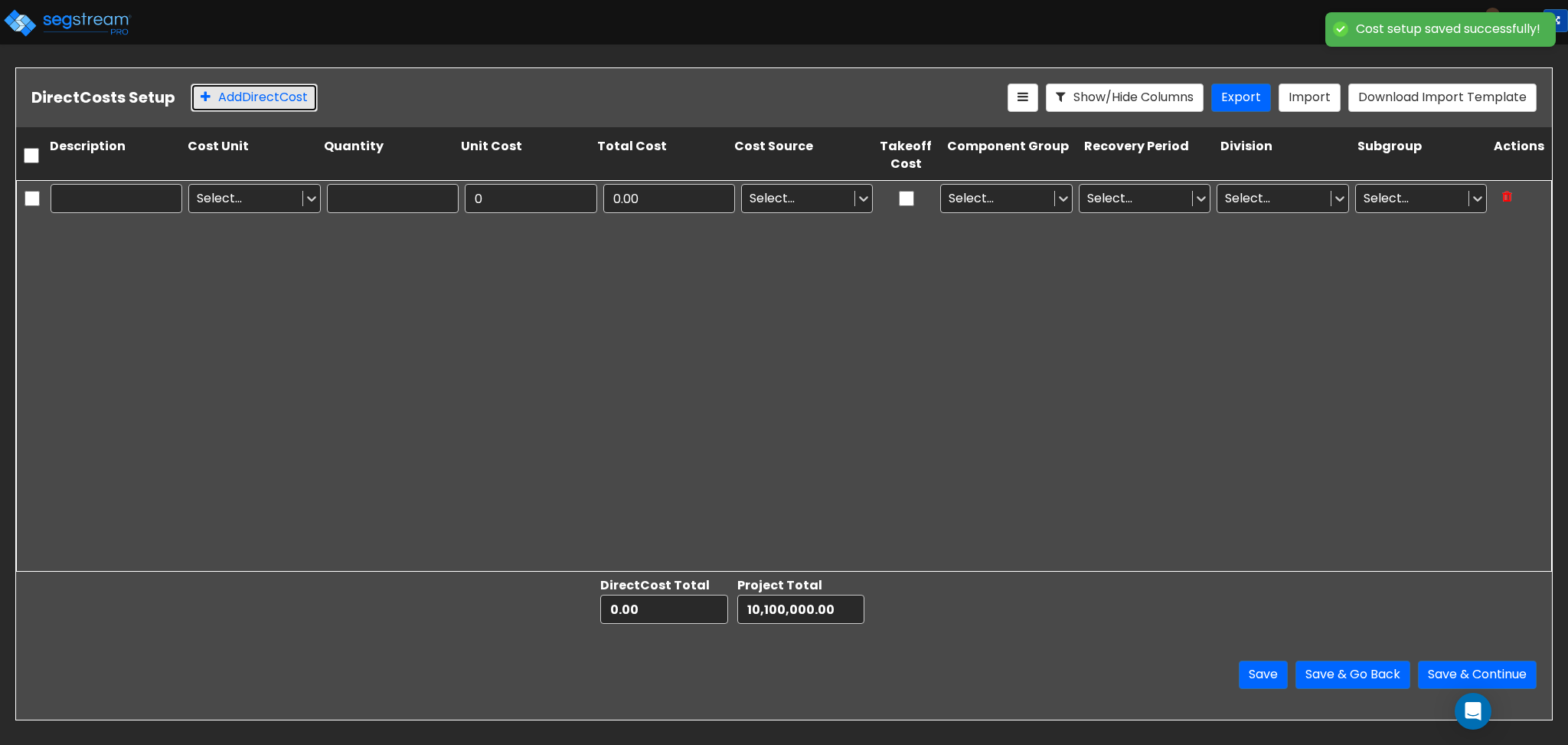
click at [265, 95] on button "Add Direct Cost" at bounding box center [253, 98] width 127 height 29
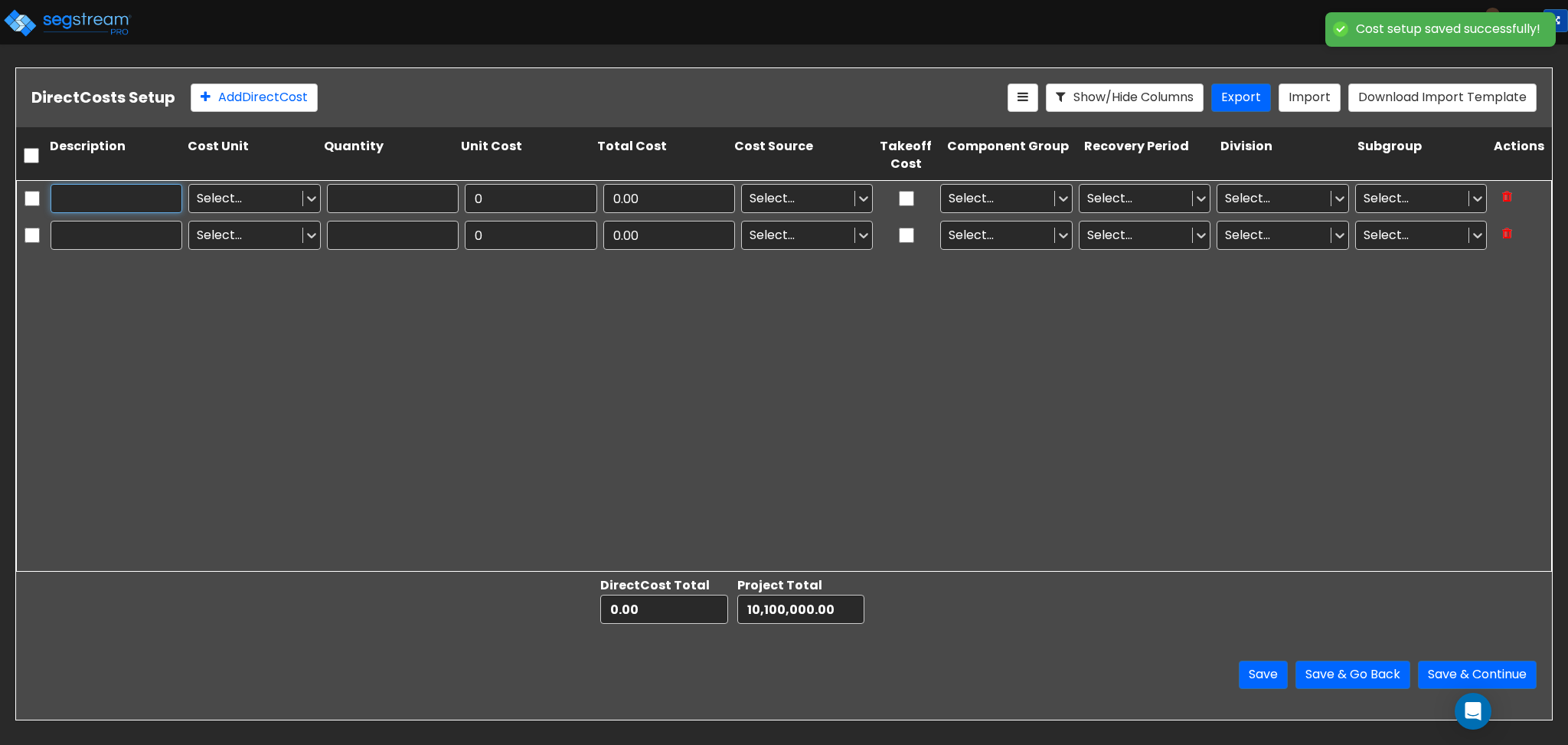
click at [140, 200] on input "text" at bounding box center [116, 199] width 132 height 30
type input "F"
drag, startPoint x: 140, startPoint y: 200, endPoint x: 0, endPoint y: 203, distance: 140.0
click at [0, 203] on div "Direct Costs Setup Add Direct Cost Show/Hide Columns Export Import Download Imp…" at bounding box center [784, 394] width 1568 height 652
type input "Direct Cost 1"
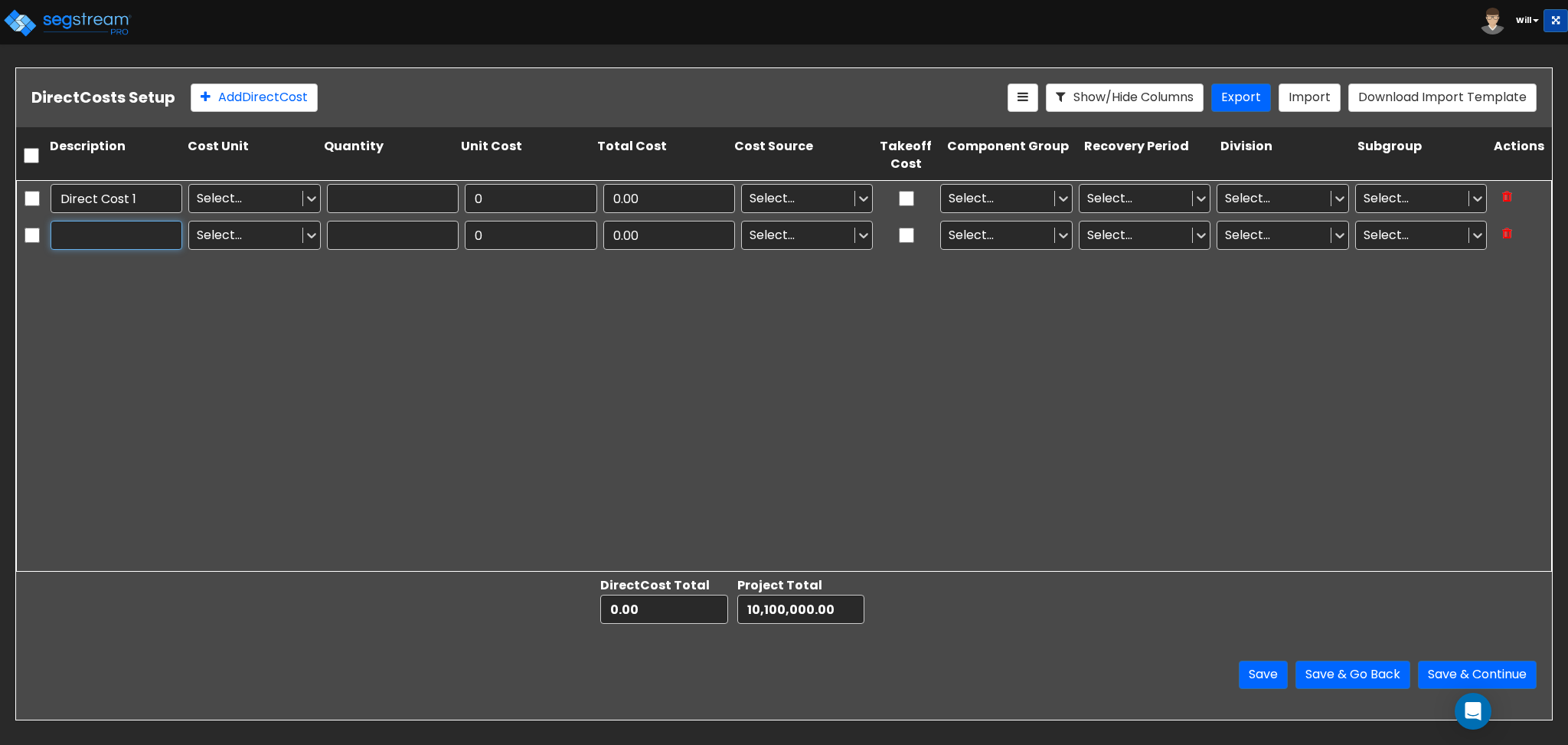
click at [112, 241] on input "text" at bounding box center [116, 235] width 132 height 30
paste input "Direct Cost 1"
type input "Direct Cost 2"
click at [277, 193] on div at bounding box center [246, 198] width 97 height 21
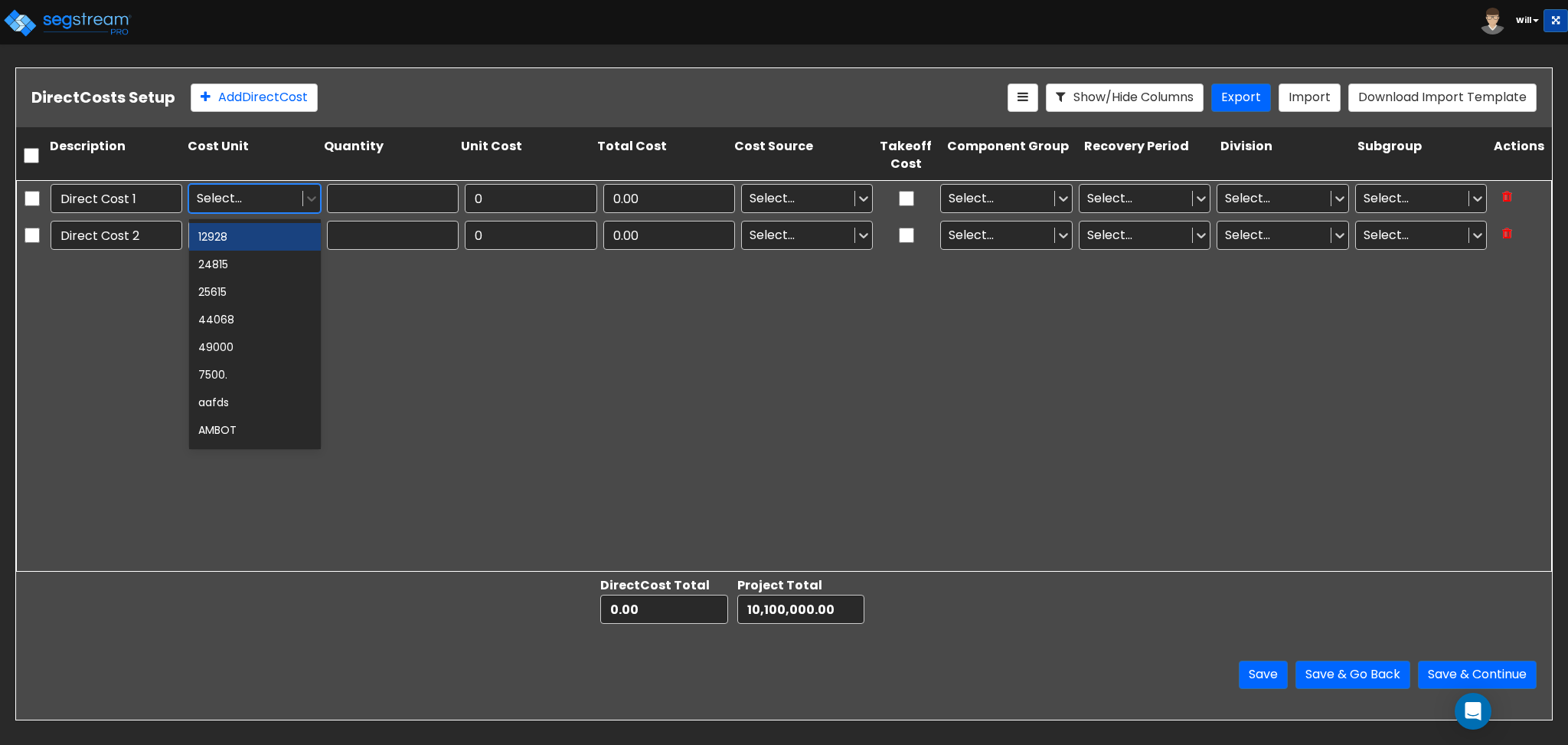
scroll to position [204, 0]
click at [223, 408] on div "EA" at bounding box center [254, 403] width 132 height 28
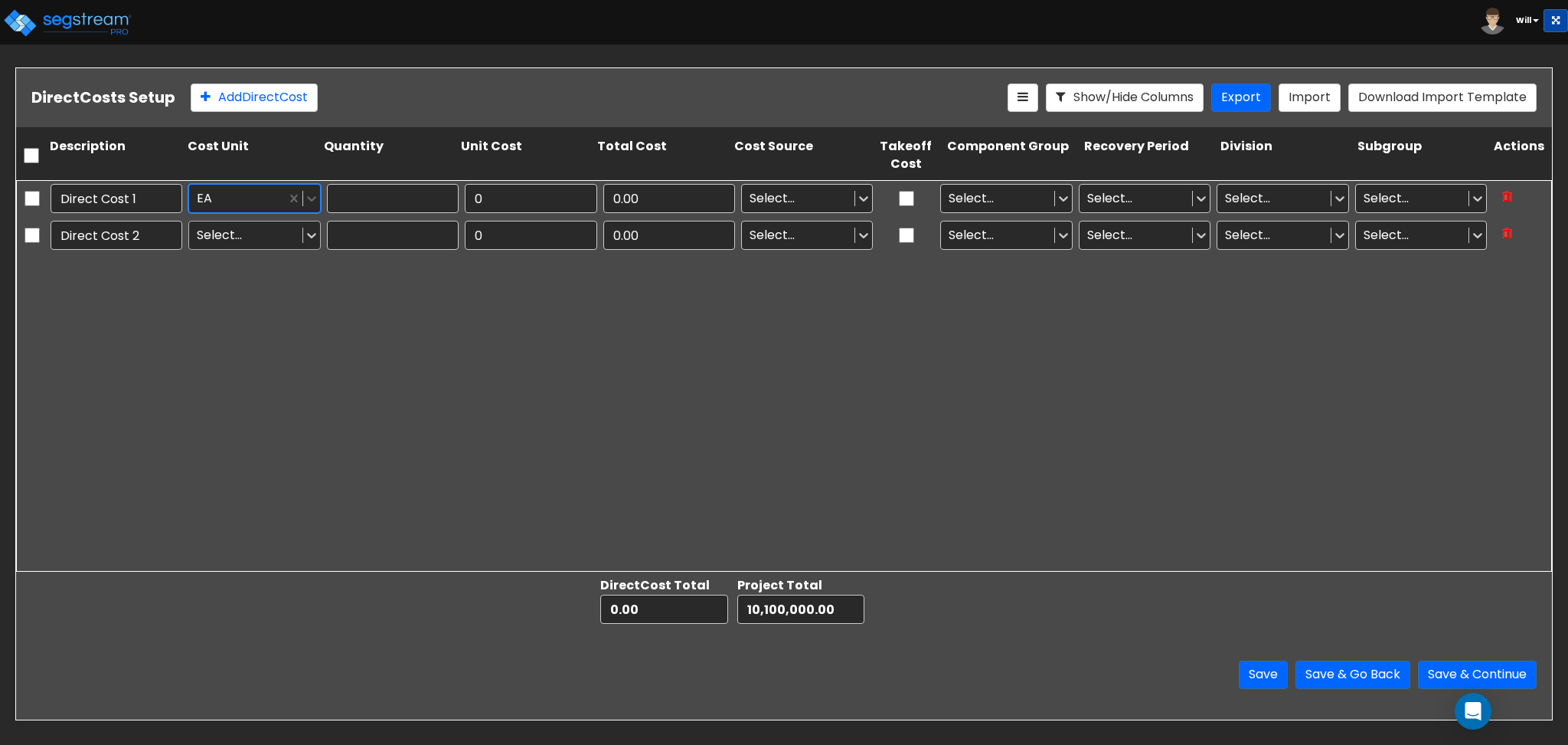
click at [215, 231] on div at bounding box center [246, 235] width 97 height 21
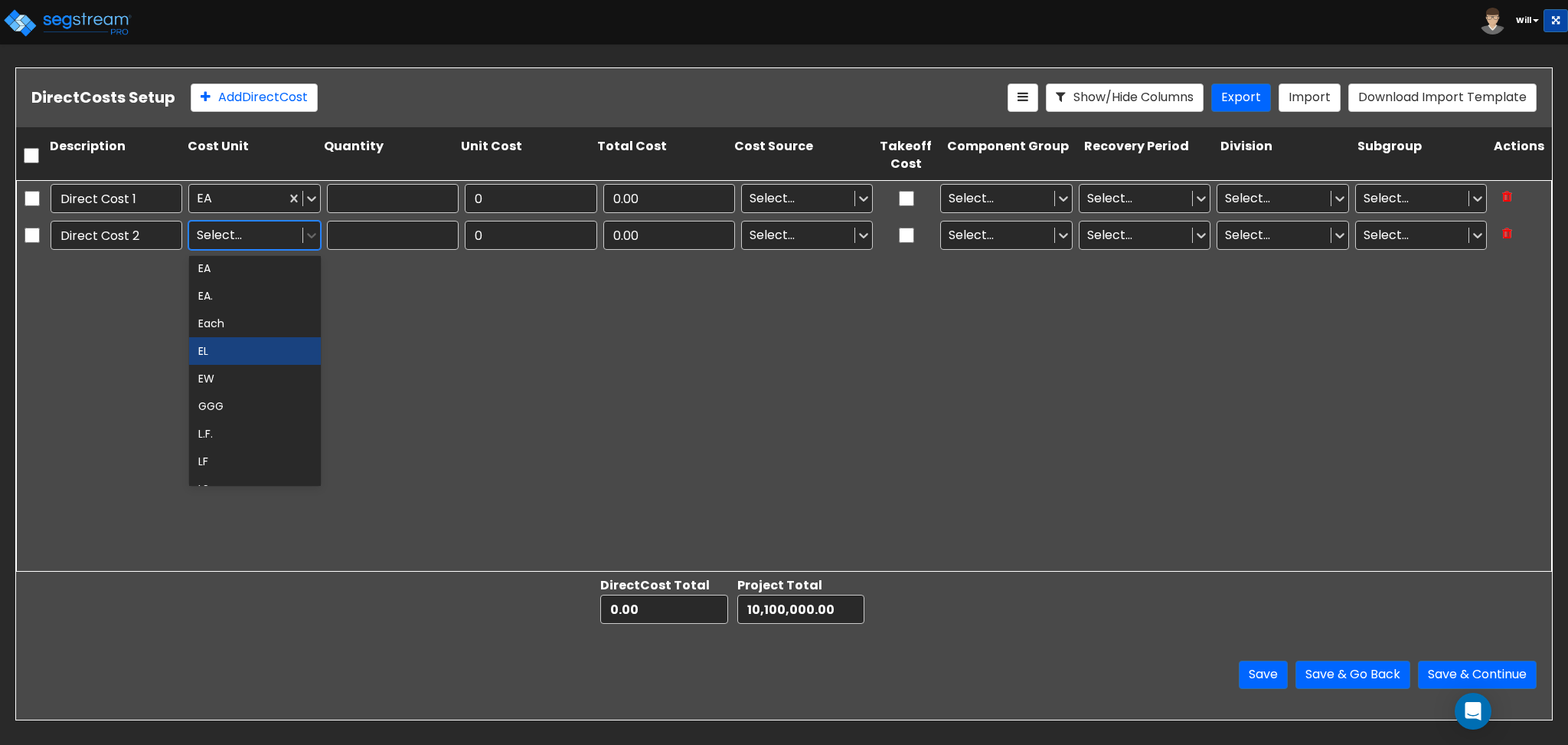
scroll to position [408, 0]
click at [234, 422] on div "LF" at bounding box center [254, 428] width 132 height 28
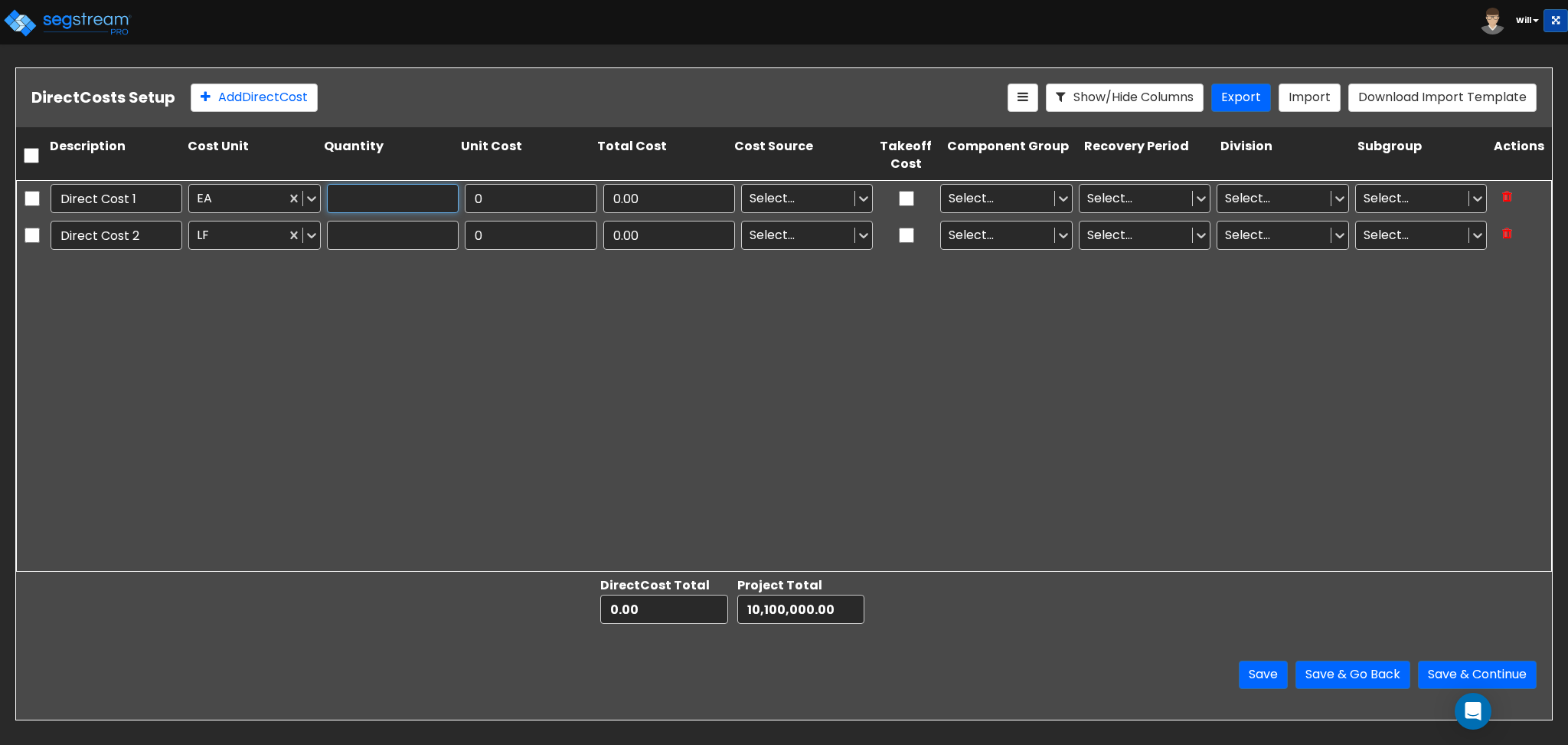
click at [387, 198] on input "text" at bounding box center [392, 199] width 132 height 30
type input "100"
click at [389, 223] on input "text" at bounding box center [392, 235] width 132 height 30
type input "10"
click at [499, 188] on input "0" at bounding box center [530, 199] width 132 height 30
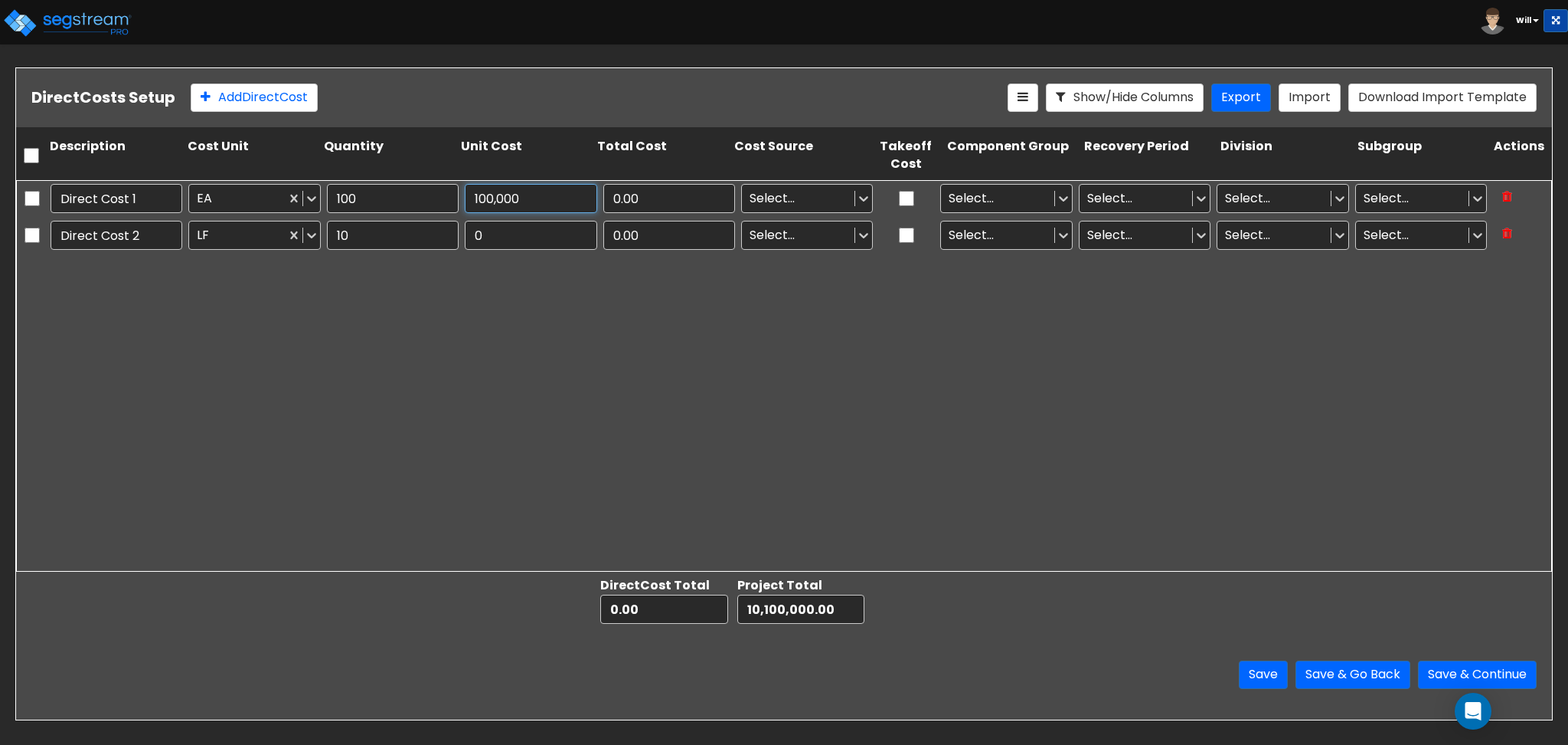
type input "100,000"
type input "10,000,000.00"
type input "20,100,000.00"
type input "10,000,000.00"
click at [521, 238] on input "0" at bounding box center [530, 235] width 132 height 30
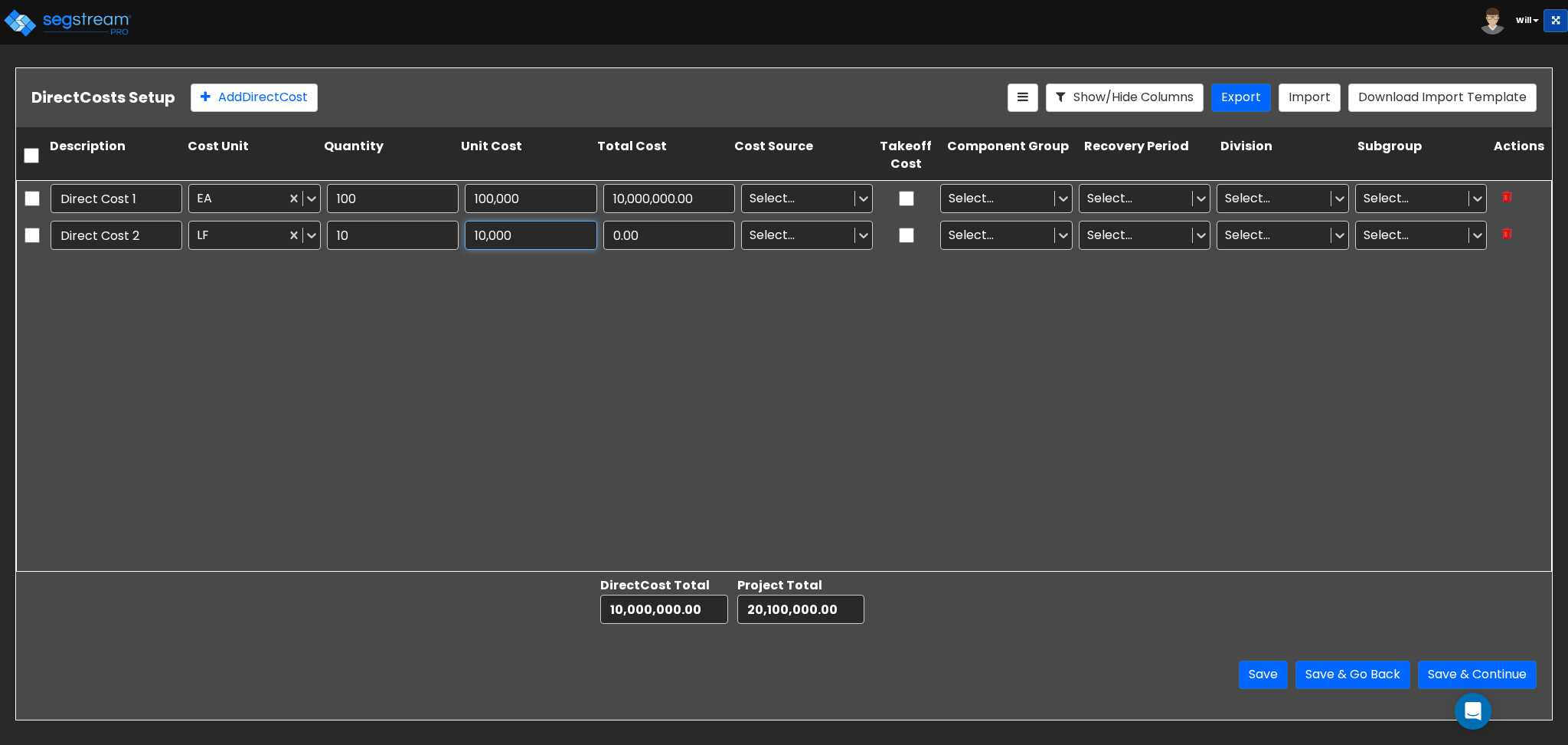
type input "10,000"
type input "10,100,000.00"
type input "20,200,000.00"
type input "100,000.00"
click at [706, 302] on div "Direct Cost 1 EA 100 100,000 10,000,000.00 Select... Select... Select... Select…" at bounding box center [784, 376] width 1536 height 392
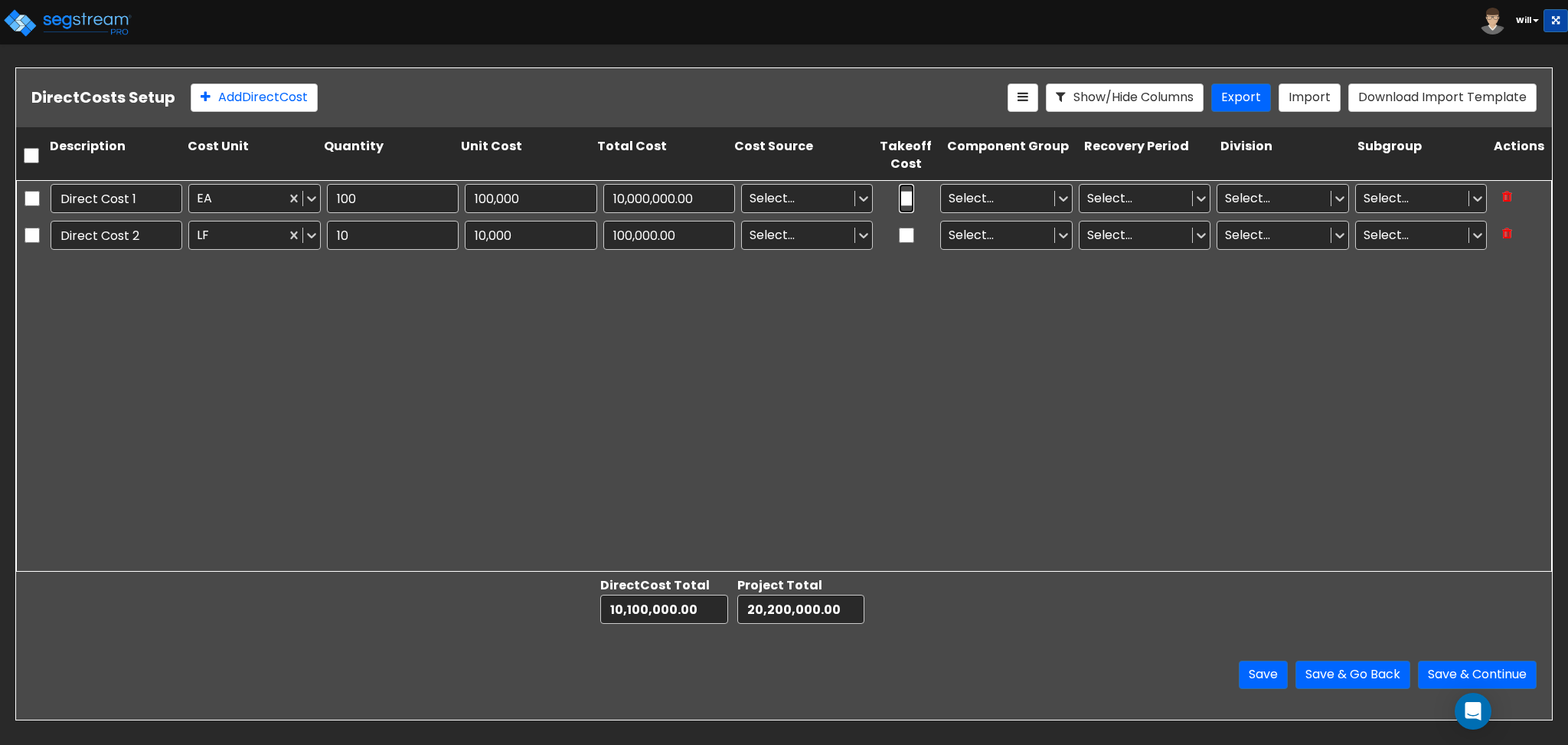
click at [911, 197] on input "checkbox" at bounding box center [906, 199] width 15 height 30
checkbox input "true"
drag, startPoint x: 901, startPoint y: 230, endPoint x: 914, endPoint y: 238, distance: 15.3
click at [912, 238] on input "checkbox" at bounding box center [906, 235] width 15 height 30
checkbox input "true"
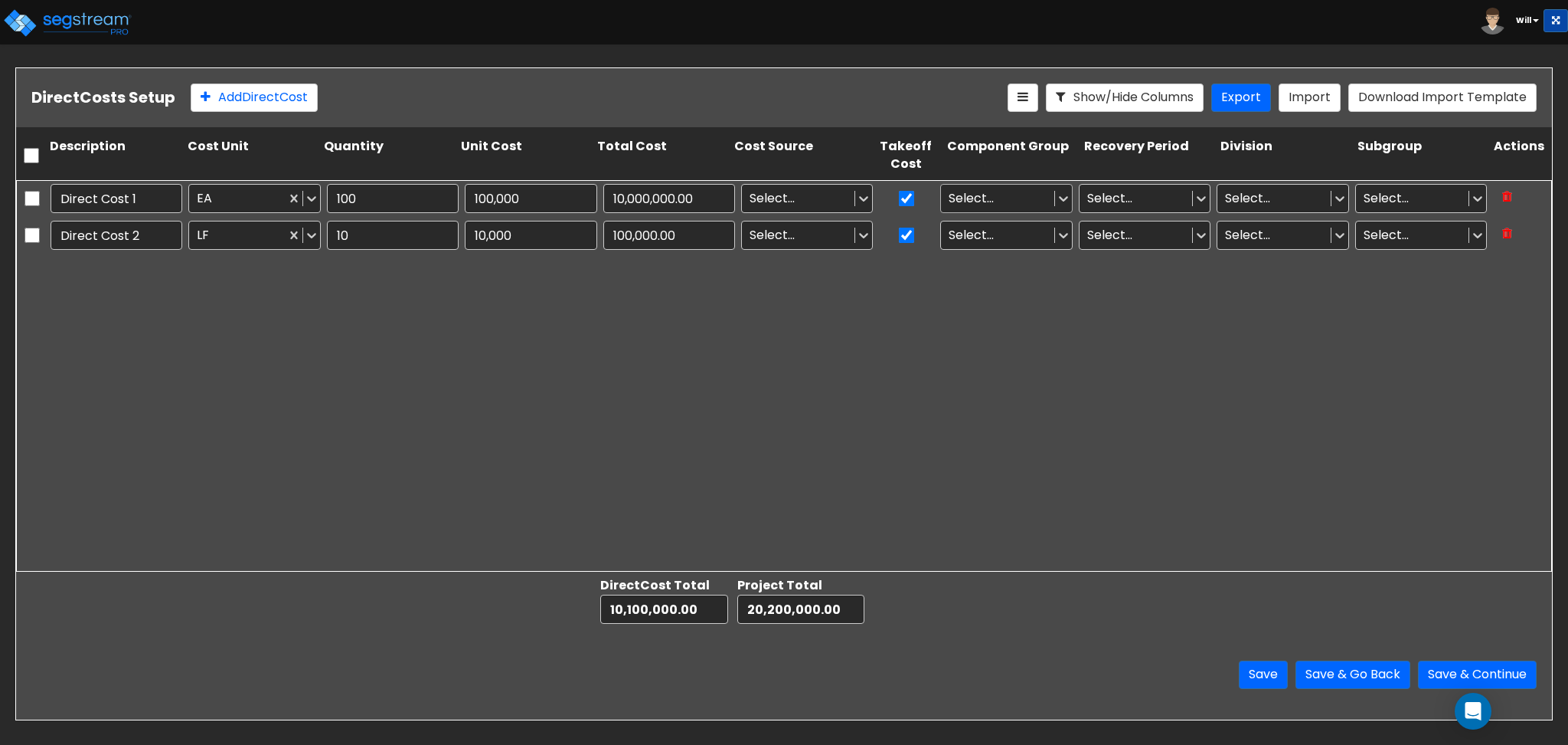
click at [969, 207] on div at bounding box center [997, 198] width 97 height 21
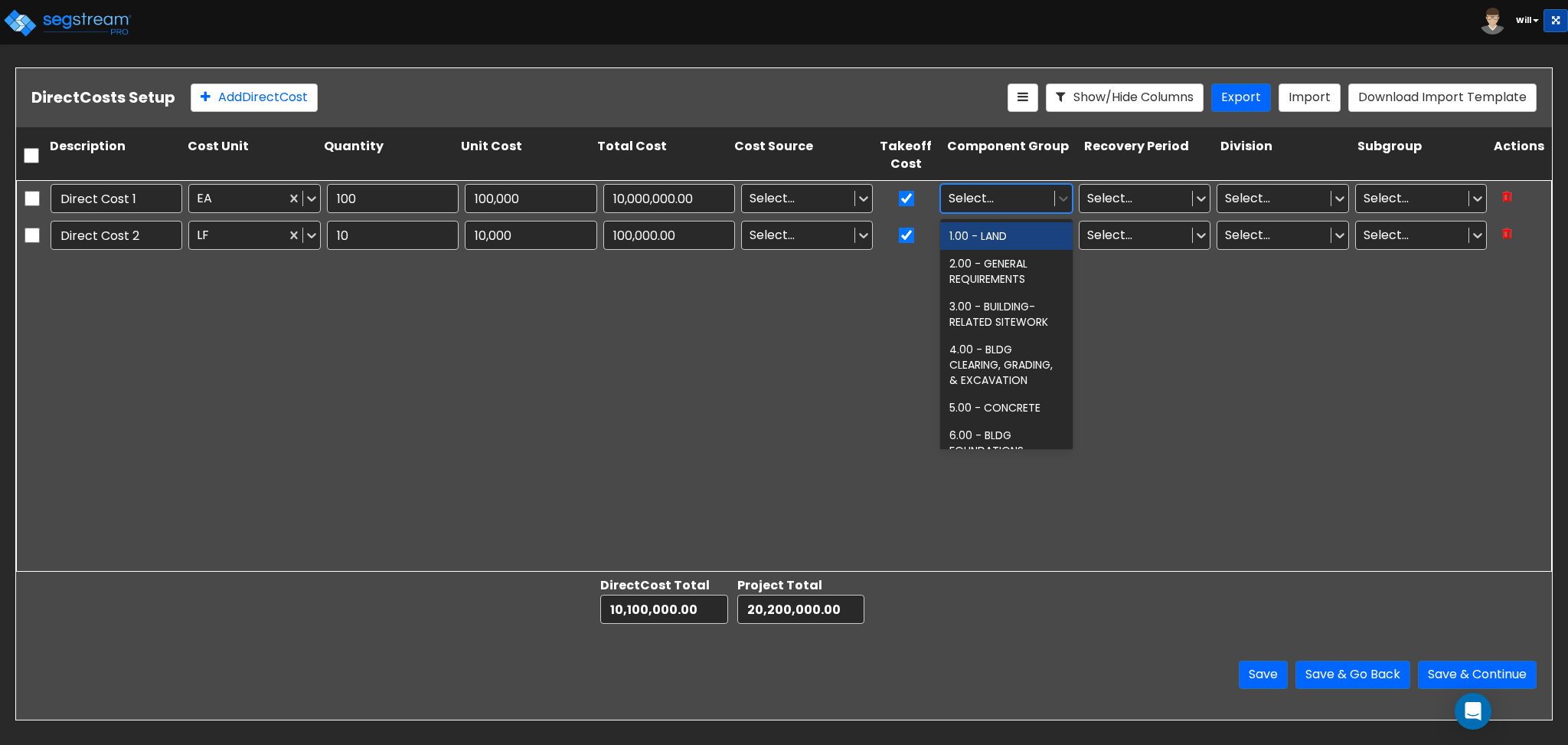
click at [988, 245] on div "1.00 - LAND" at bounding box center [1006, 236] width 132 height 28
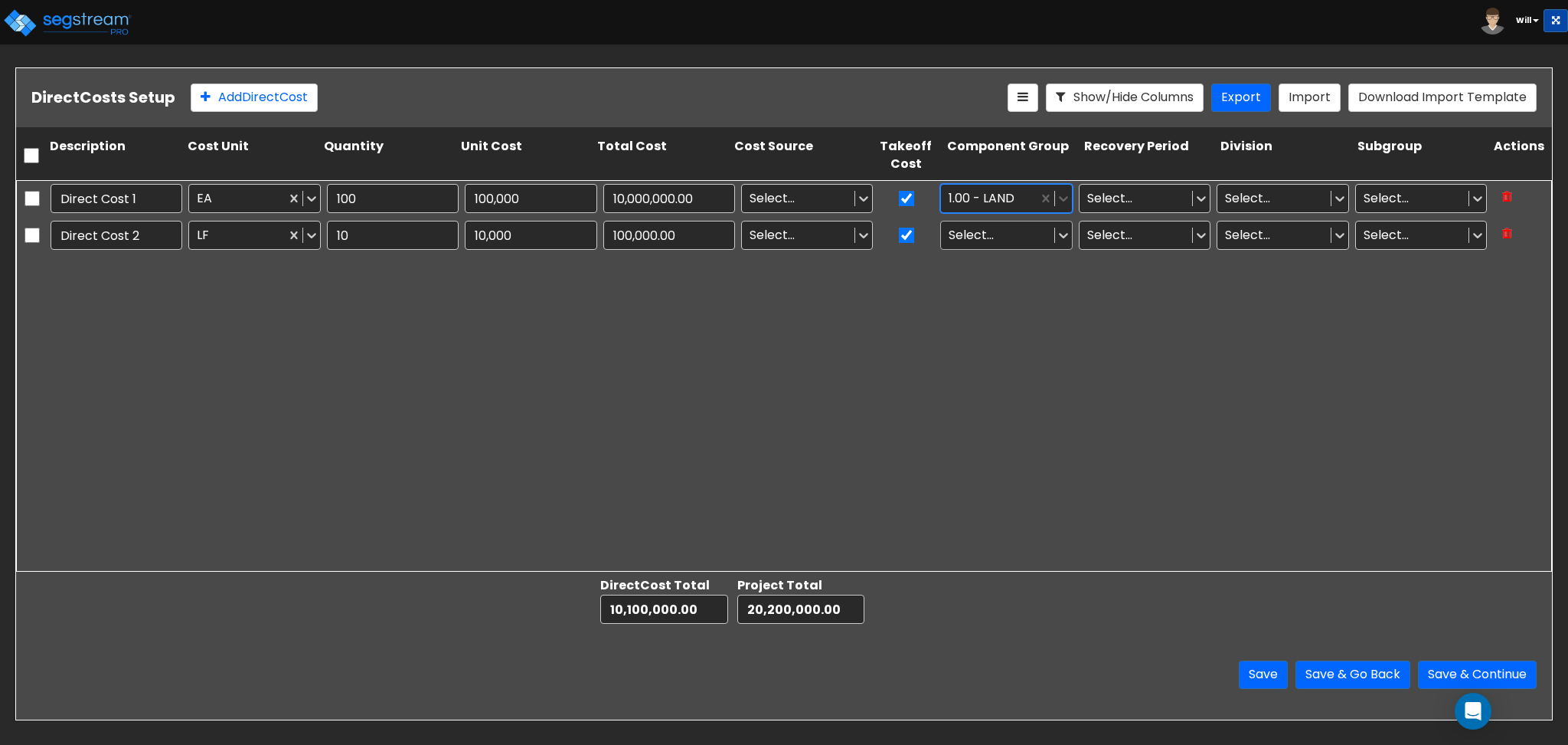
click at [979, 227] on div at bounding box center [997, 235] width 97 height 21
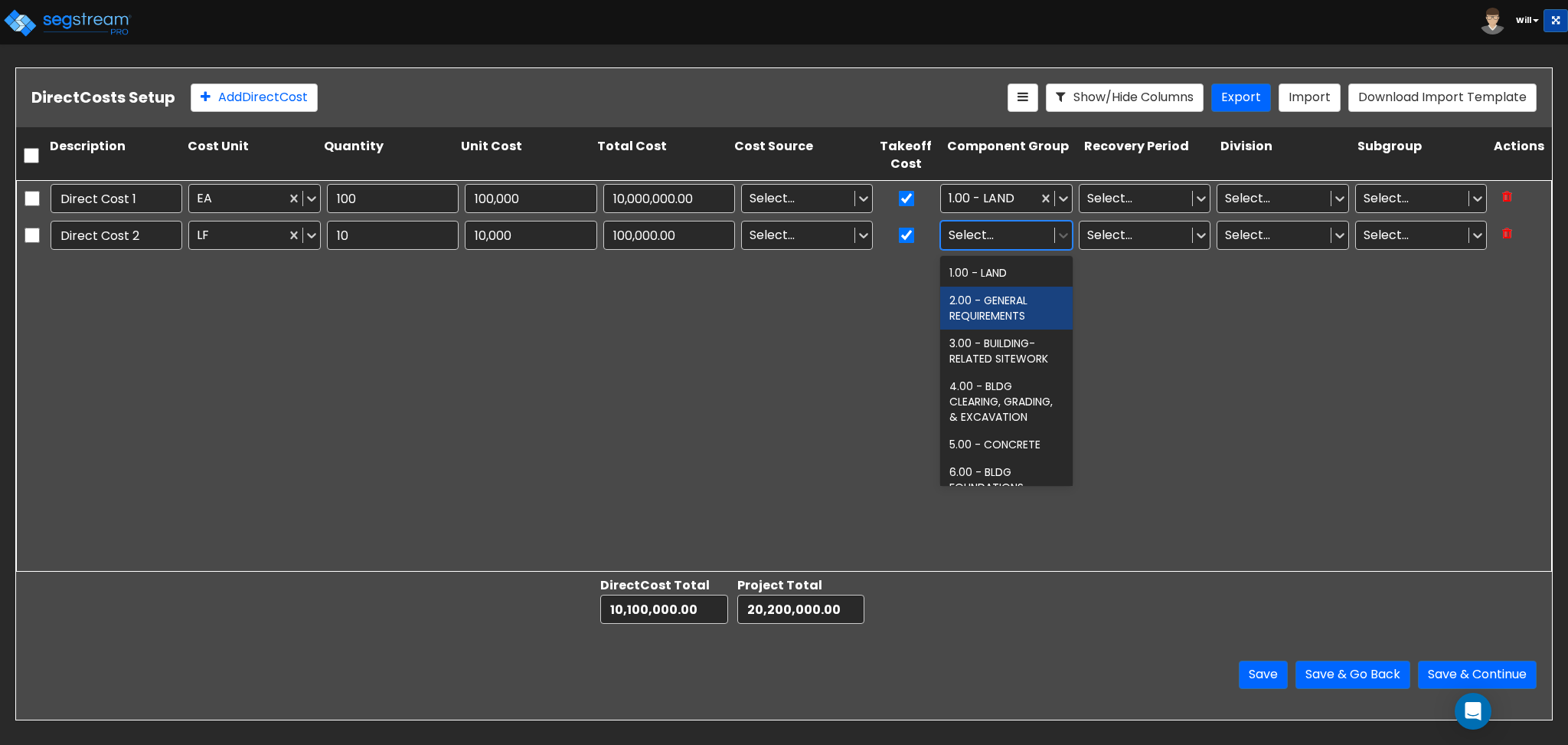
click at [1001, 296] on div "2.00 - GENERAL REQUIREMENTS" at bounding box center [1006, 308] width 132 height 43
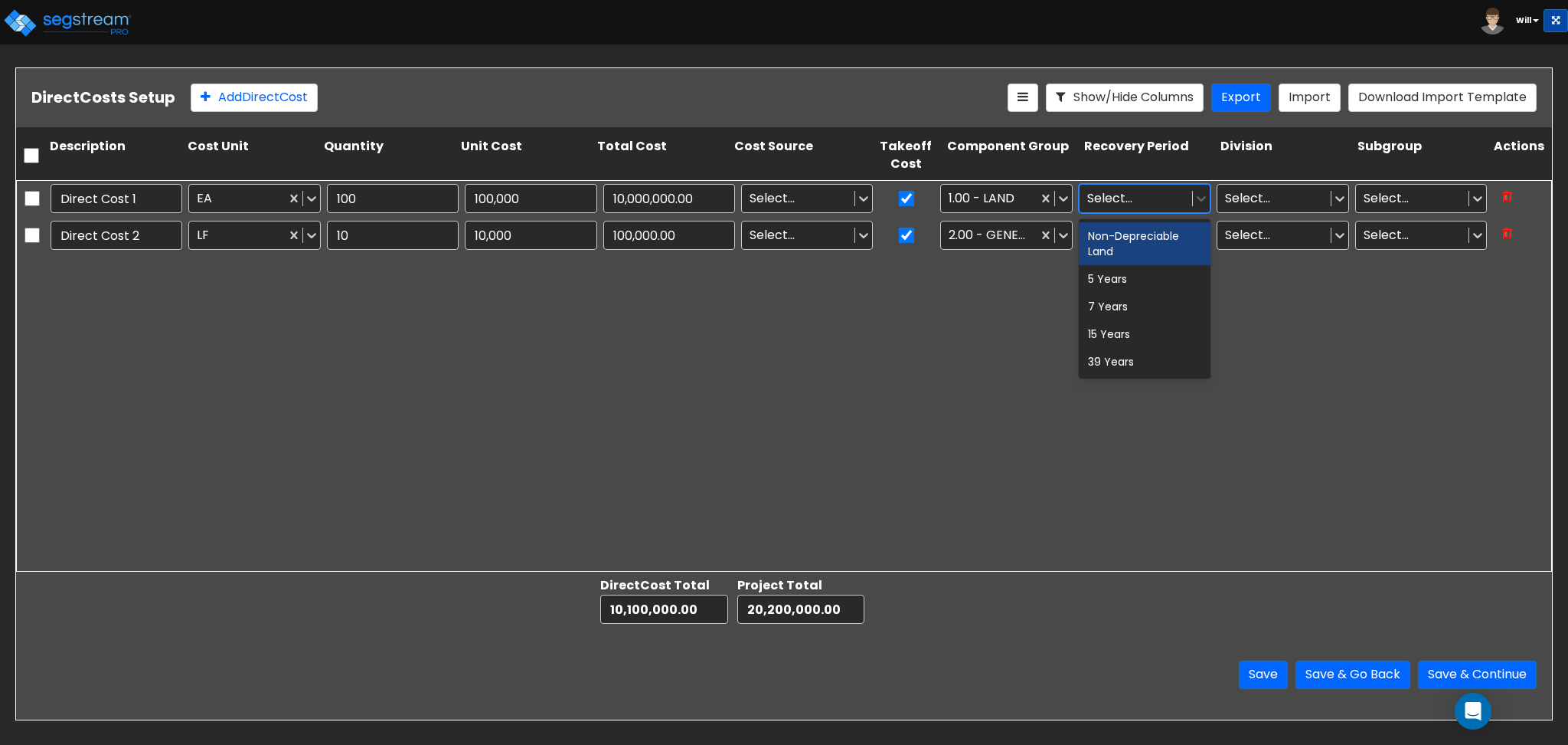
click at [1156, 194] on div at bounding box center [1136, 198] width 97 height 21
click at [1140, 278] on div "5 Years" at bounding box center [1144, 278] width 132 height 28
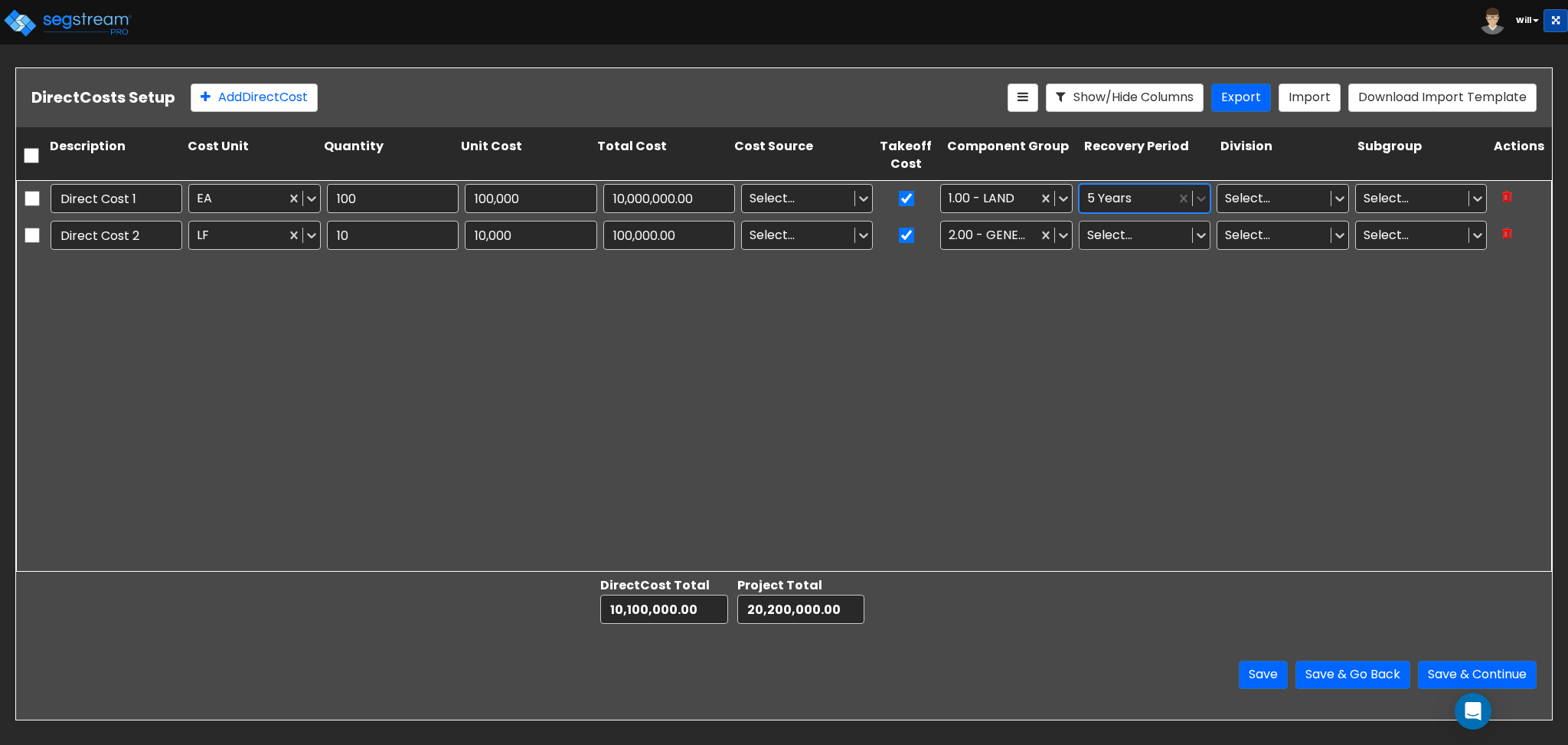
click at [1126, 244] on div at bounding box center [1136, 235] width 97 height 21
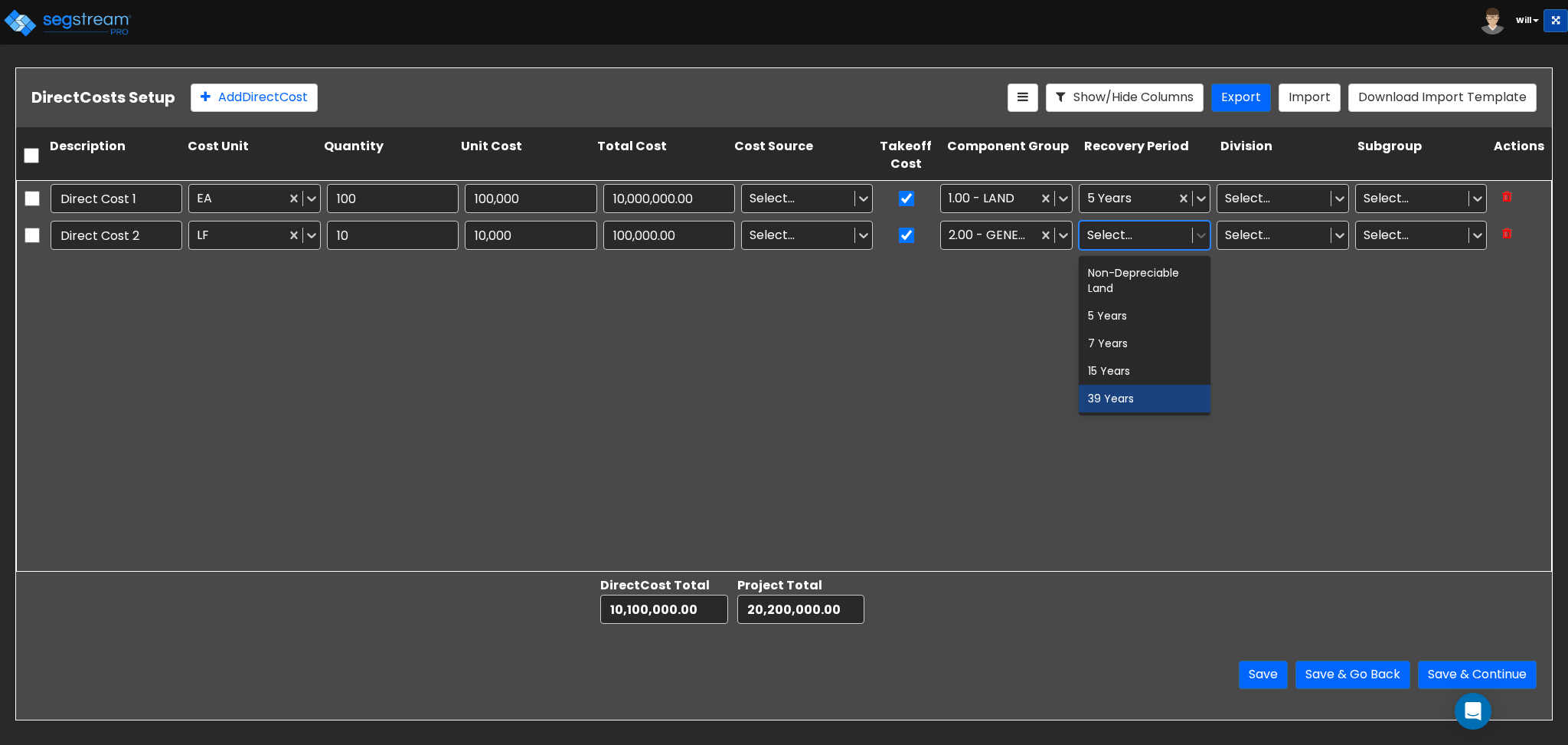
click at [1133, 399] on div "39 Years" at bounding box center [1144, 398] width 132 height 28
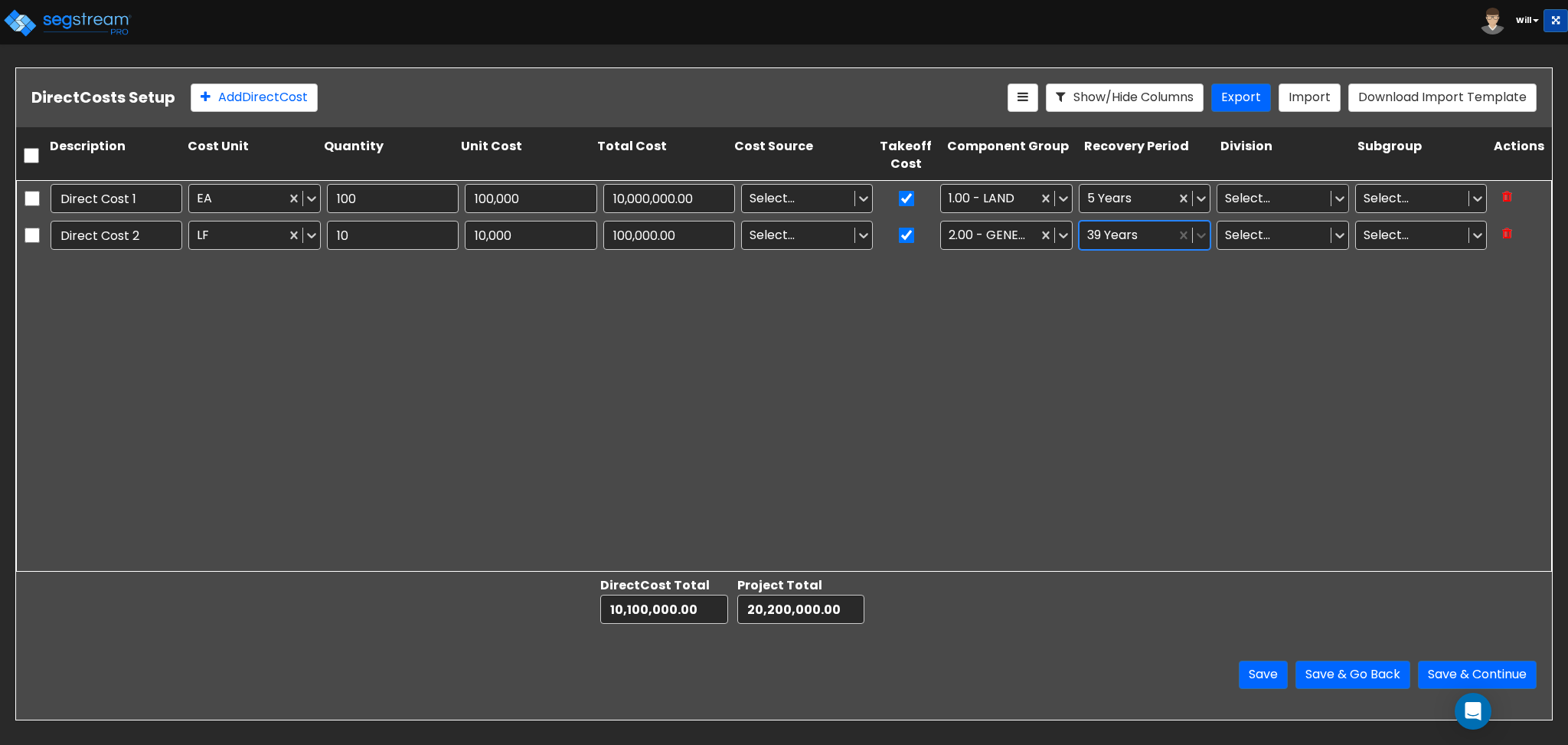
click at [1269, 202] on div at bounding box center [1274, 198] width 97 height 21
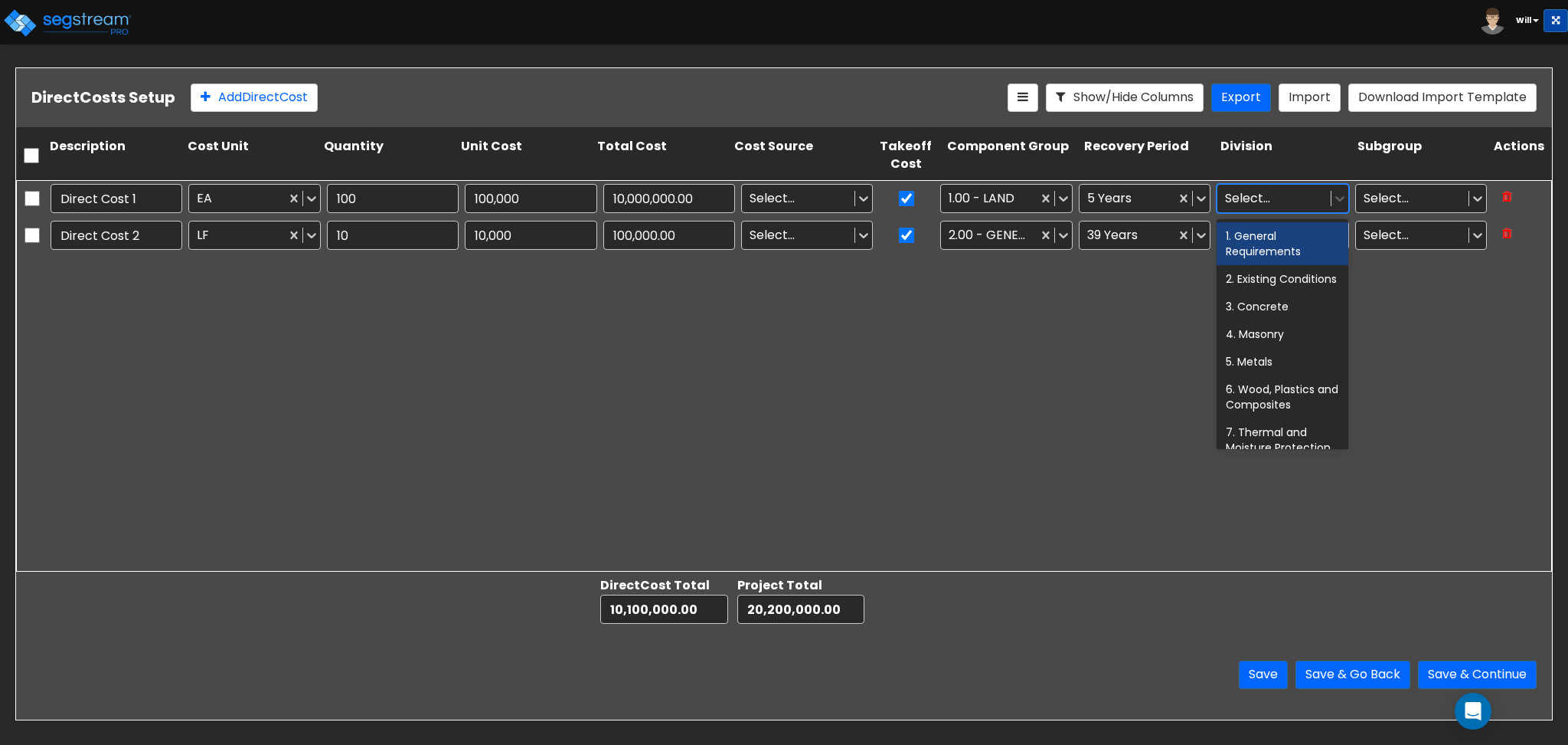
click at [1266, 246] on div "1. General Requirements" at bounding box center [1282, 244] width 132 height 43
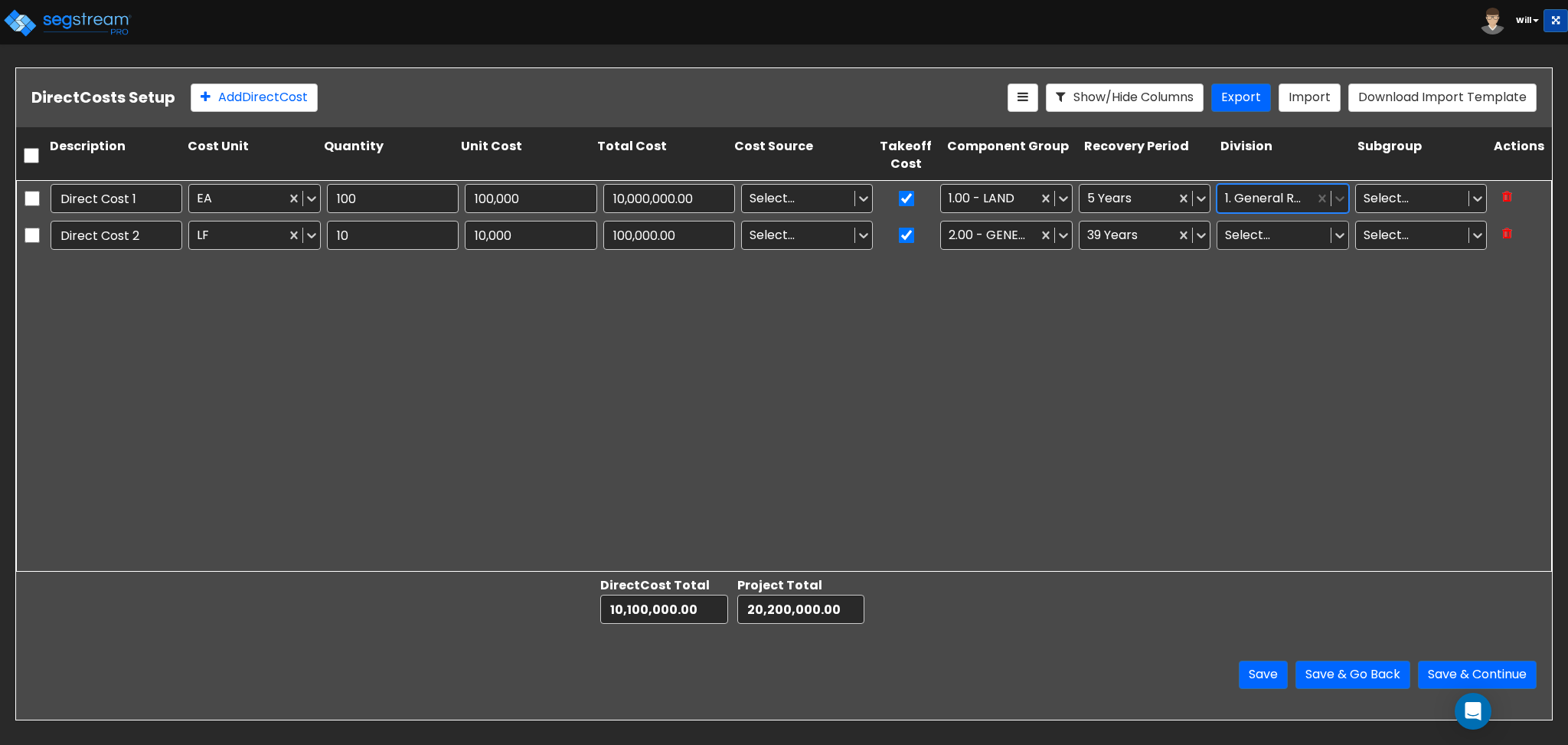
click at [1257, 240] on div at bounding box center [1274, 235] width 97 height 21
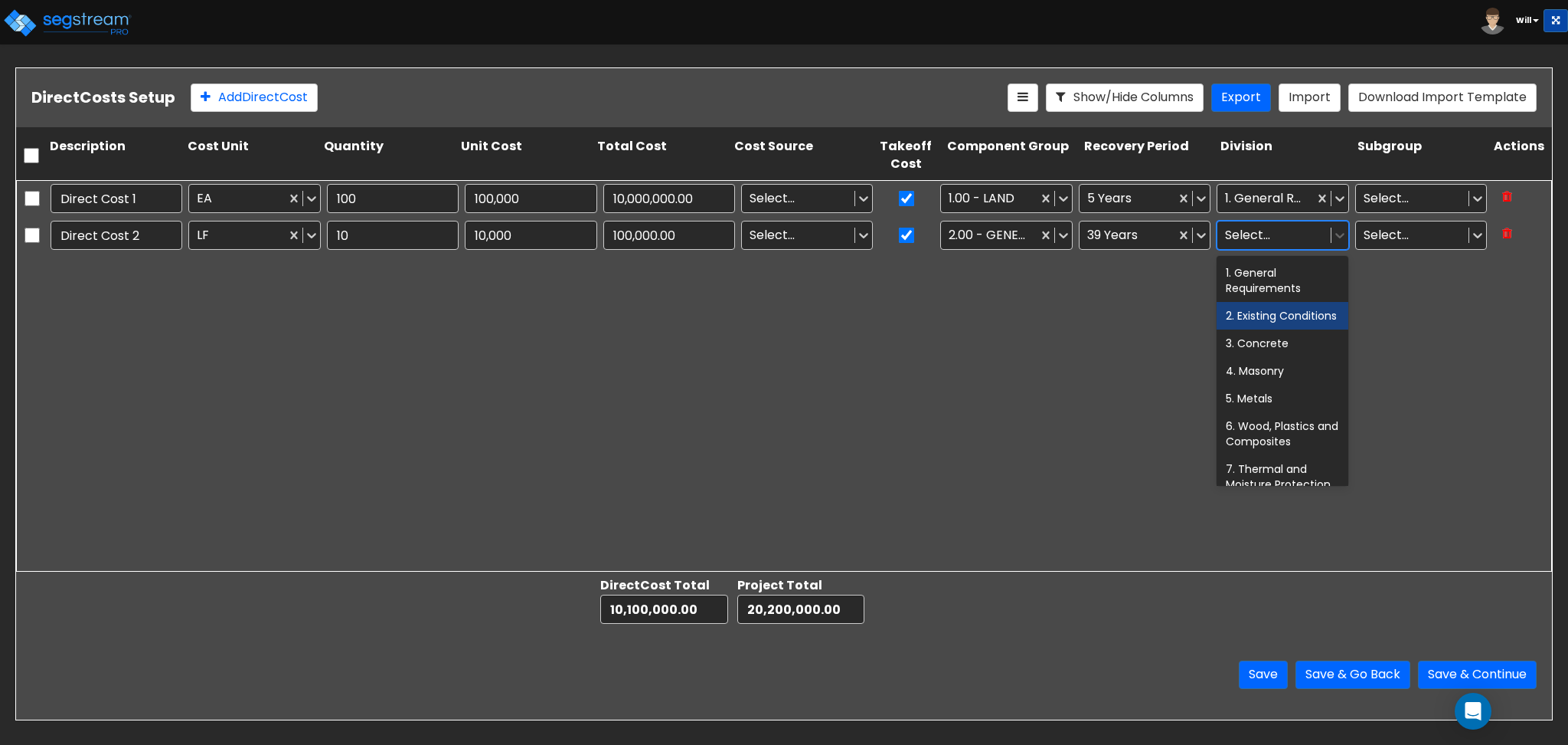
click at [1259, 314] on div "2. Existing Conditions" at bounding box center [1282, 315] width 132 height 28
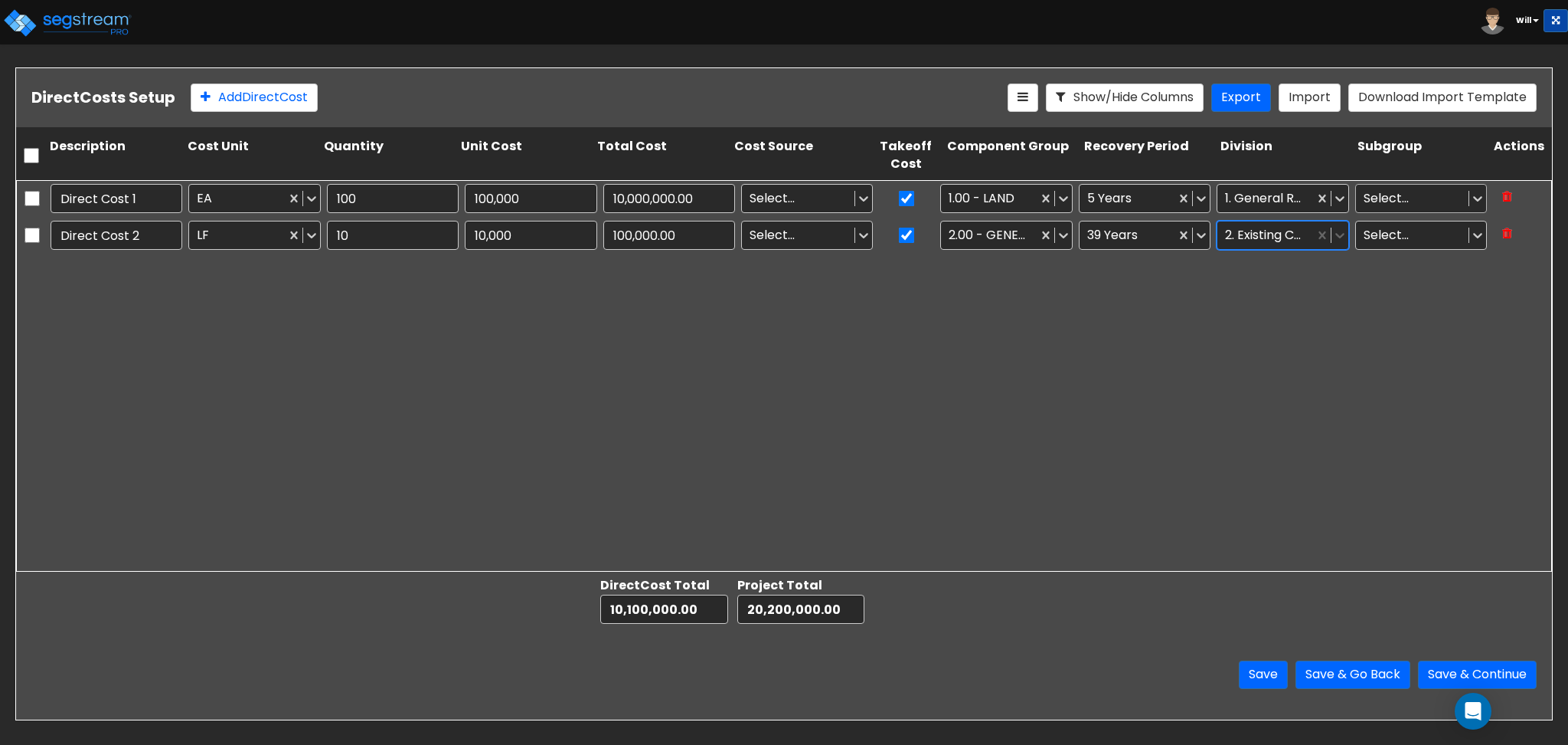
click at [1405, 198] on div at bounding box center [1413, 198] width 97 height 21
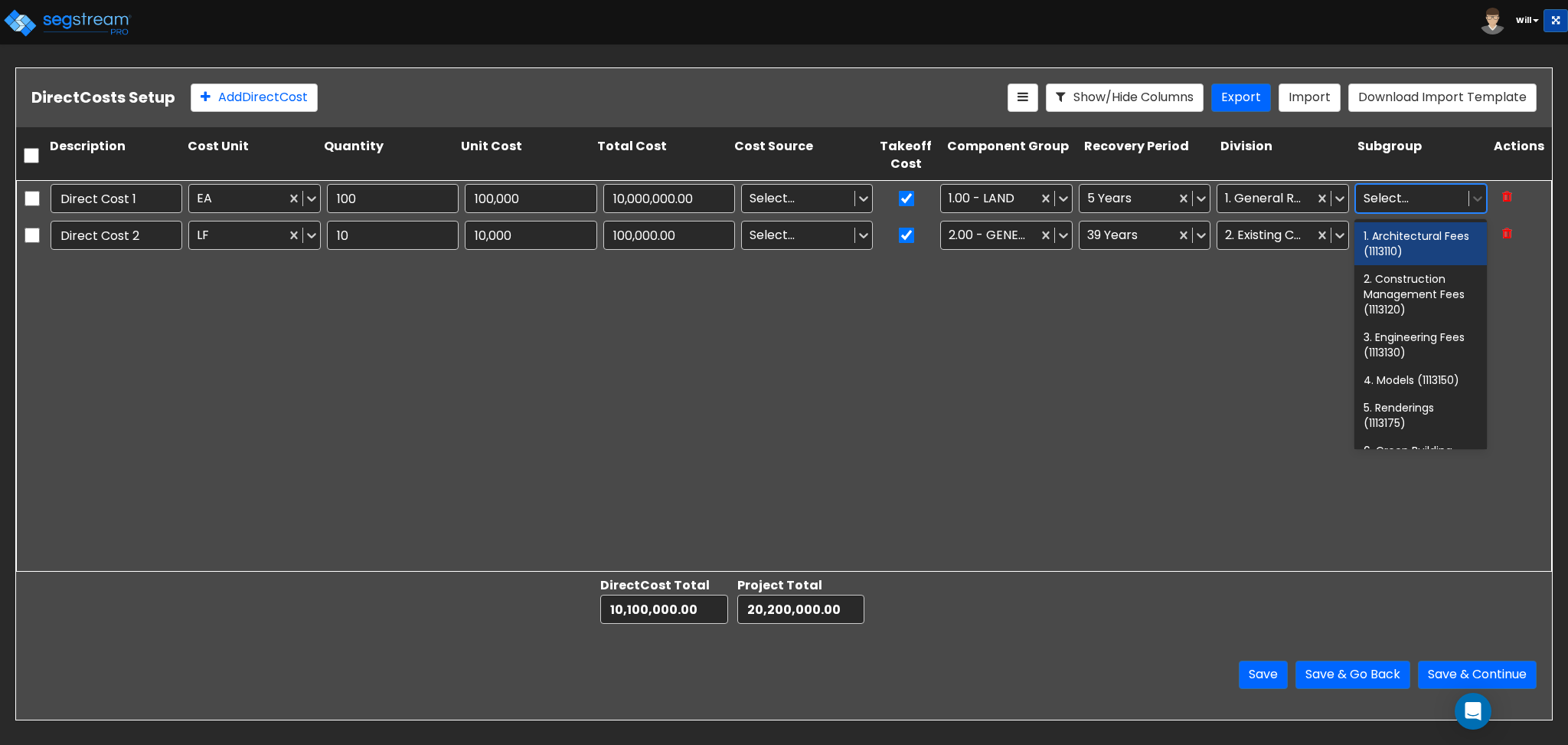
click at [1392, 250] on div "1. Architectural Fees (1113110)" at bounding box center [1420, 244] width 132 height 43
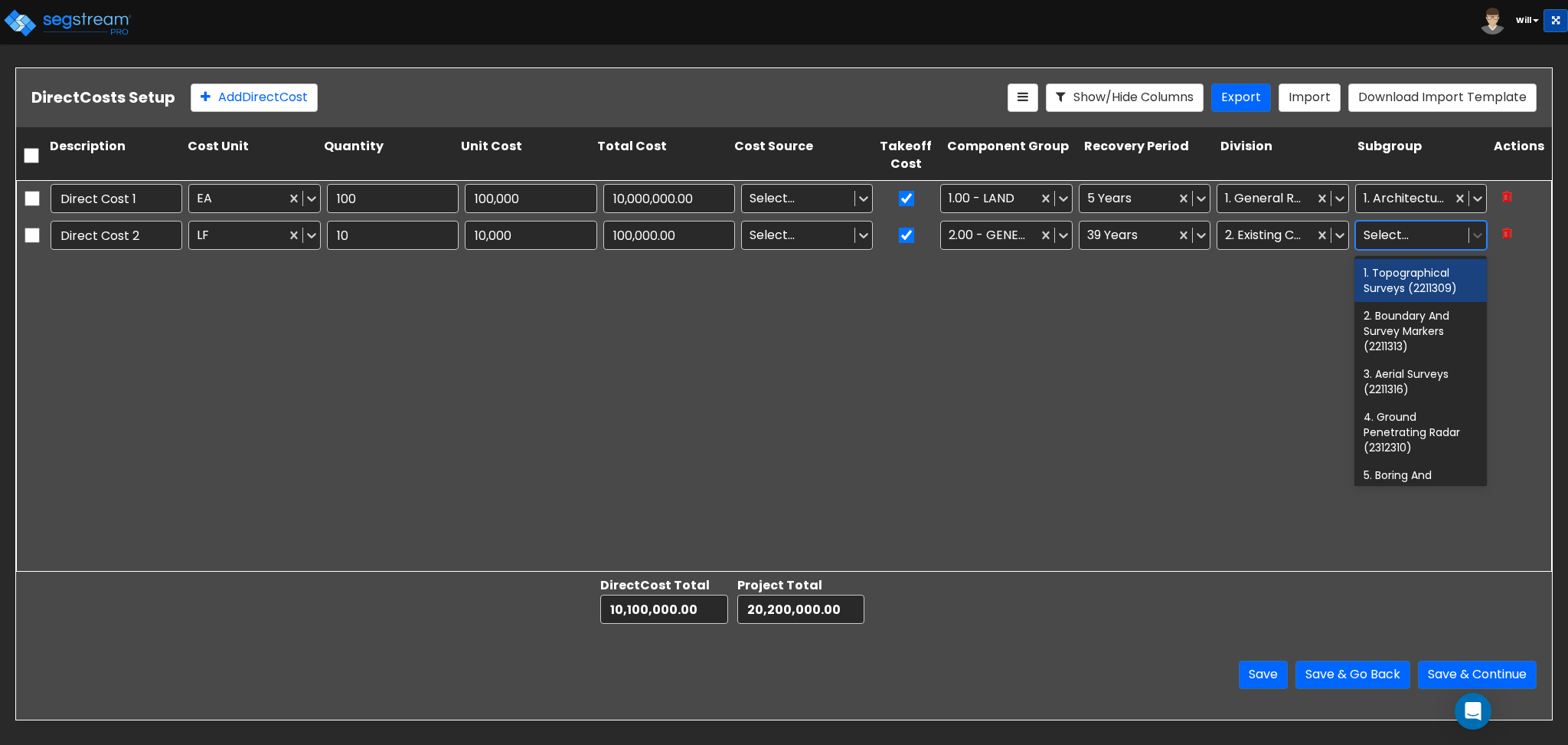
click at [1379, 224] on div at bounding box center [1413, 235] width 97 height 21
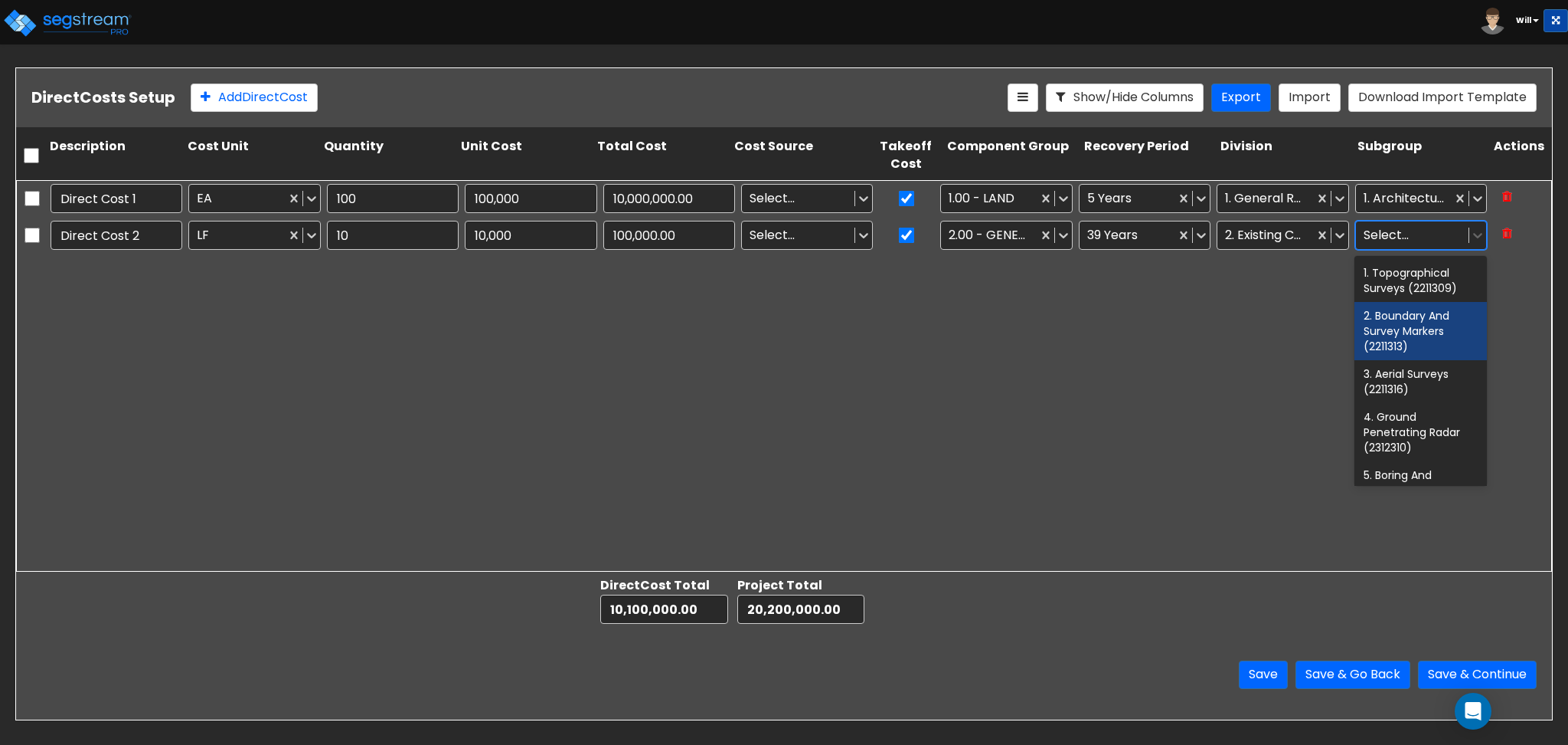
click at [1405, 318] on div "2. Boundary And Survey Markers (2211313)" at bounding box center [1420, 330] width 132 height 58
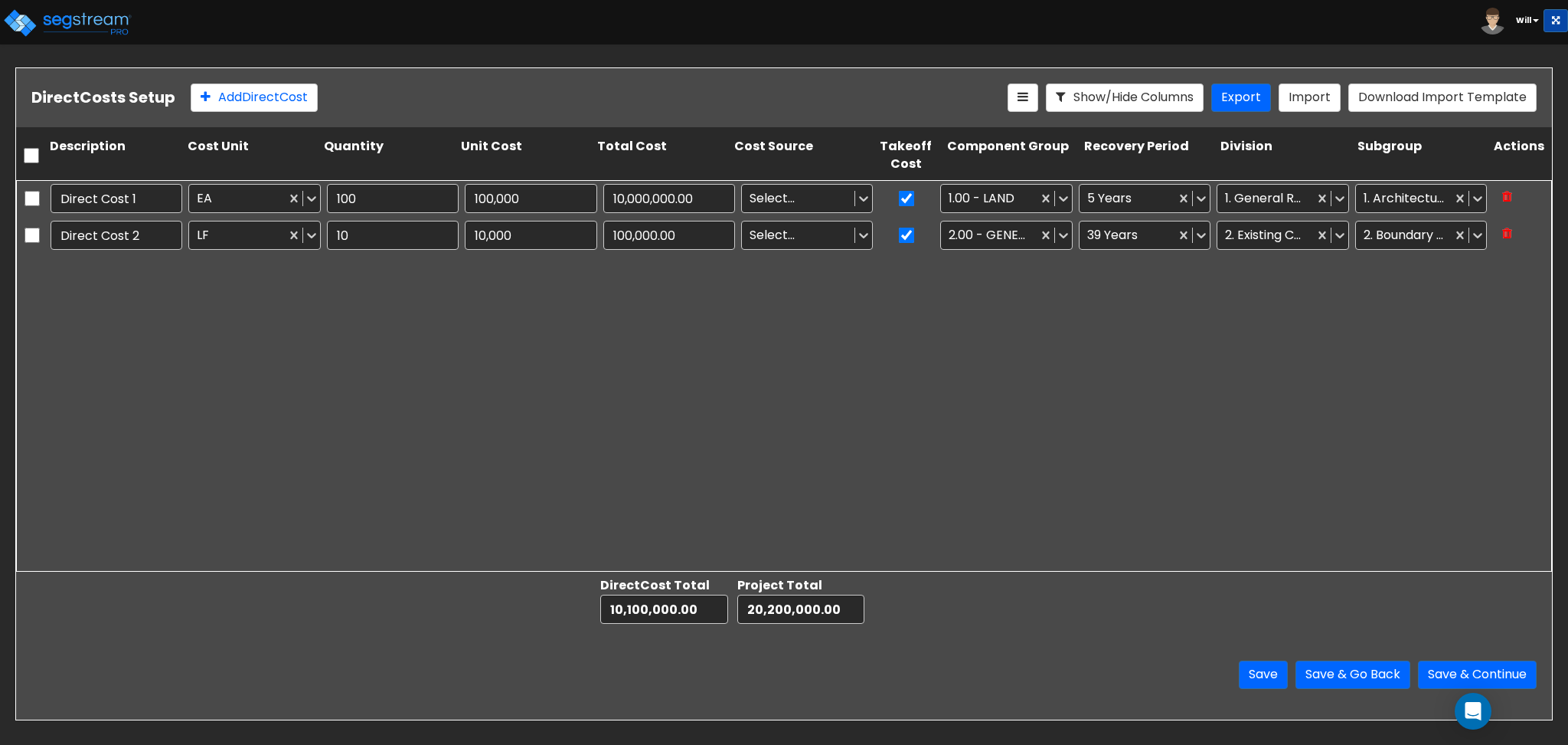
click at [1182, 338] on div "Direct Cost 1 EA 100 100,000 10,000,000.00 Select... 1.00 - LAND 5 Years 1. Gen…" at bounding box center [784, 376] width 1536 height 392
click at [1489, 665] on button "Save & Continue" at bounding box center [1477, 675] width 119 height 29
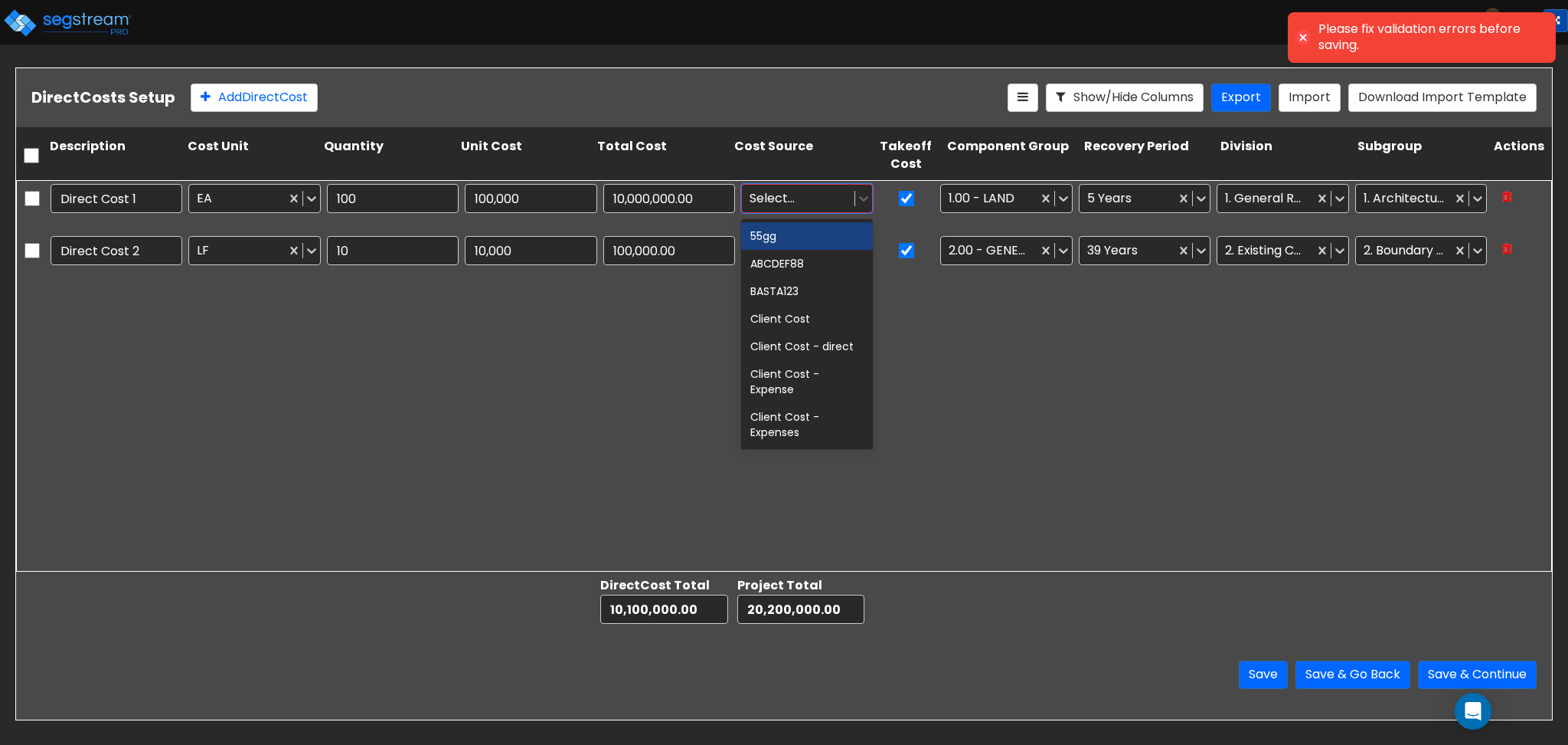
click at [762, 203] on div at bounding box center [798, 198] width 97 height 21
click at [792, 317] on div "Client Cost" at bounding box center [807, 318] width 132 height 28
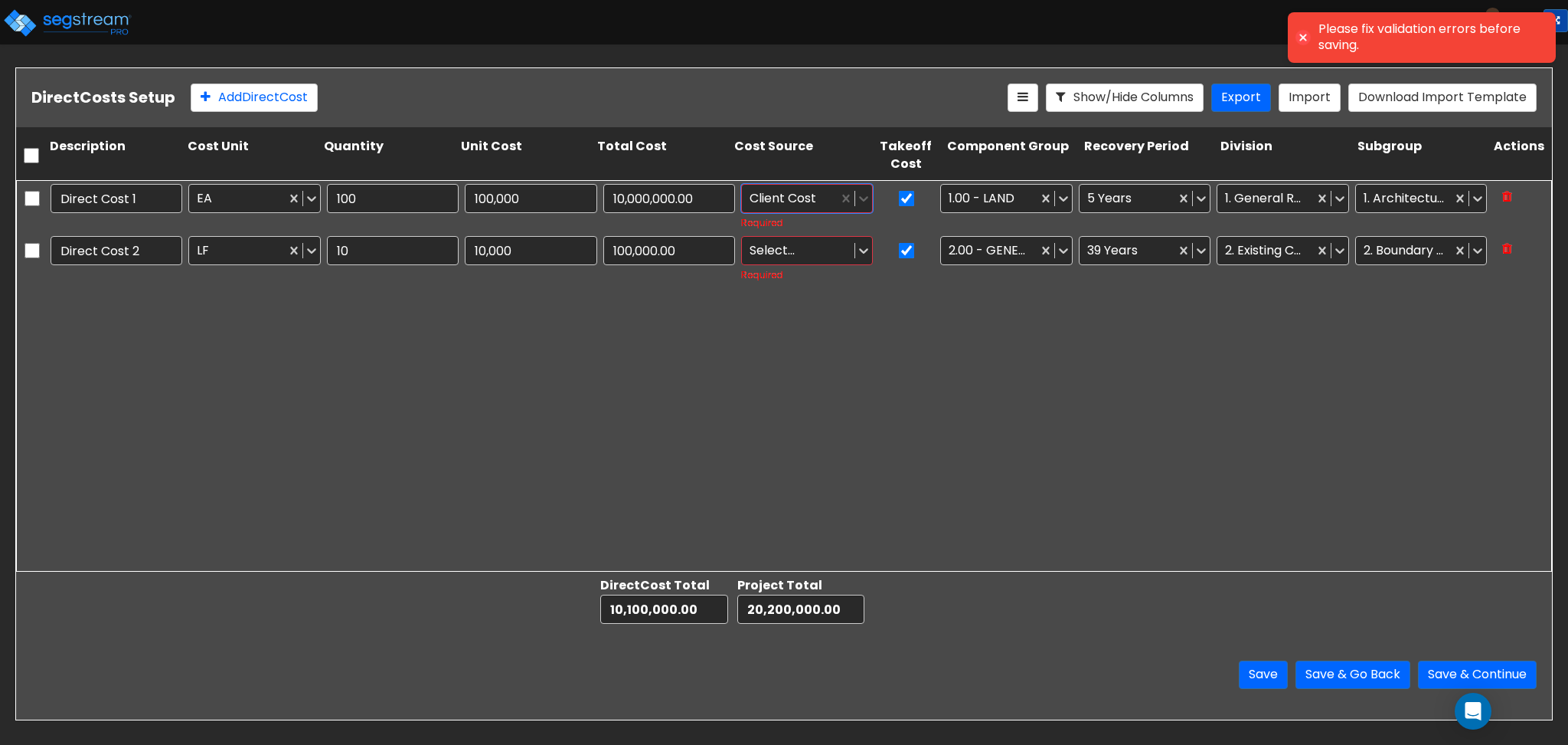
click at [766, 245] on div at bounding box center [798, 250] width 97 height 21
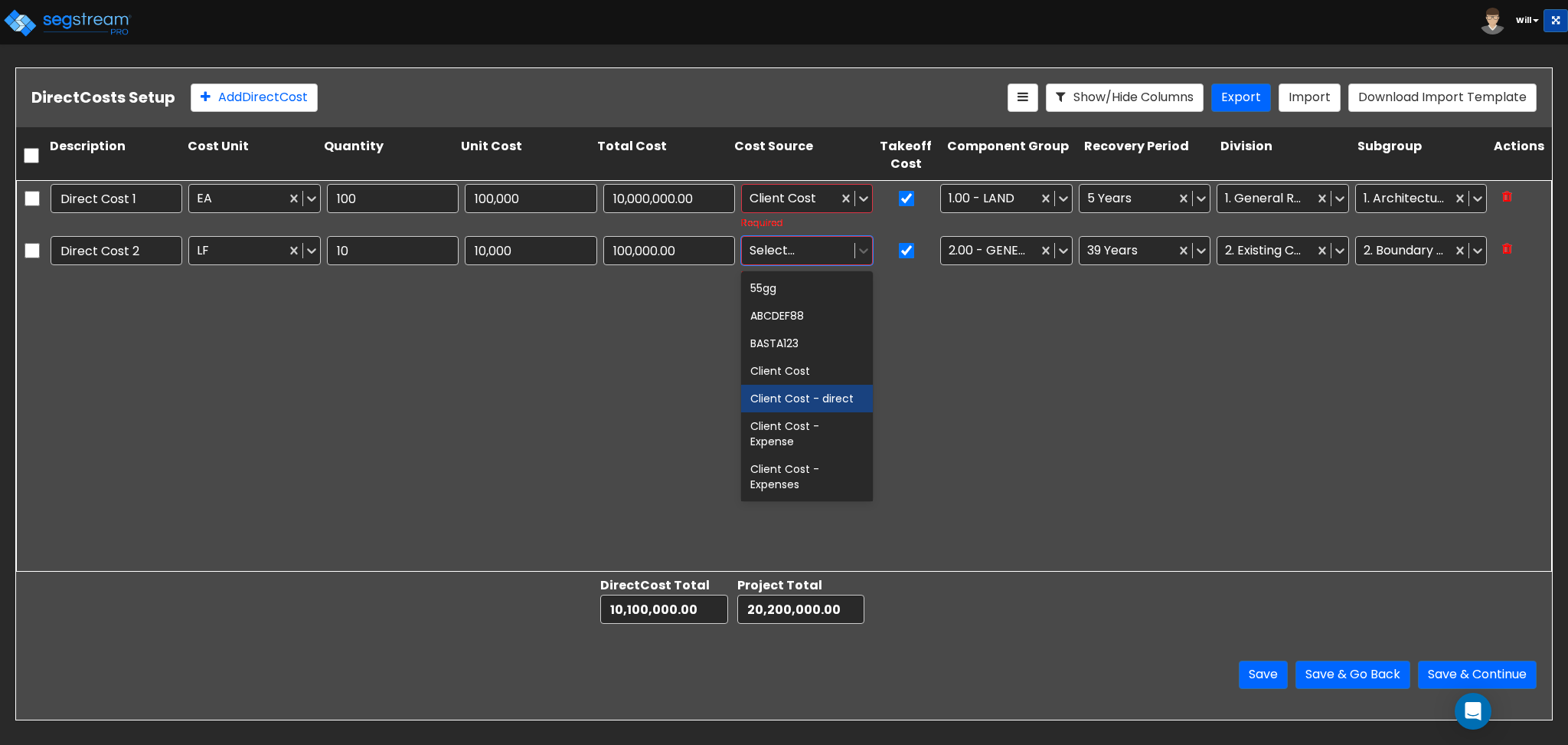
click at [792, 391] on div "Client Cost - direct" at bounding box center [807, 398] width 132 height 28
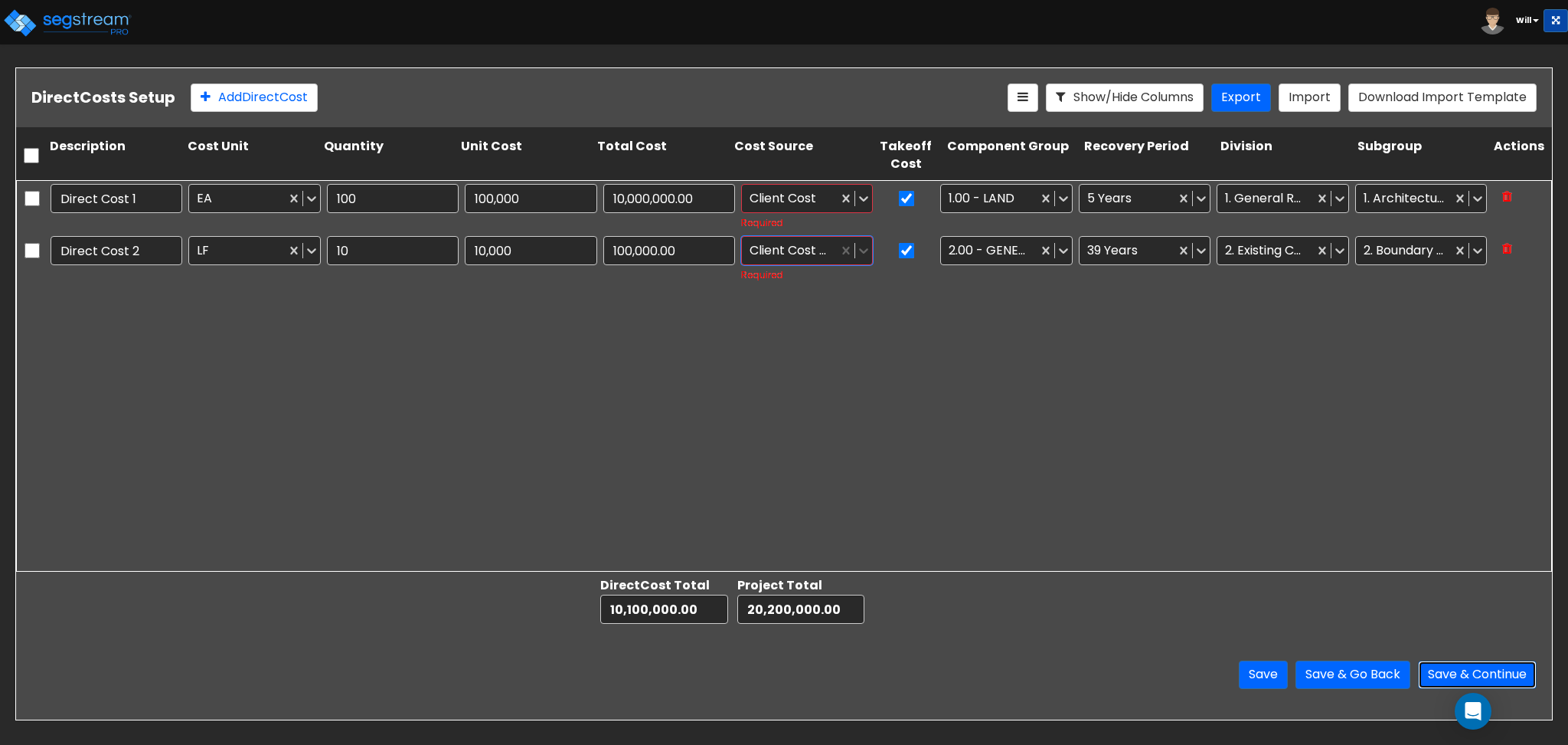
click at [1473, 669] on button "Save & Continue" at bounding box center [1477, 675] width 119 height 29
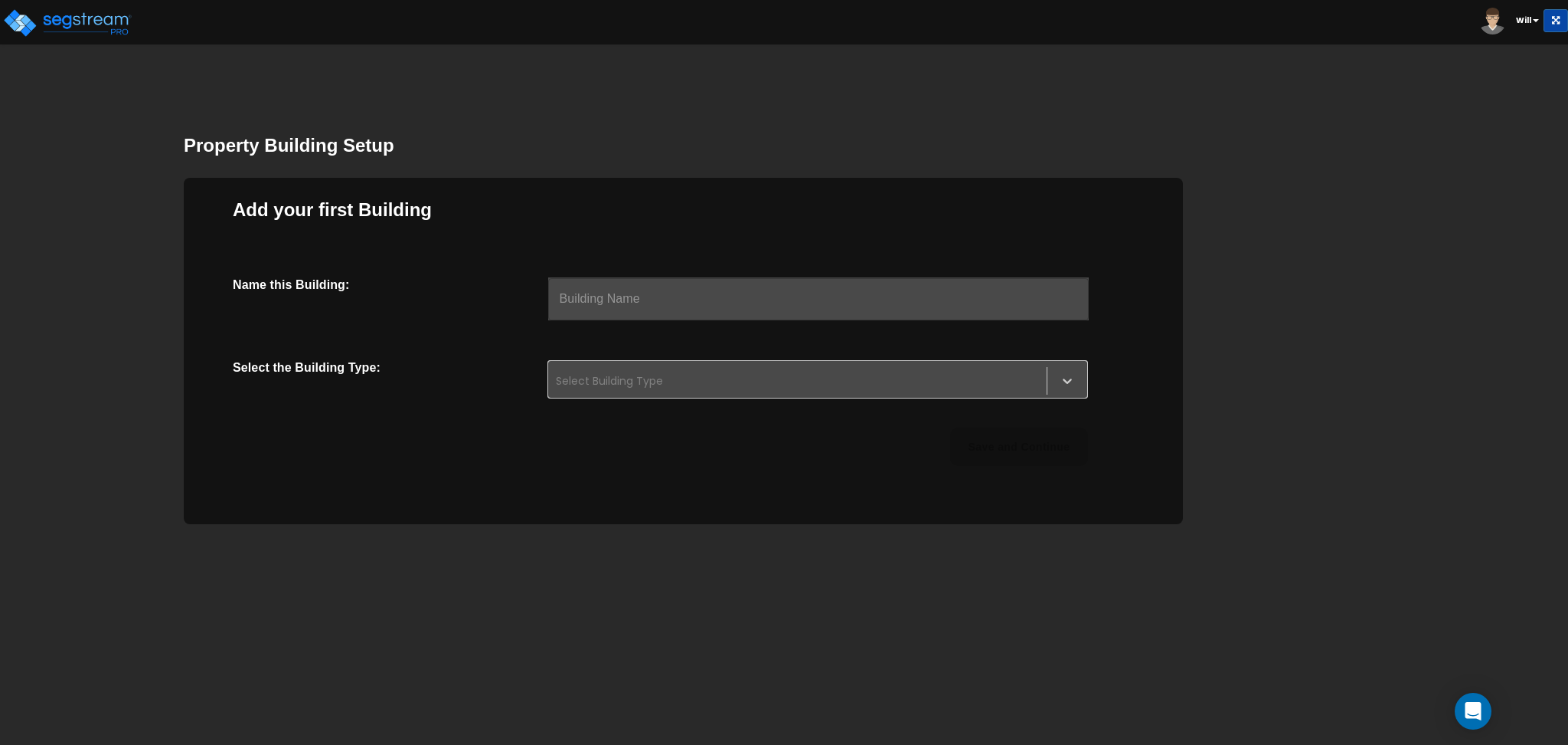
click at [701, 305] on input "text" at bounding box center [819, 299] width 540 height 43
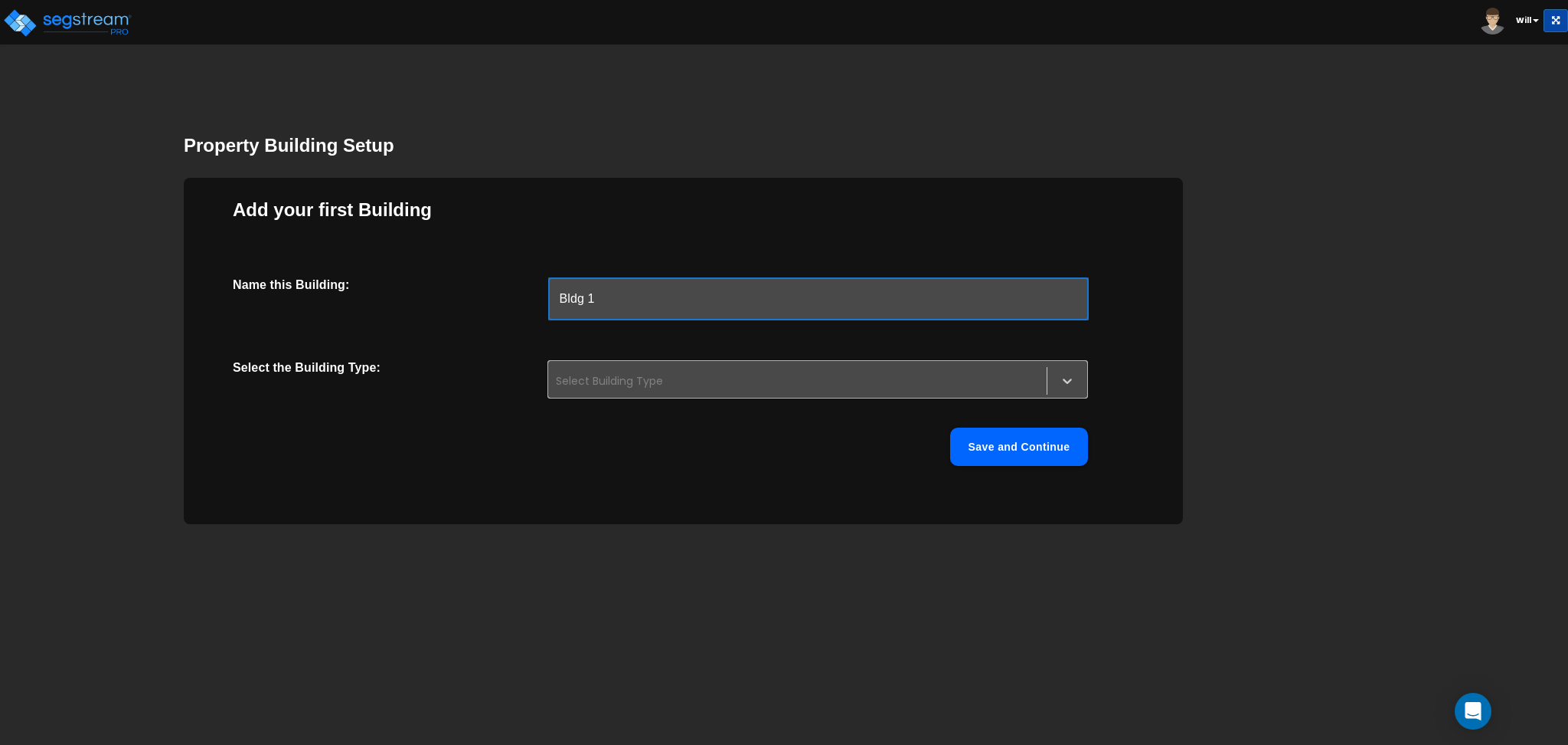
type input "Bldg 1"
click at [686, 362] on div "Select Building Type" at bounding box center [818, 379] width 540 height 38
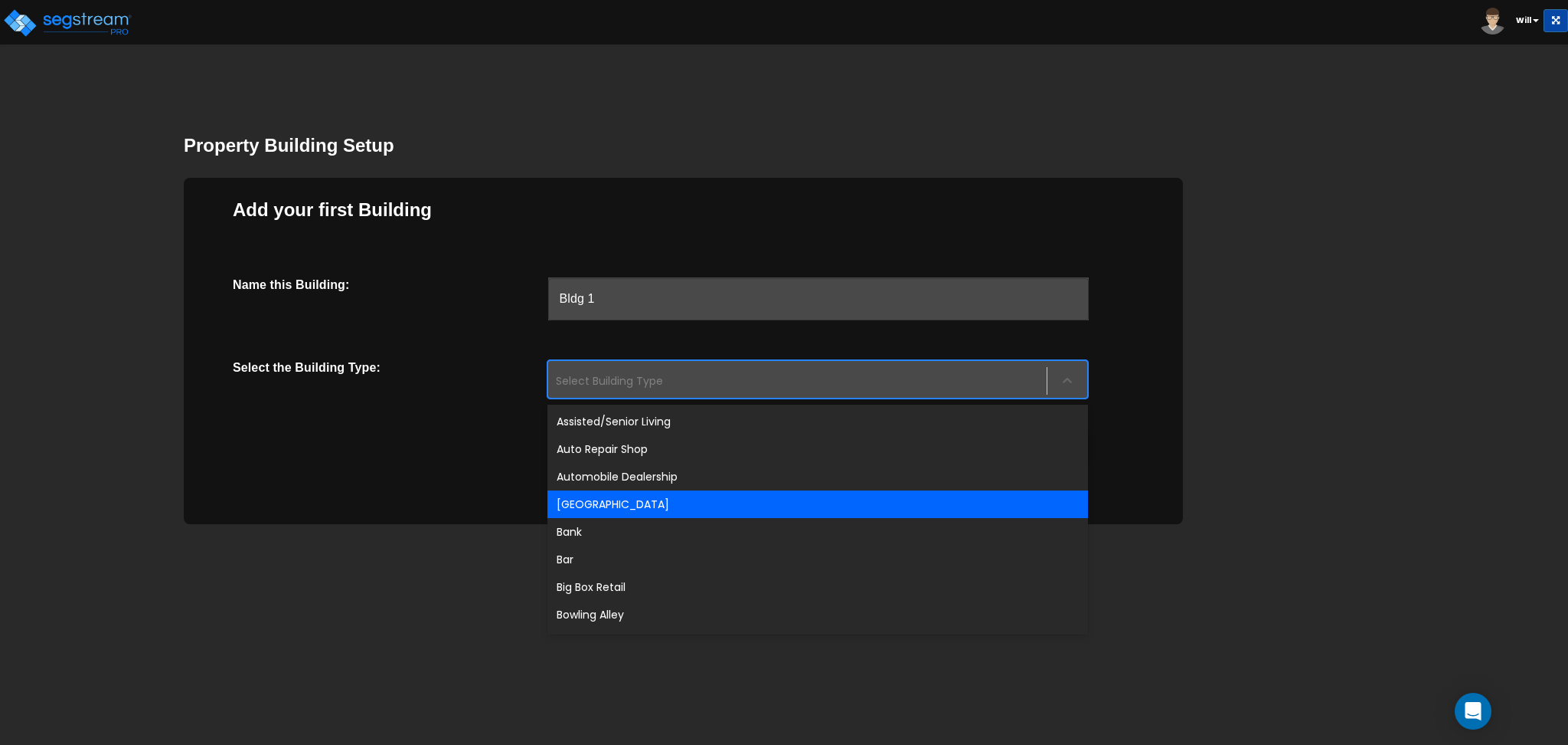
click at [664, 506] on div "[GEOGRAPHIC_DATA]" at bounding box center [818, 504] width 540 height 28
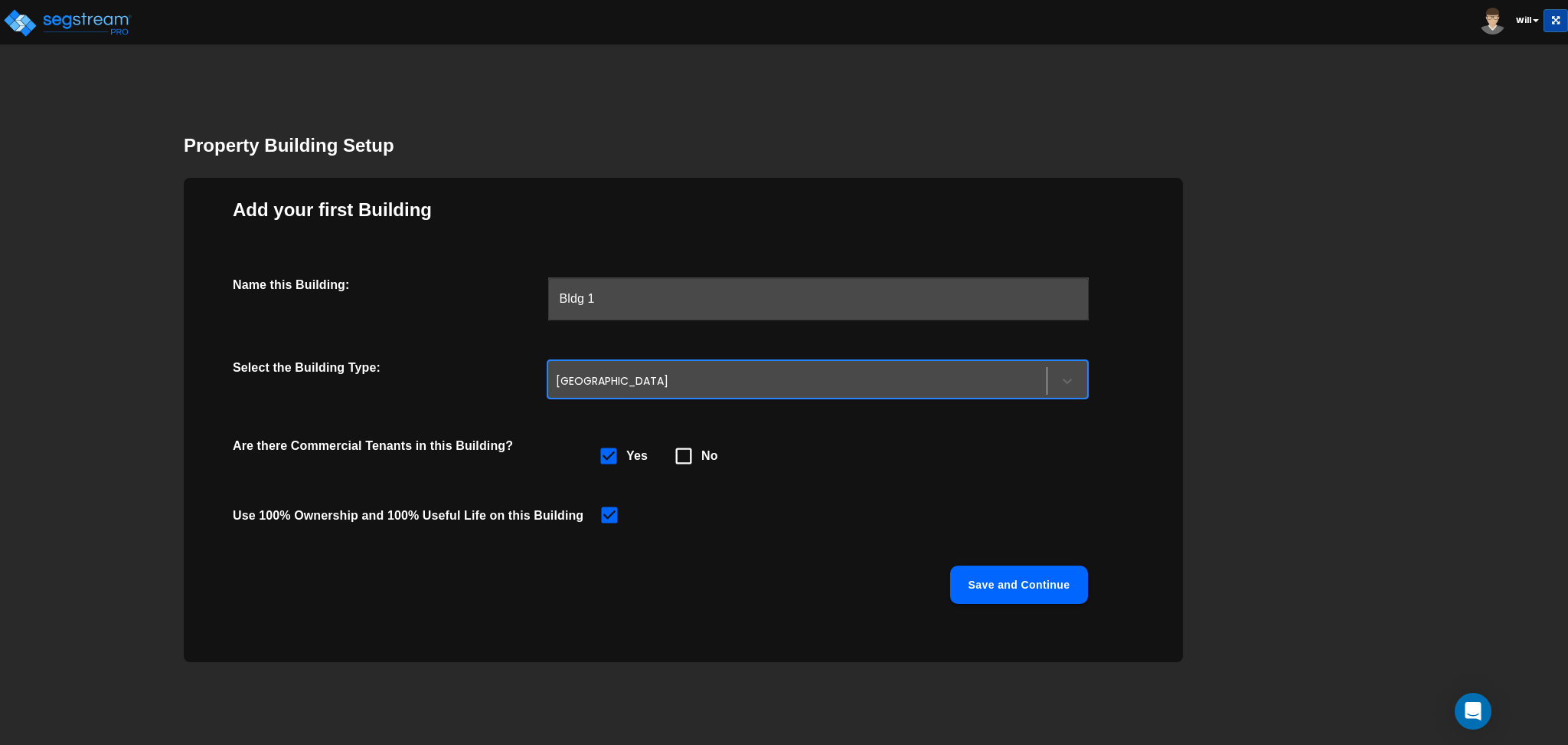
click at [678, 455] on icon at bounding box center [683, 455] width 22 height 22
checkbox input "false"
checkbox input "true"
click at [1001, 589] on button "Save and Continue" at bounding box center [1019, 585] width 138 height 38
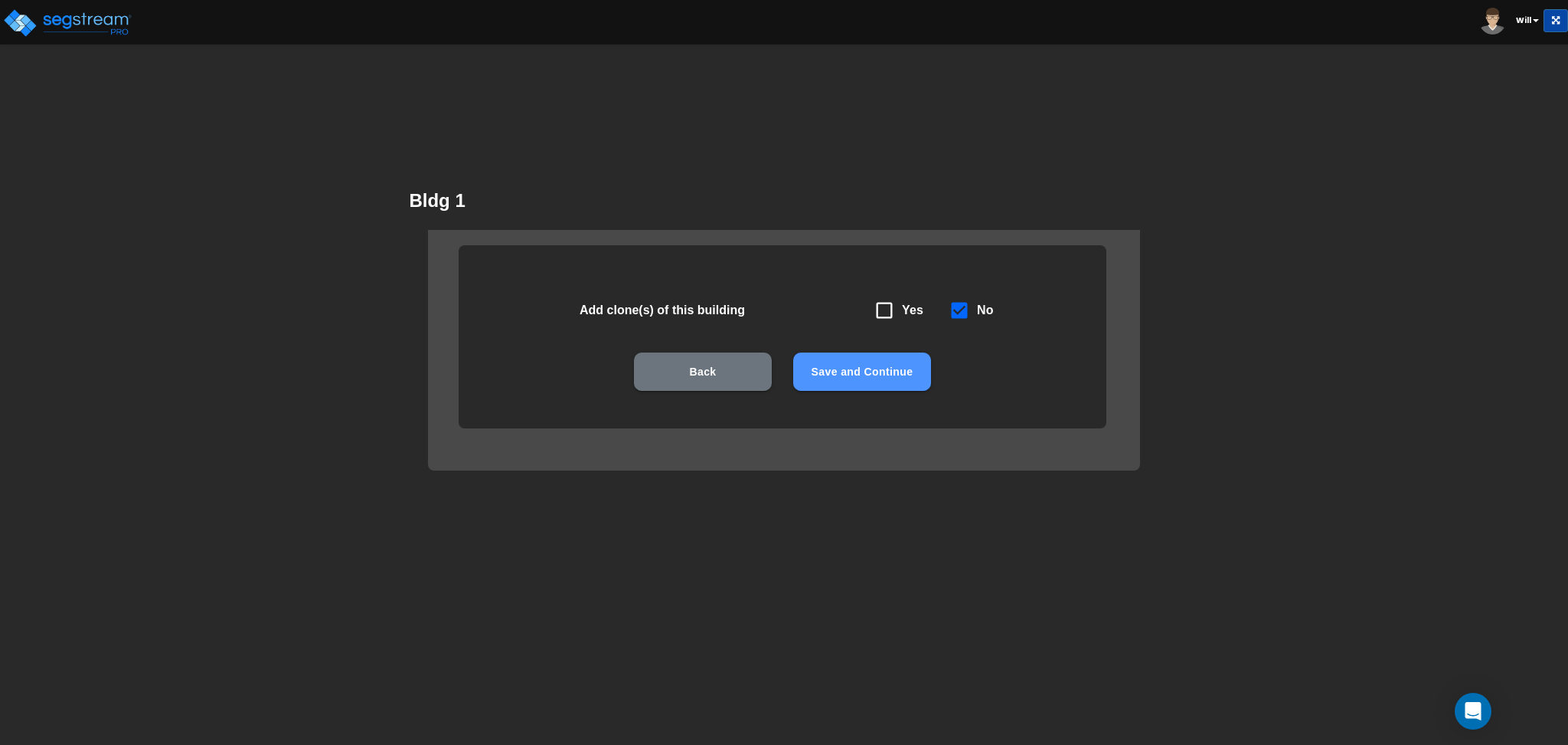
click at [839, 363] on button "Save and Continue" at bounding box center [862, 372] width 138 height 38
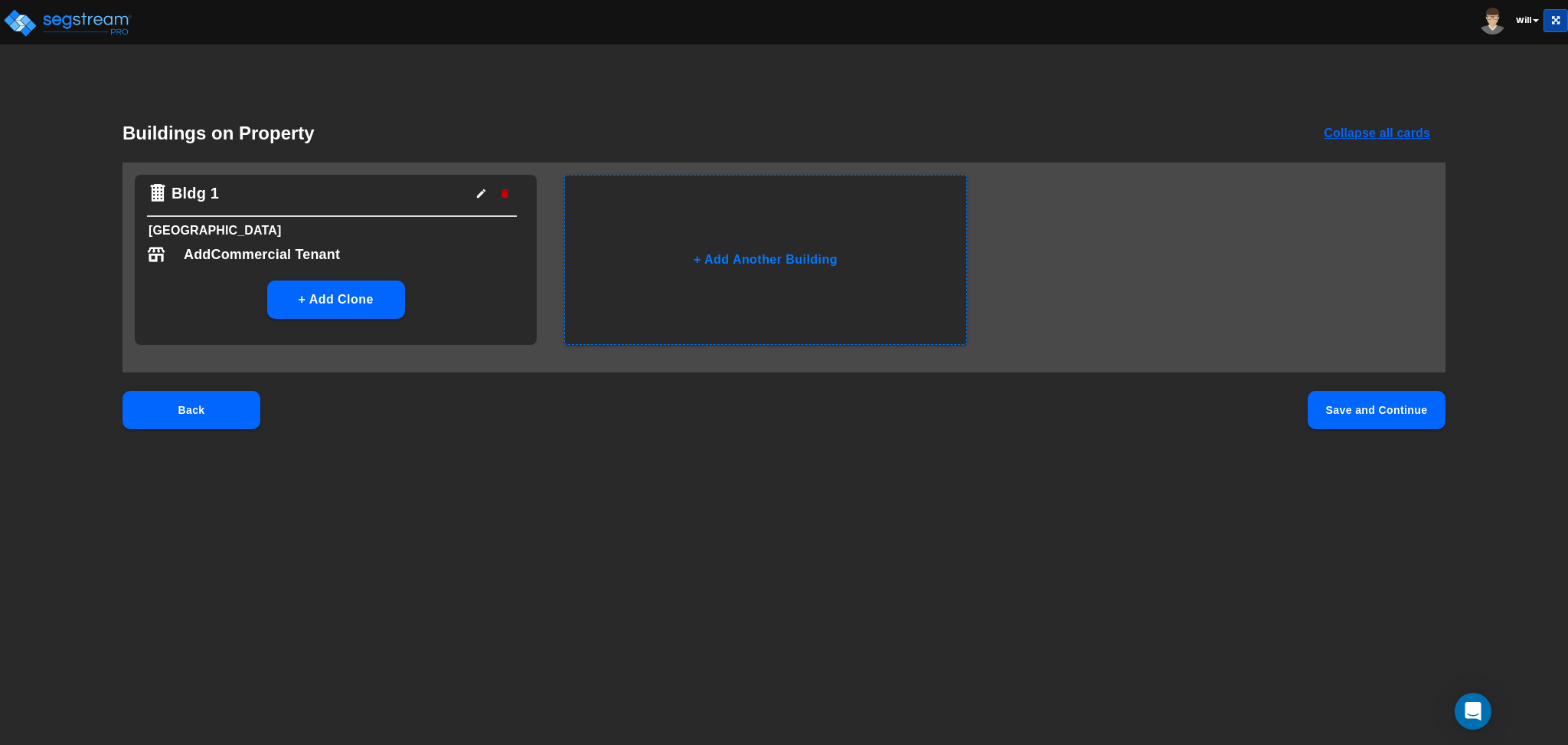
click at [1389, 414] on button "Save and Continue" at bounding box center [1377, 410] width 138 height 38
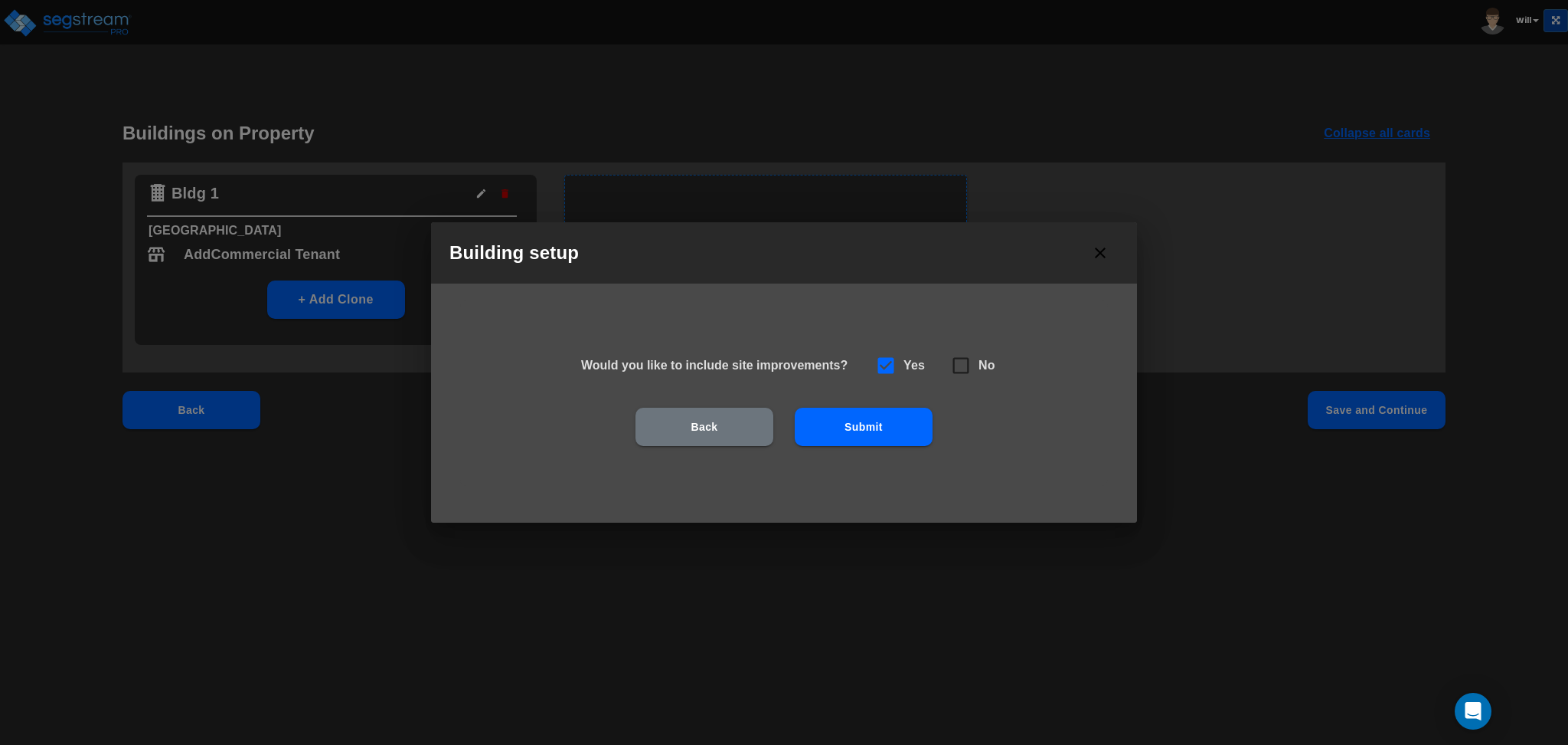
click at [881, 429] on button "Submit" at bounding box center [863, 427] width 138 height 38
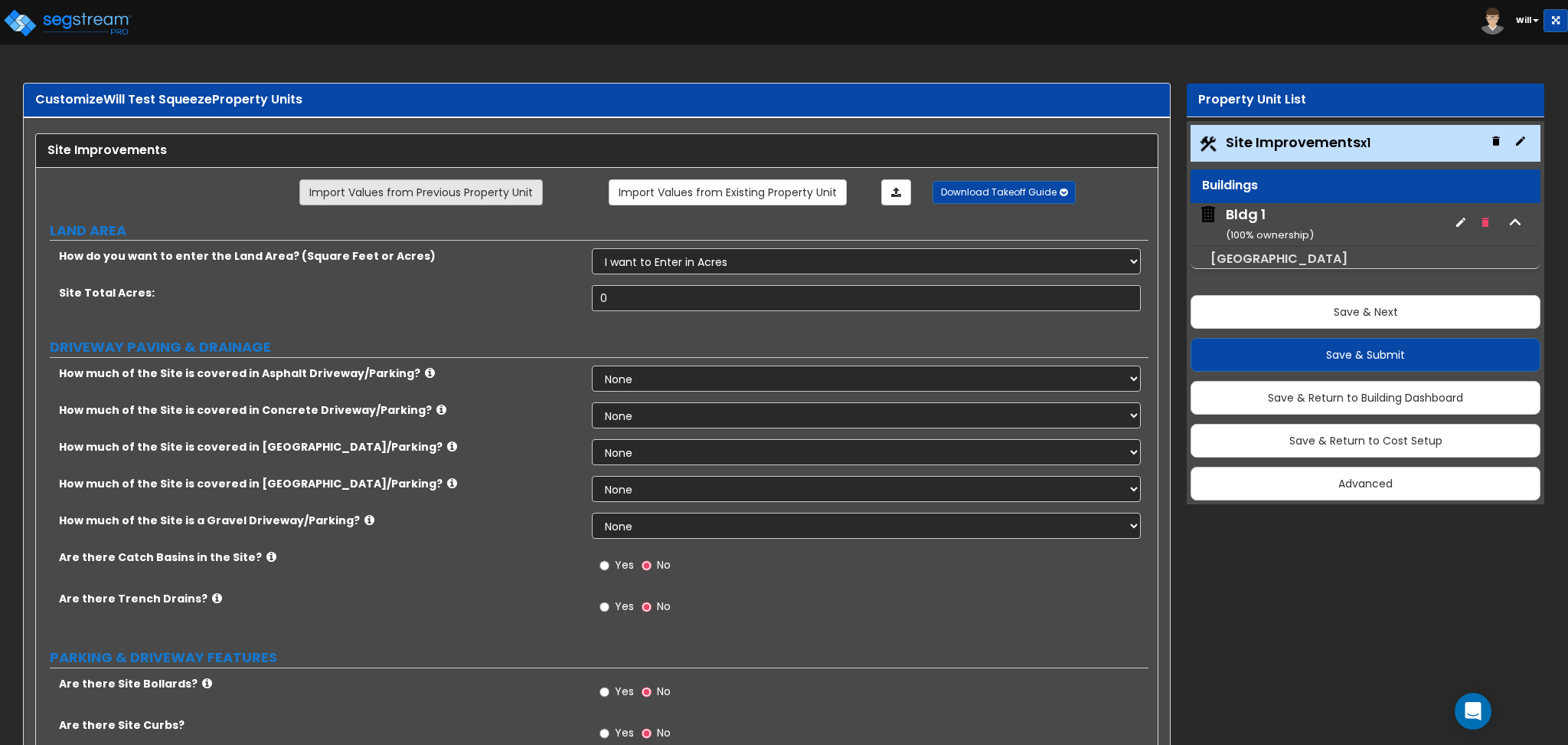
click at [458, 195] on link "Import Values from Previous Property Unit" at bounding box center [421, 192] width 243 height 26
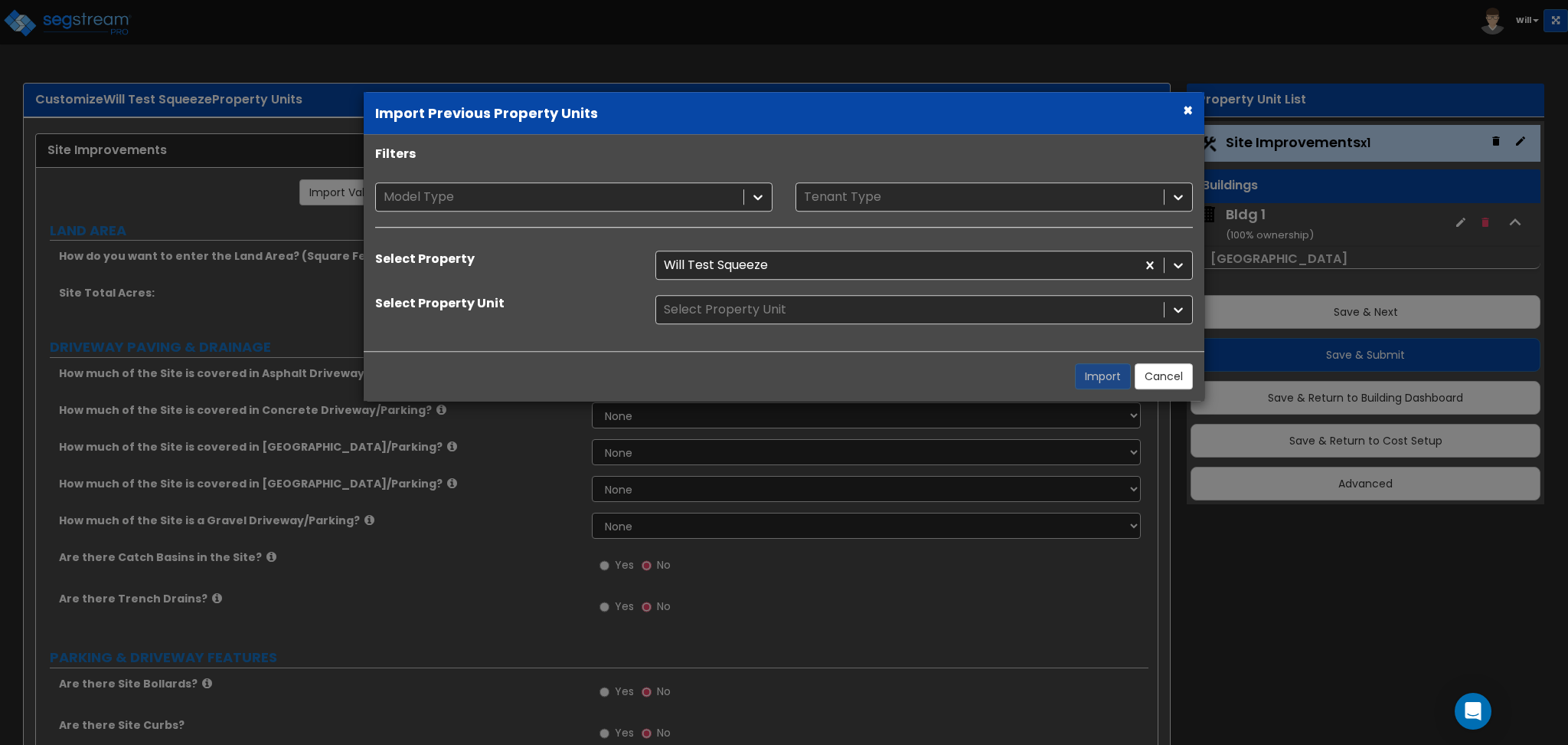
click at [473, 211] on div "Model Type Tenant Type" at bounding box center [784, 213] width 841 height 61
click at [473, 205] on div at bounding box center [560, 197] width 352 height 21
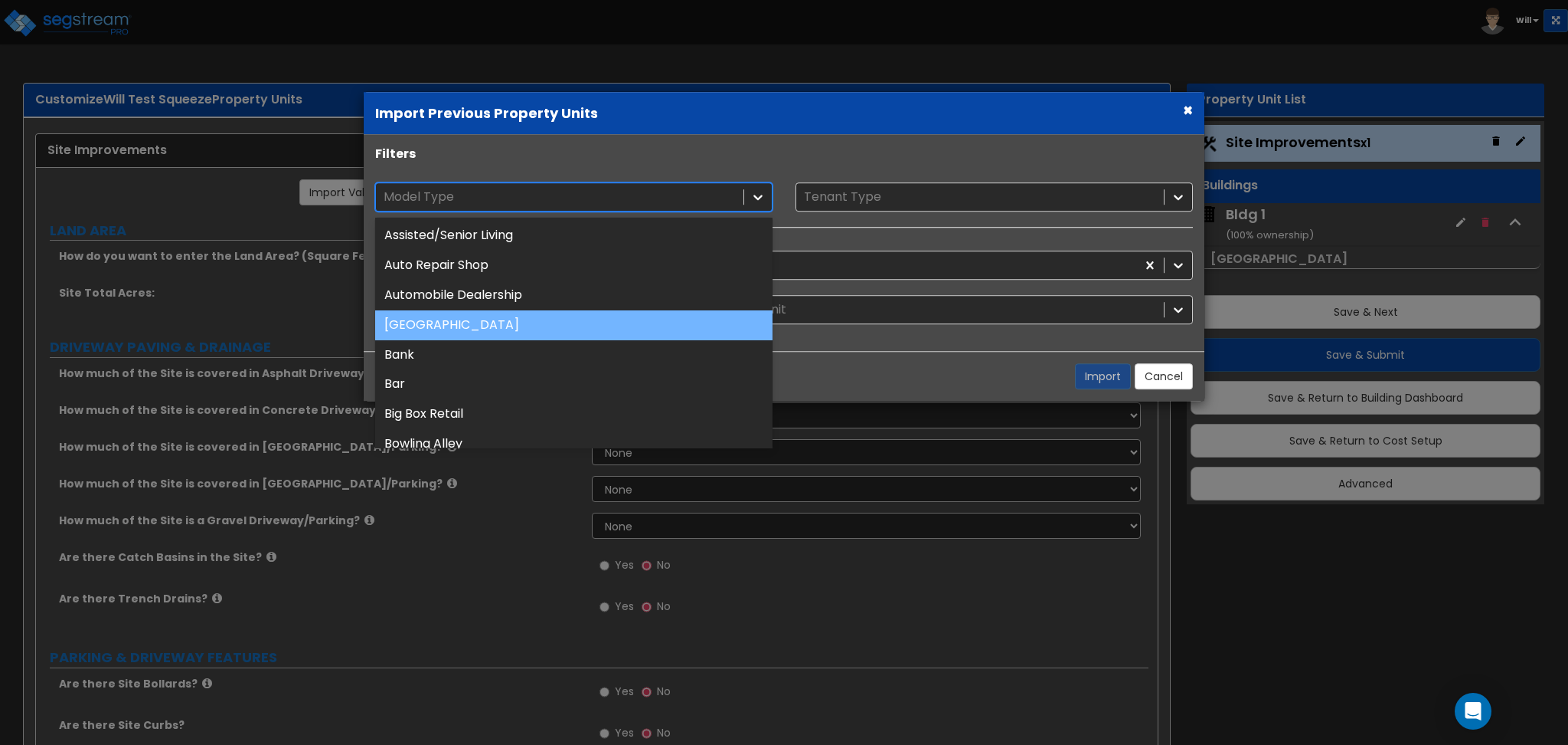
click at [474, 318] on div "[GEOGRAPHIC_DATA]" at bounding box center [574, 325] width 398 height 30
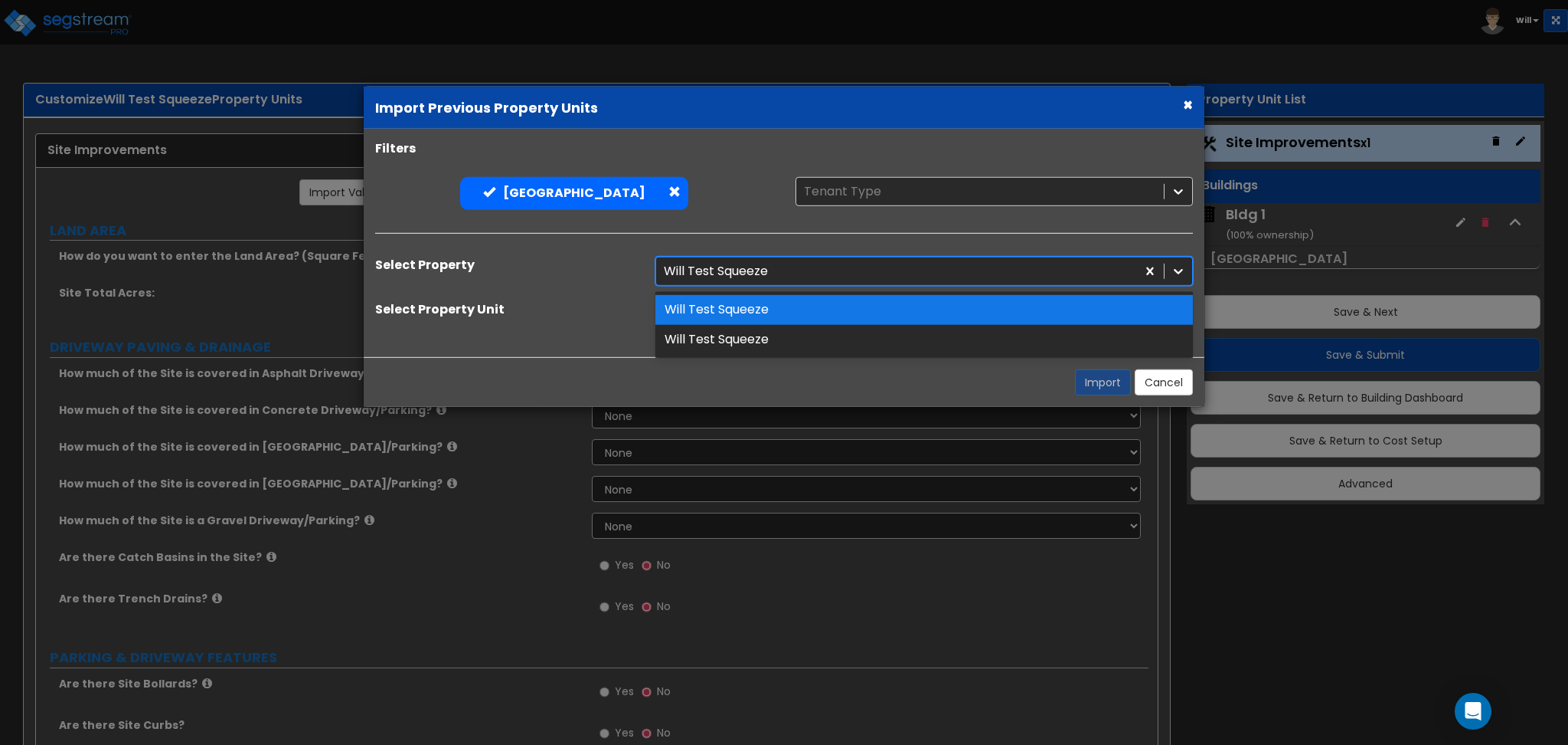
click at [690, 254] on div "Filters Auxiliary Building Auxiliary Building Tenant Type Select Property 2 res…" at bounding box center [784, 242] width 841 height 205
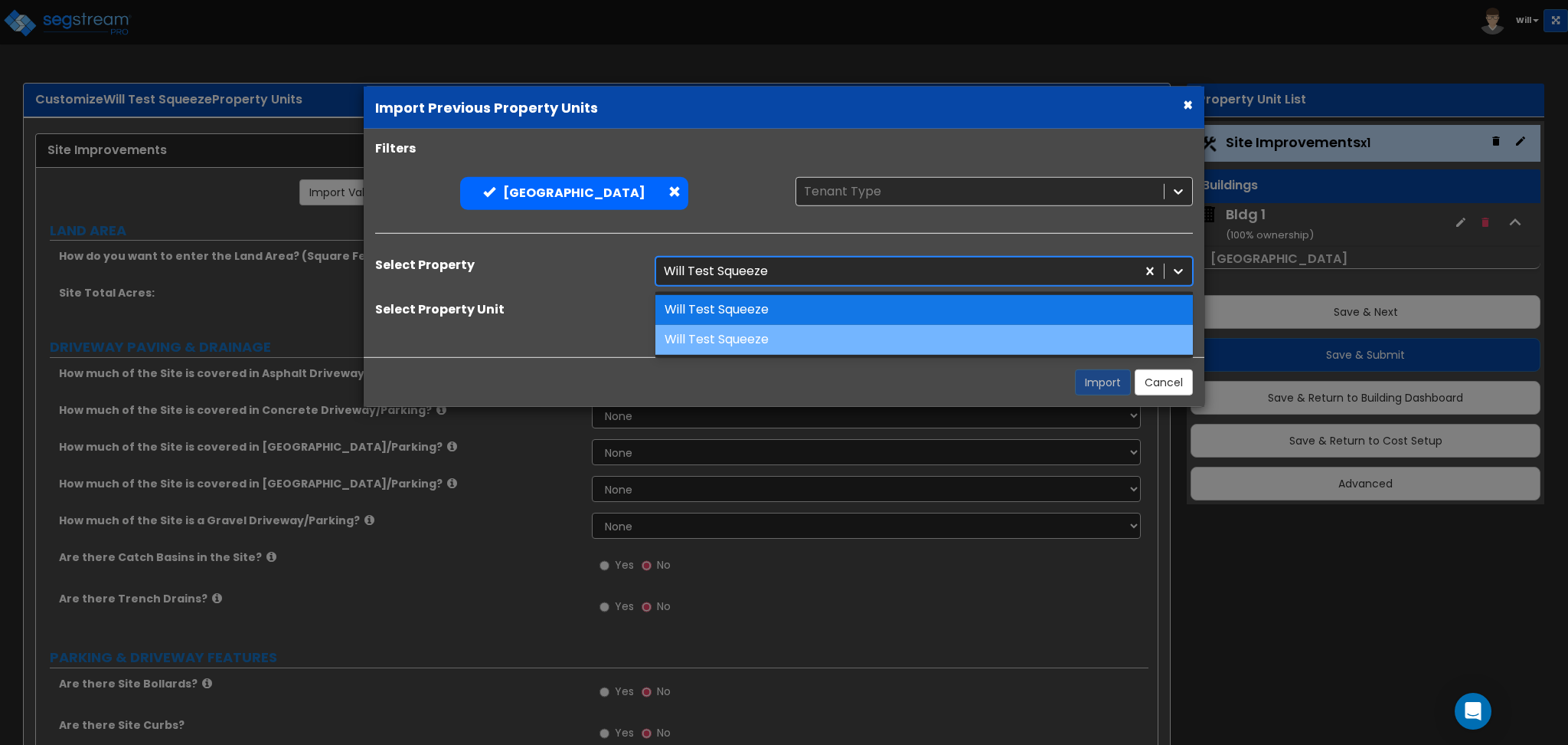
click at [721, 332] on div "Will Test Squeeze" at bounding box center [924, 339] width 537 height 30
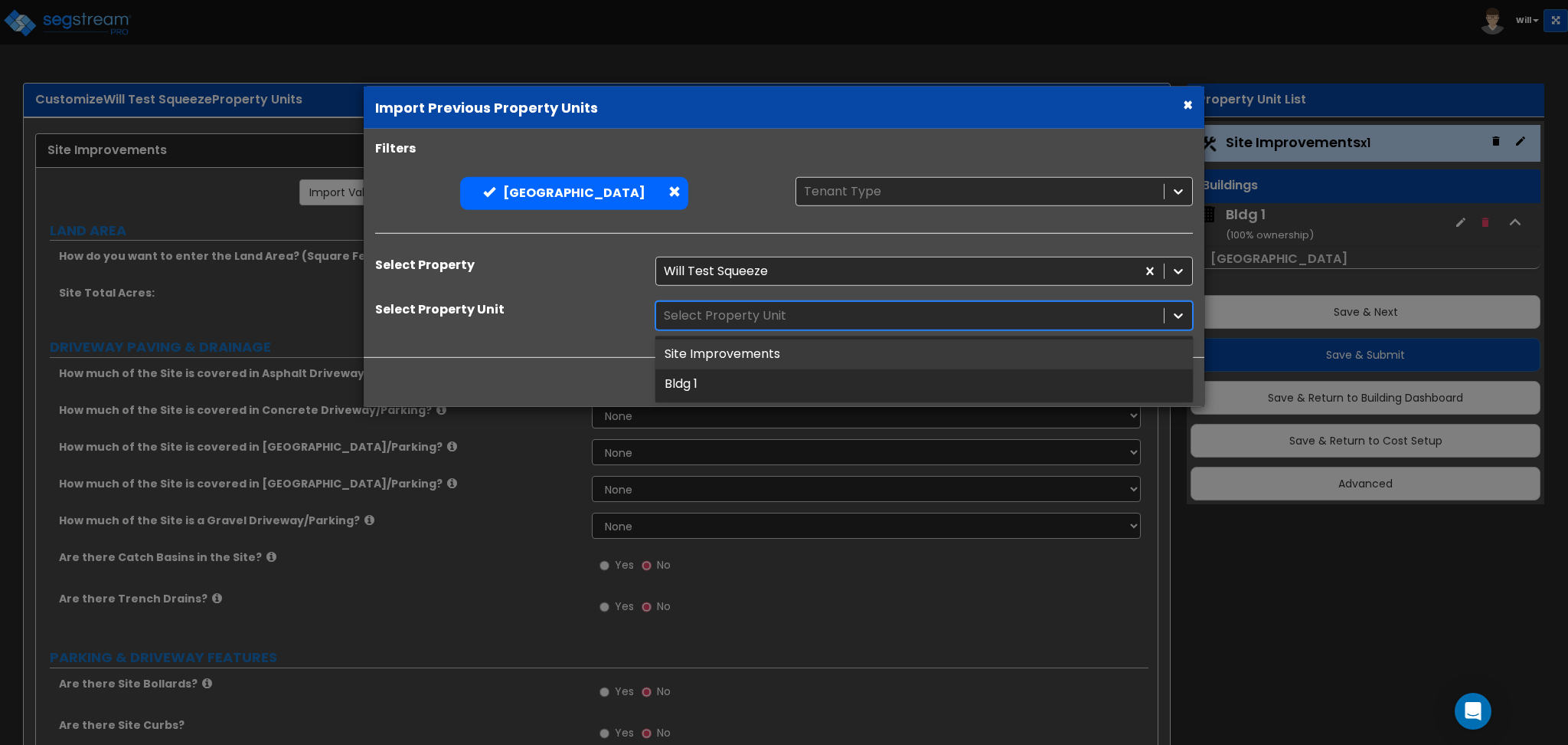
click at [721, 311] on div at bounding box center [910, 315] width 493 height 21
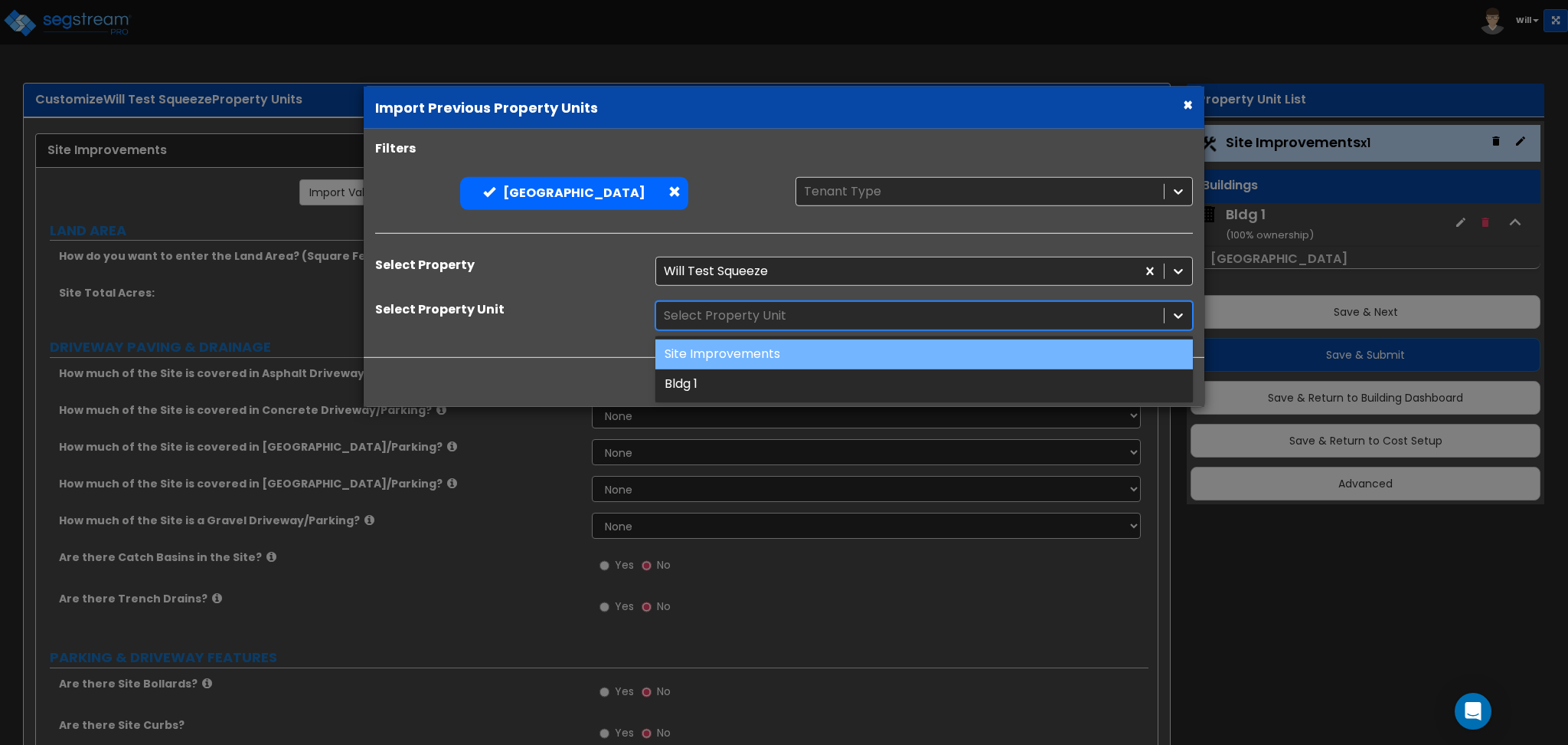
click at [727, 357] on div "Site Improvements" at bounding box center [924, 354] width 537 height 30
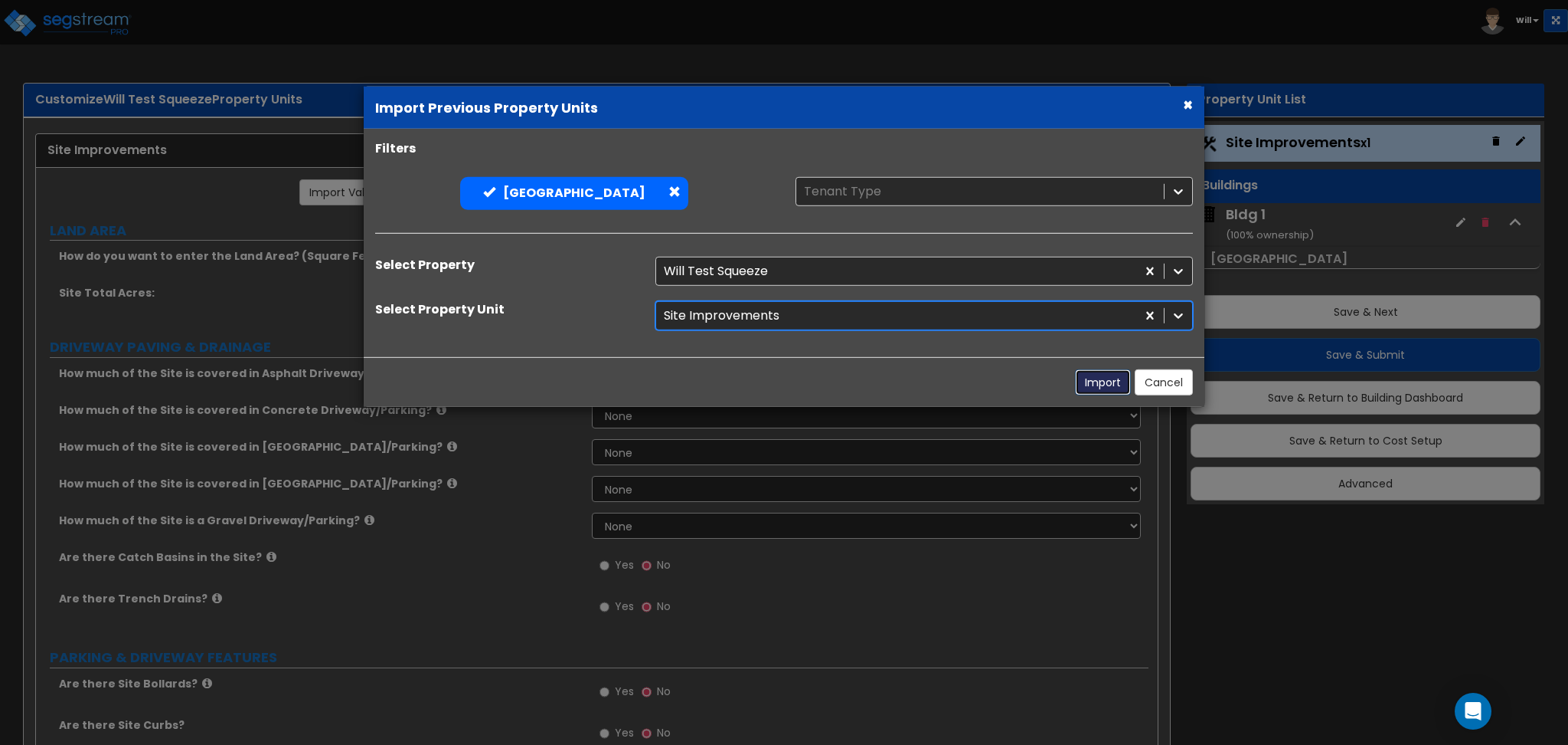
click at [1092, 379] on button "Import" at bounding box center [1103, 382] width 56 height 26
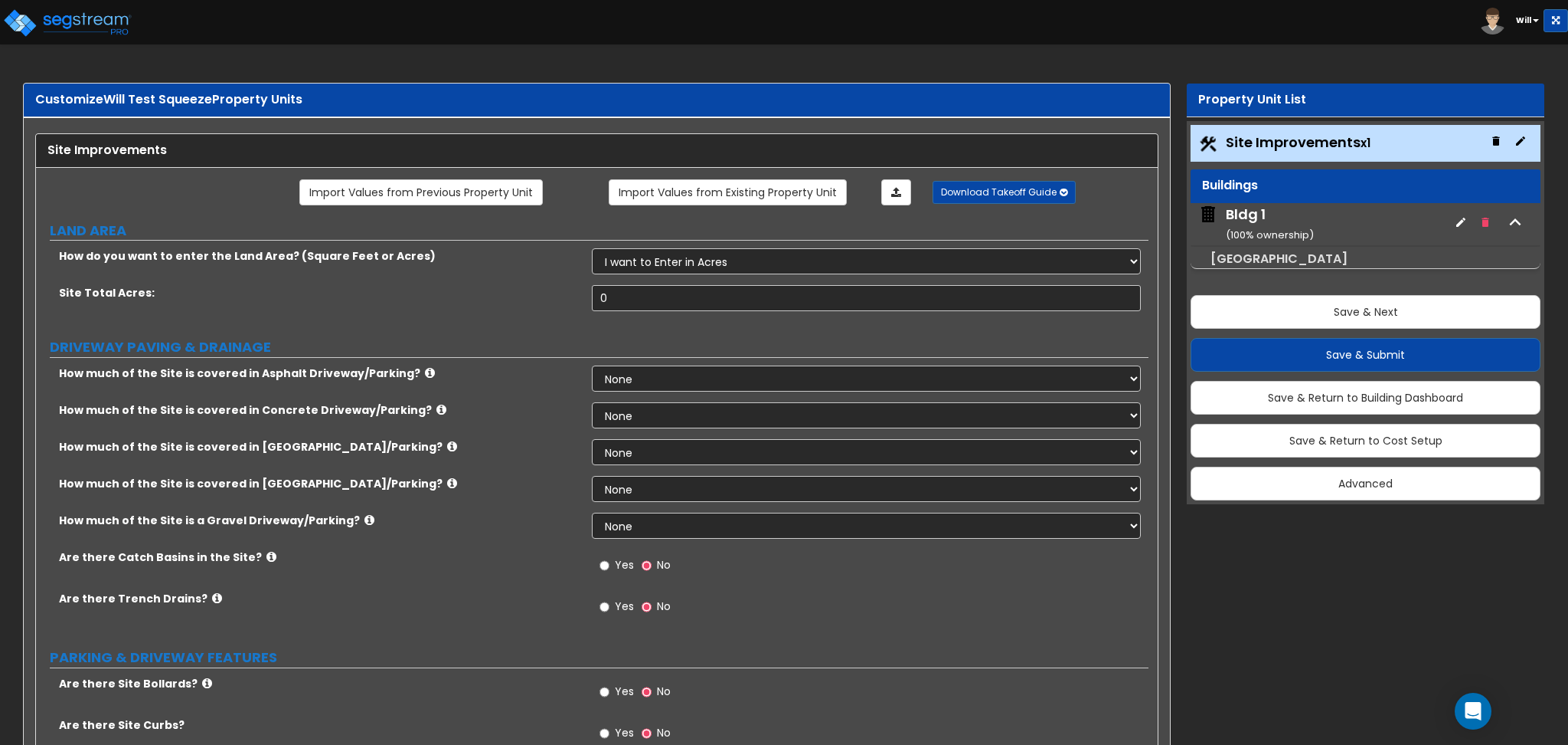
type input "20"
select select "1"
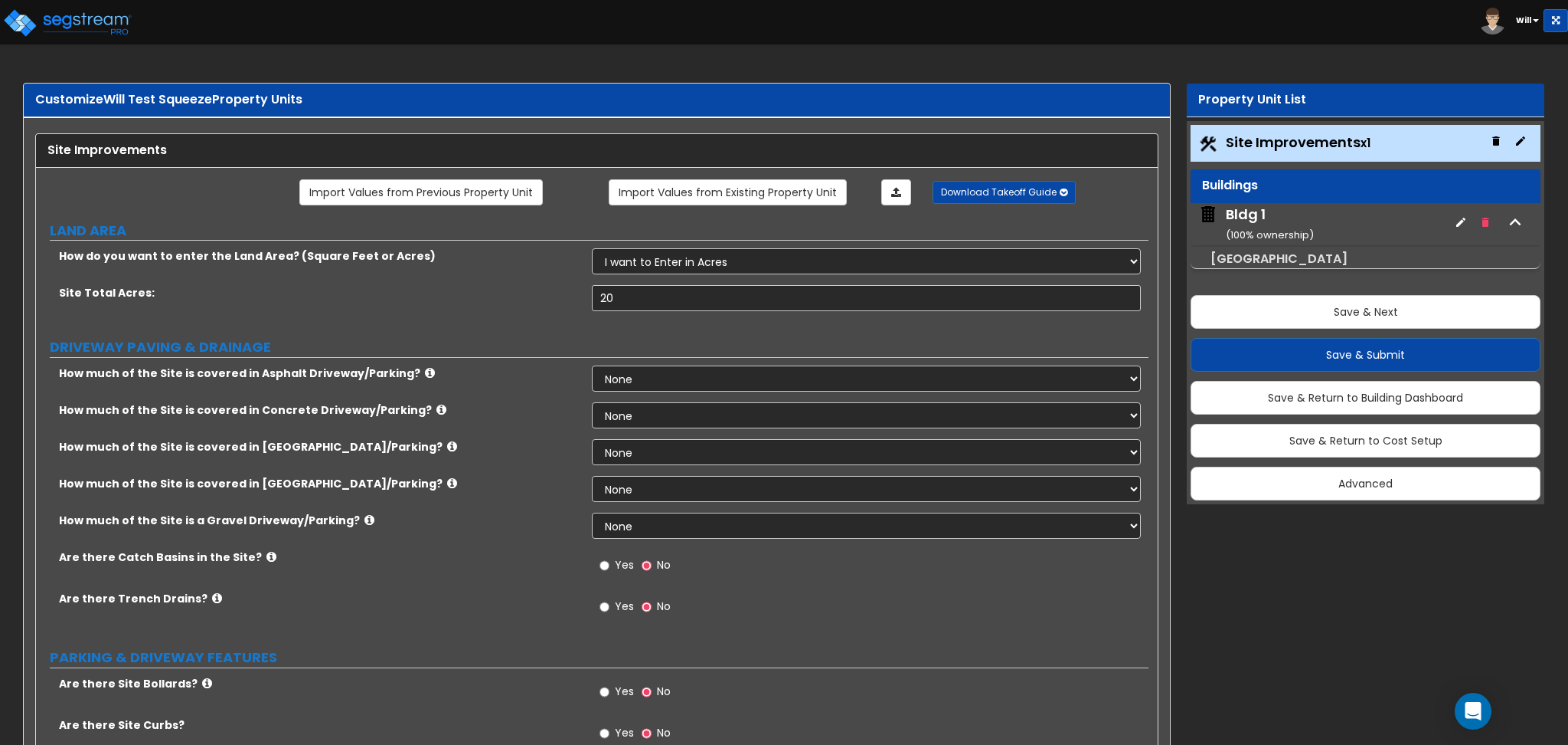
select select "1"
radio input "true"
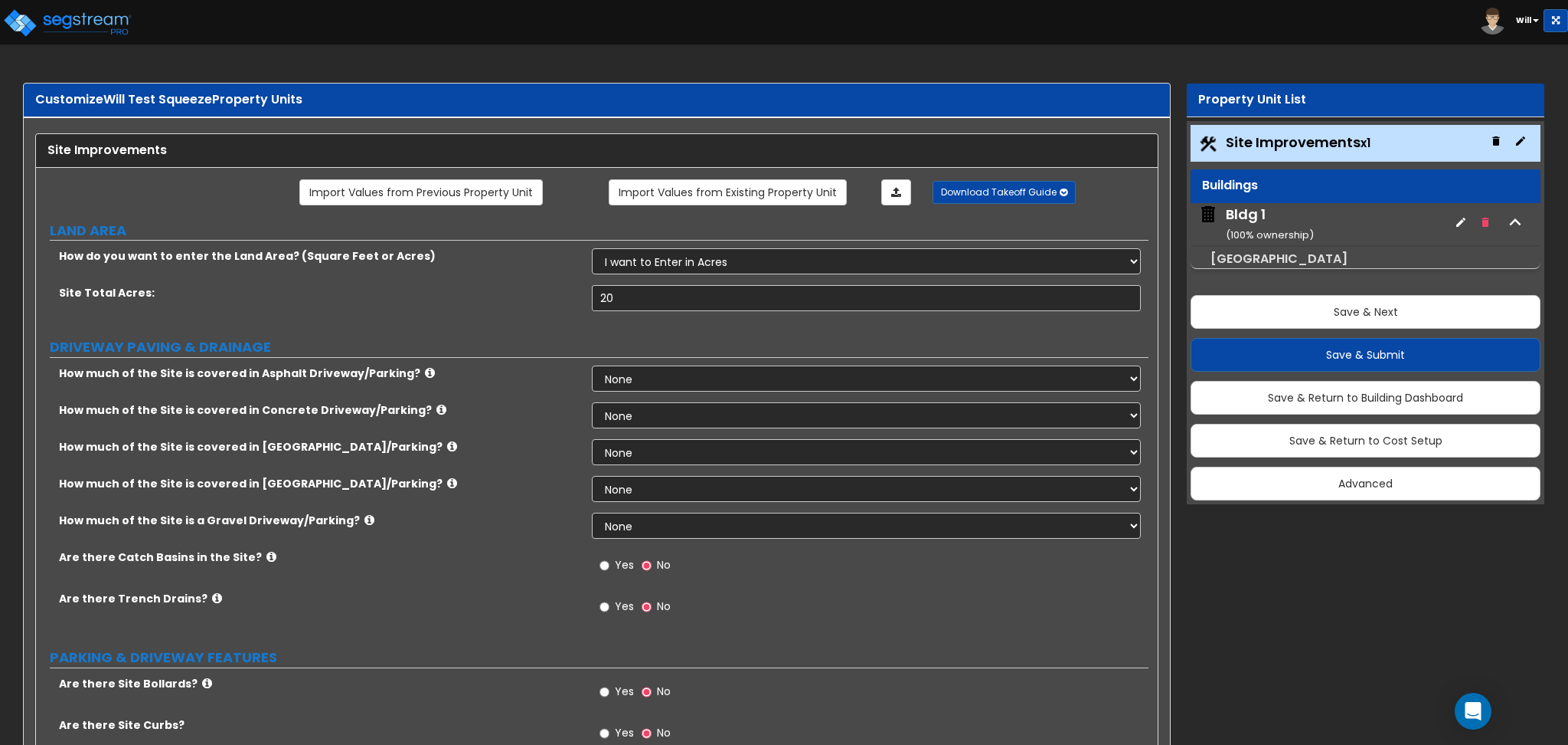
radio input "true"
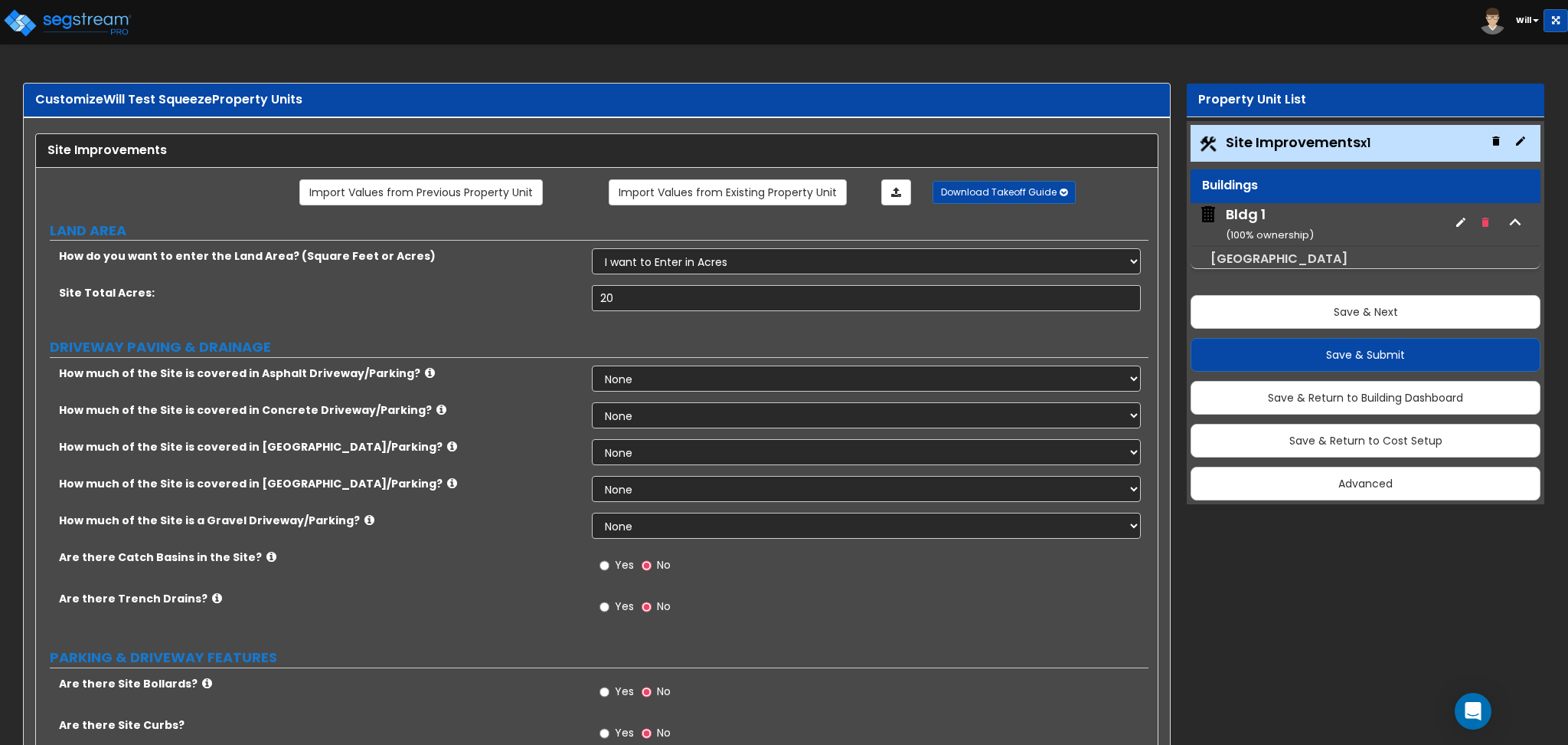
radio input "true"
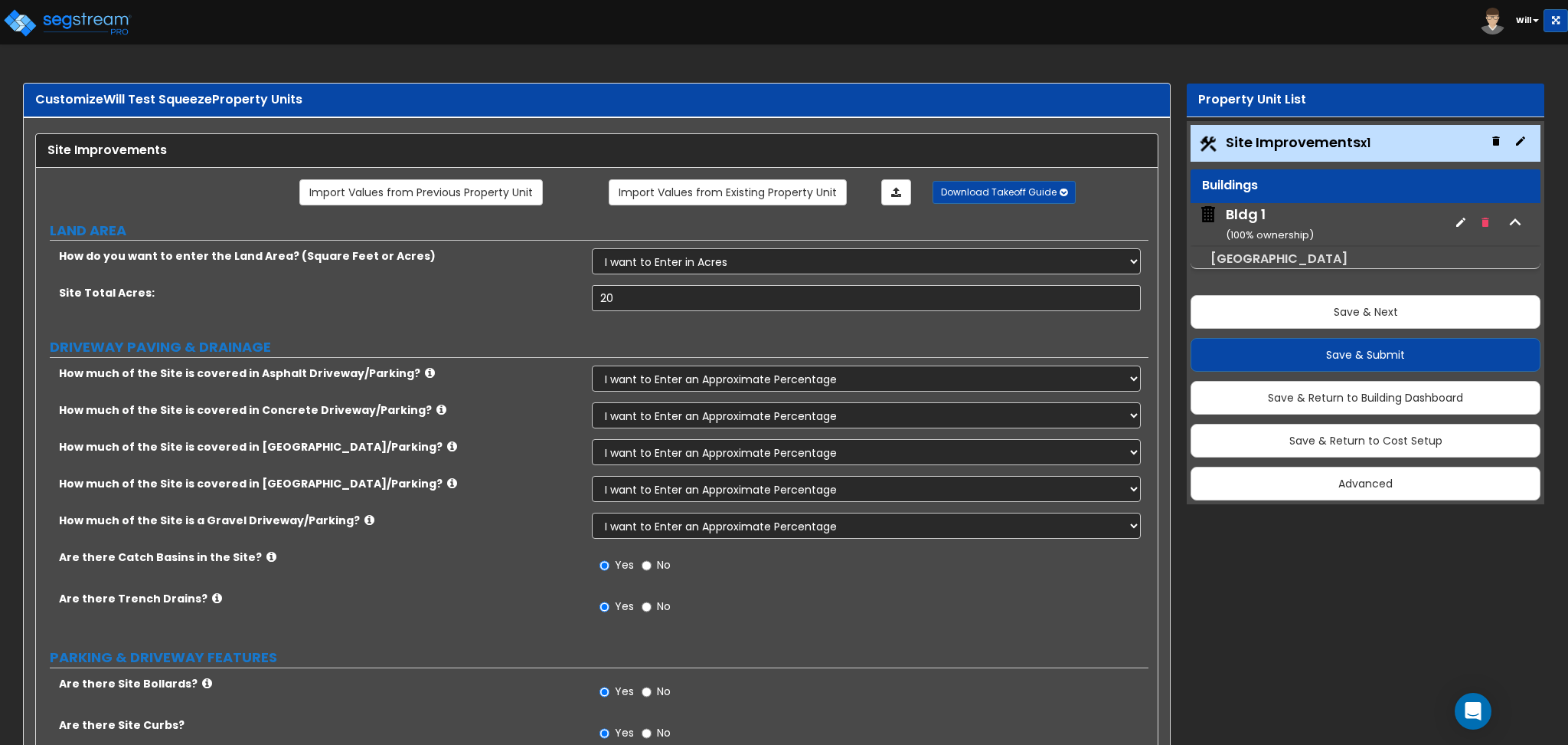
select select "1"
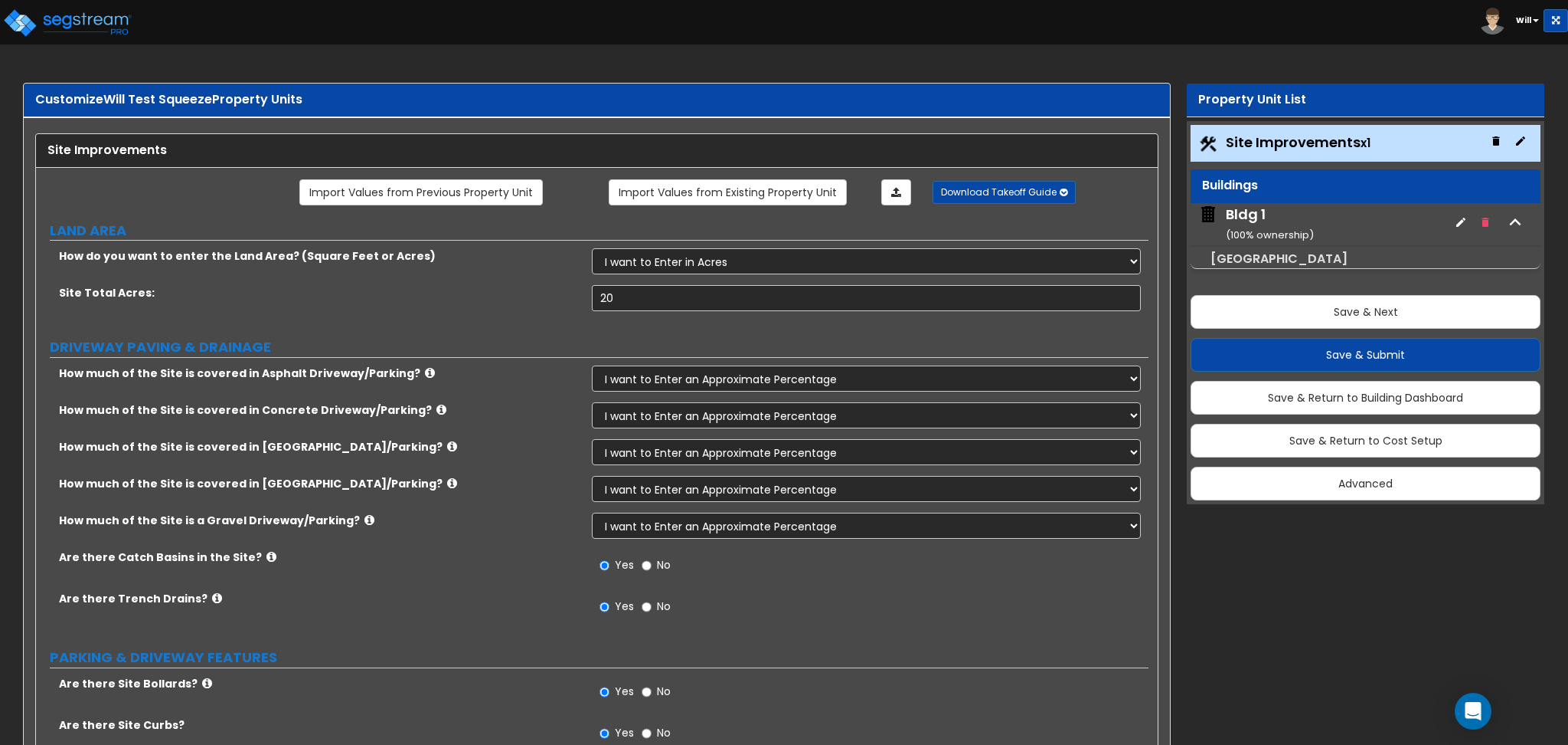
select select "1"
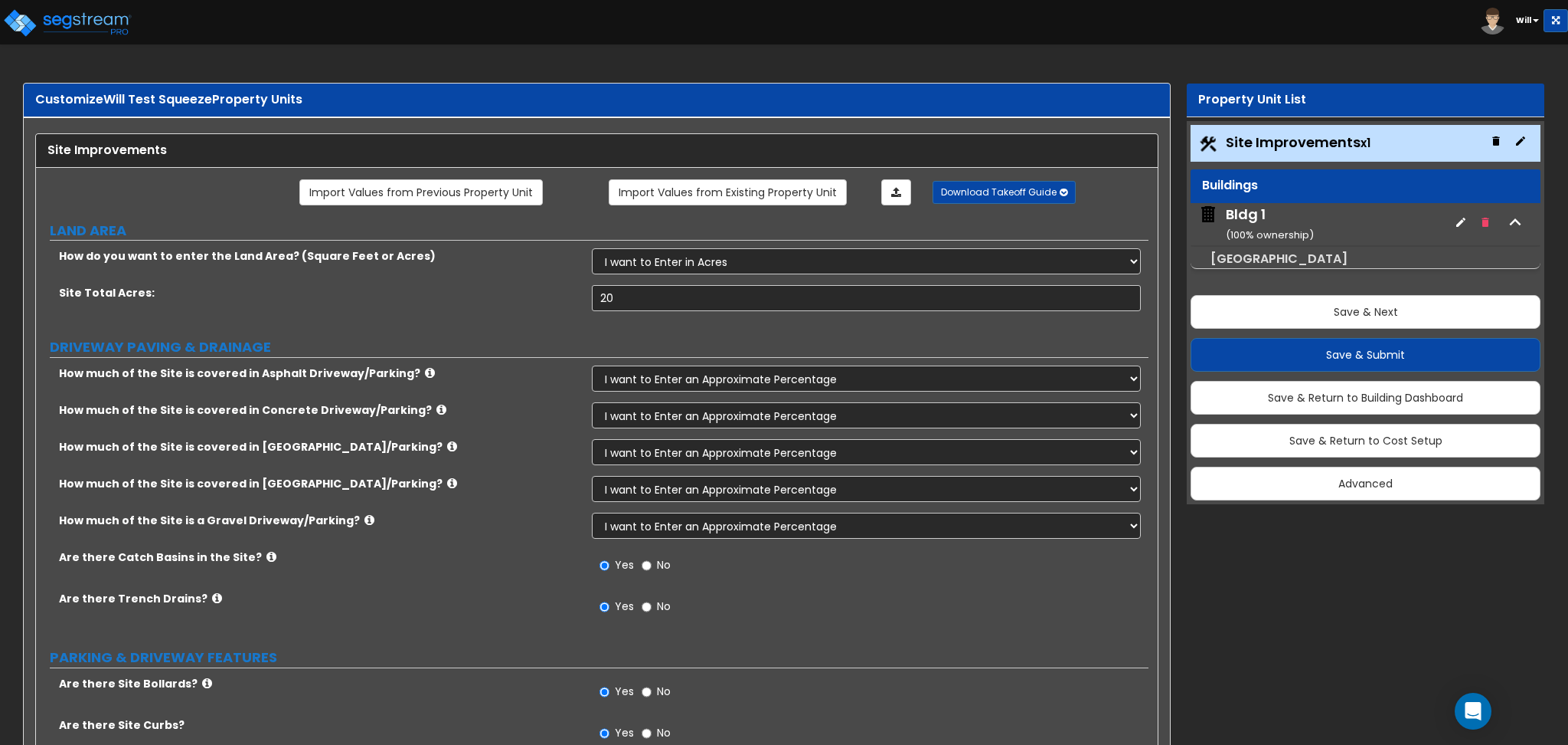
select select "1"
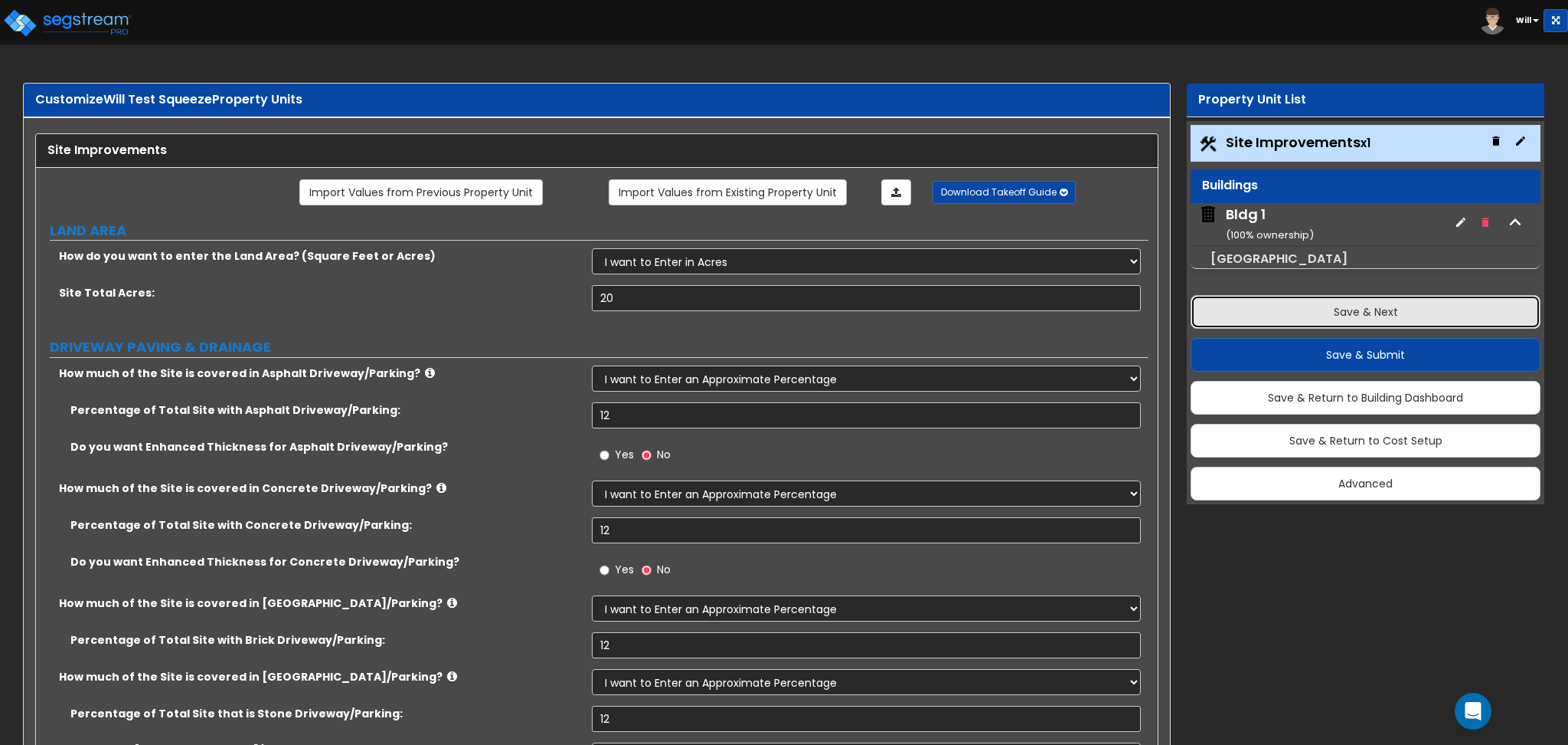
click at [1290, 309] on button "Save & Next" at bounding box center [1366, 312] width 350 height 34
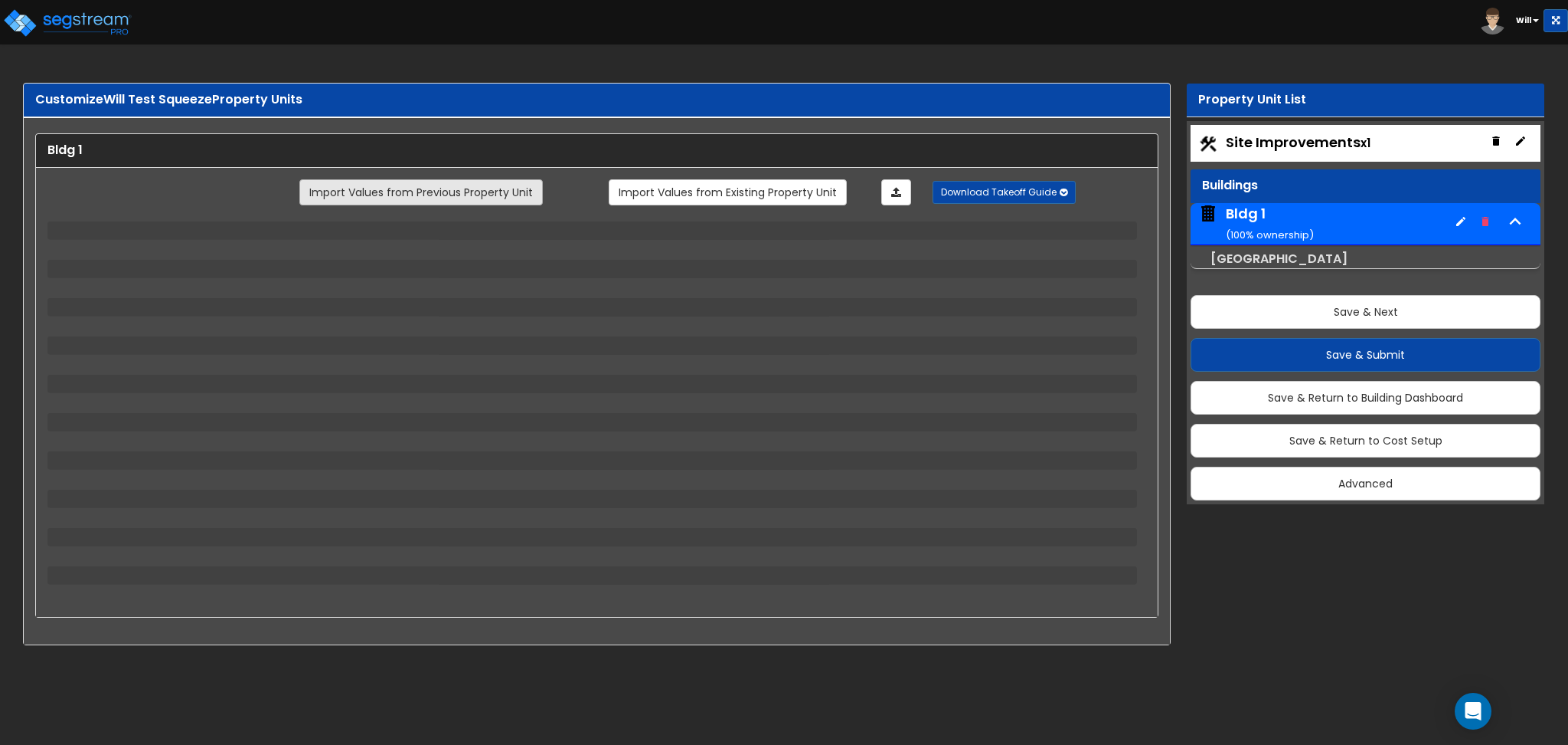
click at [449, 194] on link "Import Values from Previous Property Unit" at bounding box center [421, 192] width 243 height 26
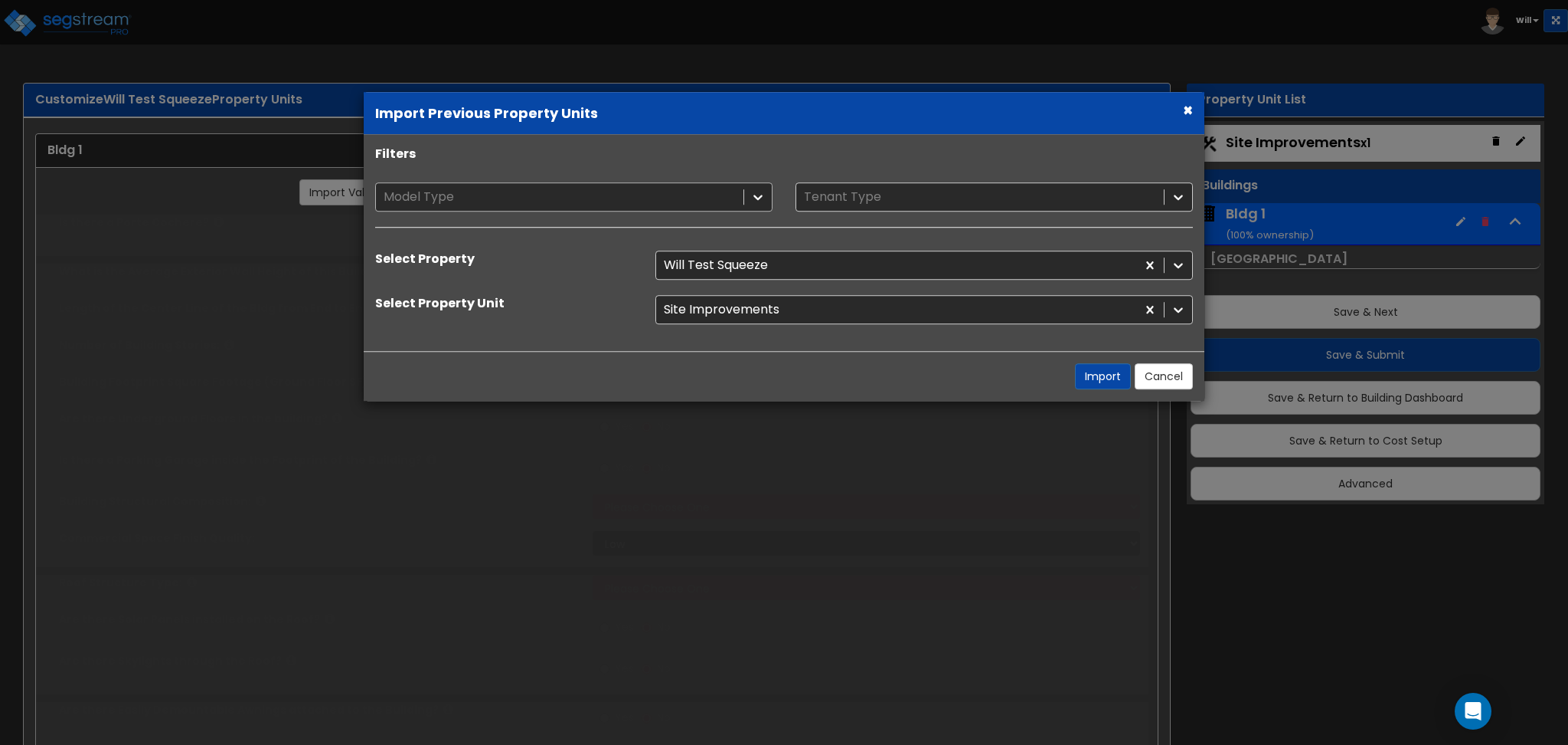
click at [468, 199] on div at bounding box center [560, 197] width 352 height 21
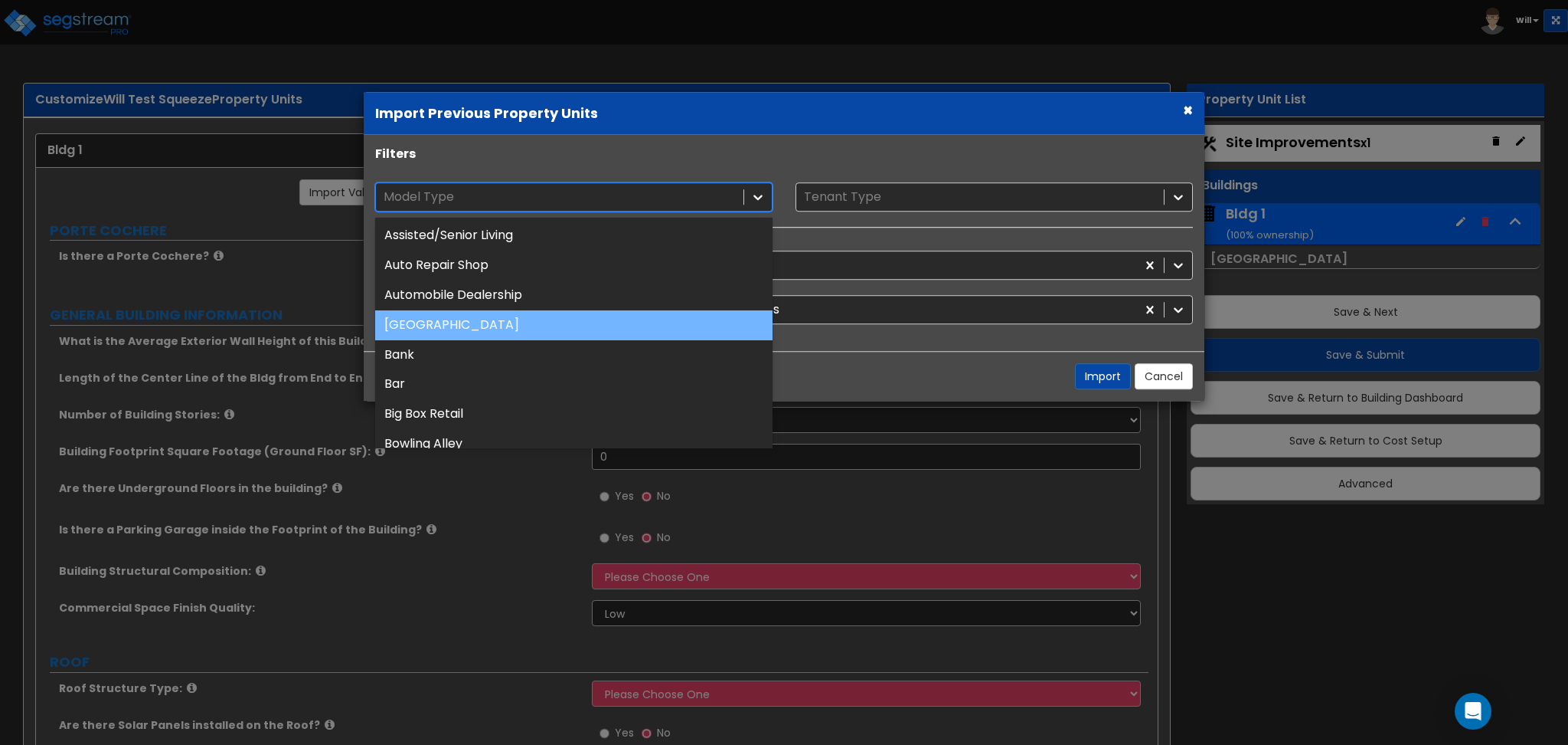
click at [481, 318] on div "[GEOGRAPHIC_DATA]" at bounding box center [574, 325] width 398 height 30
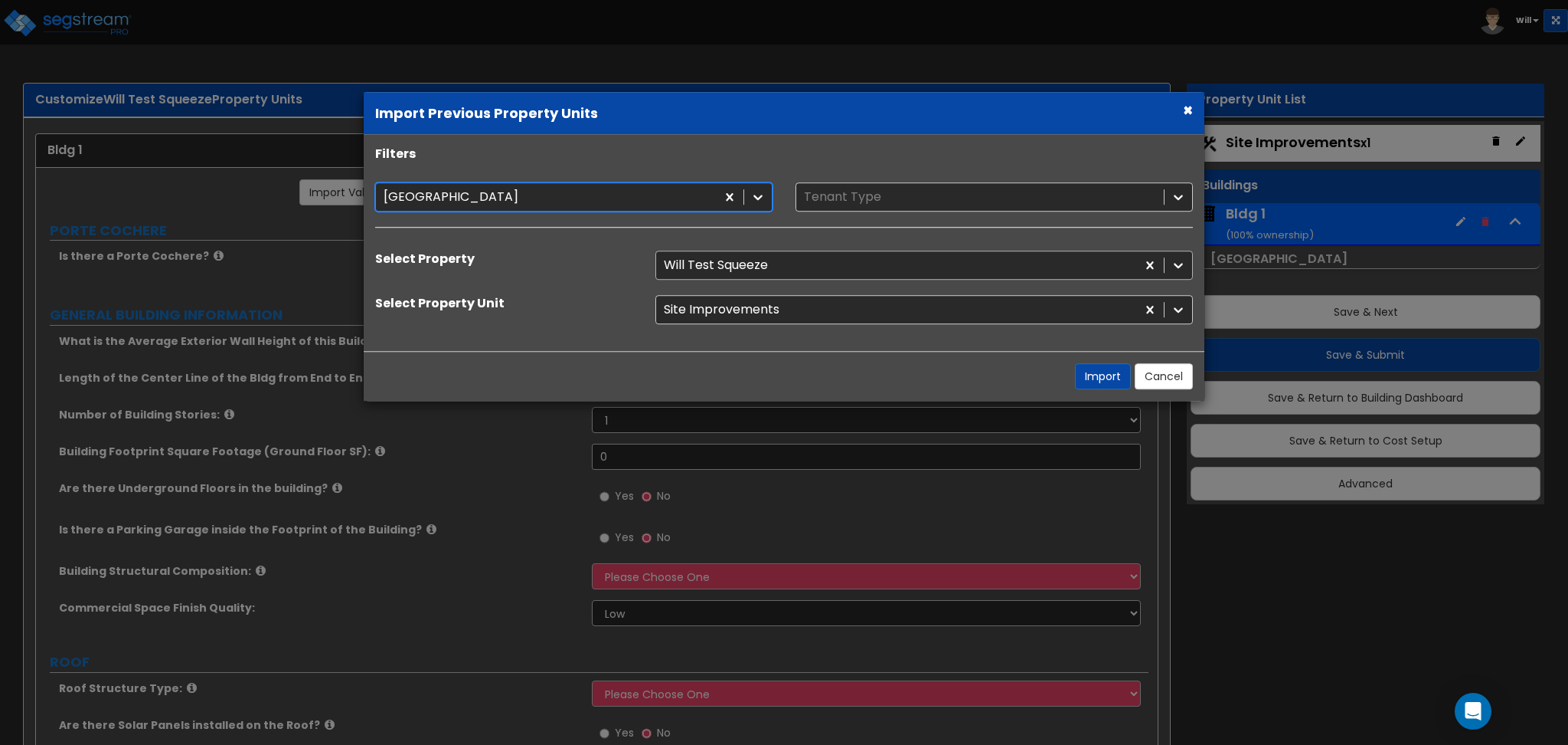
click at [745, 264] on div at bounding box center [896, 266] width 465 height 21
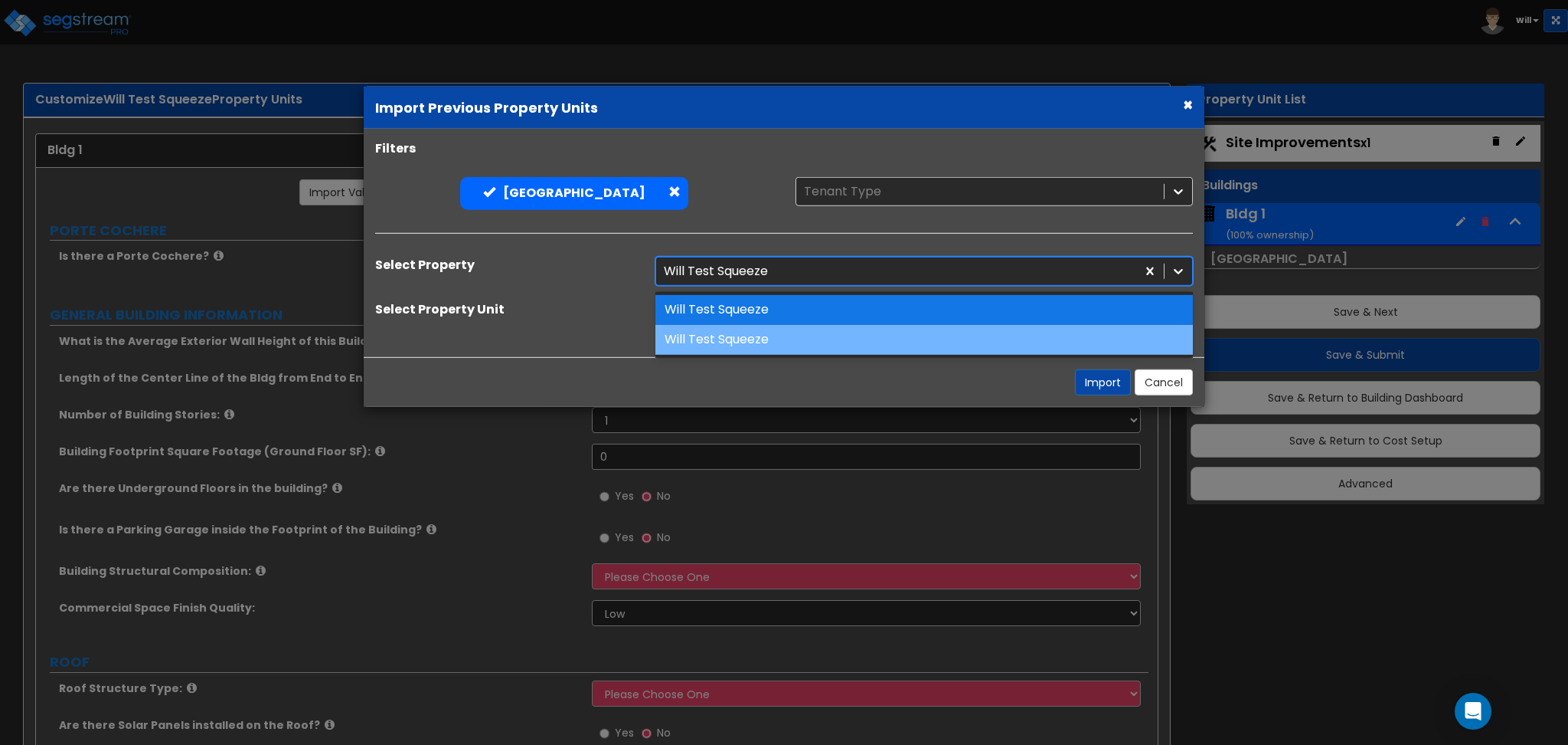
click at [742, 332] on div "Will Test Squeeze" at bounding box center [924, 339] width 537 height 30
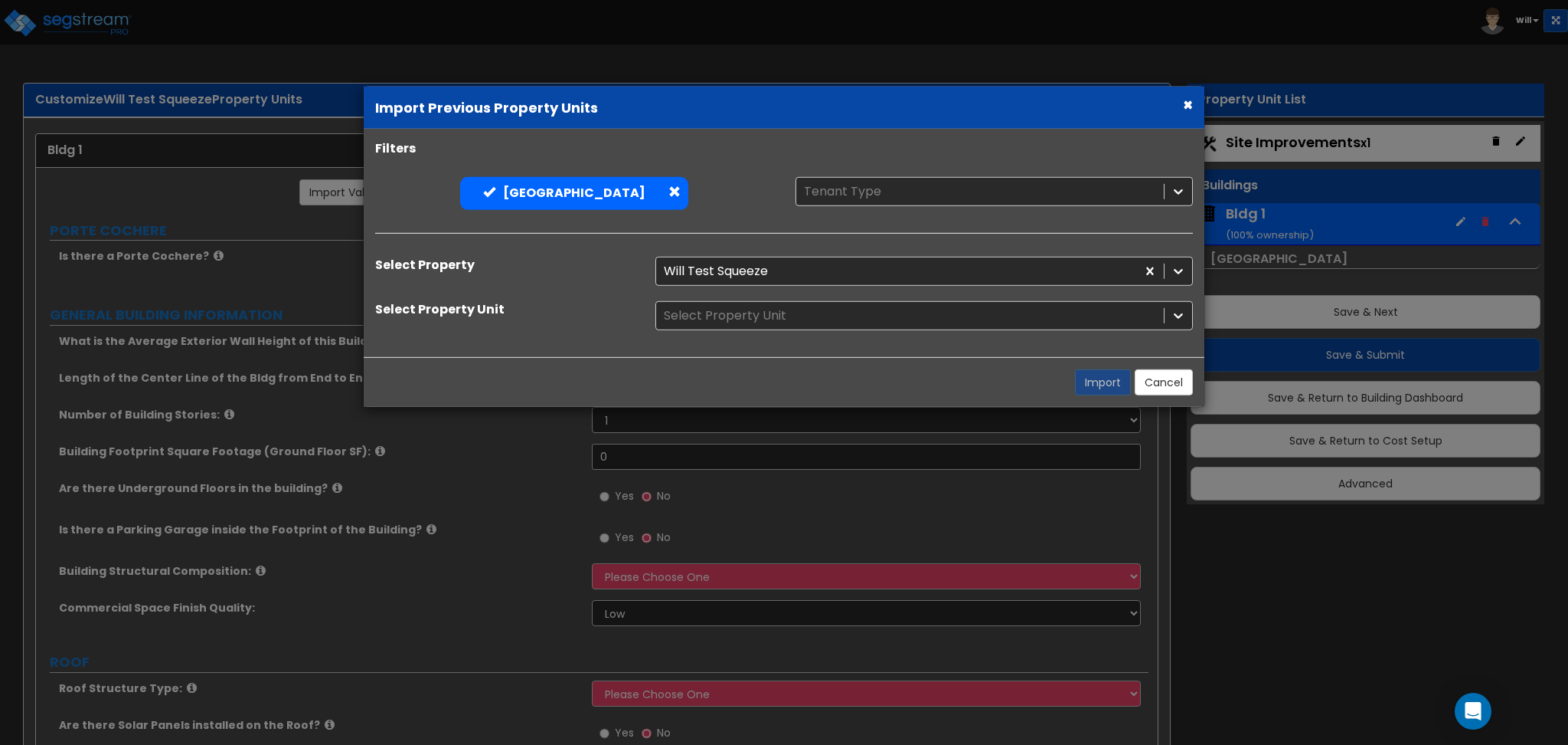
click at [745, 314] on div "Select Property Unit" at bounding box center [924, 315] width 560 height 30
click at [743, 309] on div at bounding box center [910, 315] width 493 height 21
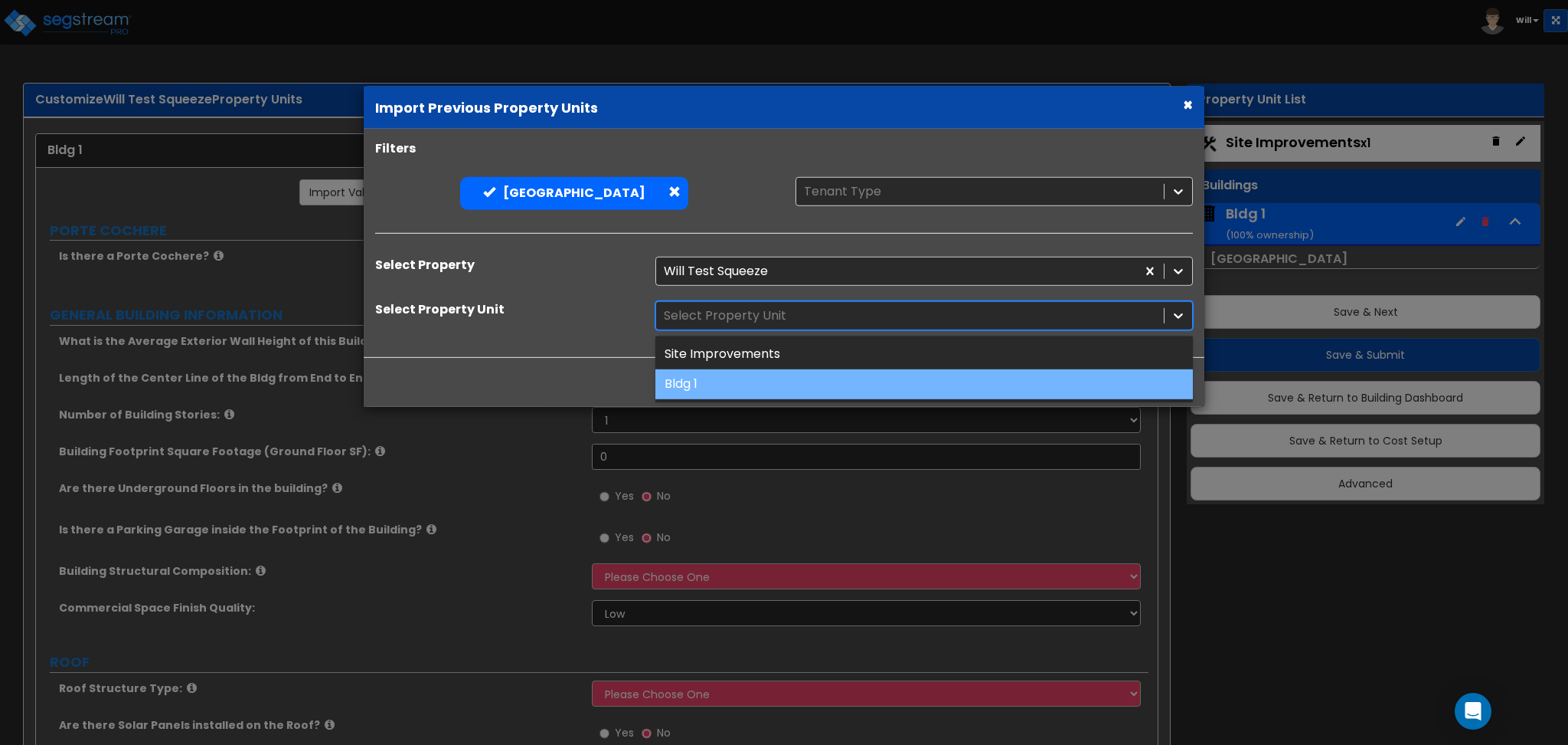
click at [746, 384] on div "Bldg 1" at bounding box center [924, 384] width 537 height 30
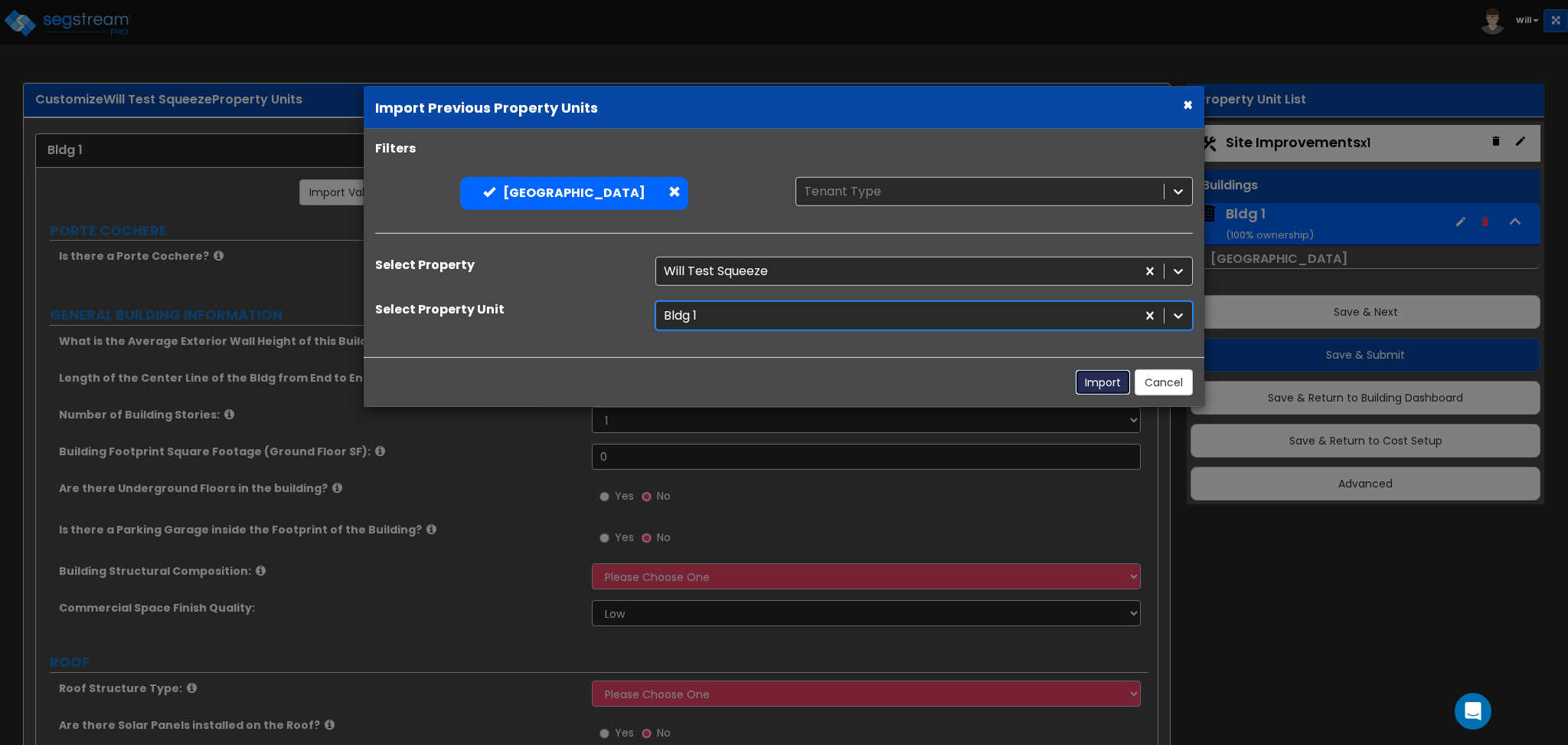
click at [1102, 382] on button "Import" at bounding box center [1103, 382] width 56 height 26
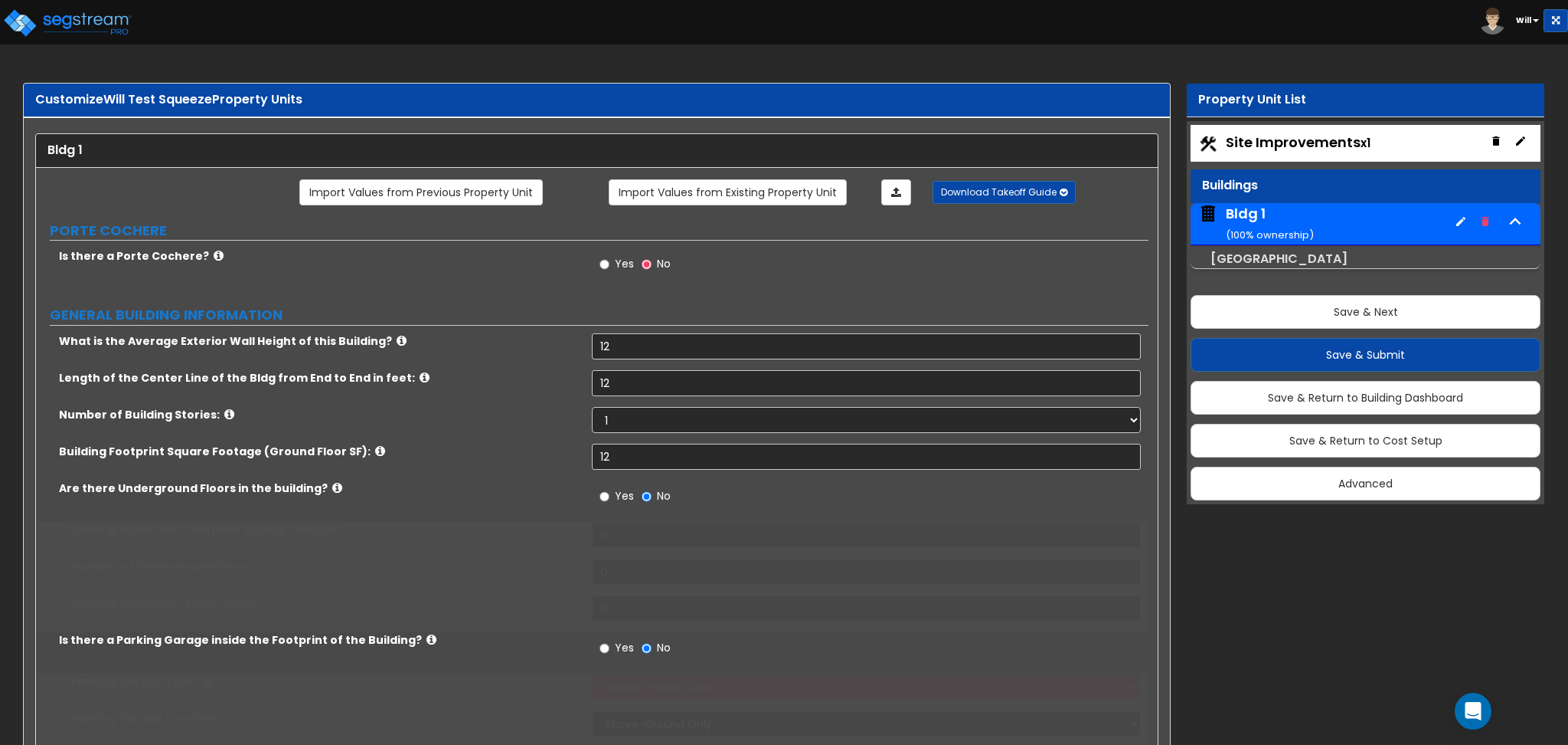
type input "12"
radio input "true"
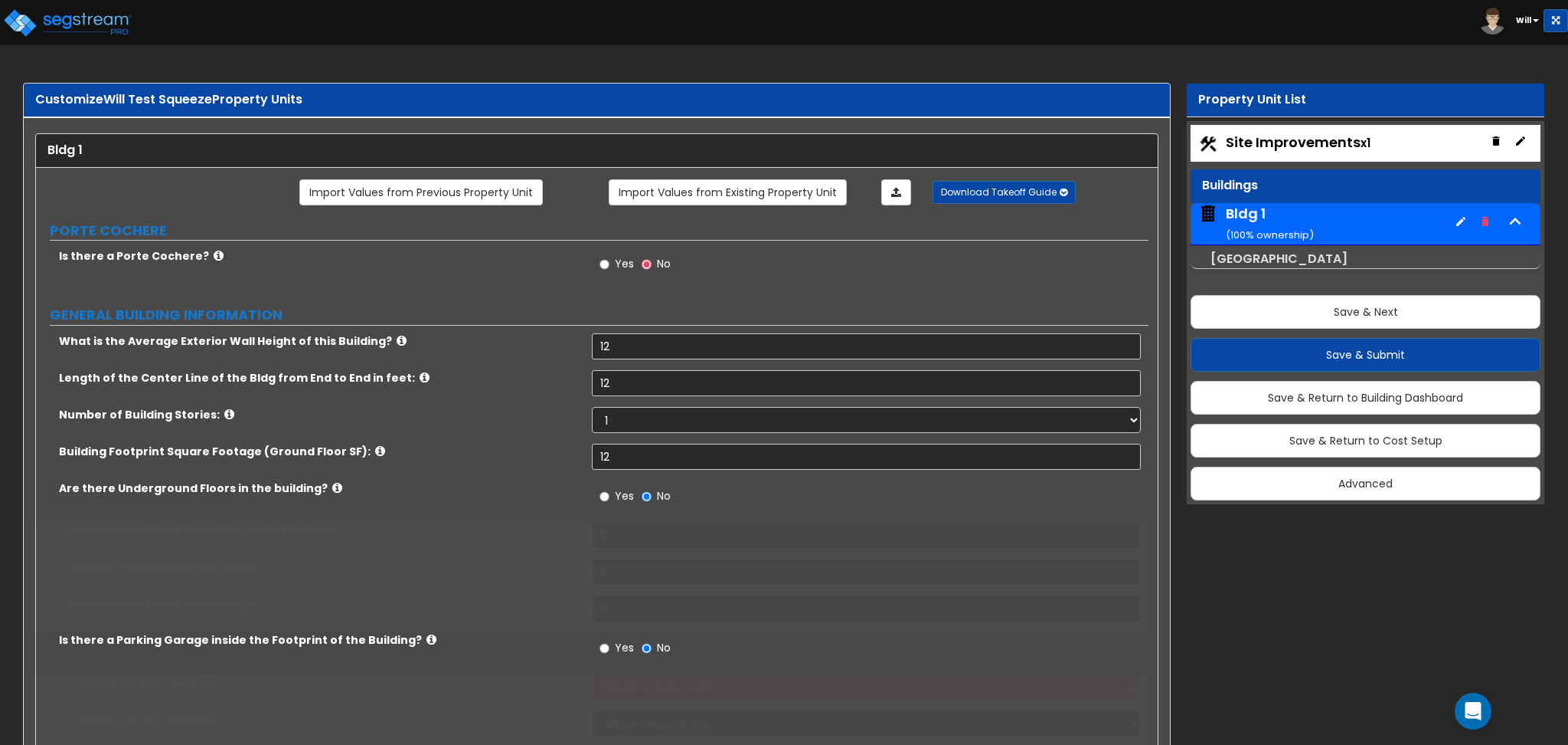
select select "1"
radio input "true"
select select "2"
type input "12"
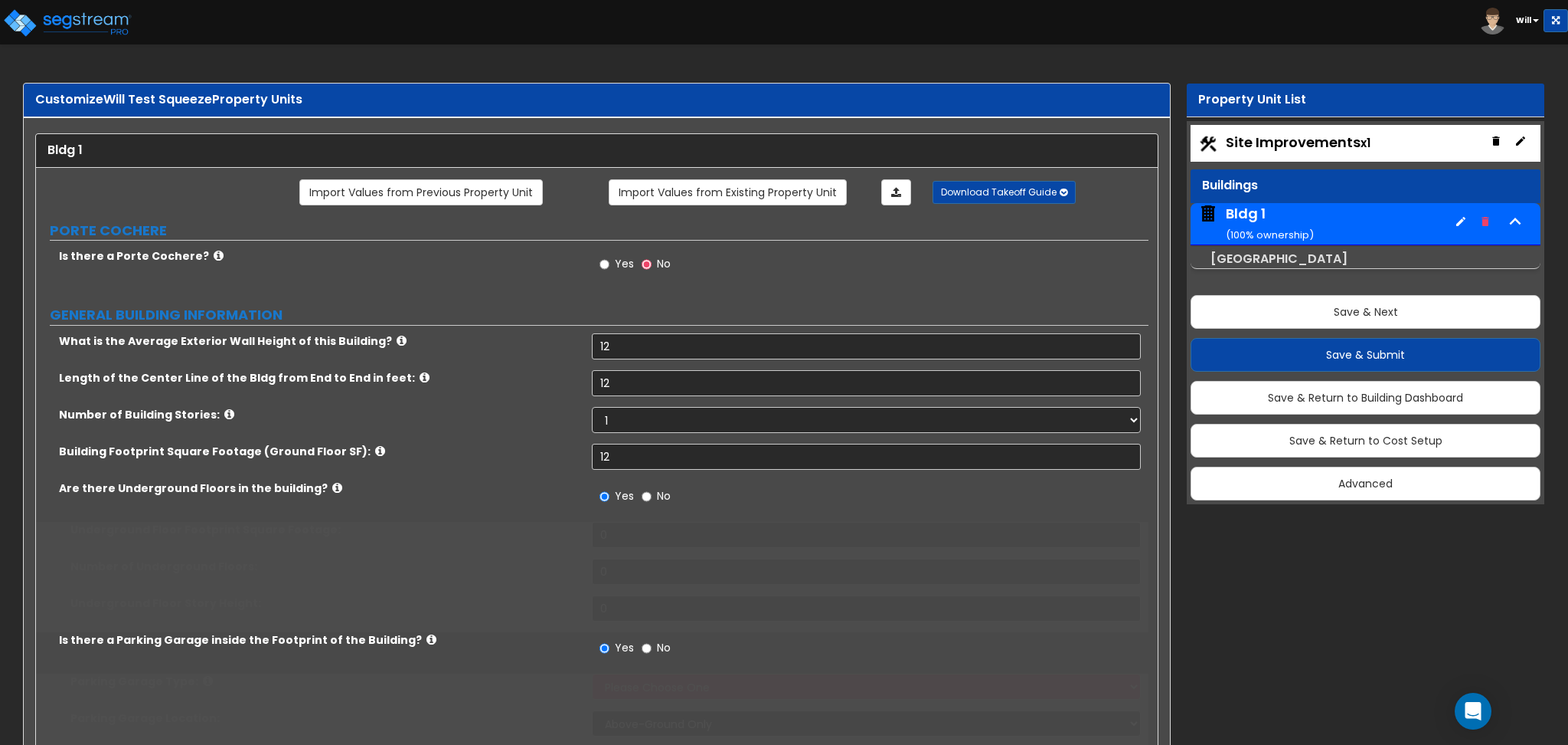
type input "12"
select select "1"
radio input "true"
select select "1"
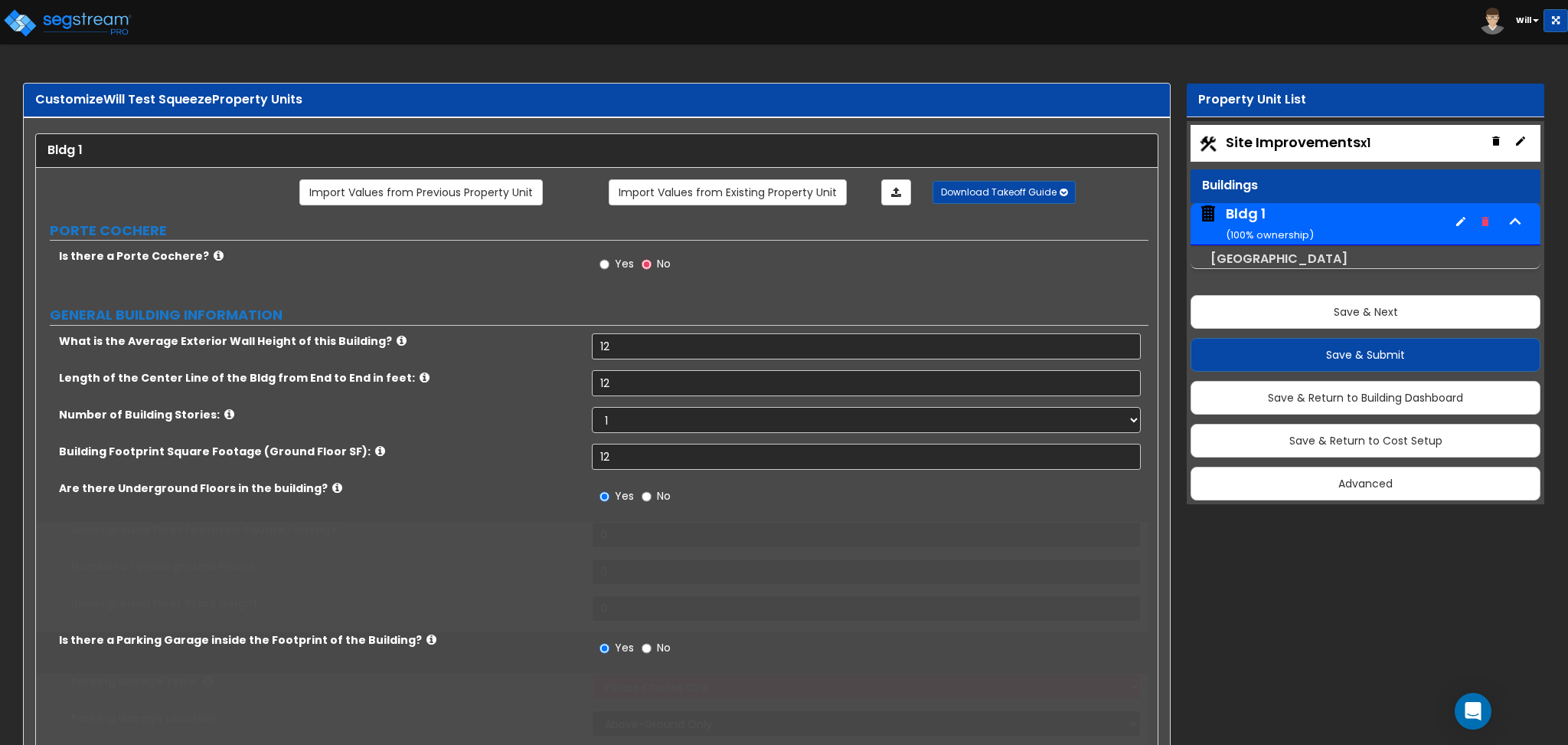
type input "12"
radio input "true"
select select "2"
type input "12"
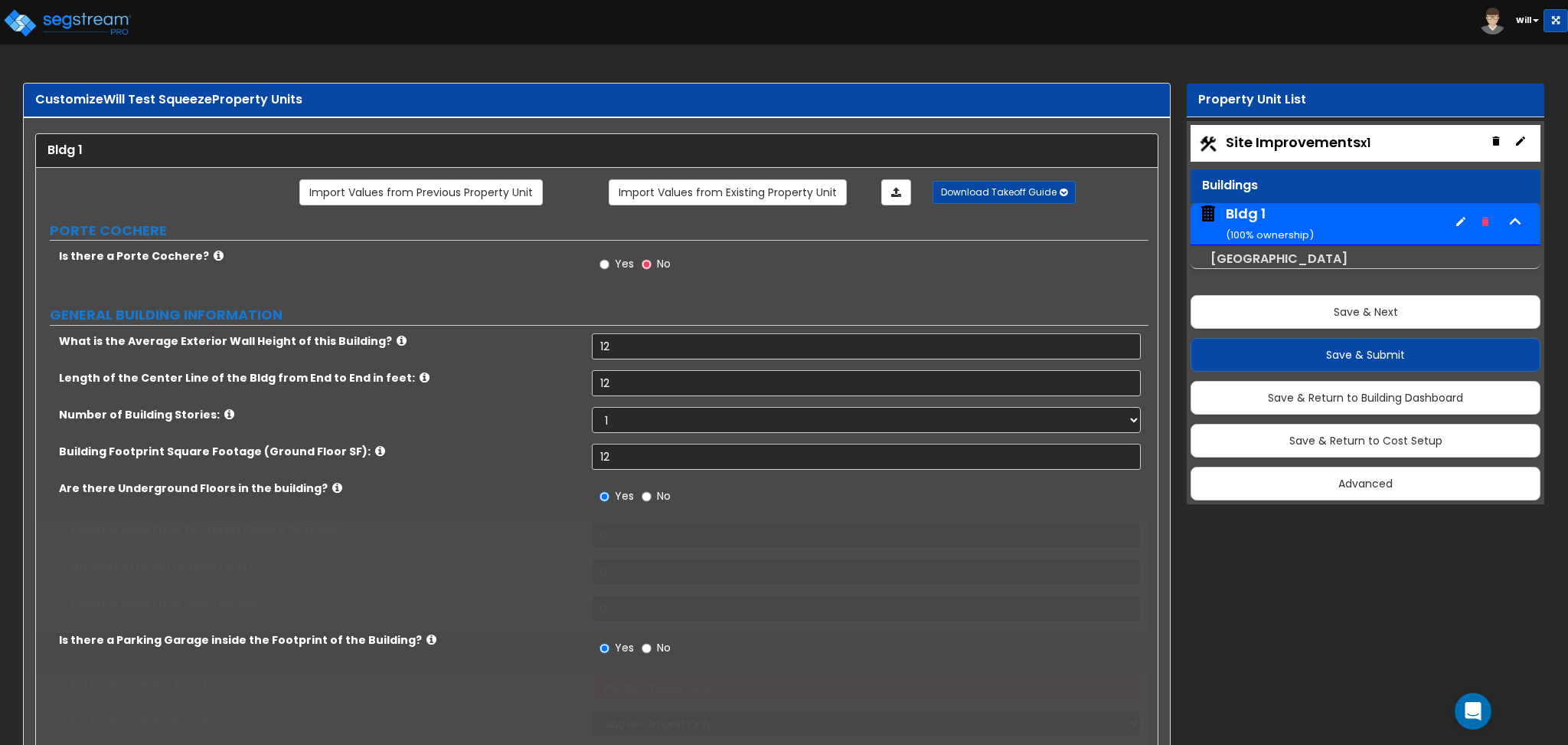
select select "1"
type input "12"
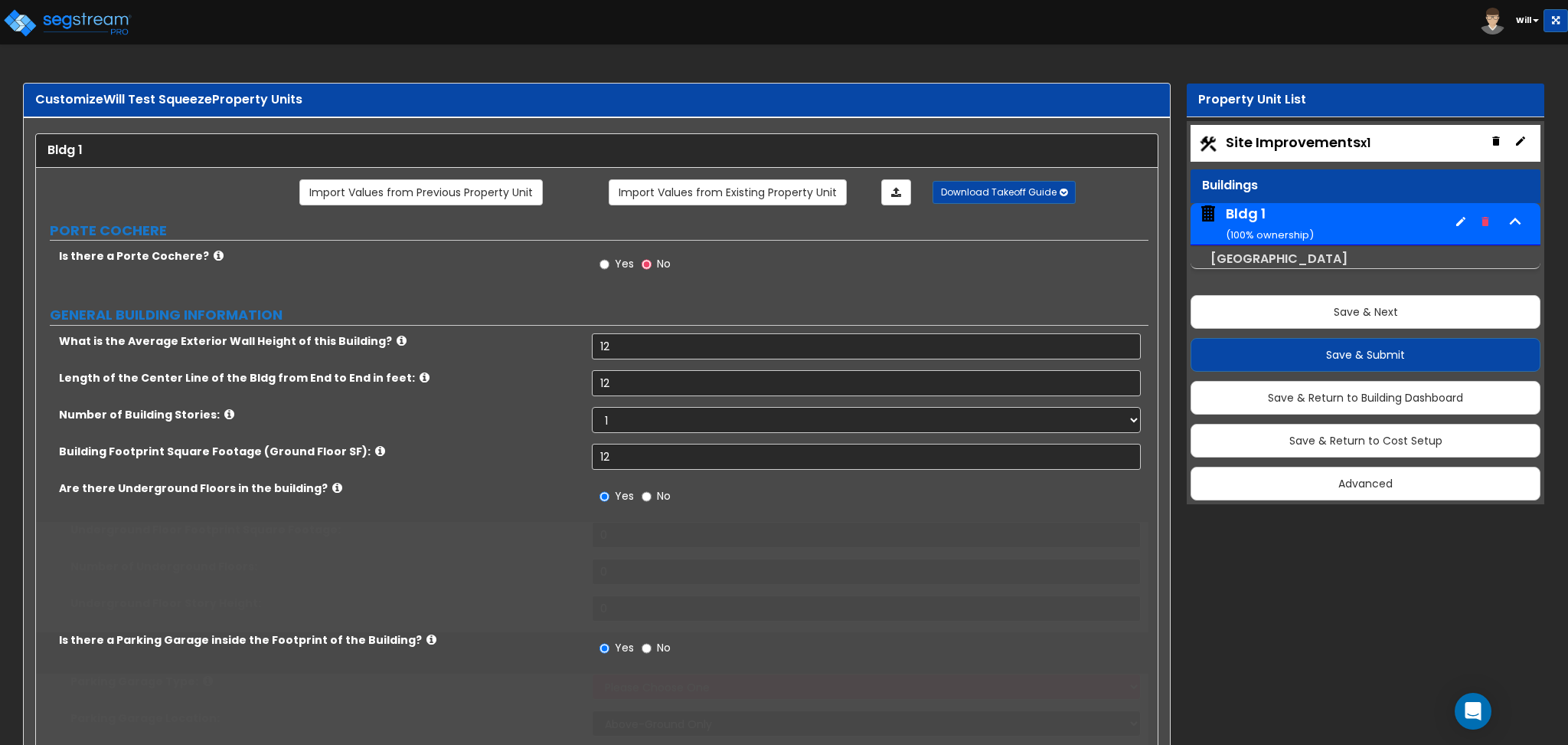
select select "1"
type input "12"
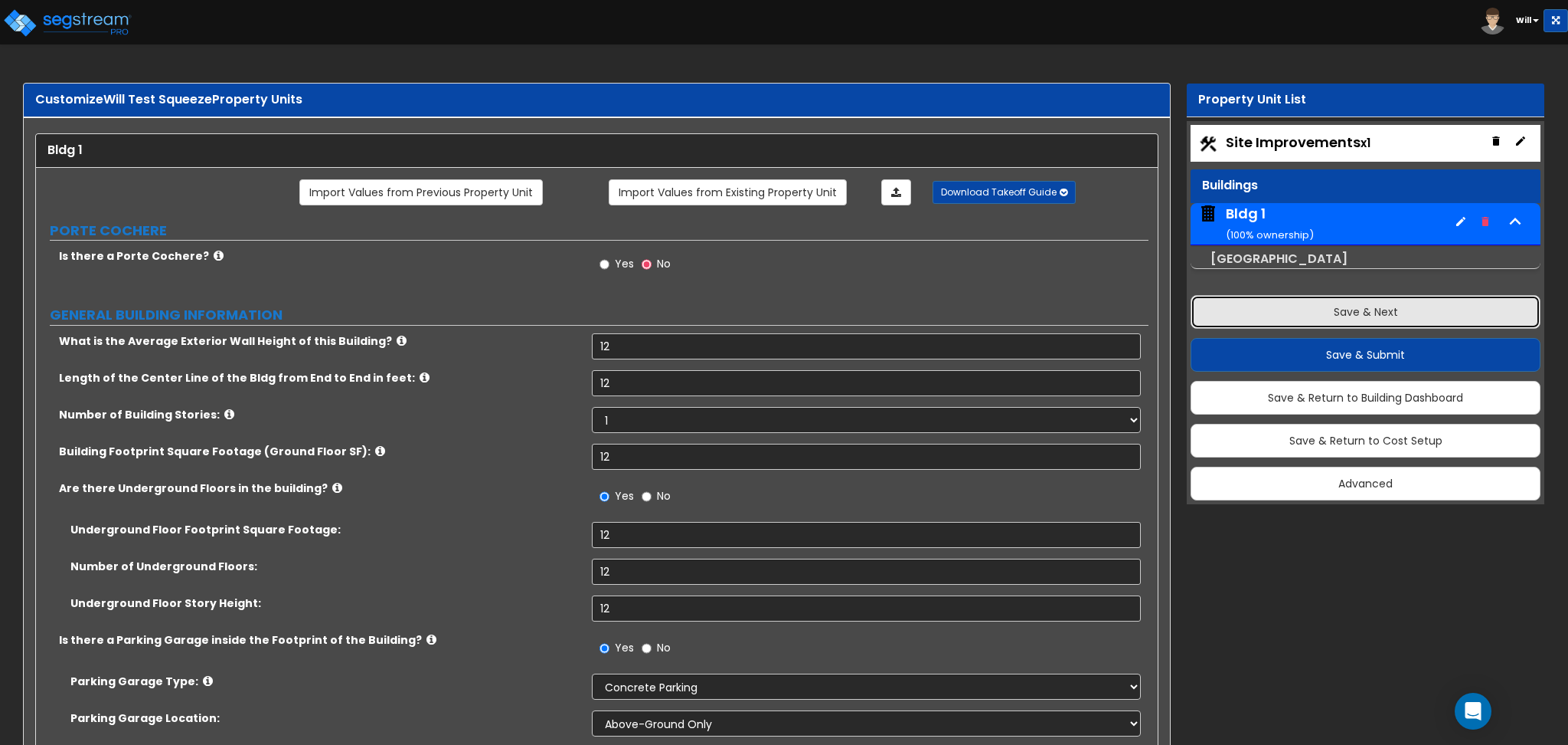
click at [1271, 322] on button "Save & Next" at bounding box center [1366, 312] width 350 height 34
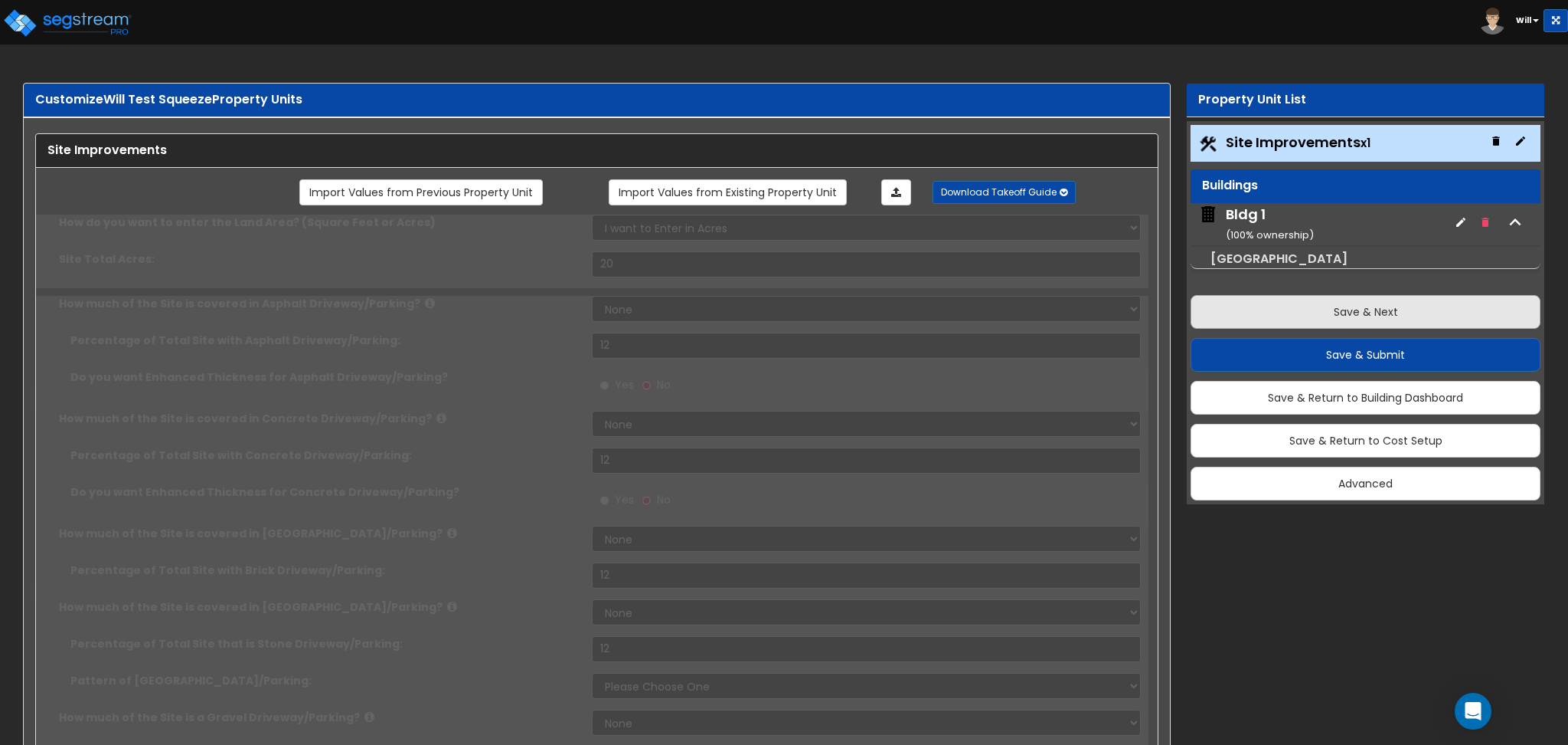
type input "20"
select select "1"
type input "12"
select select "1"
type input "12"
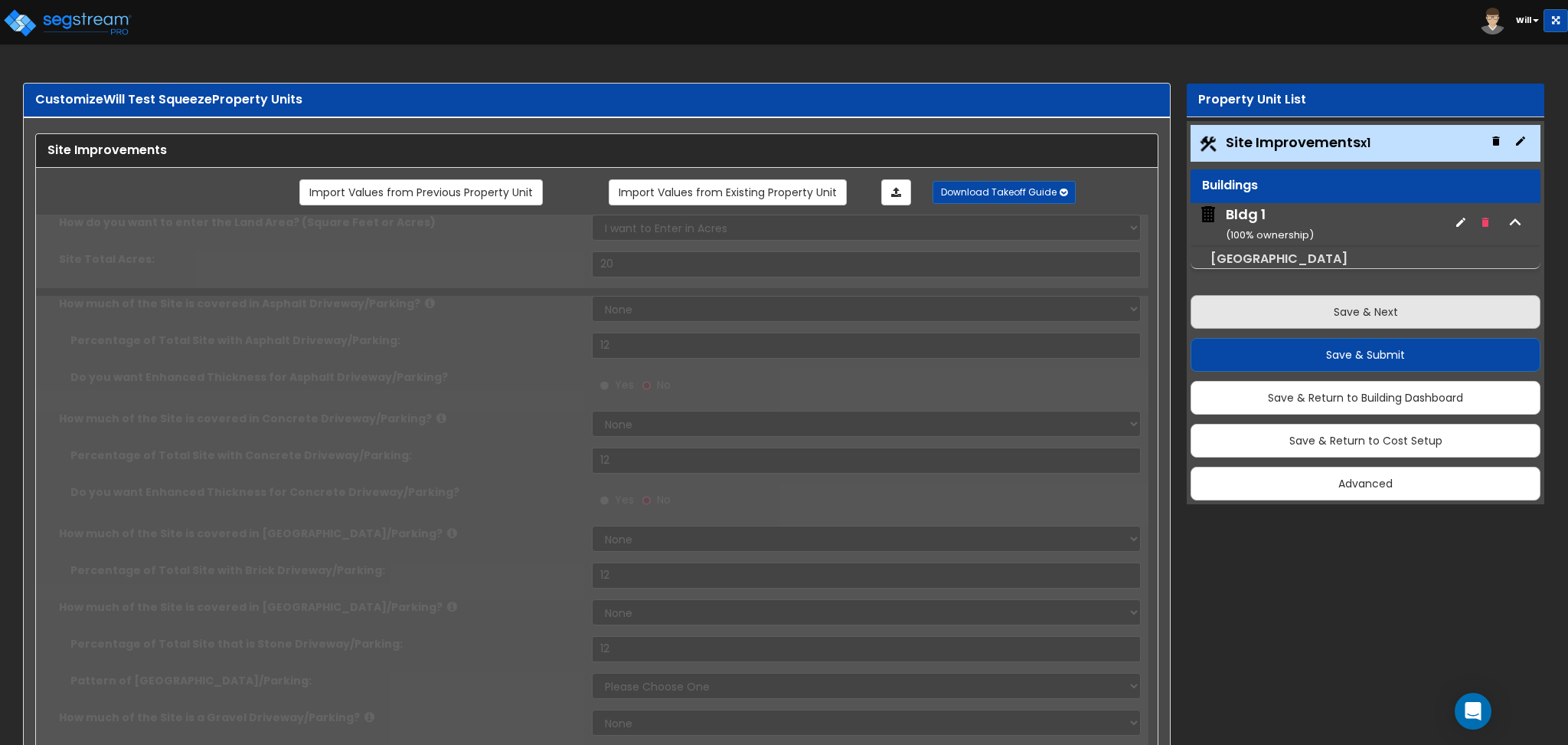
select select "1"
type input "12"
select select "1"
type input "12"
select select "1"
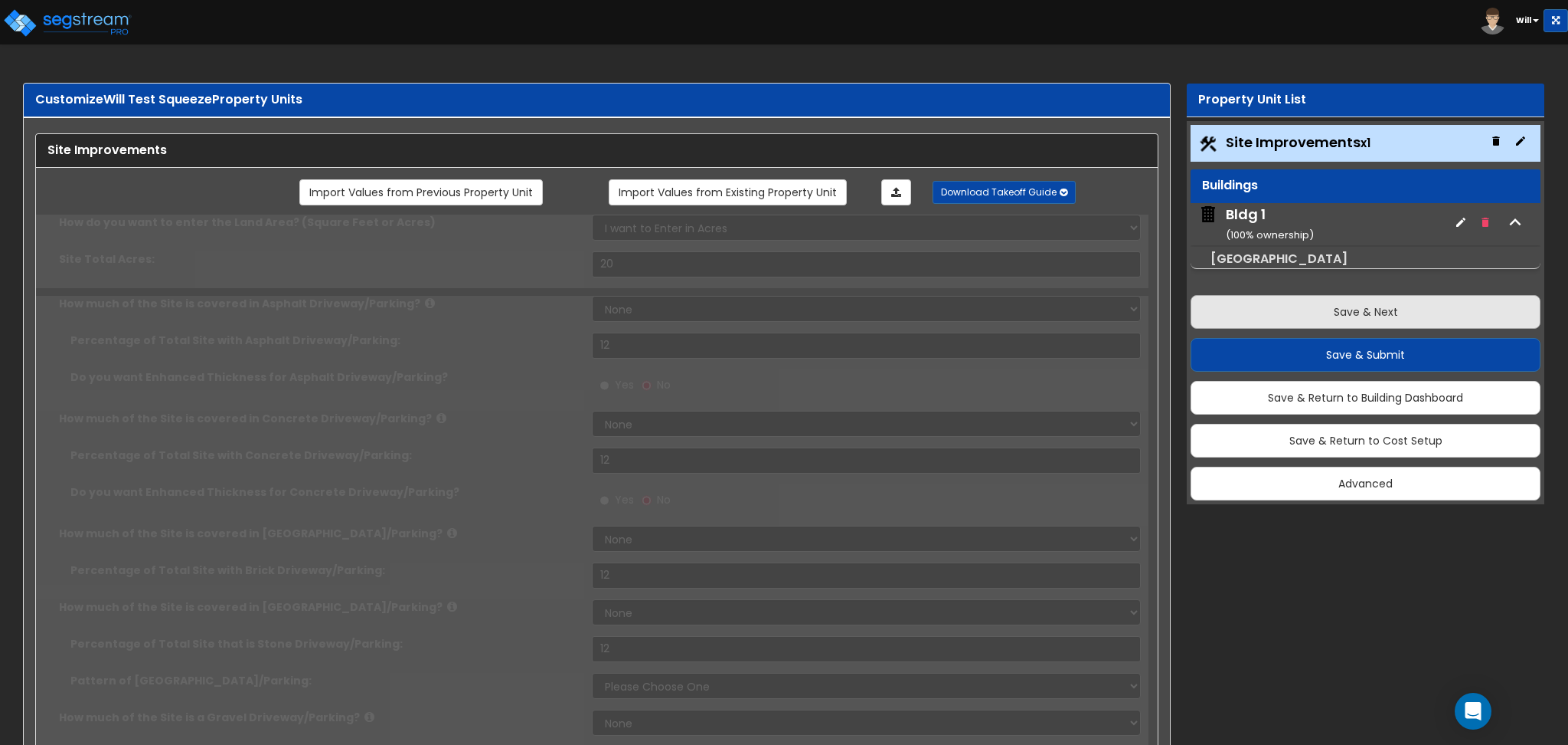
select select "1"
type input "12"
radio input "true"
type input "12"
radio input "true"
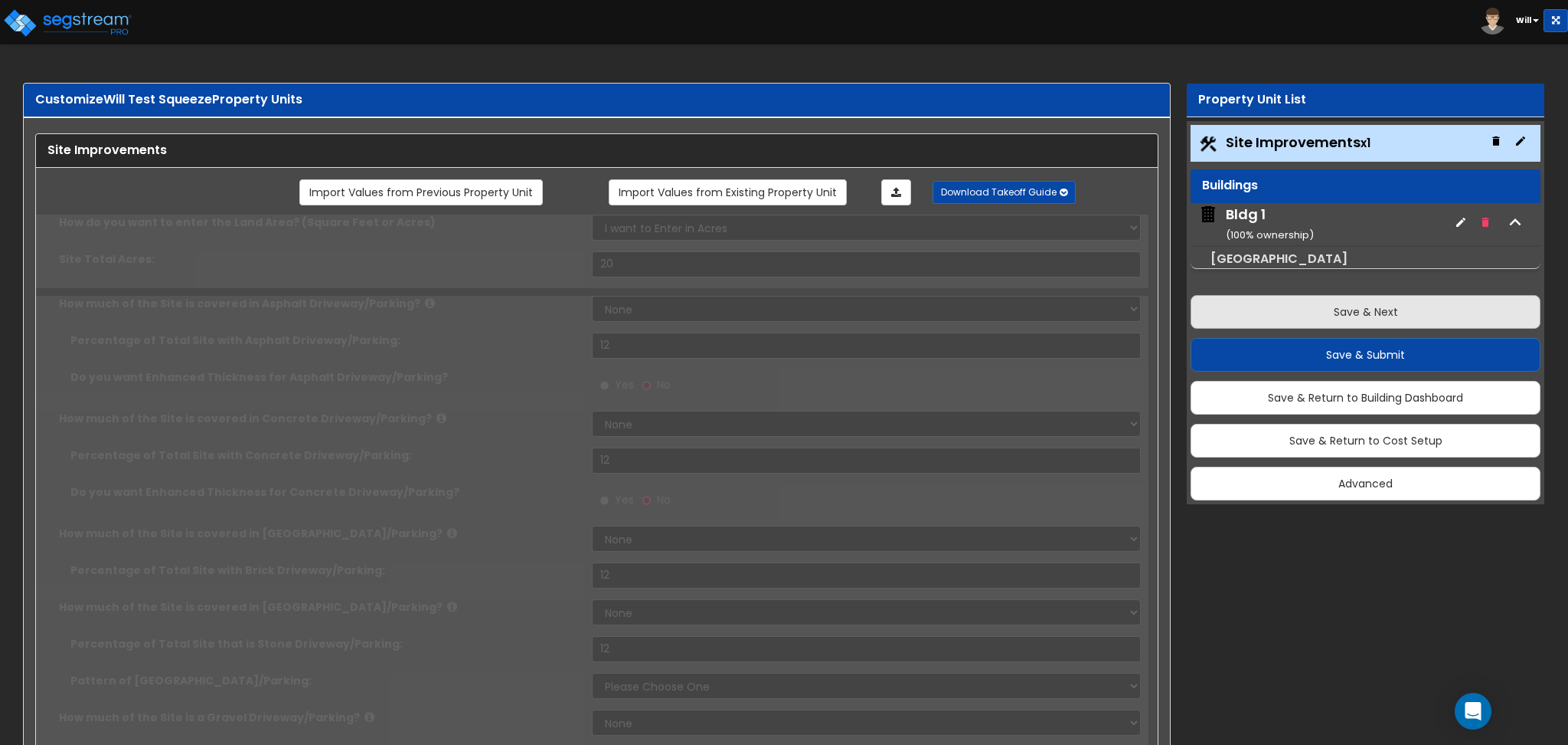
type input "12"
radio input "true"
type input "12"
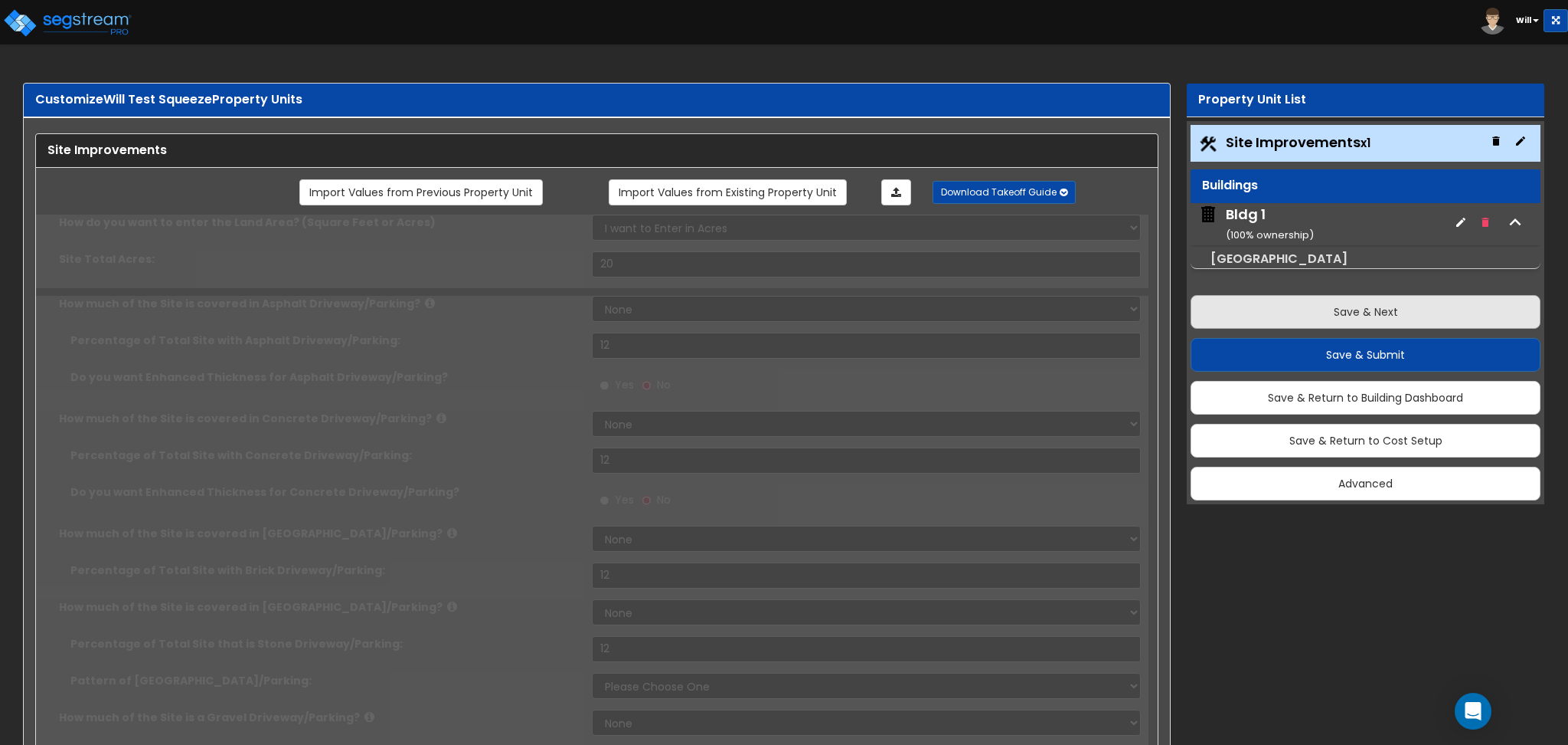
radio input "true"
select select "1"
radio input "true"
select select "1"
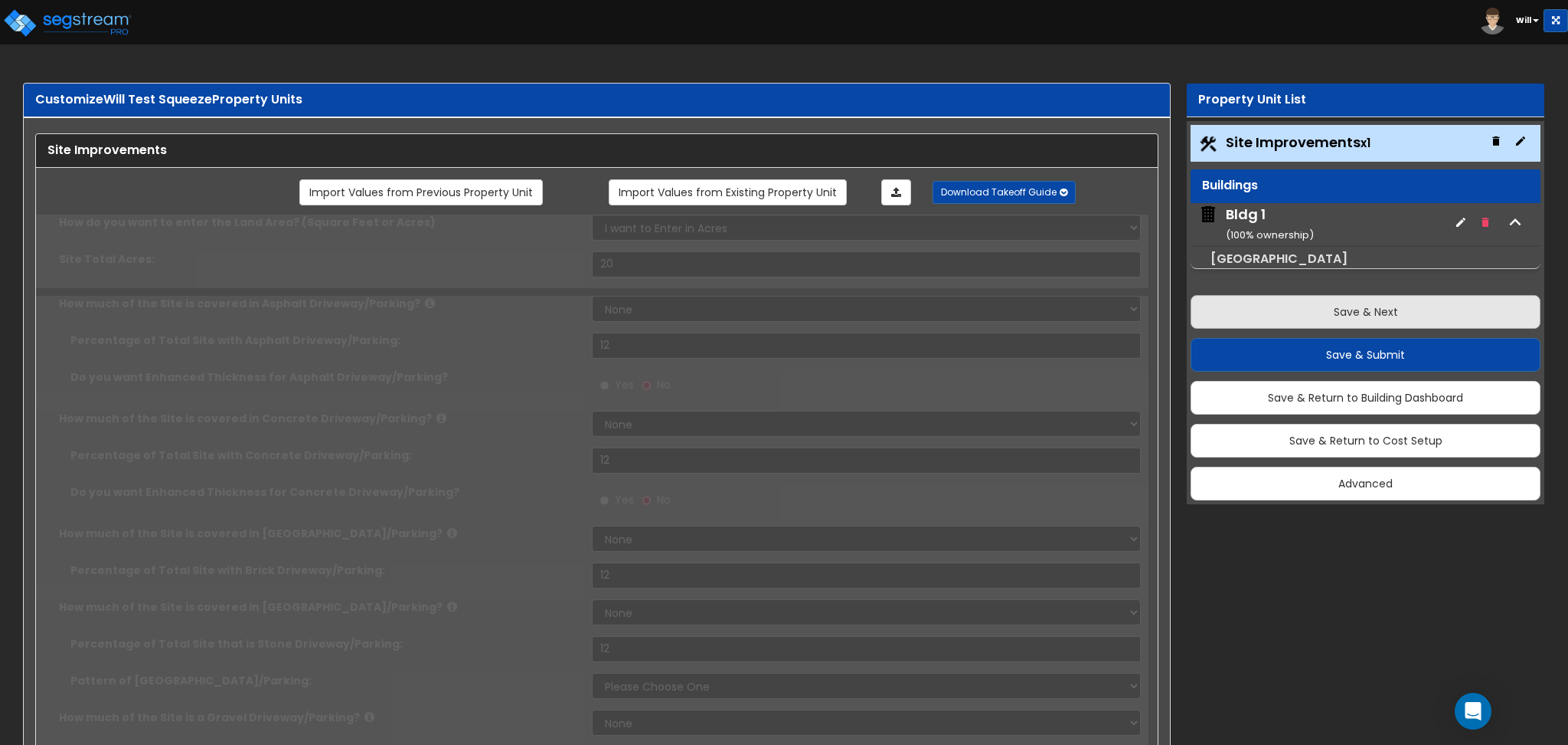
type input "12"
radio input "true"
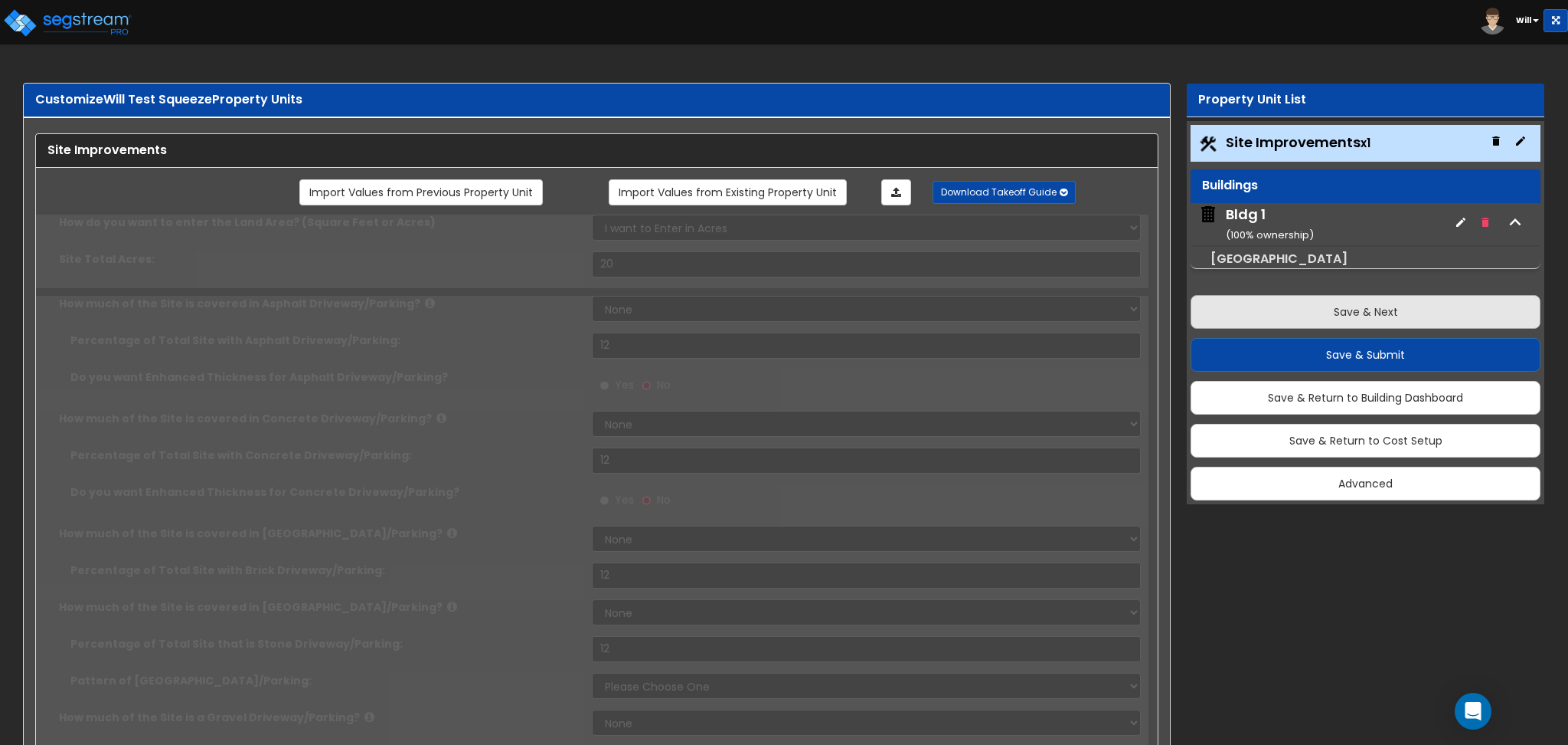
type input "12"
radio input "true"
type input "12"
radio input "true"
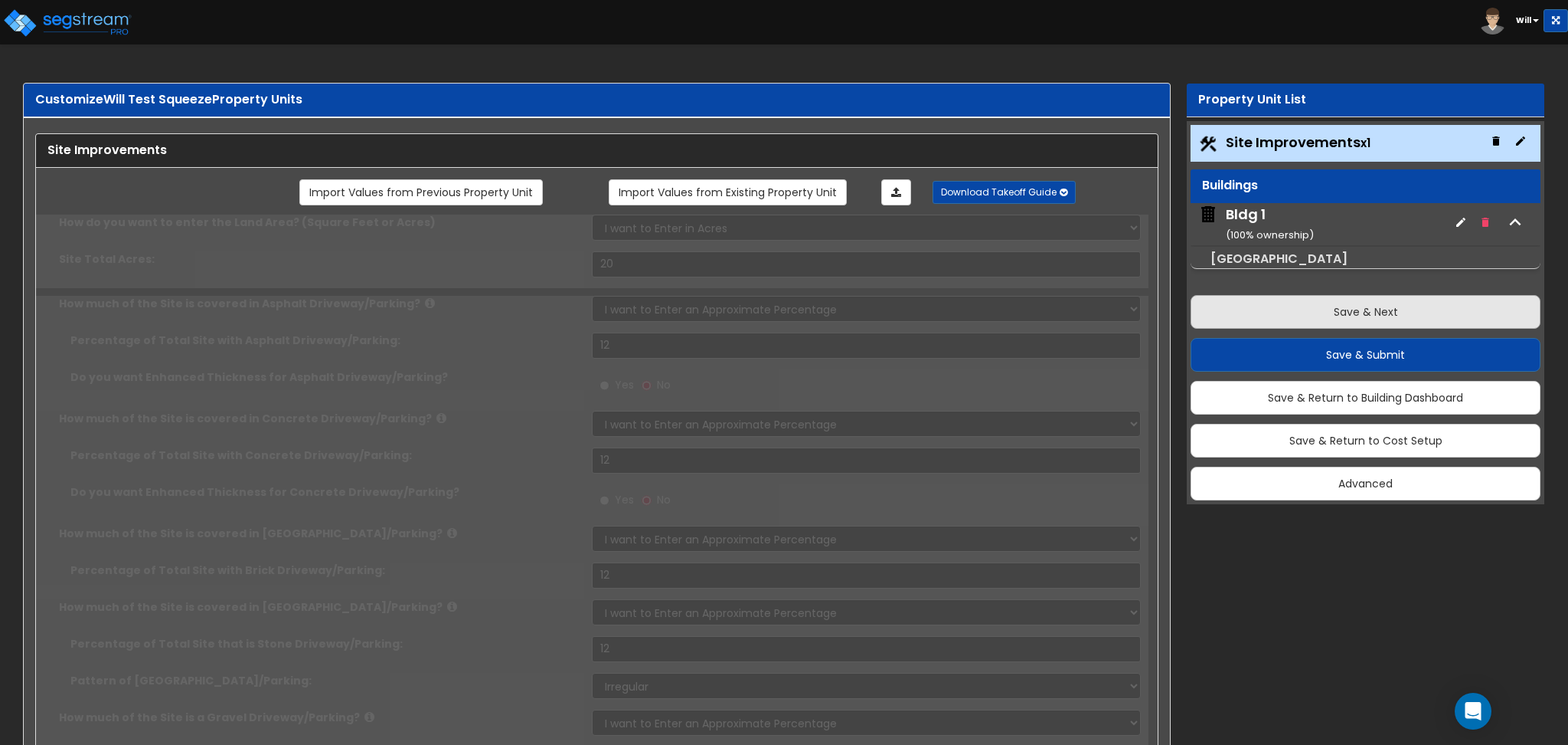
radio input "true"
type input "12"
radio input "true"
type input "12"
select select "1"
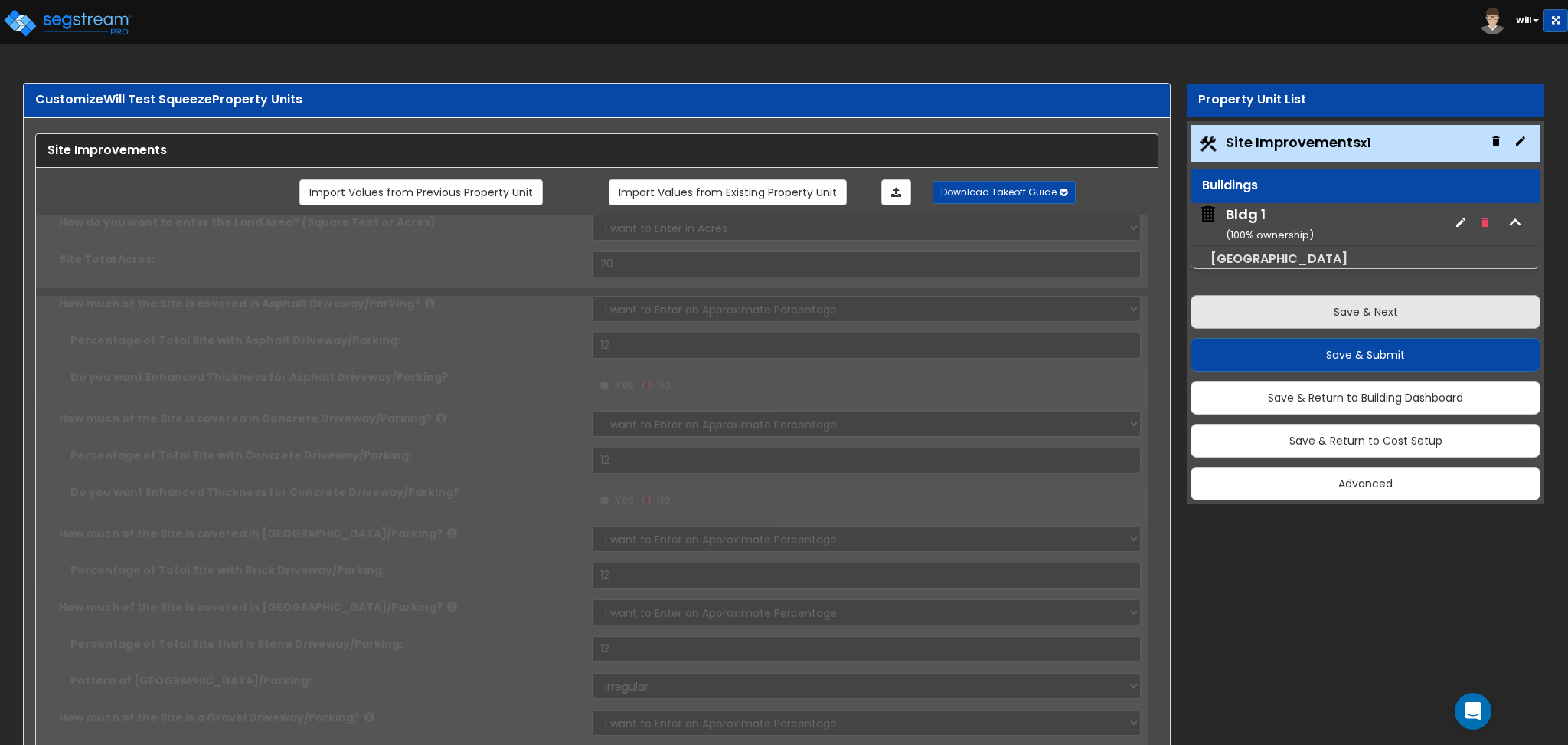
radio input "true"
select select "1"
radio input "true"
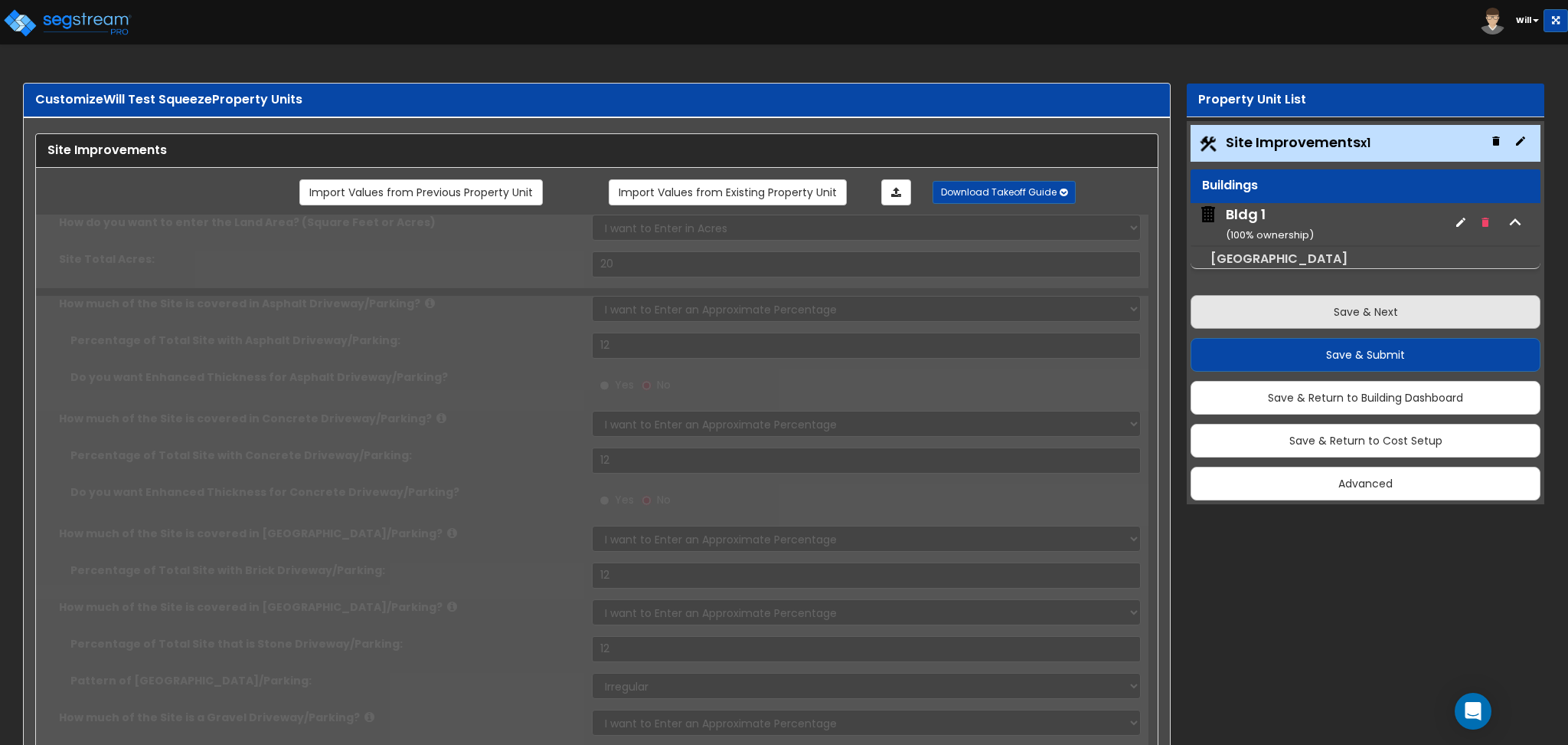
select select "1"
radio input "true"
type input "1222"
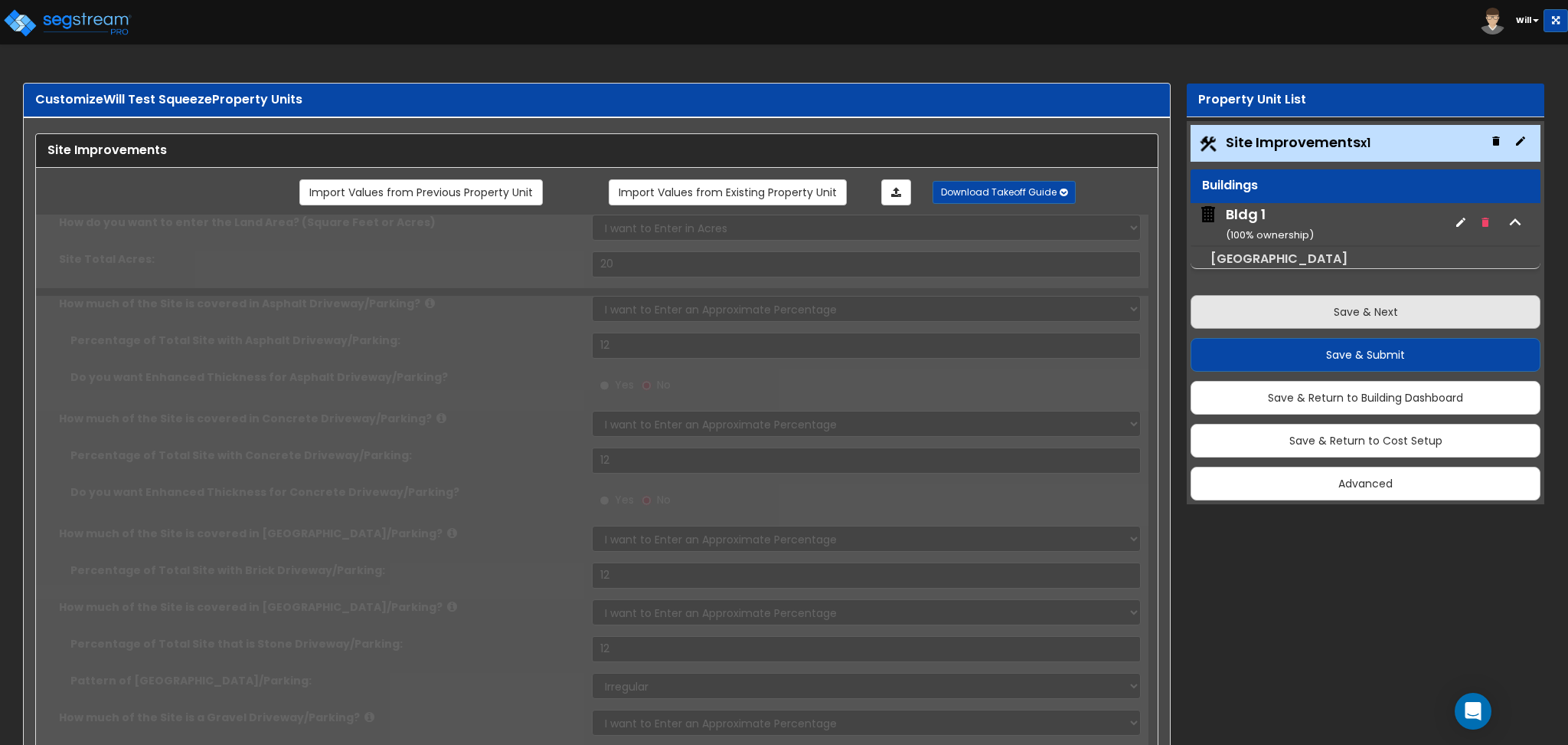
radio input "true"
select select "1"
type input "12"
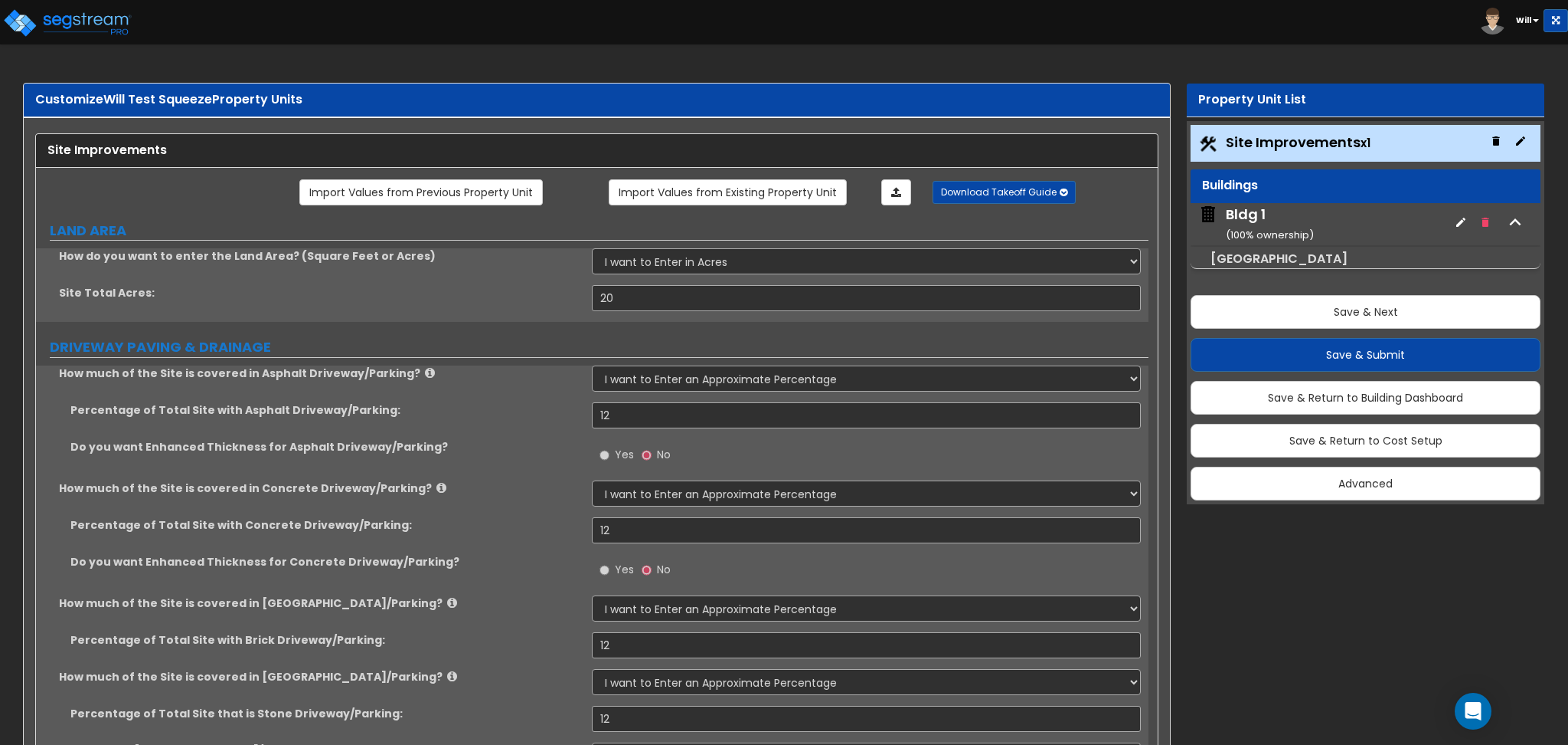
click at [1300, 372] on div "Save & Next Save & Submit Save & Return to Building Dashboard Save & Return to …" at bounding box center [1366, 392] width 350 height 216
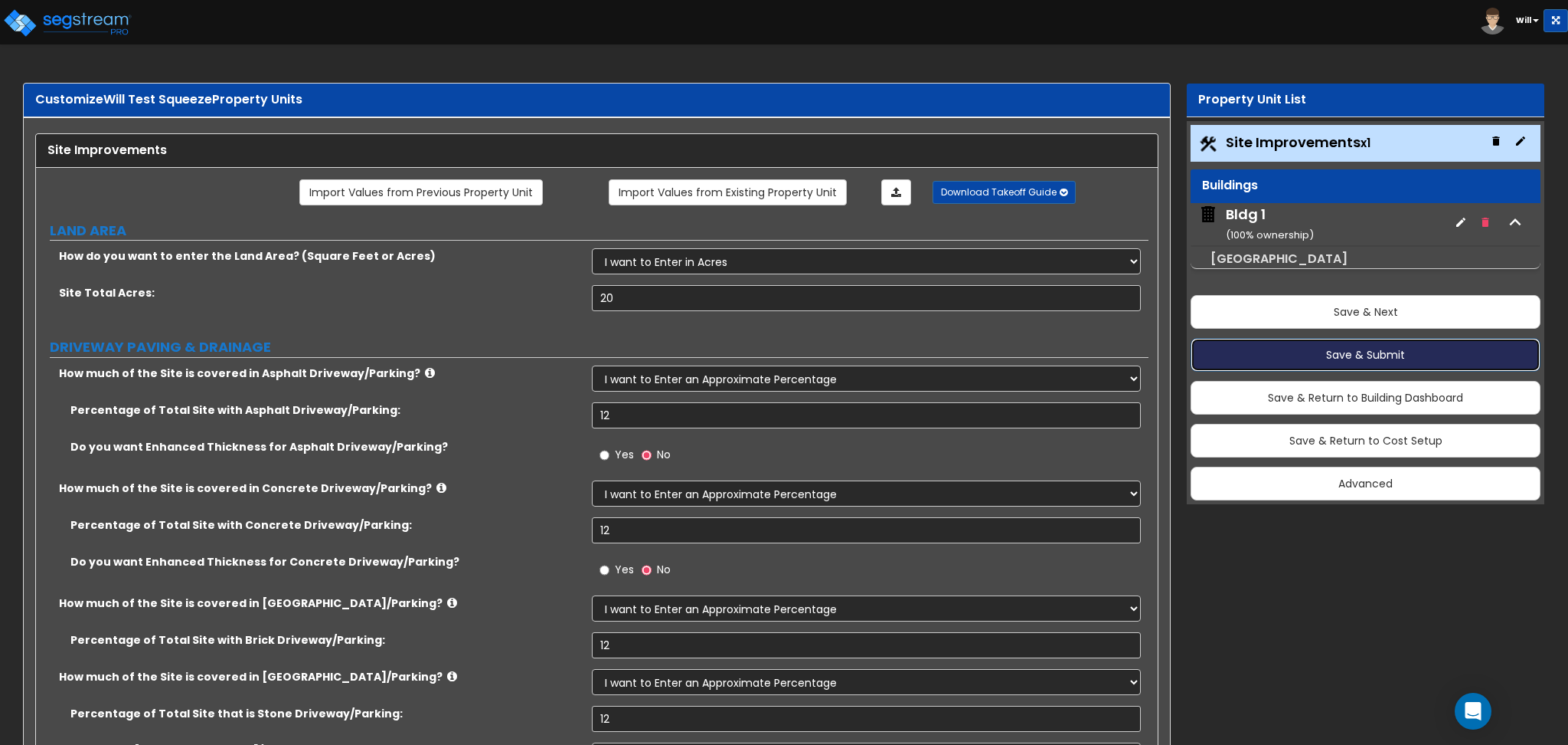
click at [1300, 361] on button "Save & Submit" at bounding box center [1366, 355] width 350 height 34
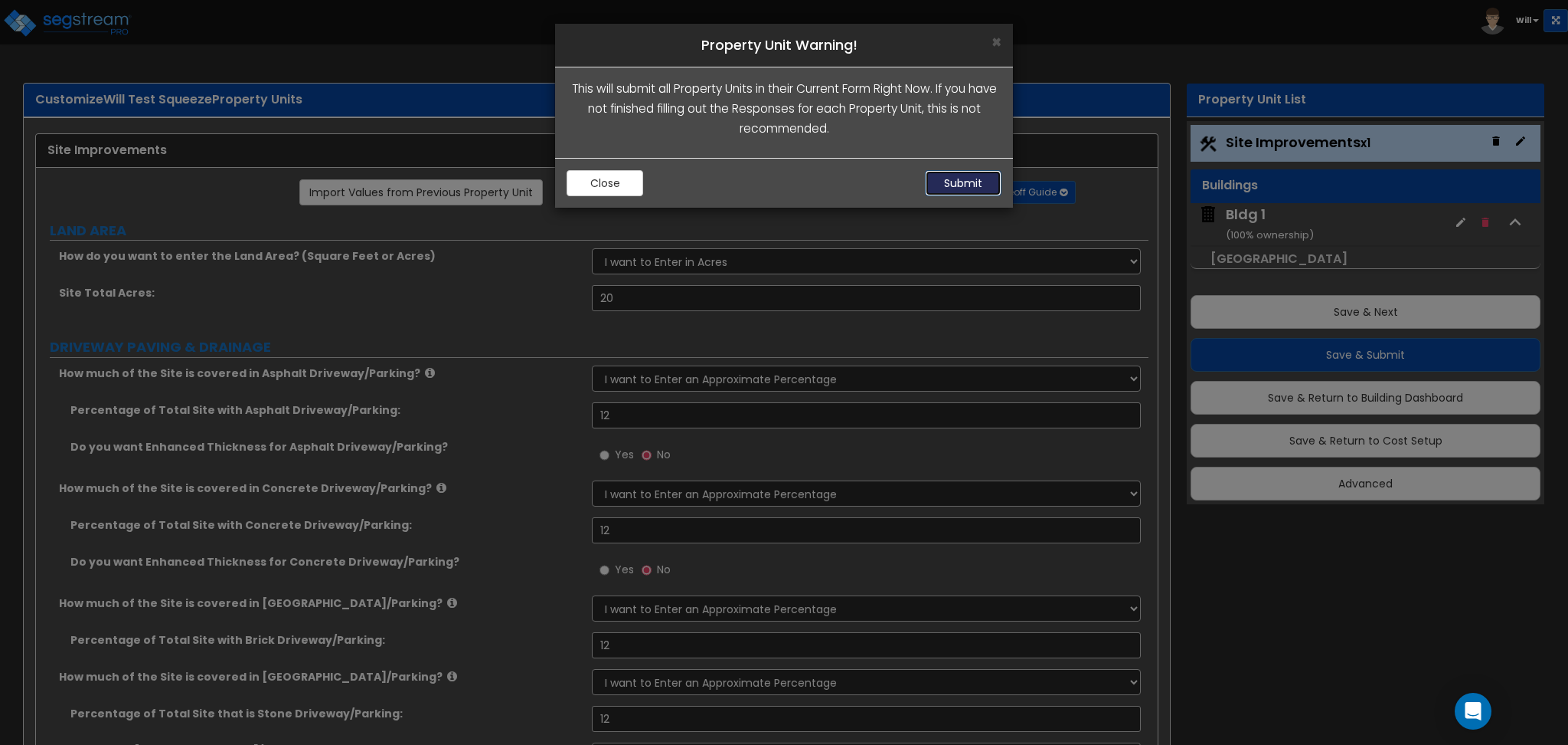
click at [961, 183] on button "Submit" at bounding box center [963, 183] width 77 height 26
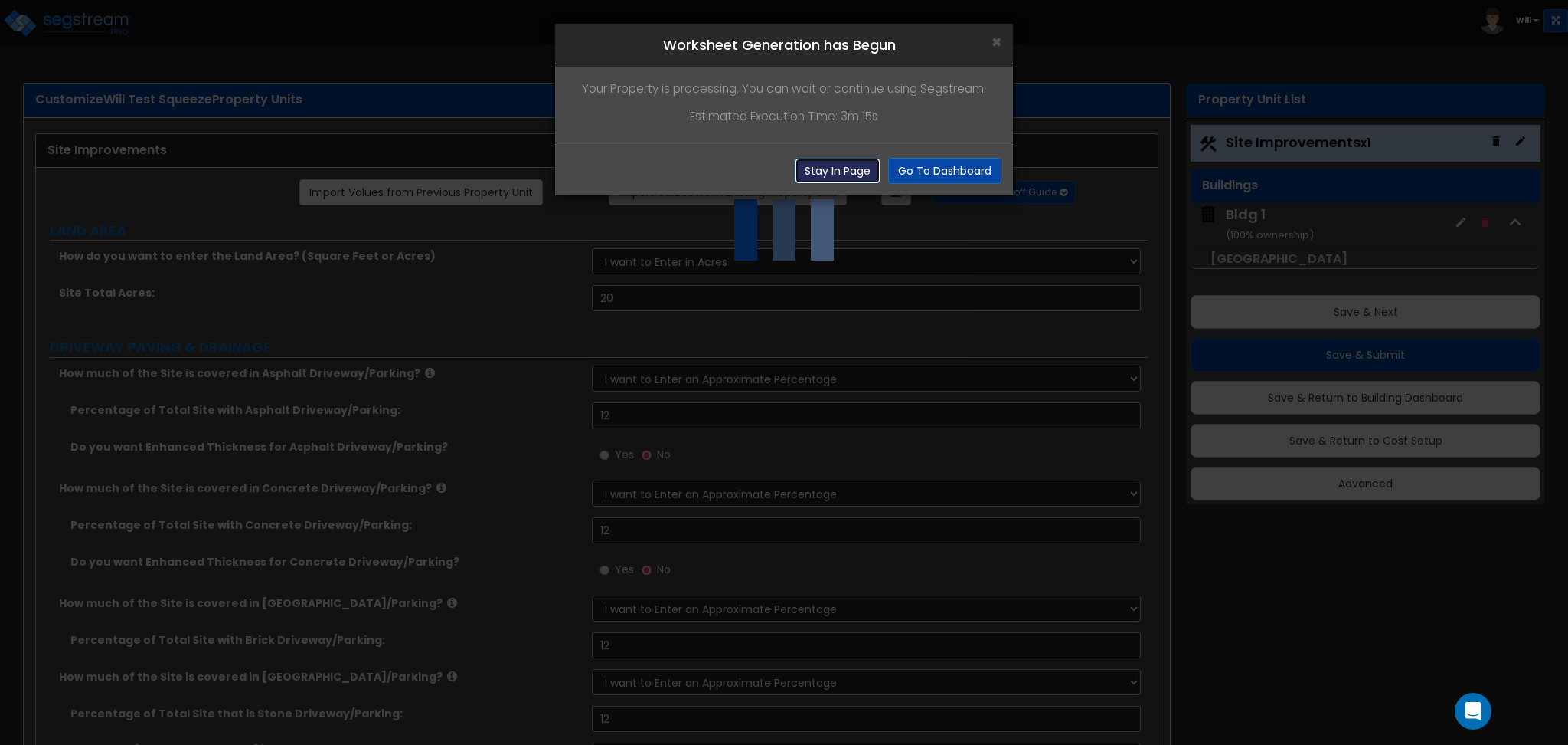
click at [839, 164] on button "Stay In Page" at bounding box center [838, 171] width 86 height 26
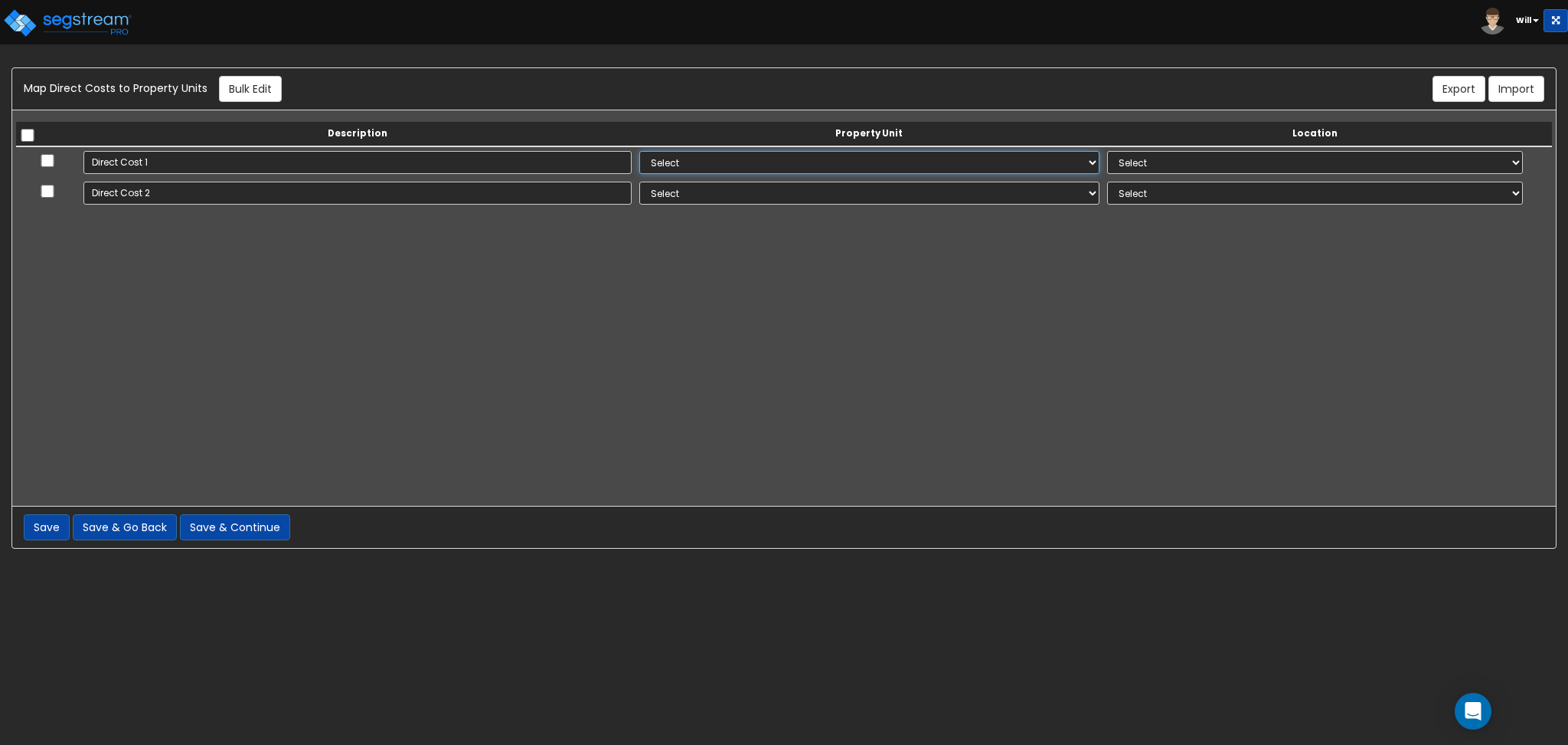
click at [701, 163] on select "Select Bldg 1 Site Improvements Add Additional Property Unit" at bounding box center [869, 162] width 460 height 23
select select "167550"
click at [639, 151] on select "Select Bldg 1 Site Improvements Add Additional Property Unit" at bounding box center [869, 162] width 460 height 23
select select
click at [664, 194] on select "Select Bldg 1 Site Improvements Add Additional Property Unit" at bounding box center [869, 193] width 460 height 23
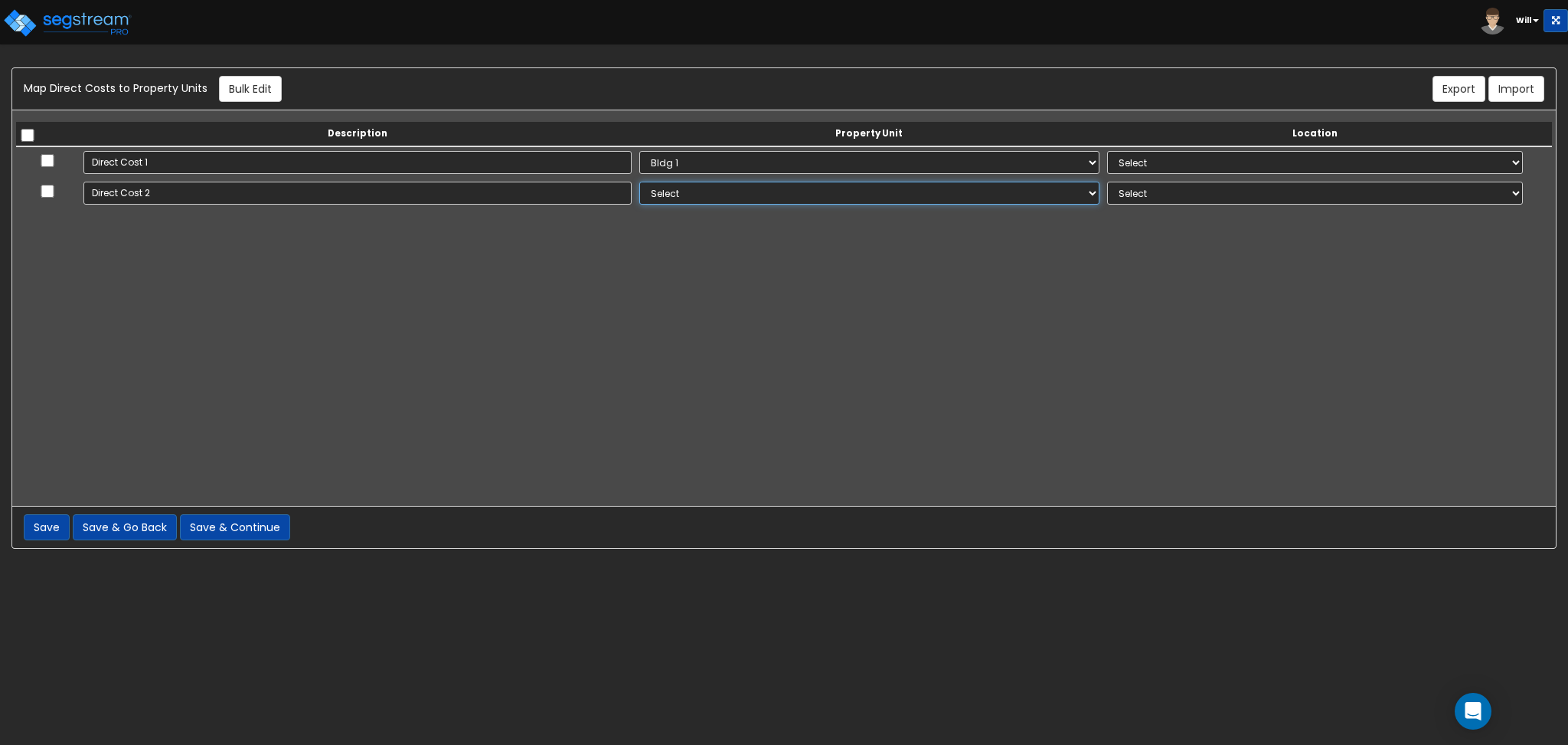
select select "167551"
click at [639, 182] on select "Select Bldg 1 Site Improvements Add Additional Property Unit" at bounding box center [869, 193] width 460 height 23
select select
click at [1155, 161] on select "Select Add Additional Location Building Building Interior Parking Garage" at bounding box center [1315, 162] width 416 height 23
select select "6"
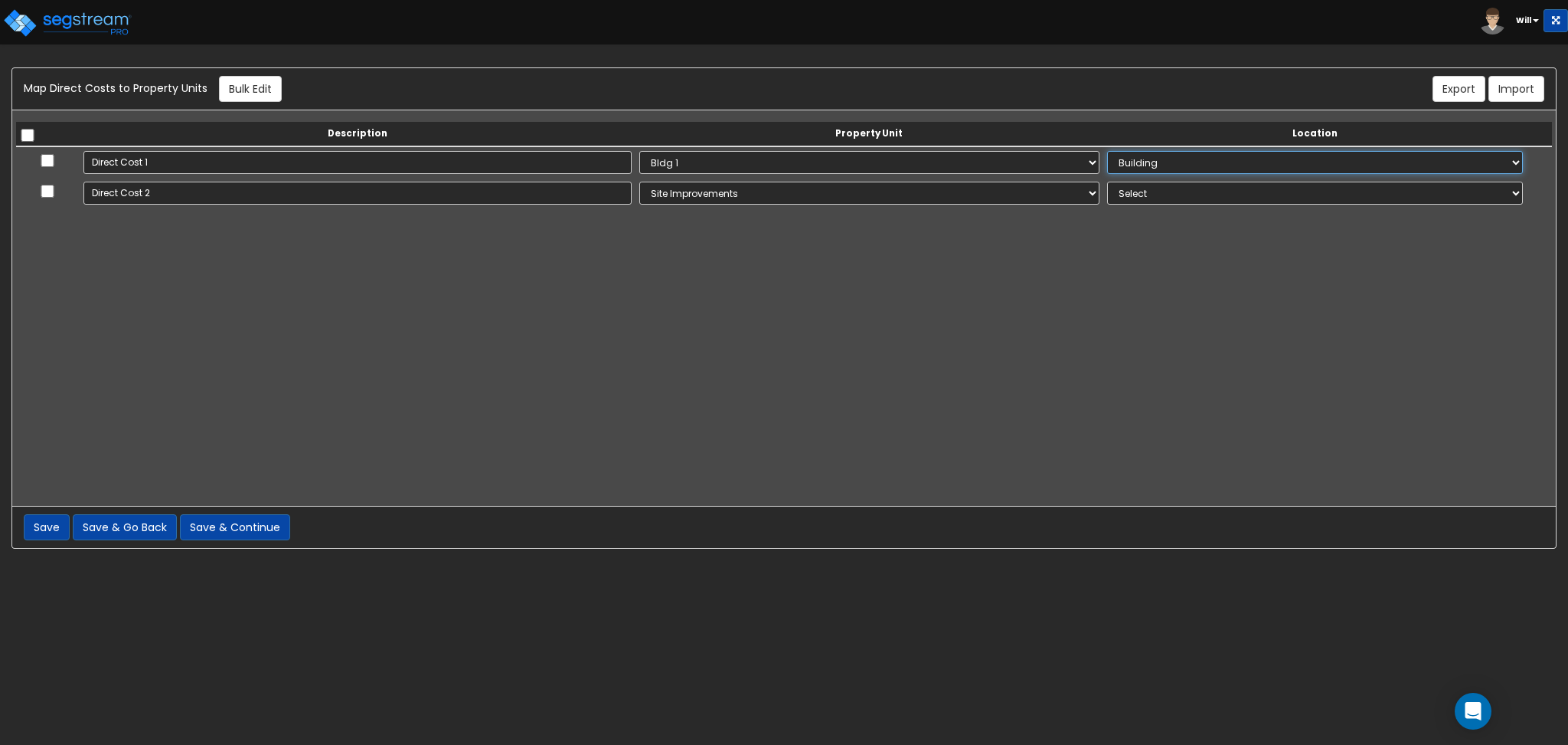
click at [1107, 151] on select "Select Add Additional Location Building Building Interior Parking Garage" at bounding box center [1315, 162] width 416 height 23
click at [1133, 193] on select "Select Add Additional Location Site Exterior Carport" at bounding box center [1315, 193] width 416 height 23
select select "462"
click at [1107, 182] on select "Select Add Additional Location Site Exterior Carport" at bounding box center [1315, 193] width 416 height 23
click at [240, 528] on button "Save & Continue" at bounding box center [235, 527] width 110 height 26
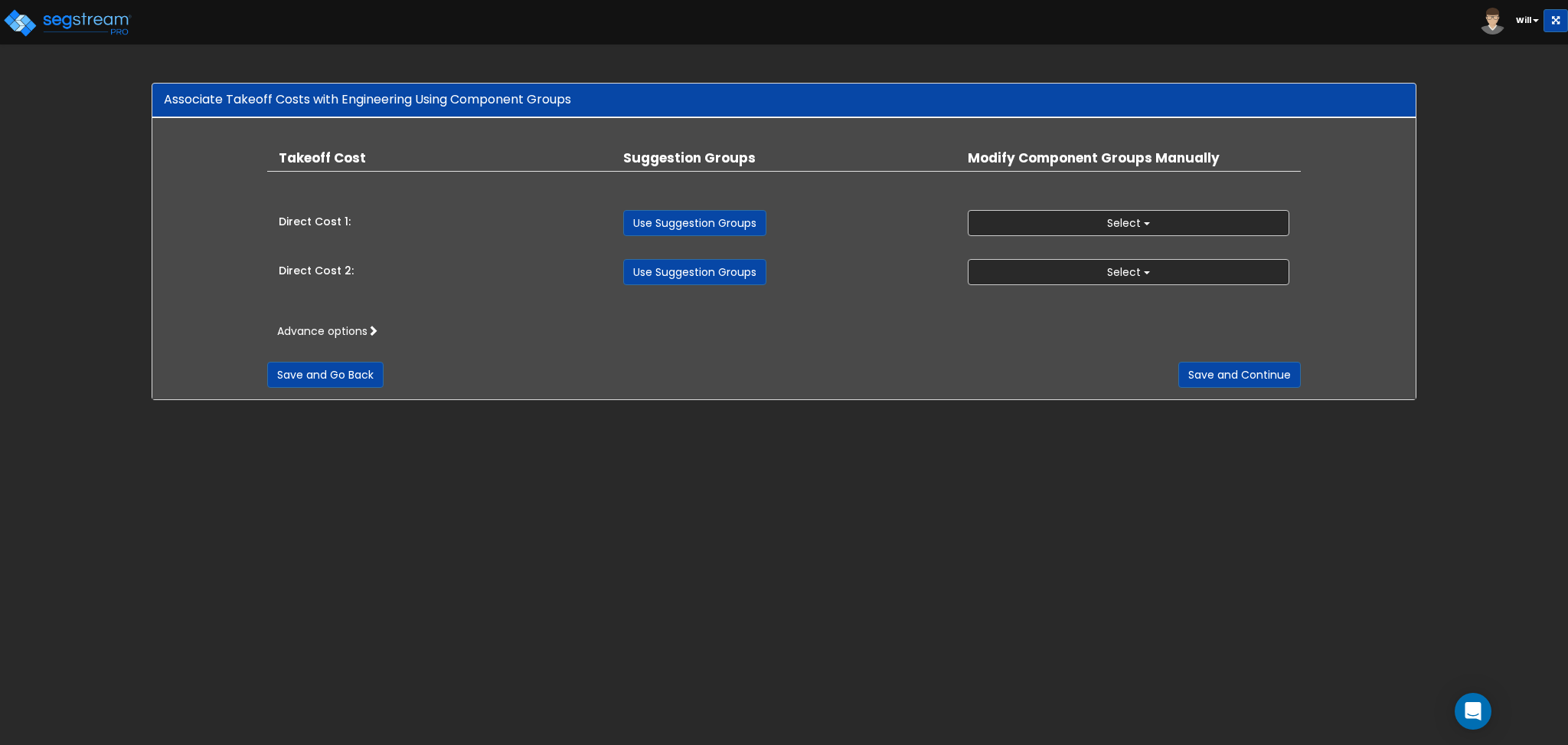
click at [1045, 205] on div "Direct Cost 1: All Bldg 1 Site Improvements All Use Suggestion Groups 1.00 - LA…" at bounding box center [784, 219] width 1034 height 34
click at [1044, 220] on button "Select" at bounding box center [1128, 223] width 321 height 26
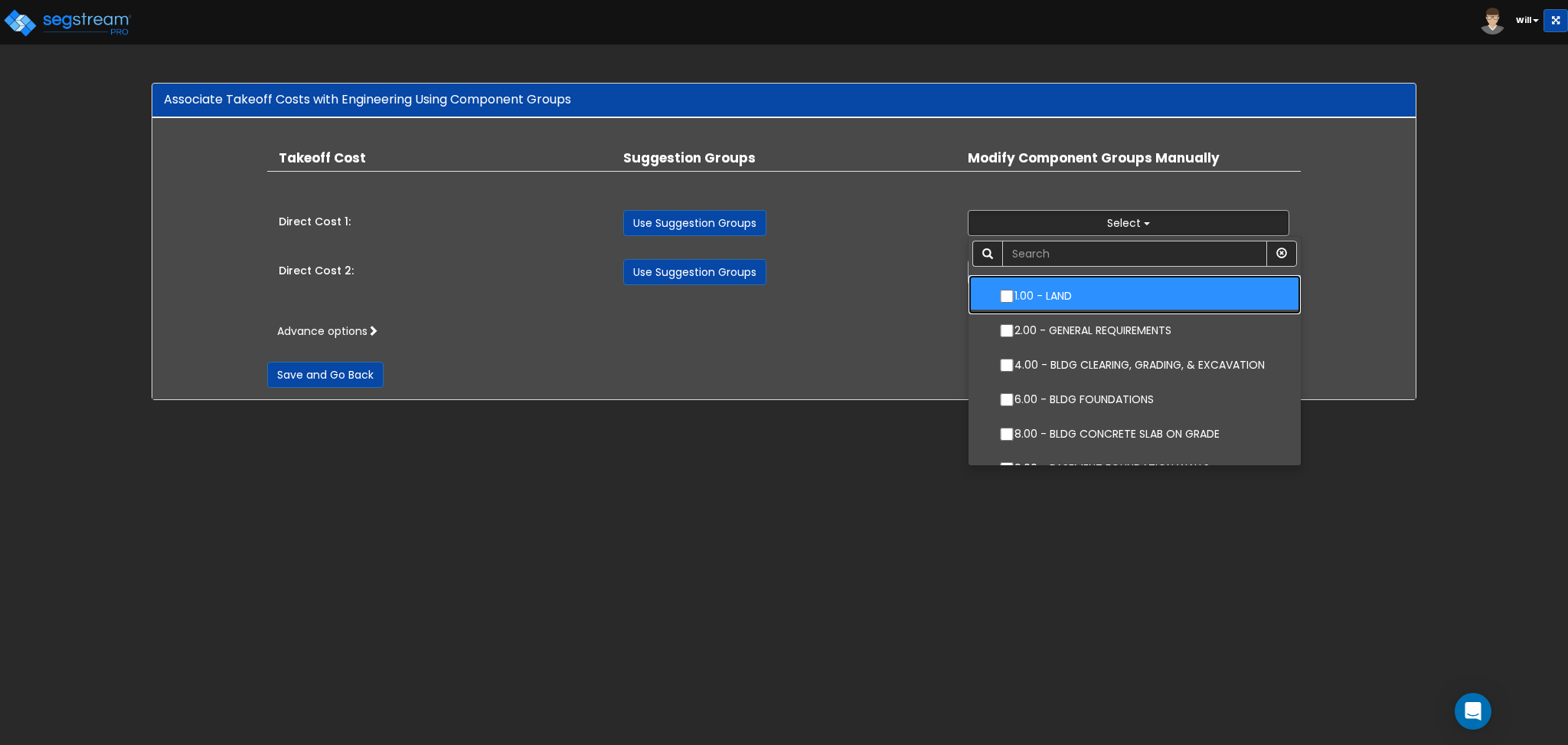
click at [1058, 290] on label "1.00 - LAND" at bounding box center [1134, 294] width 301 height 35
click at [1015, 290] on input "1.00 - LAND" at bounding box center [1007, 296] width 15 height 13
checkbox input "true"
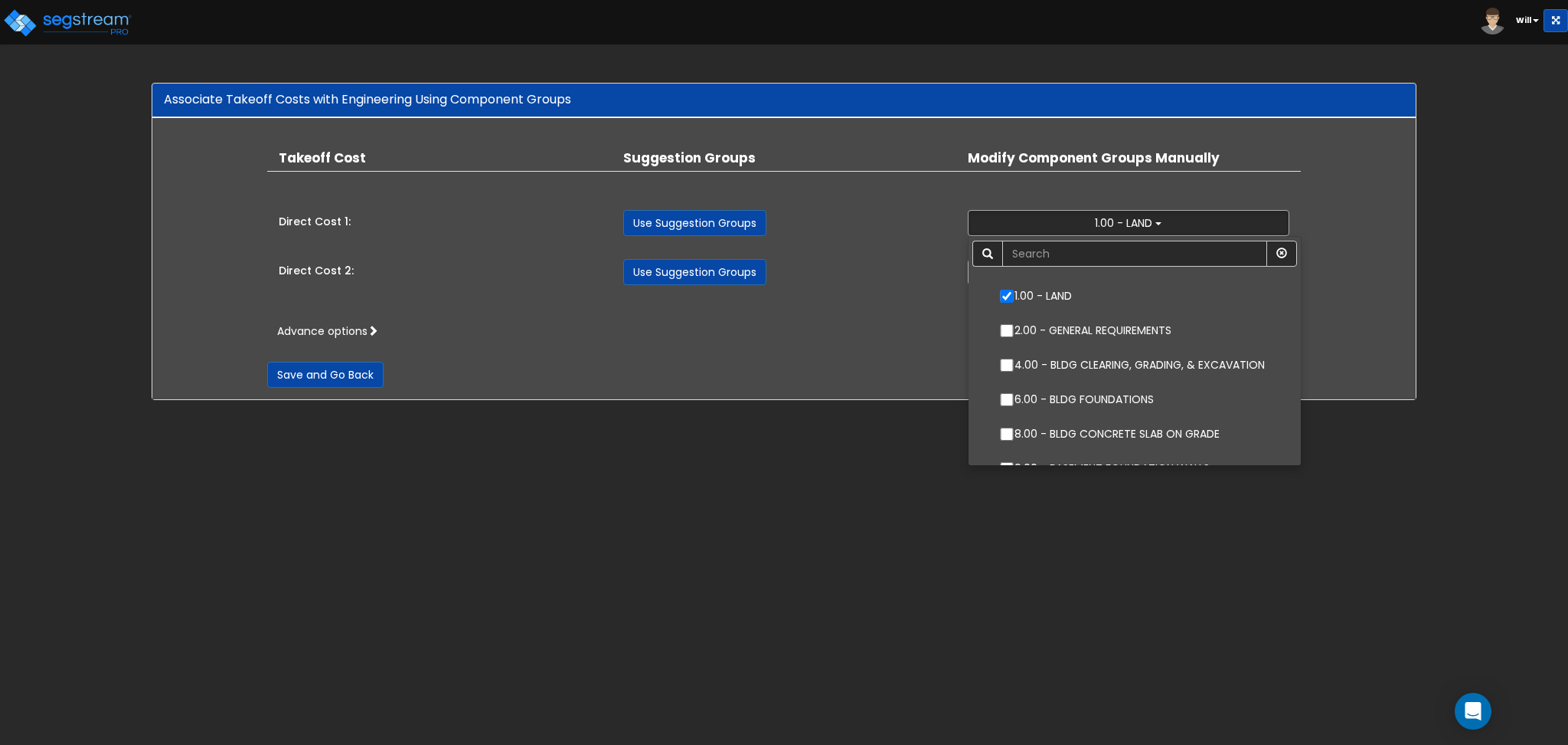
click at [884, 326] on div "Advance options Take Off Cost Select Direct Cost 1 Direct Cost 2 This field is …" at bounding box center [784, 330] width 1034 height 15
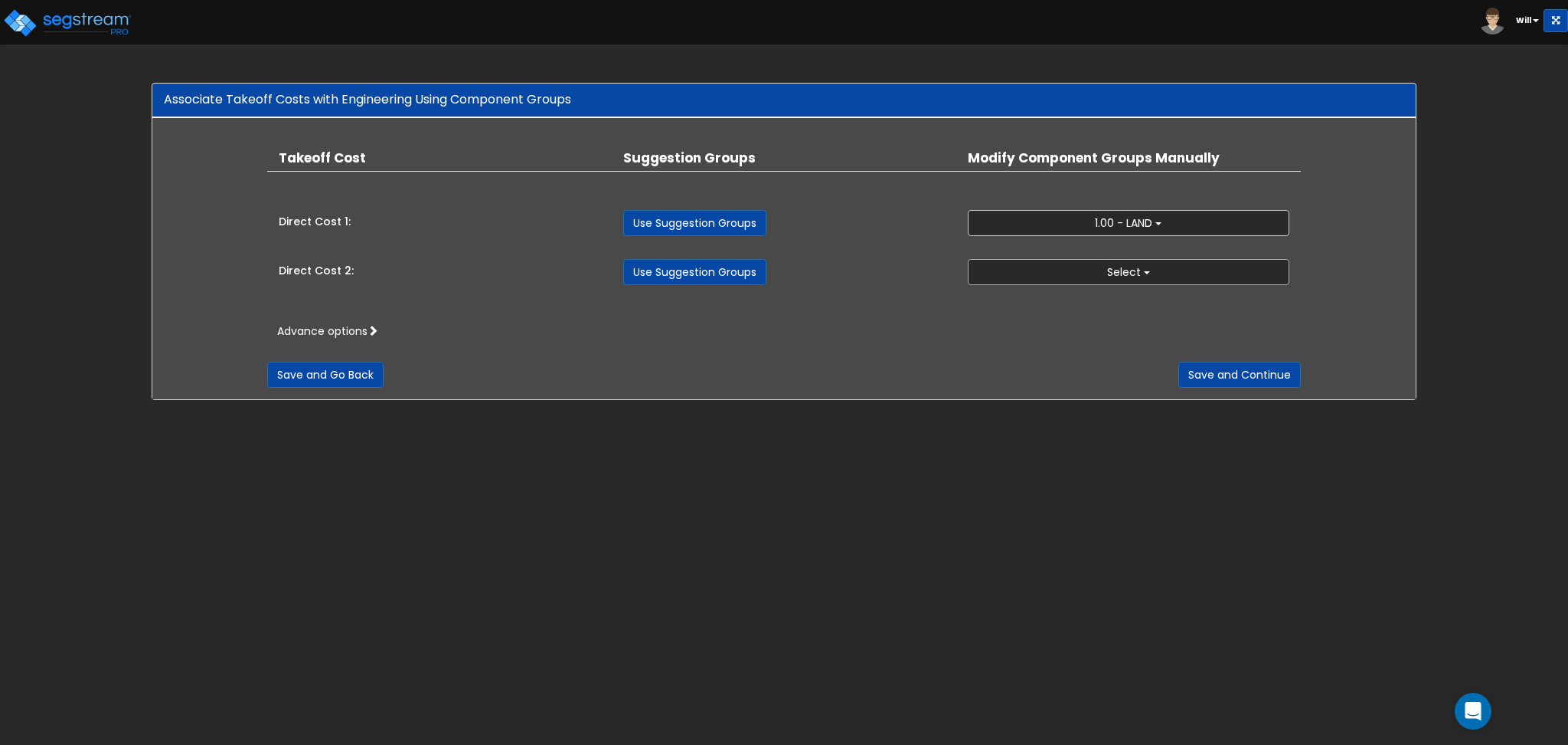
click at [1022, 269] on button "Select" at bounding box center [1128, 272] width 321 height 26
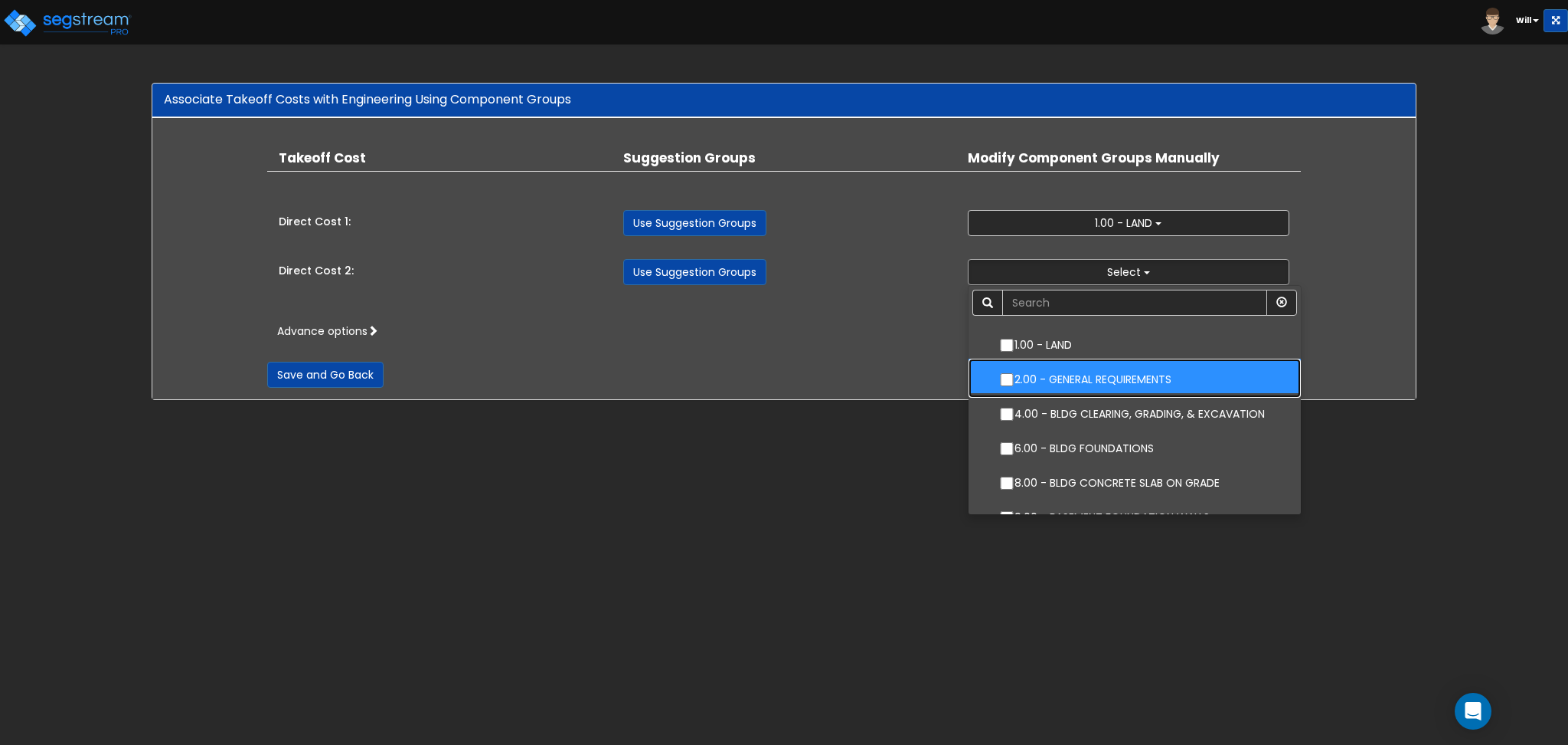
click at [1075, 381] on label "2.00 - GENERAL REQUIREMENTS" at bounding box center [1134, 377] width 301 height 35
click at [1015, 381] on input "2.00 - GENERAL REQUIREMENTS" at bounding box center [1007, 380] width 15 height 13
checkbox input "true"
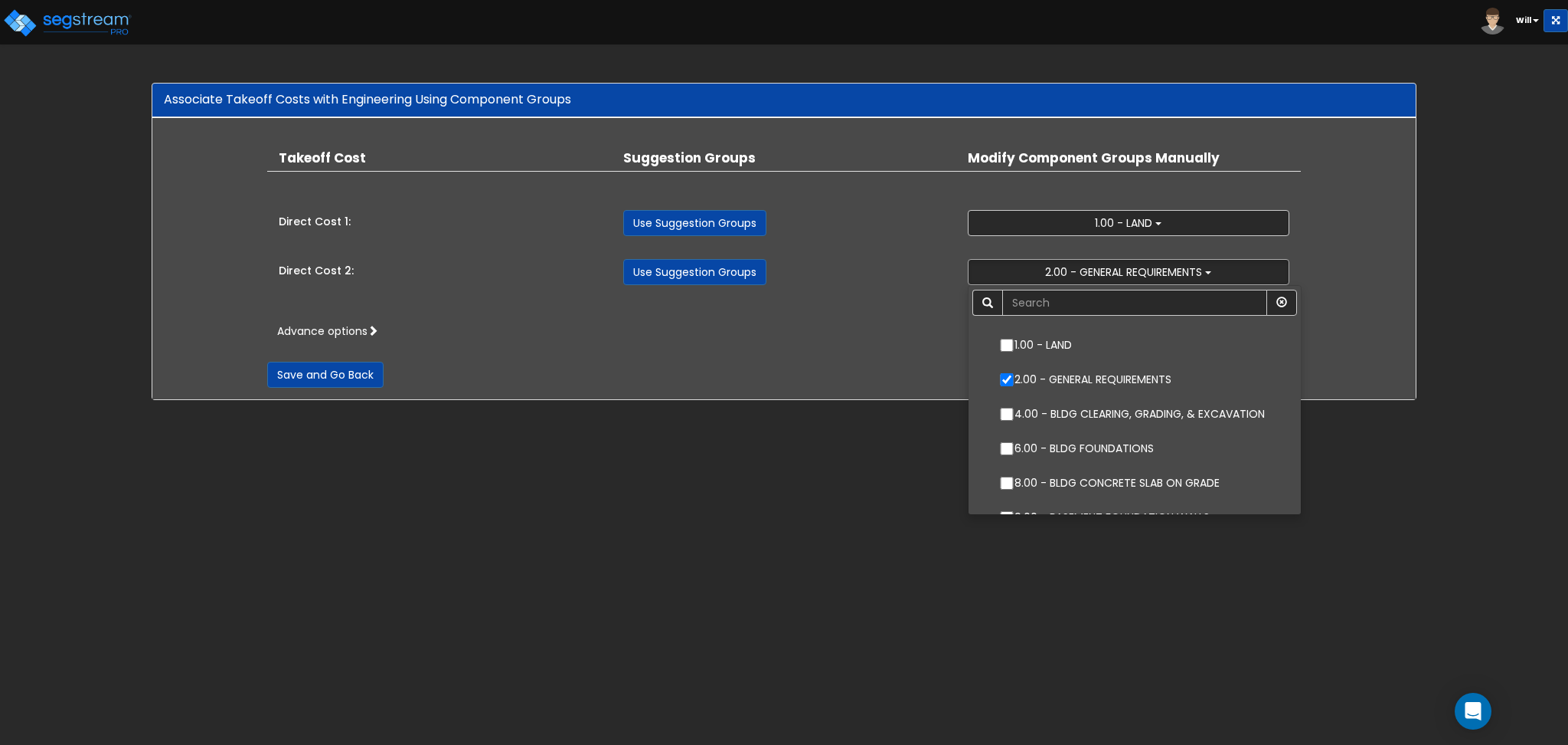
click at [848, 347] on div "Save and Go Back Save and Continue" at bounding box center [784, 363] width 1034 height 49
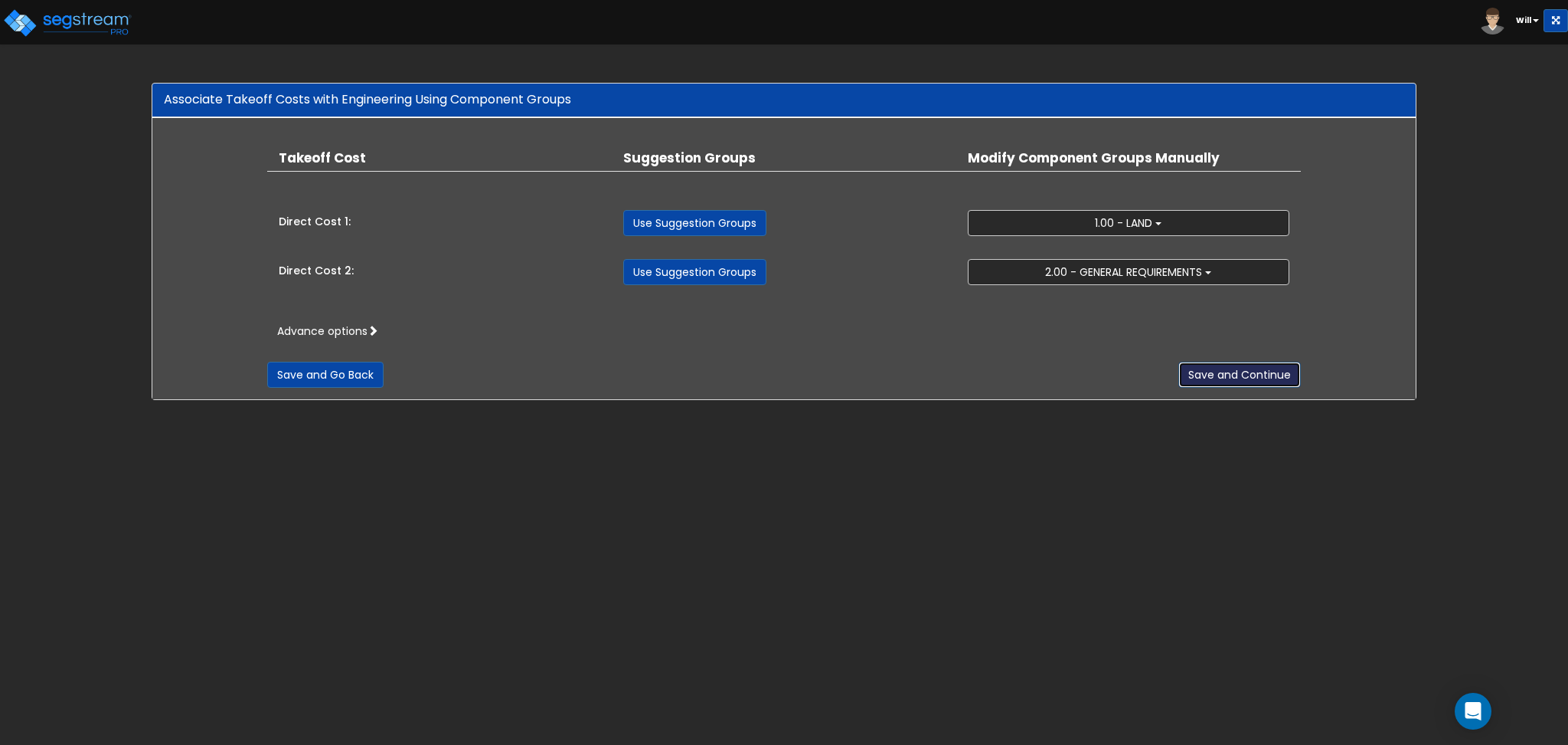
click at [1255, 377] on button "Save and Continue" at bounding box center [1240, 374] width 123 height 26
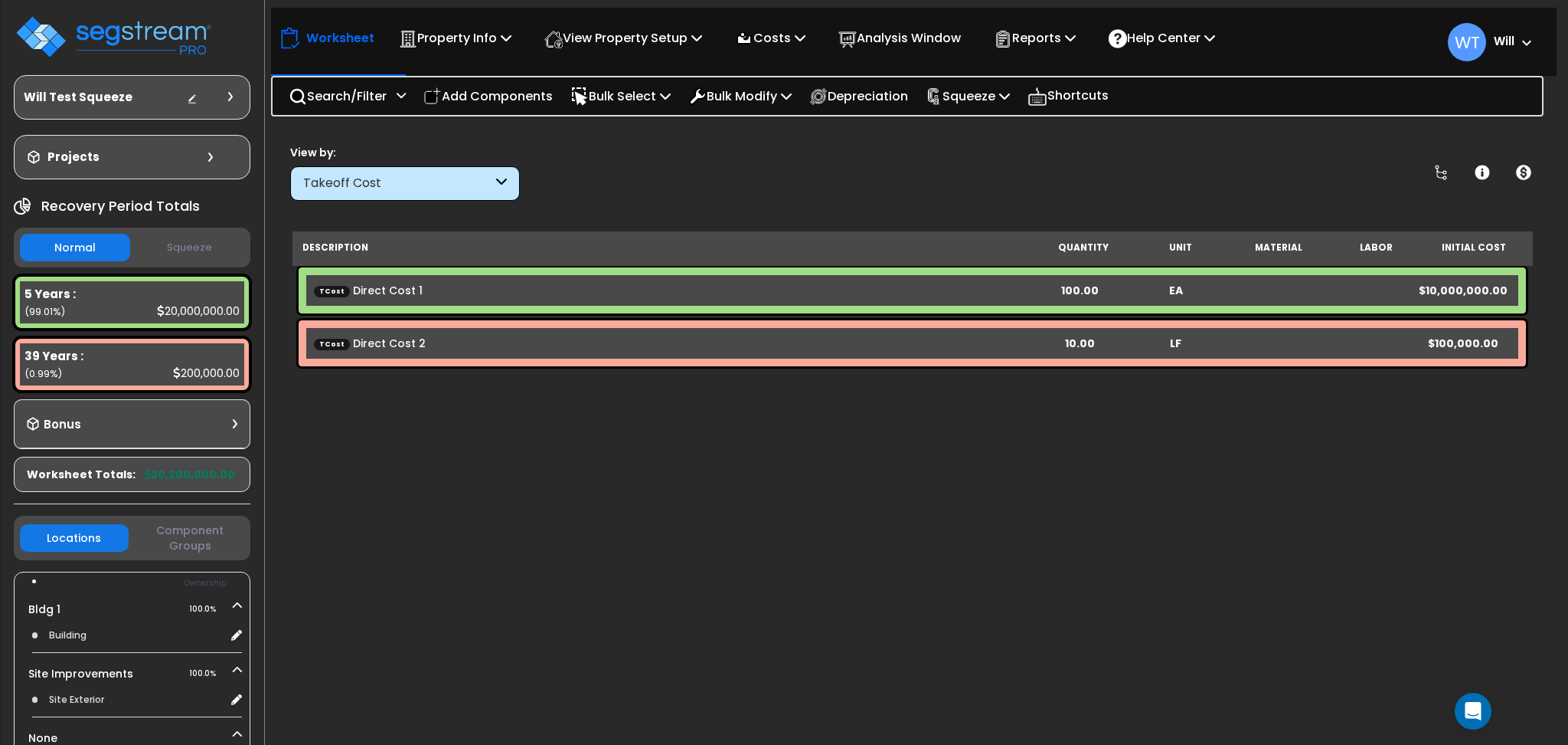
click at [198, 247] on button "Squeeze" at bounding box center [189, 248] width 110 height 27
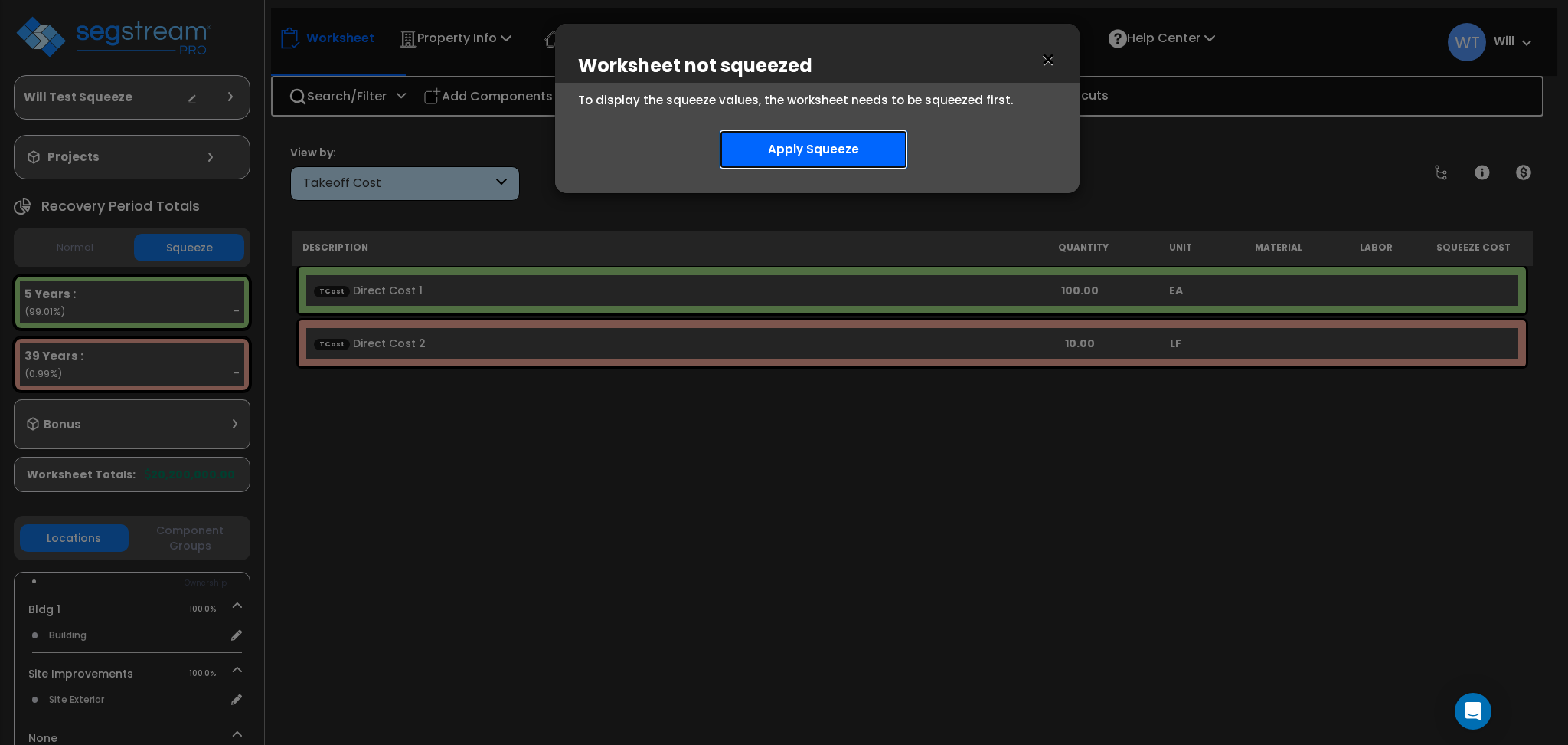
click at [826, 152] on button "Apply Squeeze" at bounding box center [813, 149] width 189 height 40
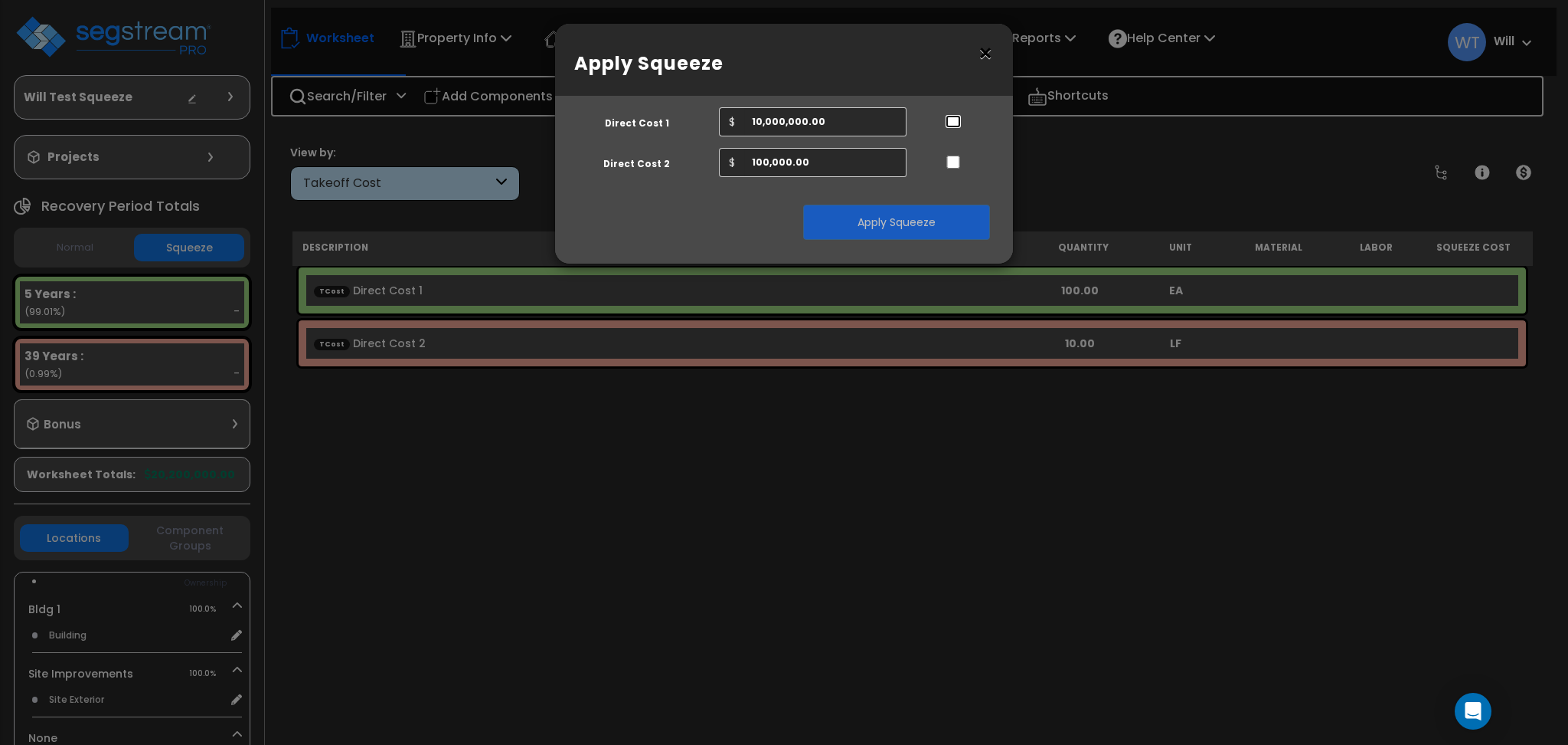
click at [949, 121] on input "..." at bounding box center [953, 121] width 15 height 13
checkbox input "true"
click at [928, 223] on button "Apply Squeeze" at bounding box center [897, 222] width 187 height 35
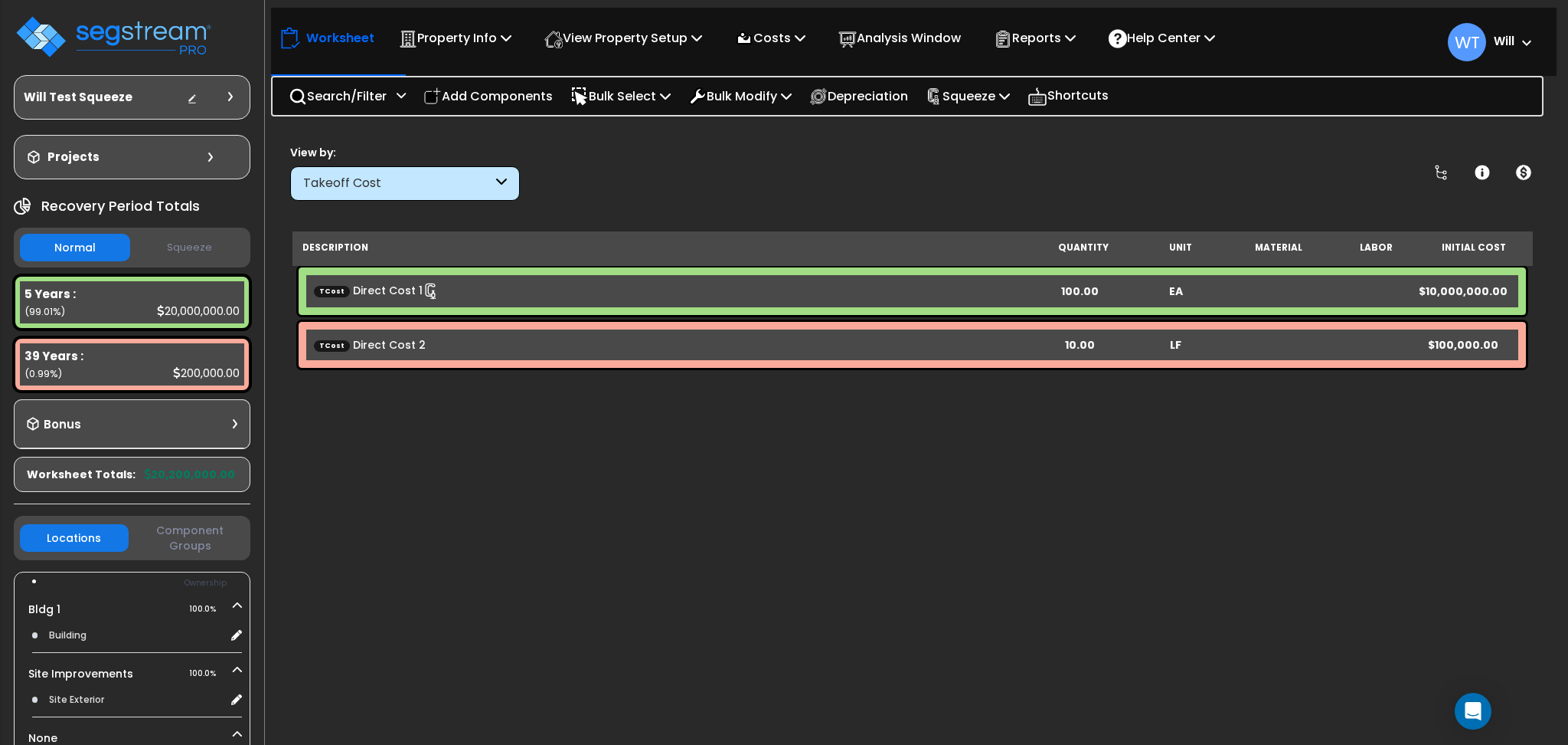
click at [224, 256] on button "Squeeze" at bounding box center [189, 248] width 110 height 27
click at [977, 101] on p "Squeeze" at bounding box center [968, 97] width 84 height 21
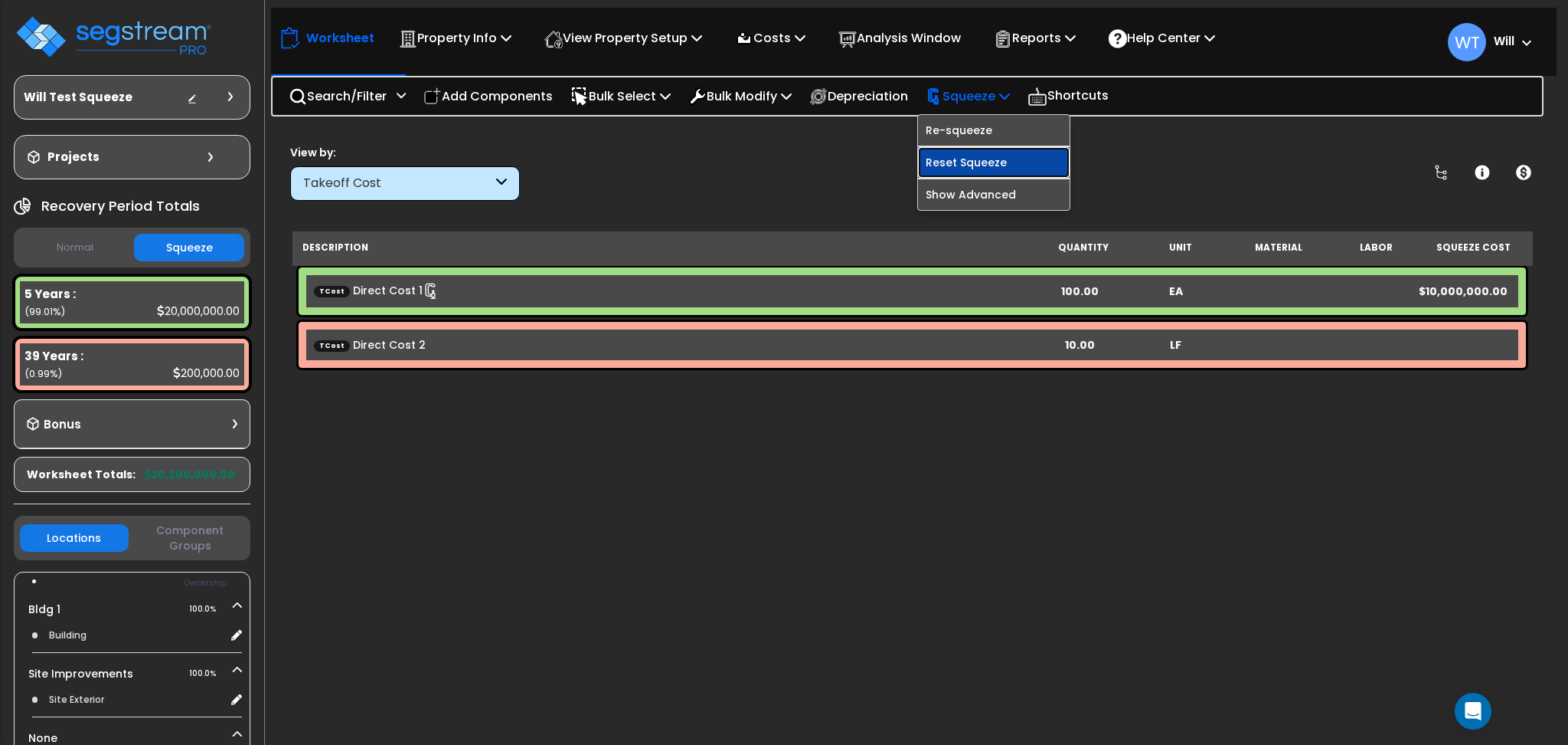
click at [990, 158] on link "Reset Squeeze" at bounding box center [994, 162] width 151 height 30
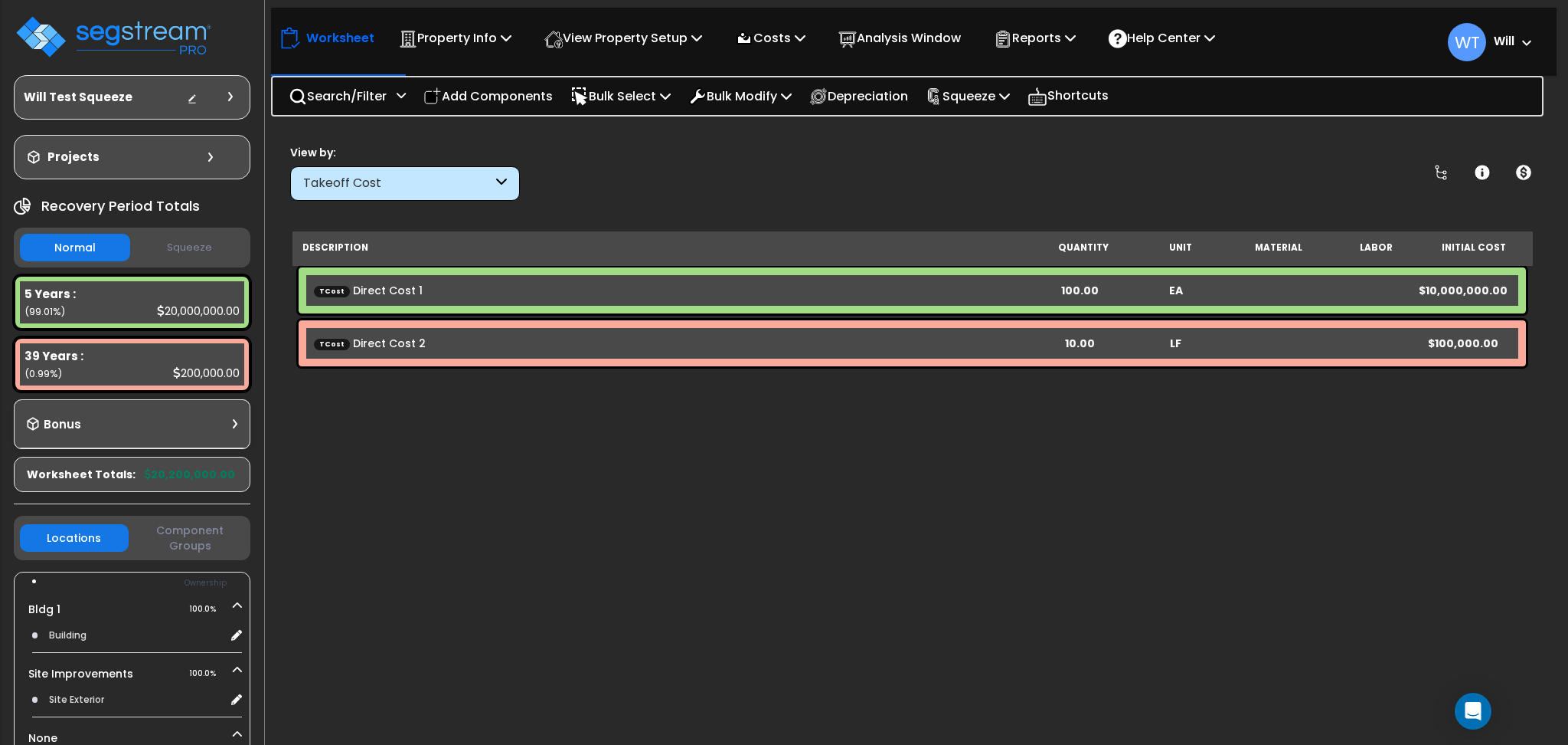
click at [176, 248] on button "Squeeze" at bounding box center [189, 248] width 110 height 27
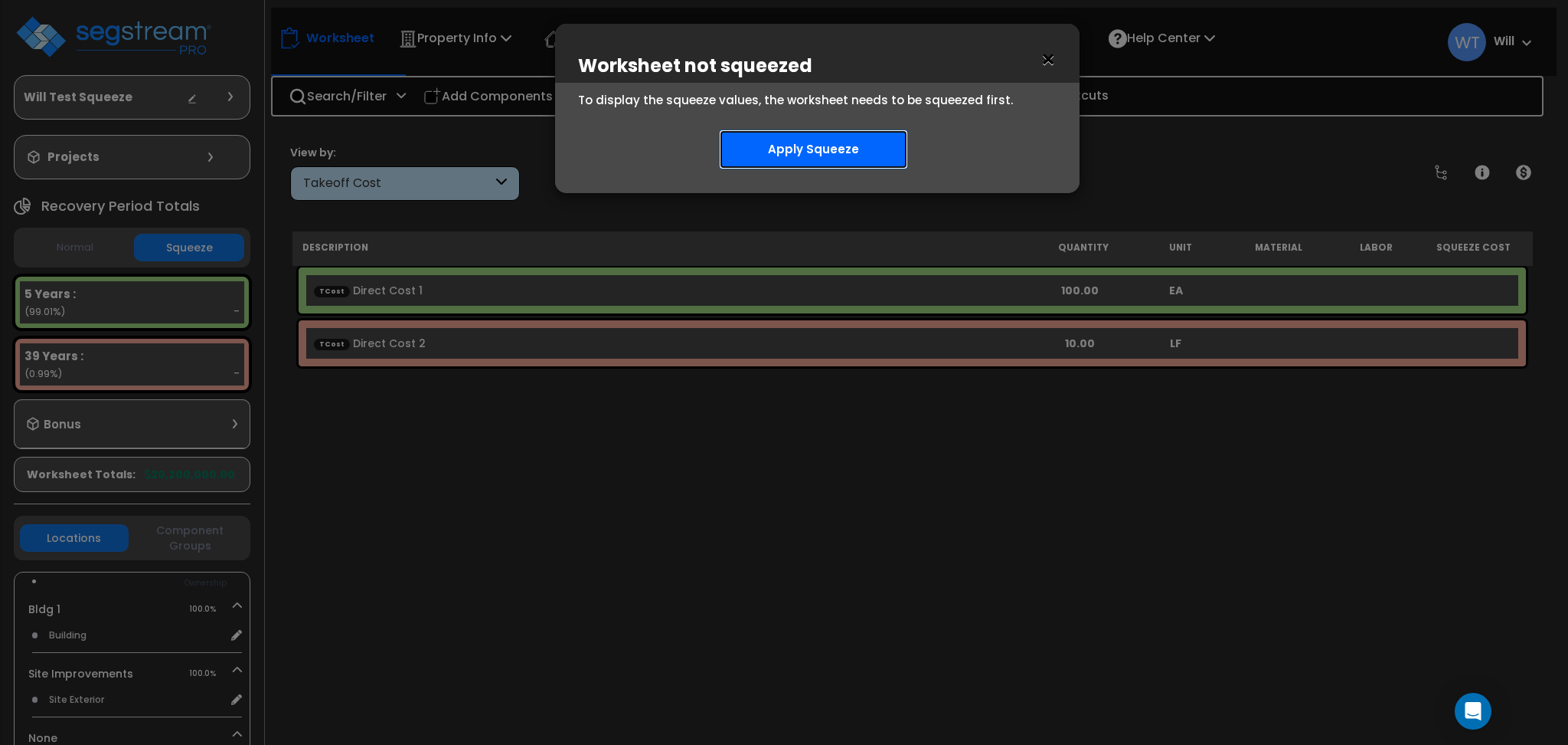
click at [788, 155] on button "Apply Squeeze" at bounding box center [813, 149] width 189 height 40
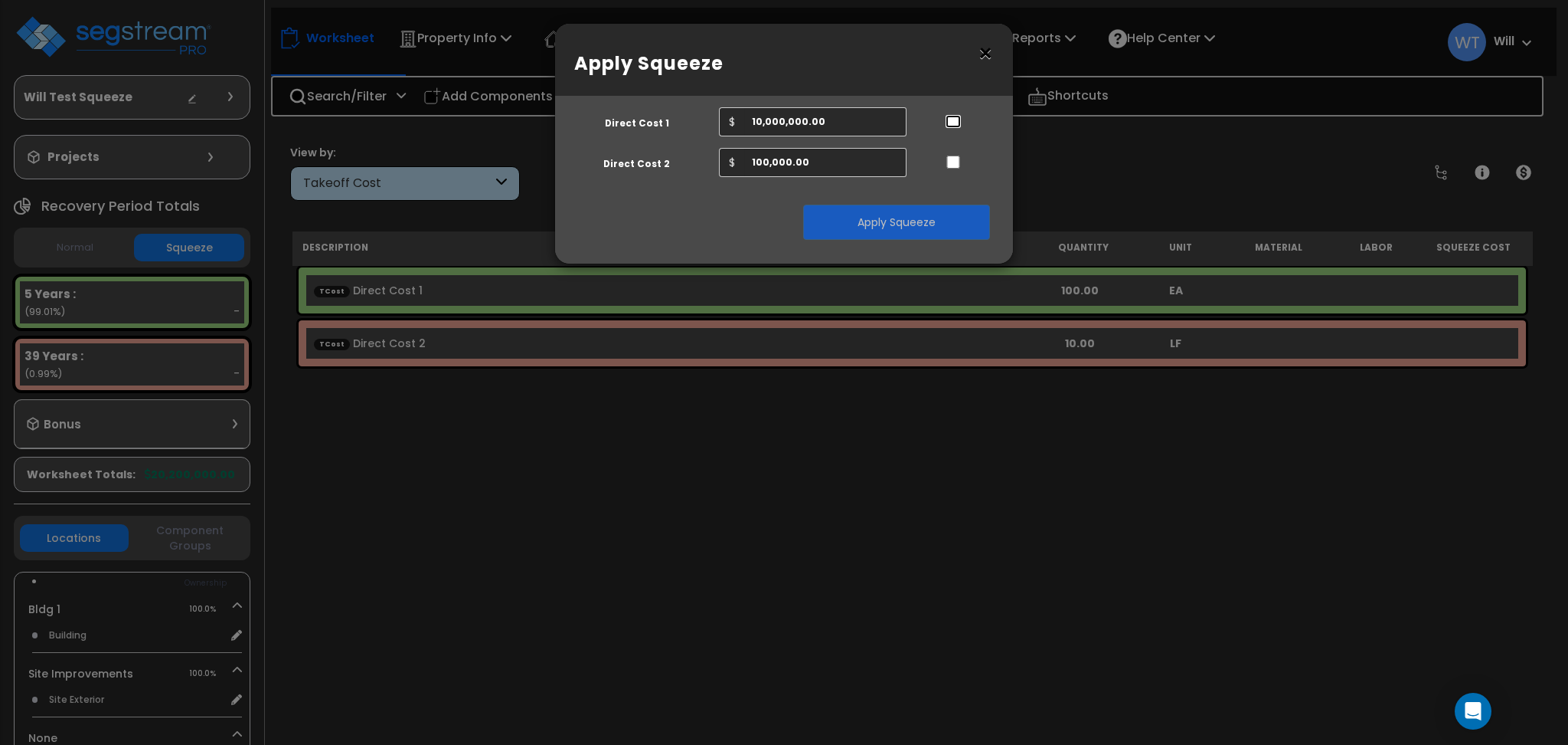
click at [948, 117] on input "..." at bounding box center [953, 121] width 15 height 13
checkbox input "true"
click at [954, 164] on input "..." at bounding box center [953, 162] width 15 height 13
checkbox input "true"
click at [937, 223] on button "Apply Squeeze" at bounding box center [897, 222] width 187 height 35
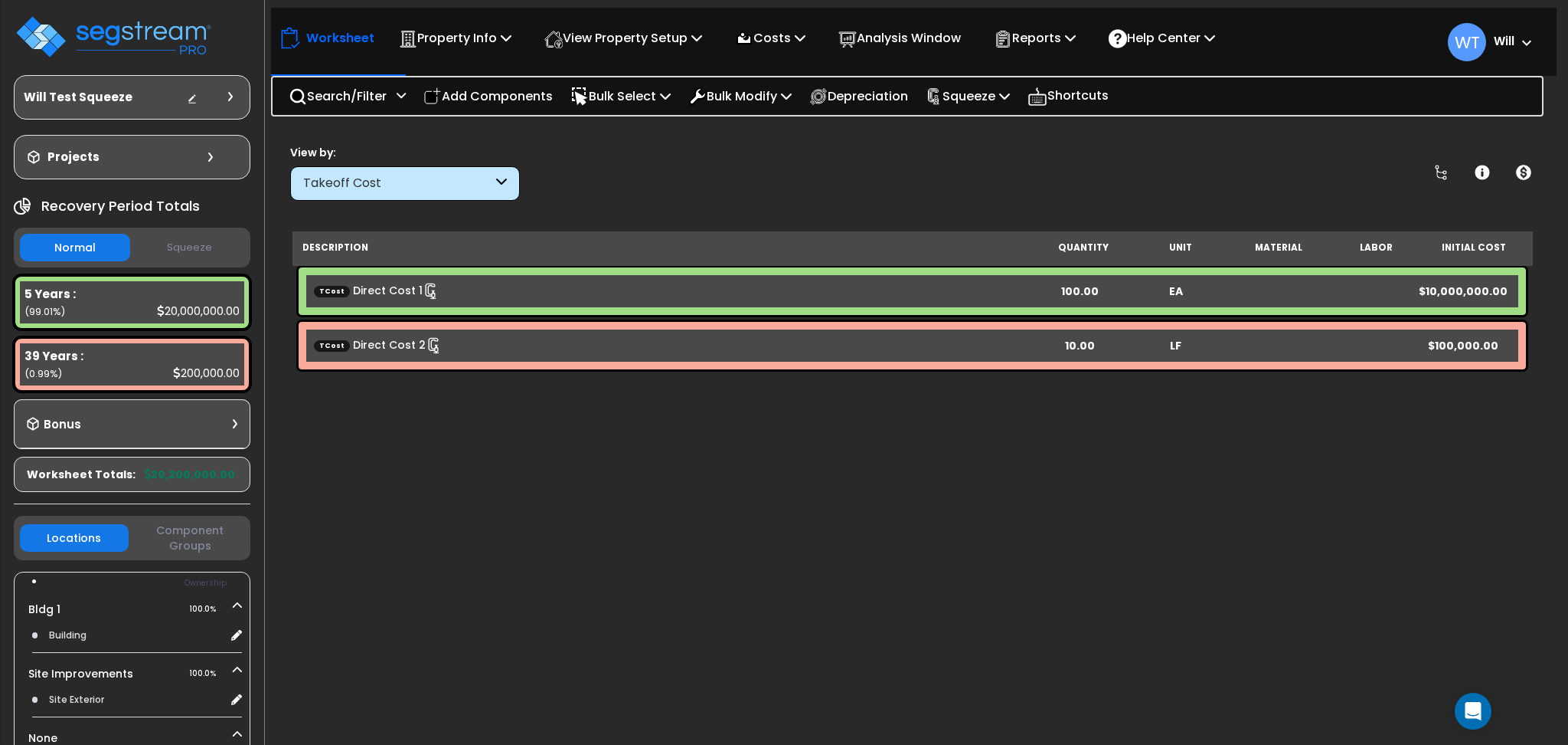
click at [200, 246] on button "Squeeze" at bounding box center [189, 248] width 110 height 27
click at [93, 242] on button "Normal" at bounding box center [75, 248] width 110 height 27
click at [180, 242] on button "Squeeze" at bounding box center [189, 248] width 110 height 27
